Goal: Task Accomplishment & Management: Complete application form

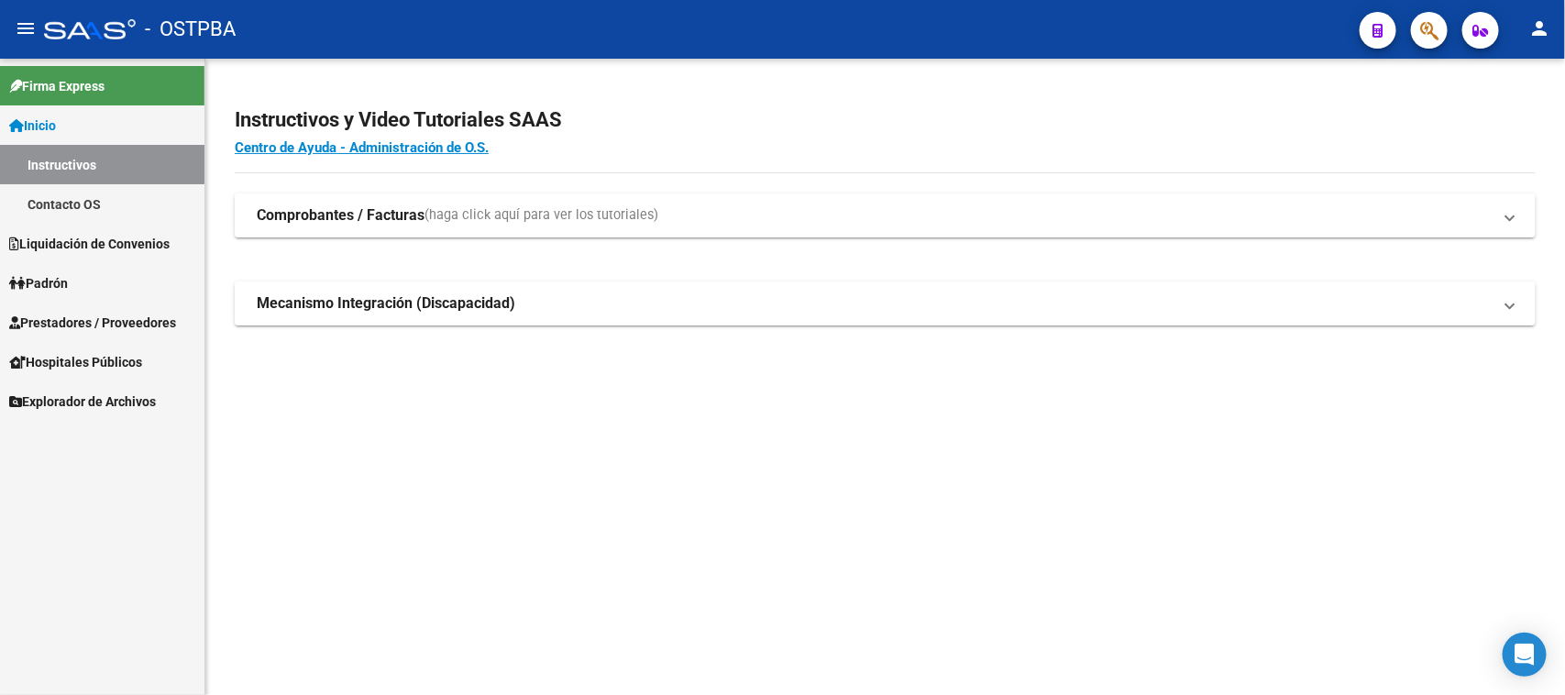
drag, startPoint x: 87, startPoint y: 317, endPoint x: 61, endPoint y: 303, distance: 29.6
click at [83, 318] on span "Prestadores / Proveedores" at bounding box center [92, 323] width 167 height 20
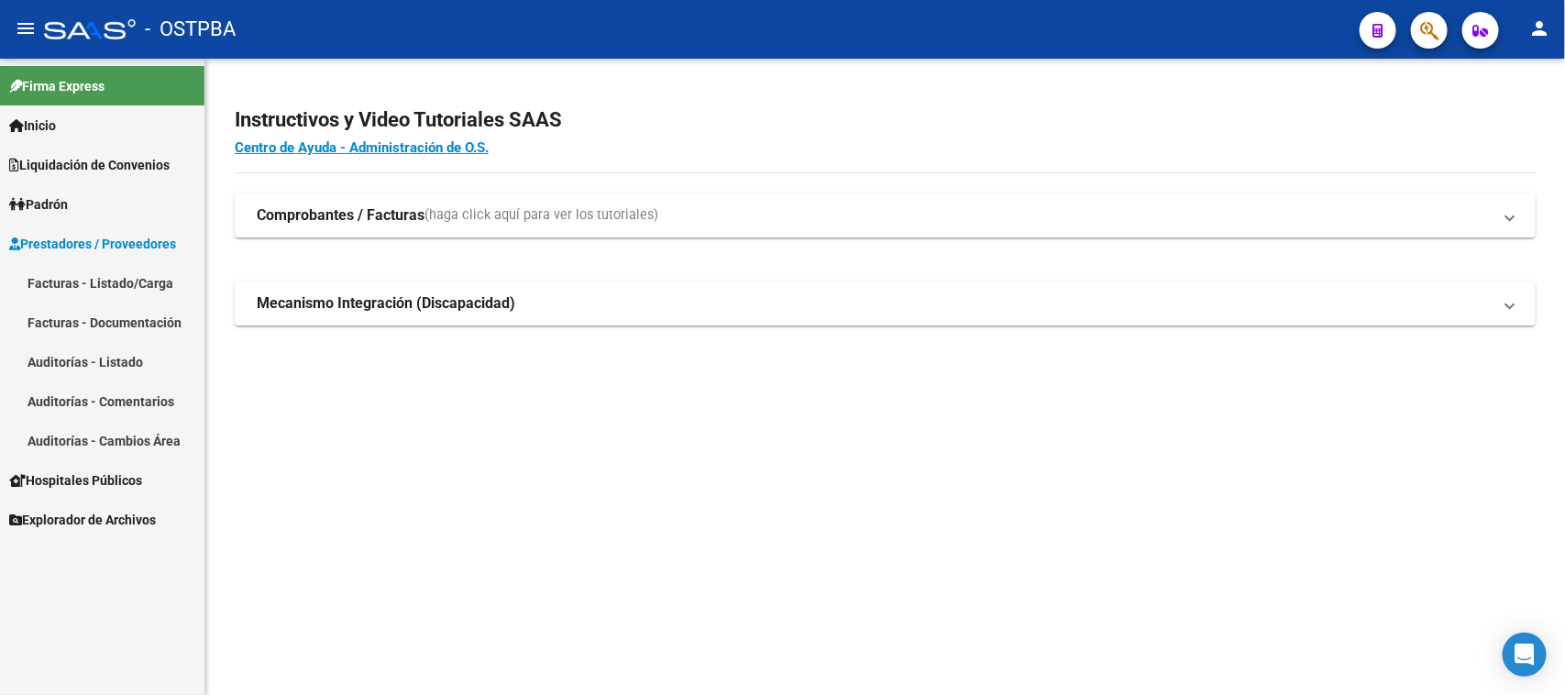
click at [128, 287] on link "Facturas - Listado/Carga" at bounding box center [102, 282] width 205 height 39
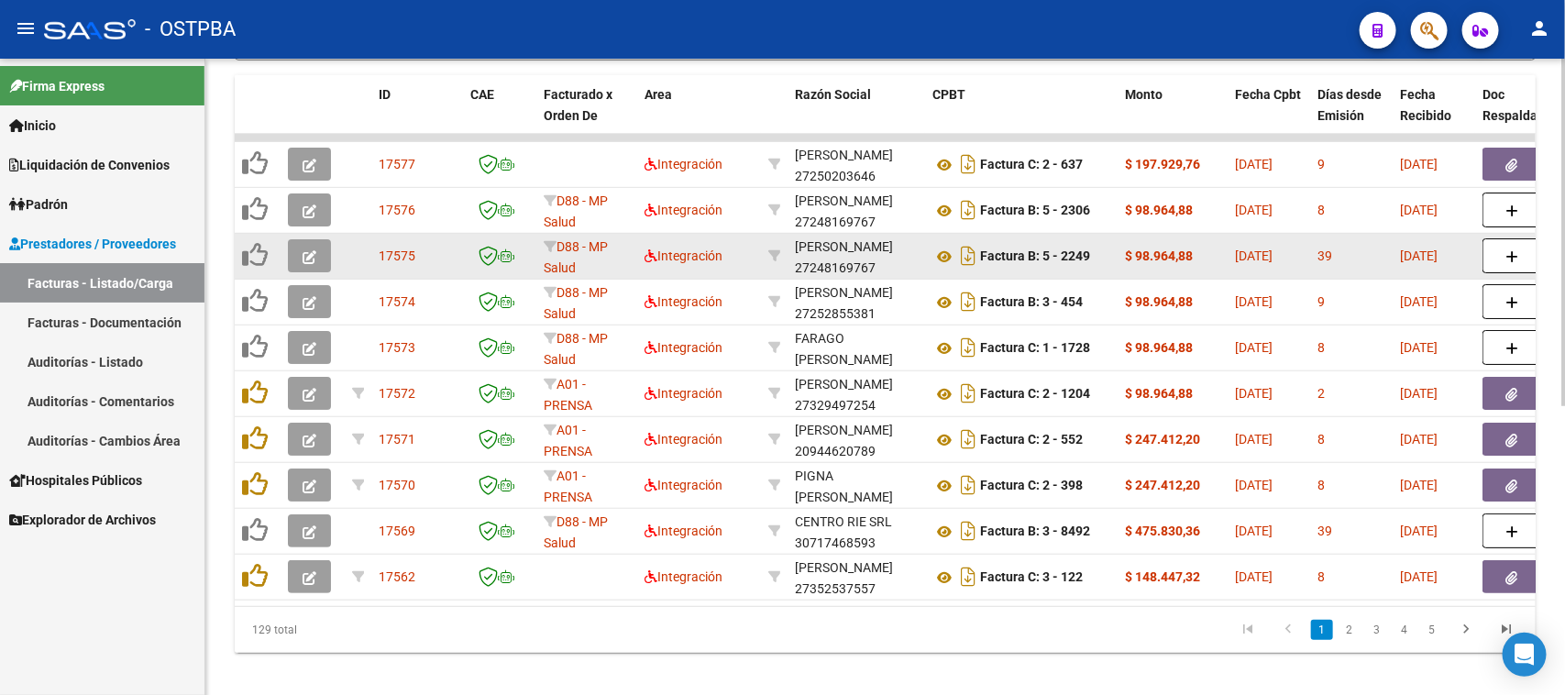
scroll to position [532, 0]
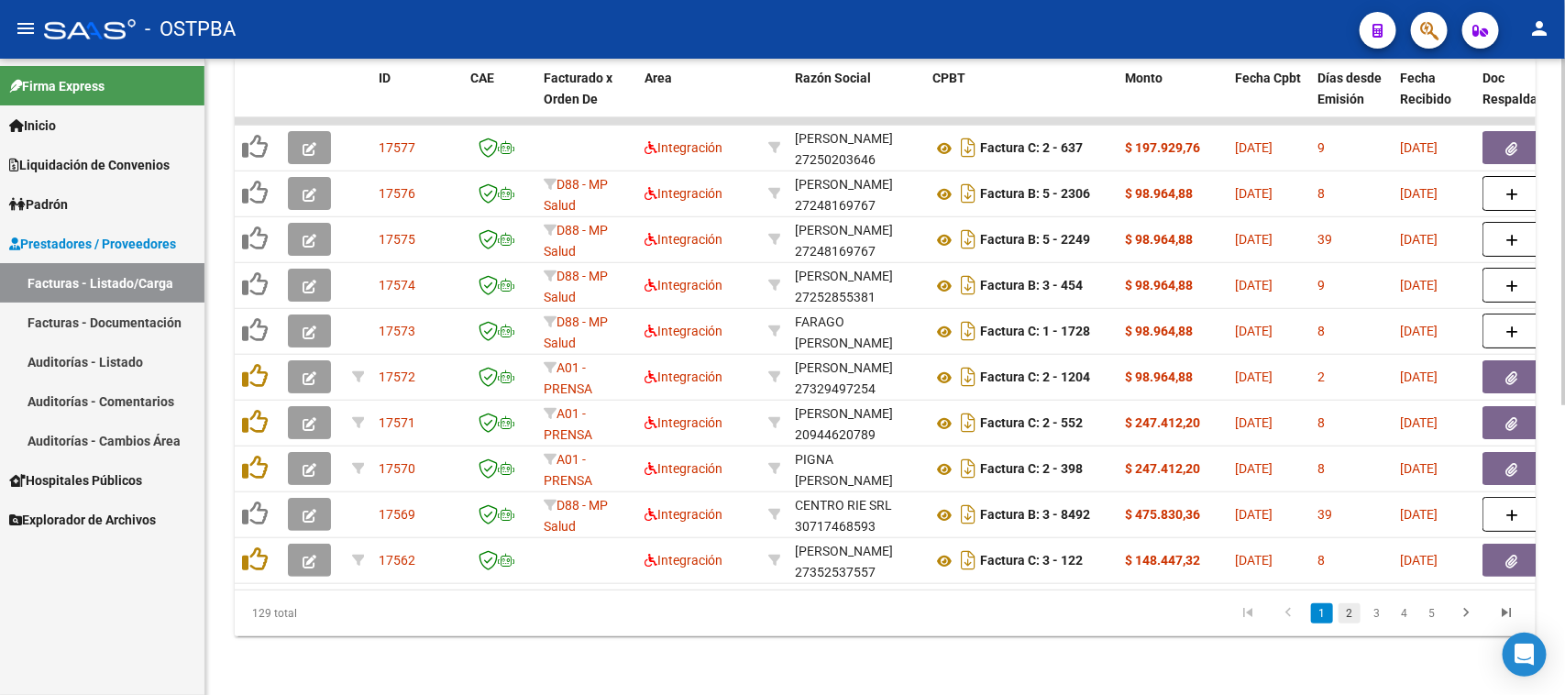
click at [1349, 621] on link "2" at bounding box center [1350, 613] width 22 height 20
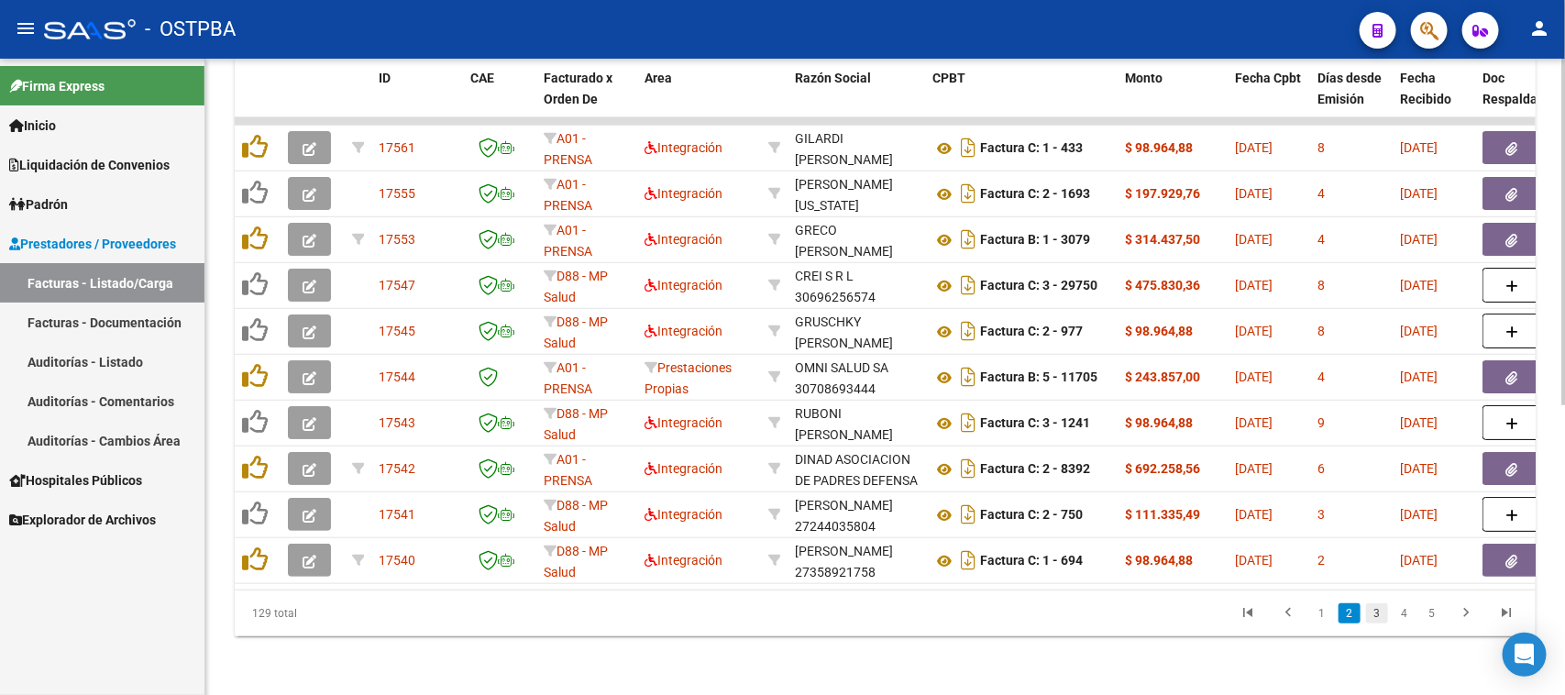
click at [1381, 617] on link "3" at bounding box center [1377, 613] width 22 height 20
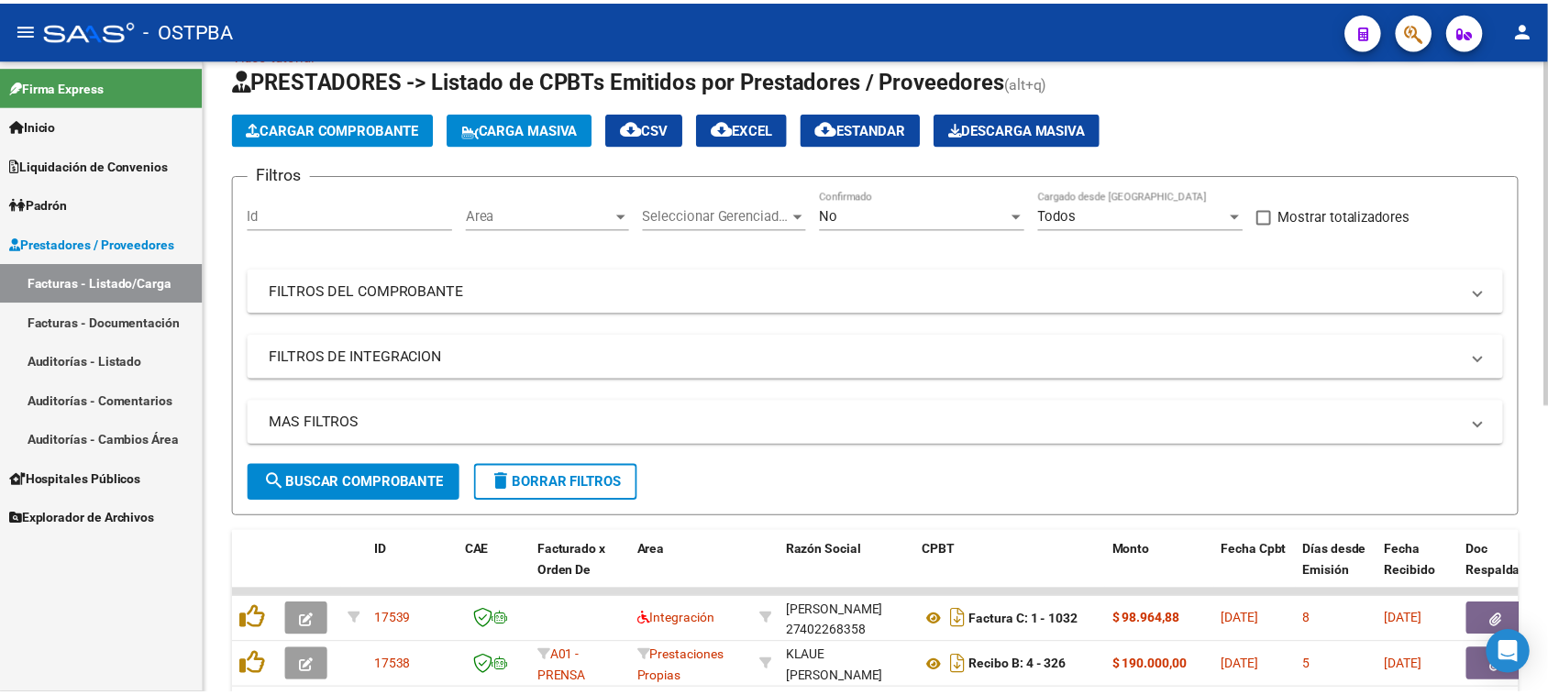
scroll to position [0, 0]
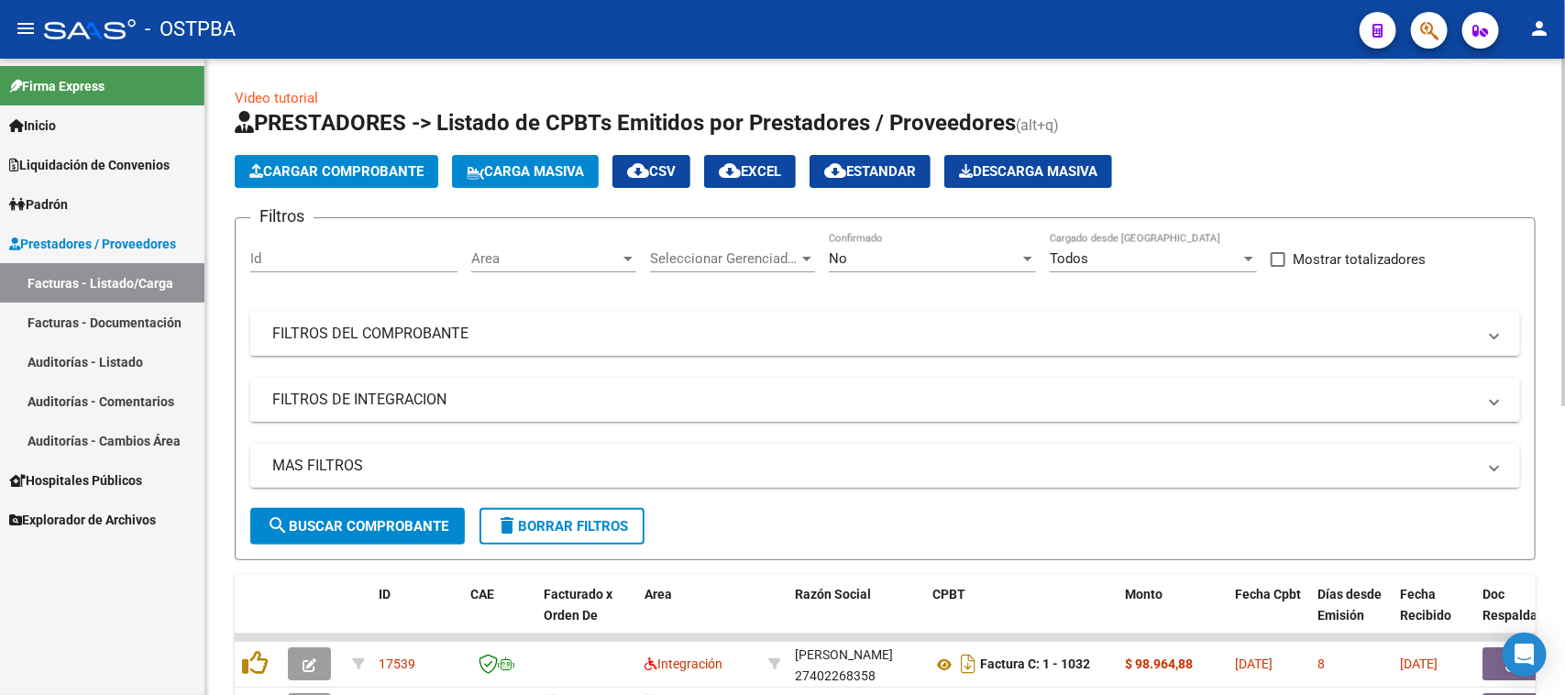
click at [371, 170] on span "Cargar Comprobante" at bounding box center [336, 171] width 174 height 17
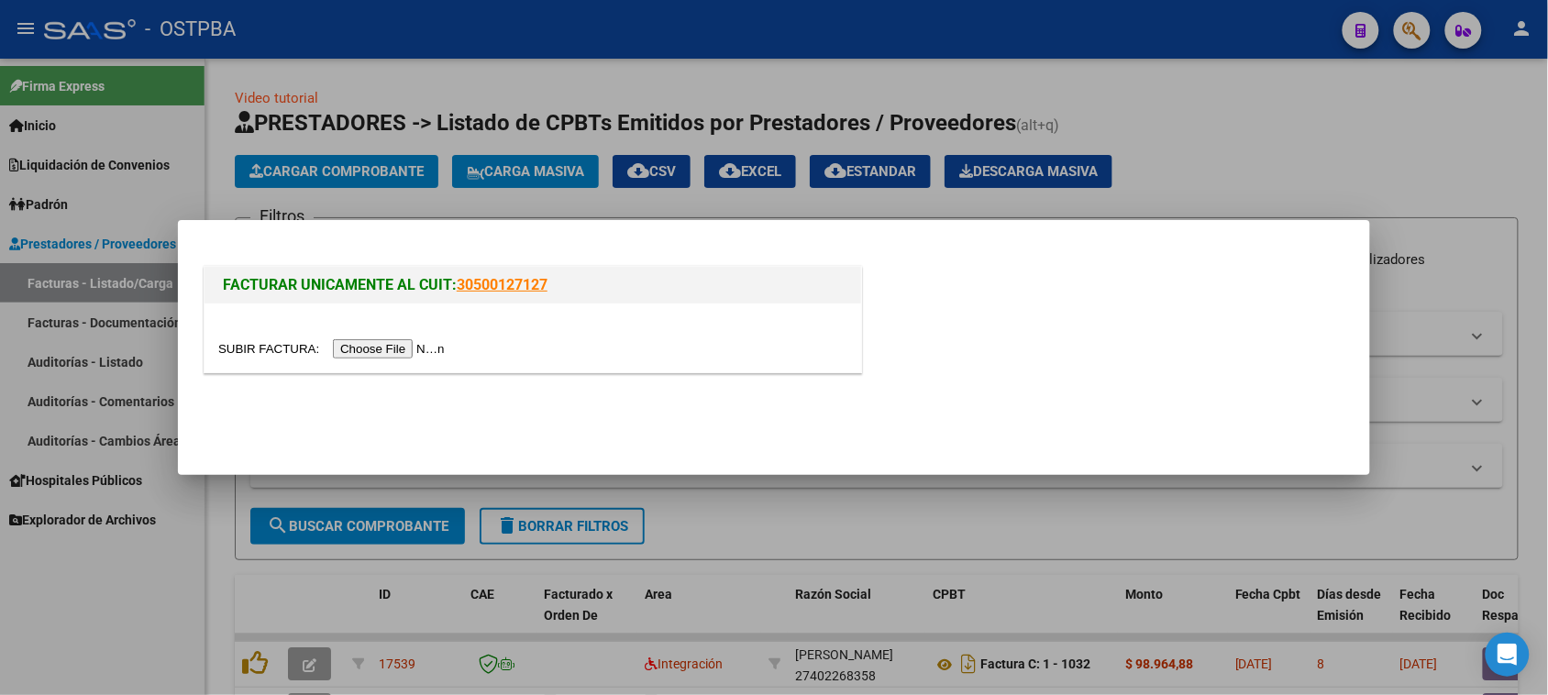
click at [396, 348] on input "file" at bounding box center [334, 348] width 232 height 19
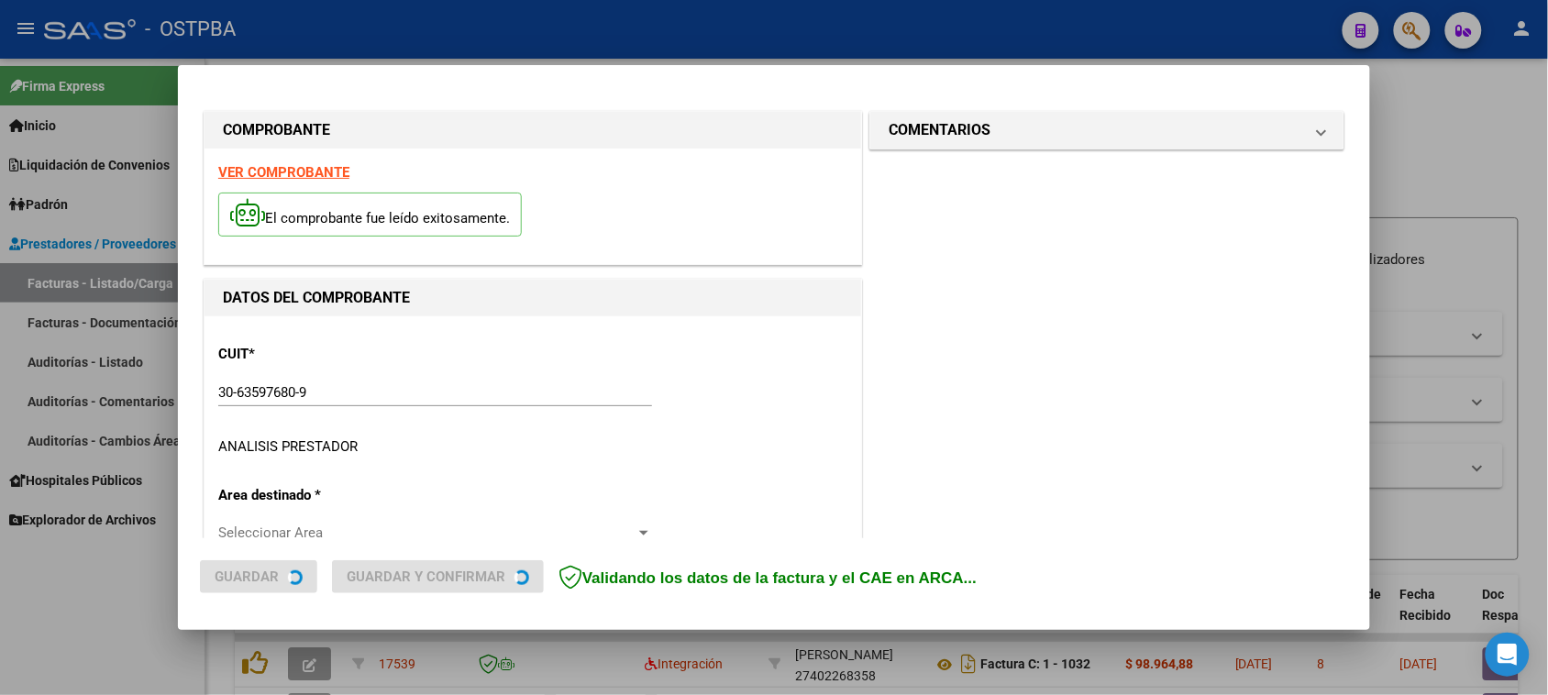
type input "[DATE]"
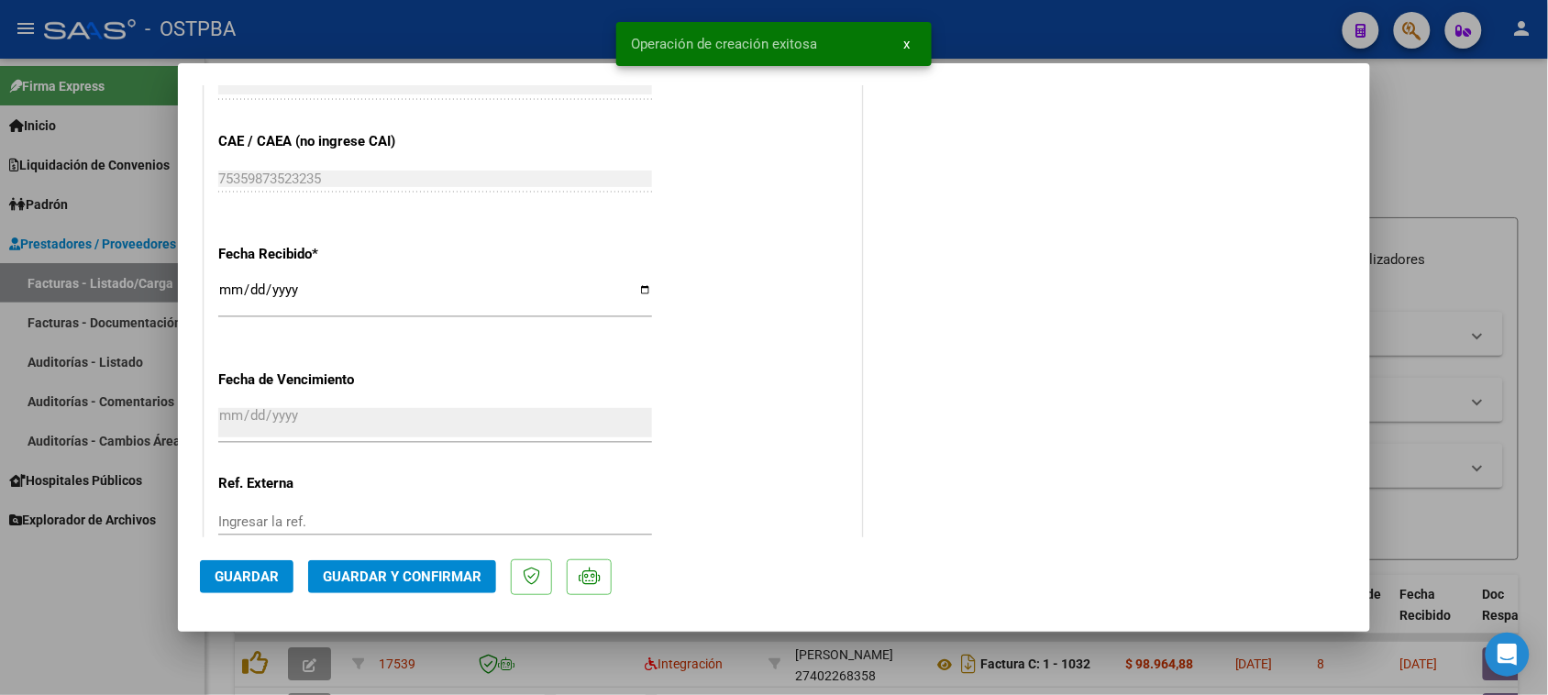
scroll to position [1032, 0]
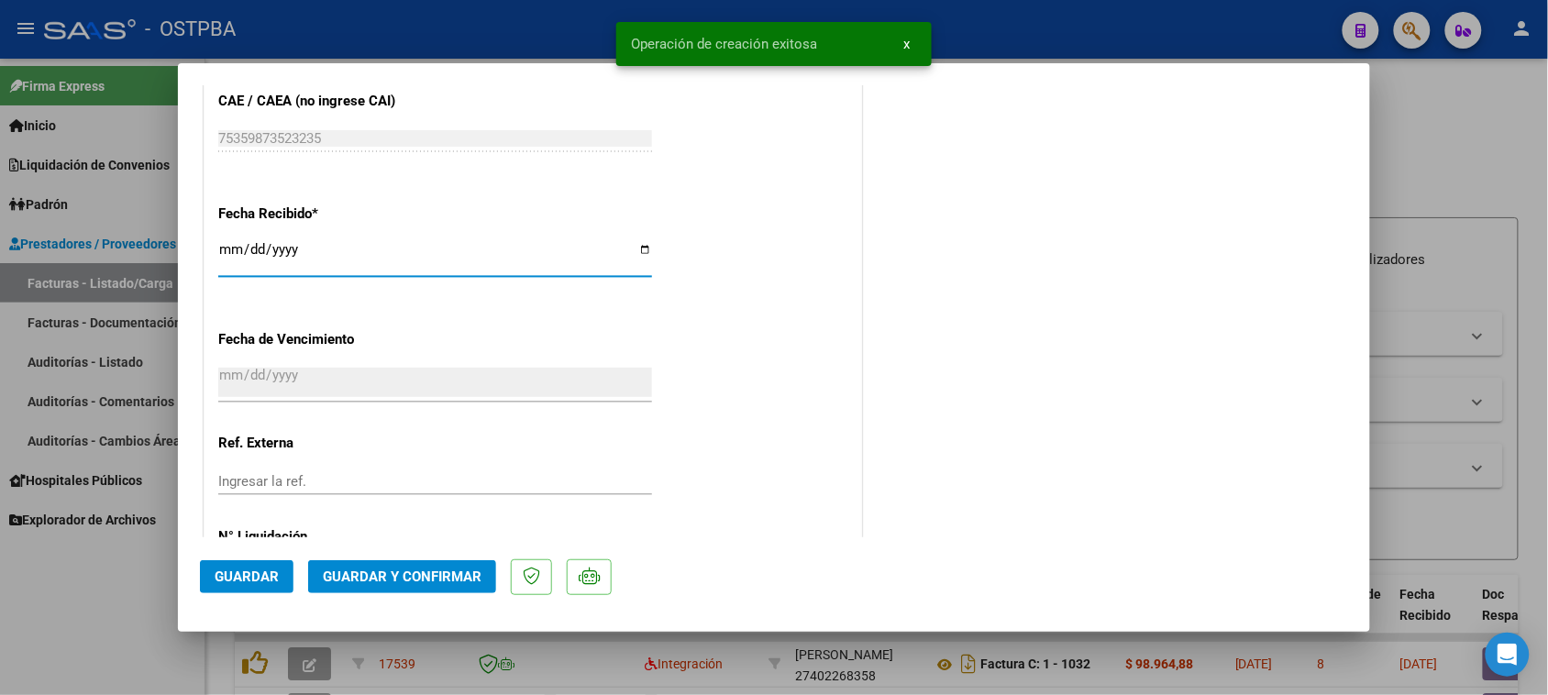
click at [226, 254] on input "[DATE]" at bounding box center [435, 256] width 434 height 29
type input "[DATE]"
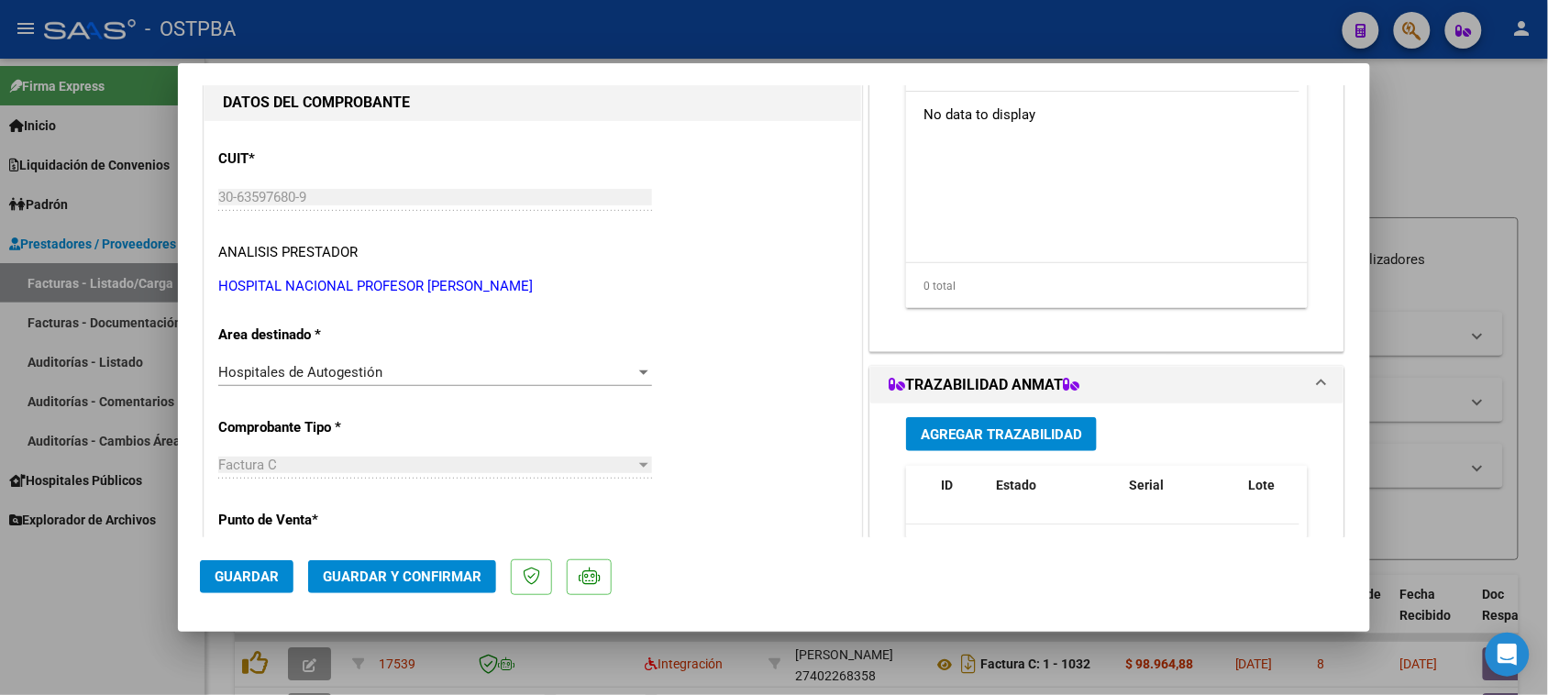
scroll to position [0, 0]
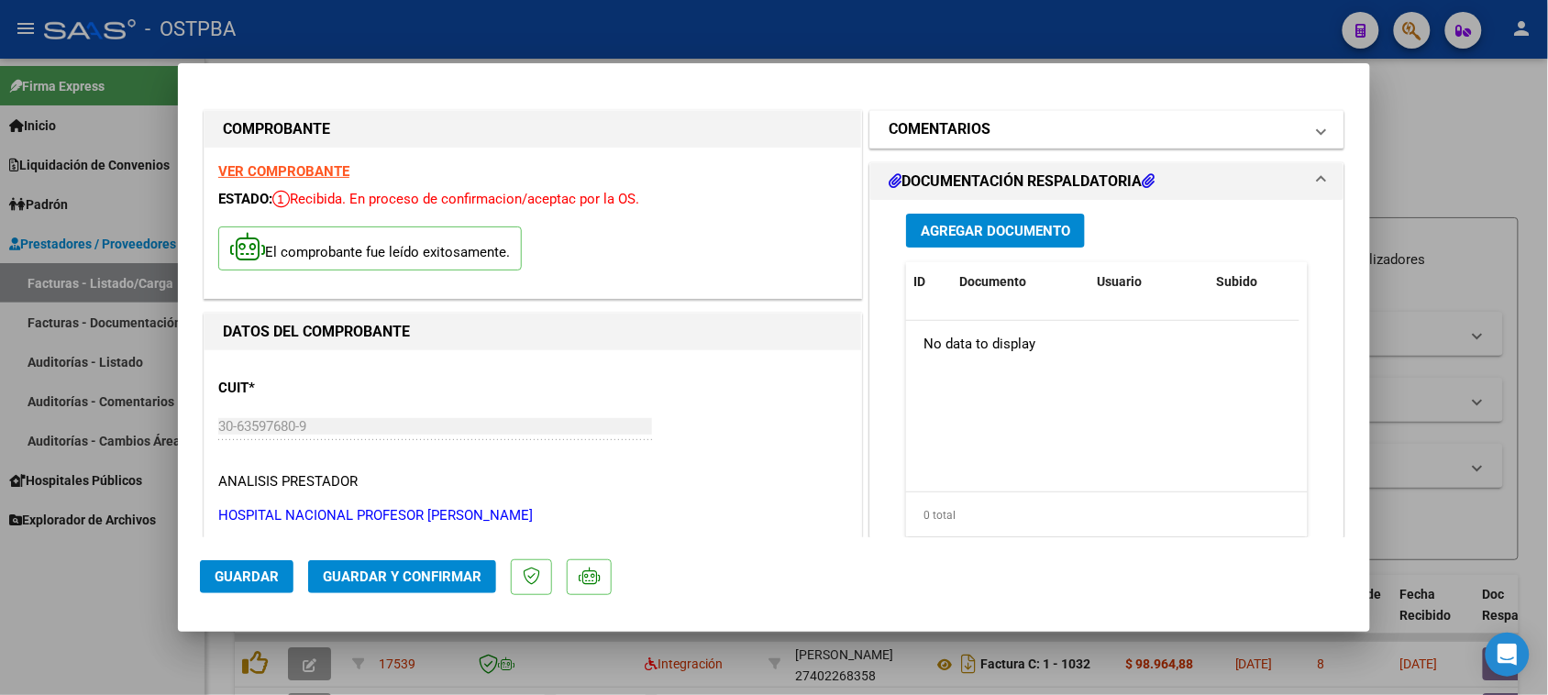
click at [1037, 134] on mat-panel-title "COMENTARIOS" at bounding box center [1096, 129] width 415 height 22
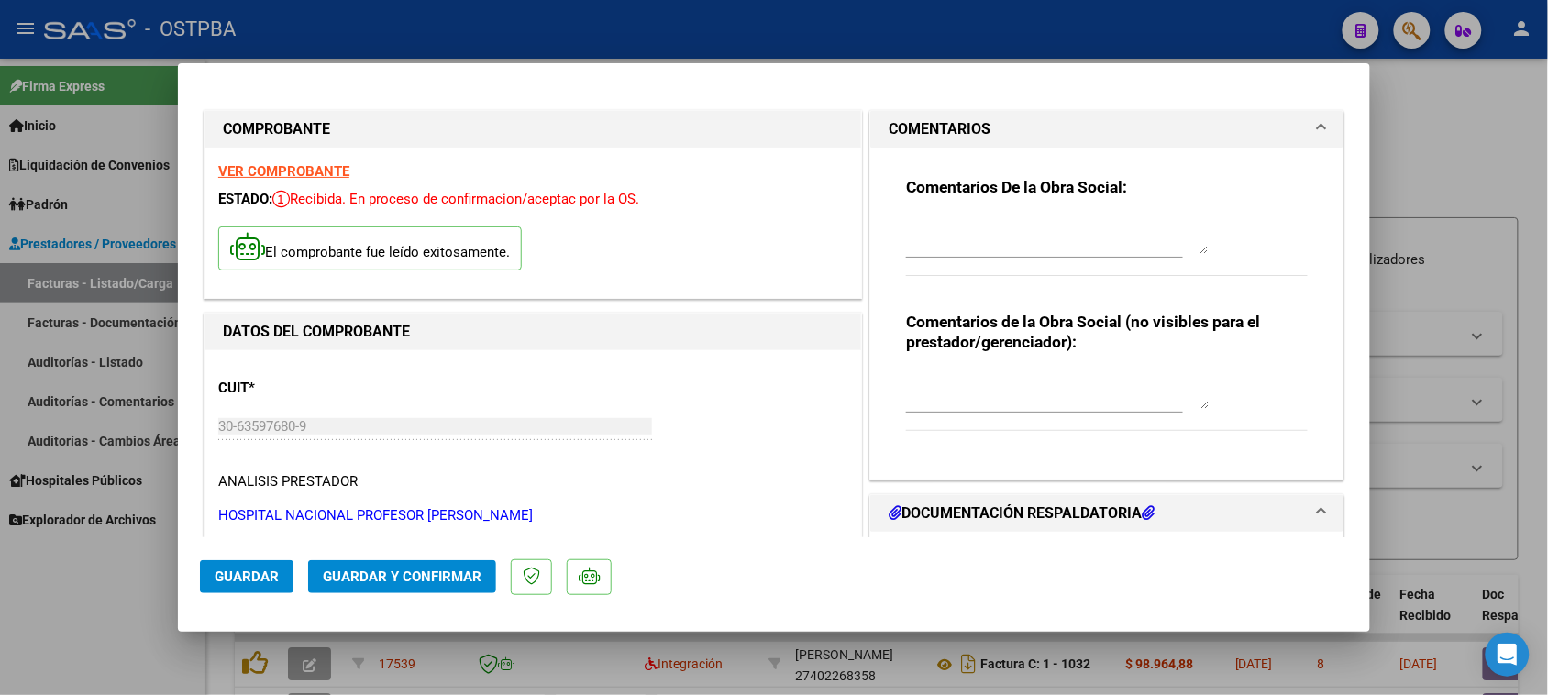
click at [993, 243] on textarea at bounding box center [1057, 235] width 303 height 37
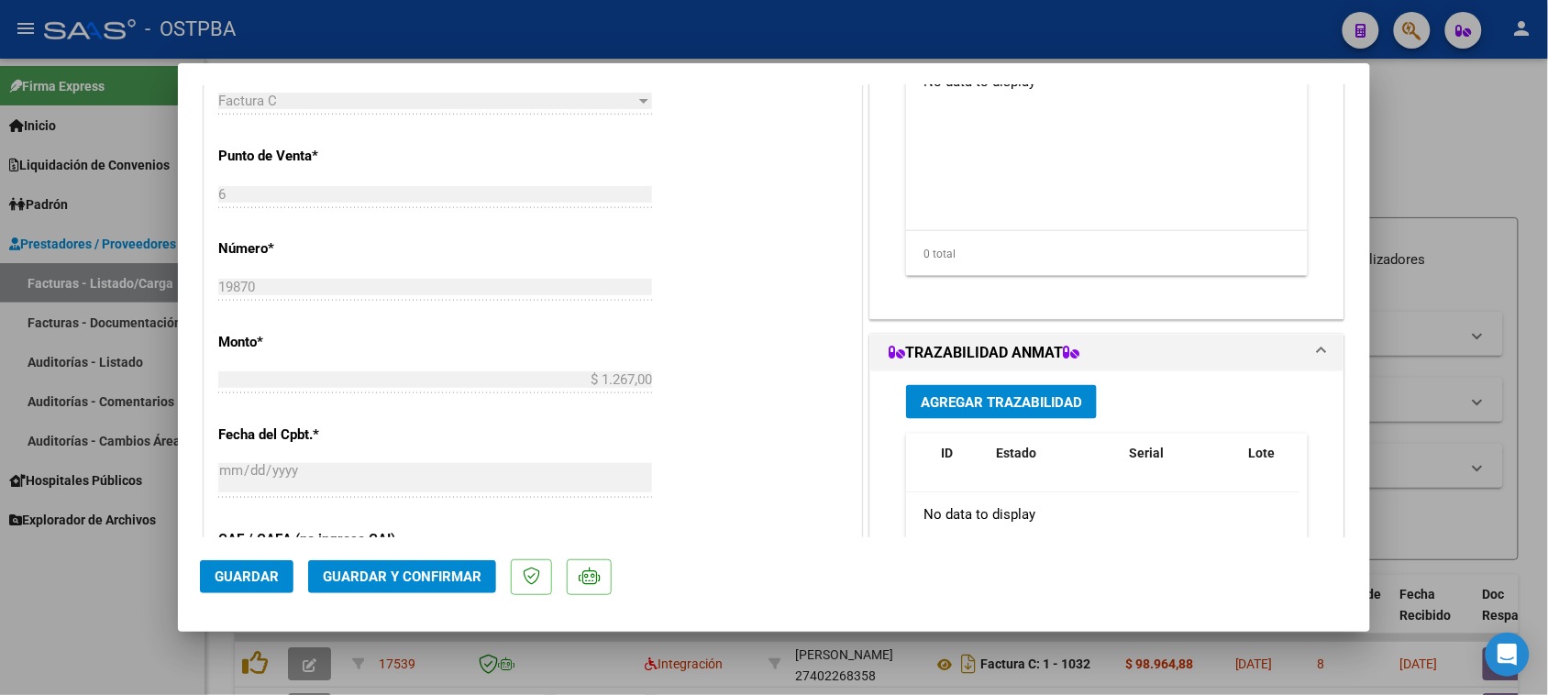
scroll to position [802, 0]
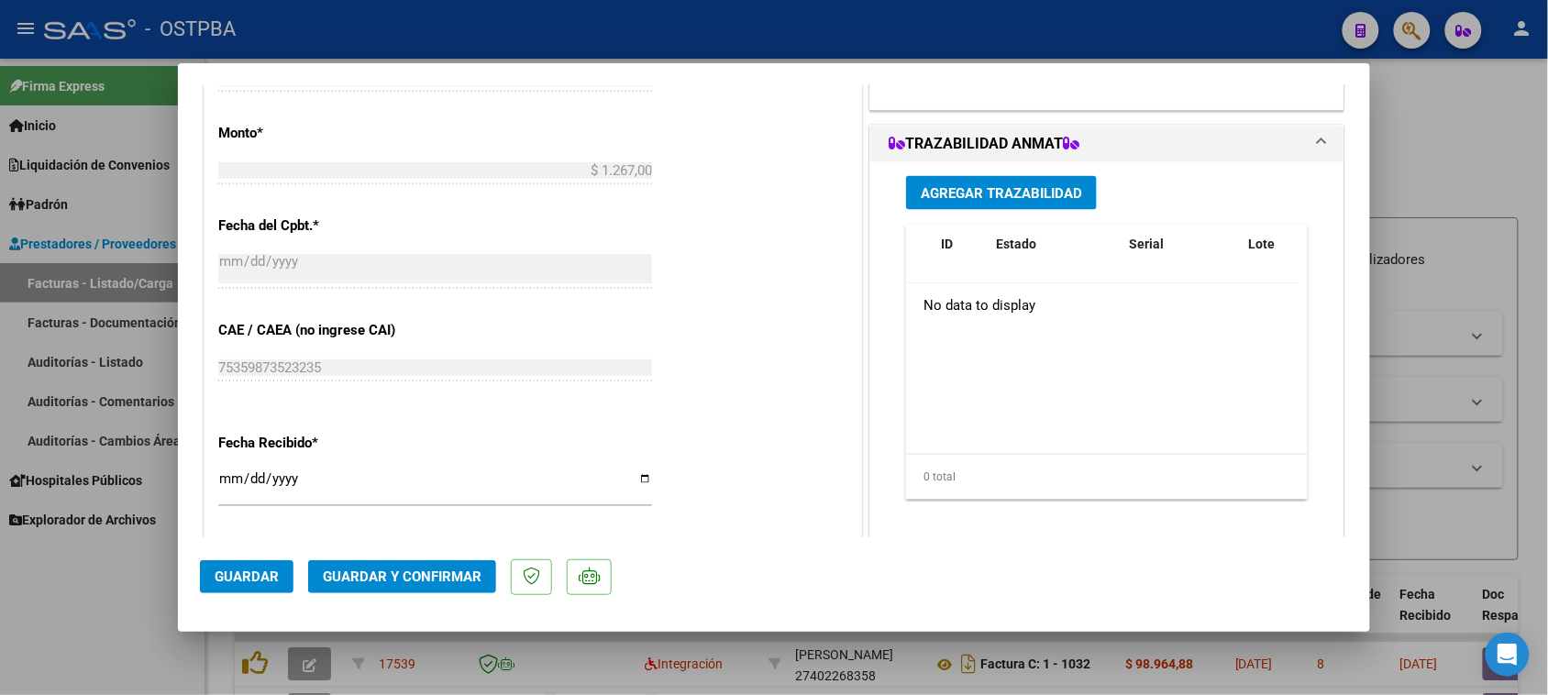
type textarea "HR 126691"
click at [1004, 186] on span "Agregar Trazabilidad" at bounding box center [1001, 193] width 161 height 17
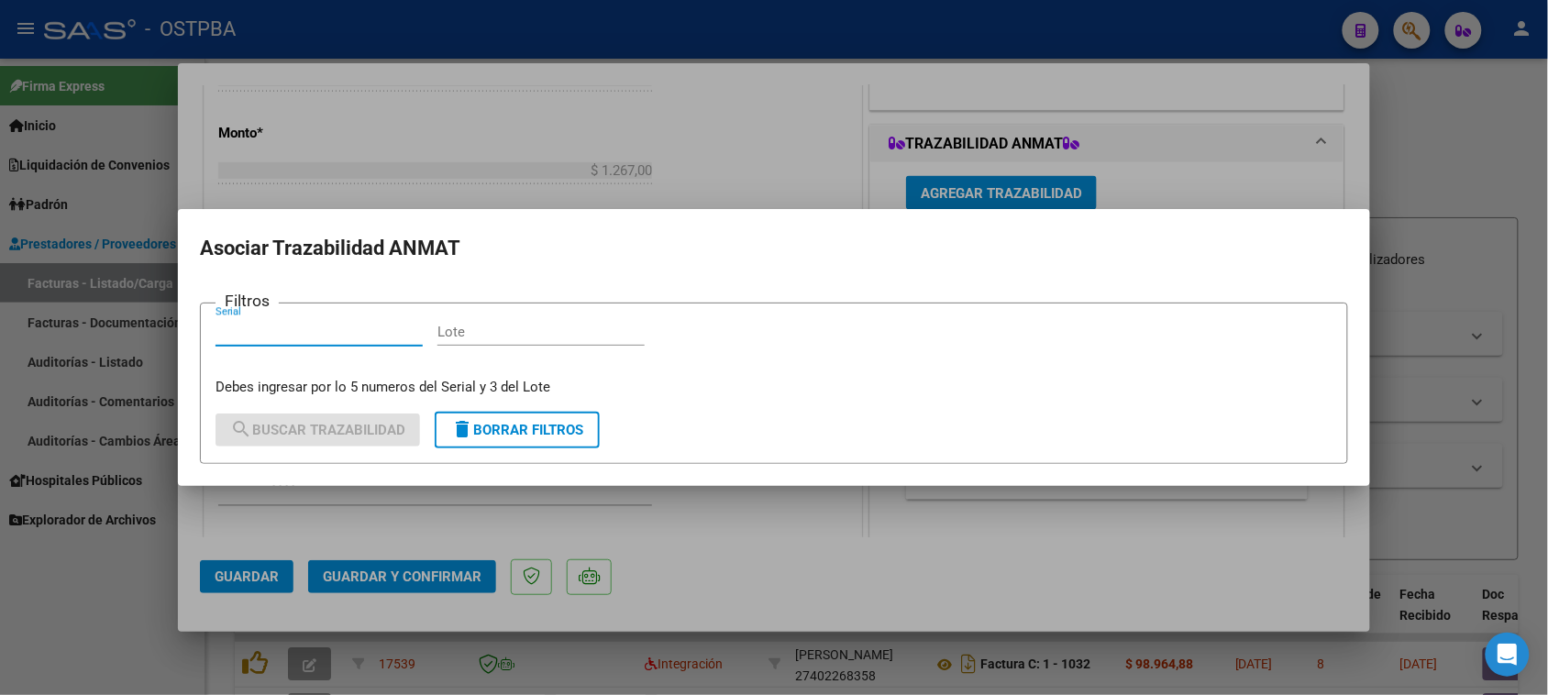
click at [1341, 193] on div at bounding box center [774, 347] width 1548 height 695
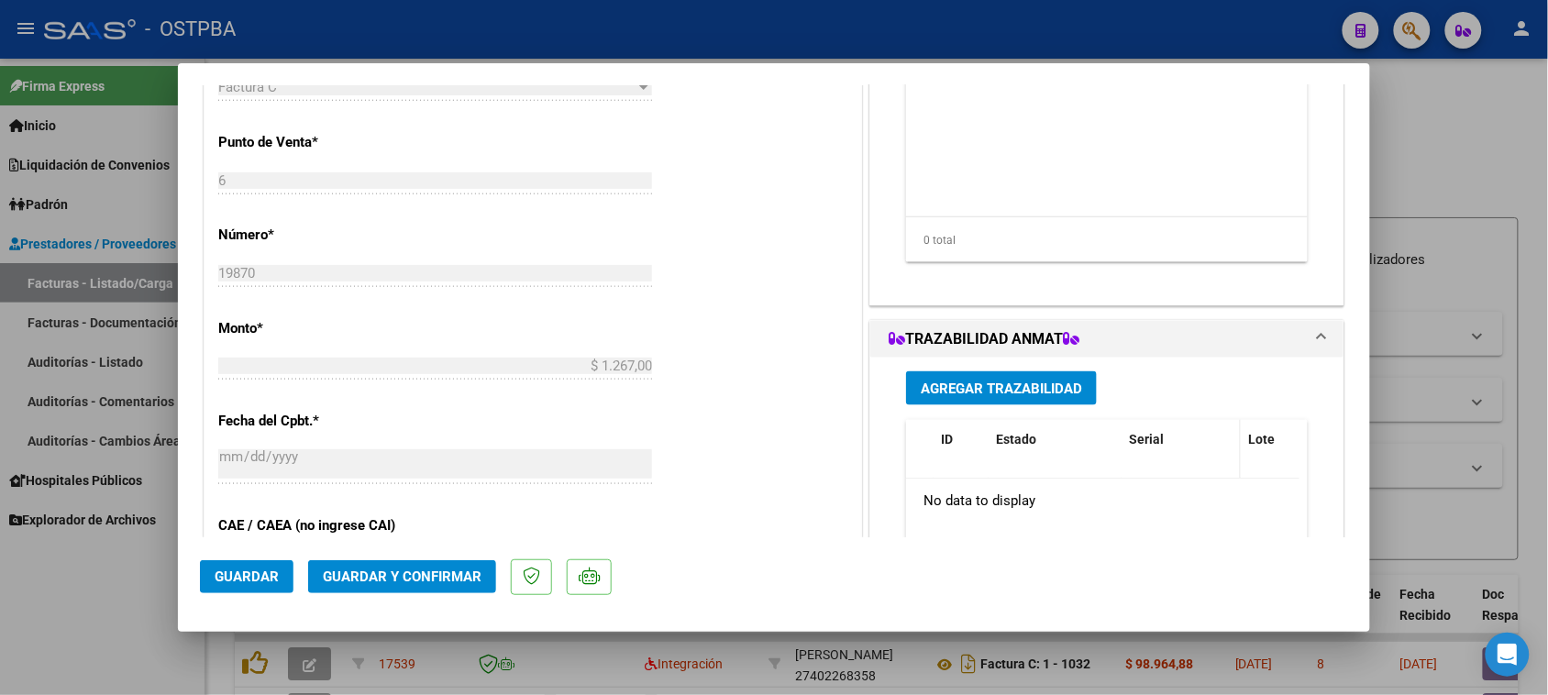
scroll to position [459, 0]
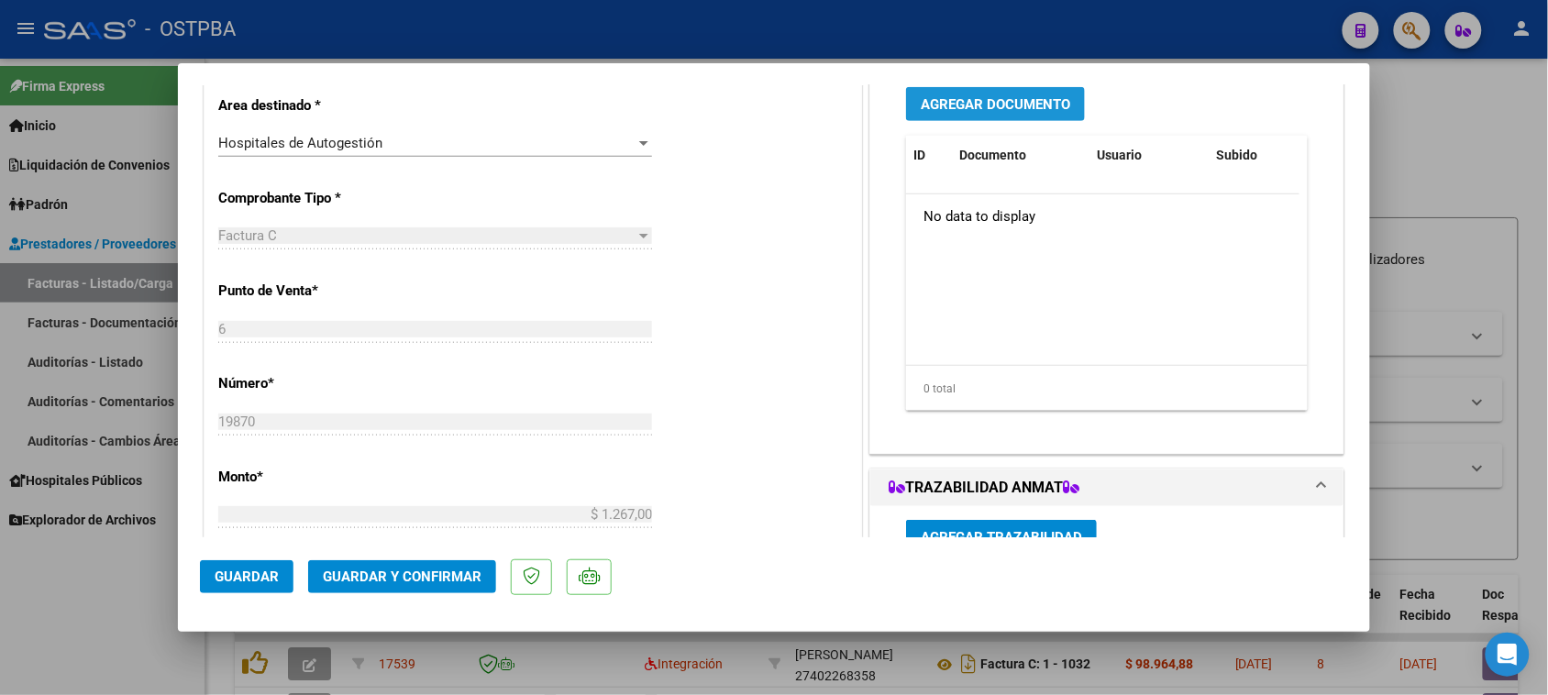
click at [1001, 102] on span "Agregar Documento" at bounding box center [995, 104] width 149 height 17
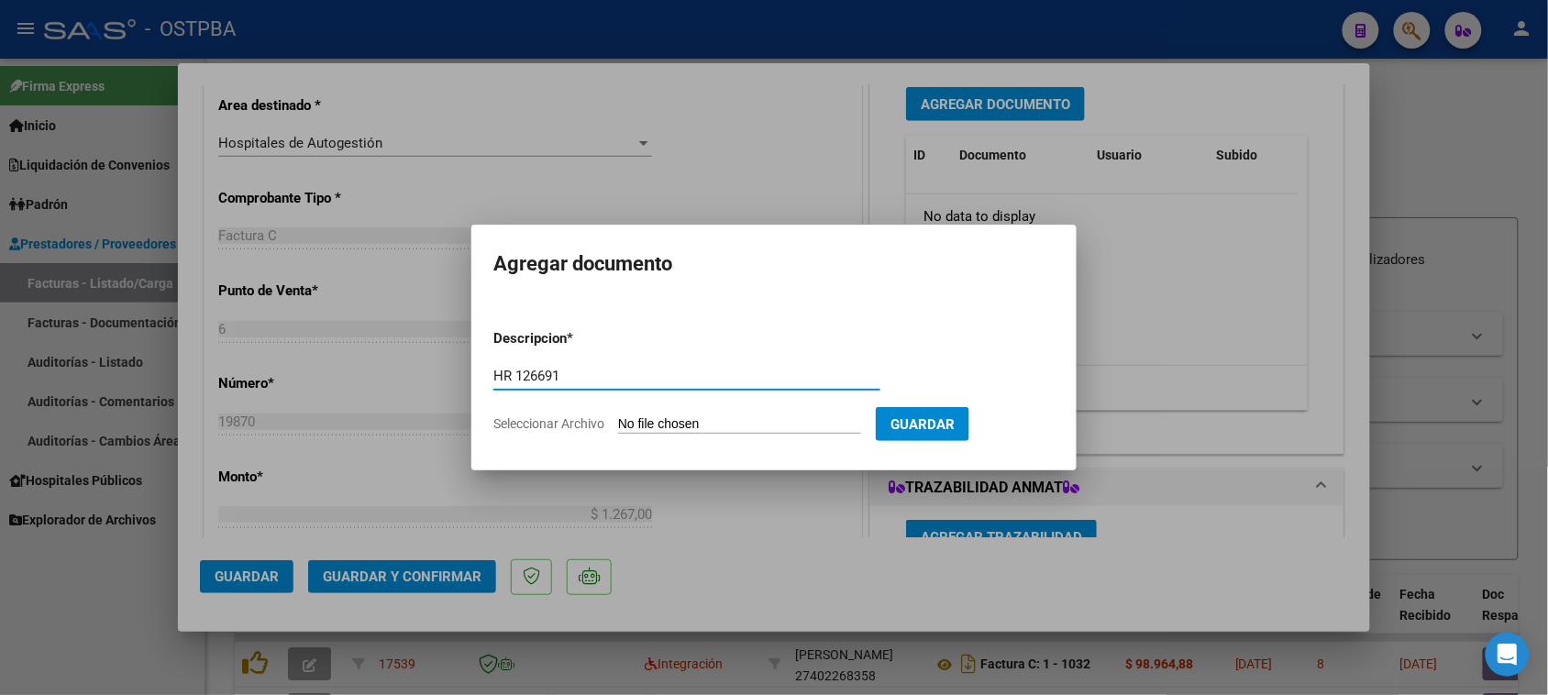
type input "HR 126691"
click at [618, 416] on input "Seleccionar Archivo" at bounding box center [739, 424] width 243 height 17
type input "C:\fakepath\HR 126691.pdf"
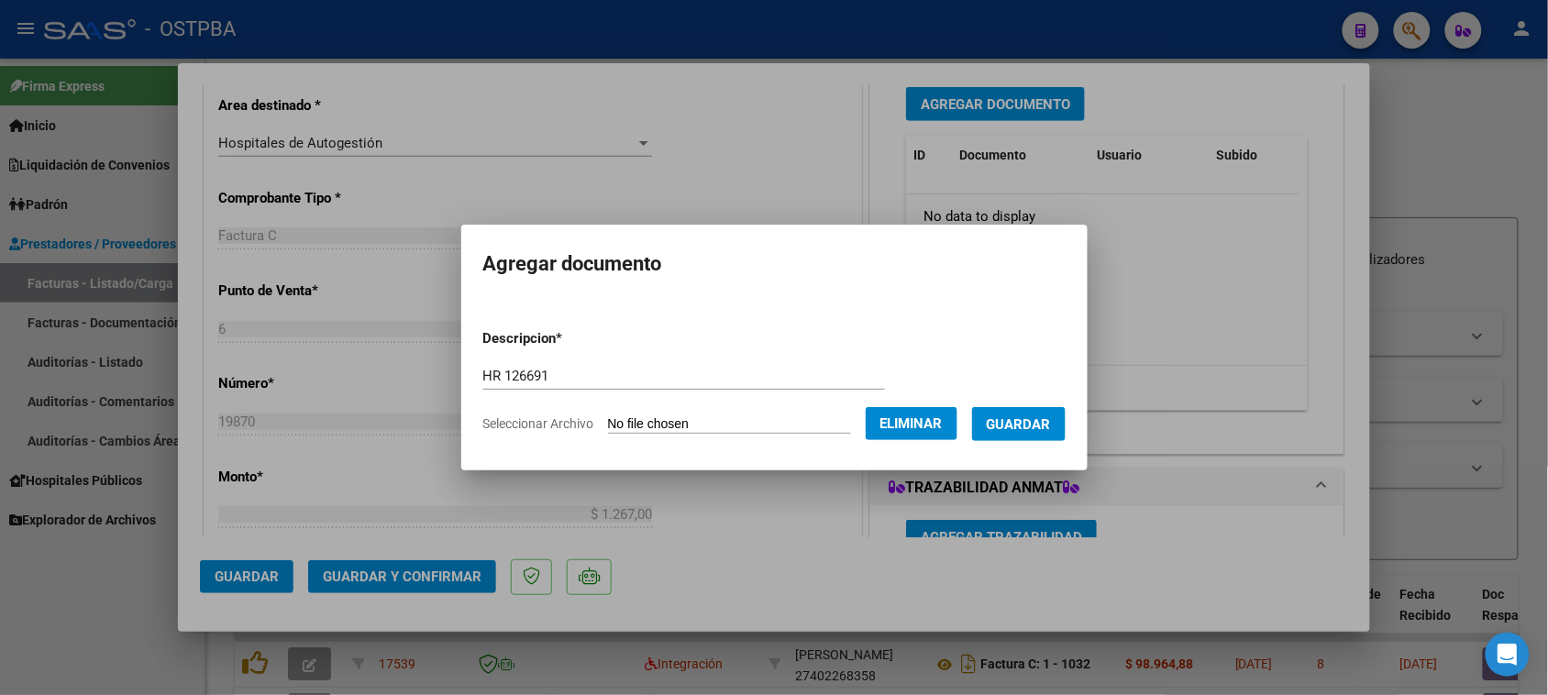
click at [1047, 436] on button "Guardar" at bounding box center [1019, 424] width 94 height 34
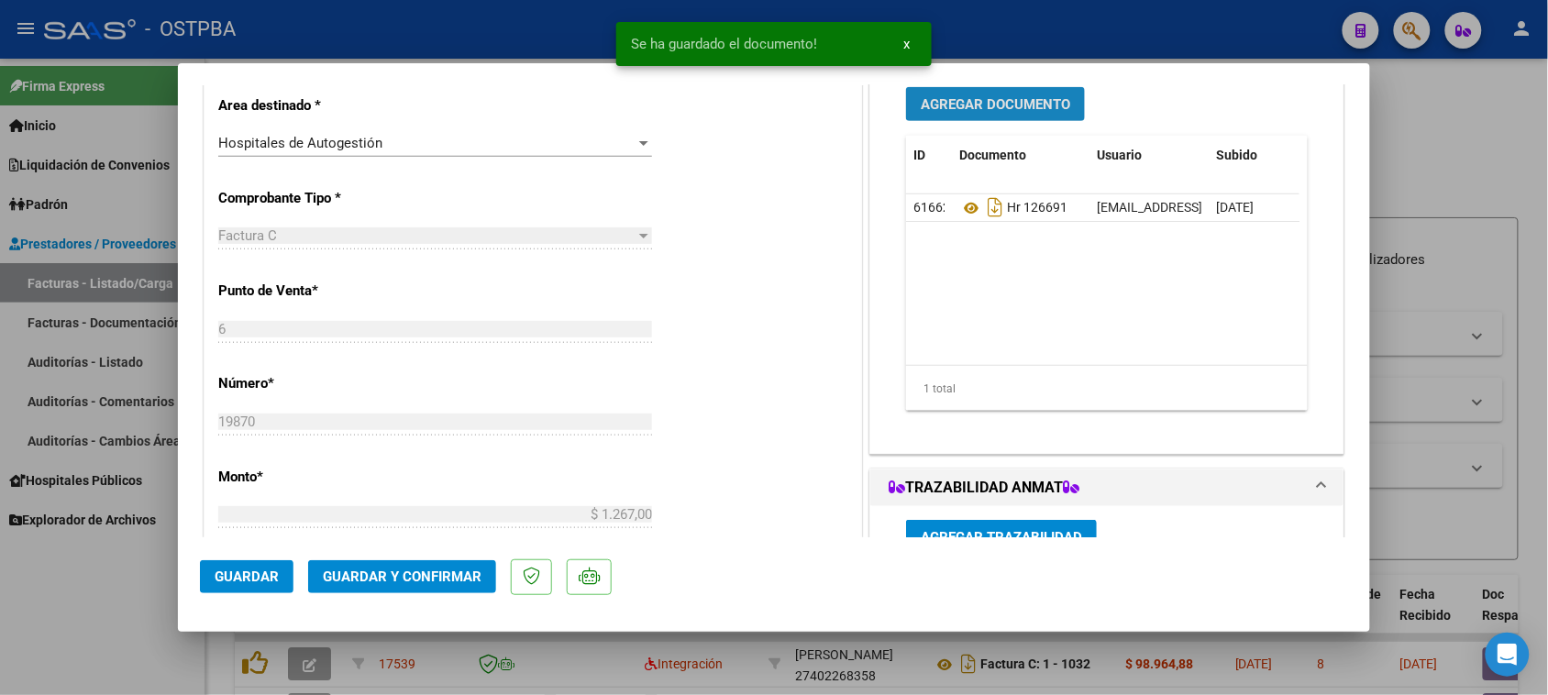
click at [1028, 96] on span "Agregar Documento" at bounding box center [995, 104] width 149 height 17
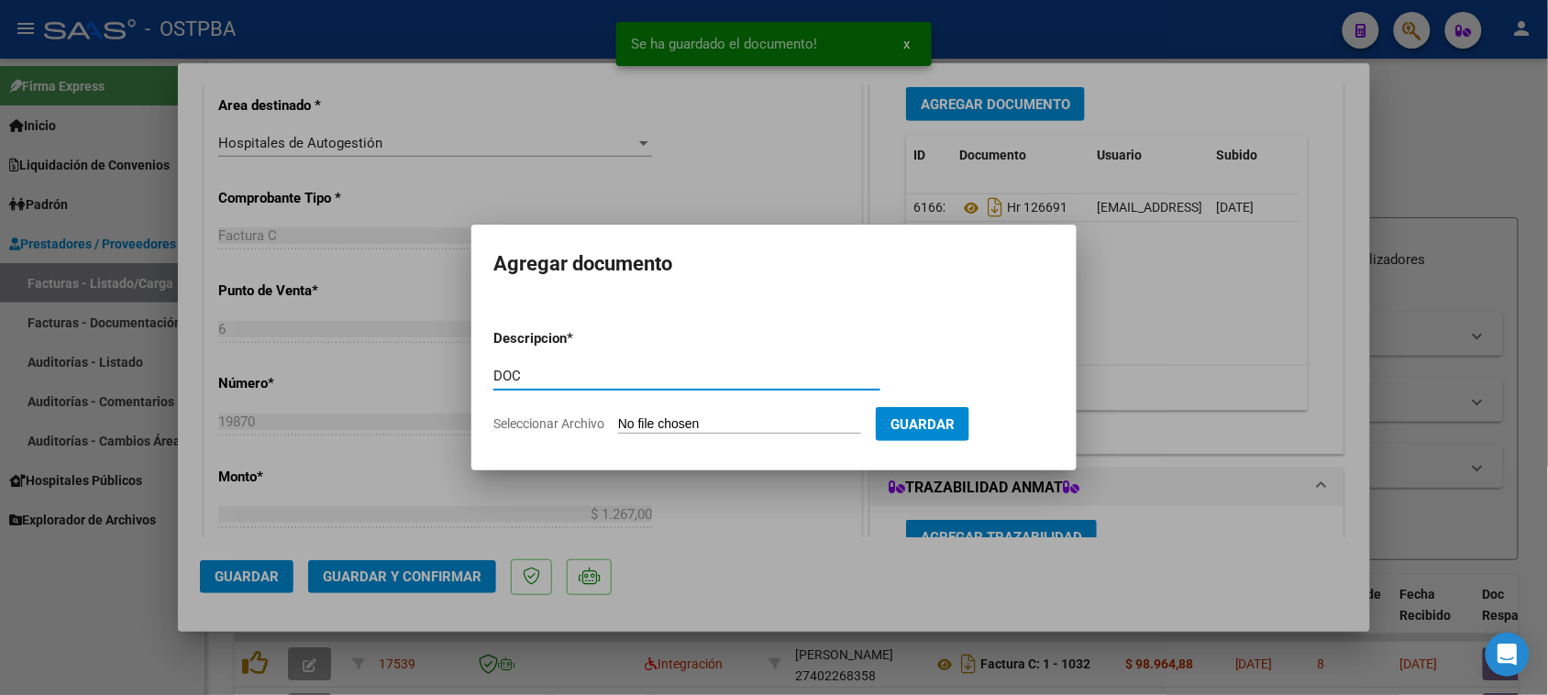
type input "DOC"
click at [618, 416] on input "Seleccionar Archivo" at bounding box center [739, 424] width 243 height 17
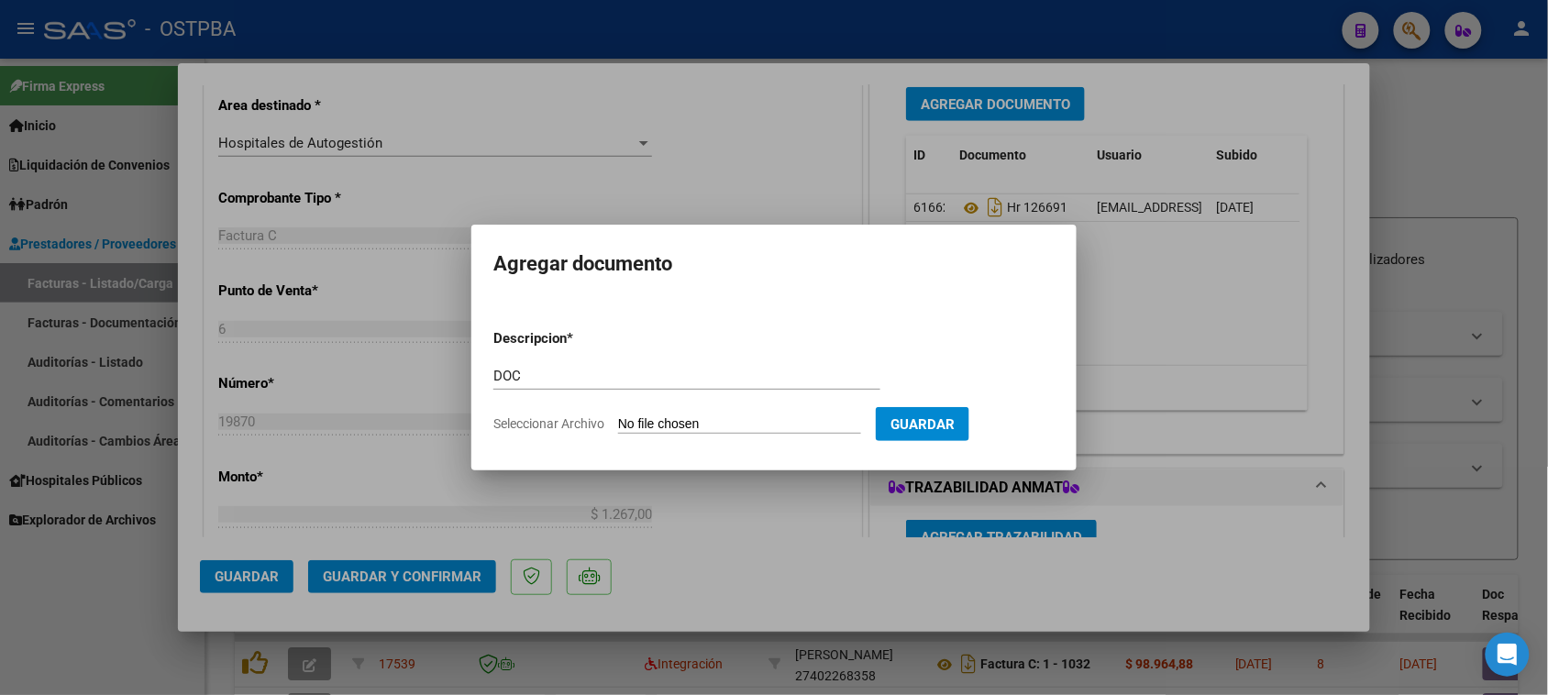
type input "C:\fakepath\doc 19870.pdf"
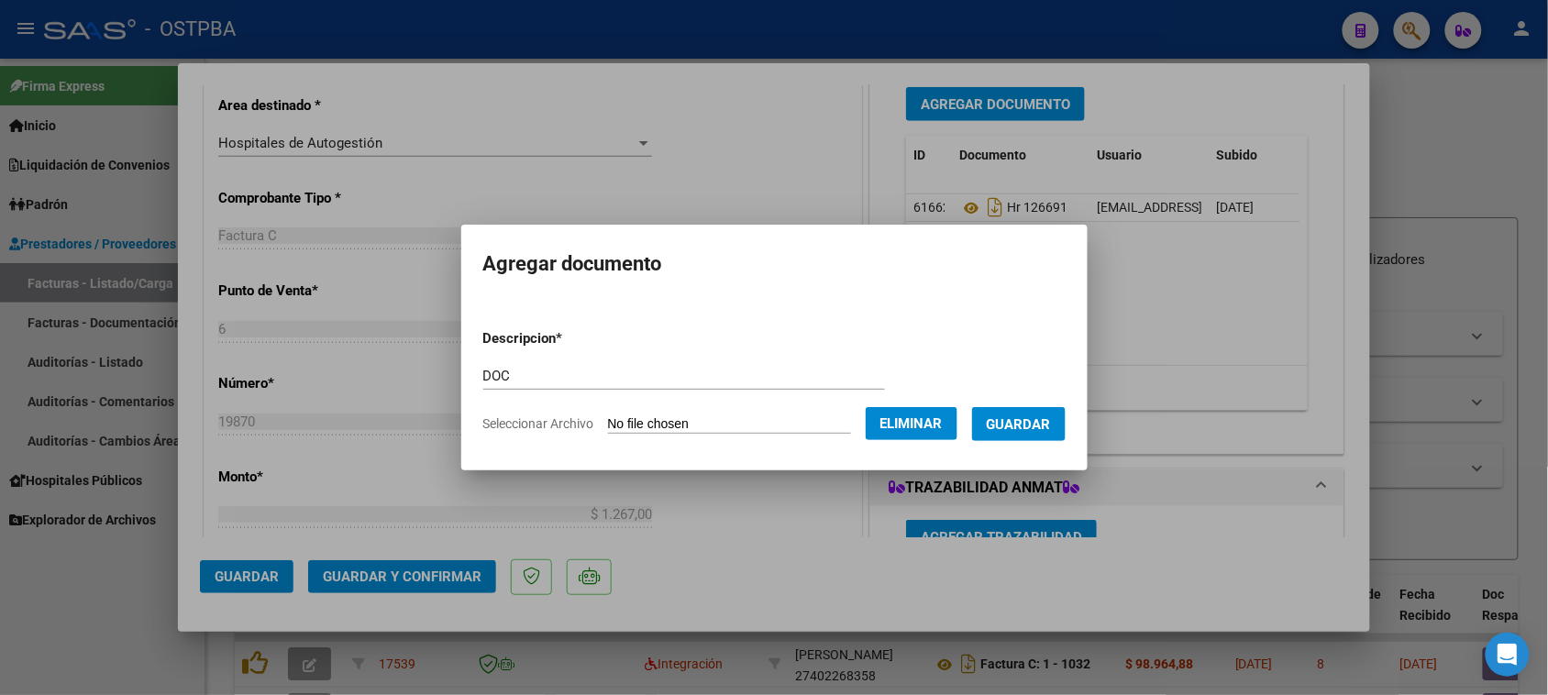
click at [1046, 427] on span "Guardar" at bounding box center [1019, 424] width 64 height 17
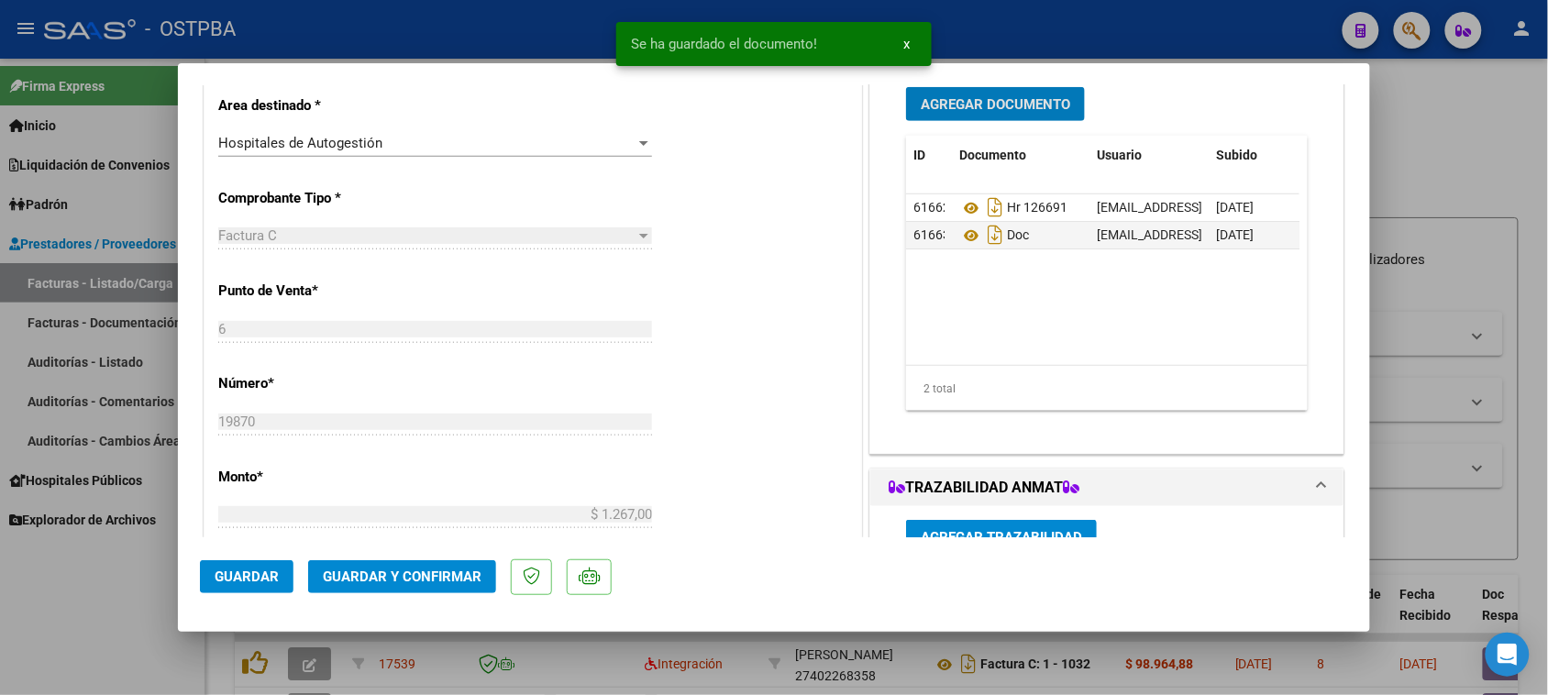
click at [982, 110] on span "Agregar Documento" at bounding box center [995, 104] width 149 height 17
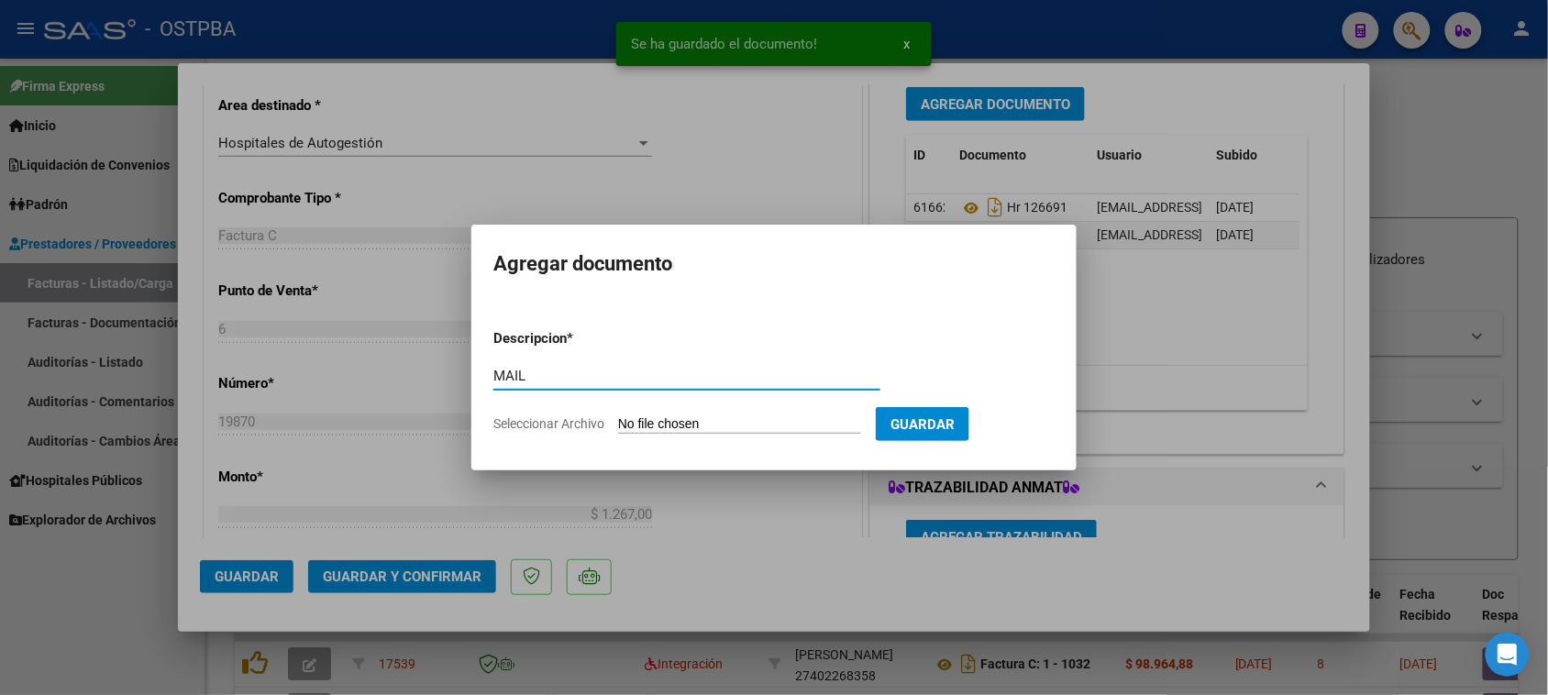
type input "MAIL"
click at [618, 416] on input "Seleccionar Archivo" at bounding box center [739, 424] width 243 height 17
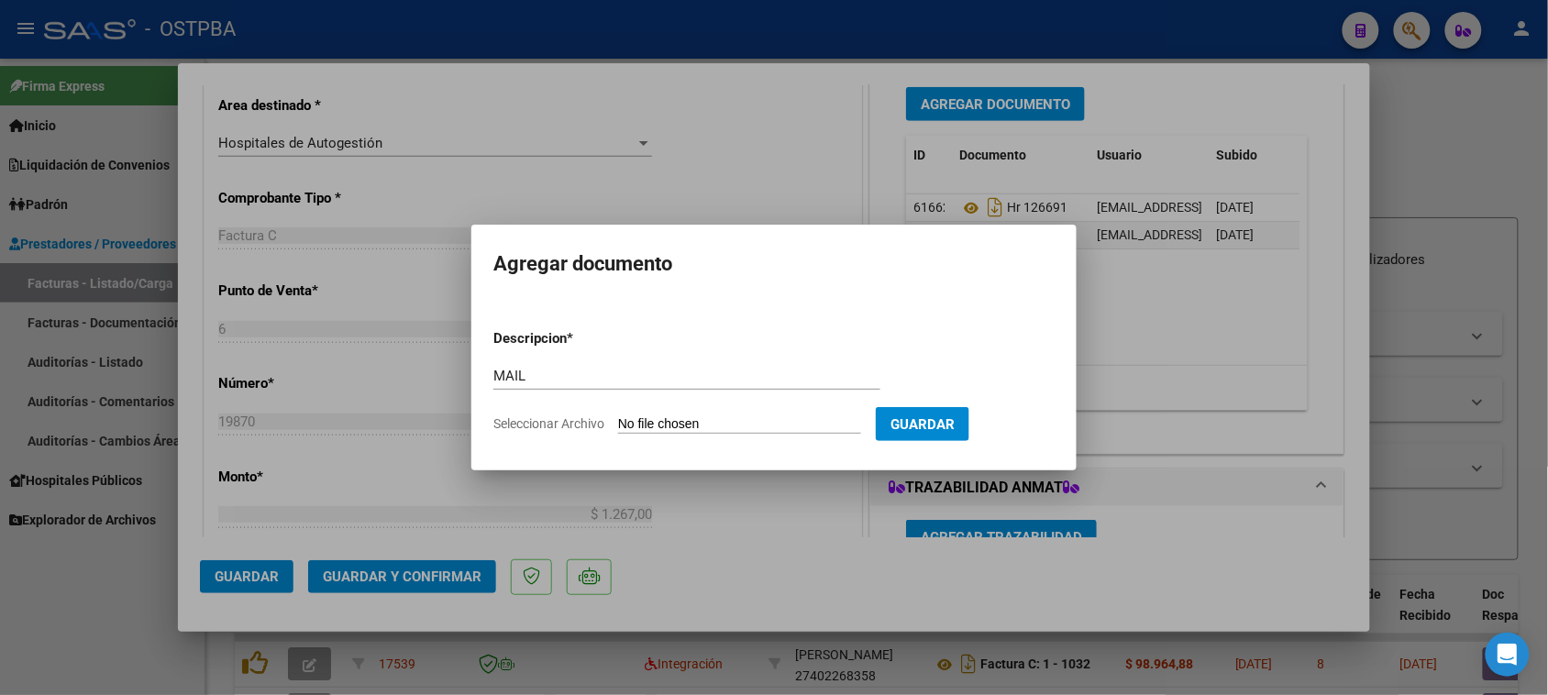
click at [738, 423] on input "Seleccionar Archivo" at bounding box center [739, 424] width 243 height 17
type input "C:\fakepath\Gmail - FACTURAS Nº 6-19861_6-19865_6-19870_6-20080_6-20089-POSADAS…"
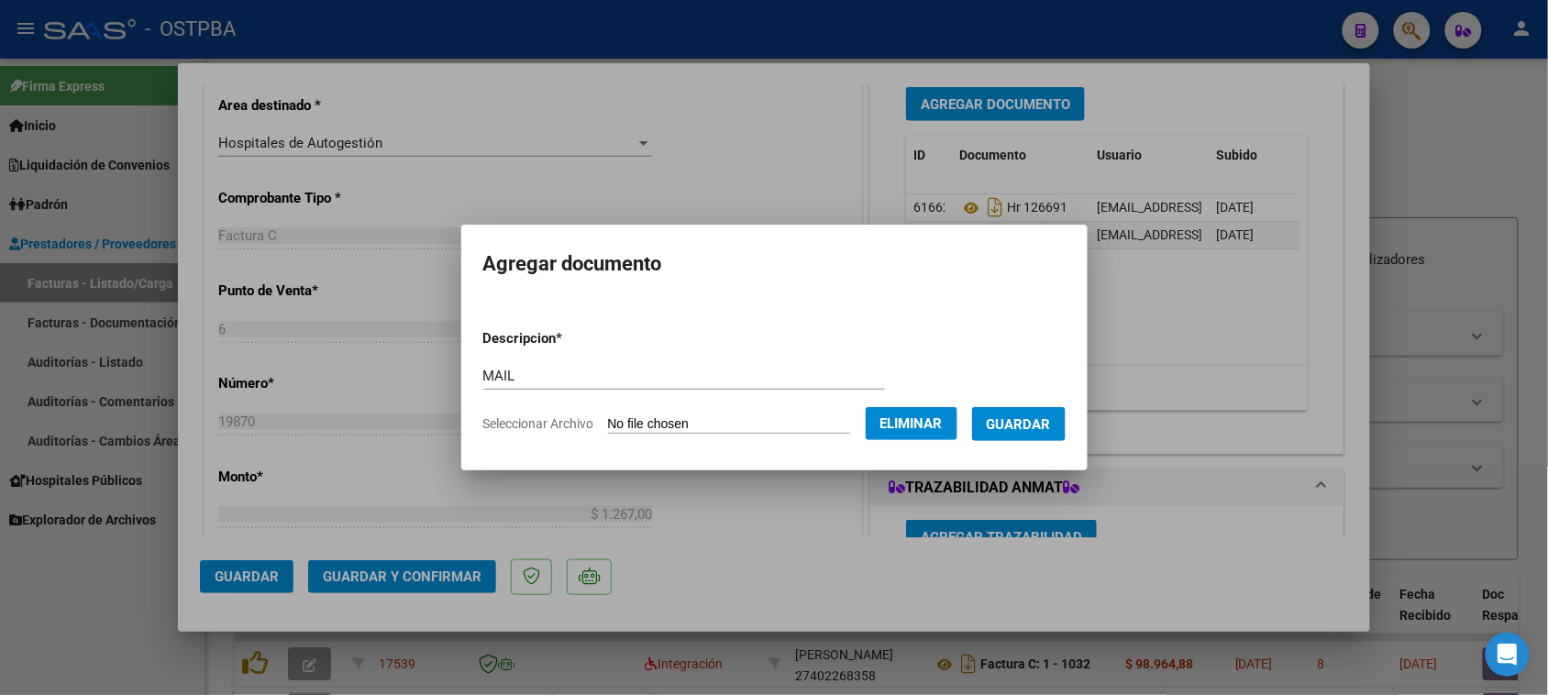
click at [1018, 422] on span "Guardar" at bounding box center [1019, 424] width 64 height 17
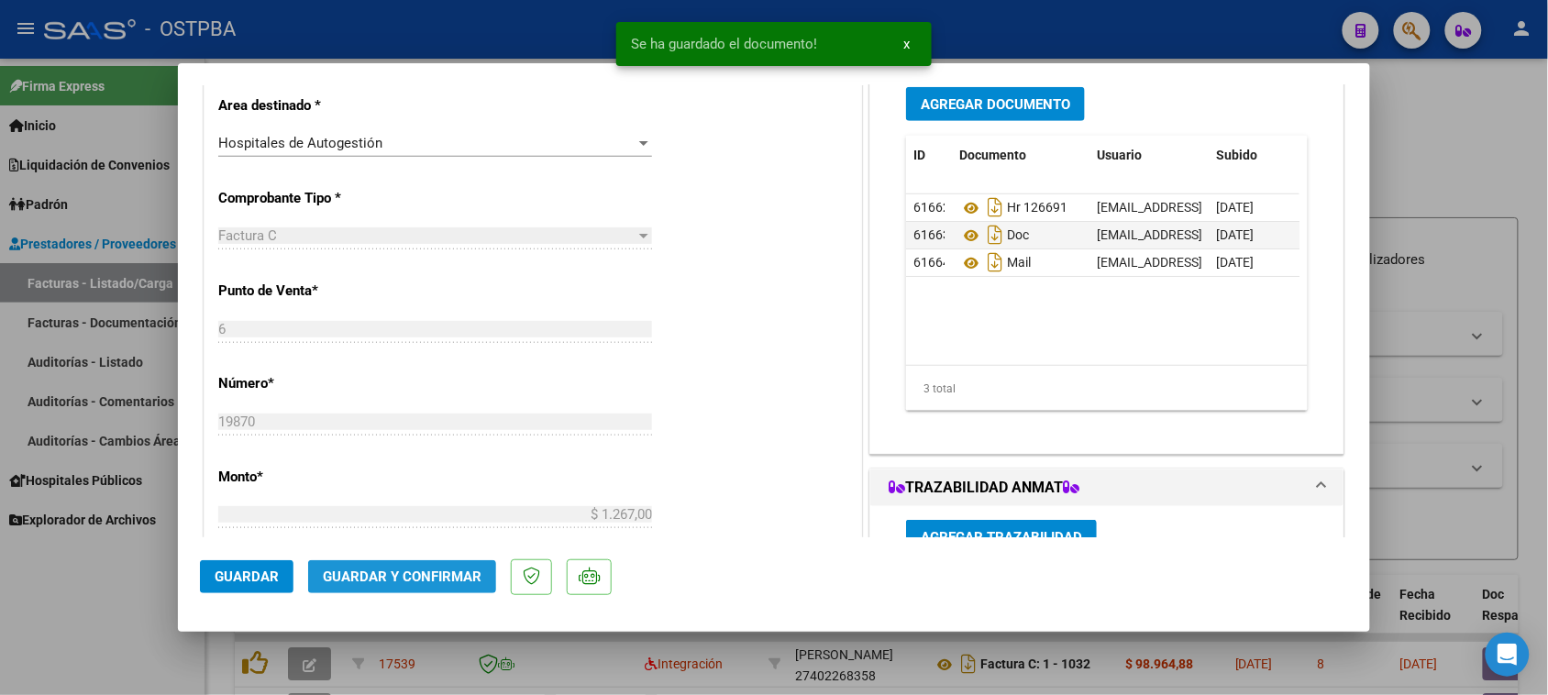
click at [359, 576] on span "Guardar y Confirmar" at bounding box center [402, 577] width 159 height 17
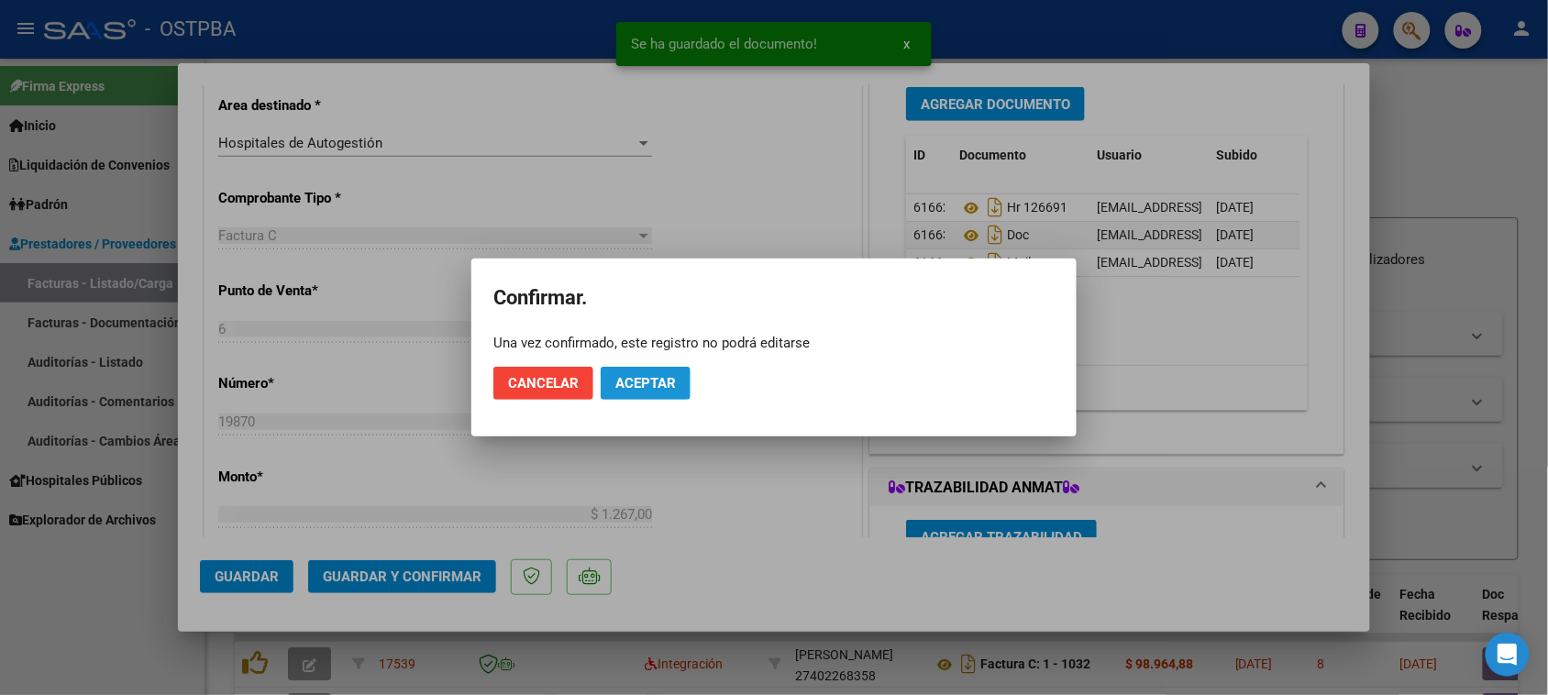
click at [647, 375] on span "Aceptar" at bounding box center [645, 383] width 61 height 17
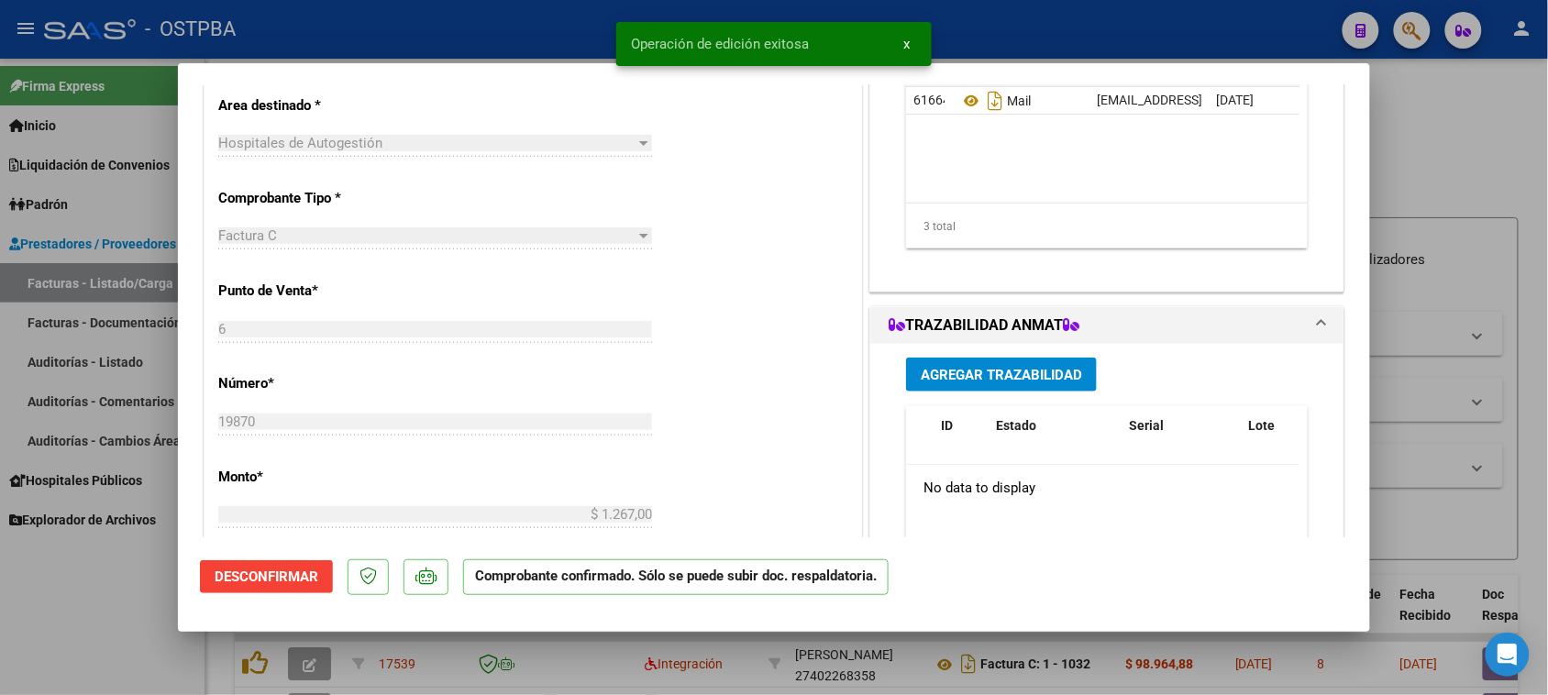
click at [90, 282] on div at bounding box center [774, 347] width 1548 height 695
type input "$ 0,00"
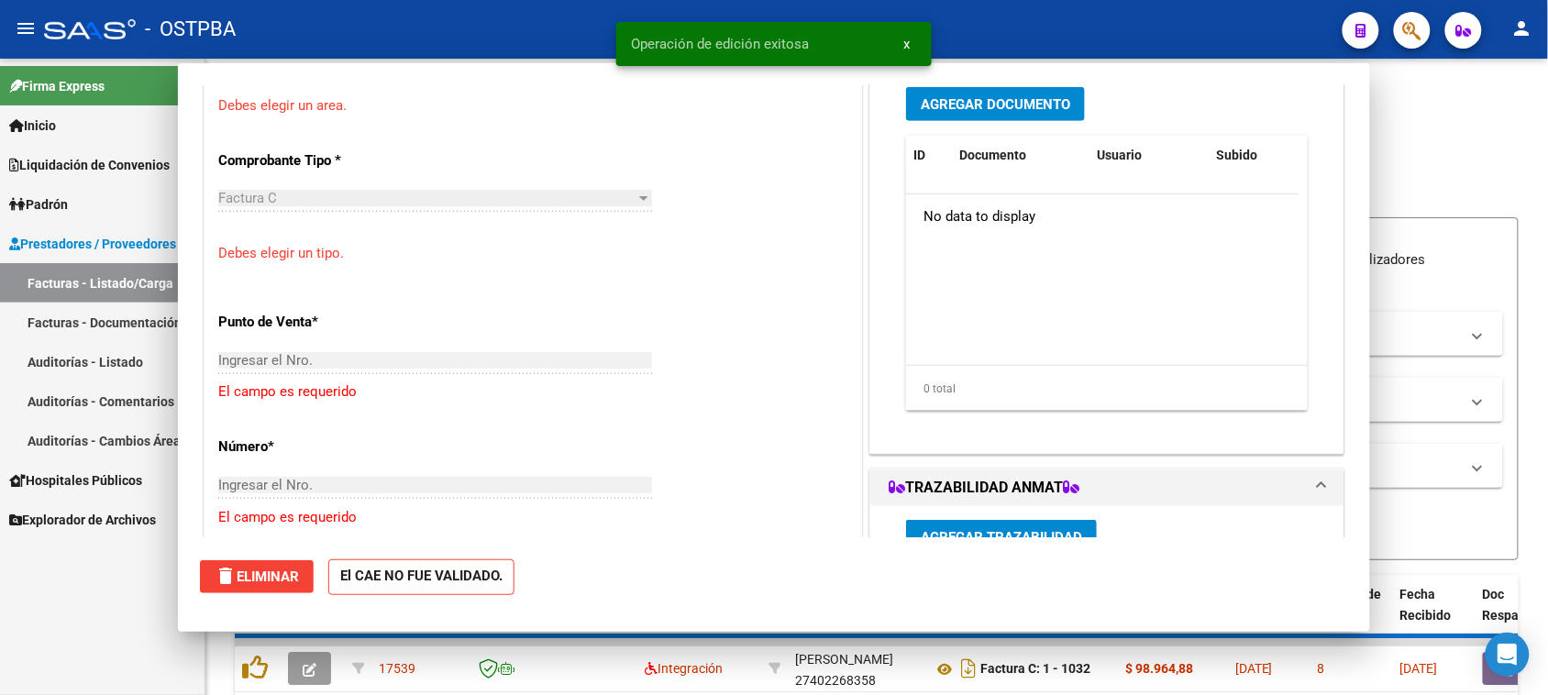
scroll to position [379, 0]
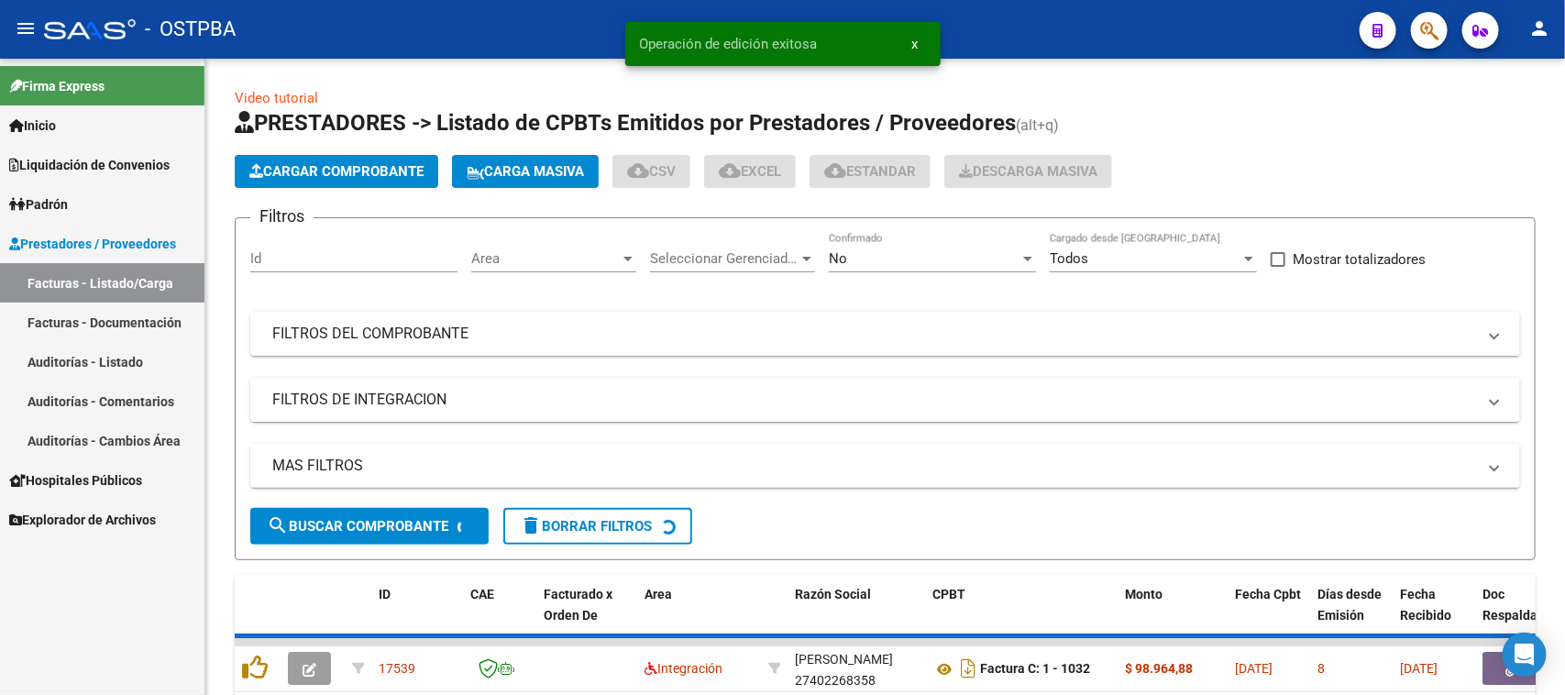
click at [90, 282] on link "Facturas - Listado/Carga" at bounding box center [102, 282] width 205 height 39
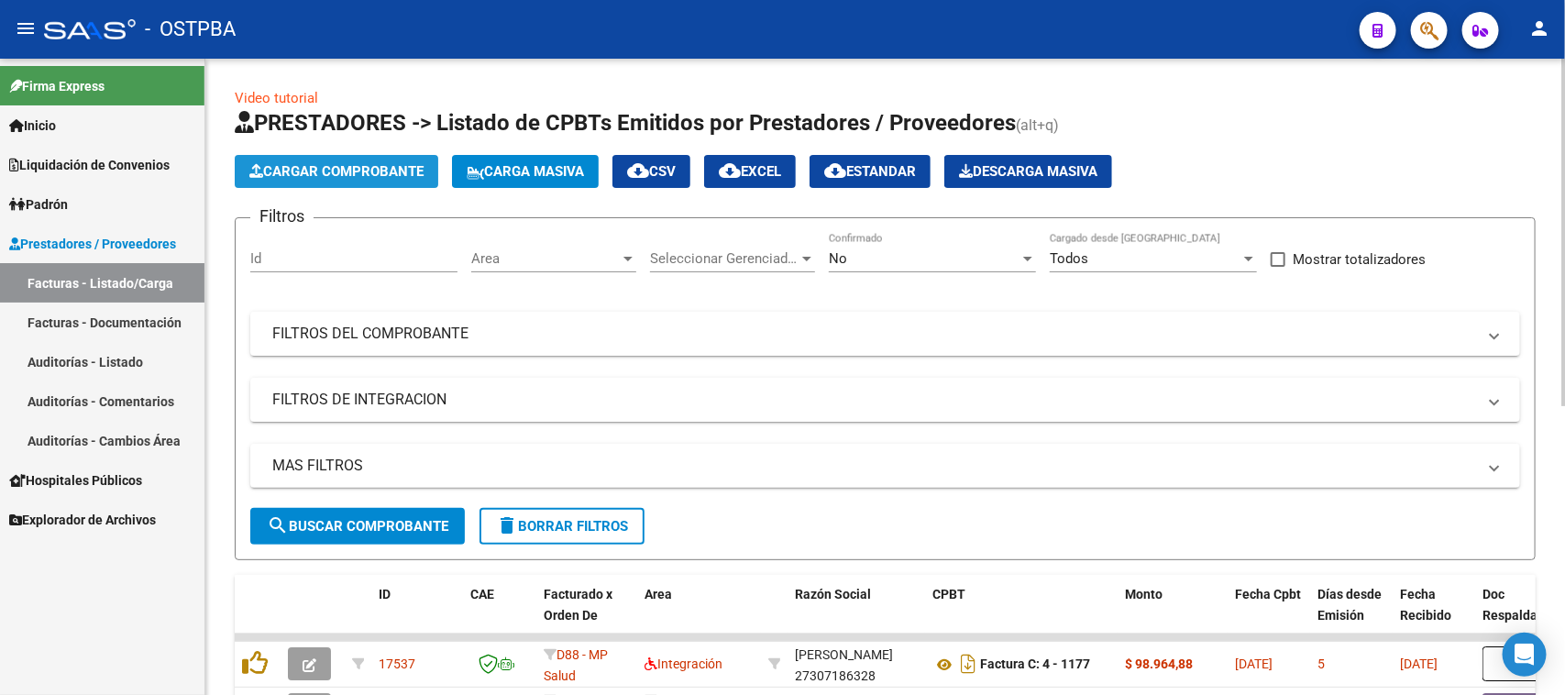
click at [310, 175] on span "Cargar Comprobante" at bounding box center [336, 171] width 174 height 17
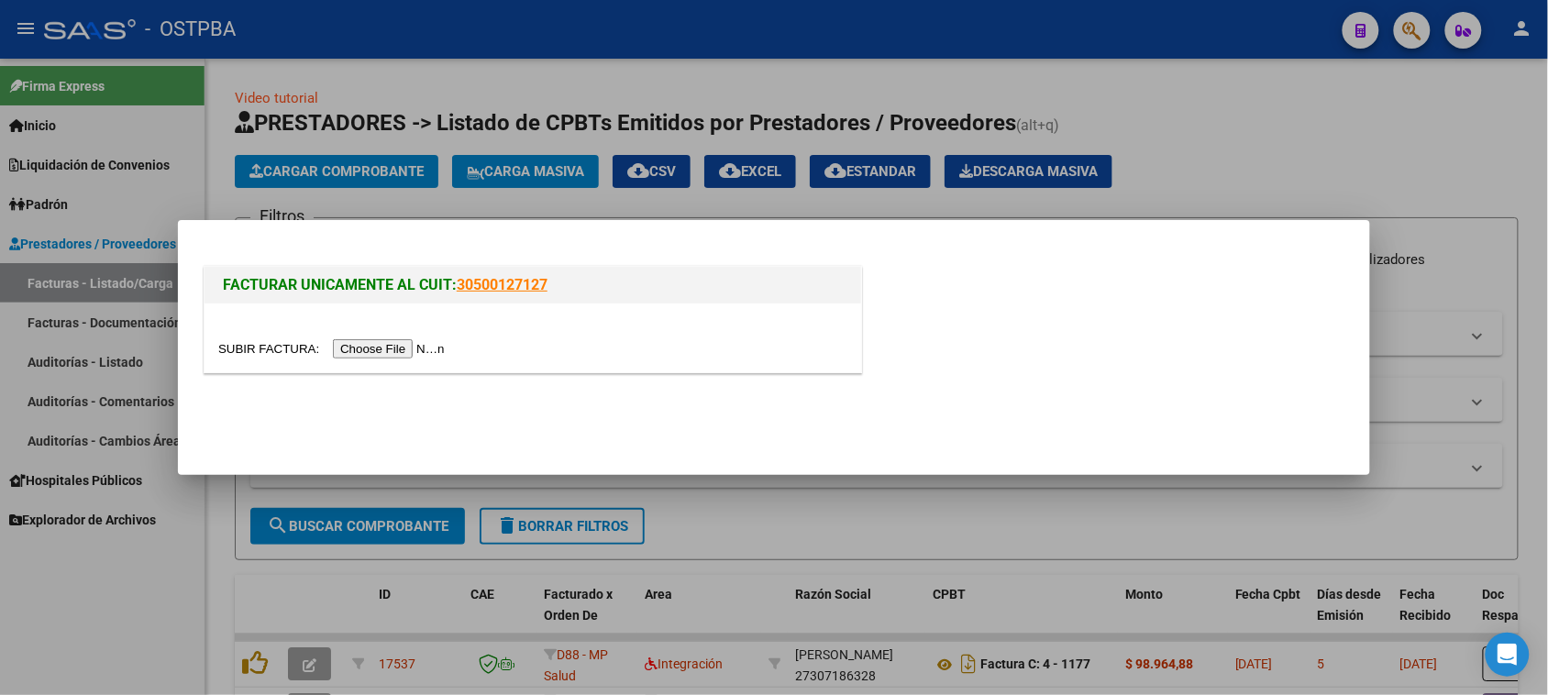
click at [415, 350] on input "file" at bounding box center [334, 348] width 232 height 19
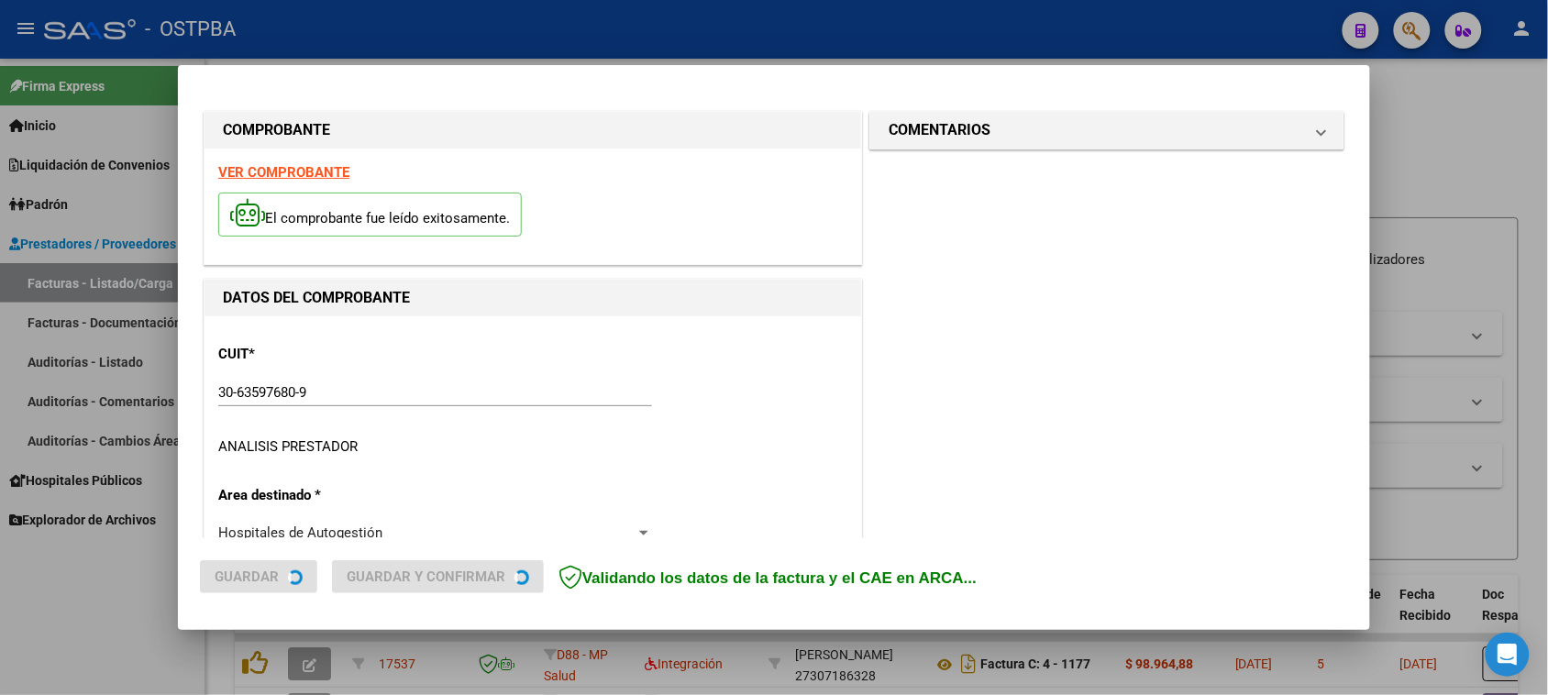
type input "[DATE]"
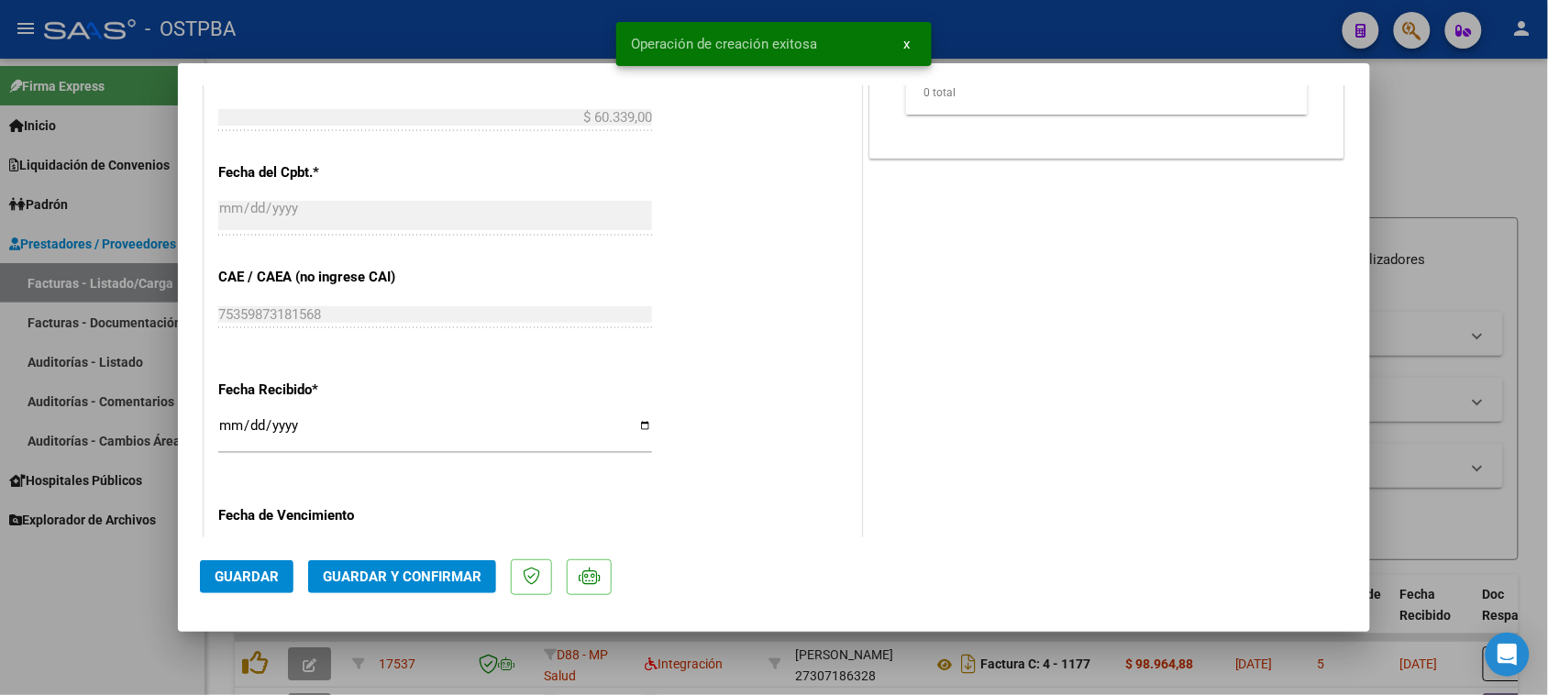
scroll to position [917, 0]
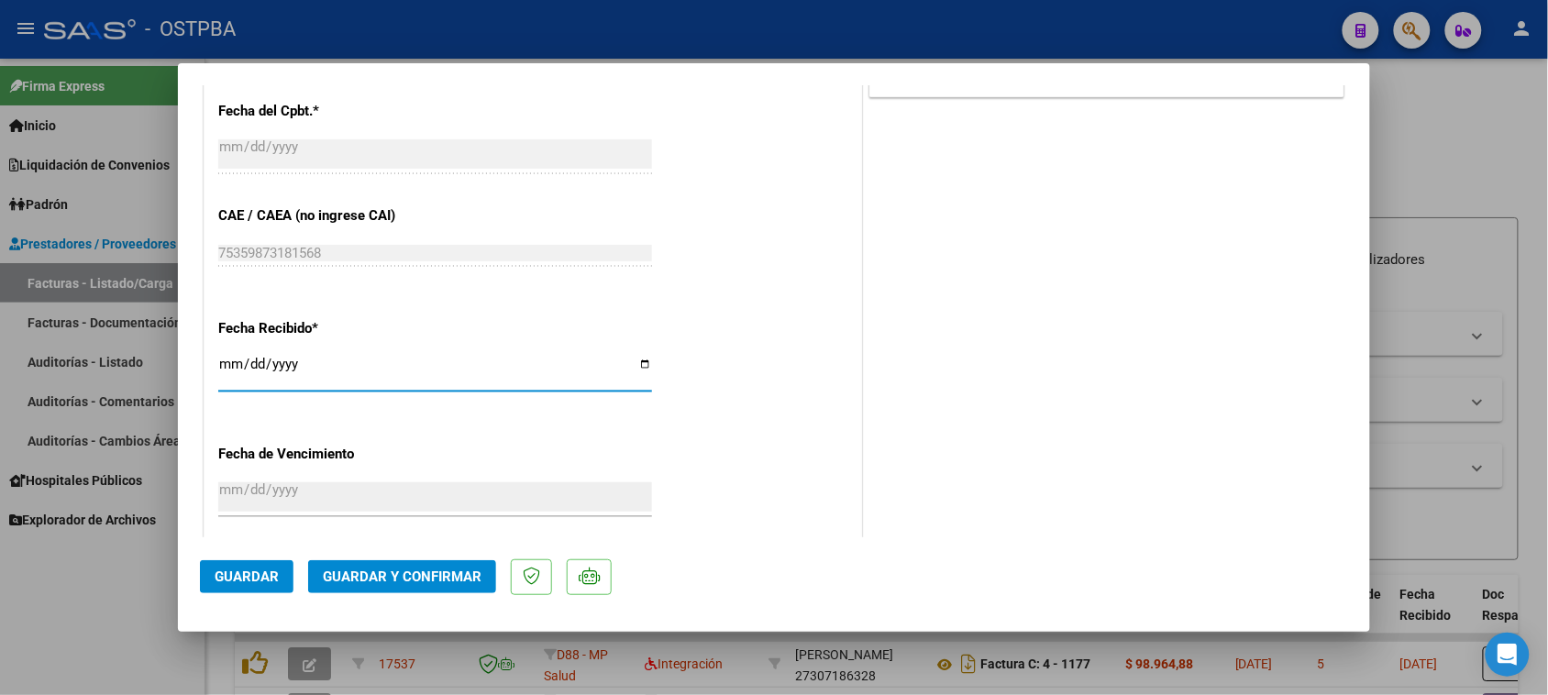
click at [223, 371] on input "[DATE]" at bounding box center [435, 371] width 434 height 29
type input "[DATE]"
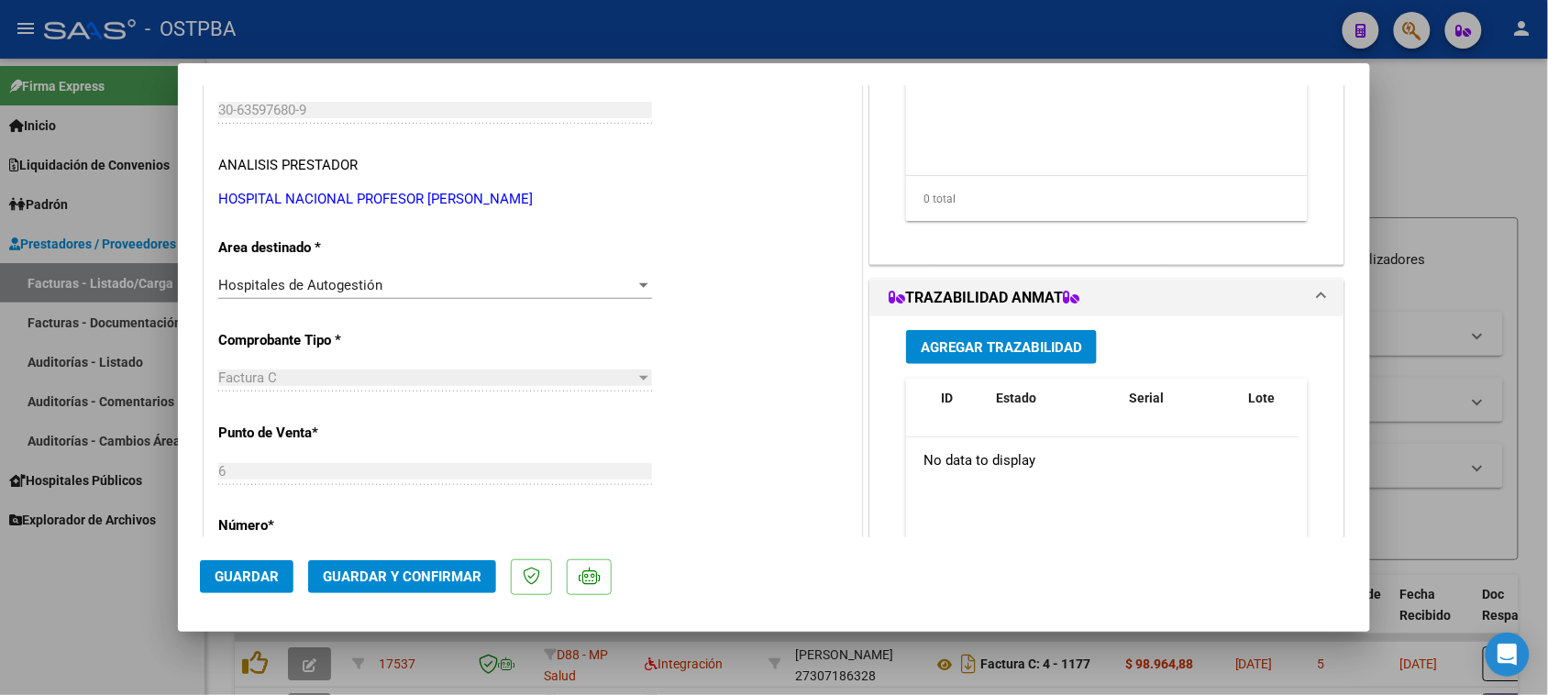
scroll to position [0, 0]
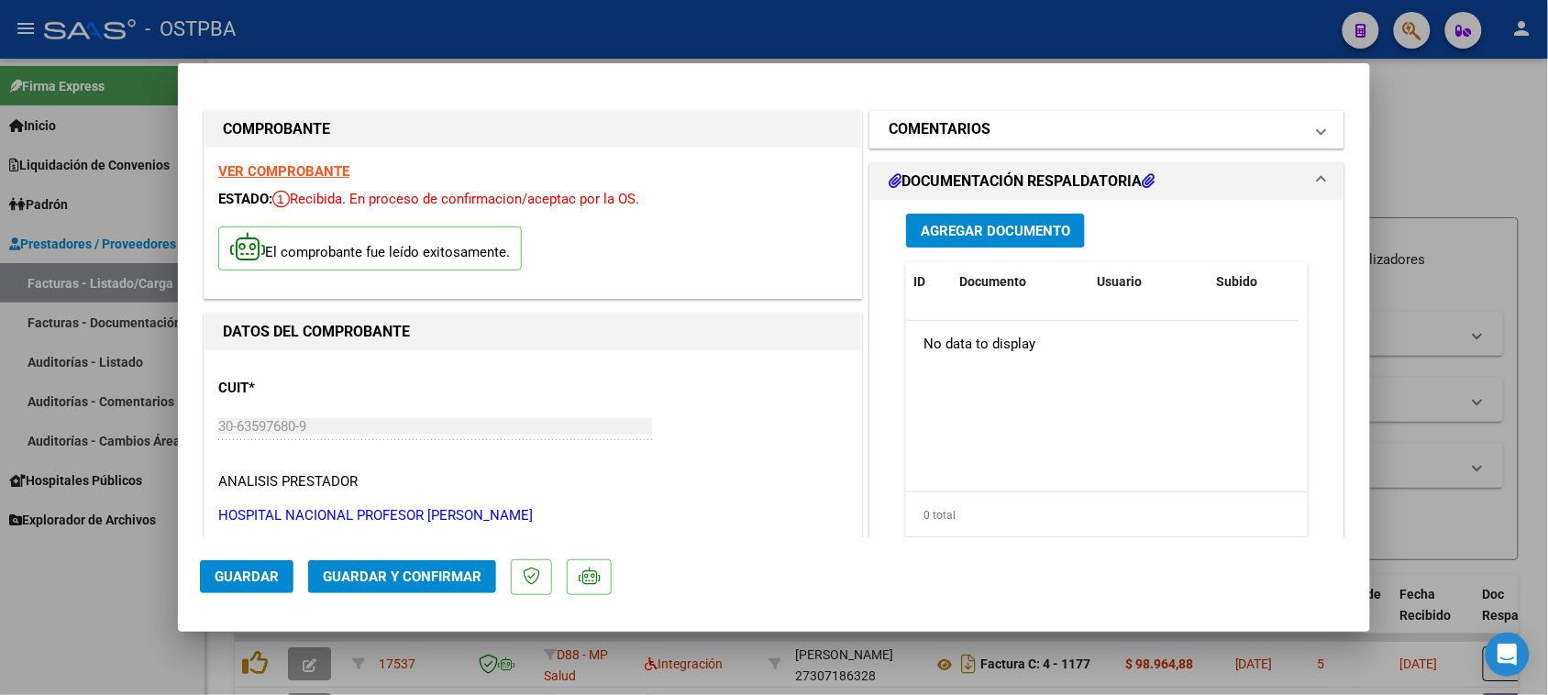
click at [964, 139] on h1 "COMENTARIOS" at bounding box center [940, 129] width 102 height 22
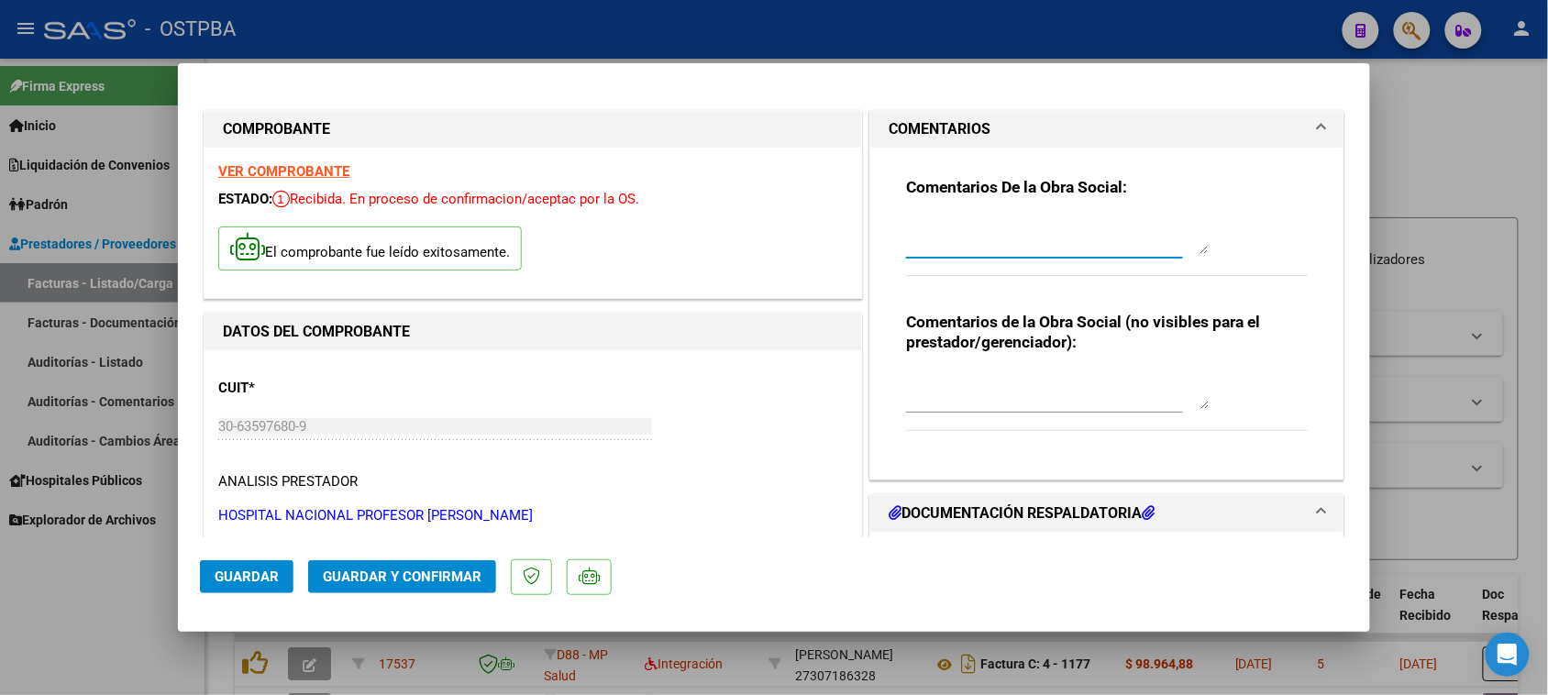
click at [923, 236] on textarea at bounding box center [1057, 235] width 303 height 37
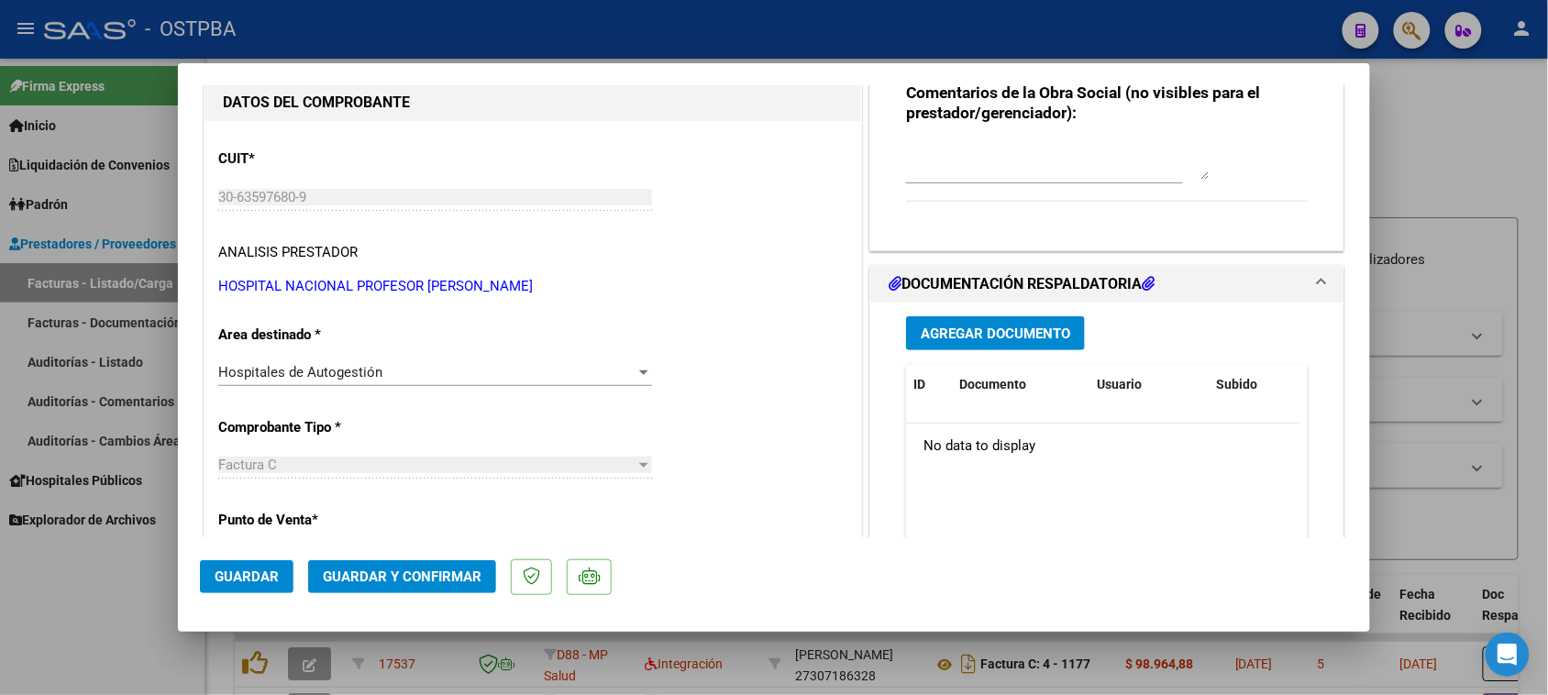
type textarea "HR 126690"
click at [990, 337] on span "Agregar Documento" at bounding box center [995, 334] width 149 height 17
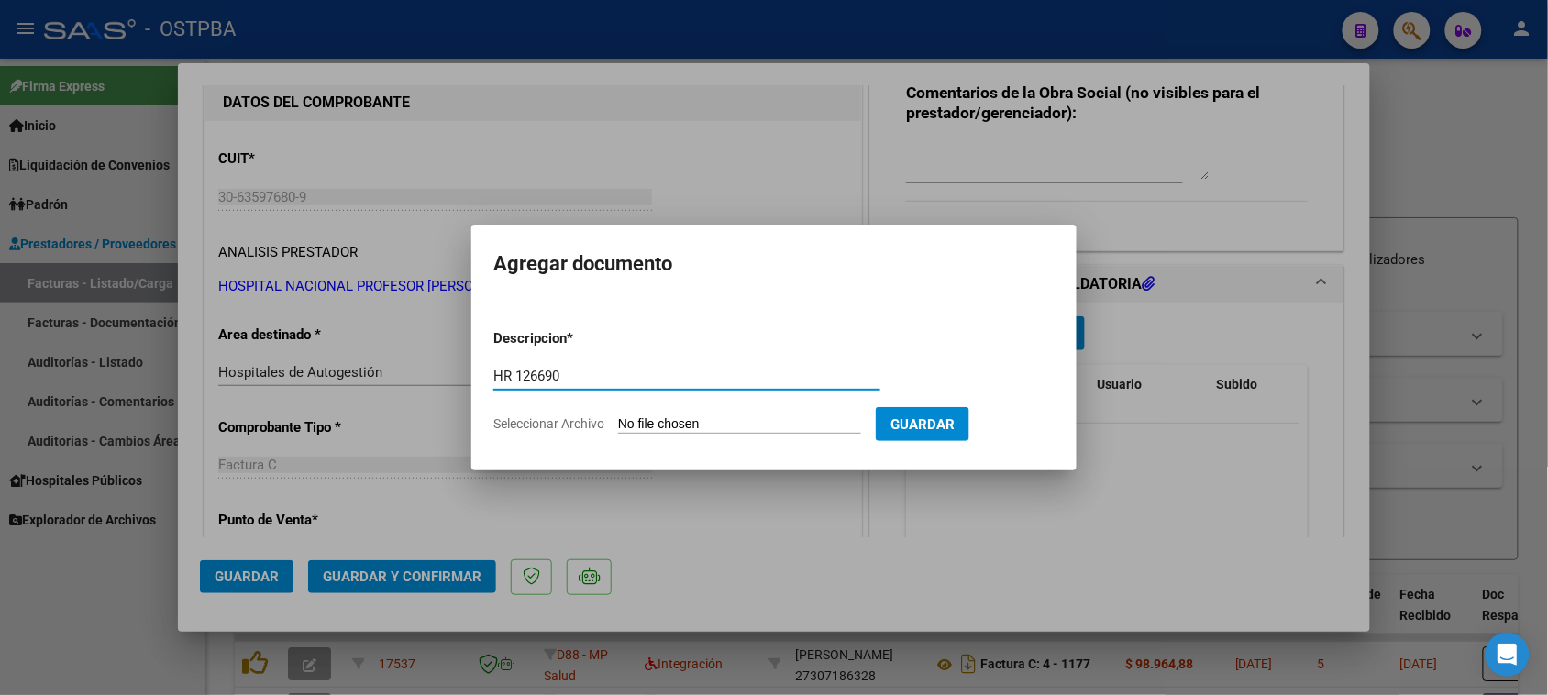
type input "HR 126690"
click at [618, 416] on input "Seleccionar Archivo" at bounding box center [739, 424] width 243 height 17
type input "C:\fakepath\HR 126690.pdf"
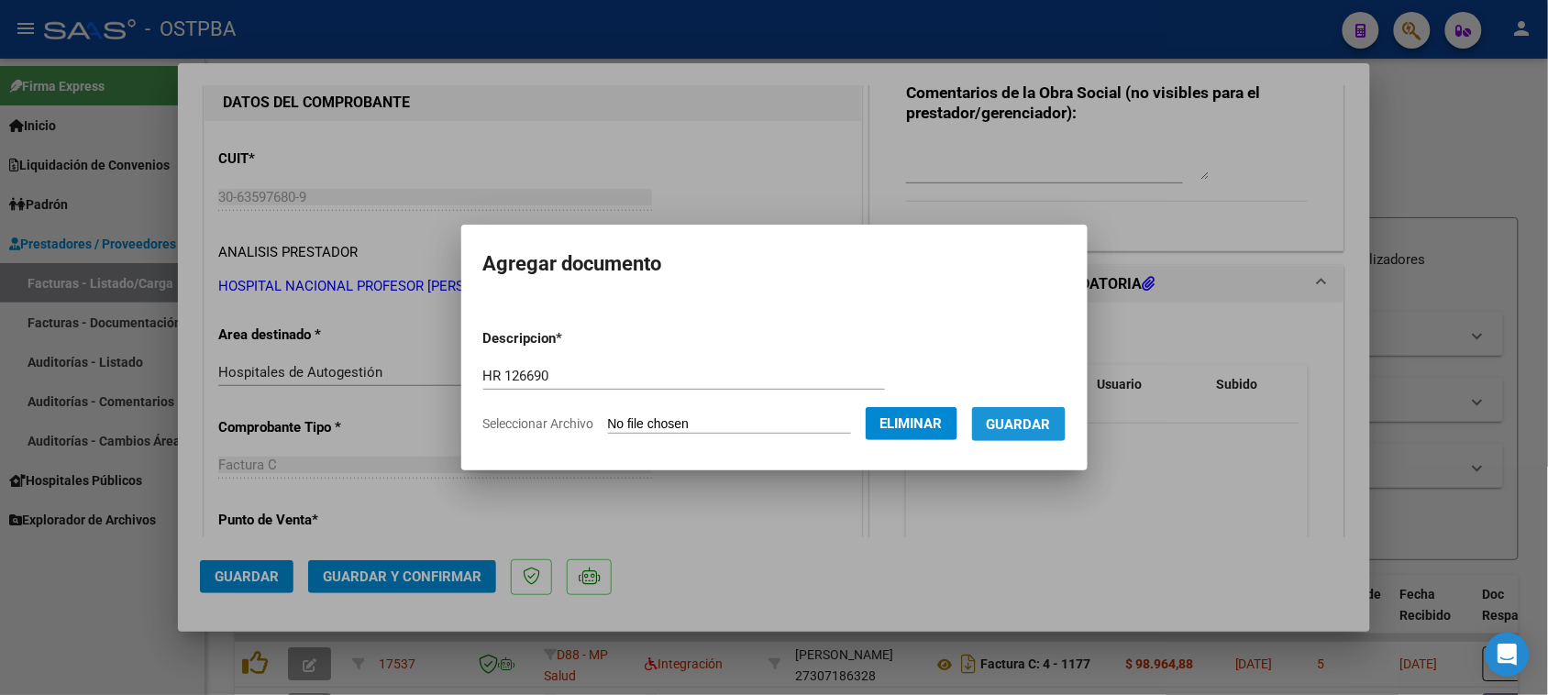
click at [1051, 431] on span "Guardar" at bounding box center [1019, 424] width 64 height 17
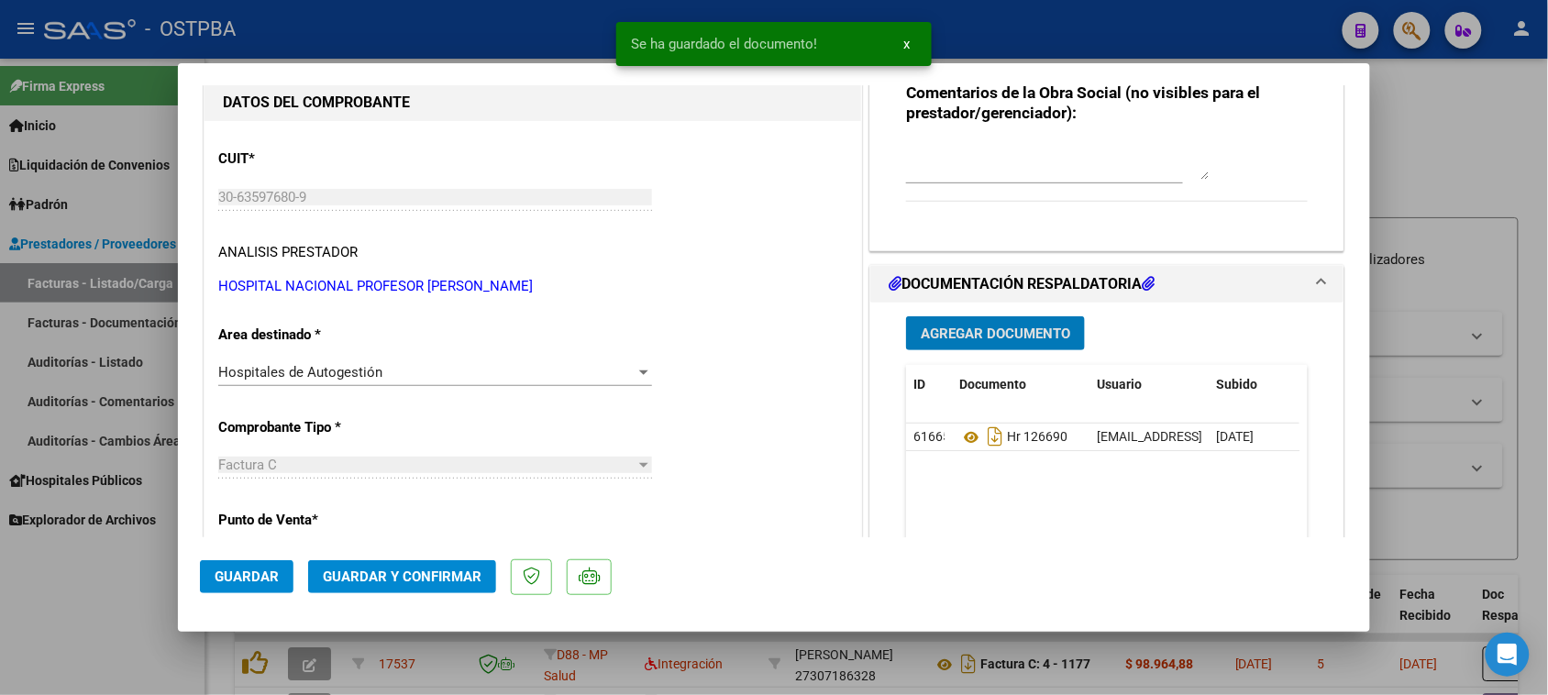
click at [981, 353] on div "Agregar Documento ID Documento Usuario Subido Acción 61665 Hr 126690 [EMAIL_ADD…" at bounding box center [1106, 486] width 429 height 366
click at [981, 335] on span "Agregar Documento" at bounding box center [995, 334] width 149 height 17
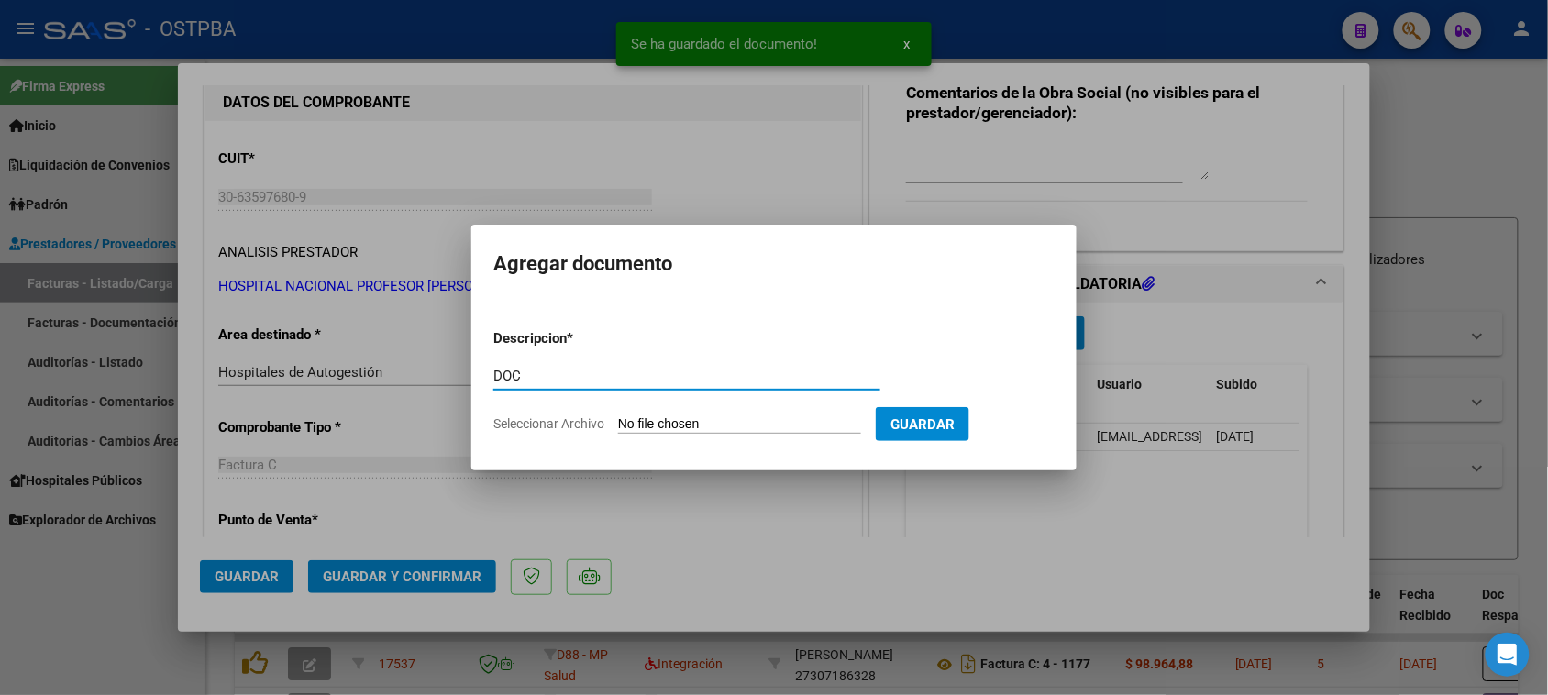
type input "DOC"
click at [618, 416] on input "Seleccionar Archivo" at bounding box center [739, 424] width 243 height 17
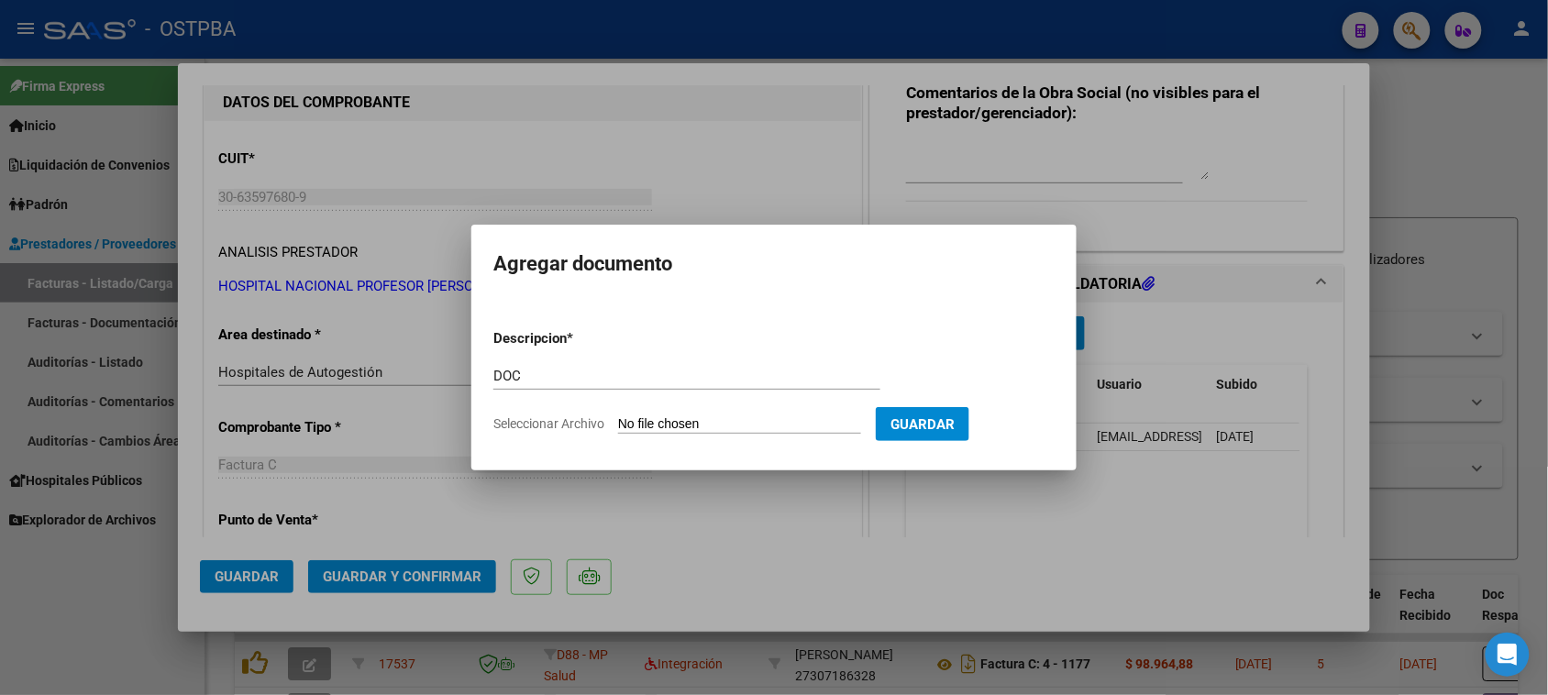
type input "C:\fakepath\doc 19865.pdf"
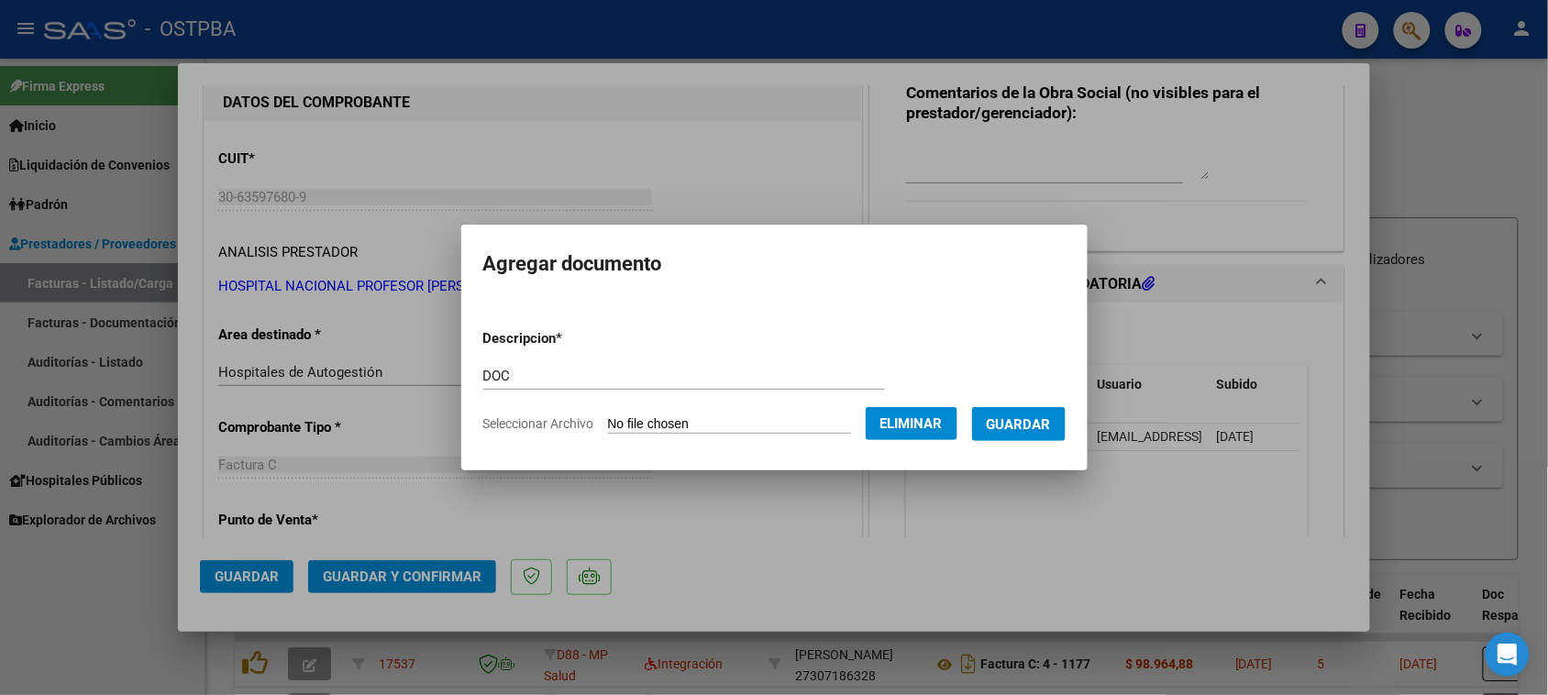
click at [1044, 418] on span "Guardar" at bounding box center [1019, 424] width 64 height 17
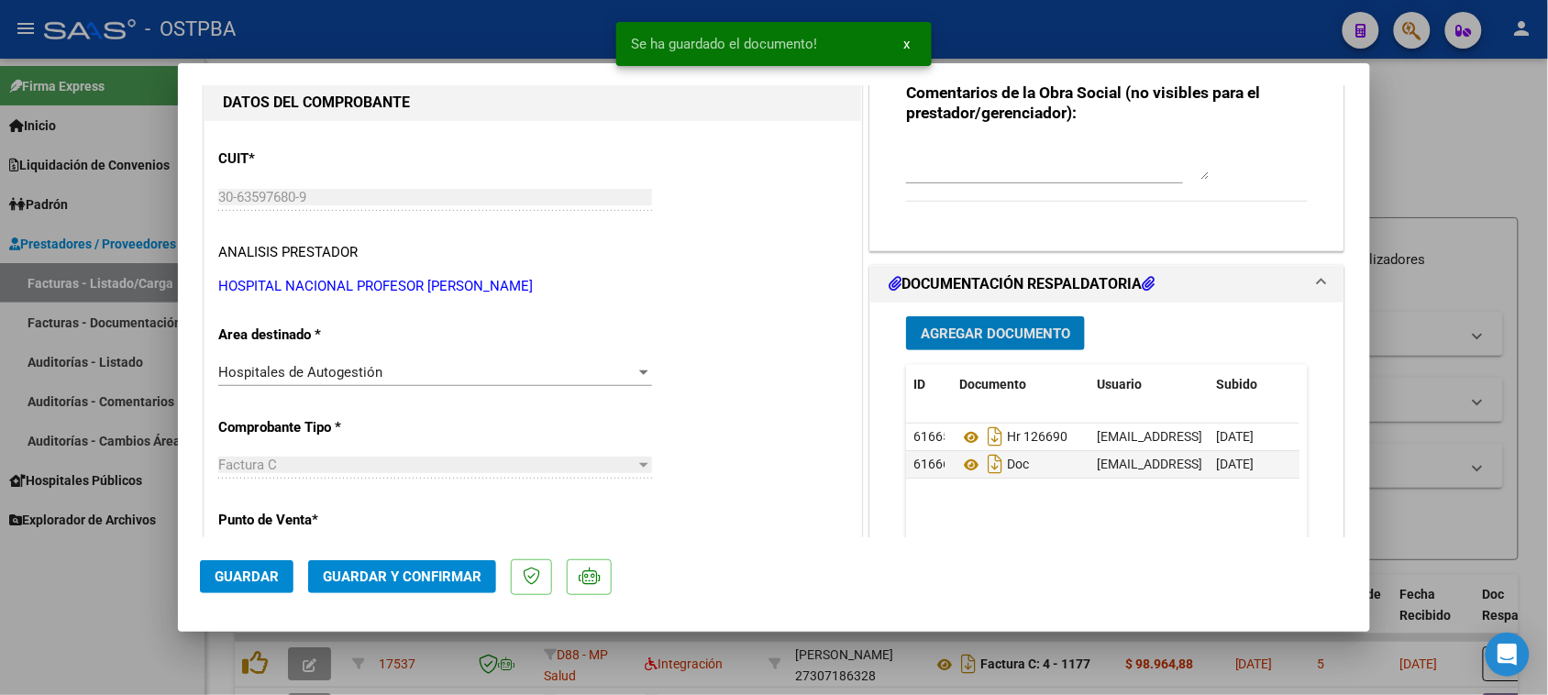
click at [1034, 339] on span "Agregar Documento" at bounding box center [995, 334] width 149 height 17
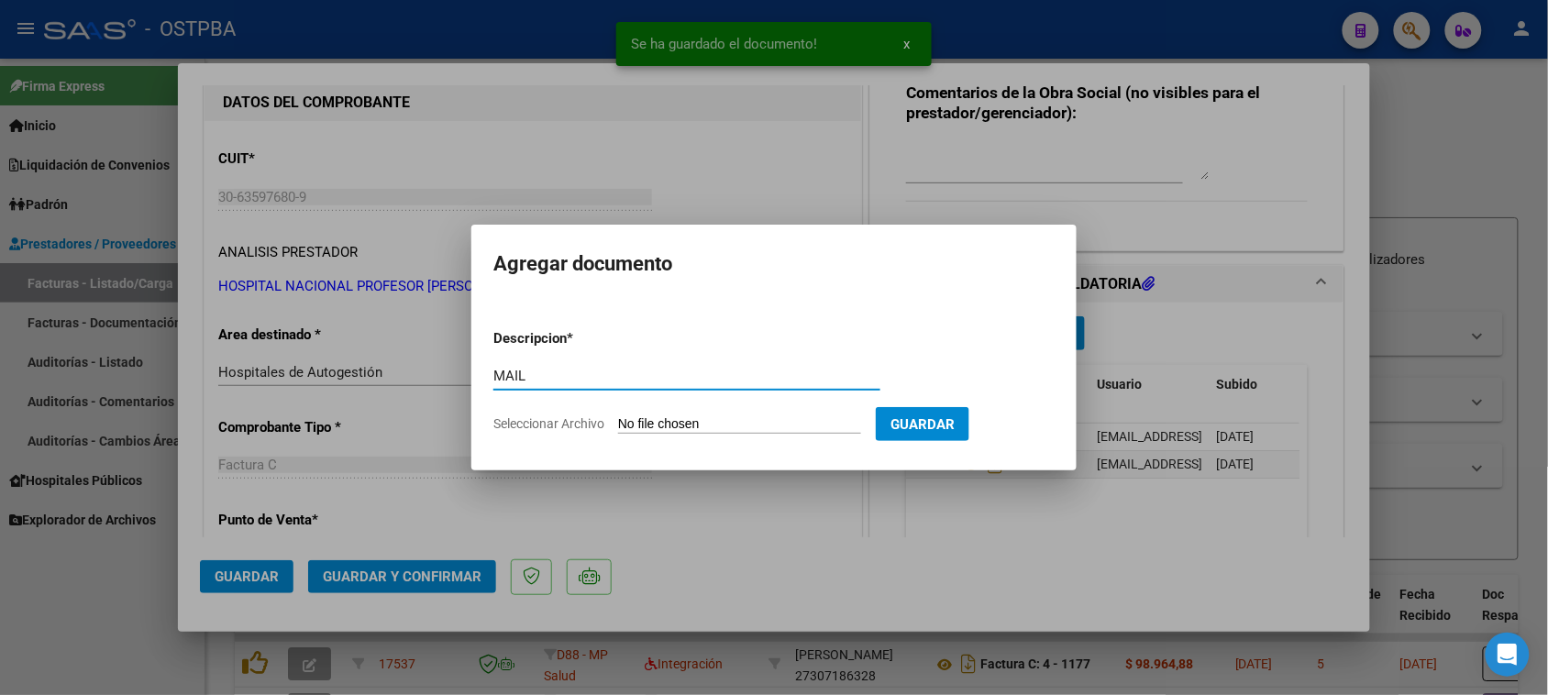
type input "MAIL"
click at [618, 416] on input "Seleccionar Archivo" at bounding box center [739, 424] width 243 height 17
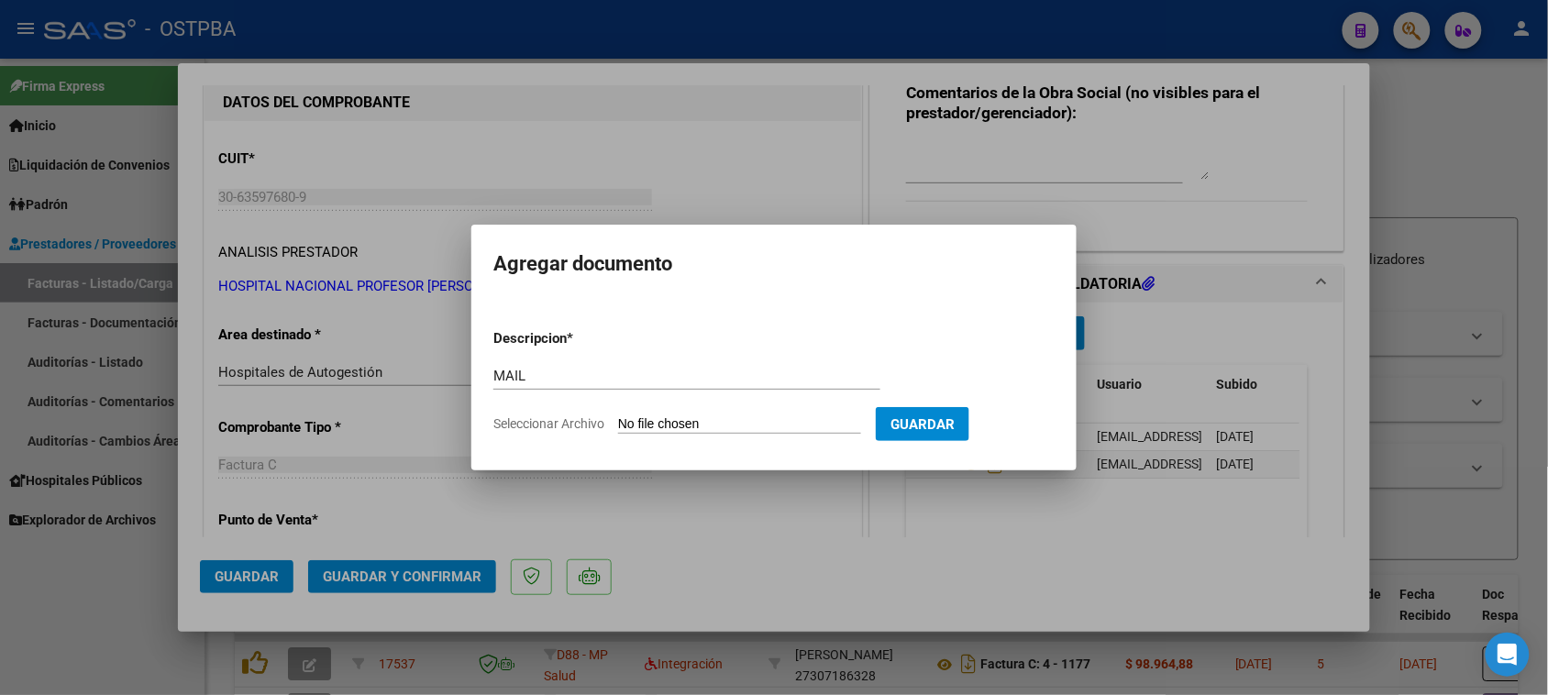
type input "C:\fakepath\Gmail - FACTURAS Nº 6-19861_6-19865_6-19870_6-20080_6-20089-POSADAS…"
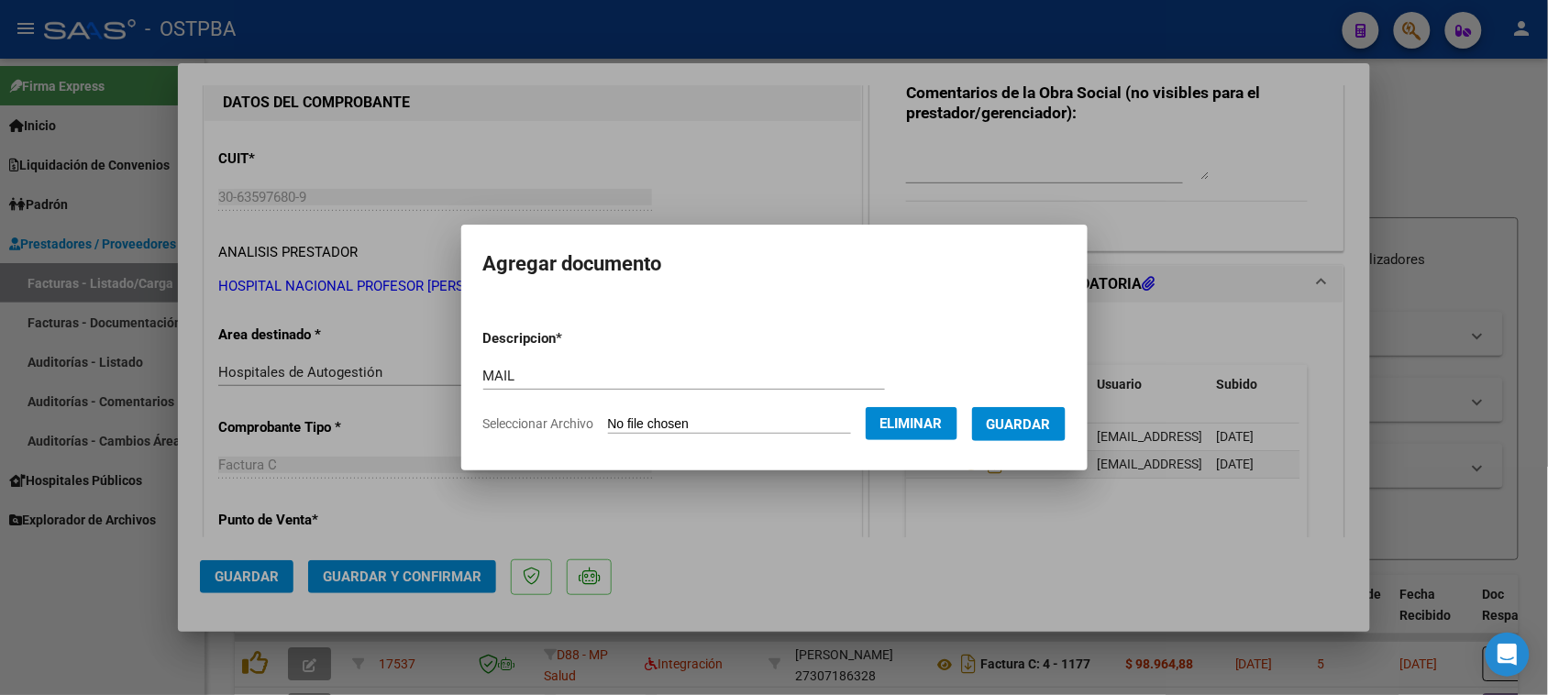
click at [1024, 424] on span "Guardar" at bounding box center [1019, 424] width 64 height 17
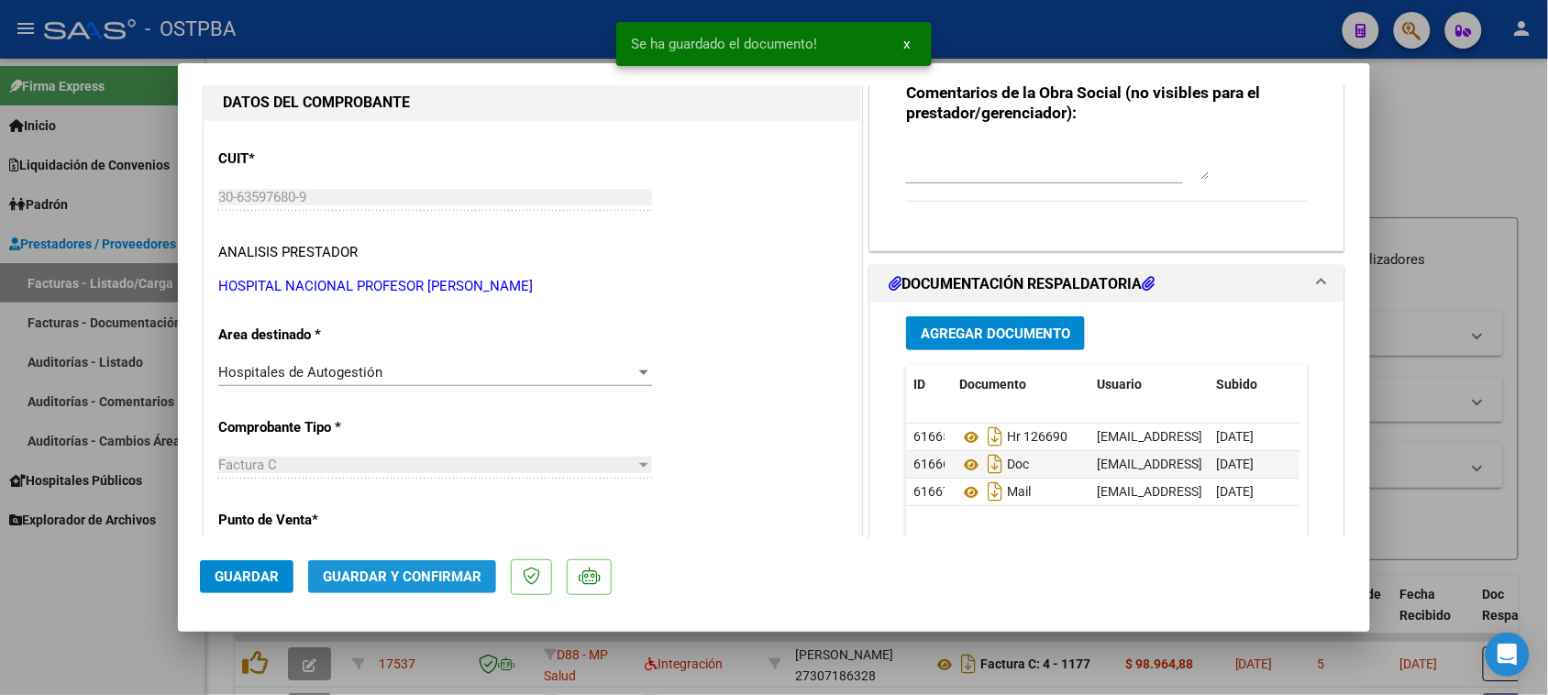
click at [461, 579] on span "Guardar y Confirmar" at bounding box center [402, 577] width 159 height 17
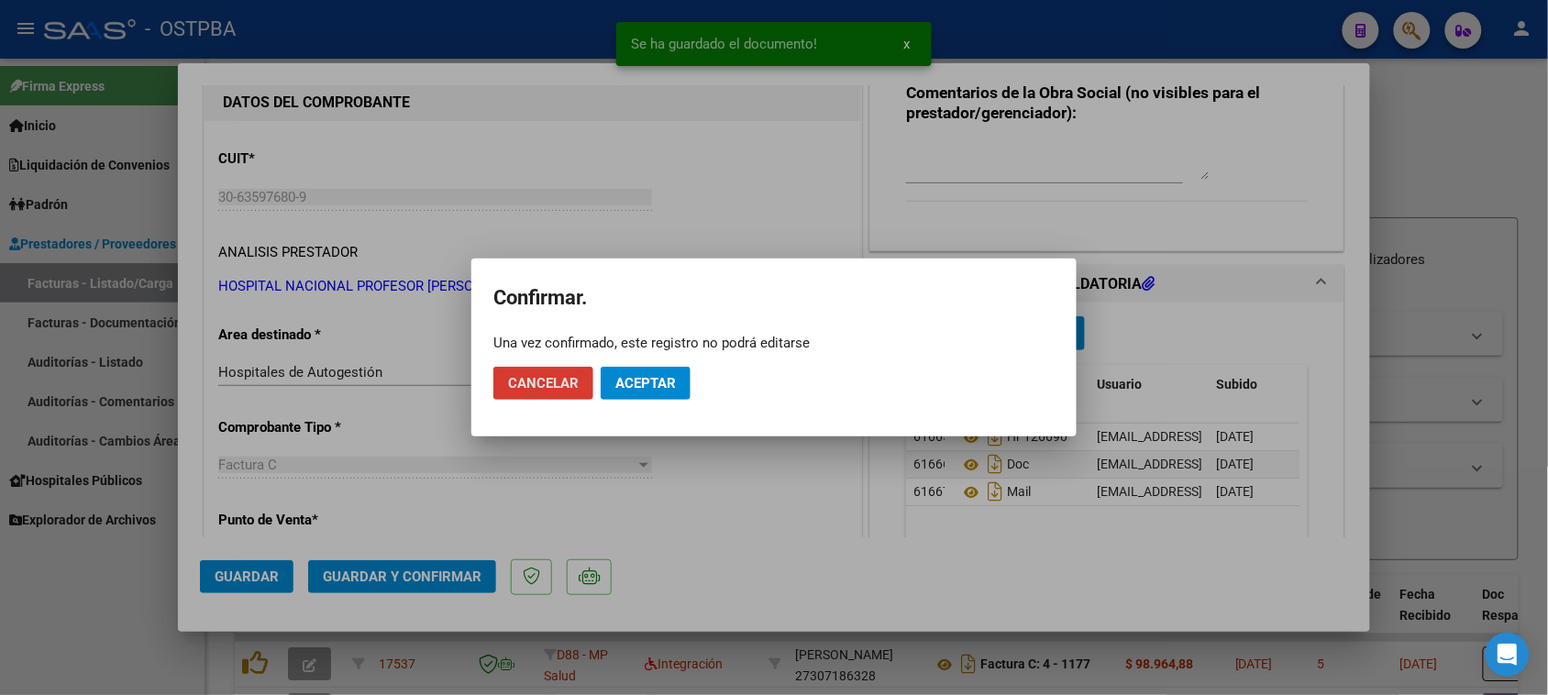
click at [645, 387] on span "Aceptar" at bounding box center [645, 383] width 61 height 17
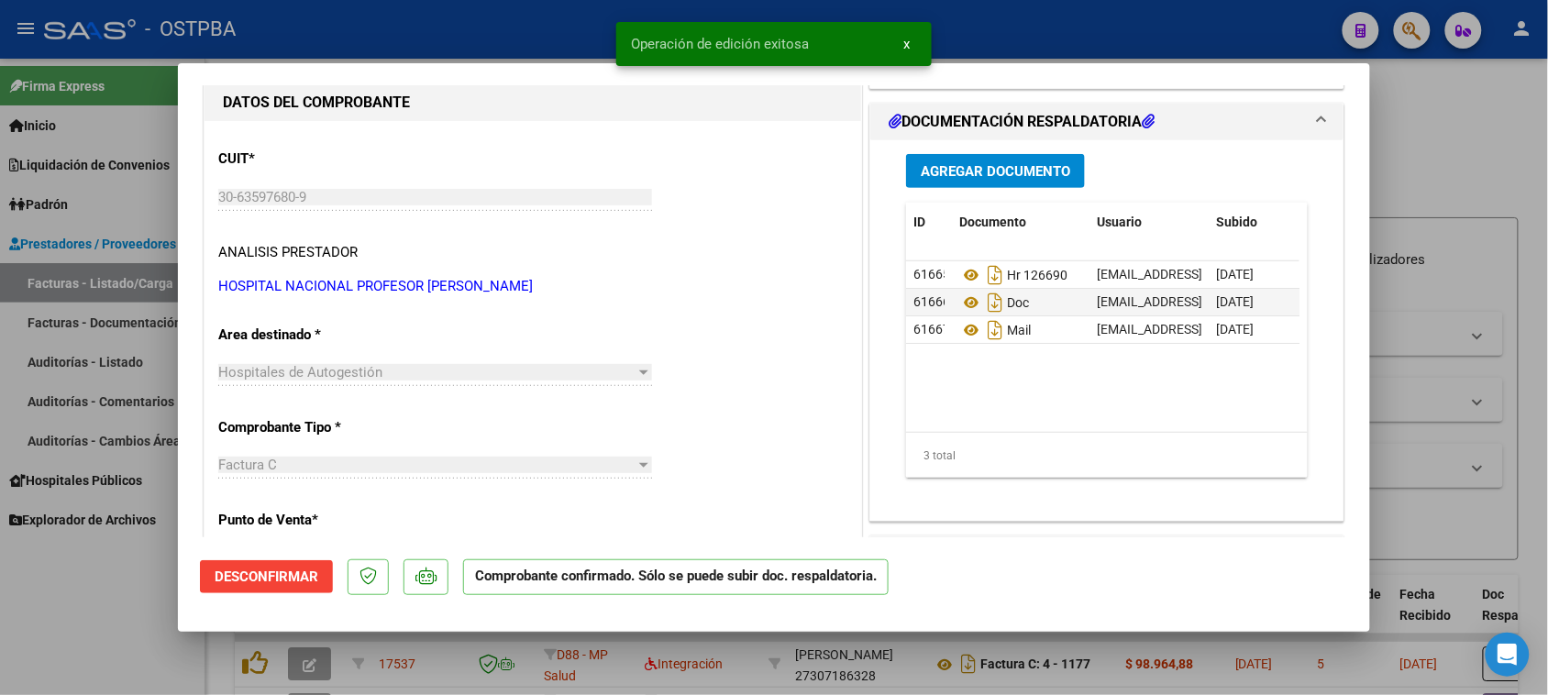
click at [138, 287] on div at bounding box center [774, 347] width 1548 height 695
type input "$ 0,00"
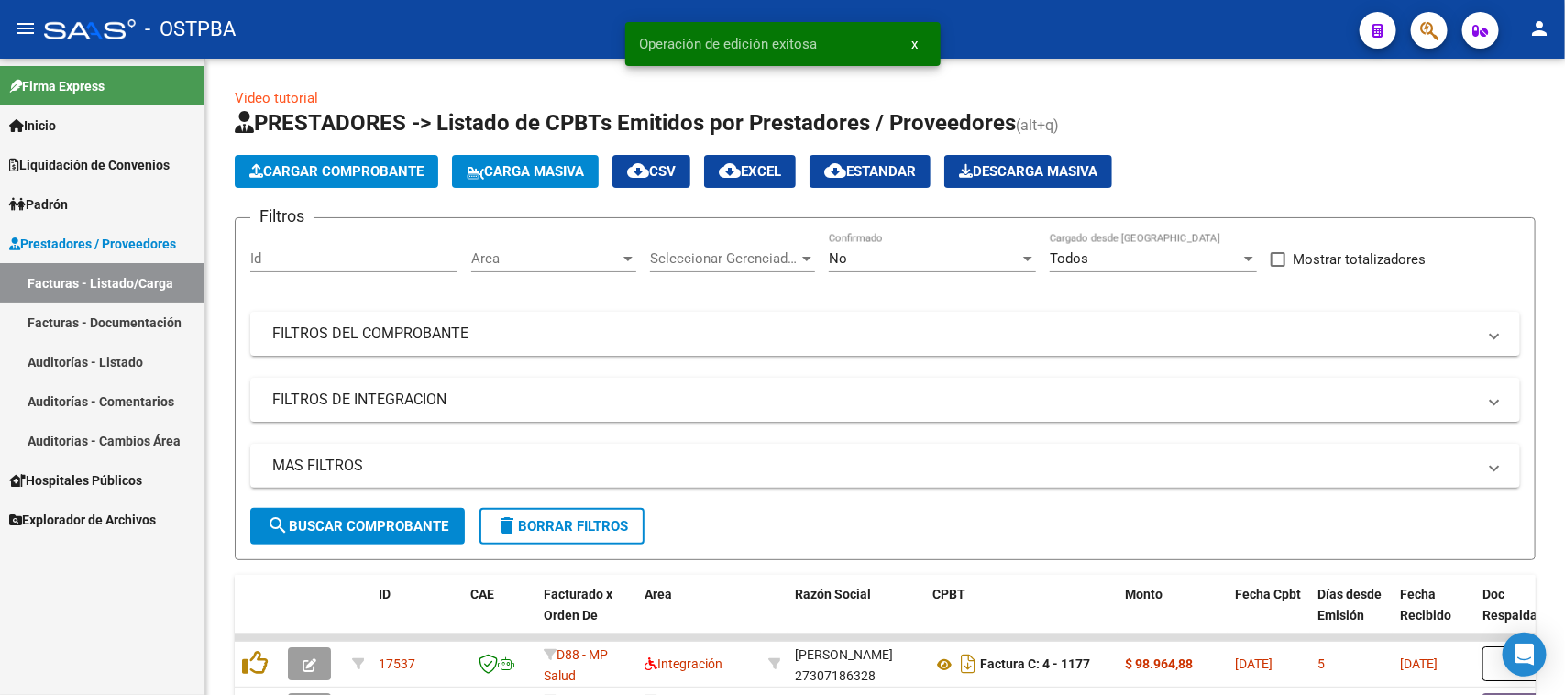
click at [138, 287] on link "Facturas - Listado/Carga" at bounding box center [102, 282] width 205 height 39
click at [348, 163] on span "Cargar Comprobante" at bounding box center [336, 171] width 174 height 17
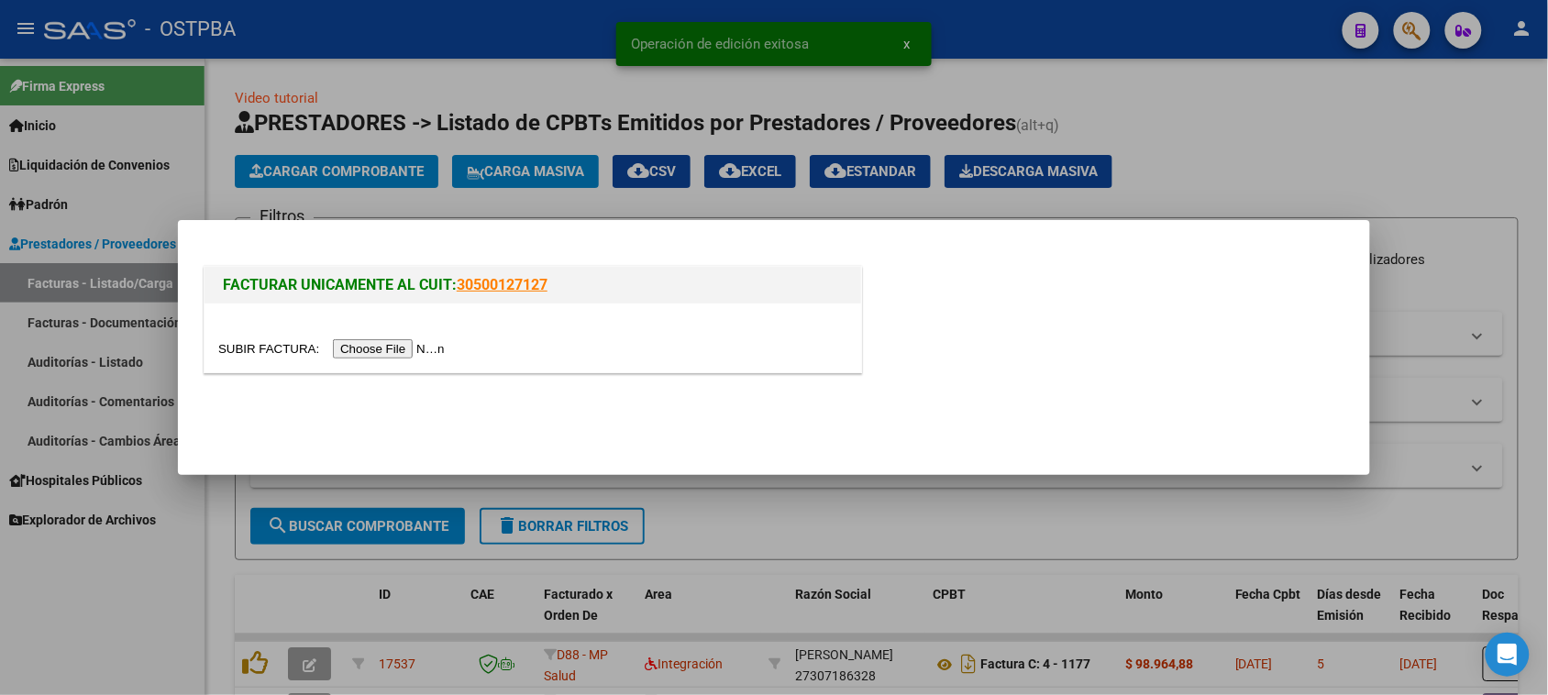
click at [404, 349] on input "file" at bounding box center [334, 348] width 232 height 19
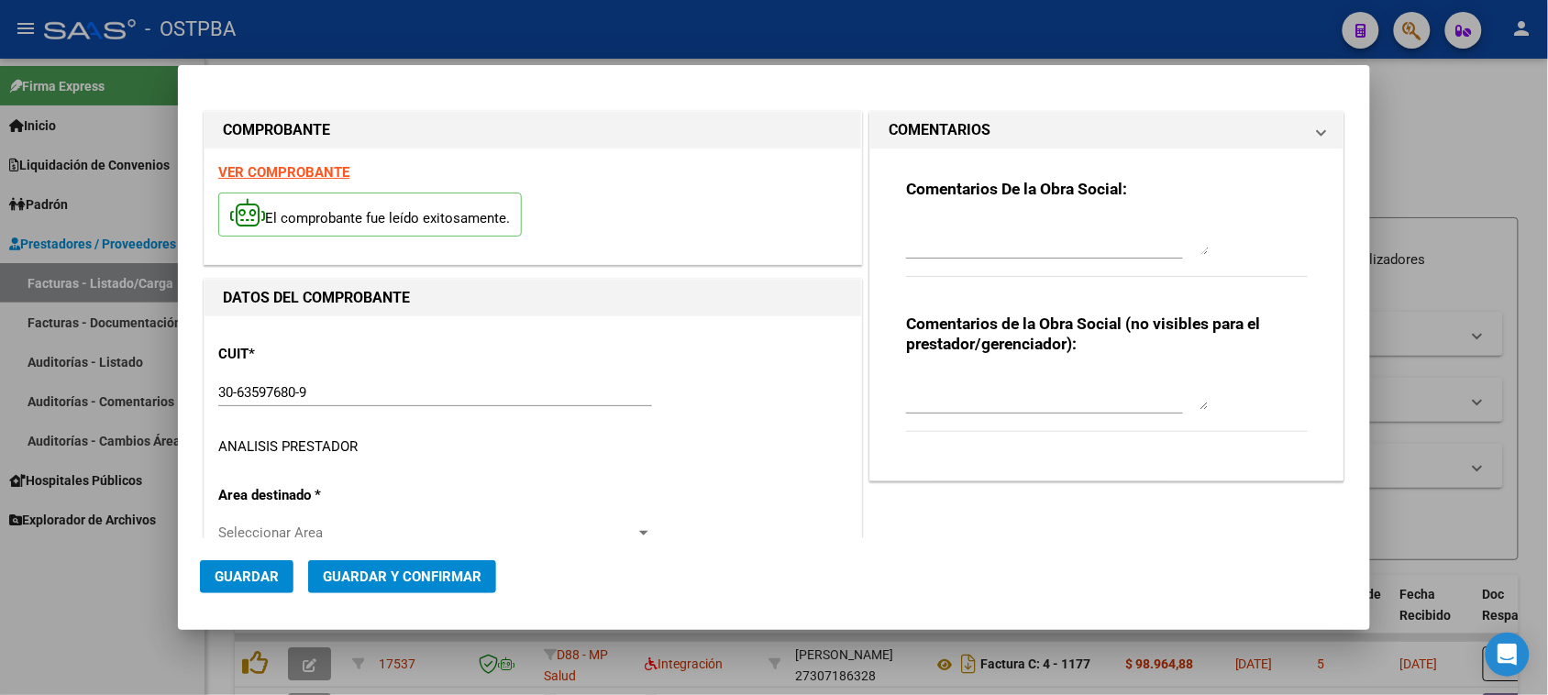
type input "[DATE]"
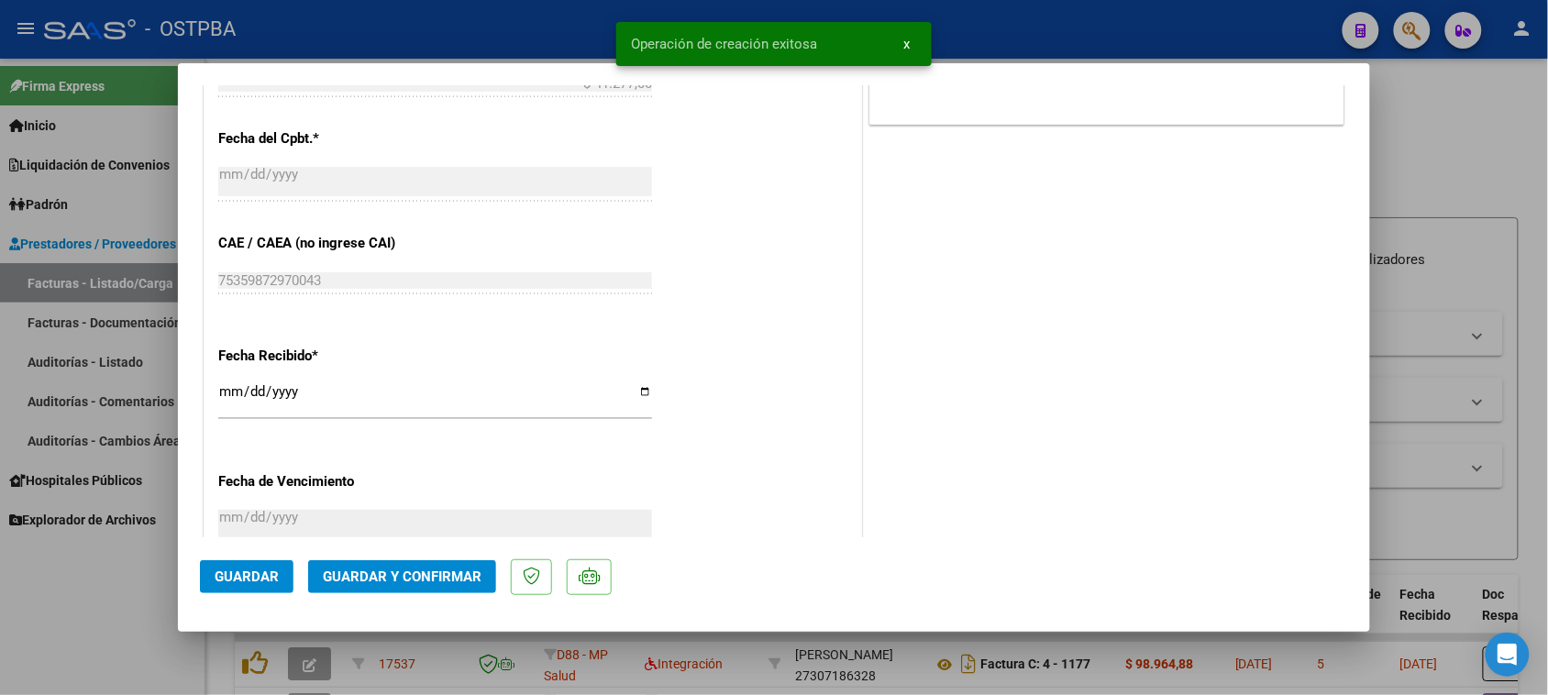
scroll to position [917, 0]
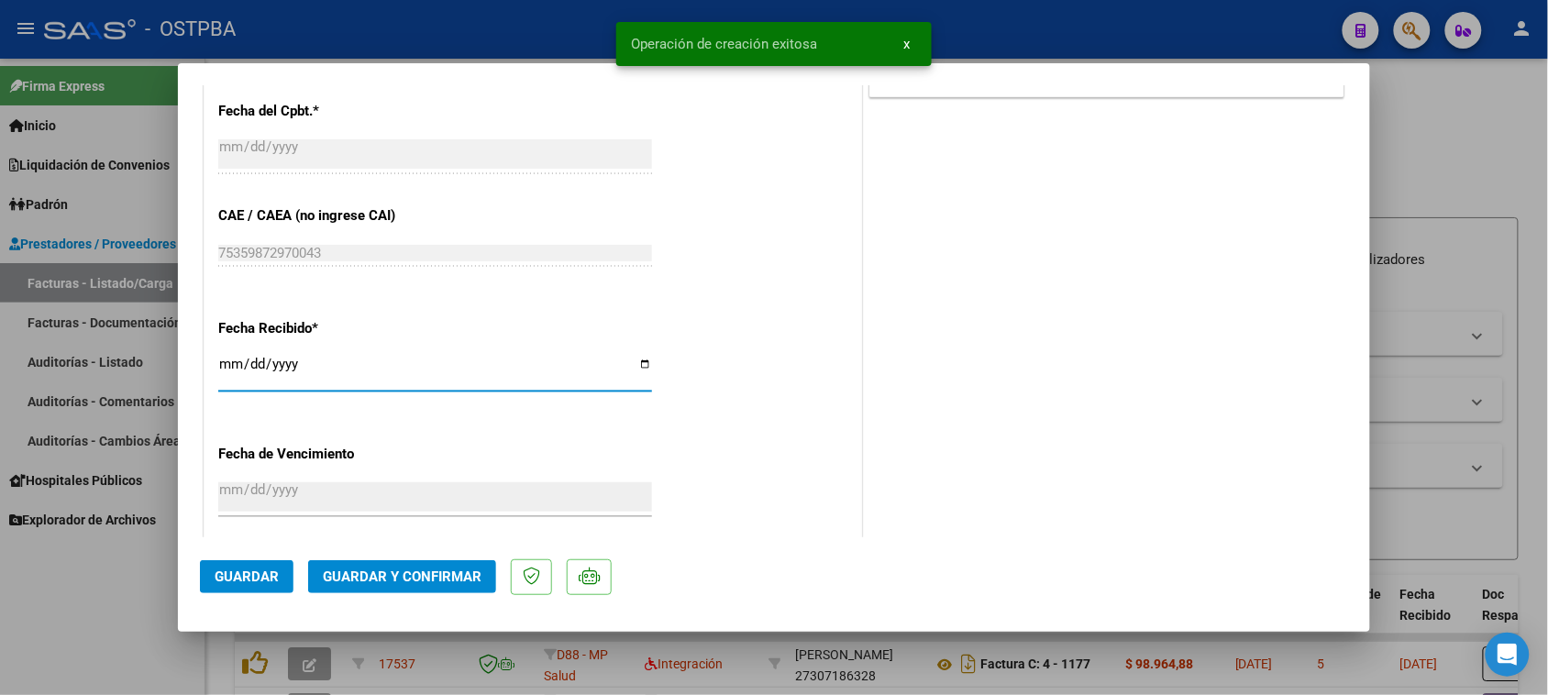
click at [226, 359] on input "[DATE]" at bounding box center [435, 371] width 434 height 29
type input "[DATE]"
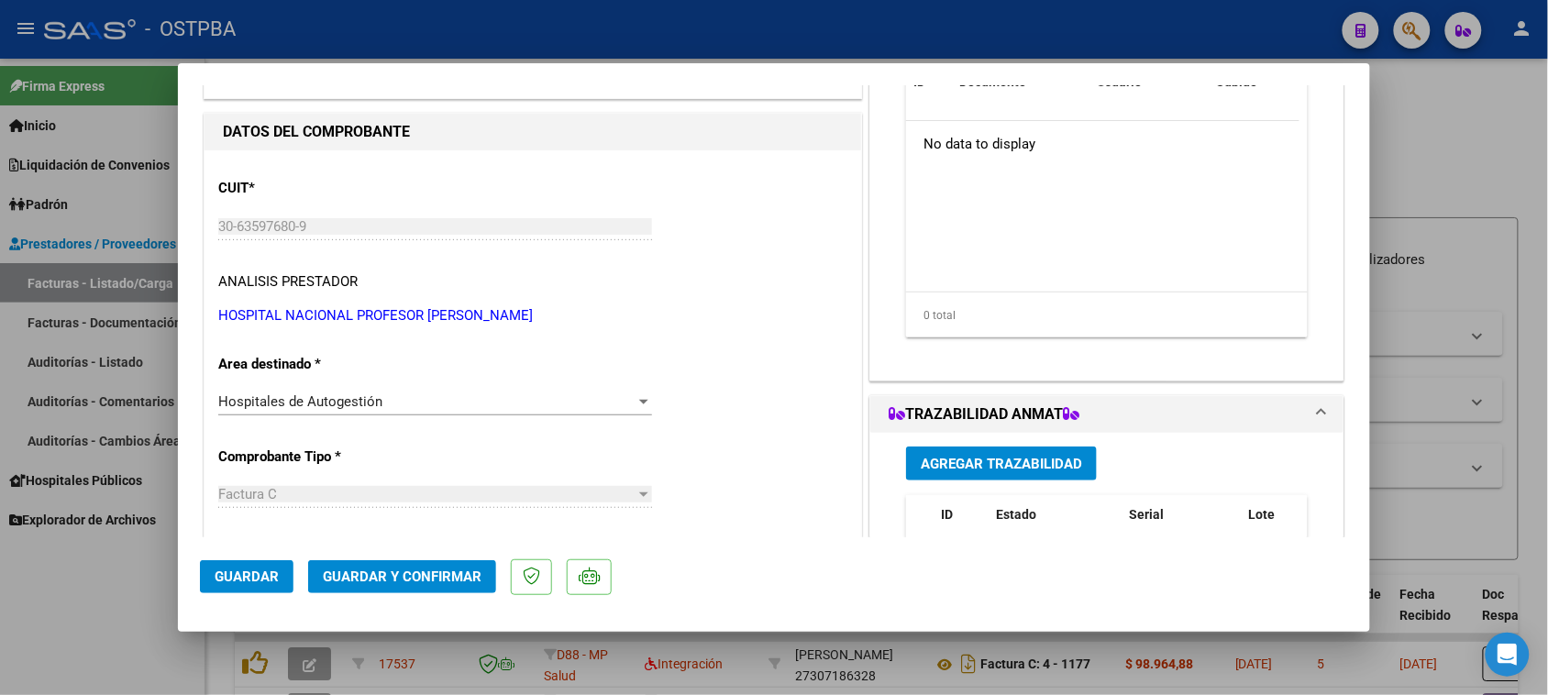
scroll to position [0, 0]
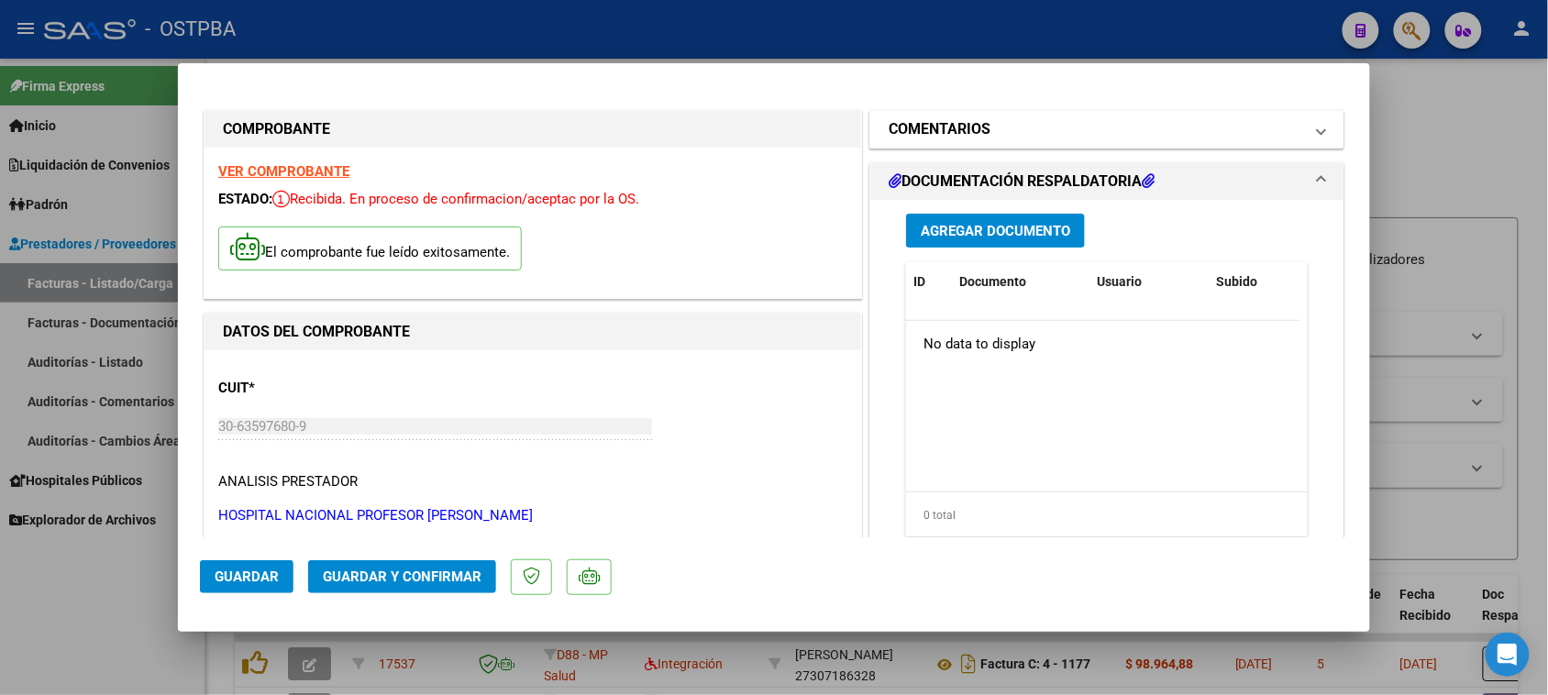
click at [936, 125] on h1 "COMENTARIOS" at bounding box center [940, 129] width 102 height 22
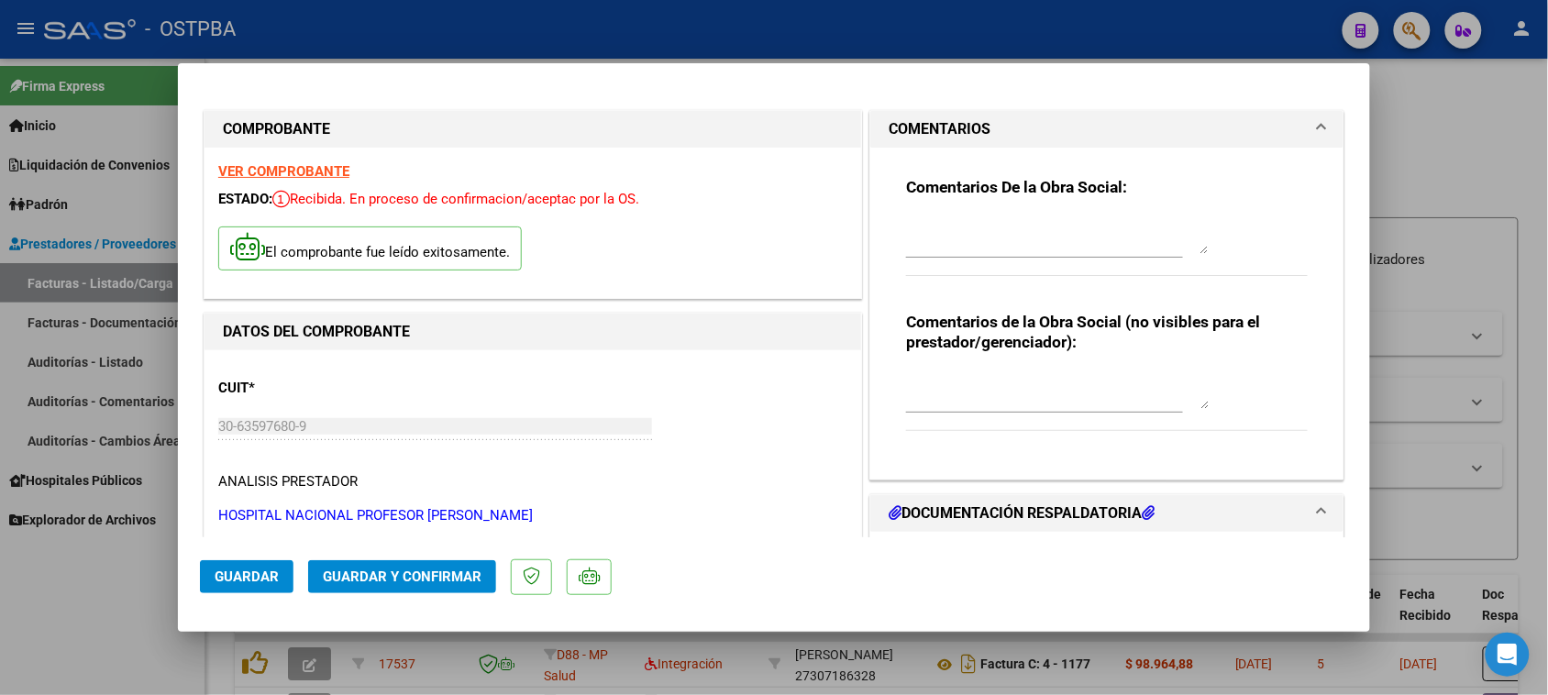
click at [963, 249] on textarea at bounding box center [1057, 235] width 303 height 37
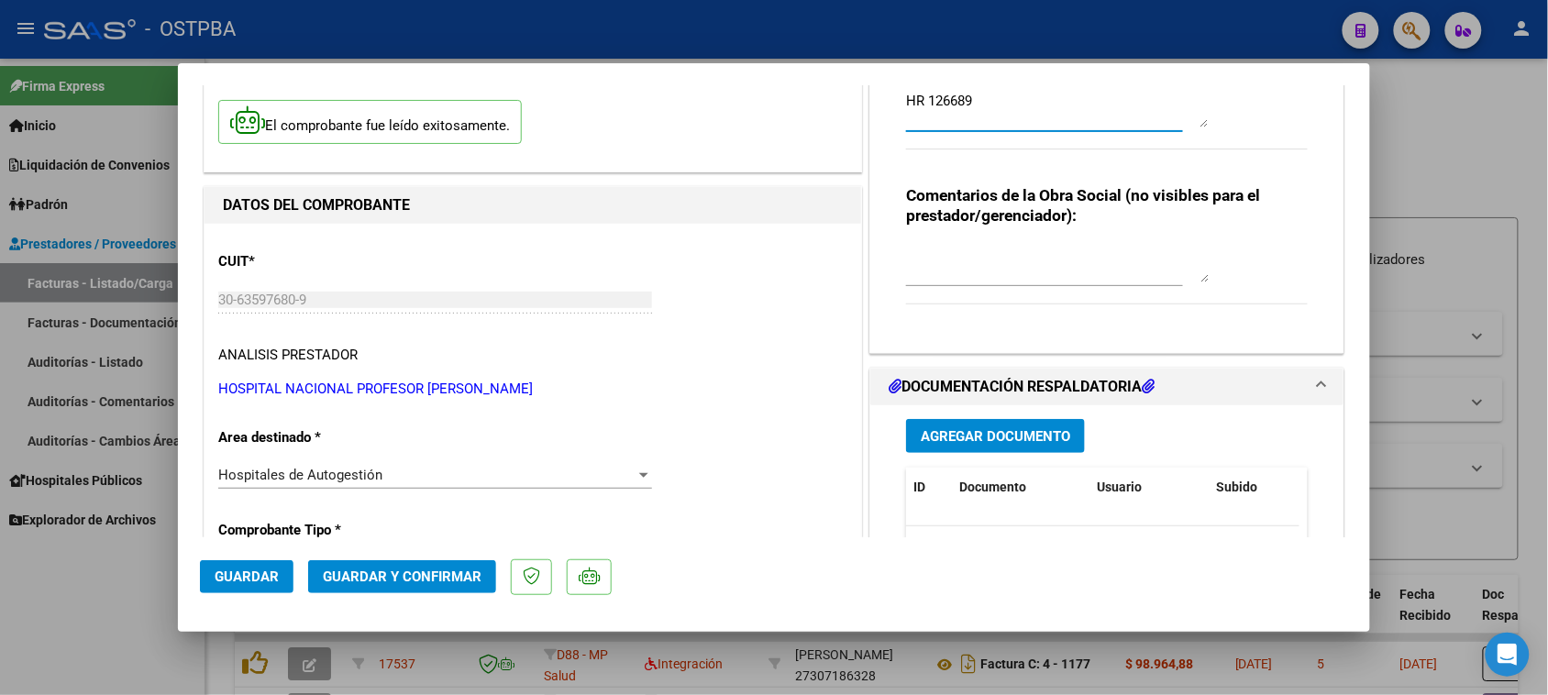
scroll to position [229, 0]
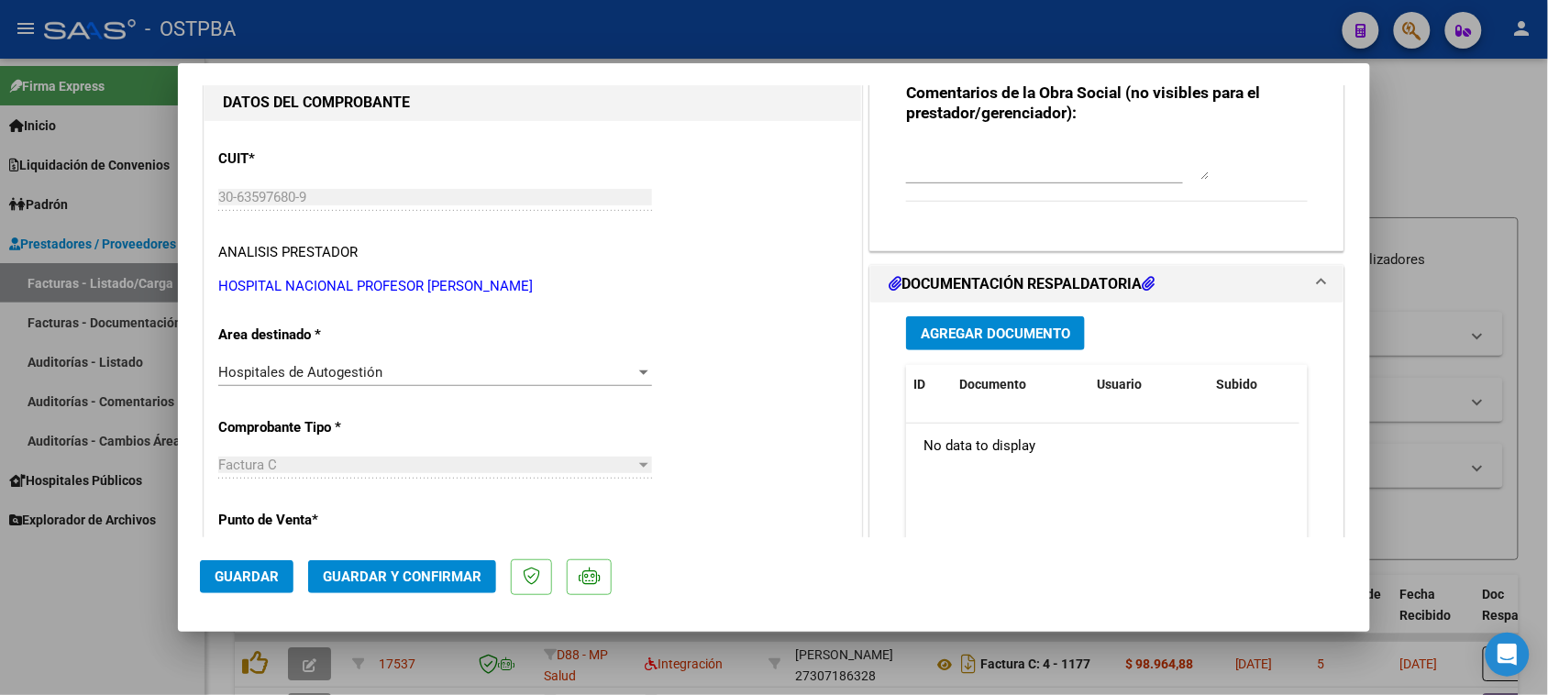
type textarea "HR 126689"
click at [982, 327] on span "Agregar Documento" at bounding box center [995, 334] width 149 height 17
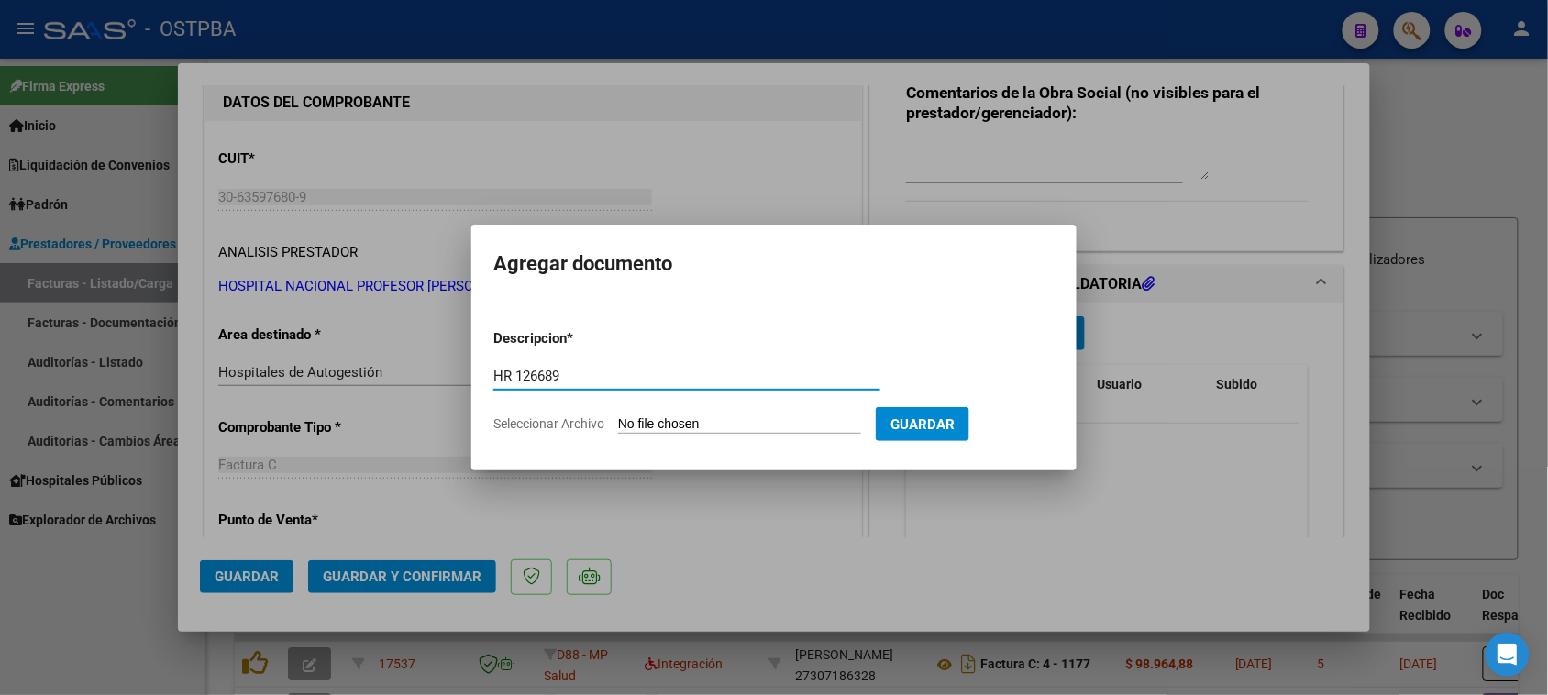
type input "HR 126689"
click at [618, 416] on input "Seleccionar Archivo" at bounding box center [739, 424] width 243 height 17
type input "C:\fakepath\HR 126689.pdf"
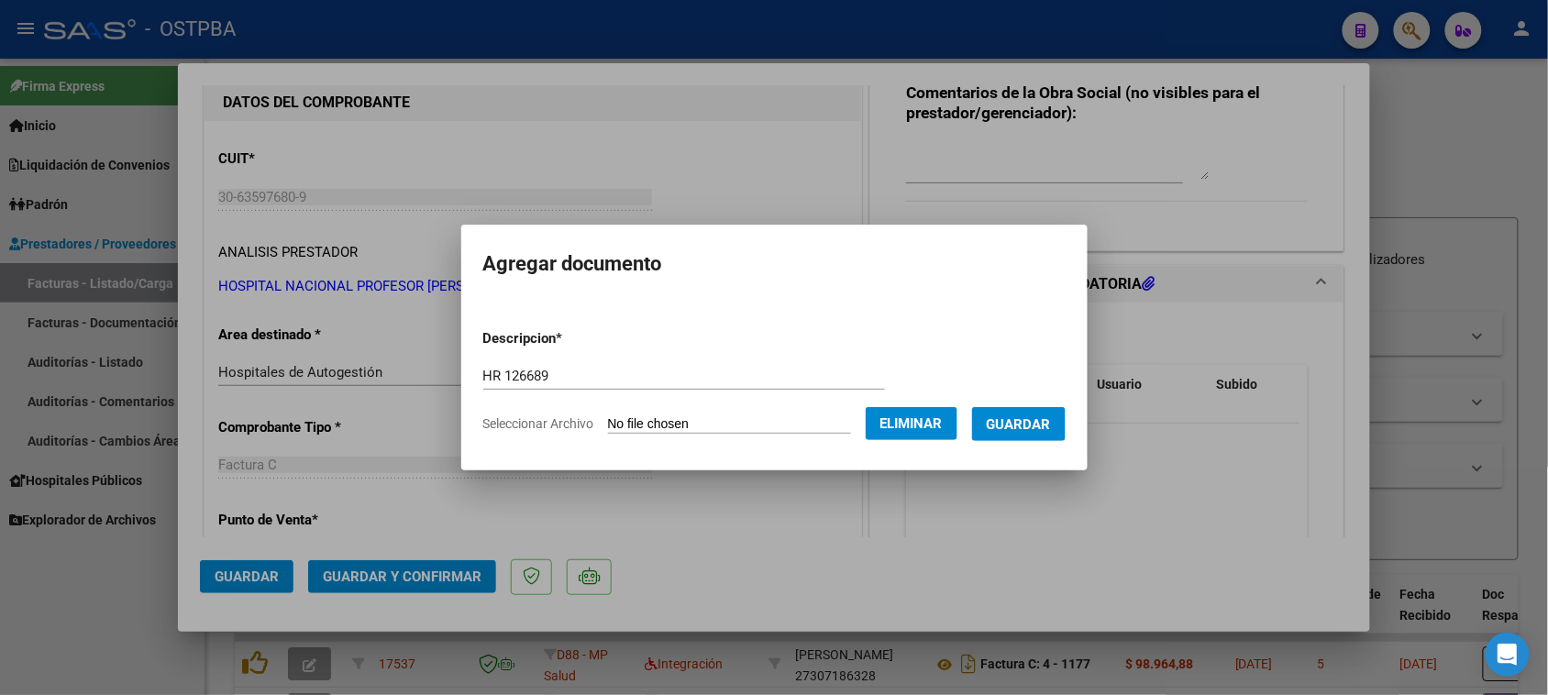
click at [1051, 431] on span "Guardar" at bounding box center [1019, 424] width 64 height 17
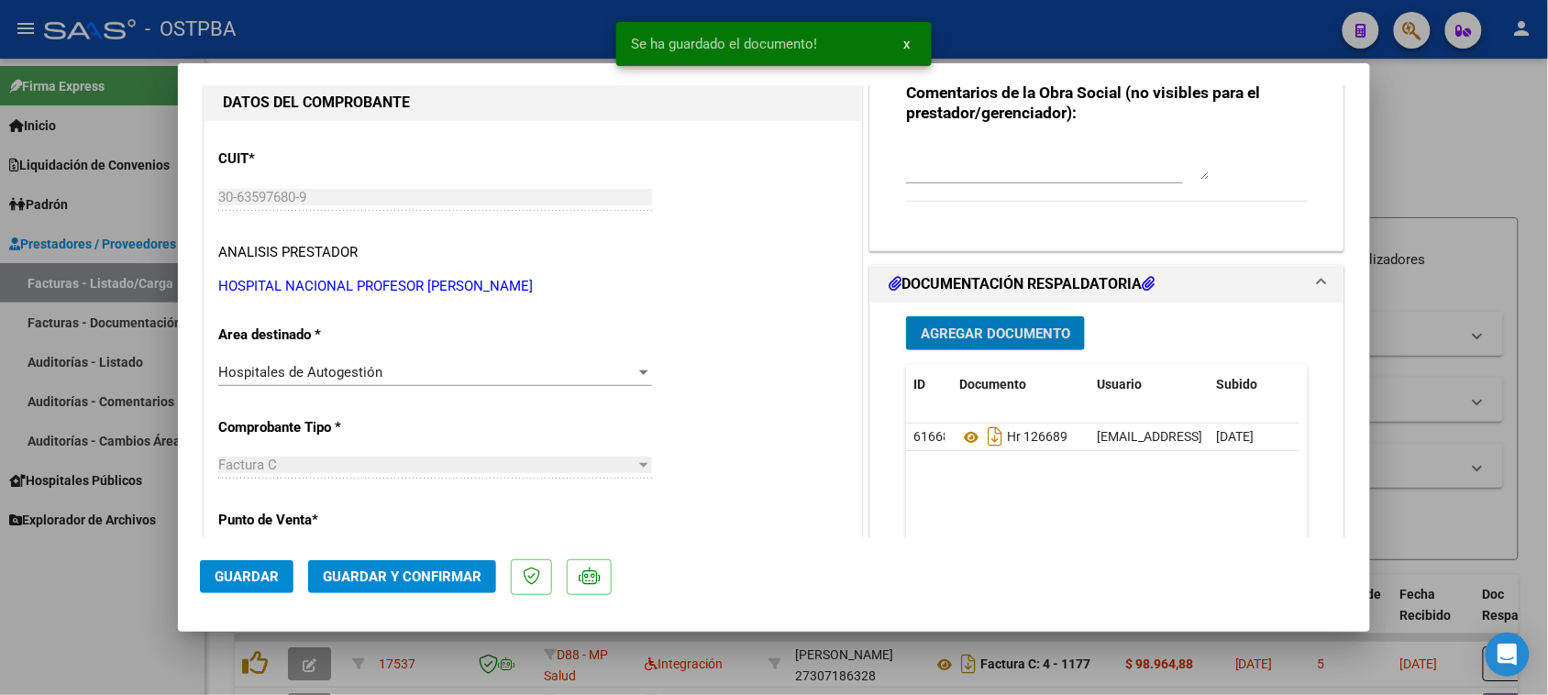
click at [937, 339] on span "Agregar Documento" at bounding box center [995, 334] width 149 height 17
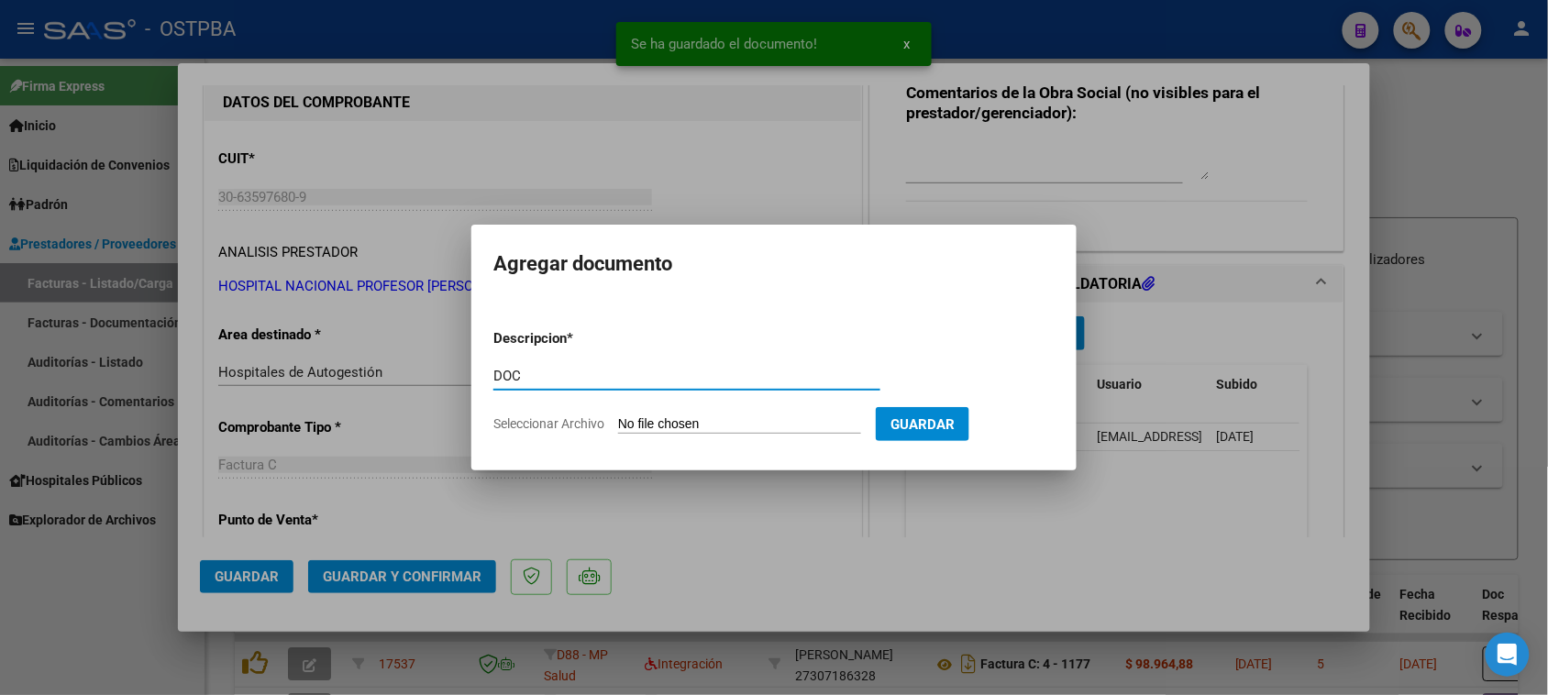
type input "DOC"
click at [618, 416] on input "Seleccionar Archivo" at bounding box center [739, 424] width 243 height 17
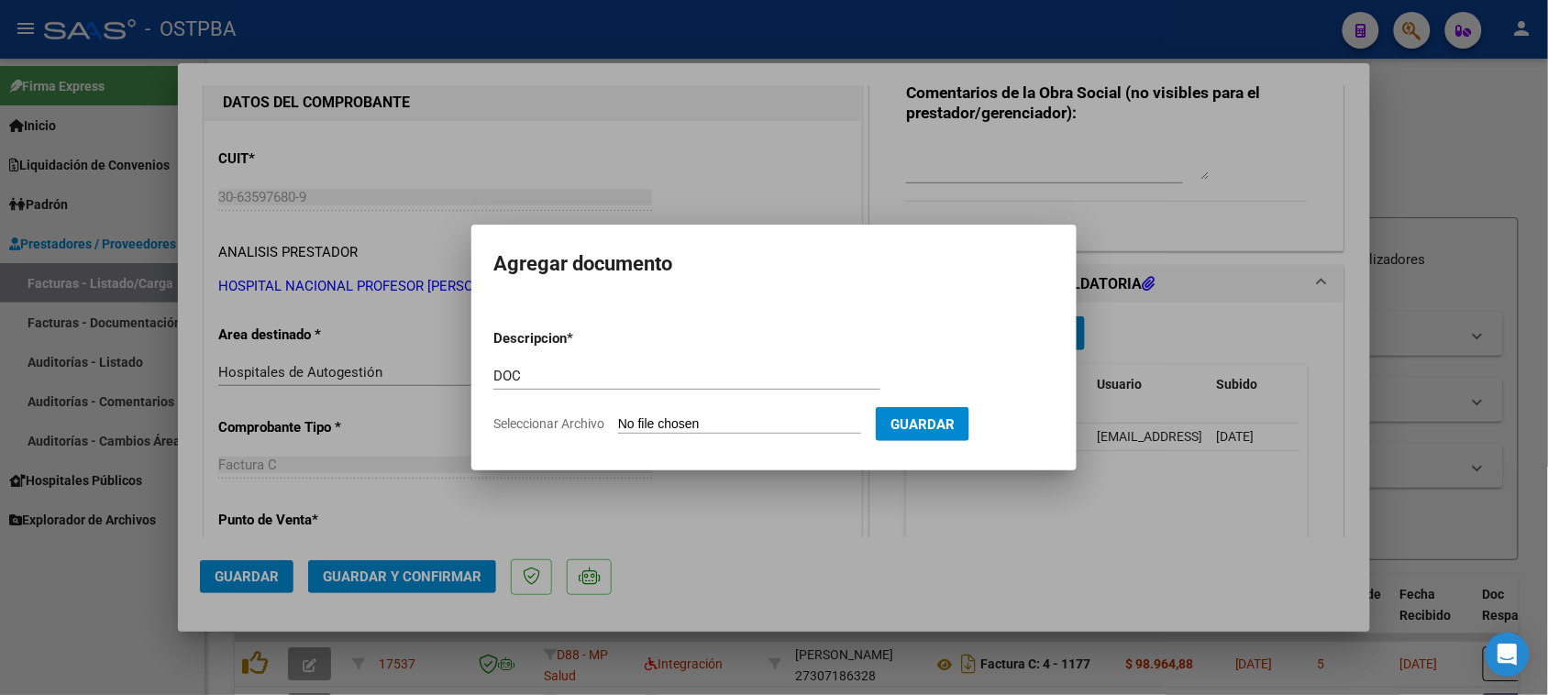
type input "C:\fakepath\doc 19861.pdf"
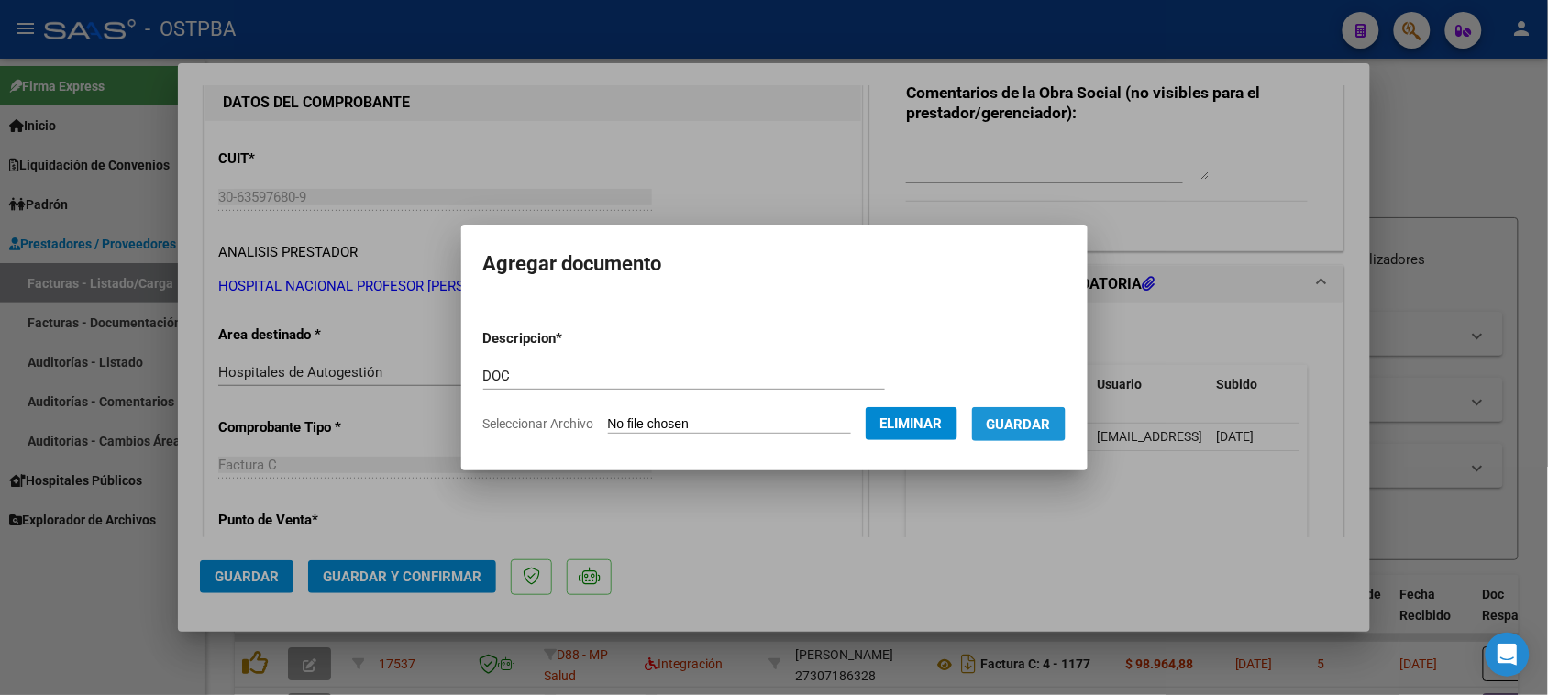
click at [1023, 431] on span "Guardar" at bounding box center [1019, 424] width 64 height 17
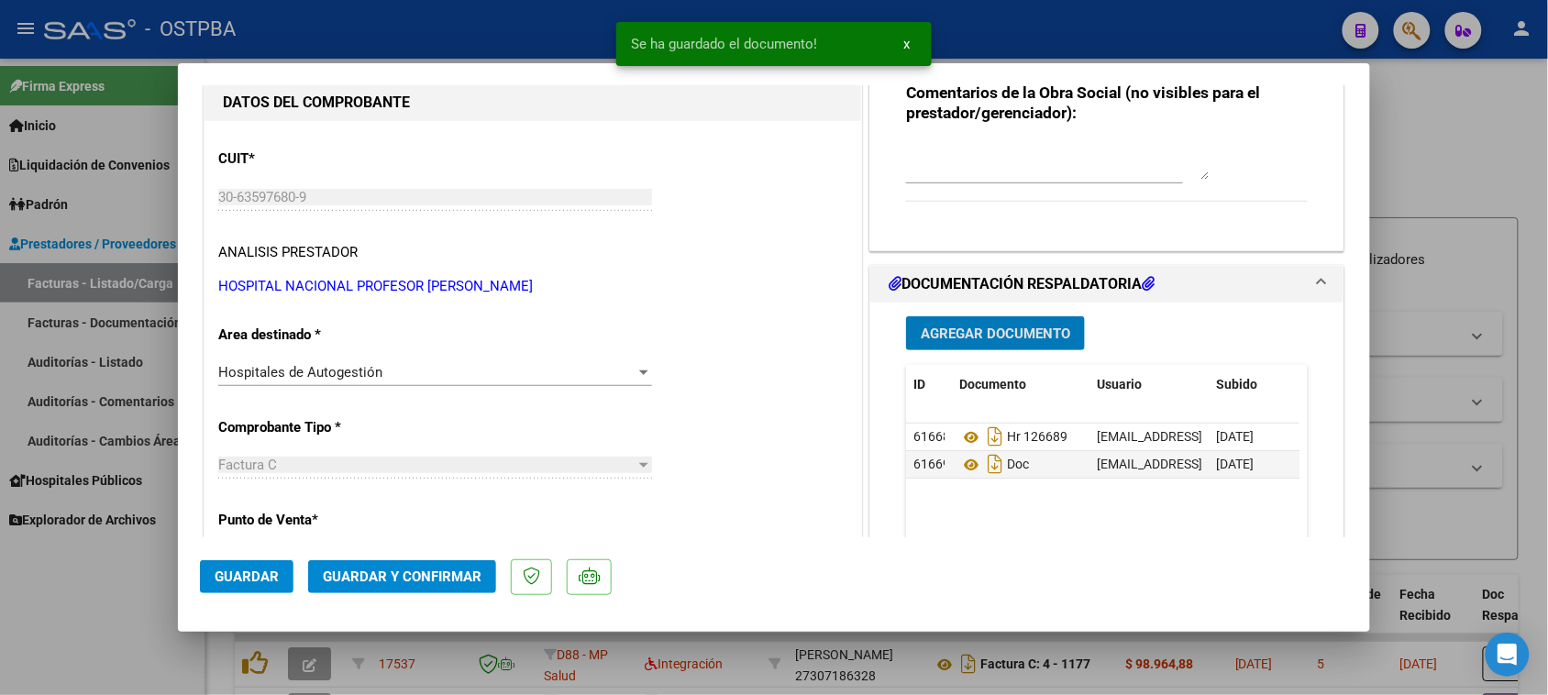
click at [1020, 336] on span "Agregar Documento" at bounding box center [995, 334] width 149 height 17
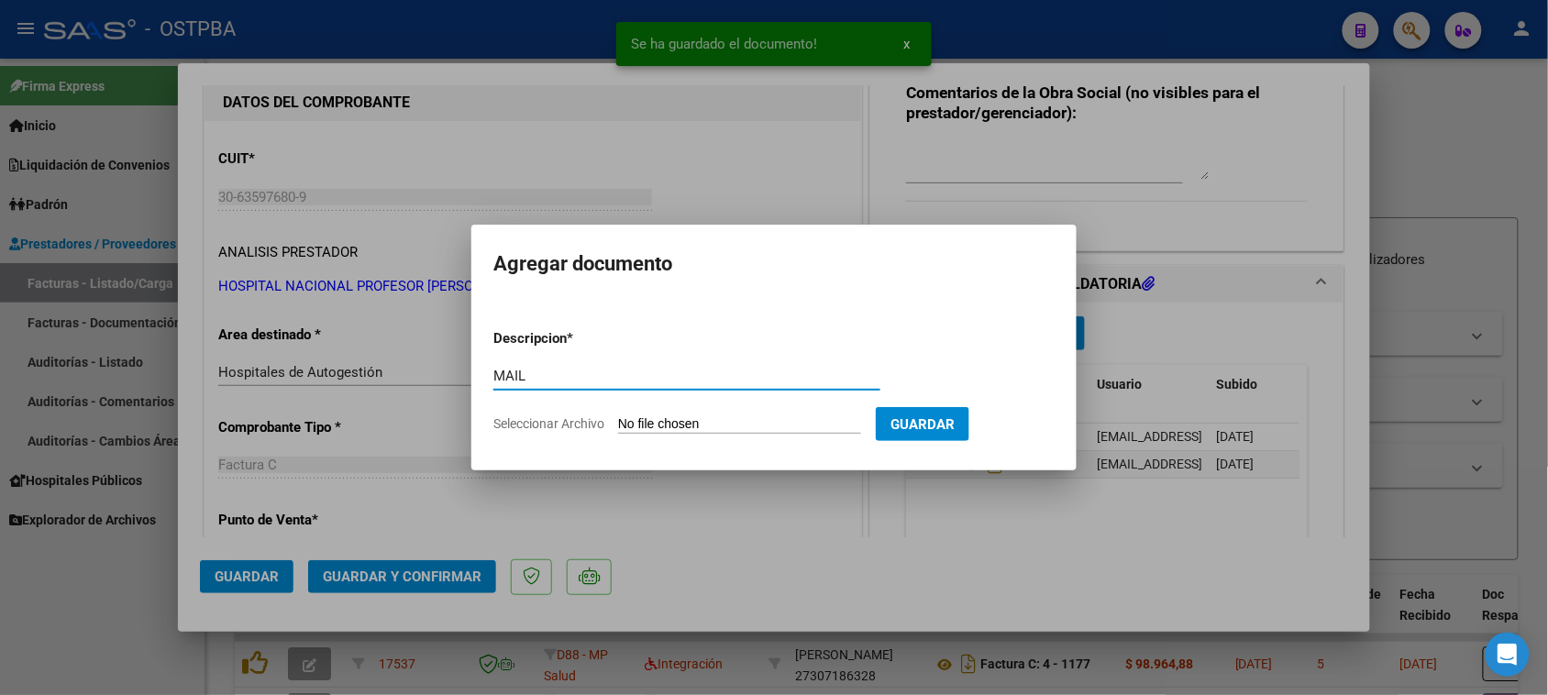
type input "MAIL"
click at [618, 416] on input "Seleccionar Archivo" at bounding box center [739, 424] width 243 height 17
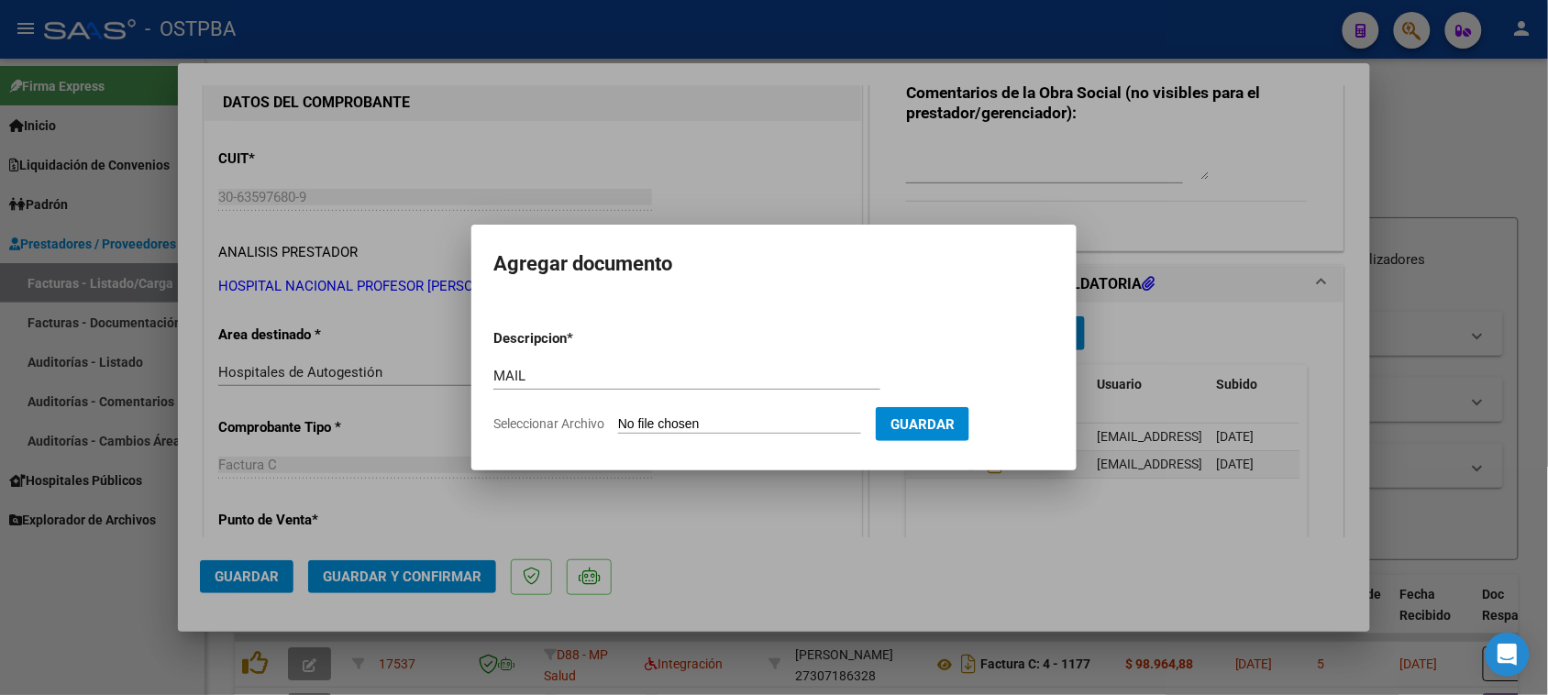
type input "C:\fakepath\Gmail - FACTURAS Nº 6-19861_6-19865_6-19870_6-20080_6-20089-POSADAS…"
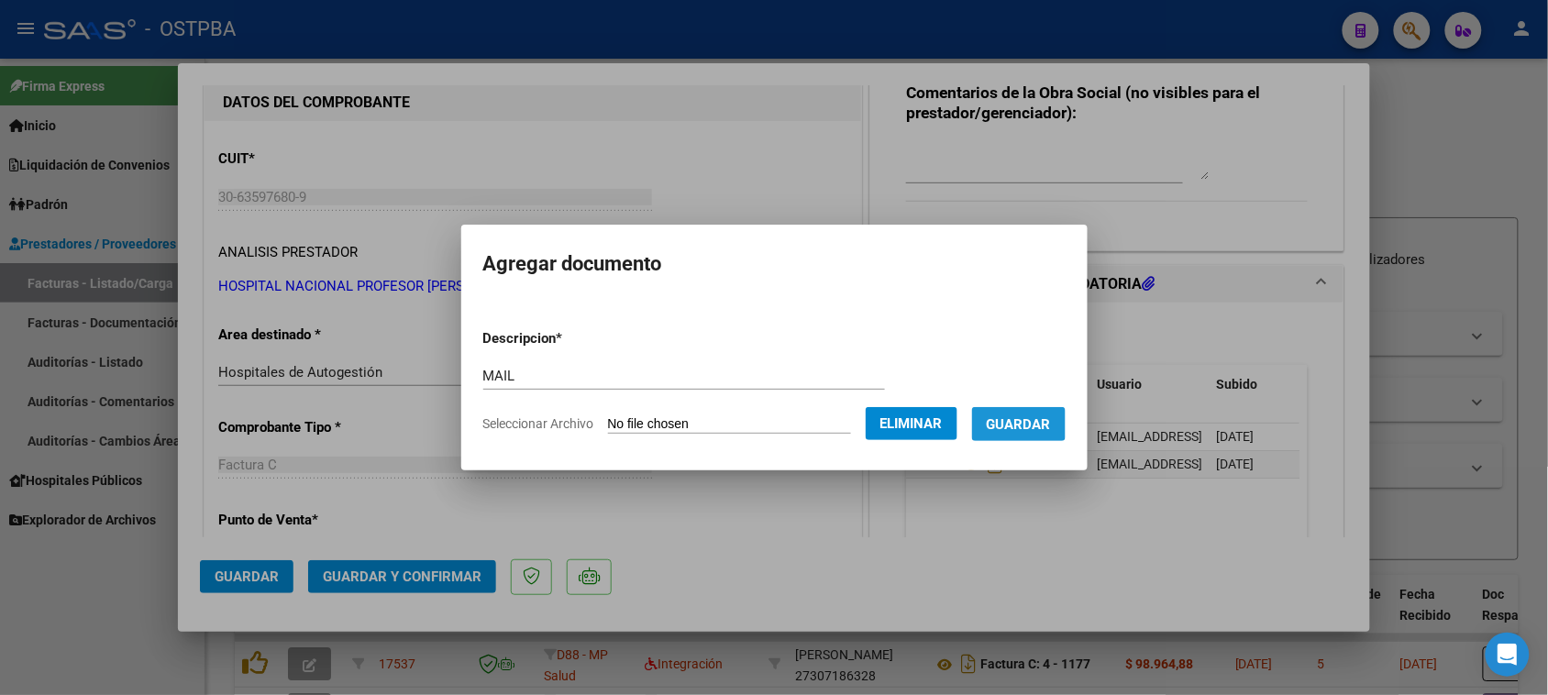
click at [1039, 418] on span "Guardar" at bounding box center [1019, 424] width 64 height 17
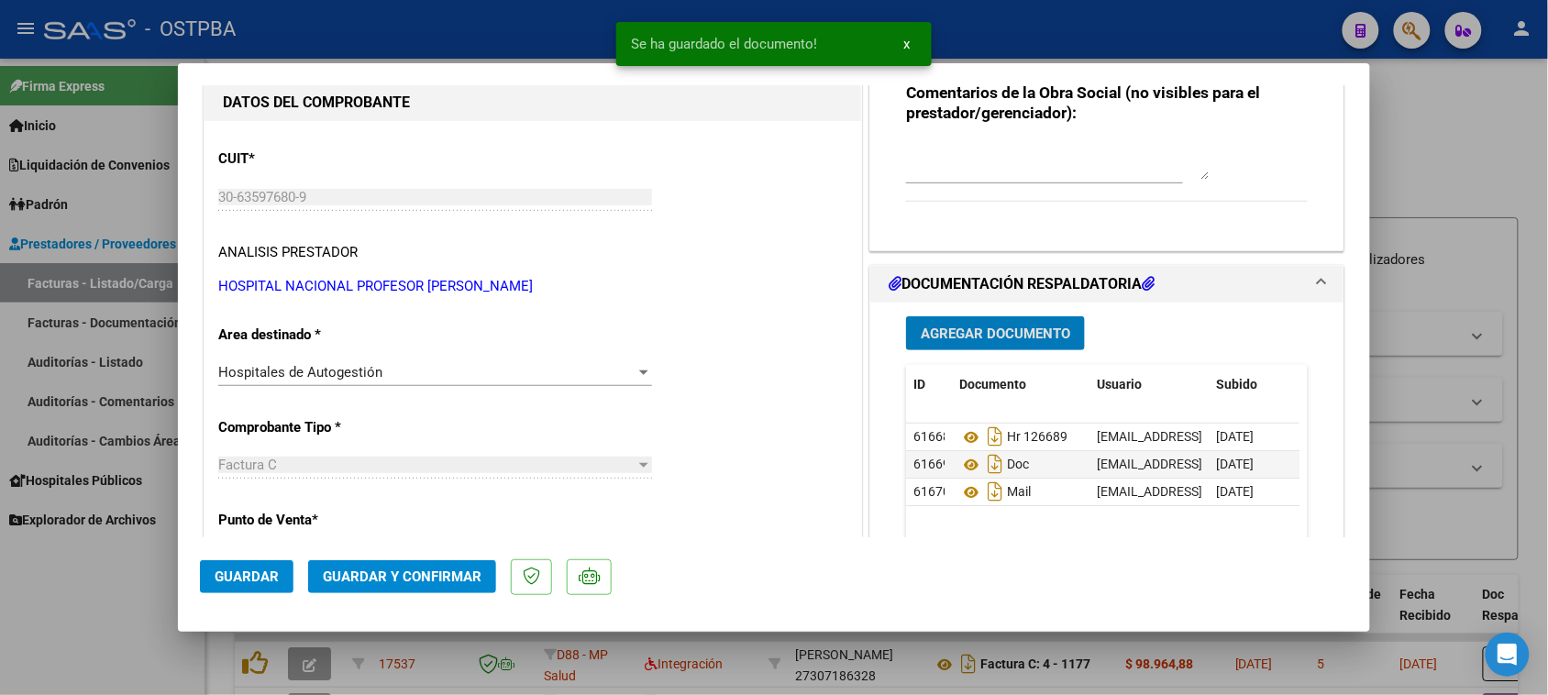
click at [383, 570] on span "Guardar y Confirmar" at bounding box center [402, 577] width 159 height 17
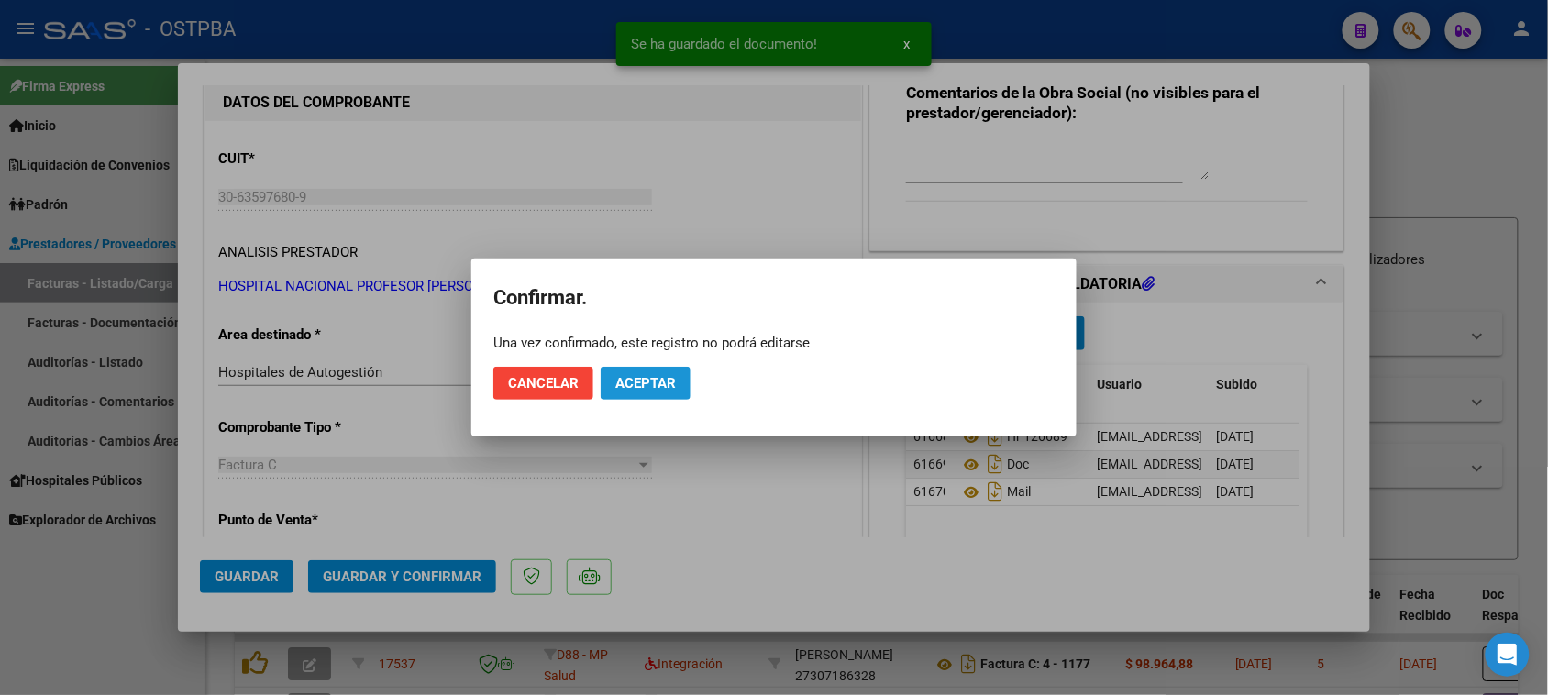
click at [647, 388] on span "Aceptar" at bounding box center [645, 383] width 61 height 17
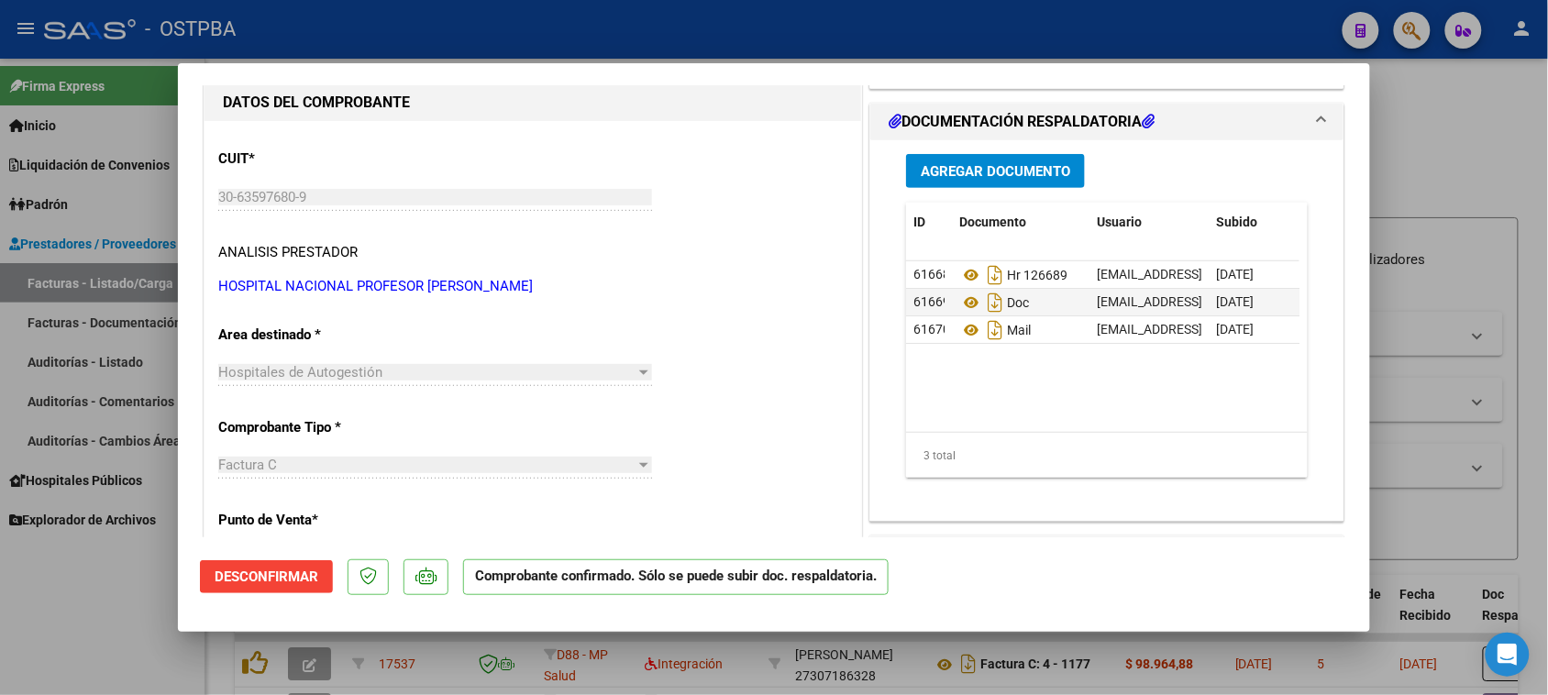
click at [78, 280] on div at bounding box center [774, 347] width 1548 height 695
type input "$ 0,00"
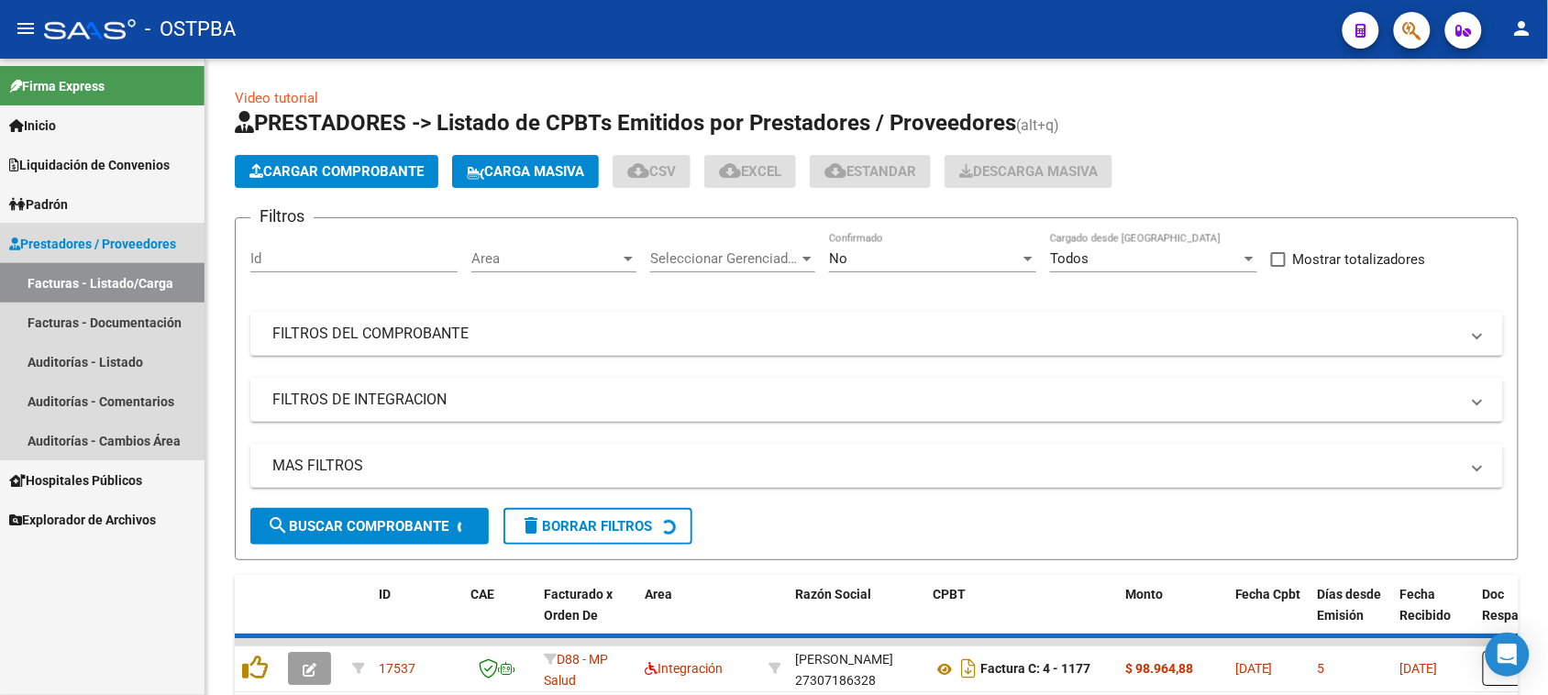
click at [78, 280] on link "Facturas - Listado/Carga" at bounding box center [102, 282] width 205 height 39
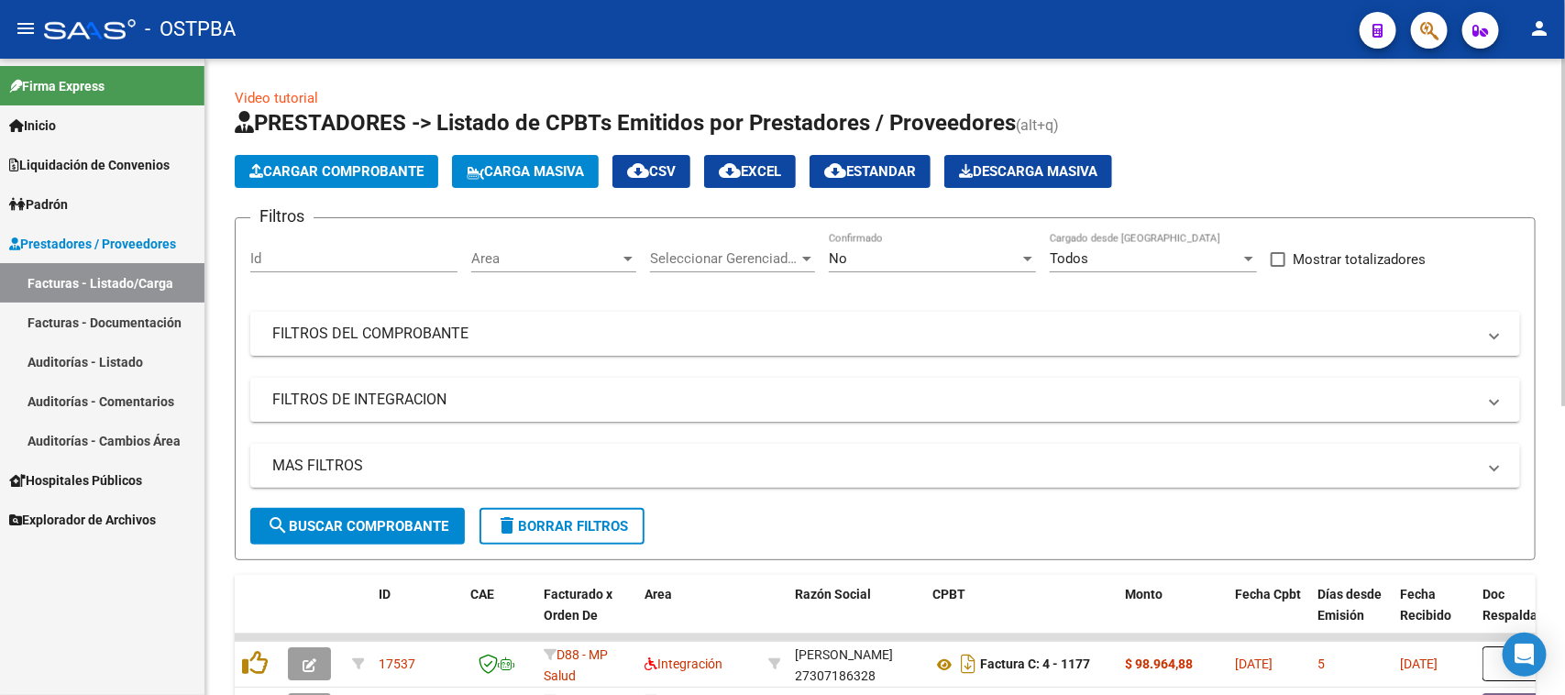
click at [315, 175] on span "Cargar Comprobante" at bounding box center [336, 171] width 174 height 17
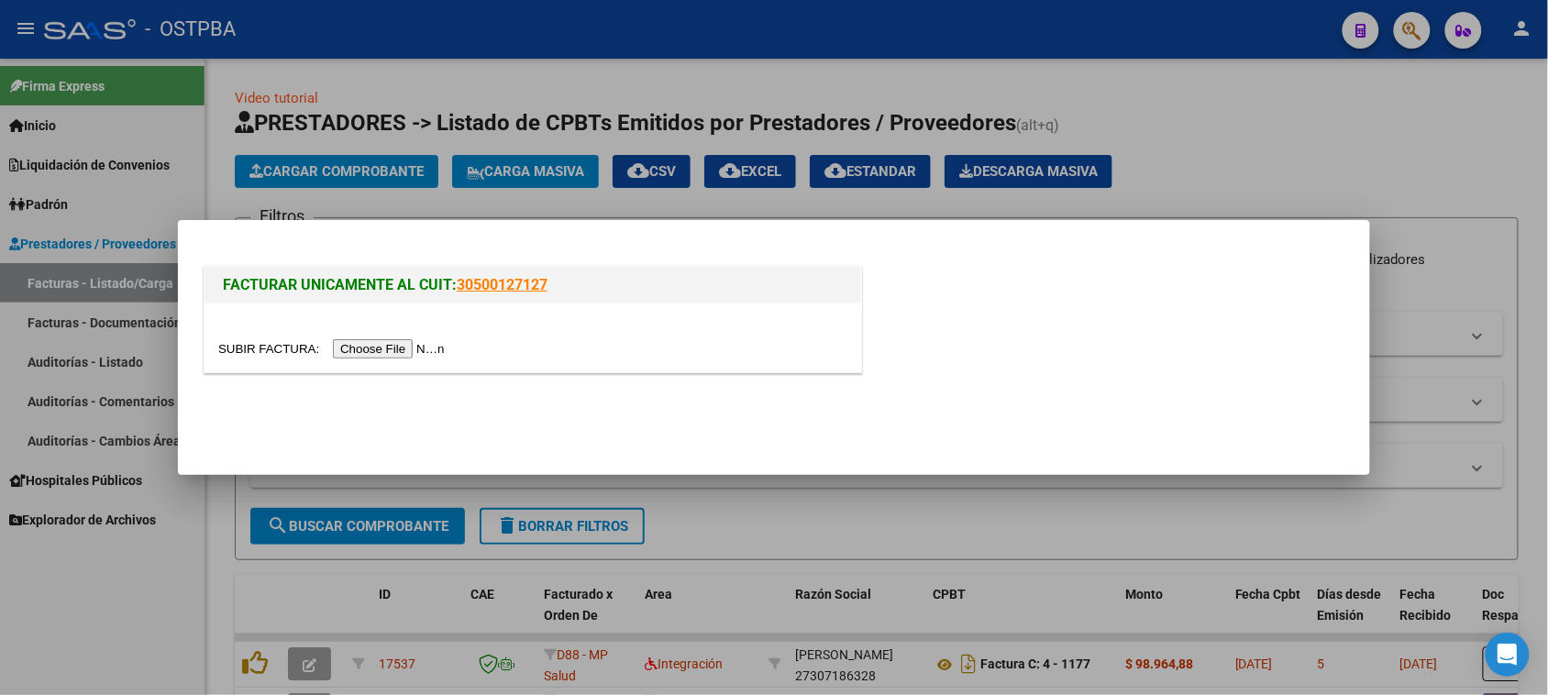
click at [405, 350] on input "file" at bounding box center [334, 348] width 232 height 19
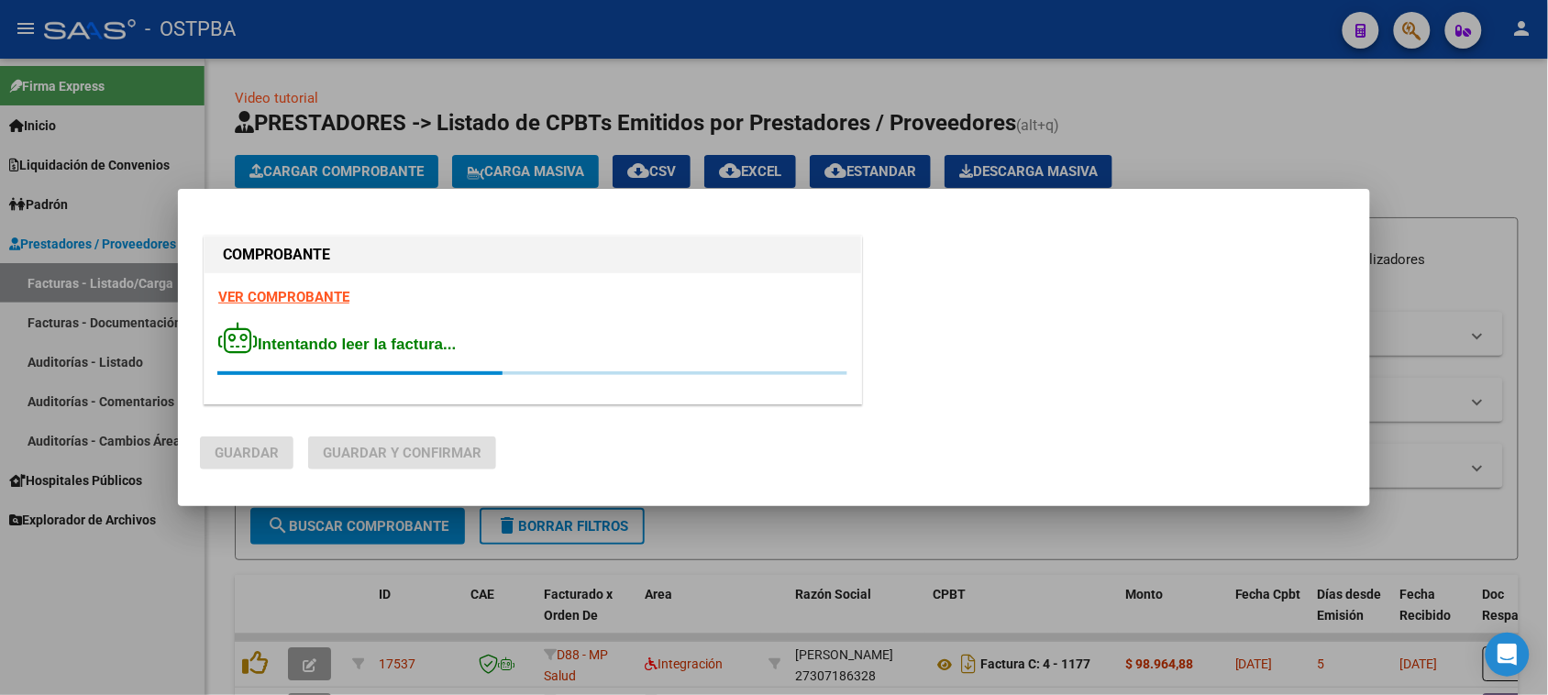
click at [286, 294] on strong "VER COMPROBANTE" at bounding box center [283, 297] width 131 height 17
click at [88, 610] on div at bounding box center [774, 347] width 1548 height 695
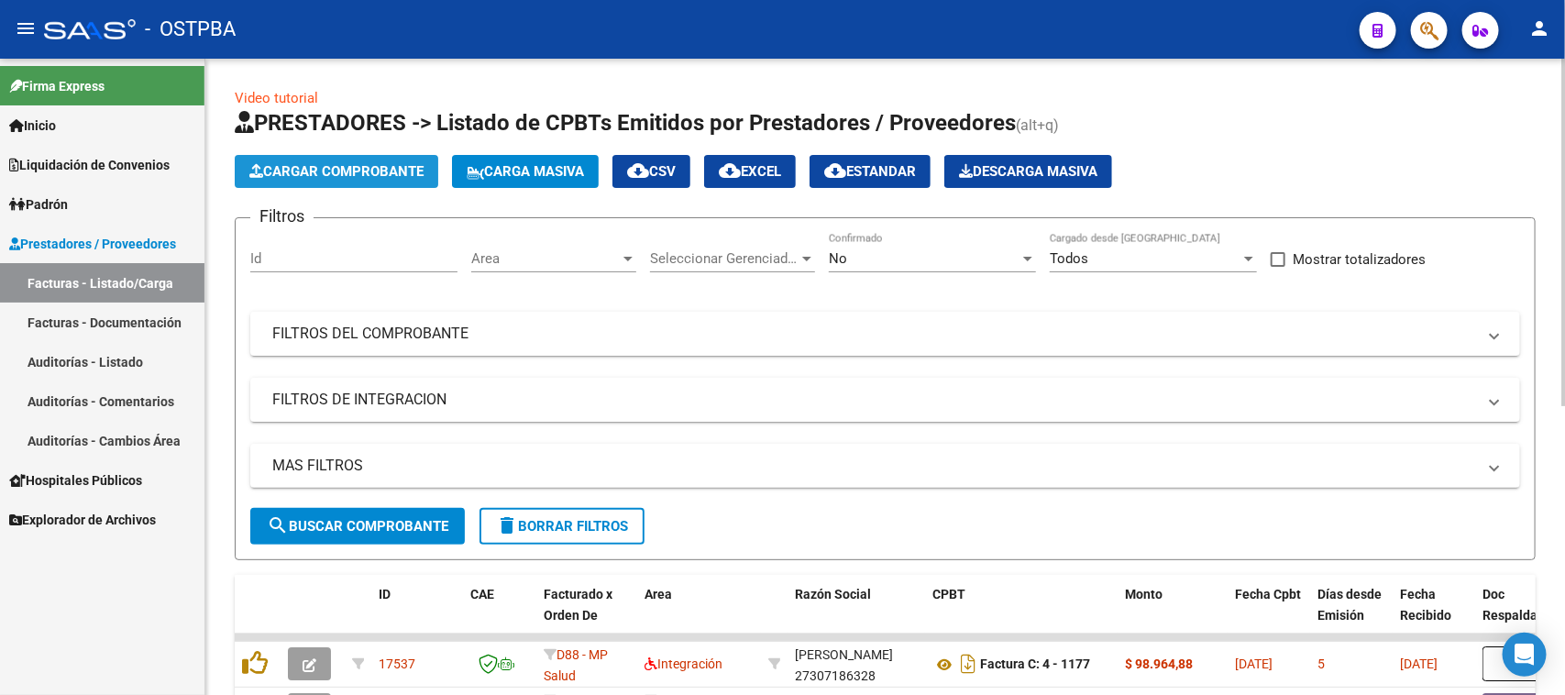
click at [316, 172] on span "Cargar Comprobante" at bounding box center [336, 171] width 174 height 17
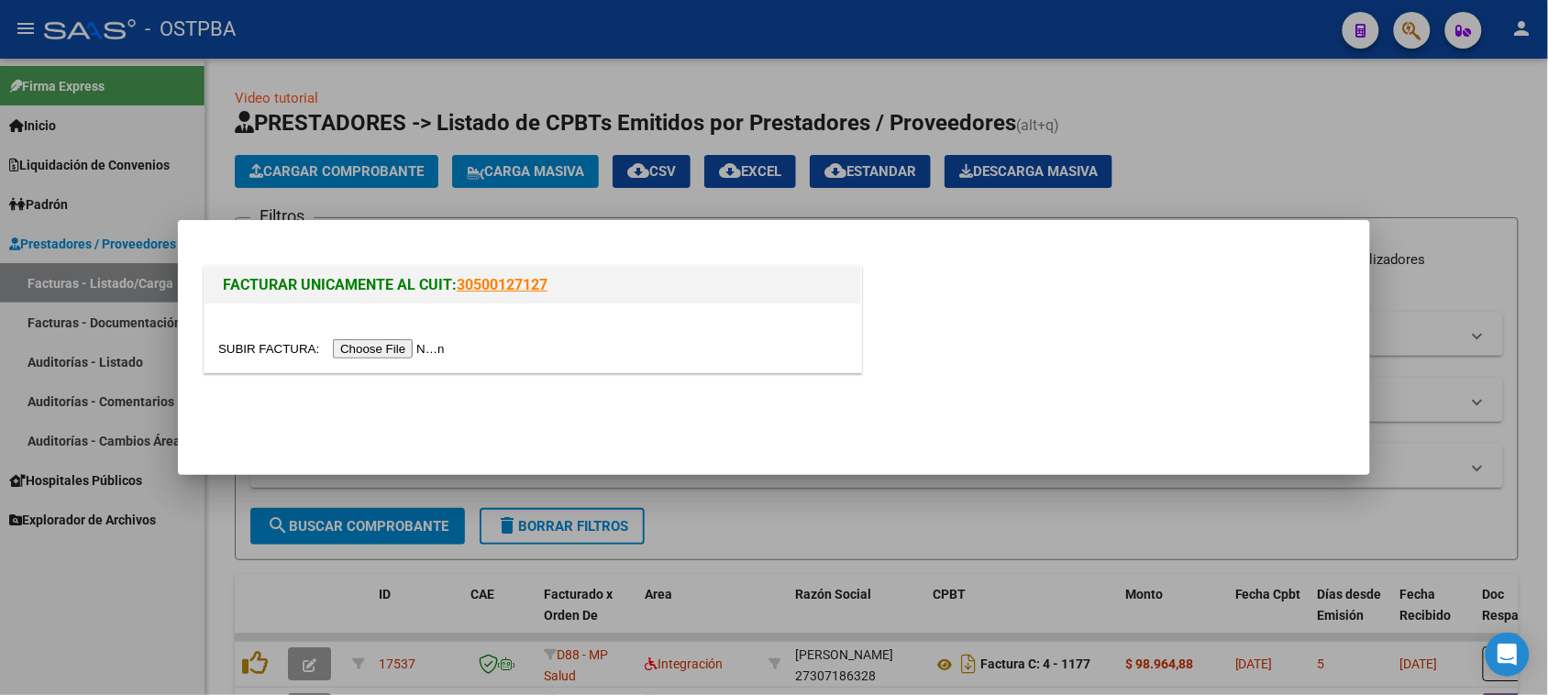
click at [406, 350] on input "file" at bounding box center [334, 348] width 232 height 19
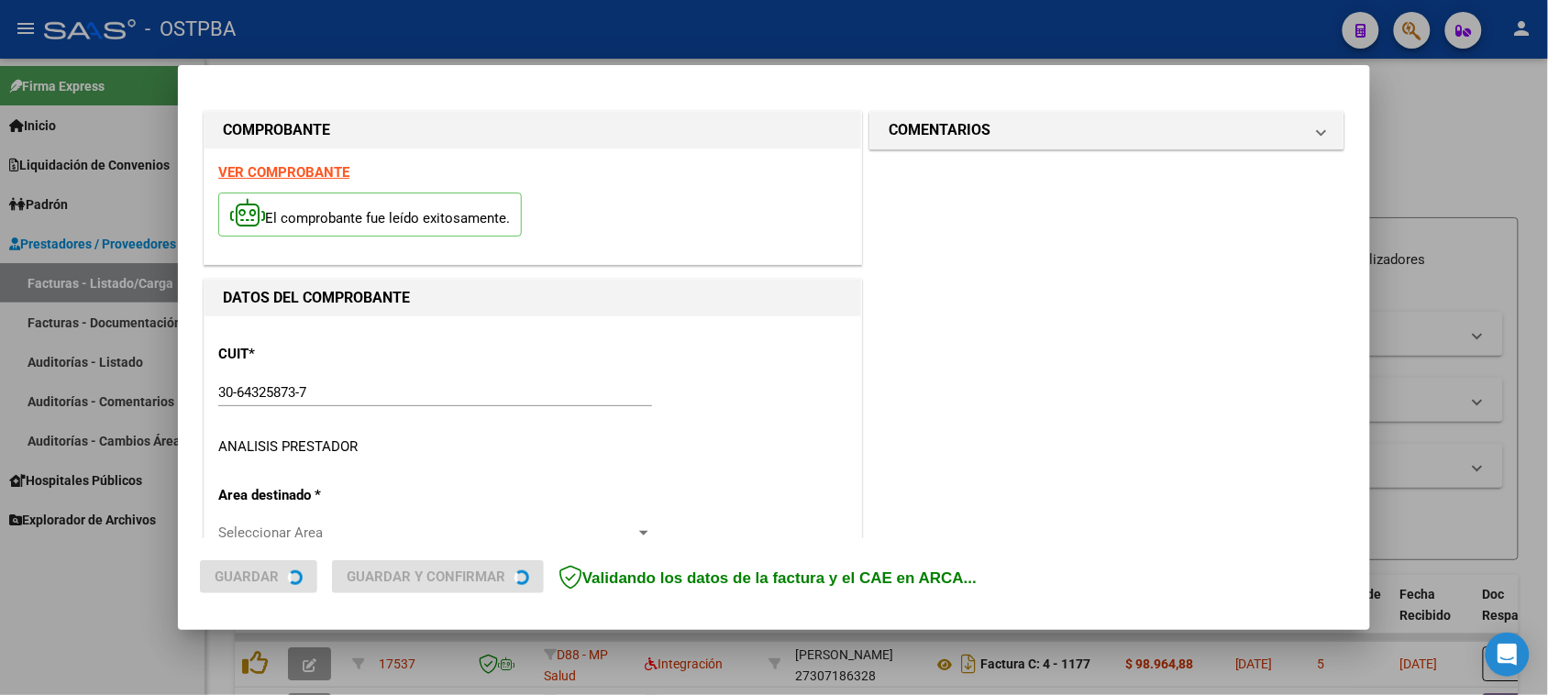
type input "[DATE]"
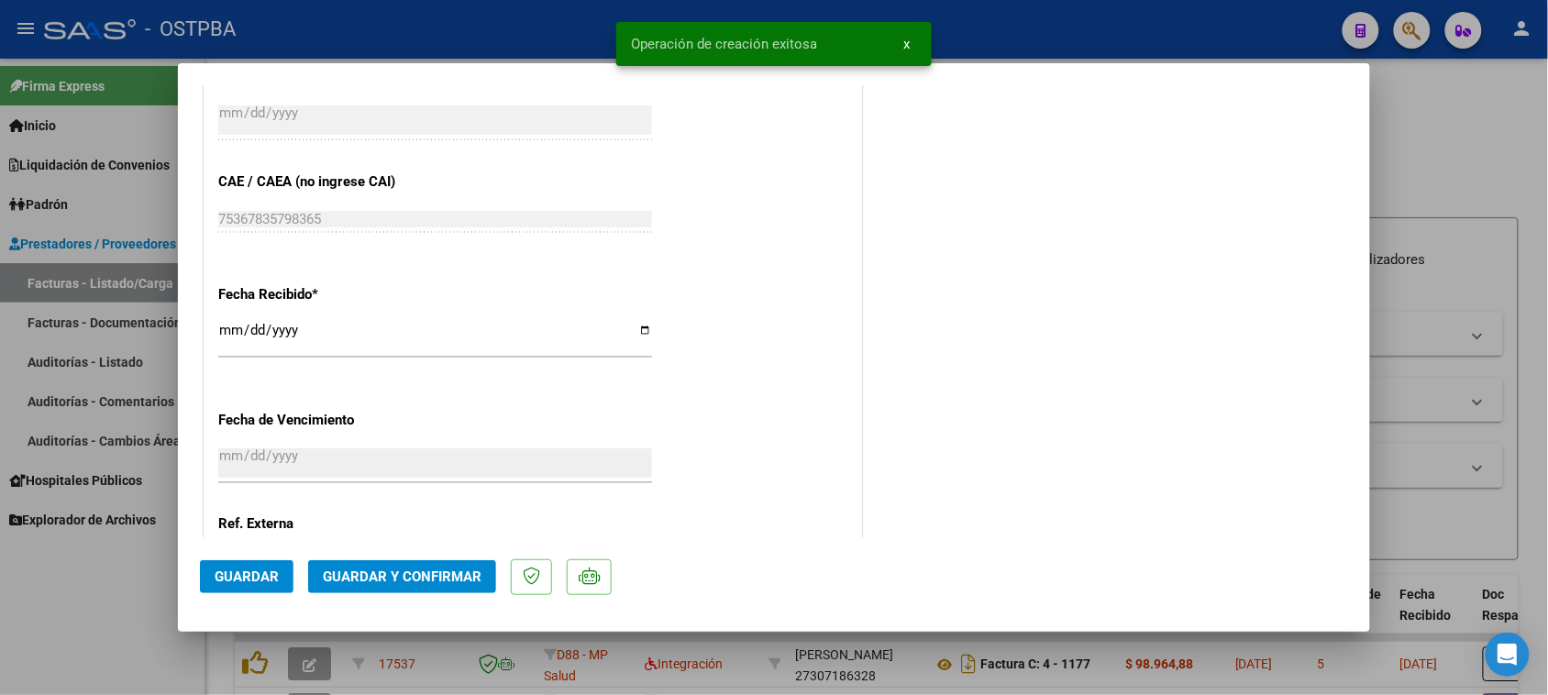
scroll to position [1117, 0]
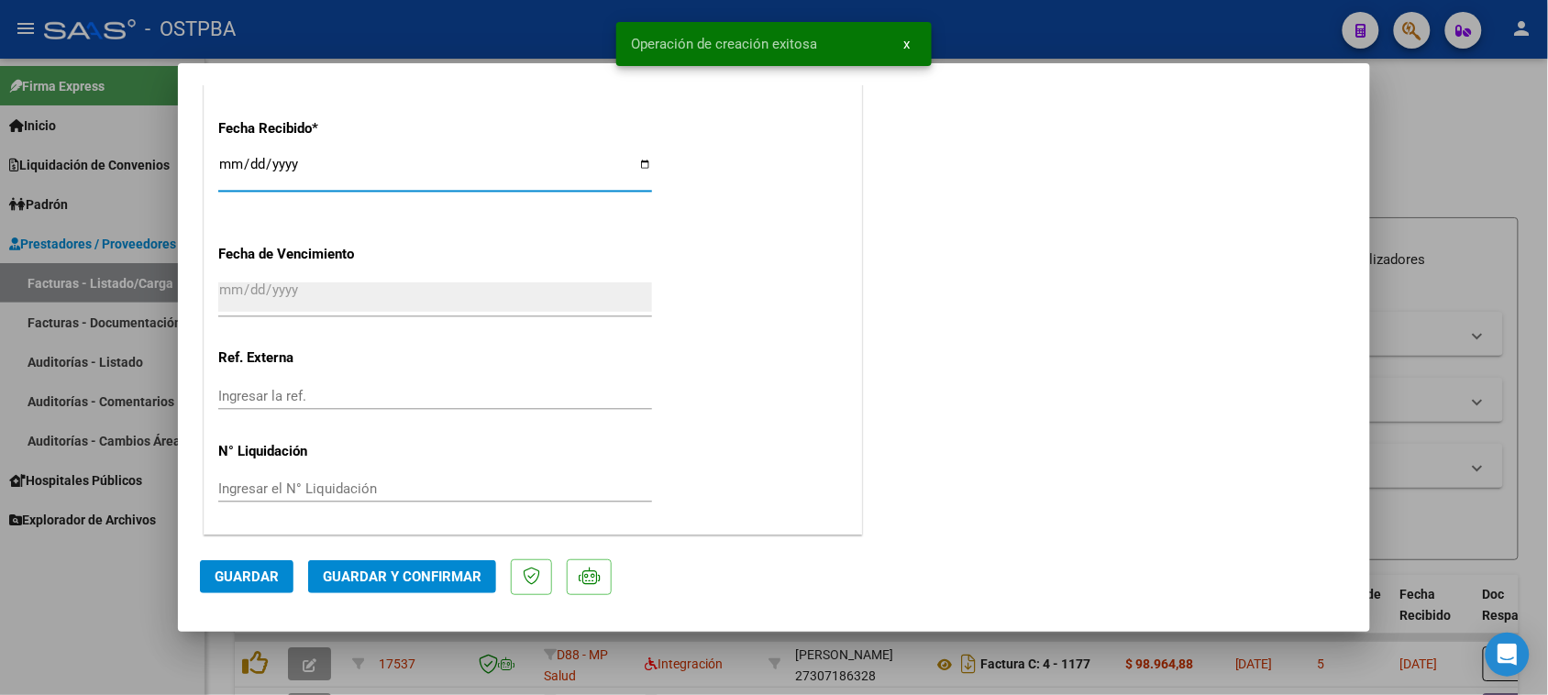
click at [234, 159] on input "[DATE]" at bounding box center [435, 171] width 434 height 29
type input "[DATE]"
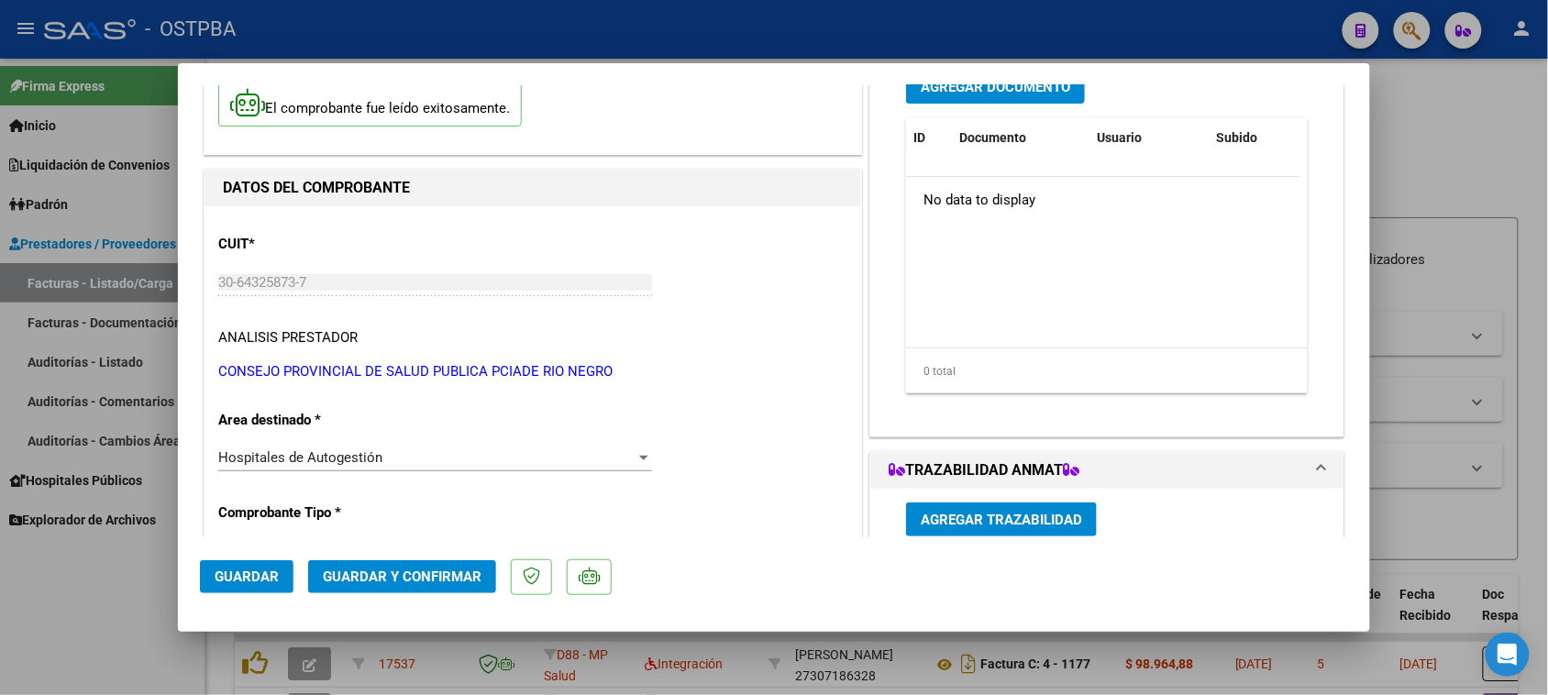
scroll to position [0, 0]
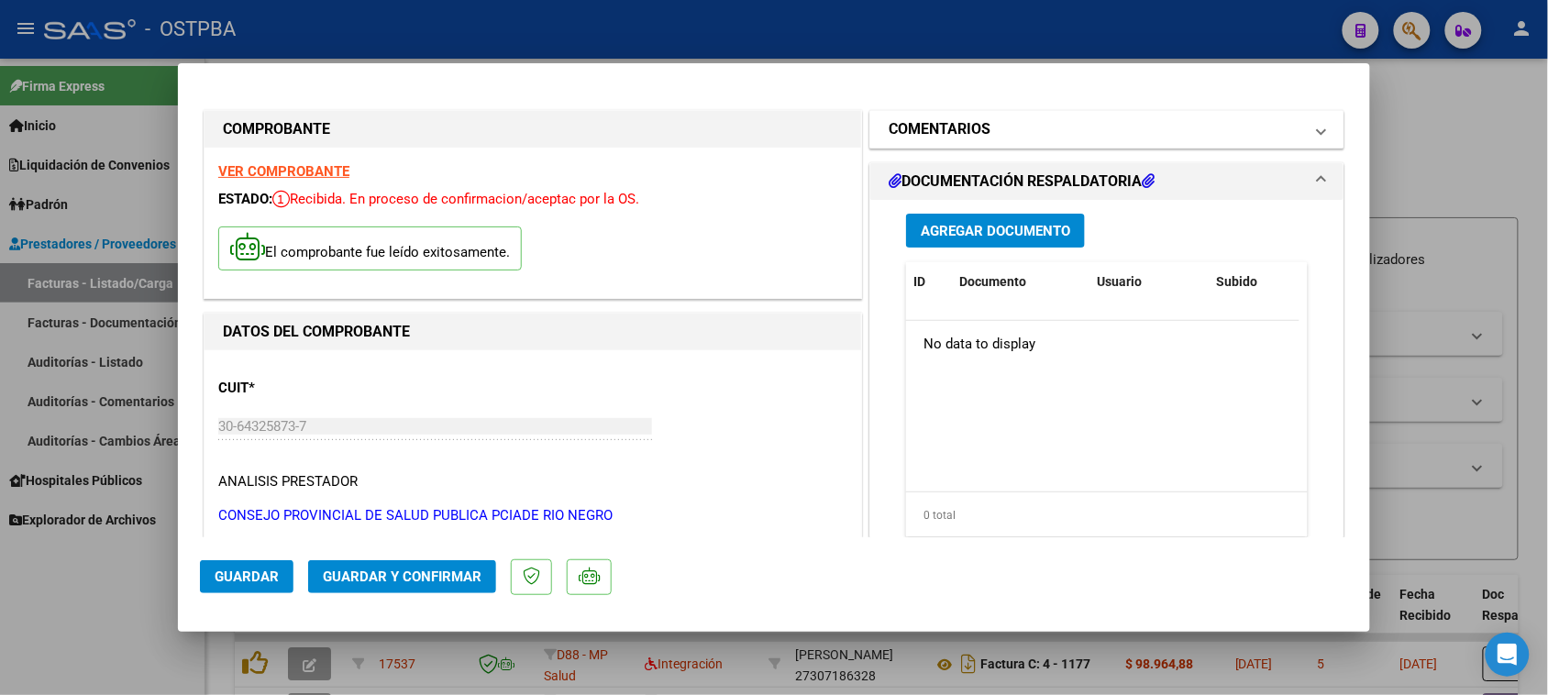
click at [1002, 120] on mat-panel-title "COMENTARIOS" at bounding box center [1096, 129] width 415 height 22
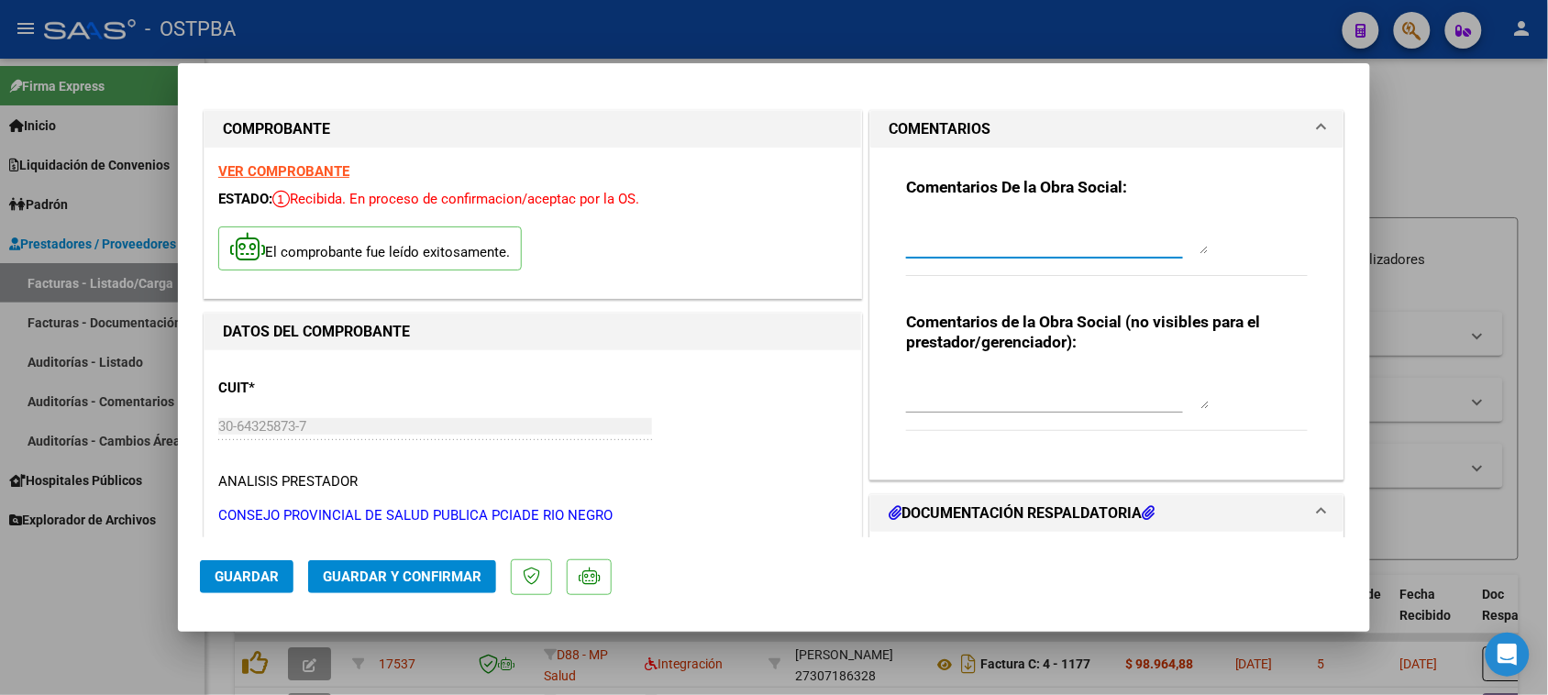
click at [993, 240] on textarea at bounding box center [1057, 235] width 303 height 37
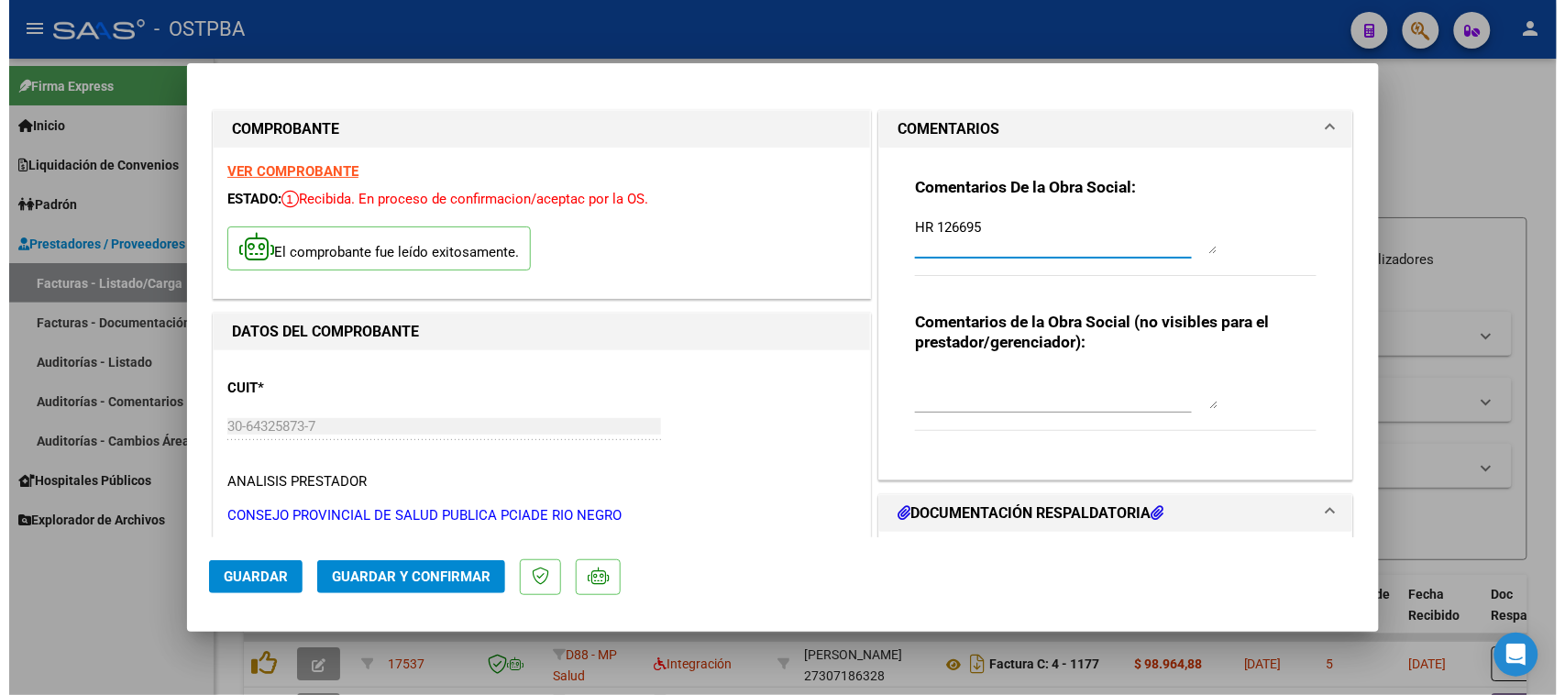
scroll to position [344, 0]
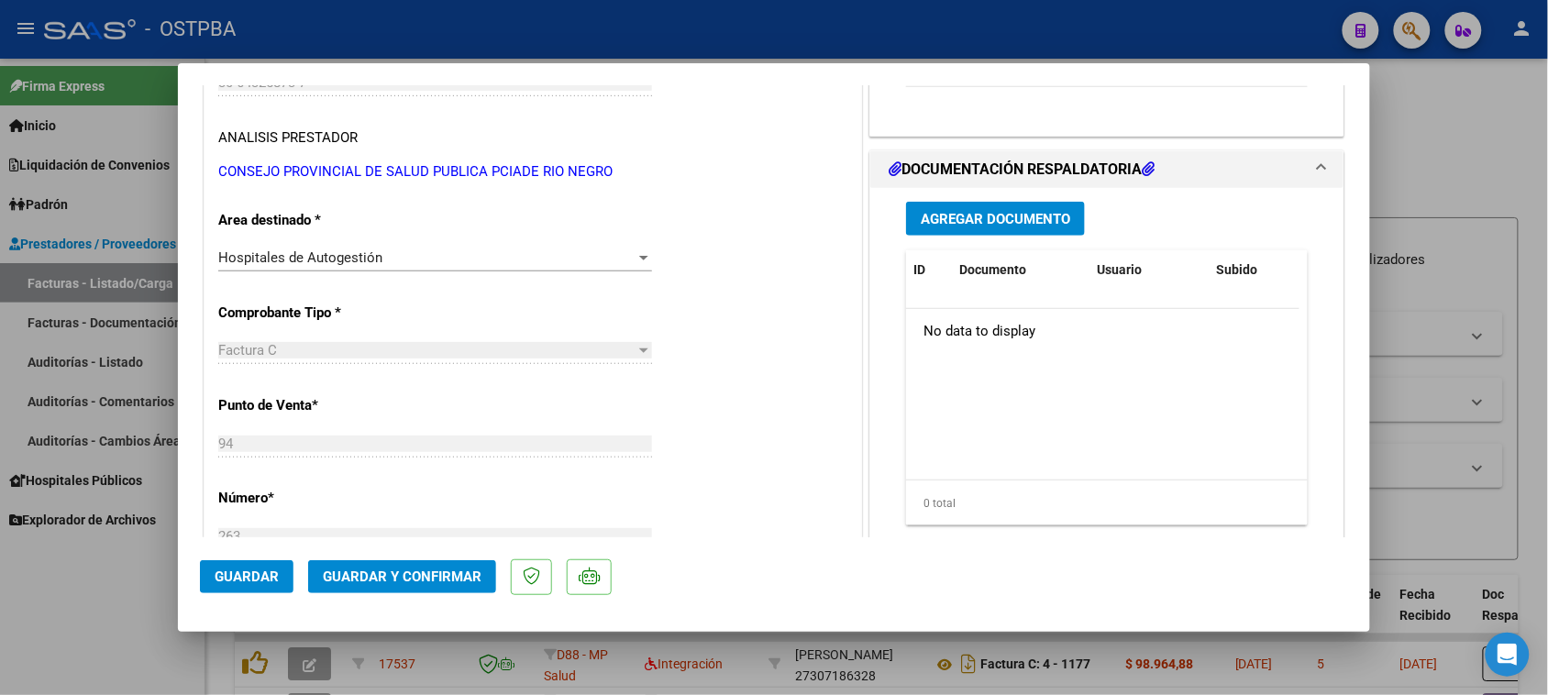
type textarea "HR 126695"
click at [1010, 218] on span "Agregar Documento" at bounding box center [995, 219] width 149 height 17
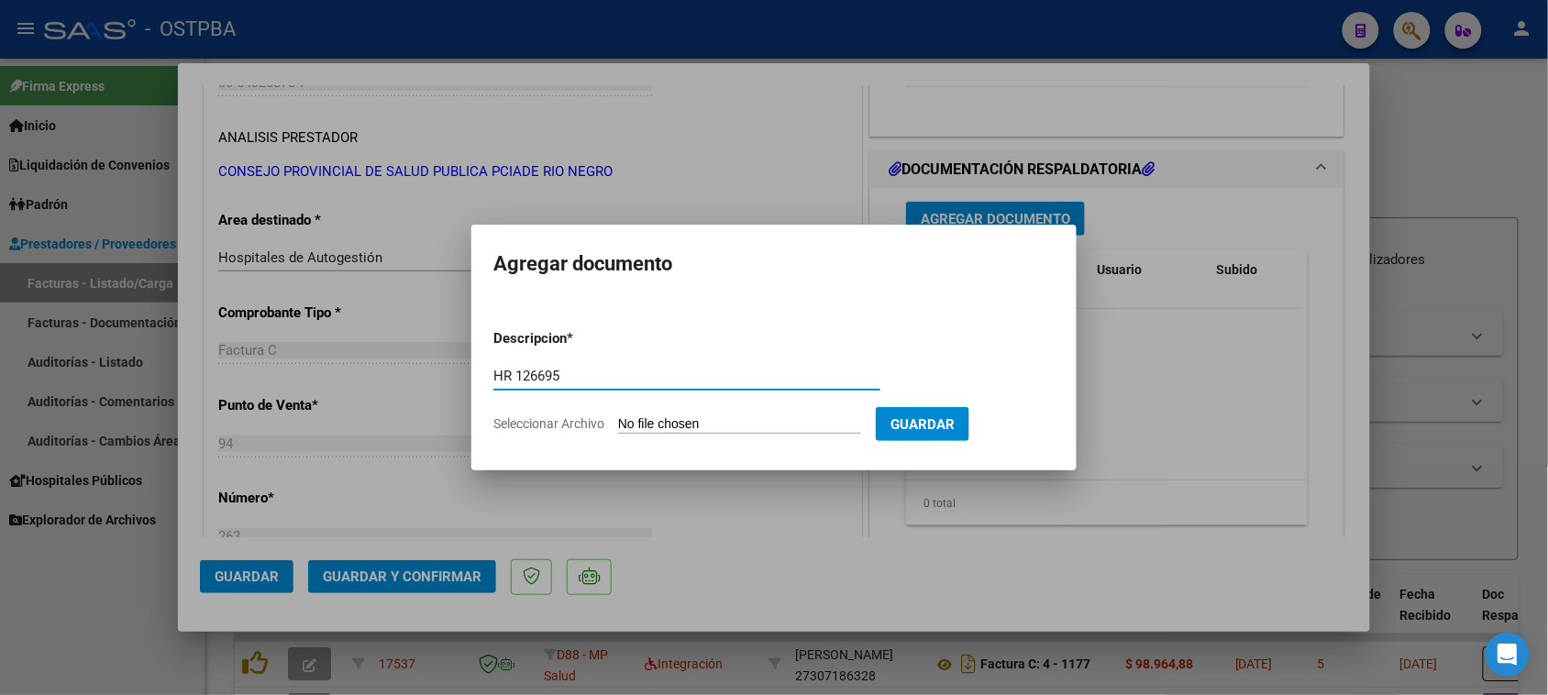
type input "HR 126695"
click at [618, 416] on input "Seleccionar Archivo" at bounding box center [739, 424] width 243 height 17
type input "C:\fakepath\HR 126695.pdf"
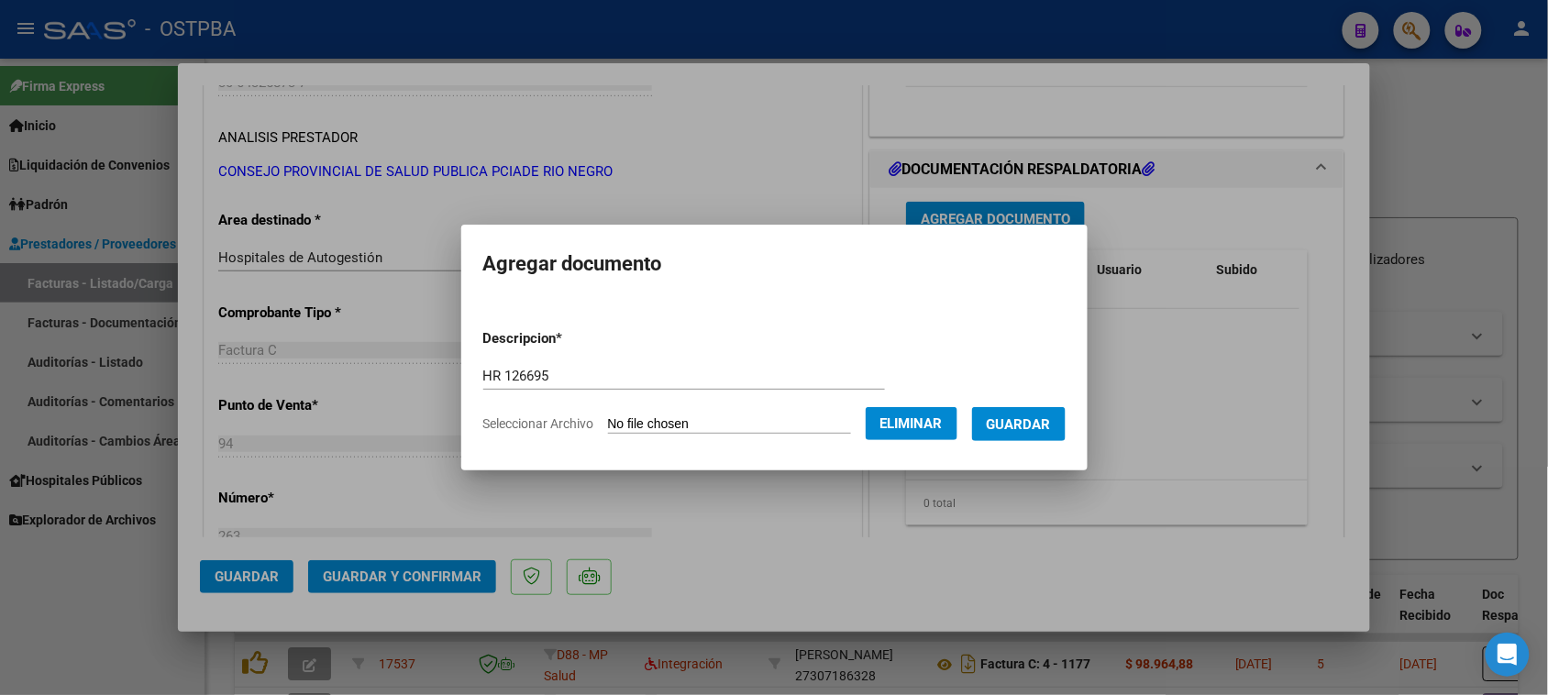
click at [1029, 427] on span "Guardar" at bounding box center [1019, 424] width 64 height 17
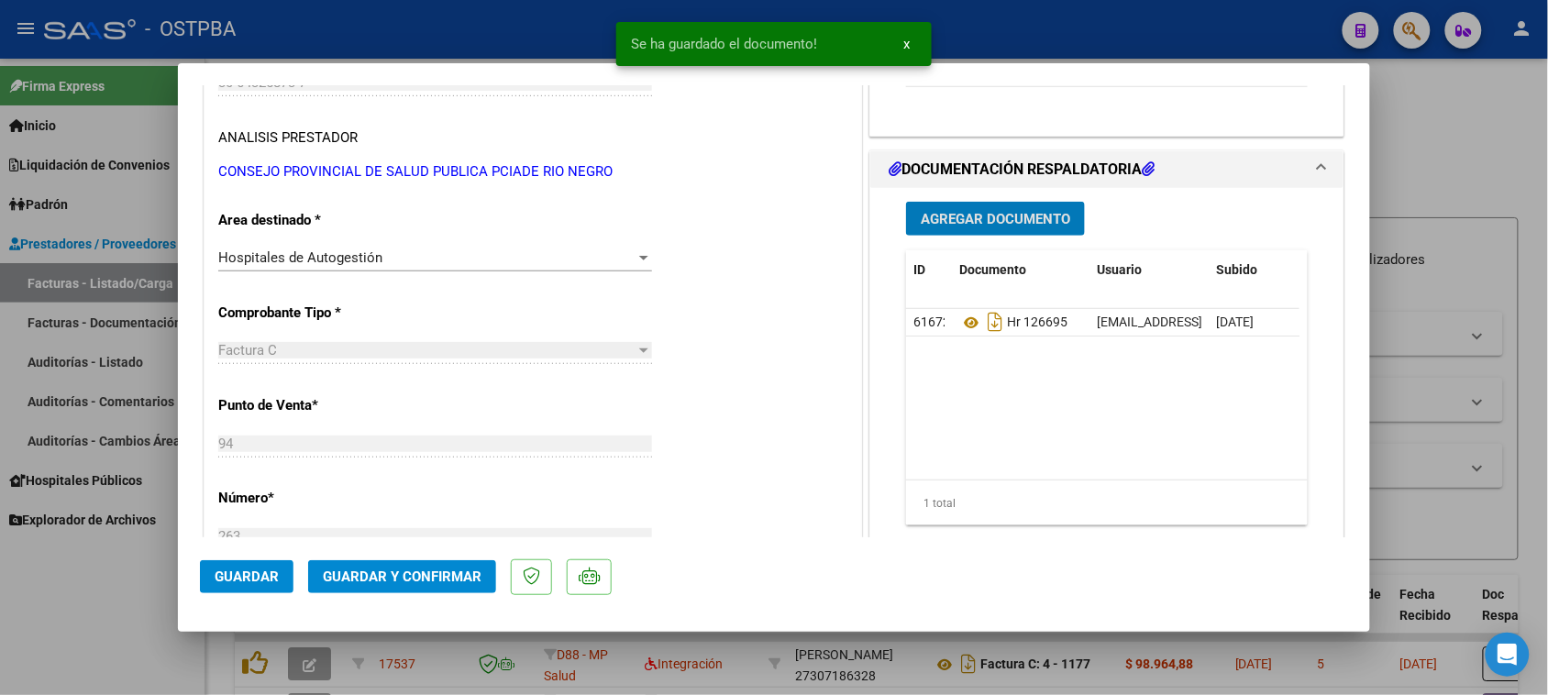
click at [1006, 226] on span "Agregar Documento" at bounding box center [995, 219] width 149 height 17
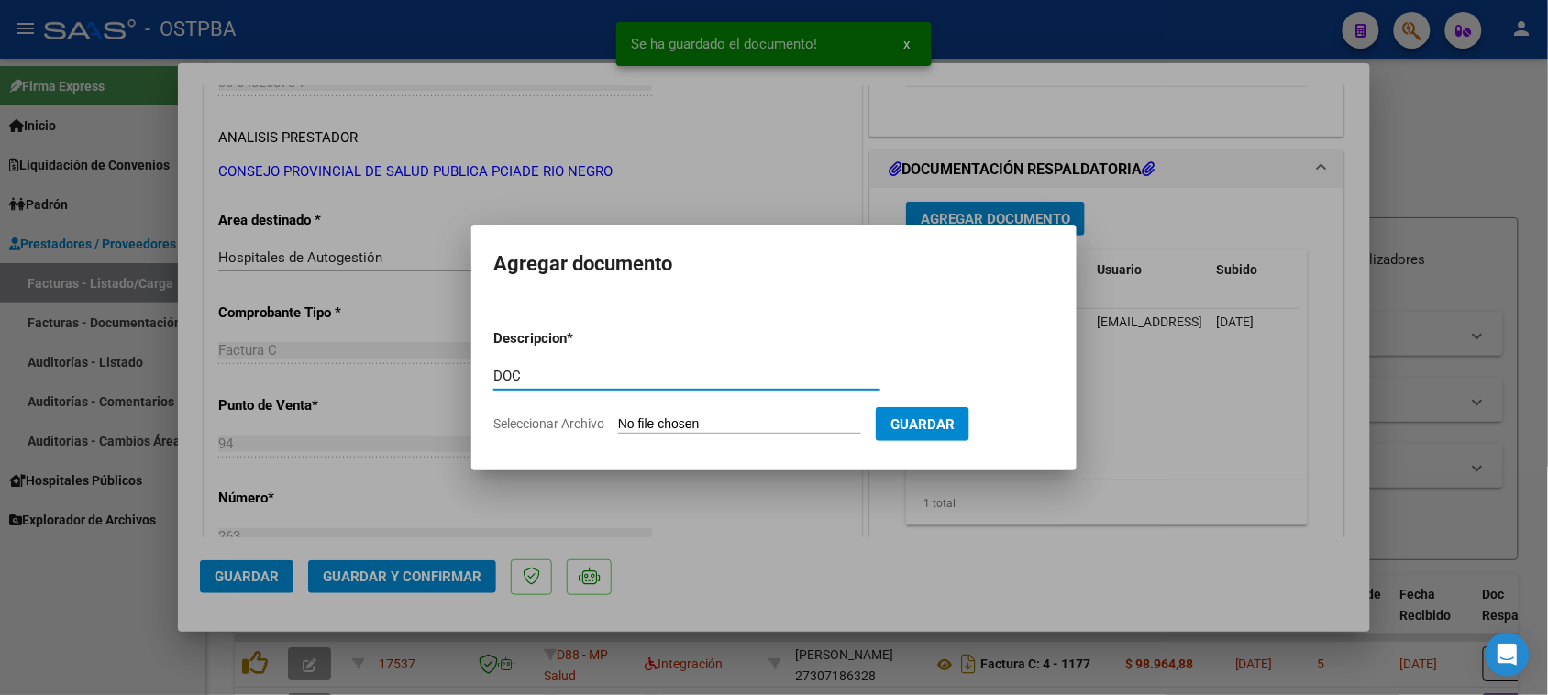
type input "DOC"
click at [618, 416] on input "Seleccionar Archivo" at bounding box center [739, 424] width 243 height 17
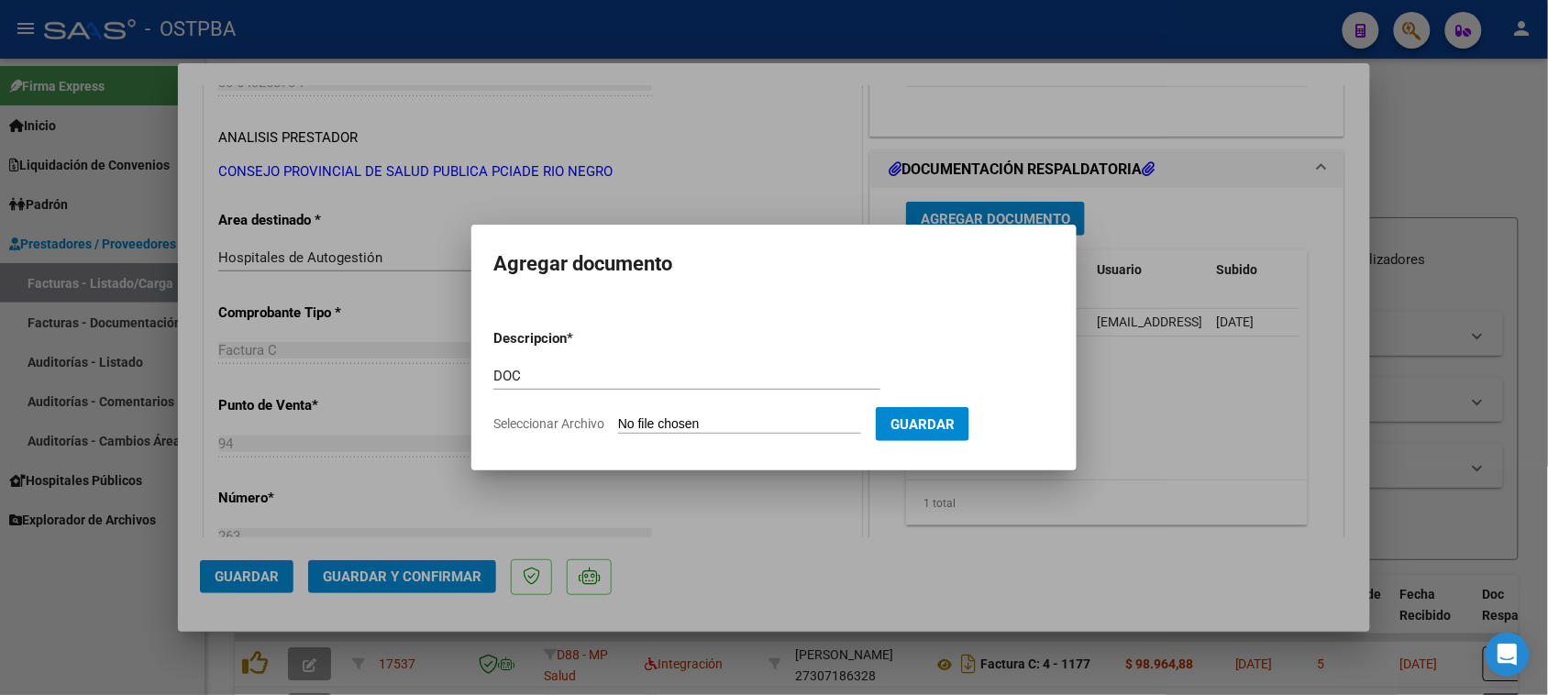
type input "C:\fakepath\DOC 263 [PERSON_NAME].pdf"
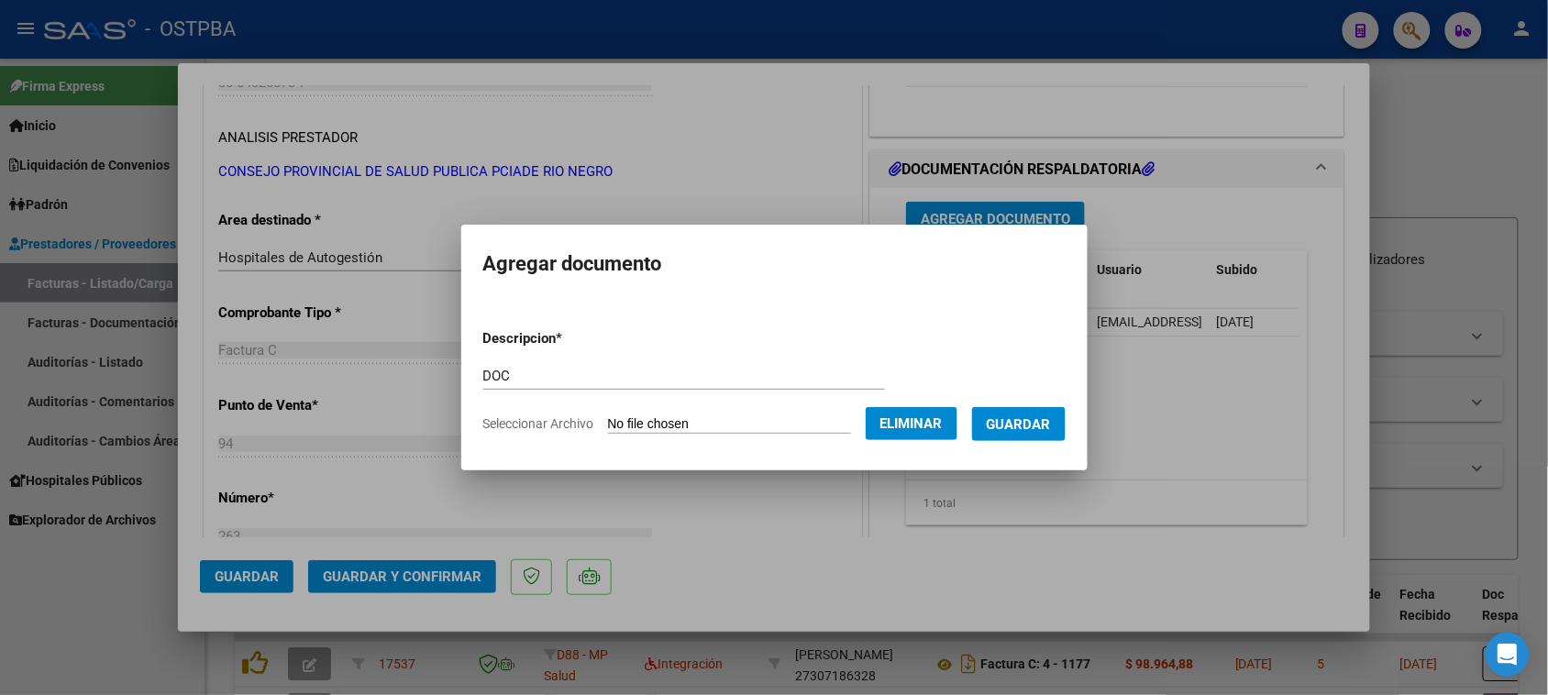
click at [1023, 424] on span "Guardar" at bounding box center [1019, 424] width 64 height 17
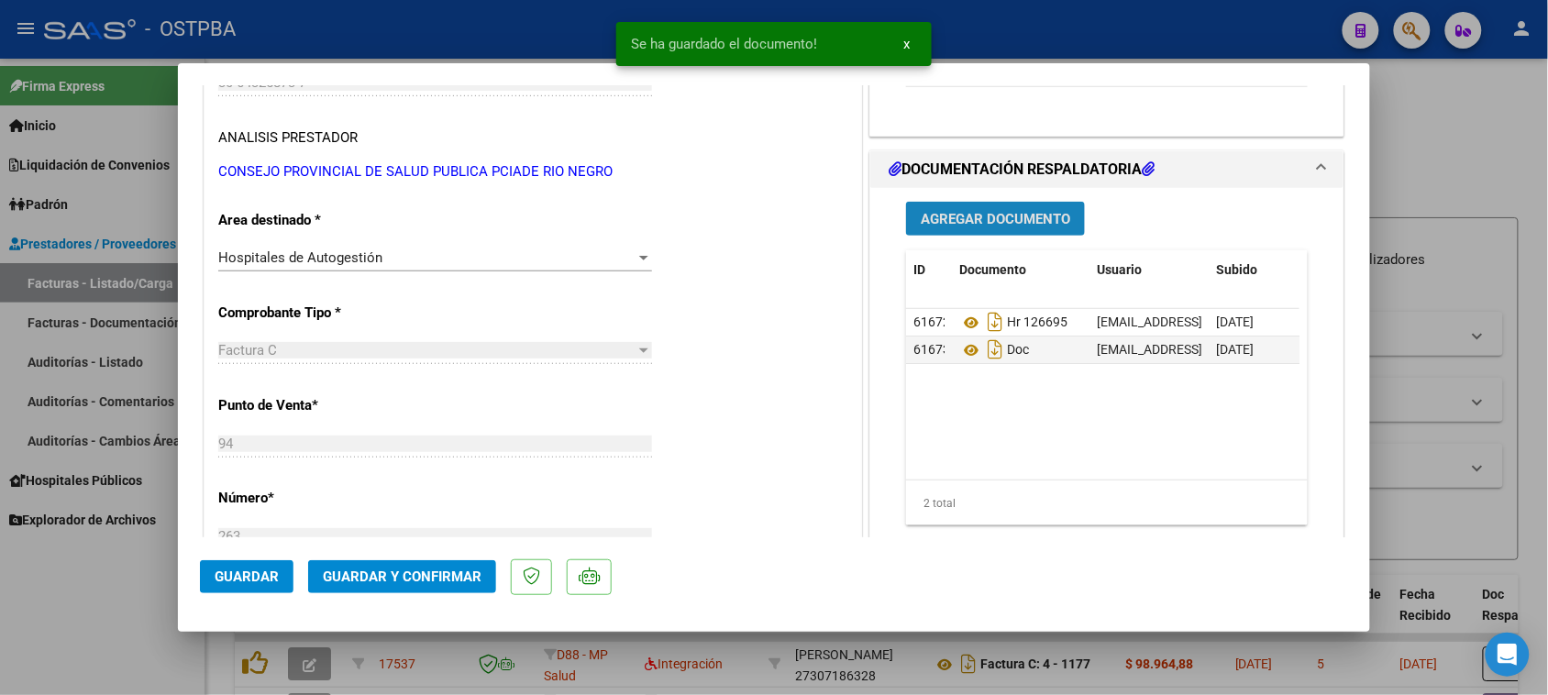
click at [991, 225] on span "Agregar Documento" at bounding box center [995, 219] width 149 height 17
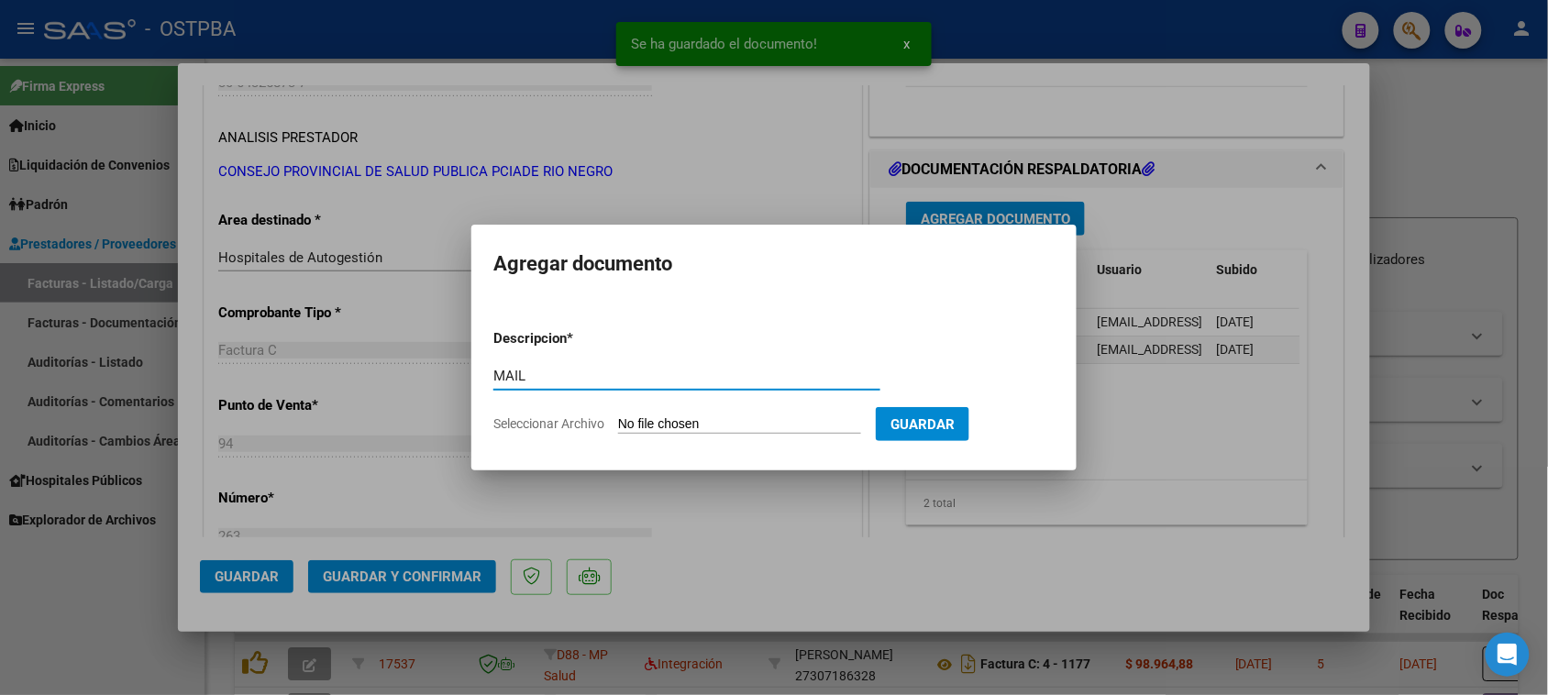
type input "MAIL"
click at [618, 416] on input "Seleccionar Archivo" at bounding box center [739, 424] width 243 height 17
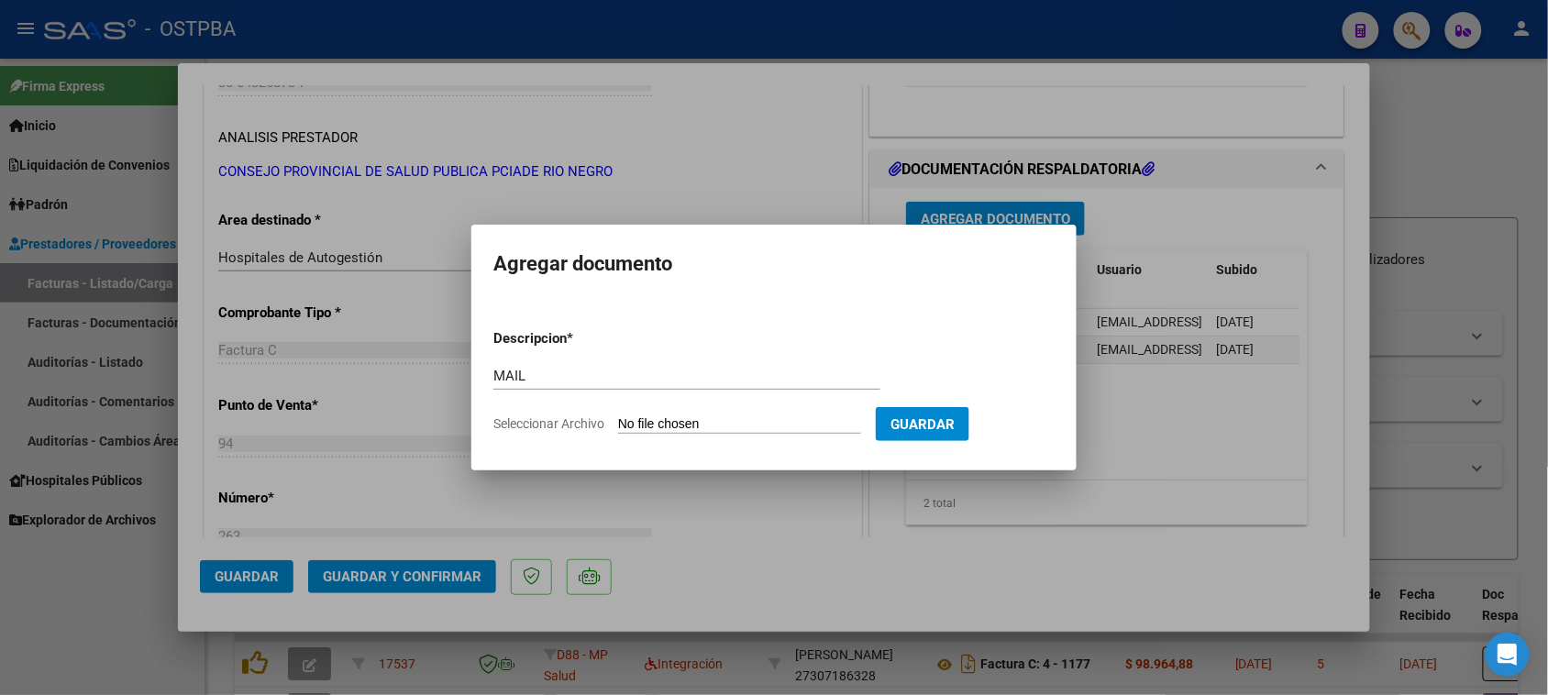
type input "C:\fakepath\Gmail - Fwd_ Hospital Zonal Bariloche - Expediente FOS - Factura Nr…"
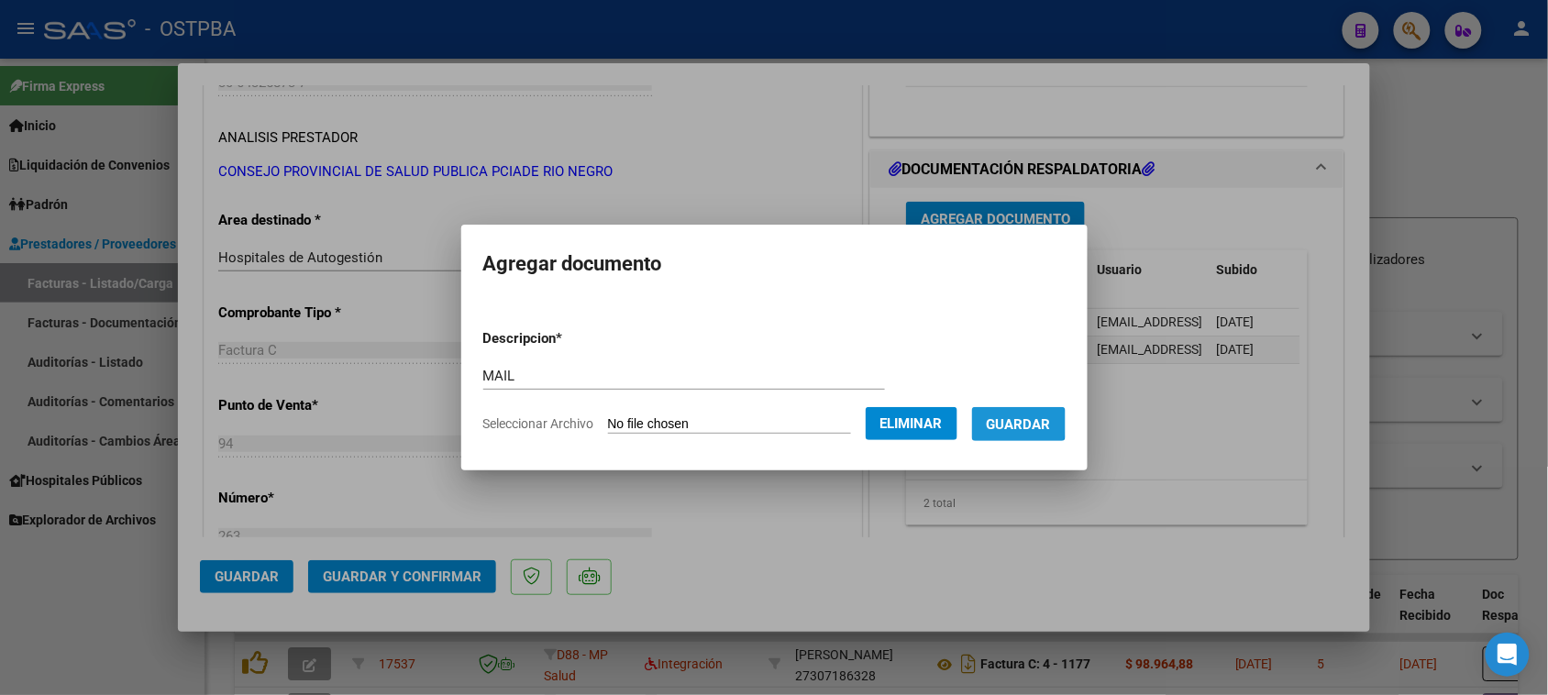
click at [1032, 424] on span "Guardar" at bounding box center [1019, 424] width 64 height 17
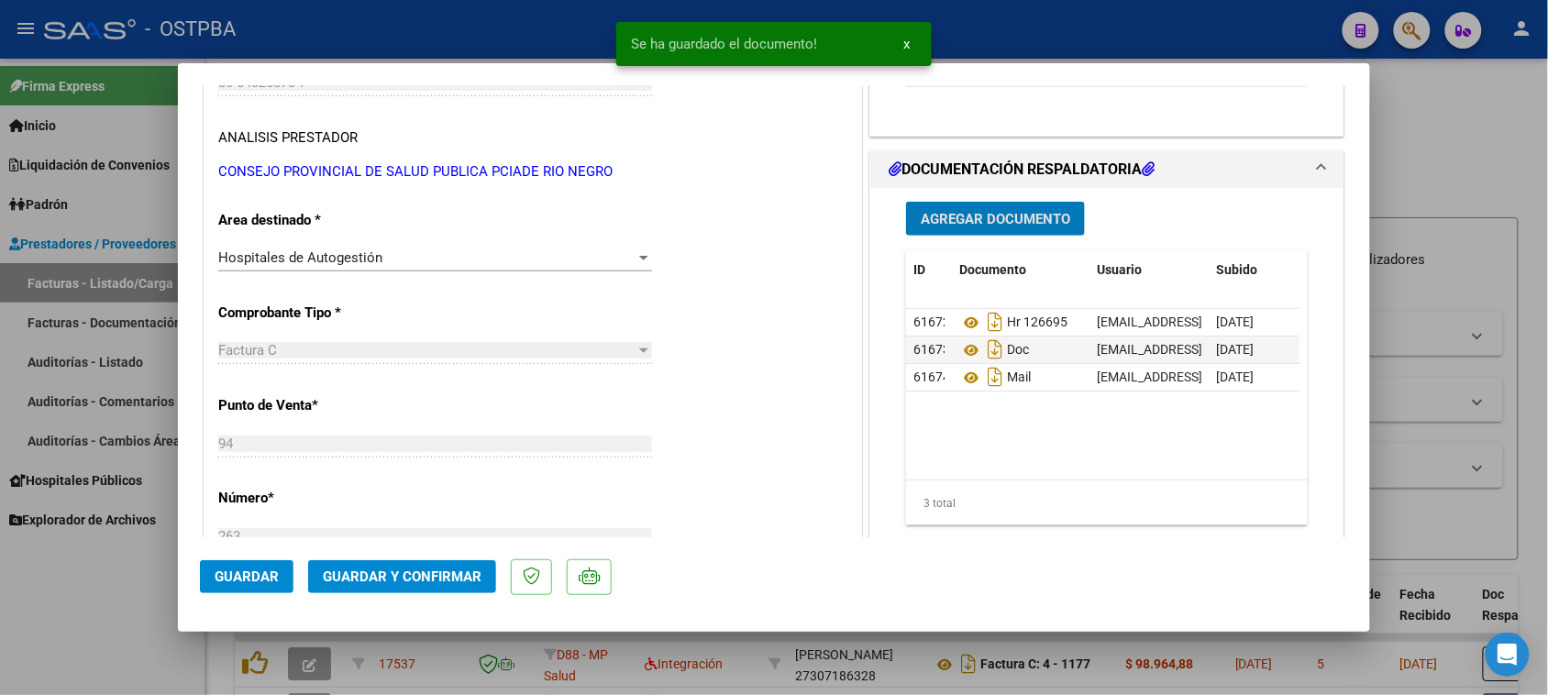
click at [415, 579] on span "Guardar y Confirmar" at bounding box center [402, 577] width 159 height 17
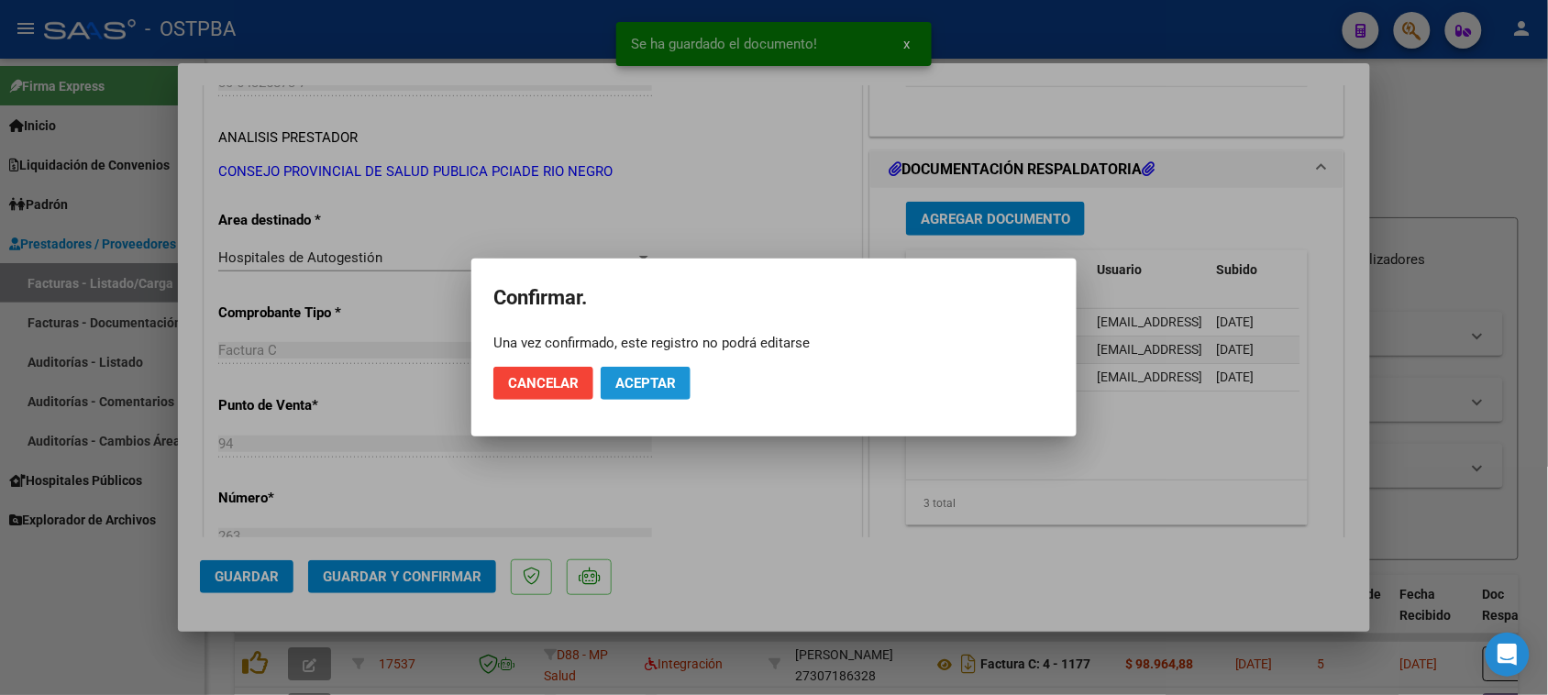
click at [661, 388] on span "Aceptar" at bounding box center [645, 383] width 61 height 17
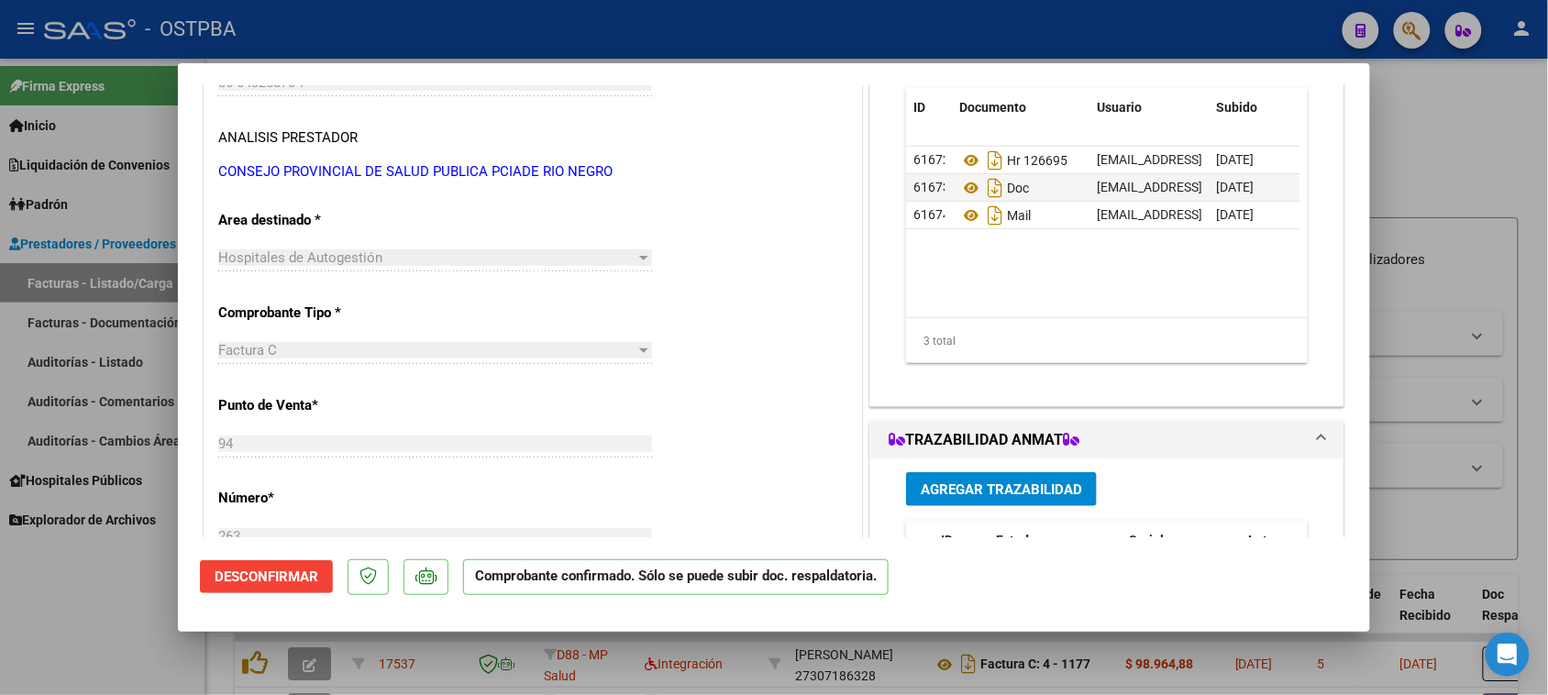
click at [128, 588] on div at bounding box center [774, 347] width 1548 height 695
type input "$ 0,00"
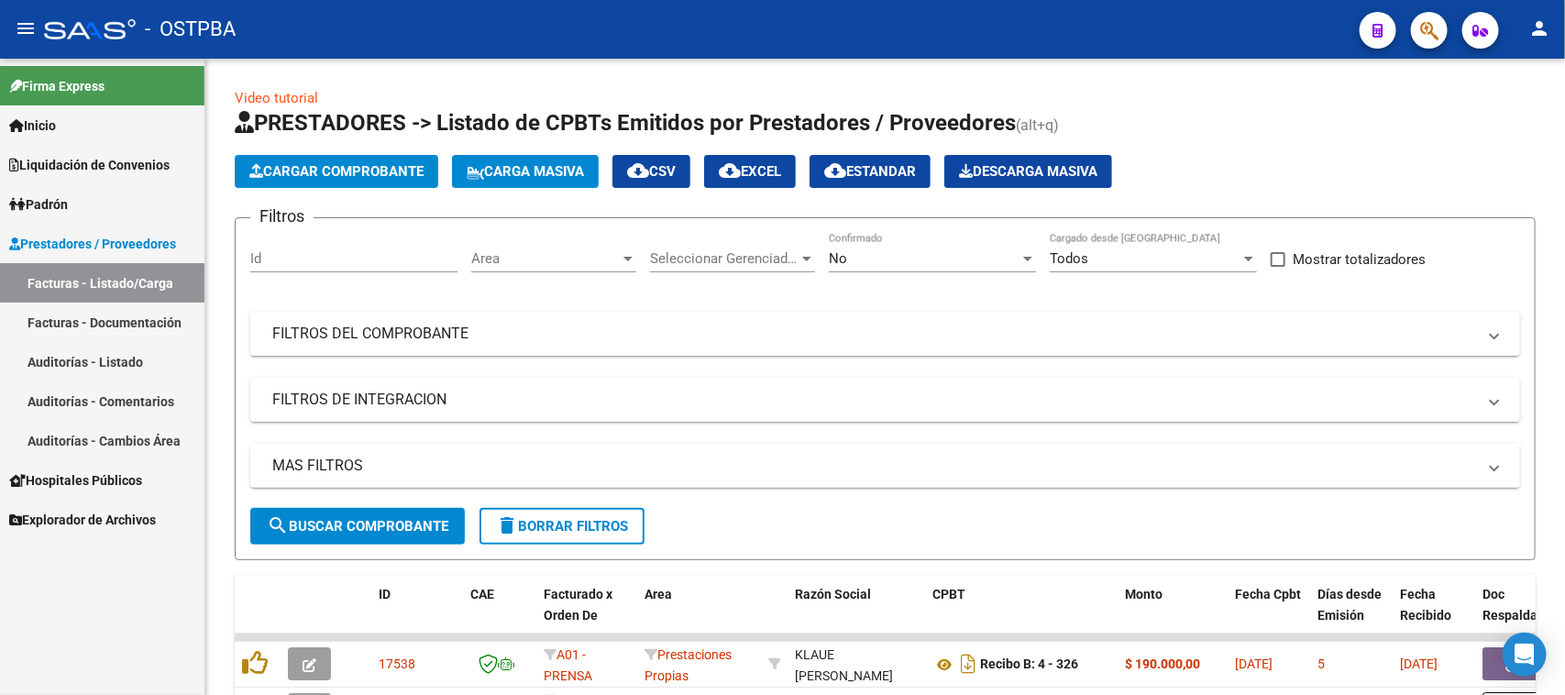
click at [133, 368] on link "Auditorías - Listado" at bounding box center [102, 361] width 205 height 39
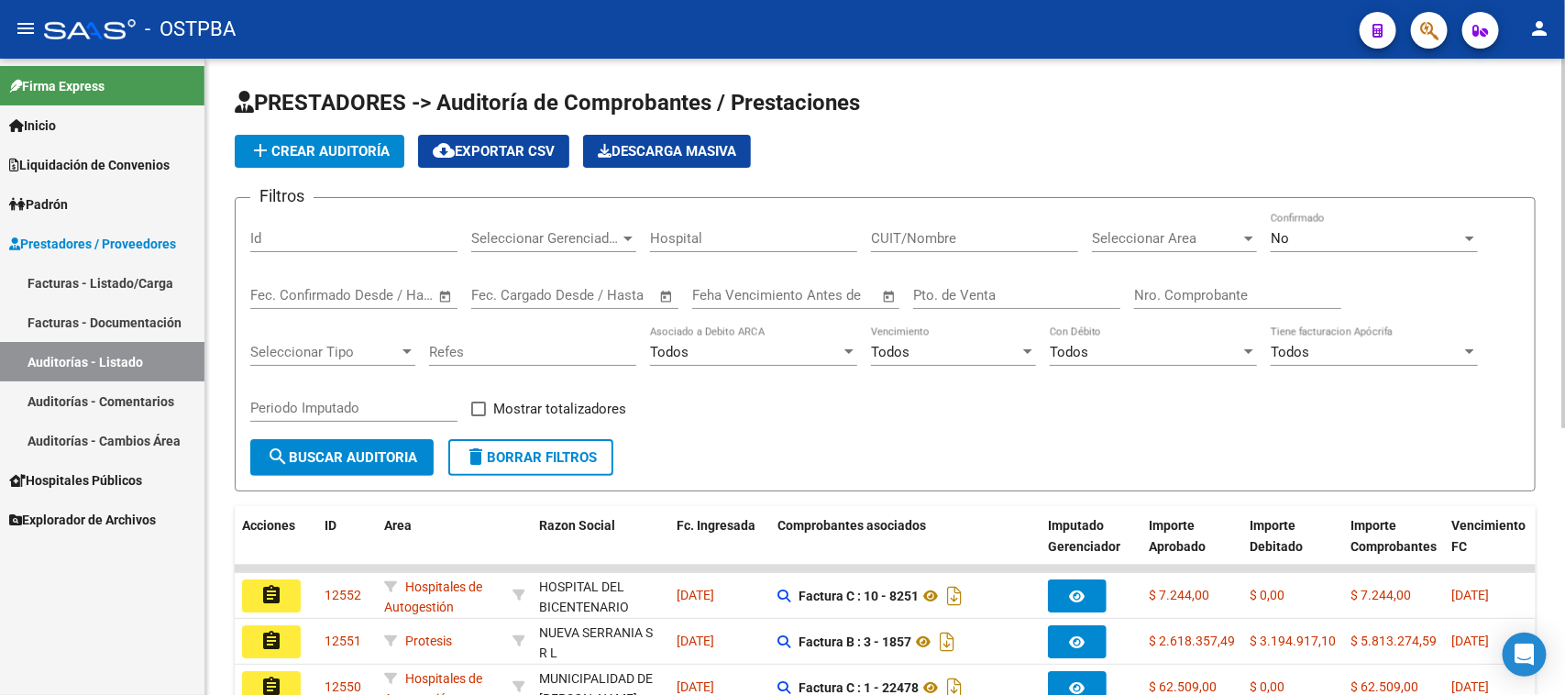
click at [342, 154] on span "add Crear Auditoría" at bounding box center [319, 151] width 140 height 17
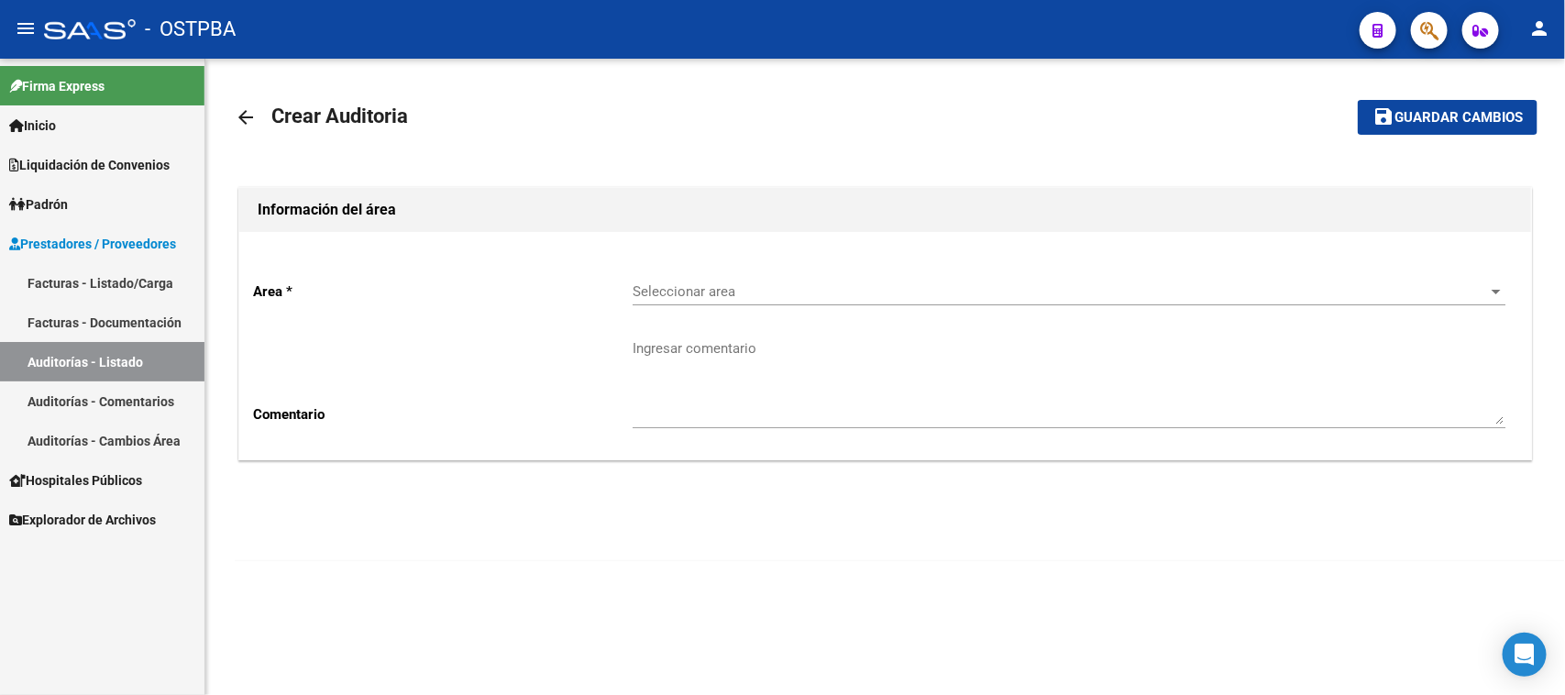
click at [652, 294] on span "Seleccionar area" at bounding box center [1061, 291] width 857 height 17
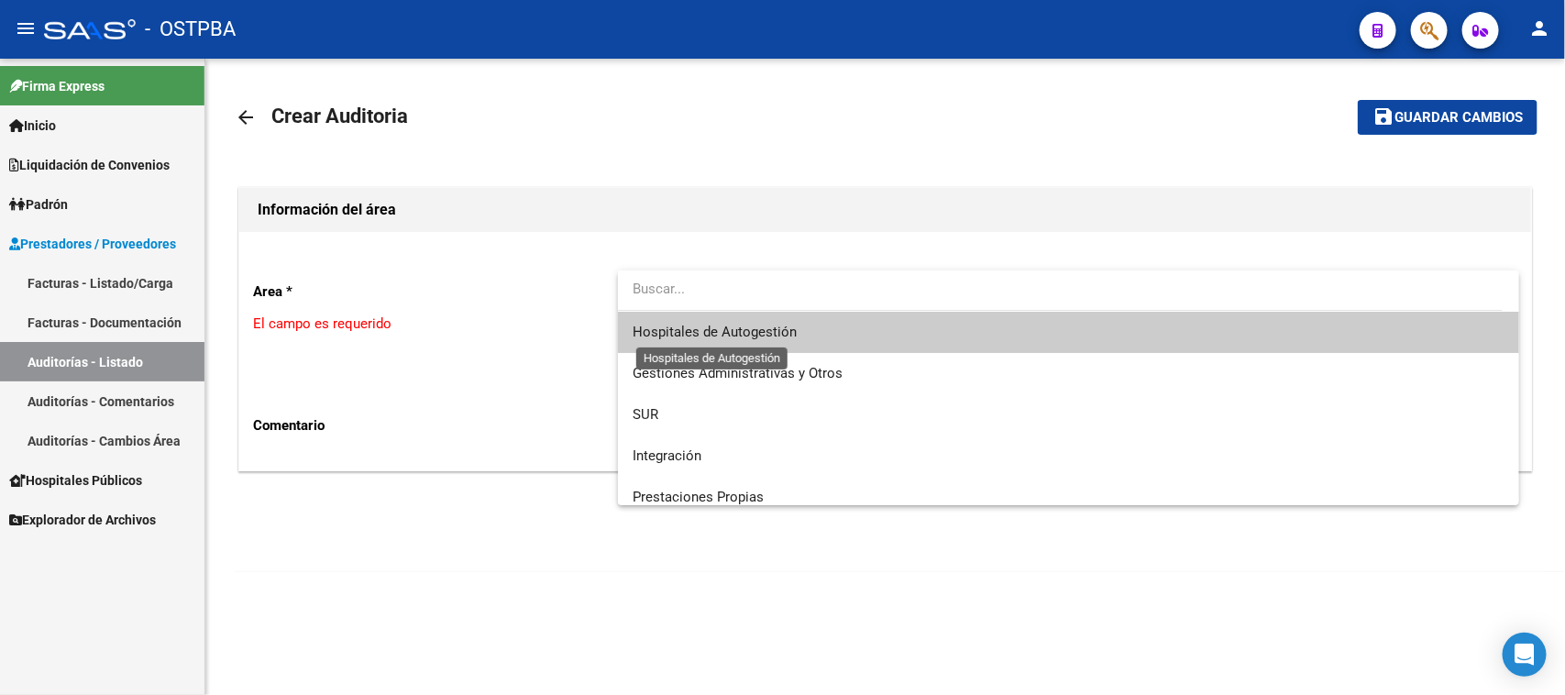
click at [658, 333] on span "Hospitales de Autogestión" at bounding box center [715, 332] width 164 height 17
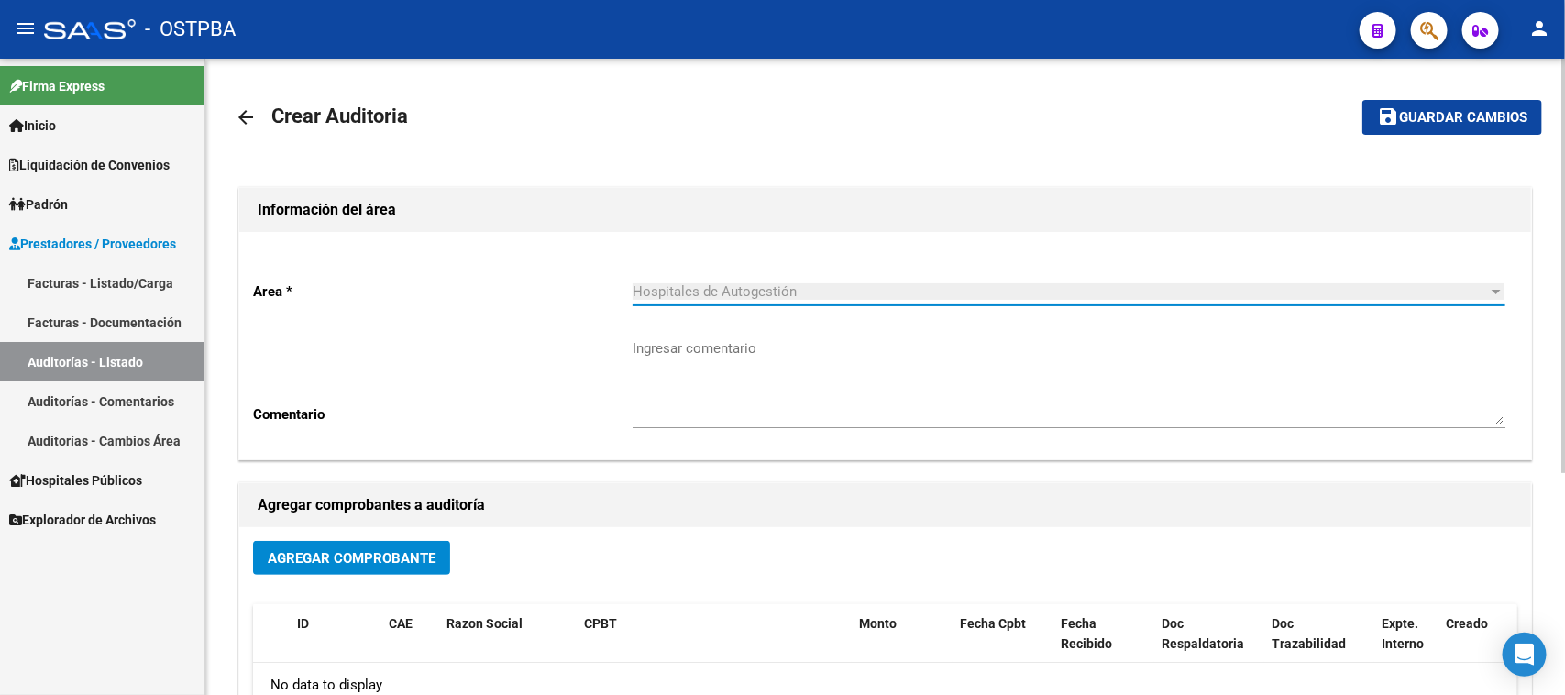
click at [349, 552] on span "Agregar Comprobante" at bounding box center [352, 558] width 168 height 17
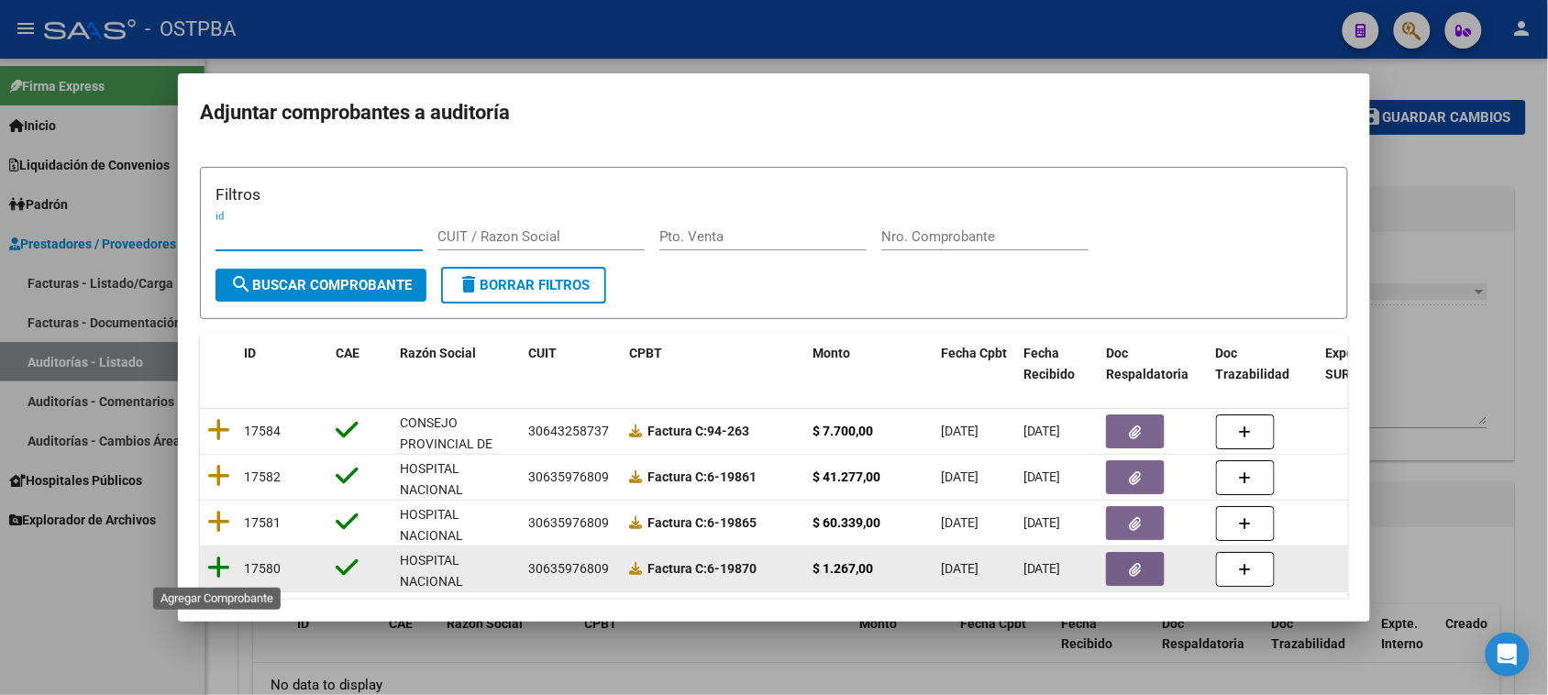
click at [227, 570] on icon at bounding box center [218, 568] width 23 height 26
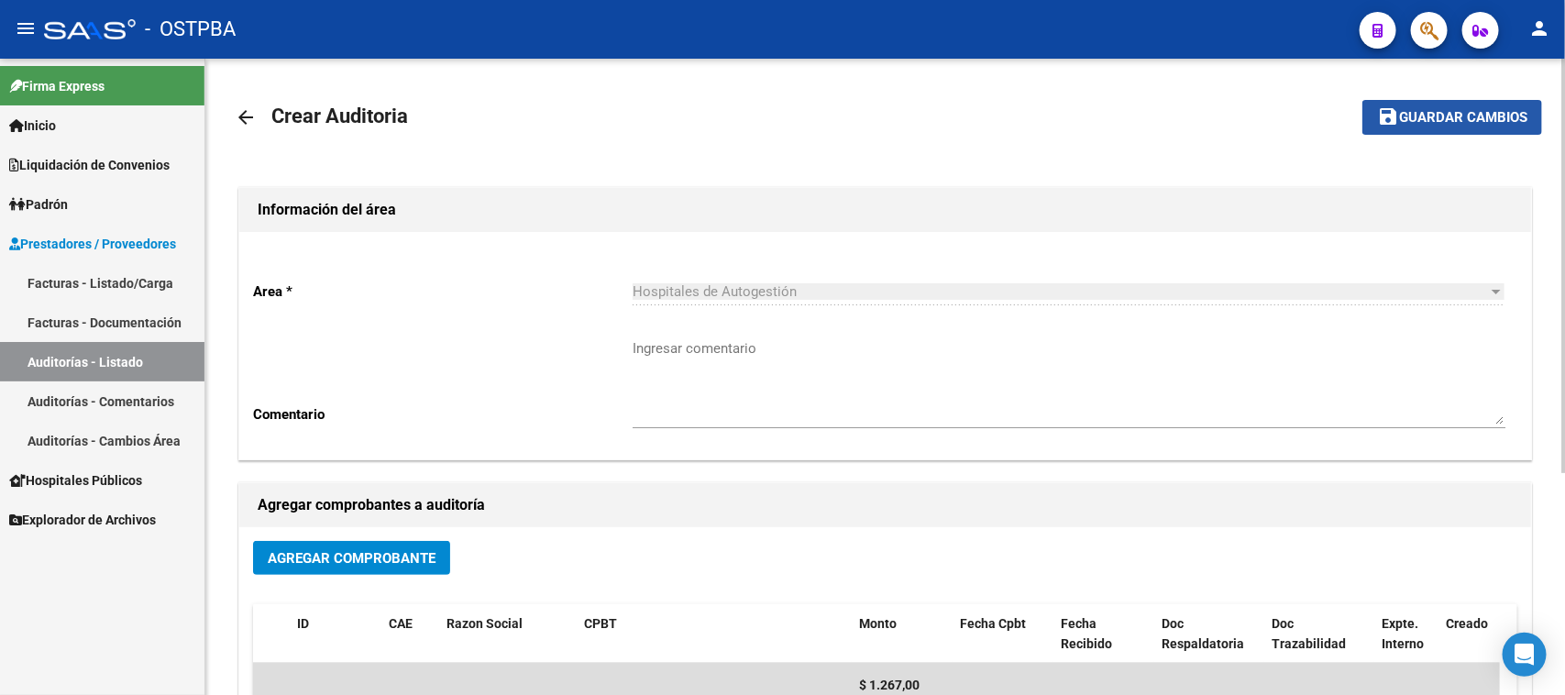
click at [1442, 120] on span "Guardar cambios" at bounding box center [1463, 118] width 128 height 17
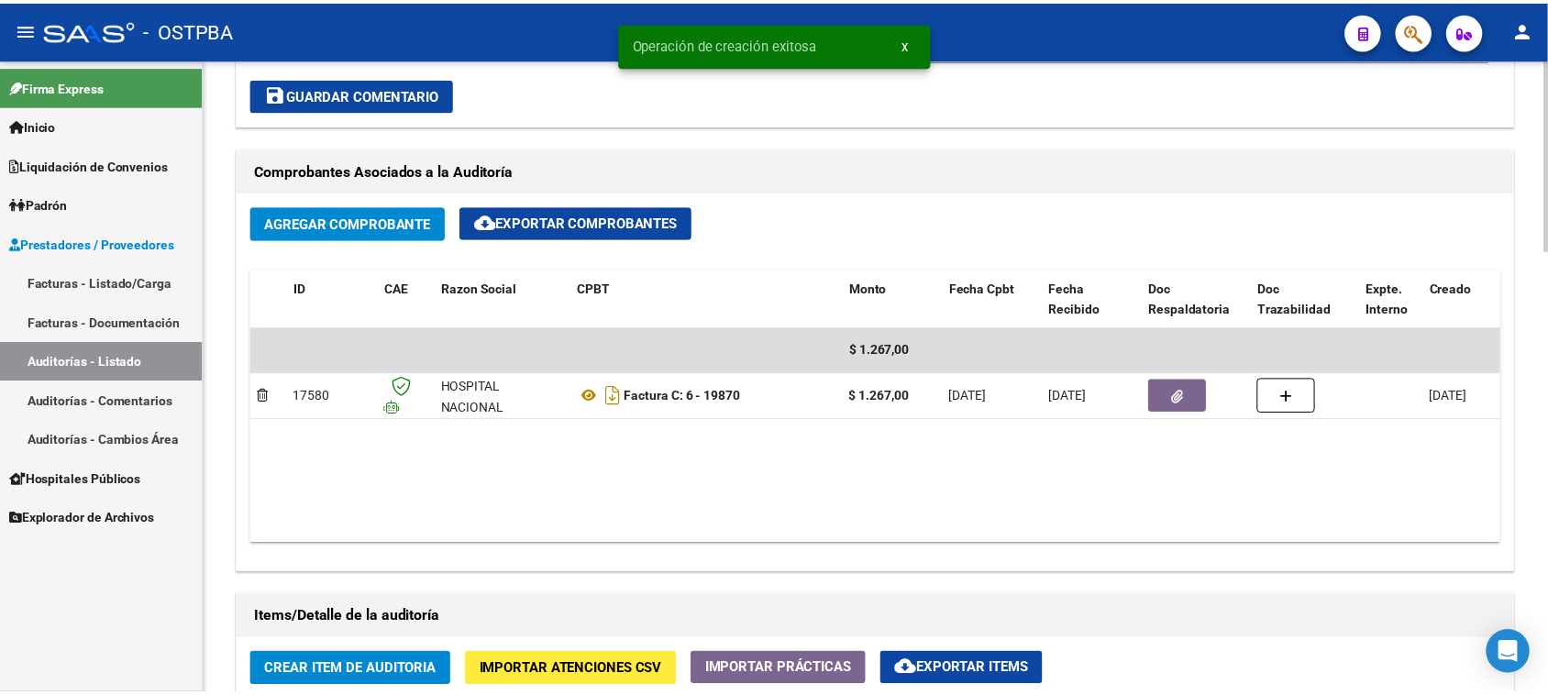
scroll to position [1032, 0]
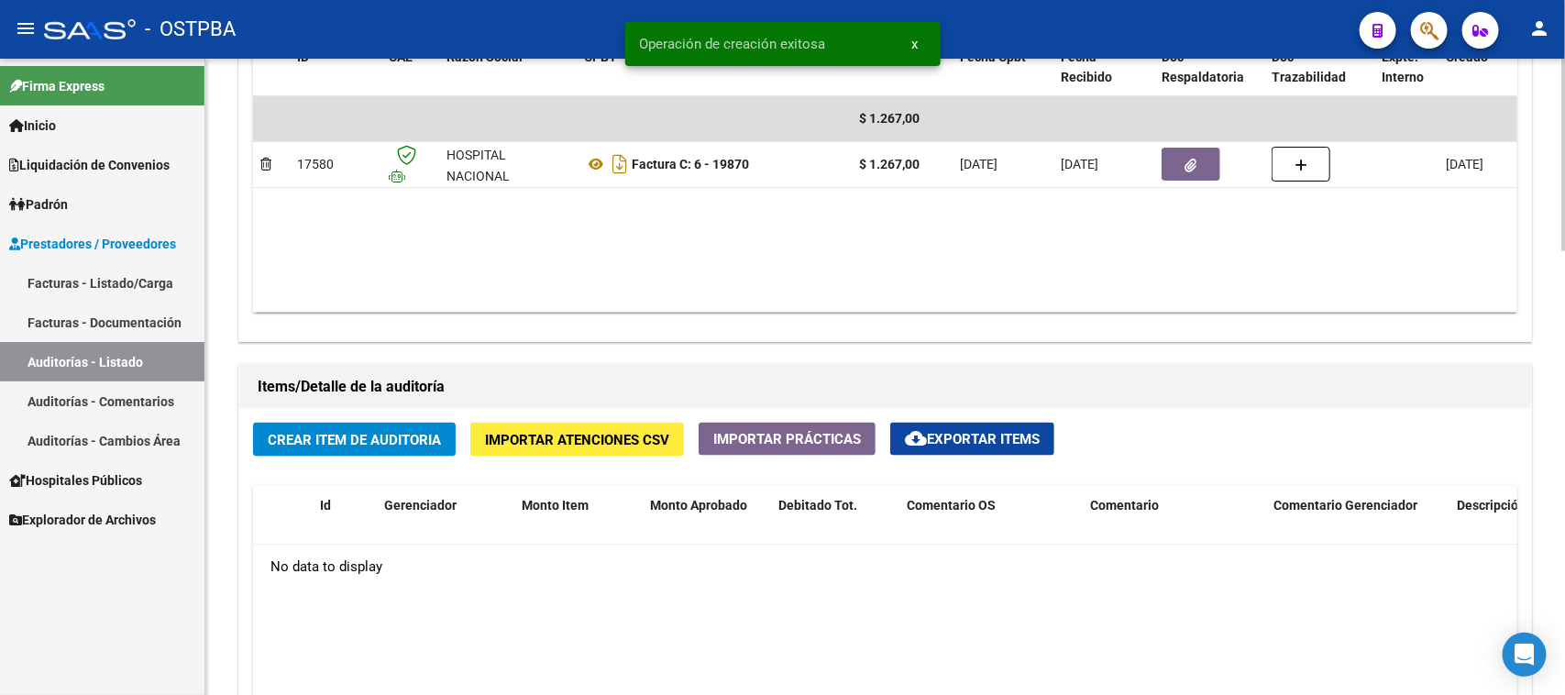
click at [382, 441] on span "Crear Item de Auditoria" at bounding box center [354, 440] width 173 height 17
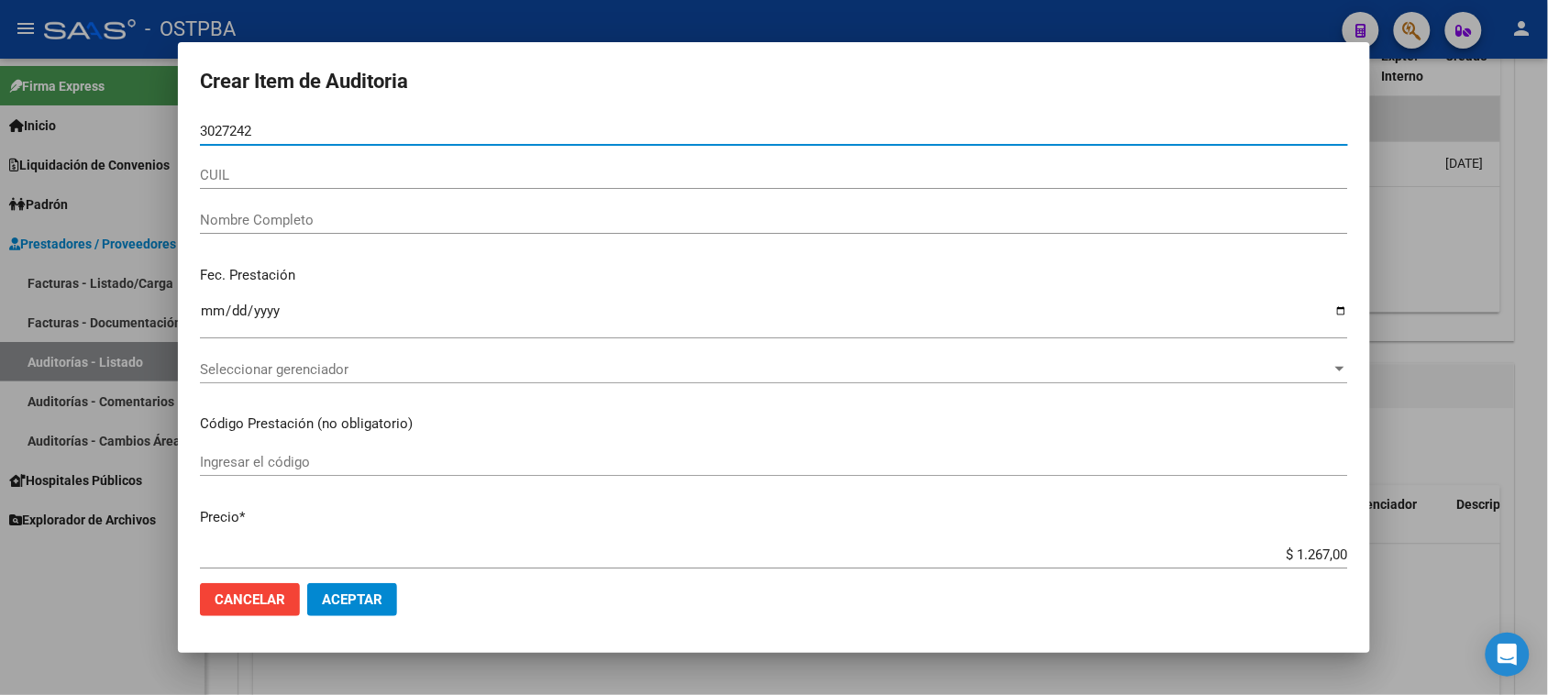
type input "30272420"
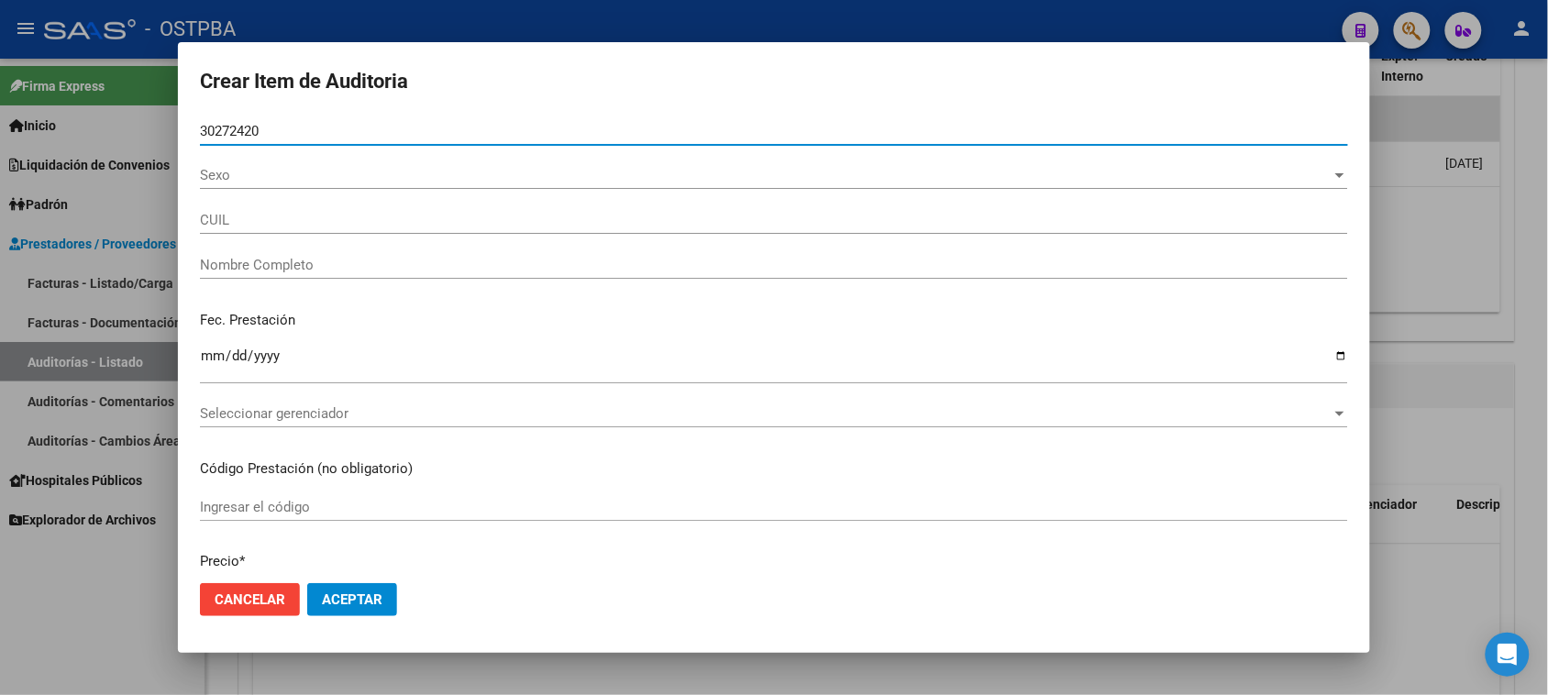
type input "27302724208"
type input "RAILEF [PERSON_NAME] -"
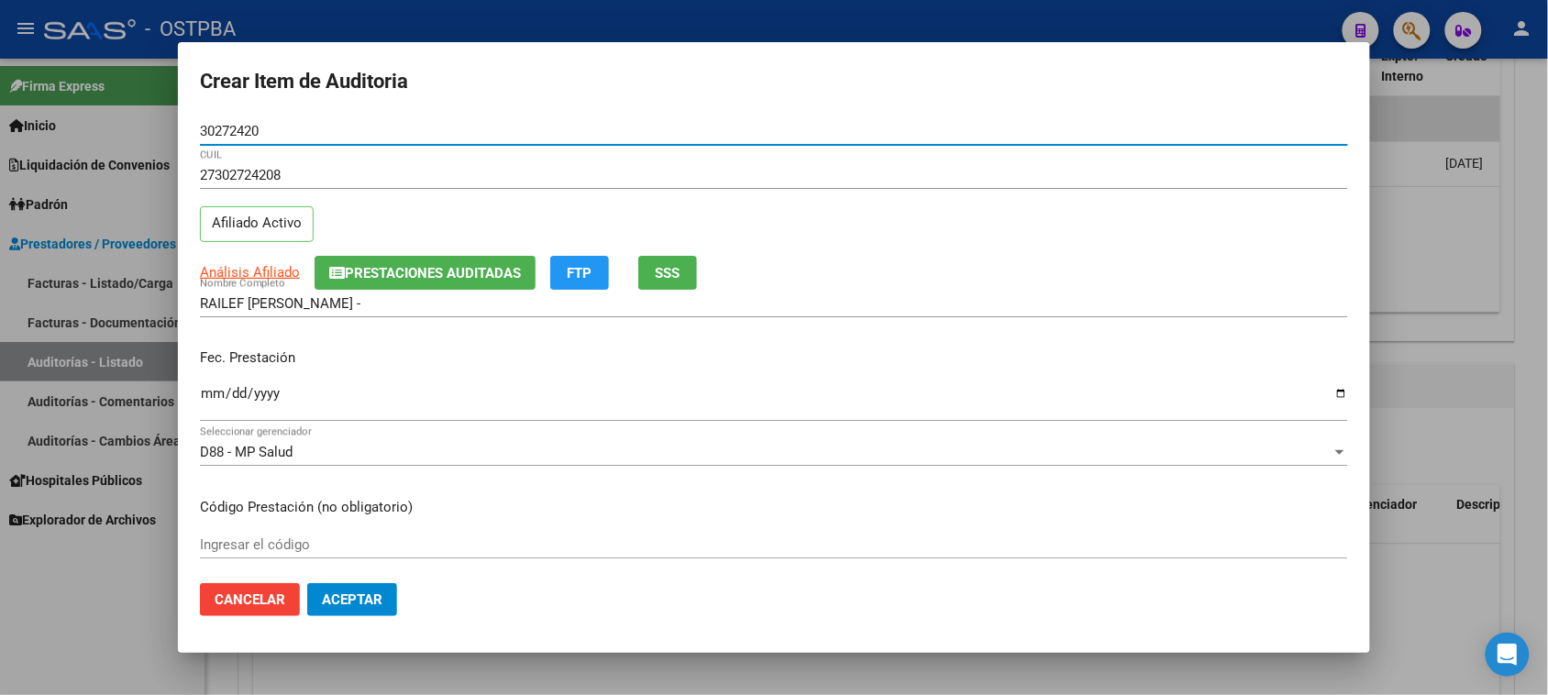
type input "30272420"
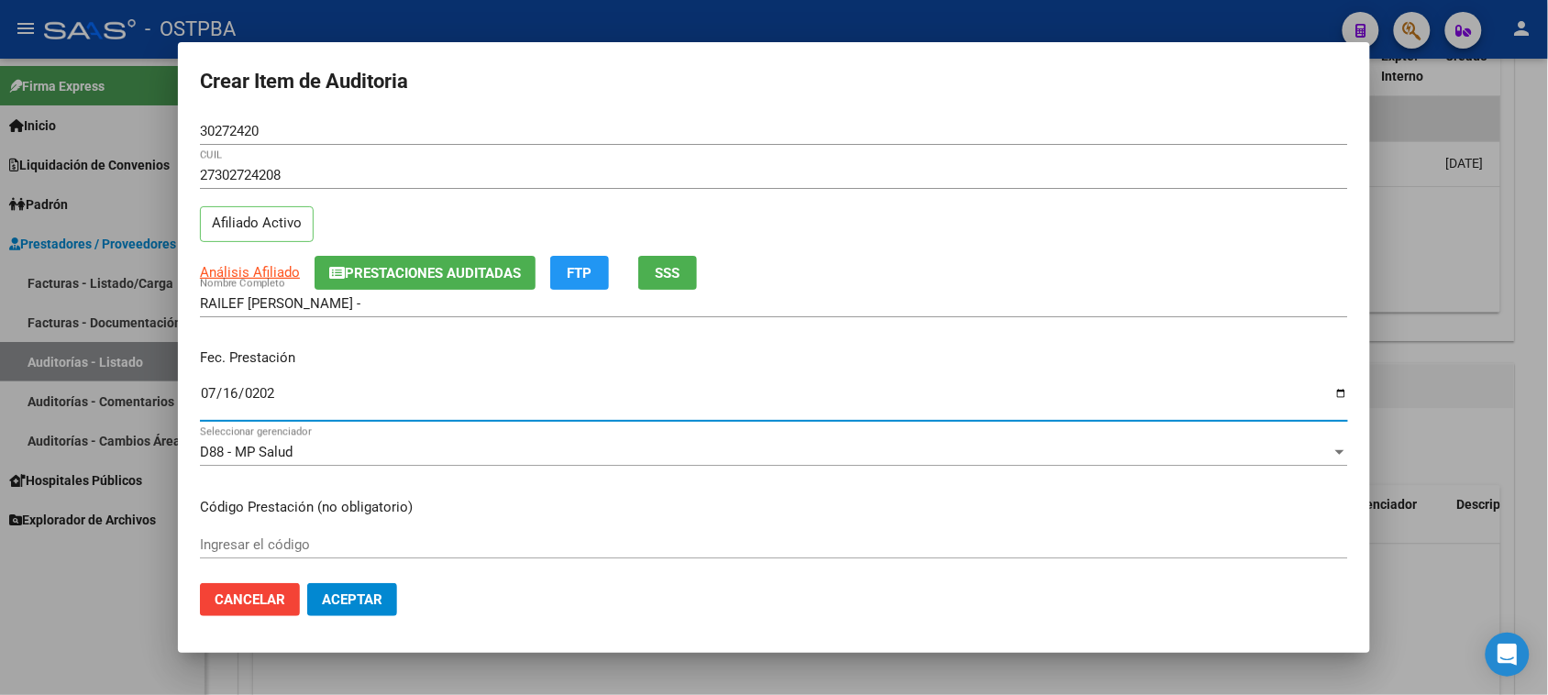
type input "[DATE]"
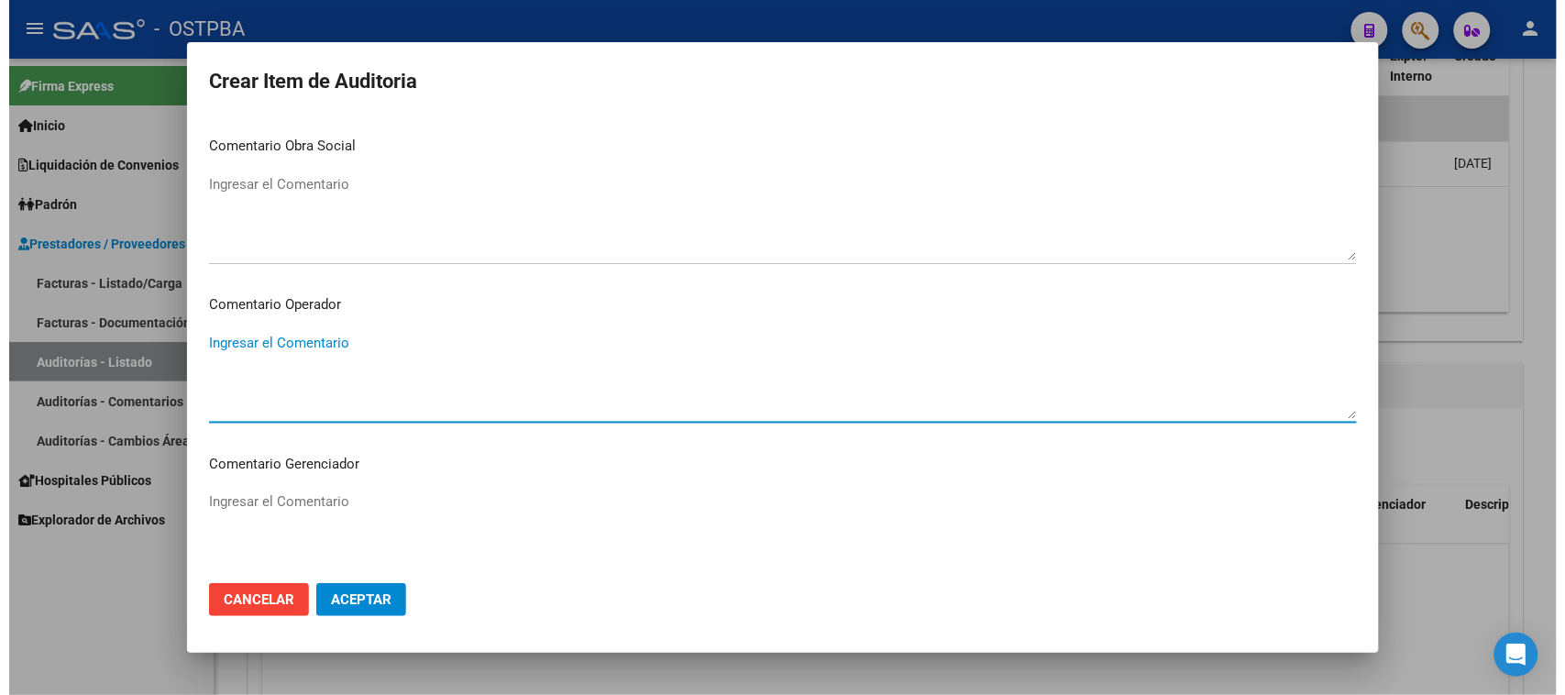
scroll to position [1143, 0]
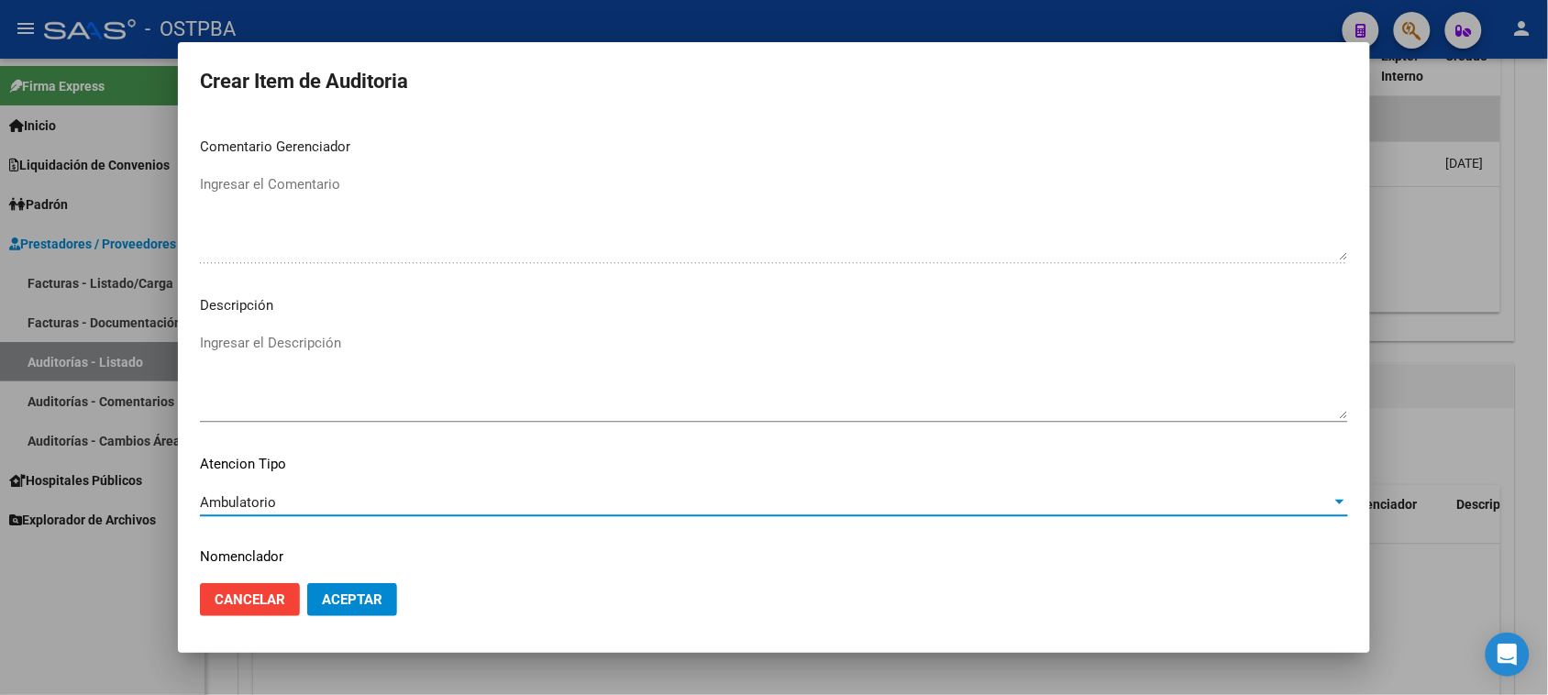
click at [339, 607] on span "Aceptar" at bounding box center [352, 600] width 61 height 17
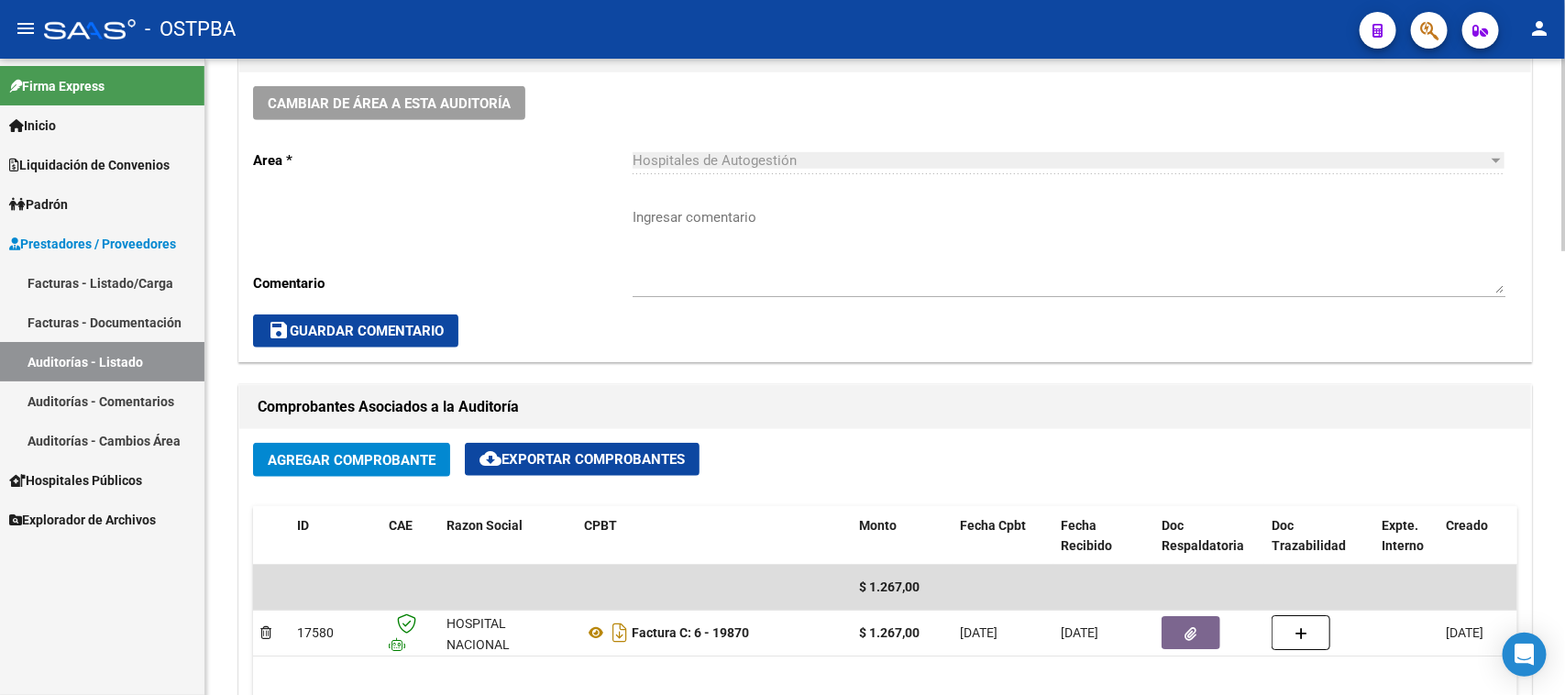
scroll to position [573, 0]
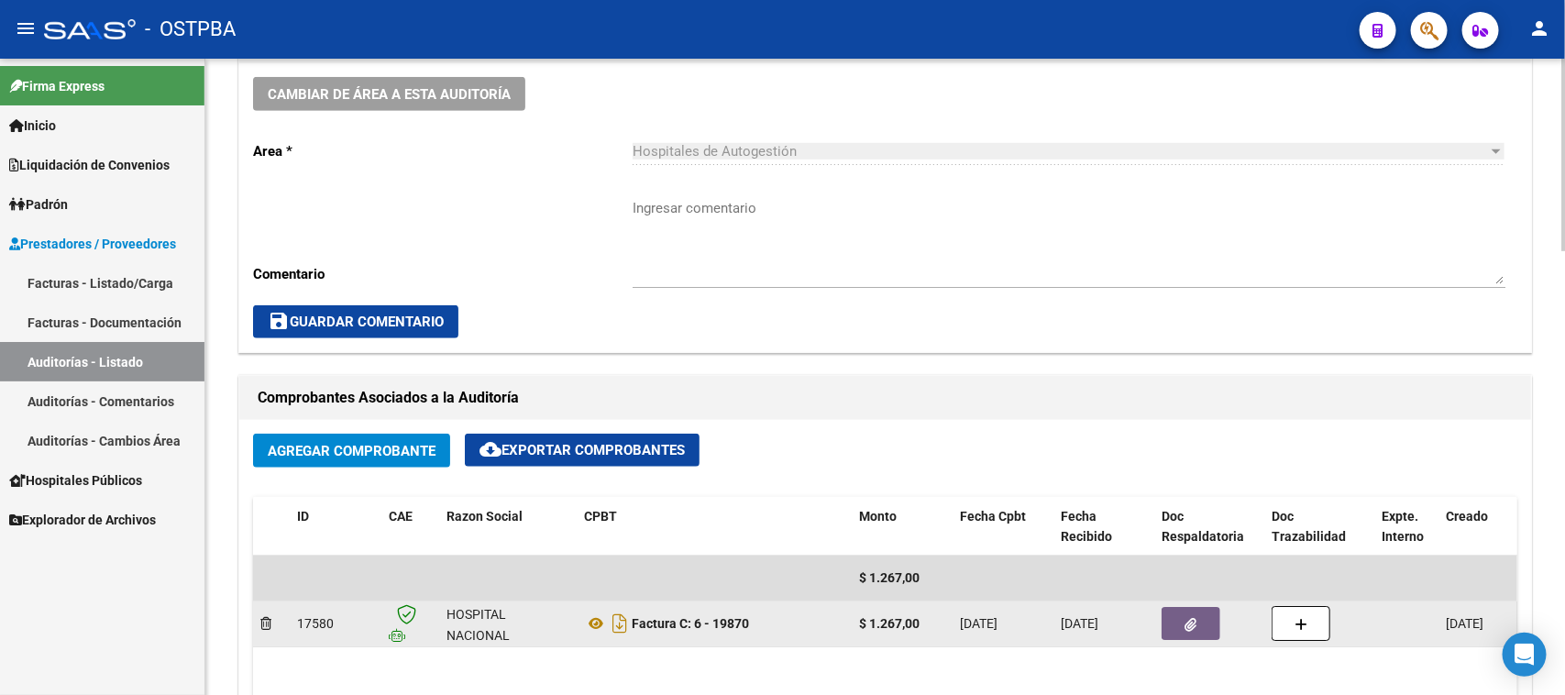
click at [1206, 624] on button "button" at bounding box center [1191, 623] width 59 height 33
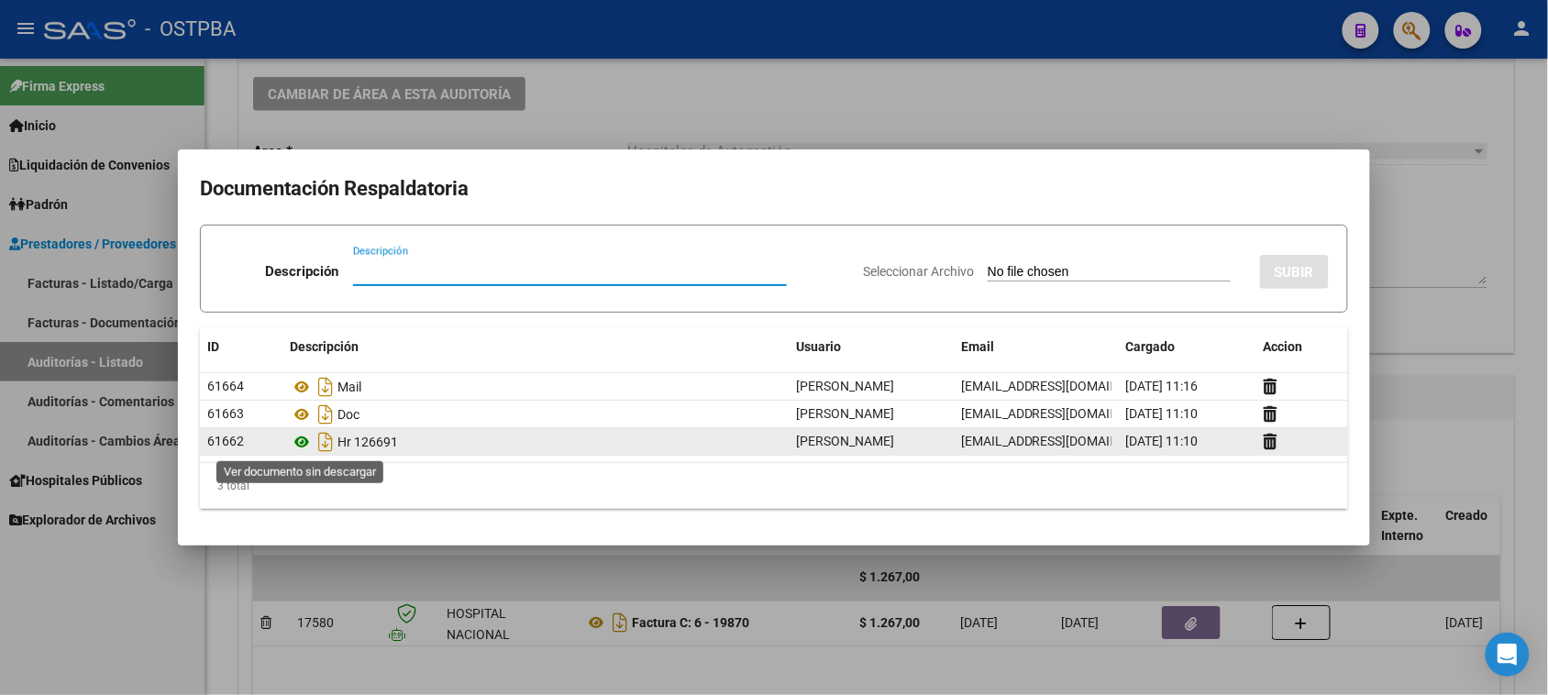
click at [301, 443] on icon at bounding box center [302, 442] width 24 height 22
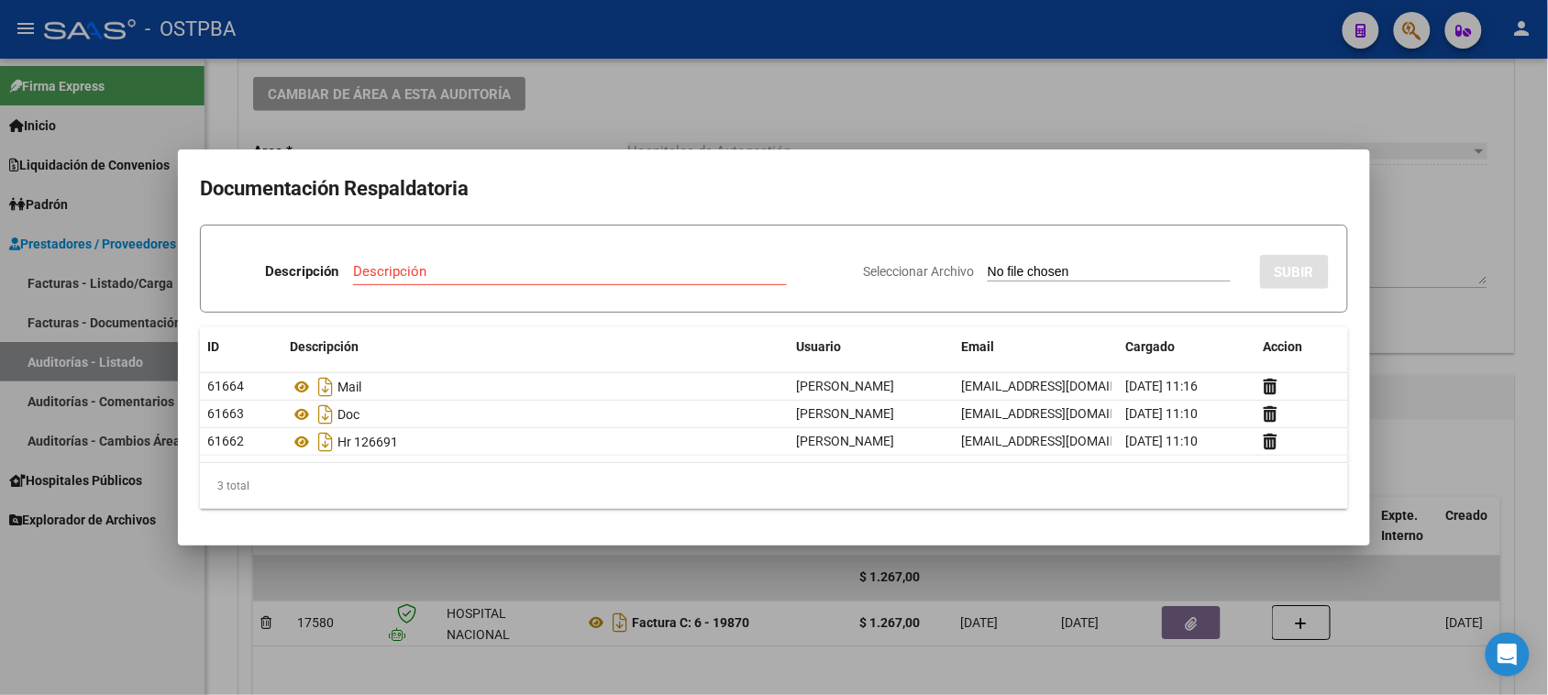
click at [129, 617] on div at bounding box center [774, 347] width 1548 height 695
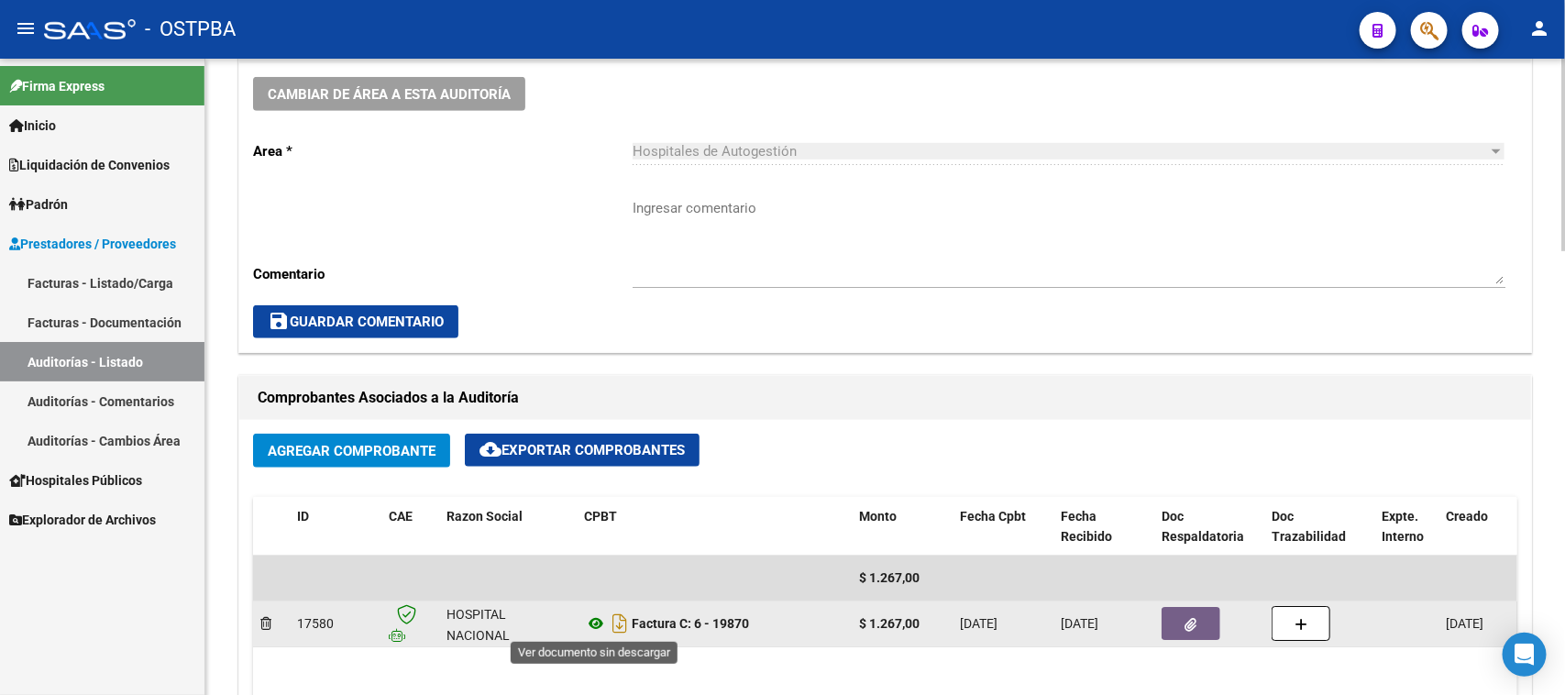
click at [597, 621] on icon at bounding box center [596, 624] width 24 height 22
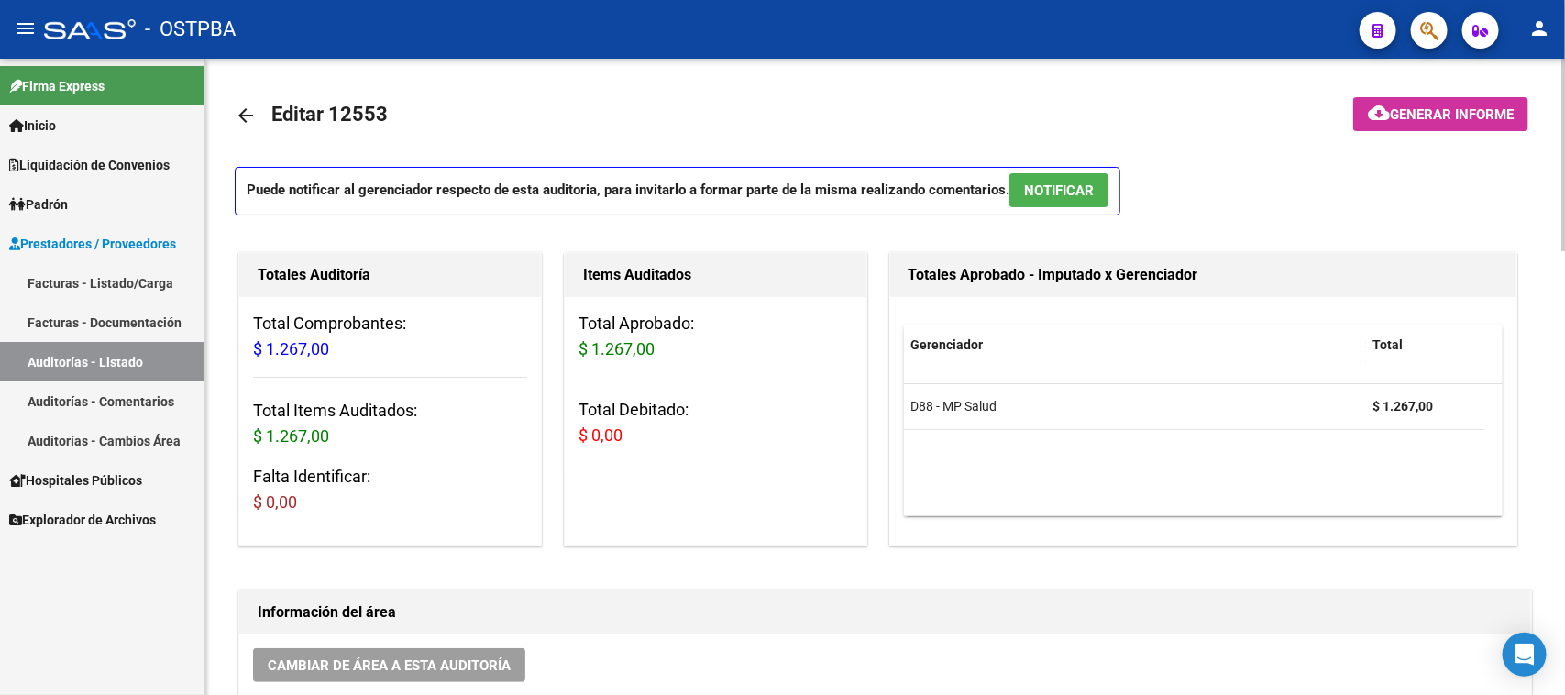
scroll to position [0, 0]
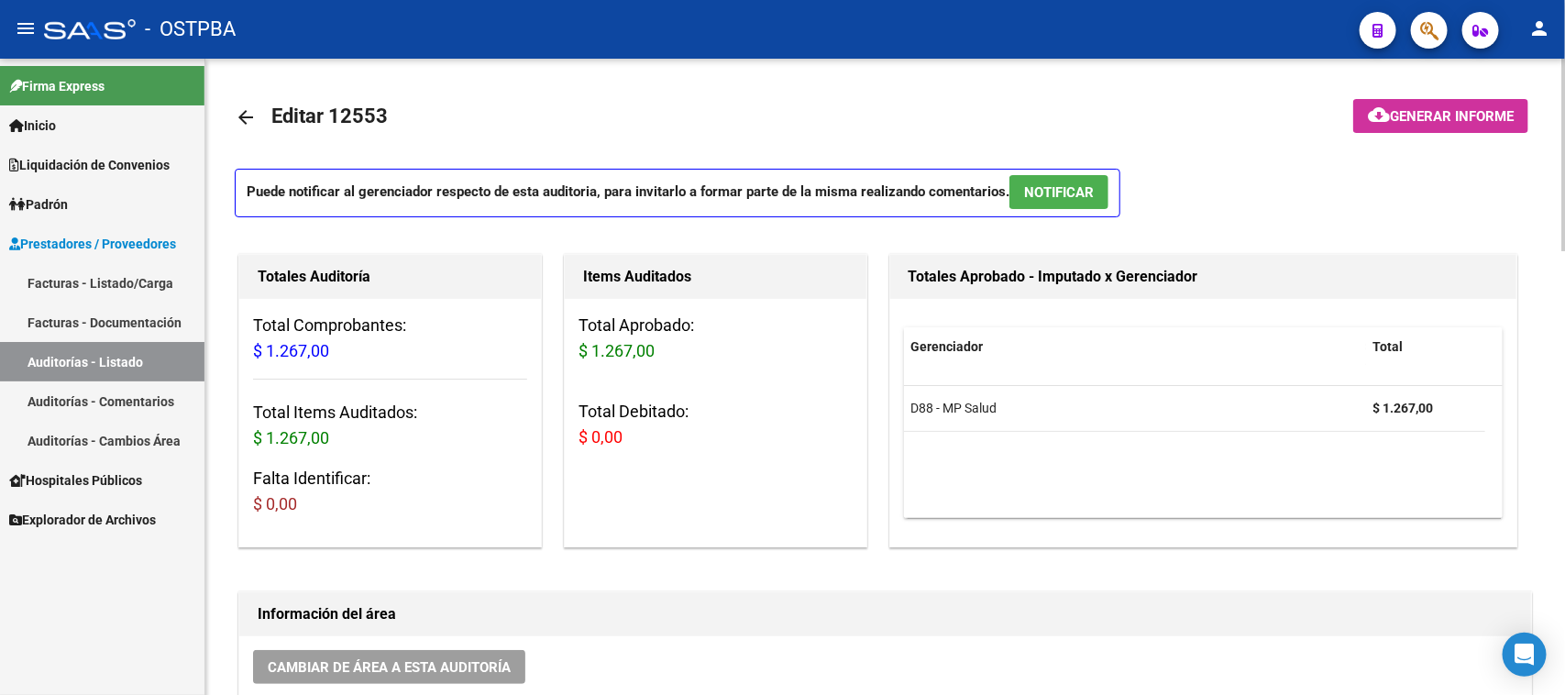
click at [244, 111] on mat-icon "arrow_back" at bounding box center [246, 117] width 22 height 22
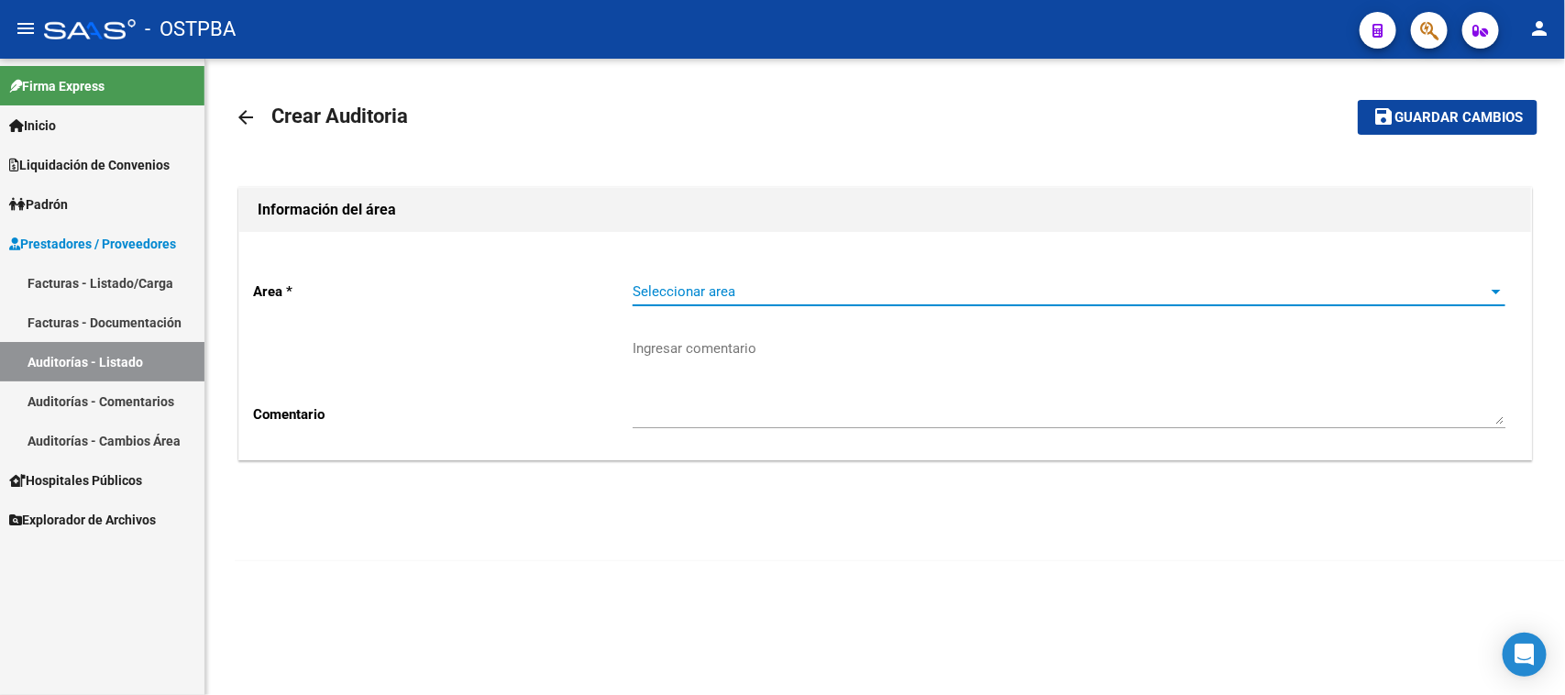
click at [713, 294] on span "Seleccionar area" at bounding box center [1061, 291] width 857 height 17
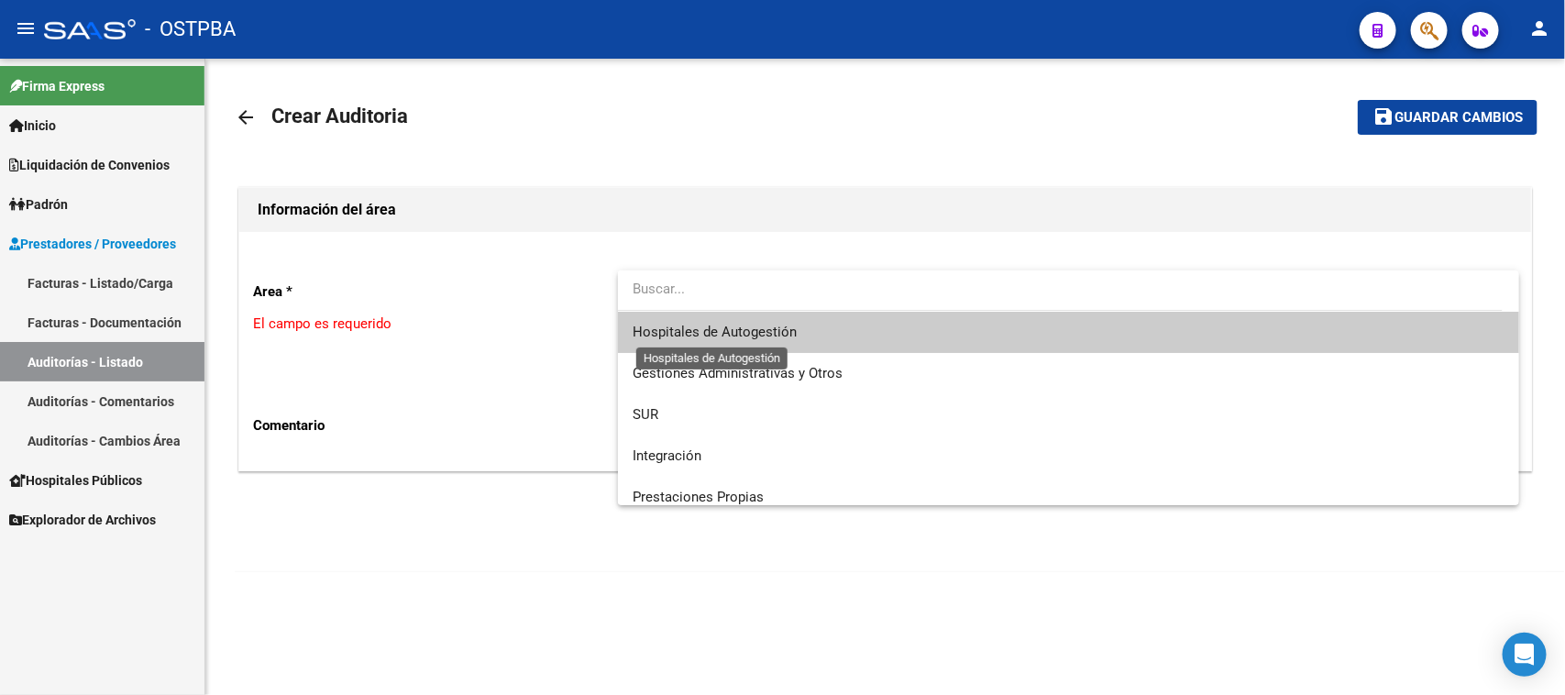
click at [723, 328] on span "Hospitales de Autogestión" at bounding box center [715, 332] width 164 height 17
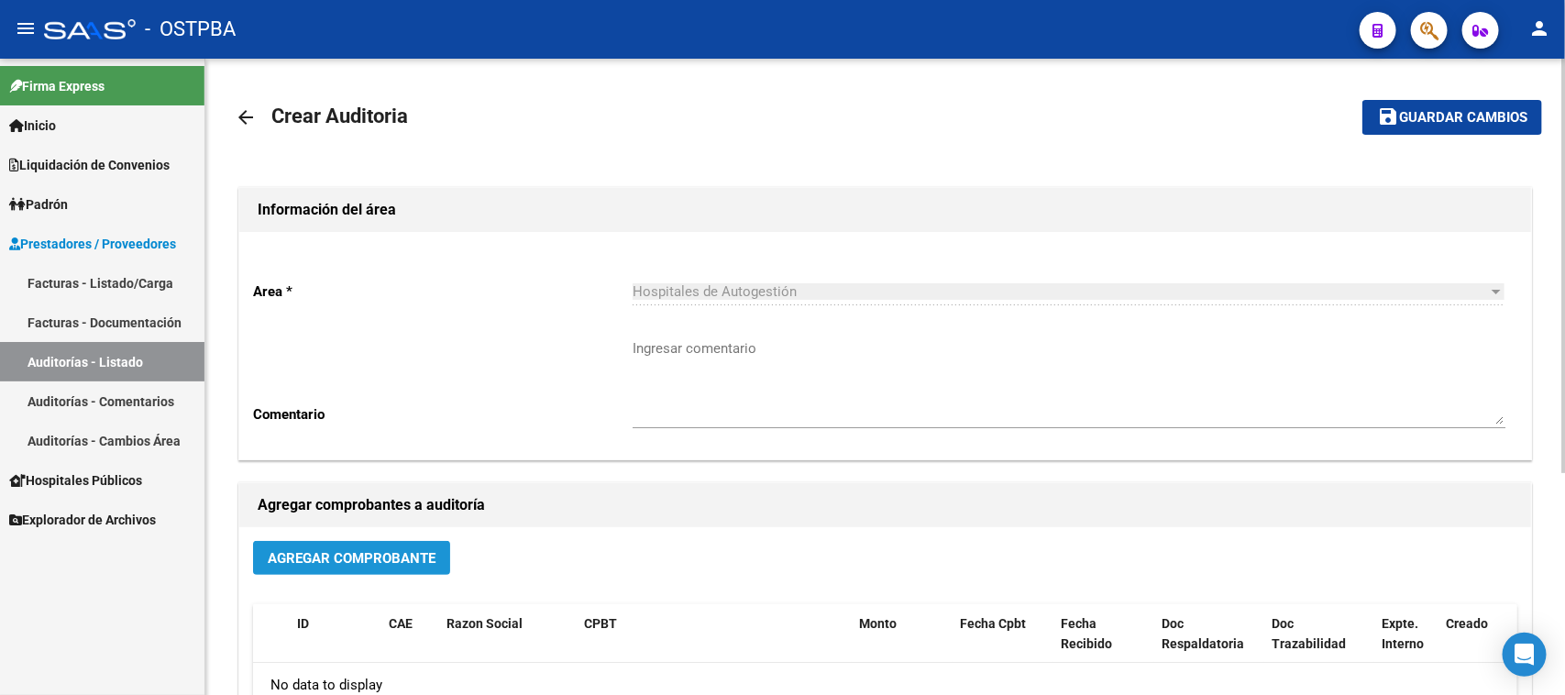
click at [438, 543] on button "Agregar Comprobante" at bounding box center [351, 558] width 197 height 34
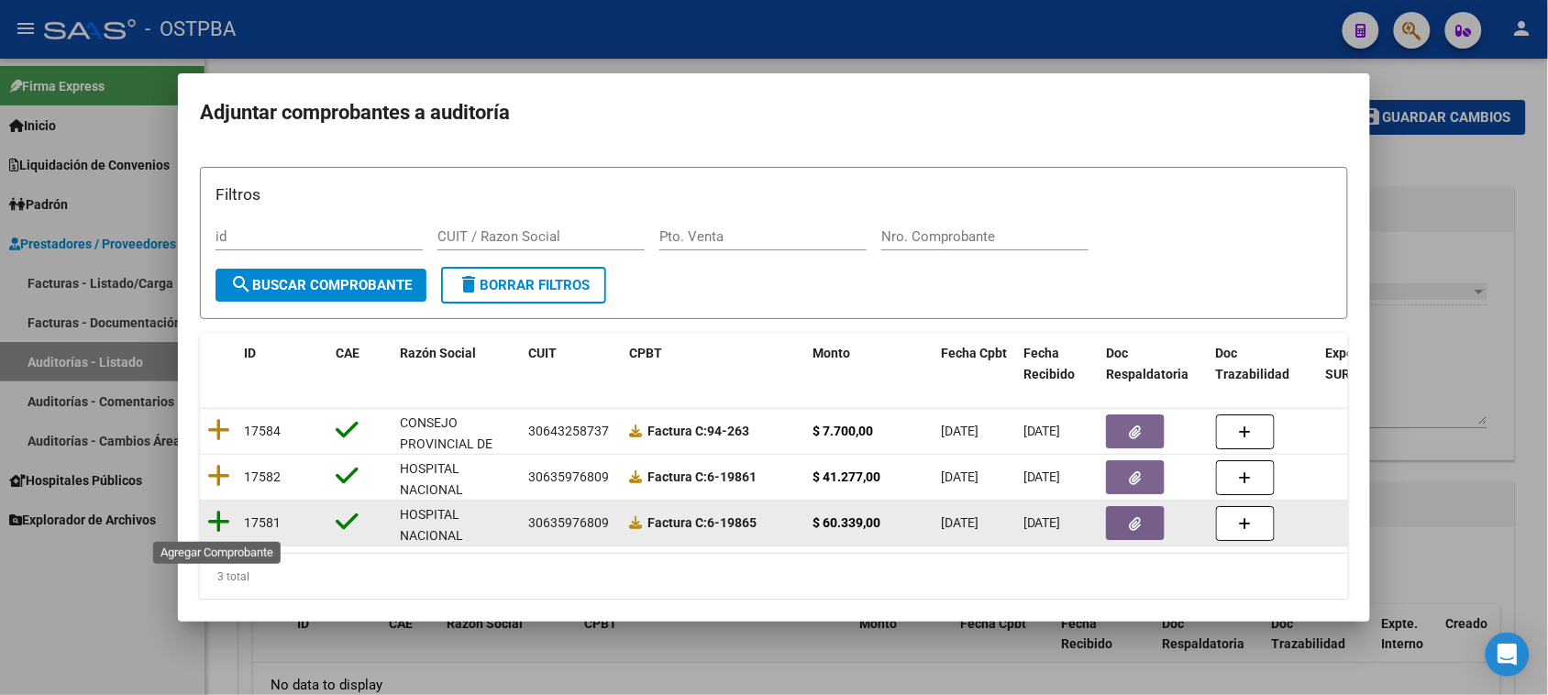
click at [218, 519] on icon at bounding box center [218, 522] width 23 height 26
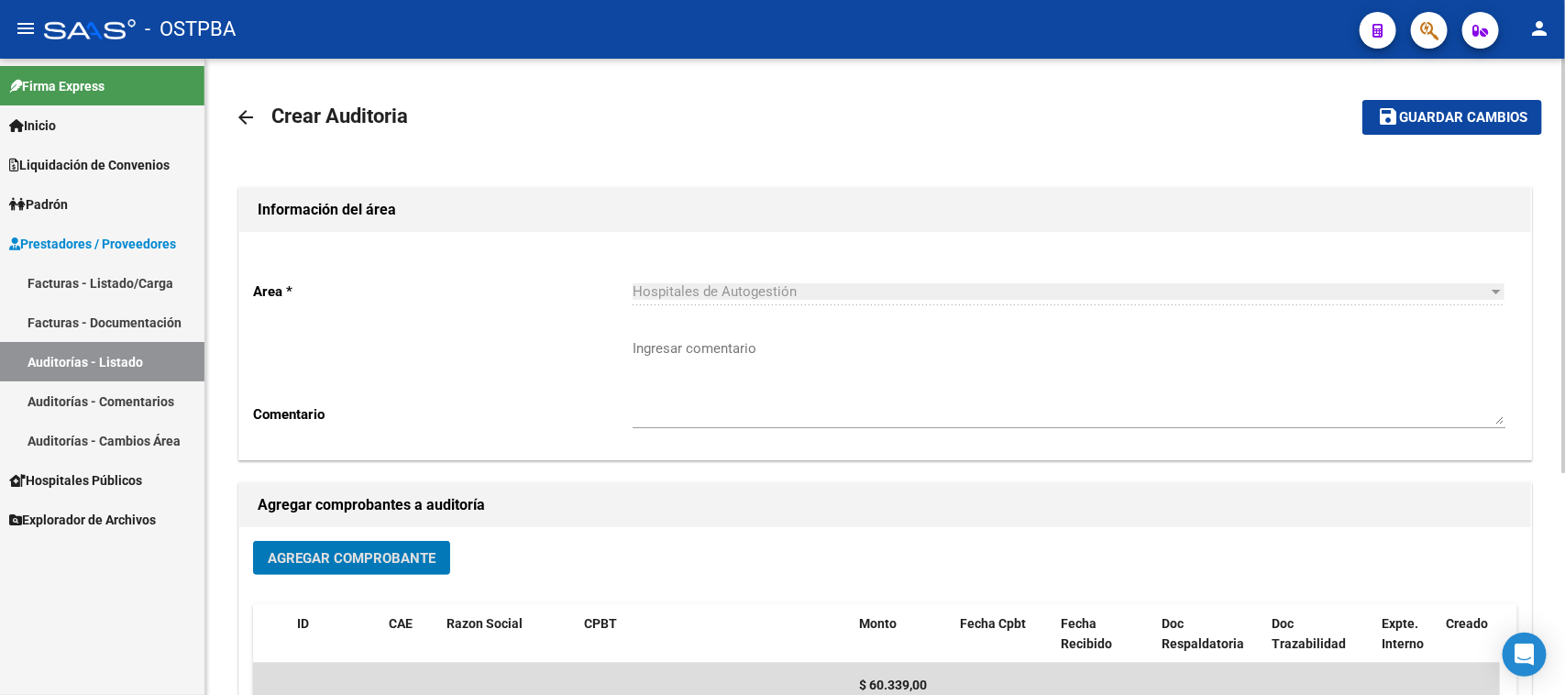
click at [1465, 122] on span "Guardar cambios" at bounding box center [1463, 118] width 128 height 17
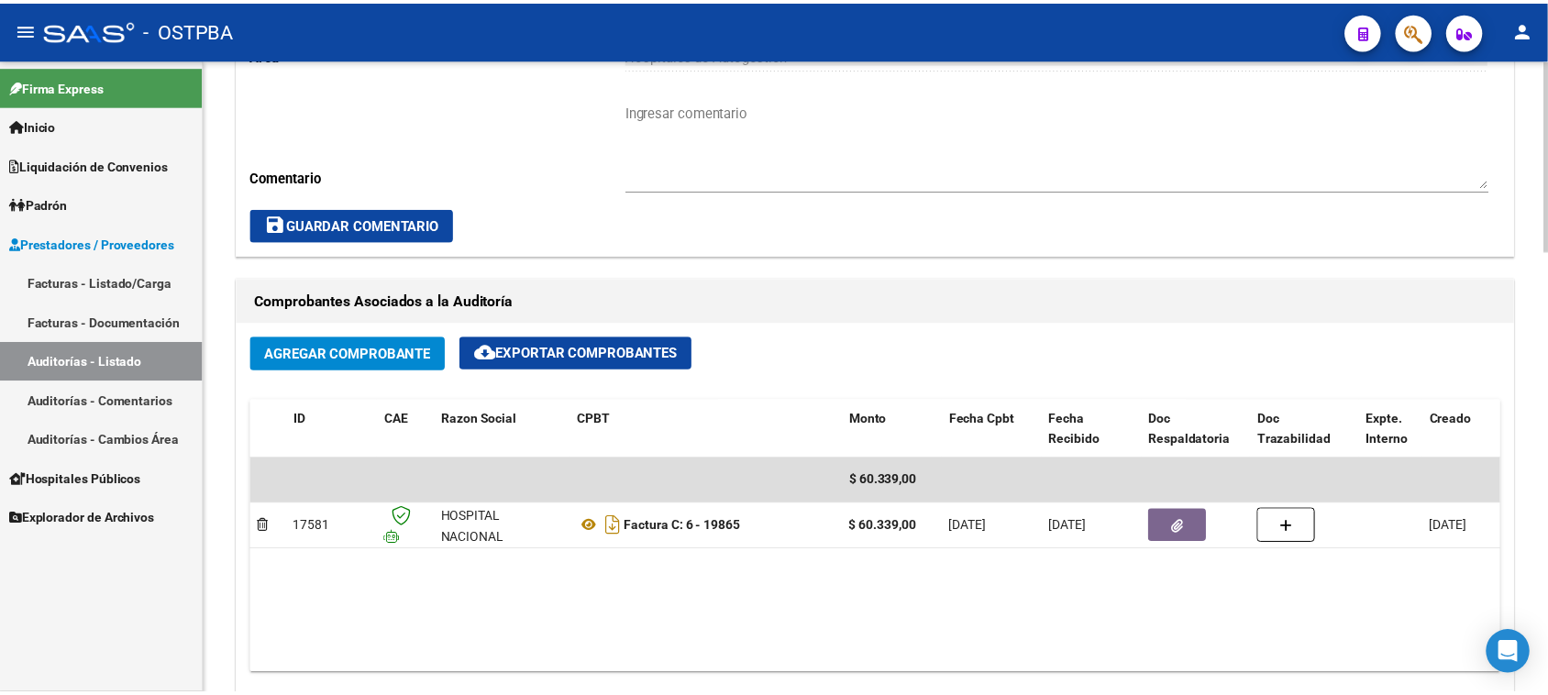
scroll to position [917, 0]
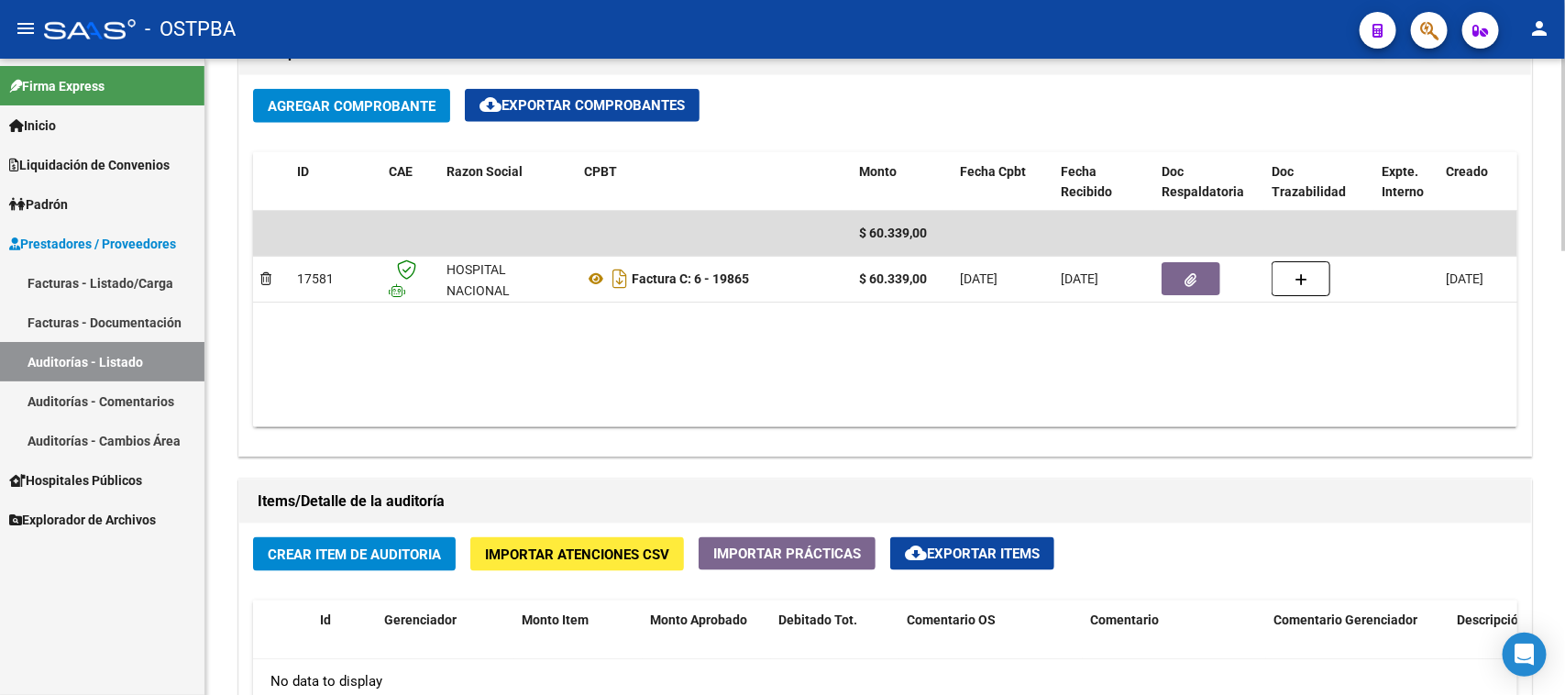
click at [378, 557] on span "Crear Item de Auditoria" at bounding box center [354, 555] width 173 height 17
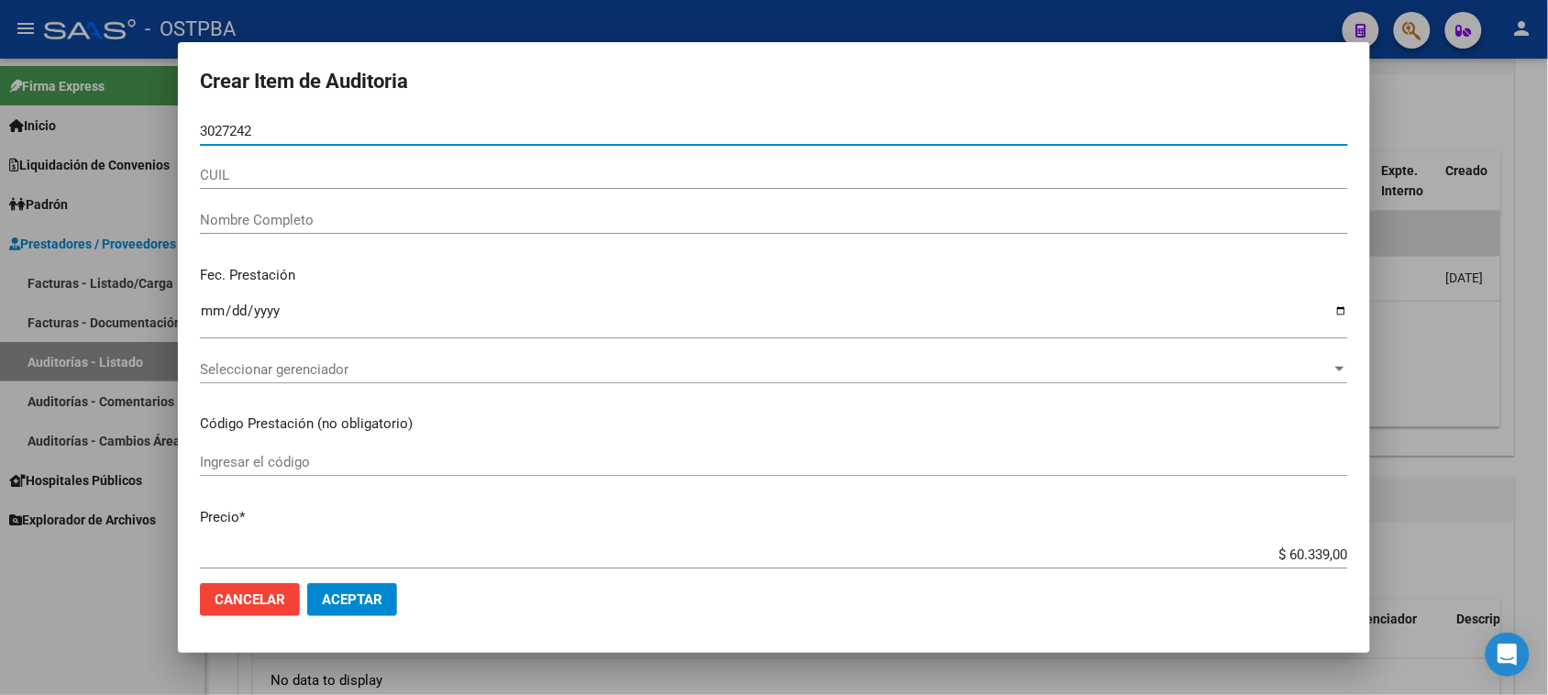
type input "30272420"
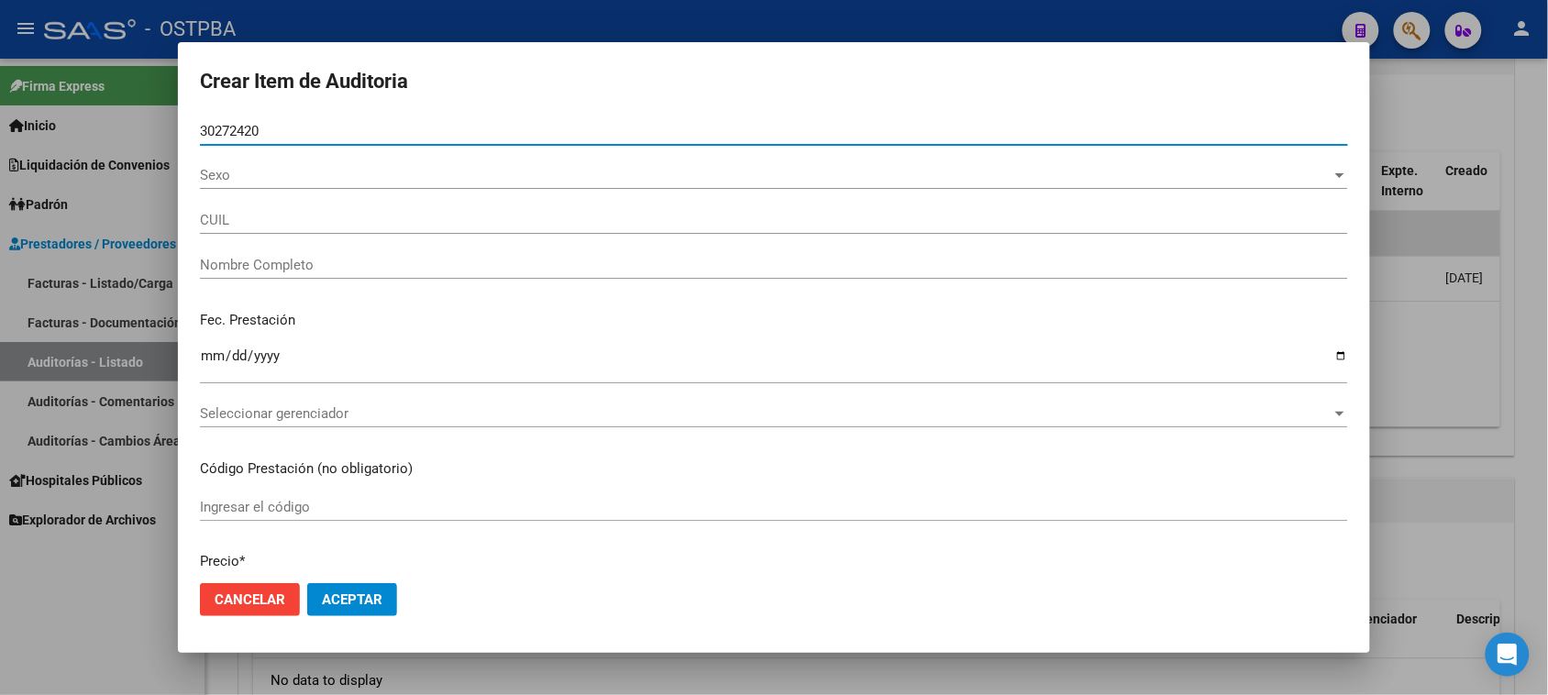
type input "27302724208"
type input "RAILEF [PERSON_NAME] -"
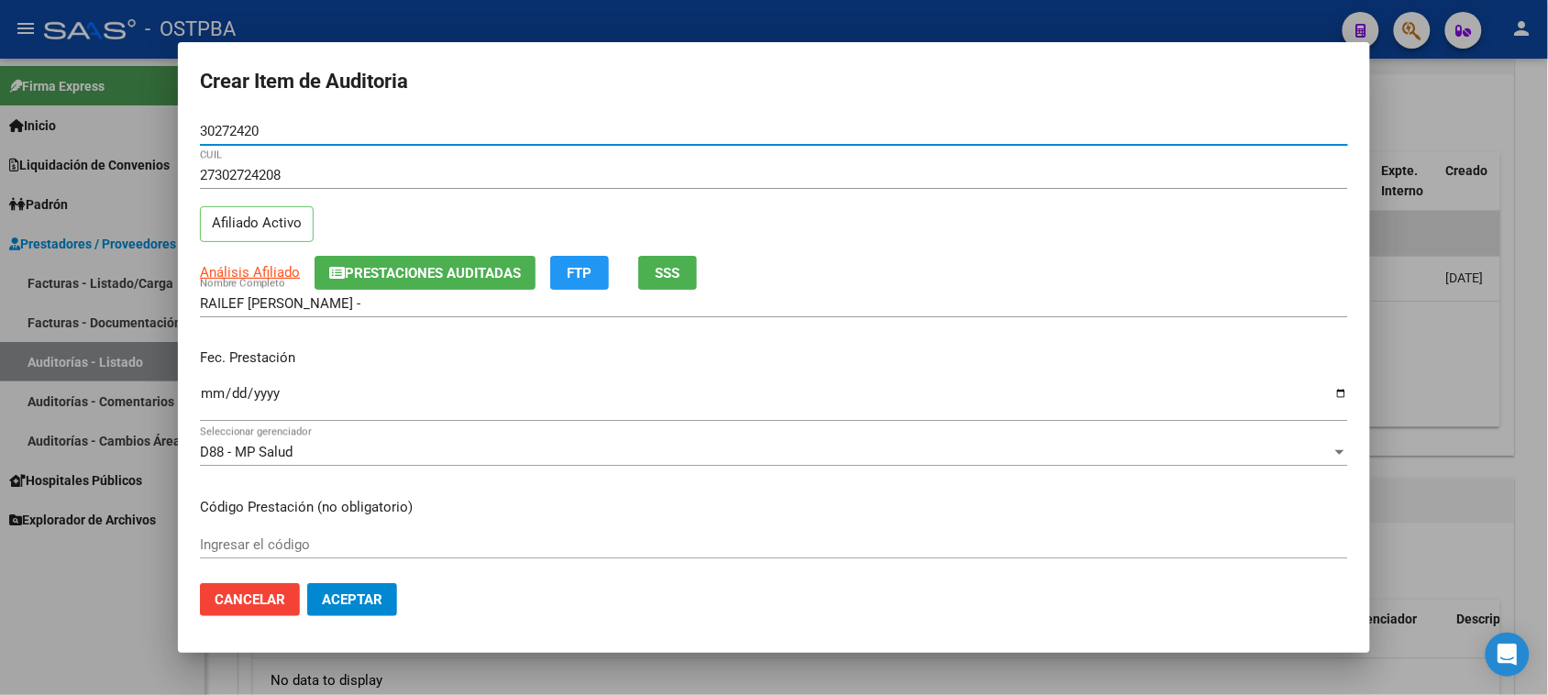
type input "30272420"
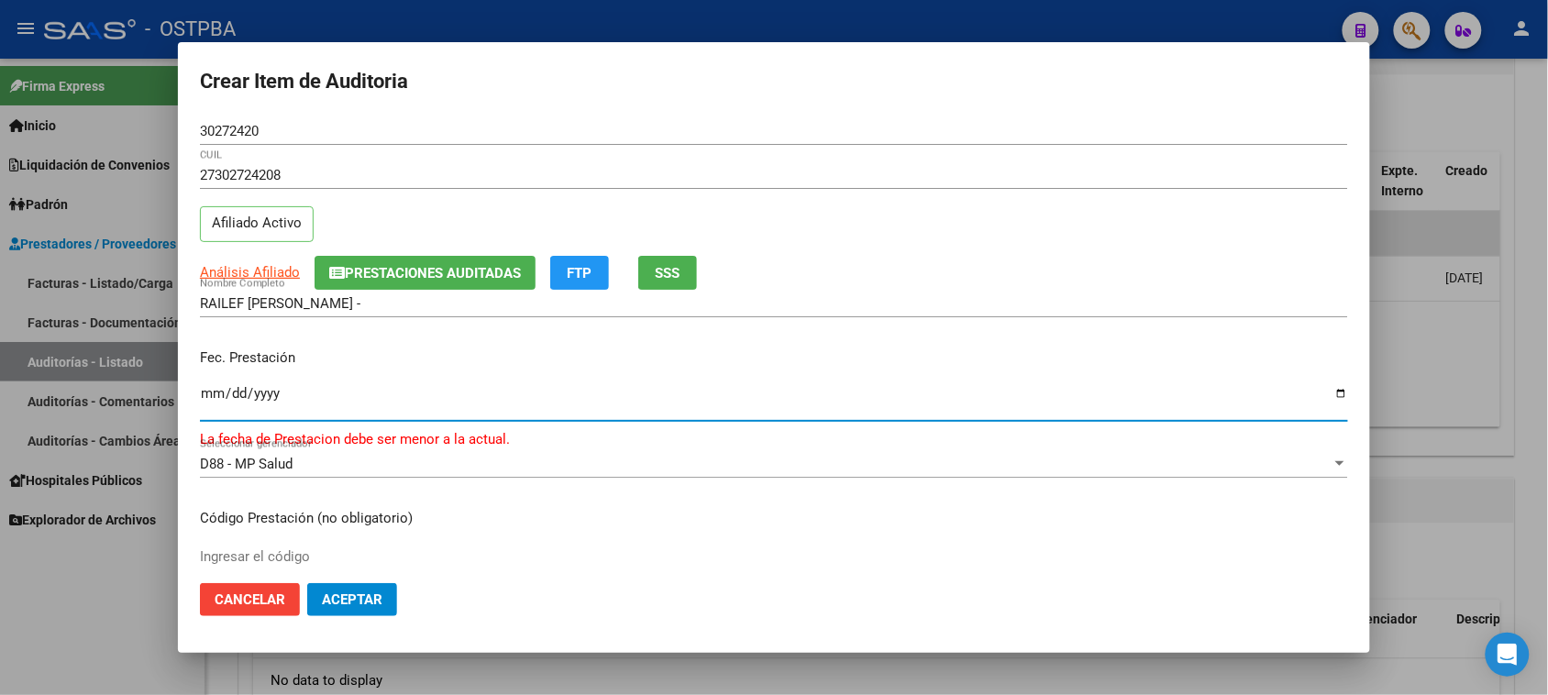
drag, startPoint x: 203, startPoint y: 396, endPoint x: 292, endPoint y: 394, distance: 89.0
click at [205, 394] on input "[DATE]" at bounding box center [774, 400] width 1148 height 29
type input "[DATE]"
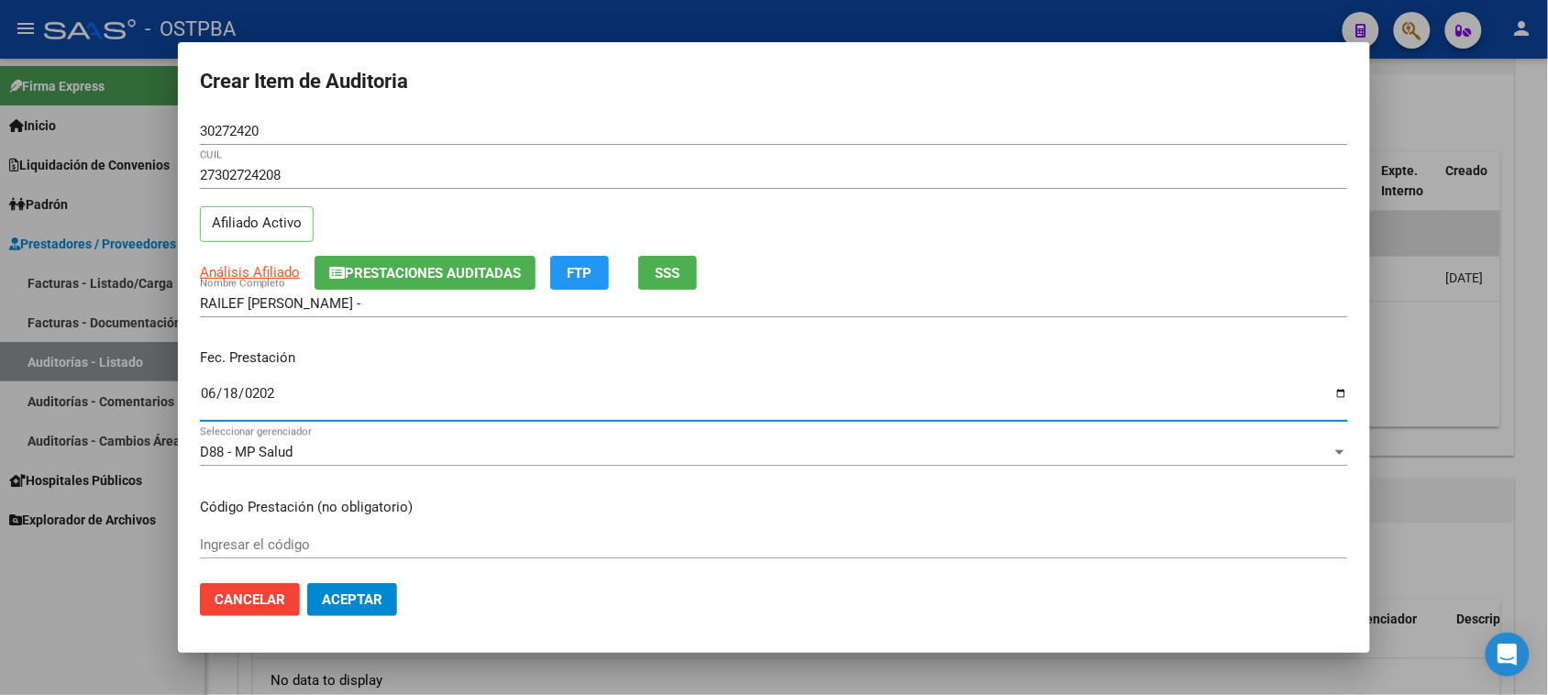
type input "[DATE]"
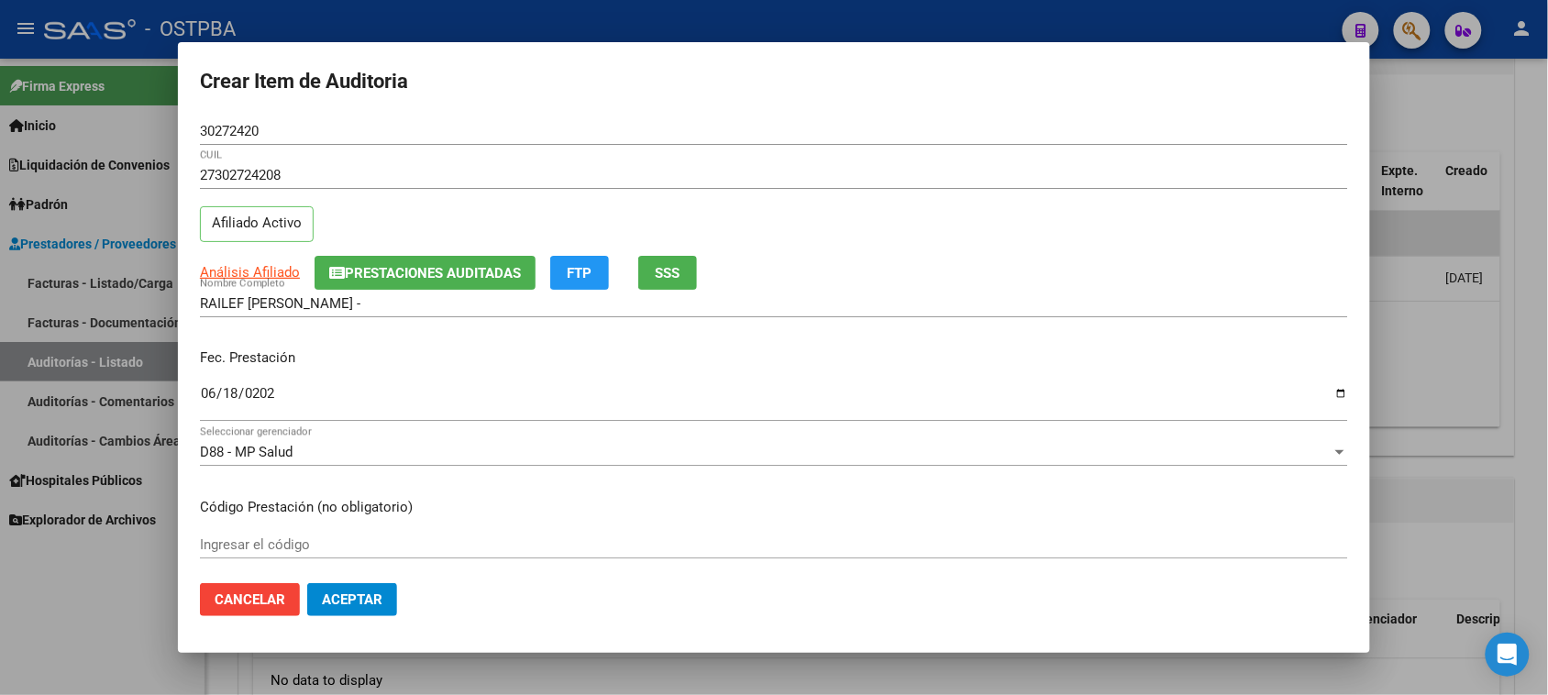
scroll to position [294, 0]
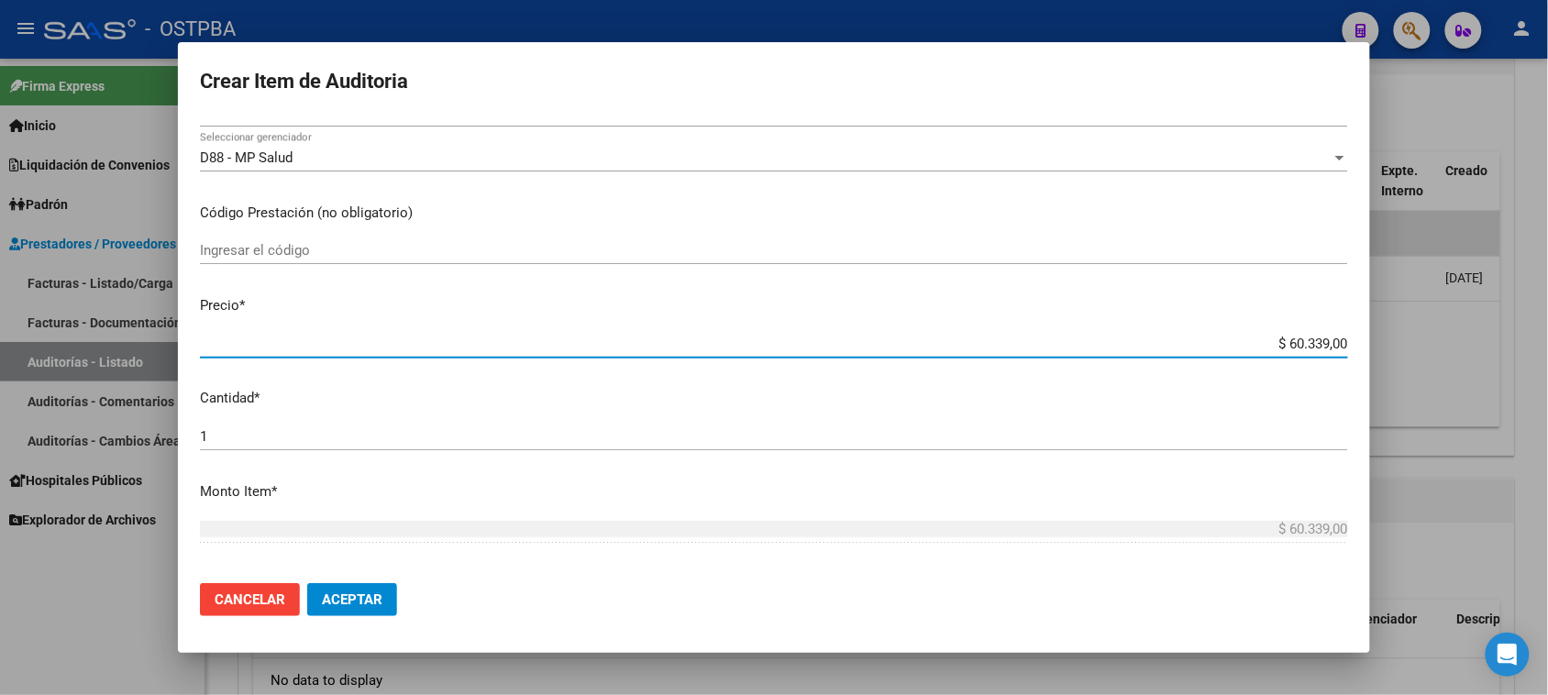
type input "$ 0,02"
type input "$ 0,22"
type input "$ 2,28"
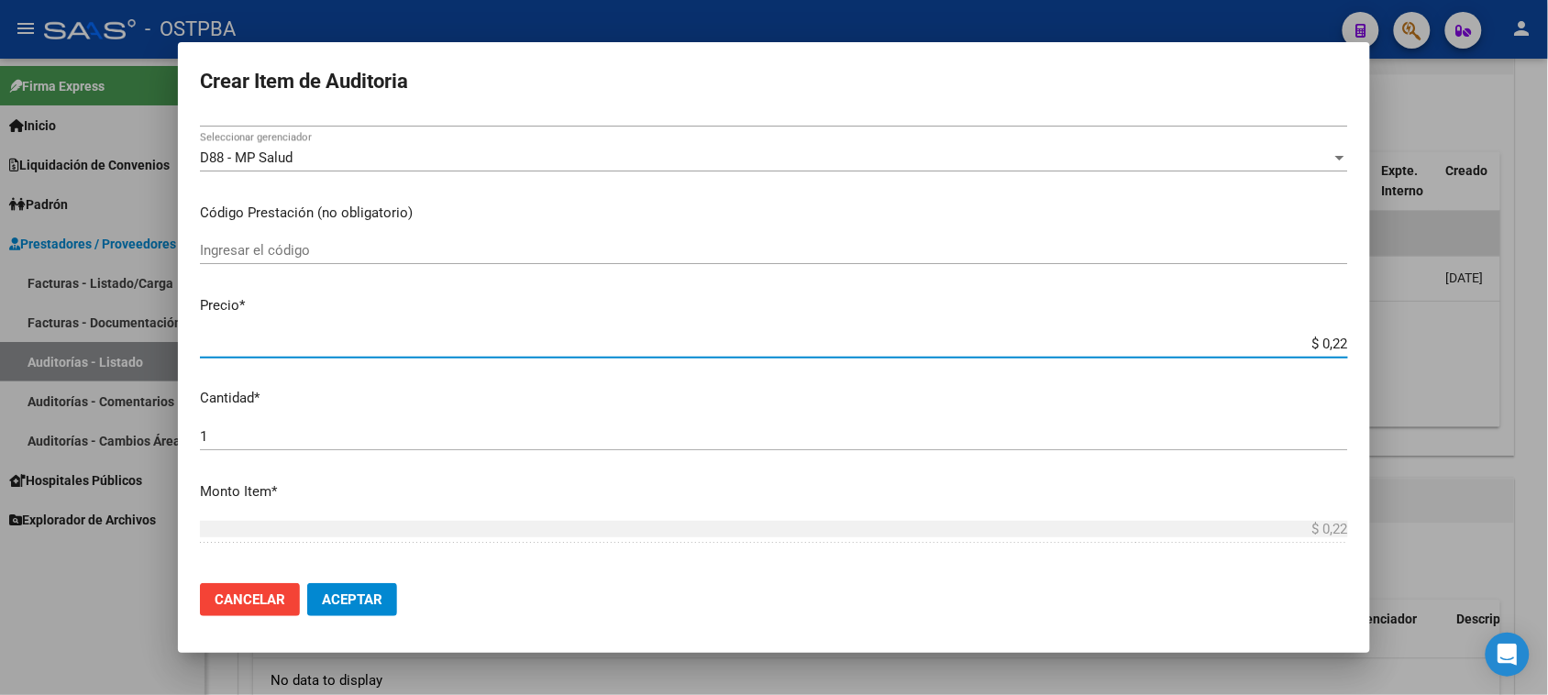
type input "$ 2,28"
type input "$ 22,82"
type input "$ 228,28"
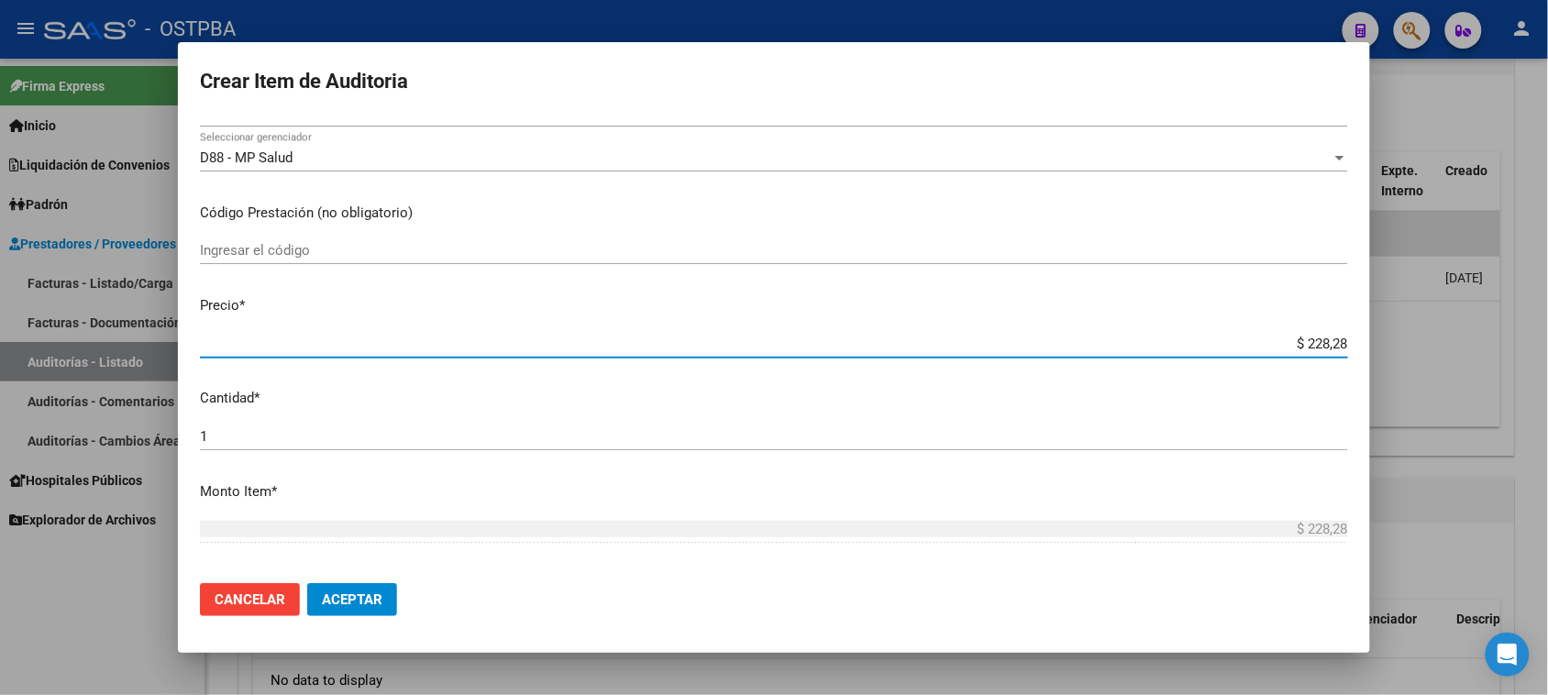
type input "$ 2.282,80"
type input "$ 22.828,00"
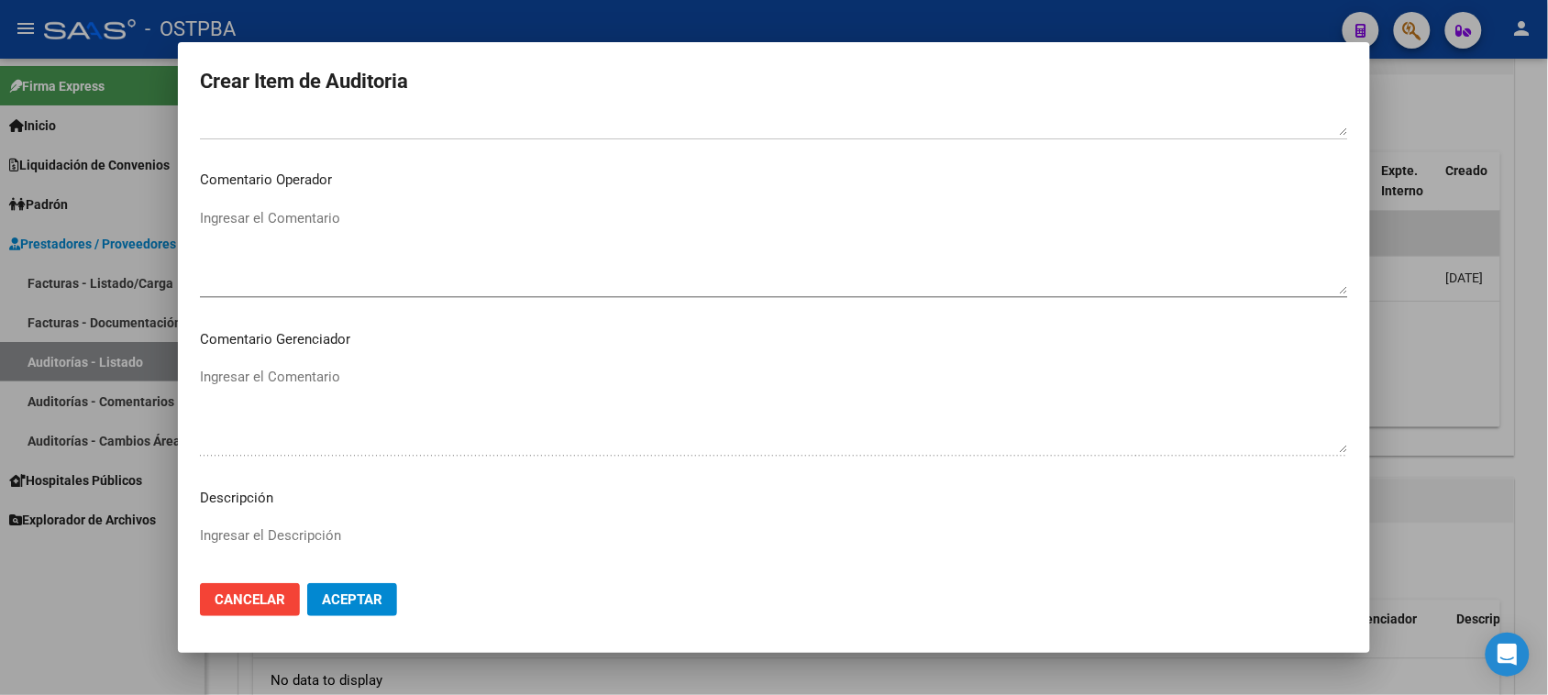
scroll to position [1198, 0]
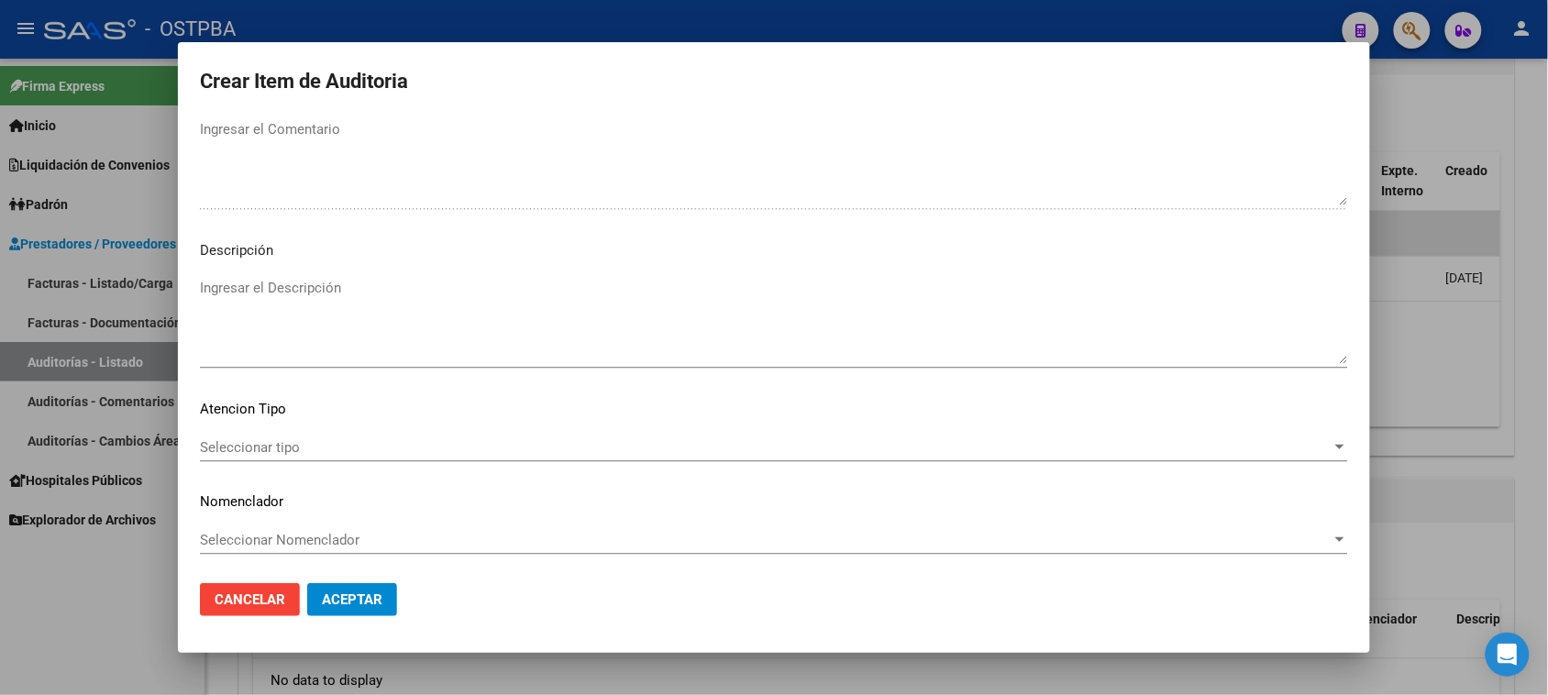
click at [296, 437] on div "Seleccionar tipo Seleccionar tipo" at bounding box center [774, 448] width 1148 height 28
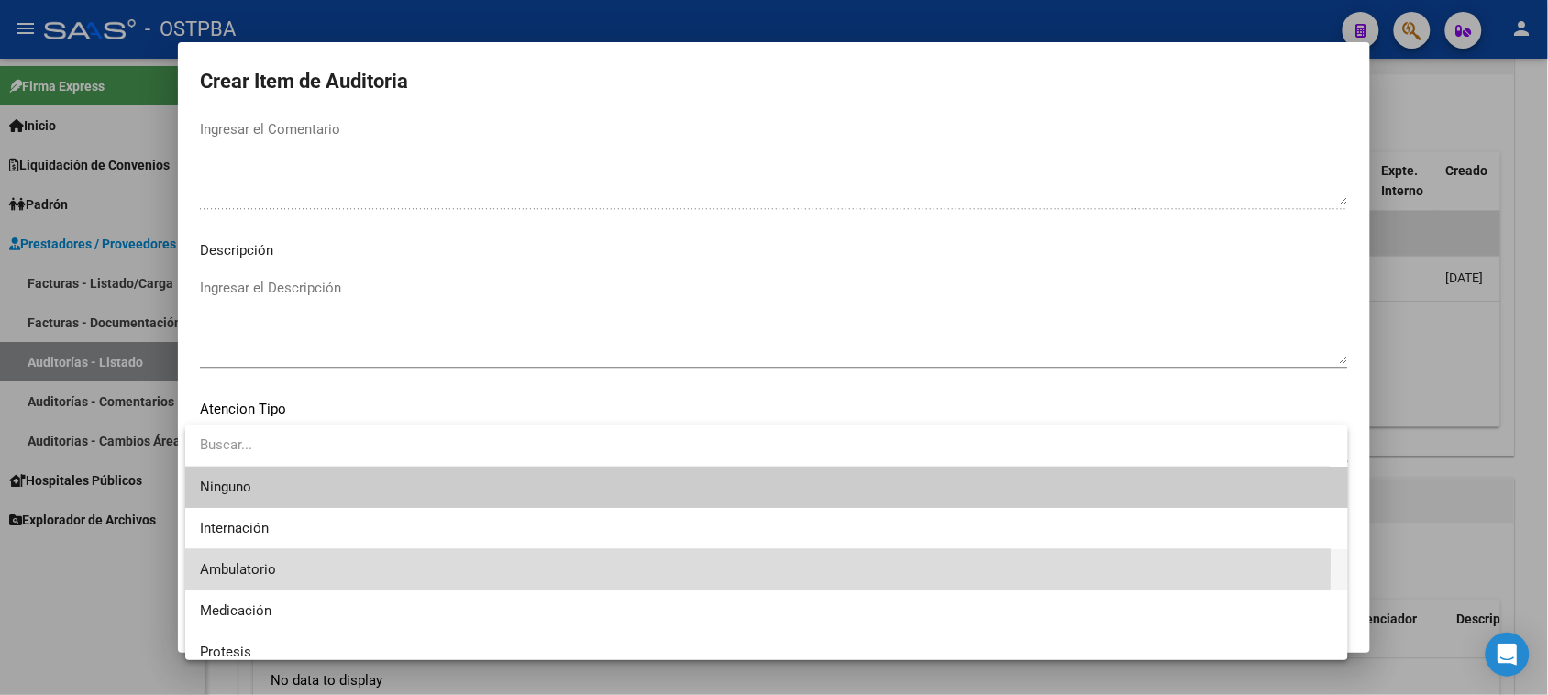
click at [261, 559] on span "Ambulatorio" at bounding box center [767, 569] width 1134 height 41
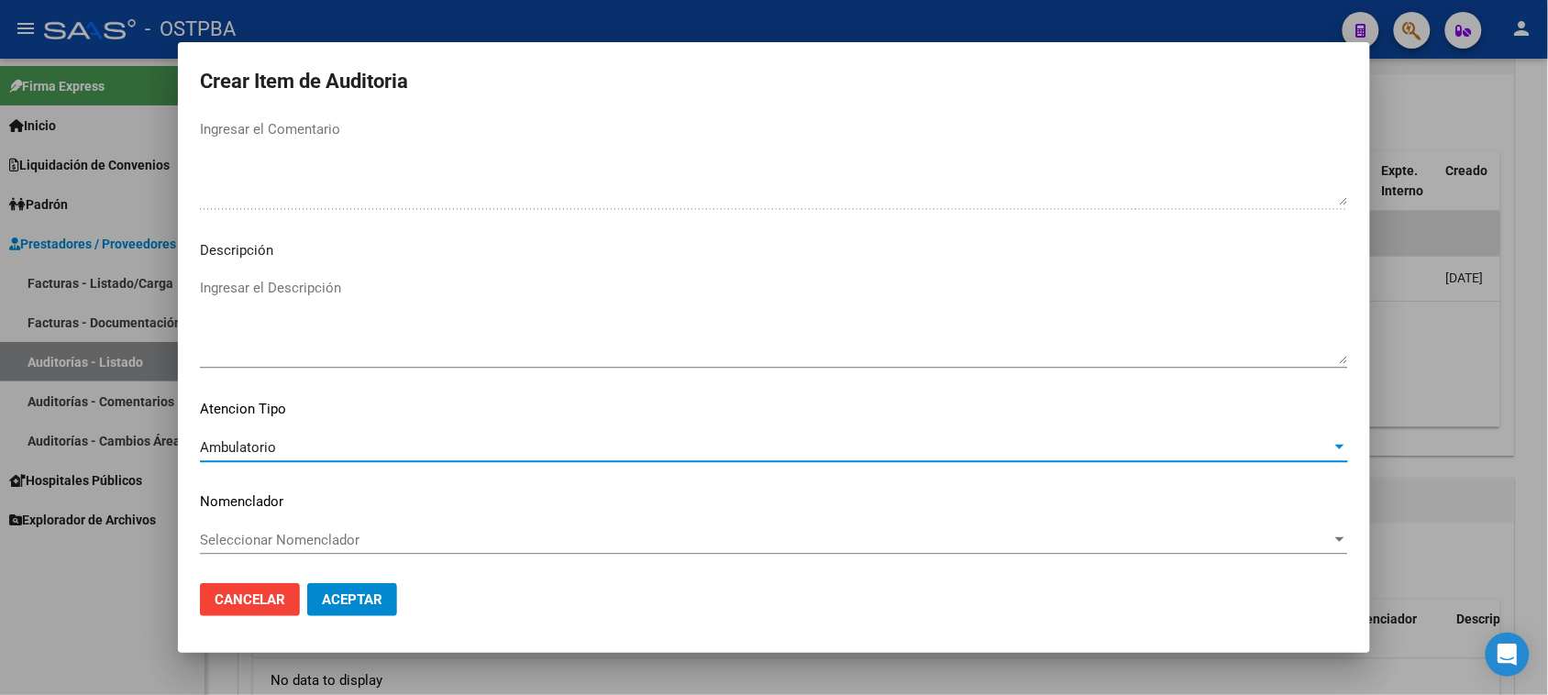
click at [362, 601] on span "Aceptar" at bounding box center [352, 600] width 61 height 17
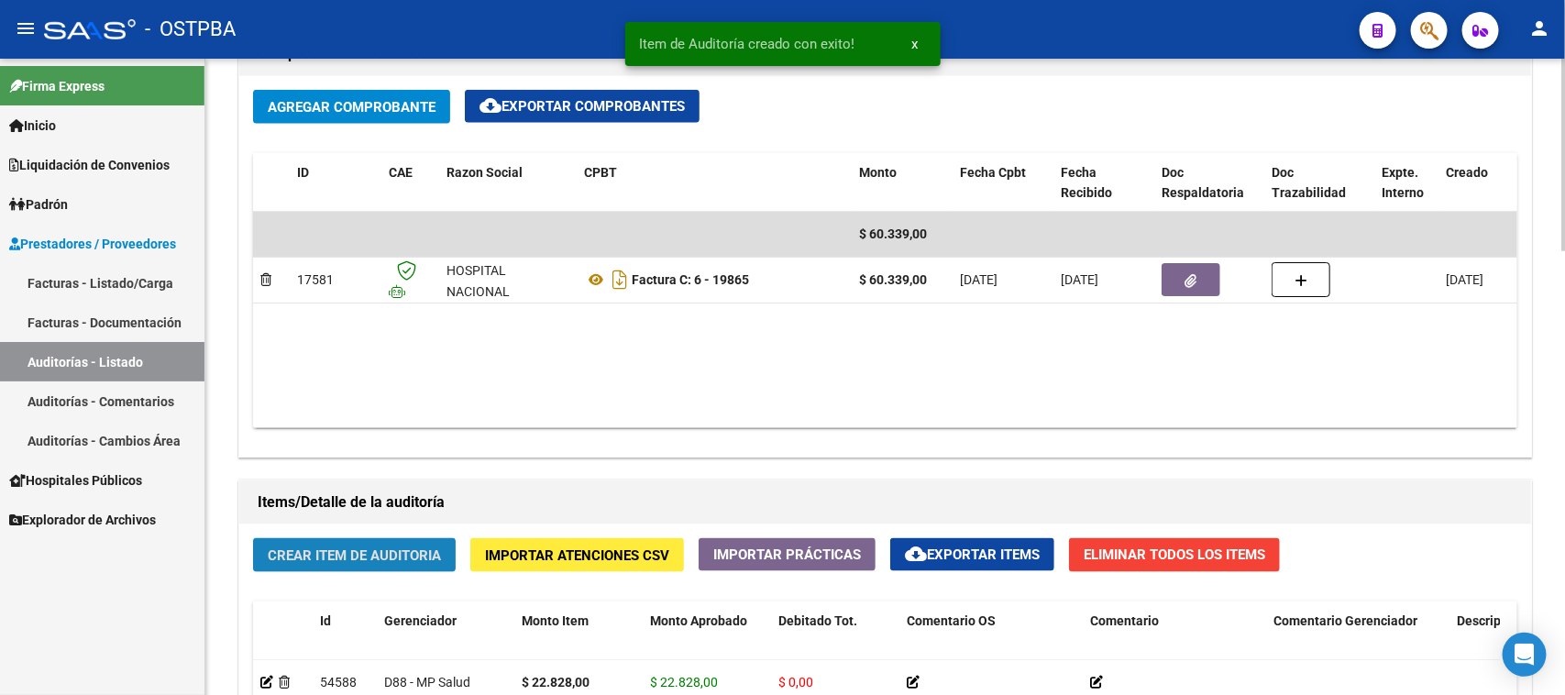
click at [363, 551] on span "Crear Item de Auditoria" at bounding box center [354, 555] width 173 height 17
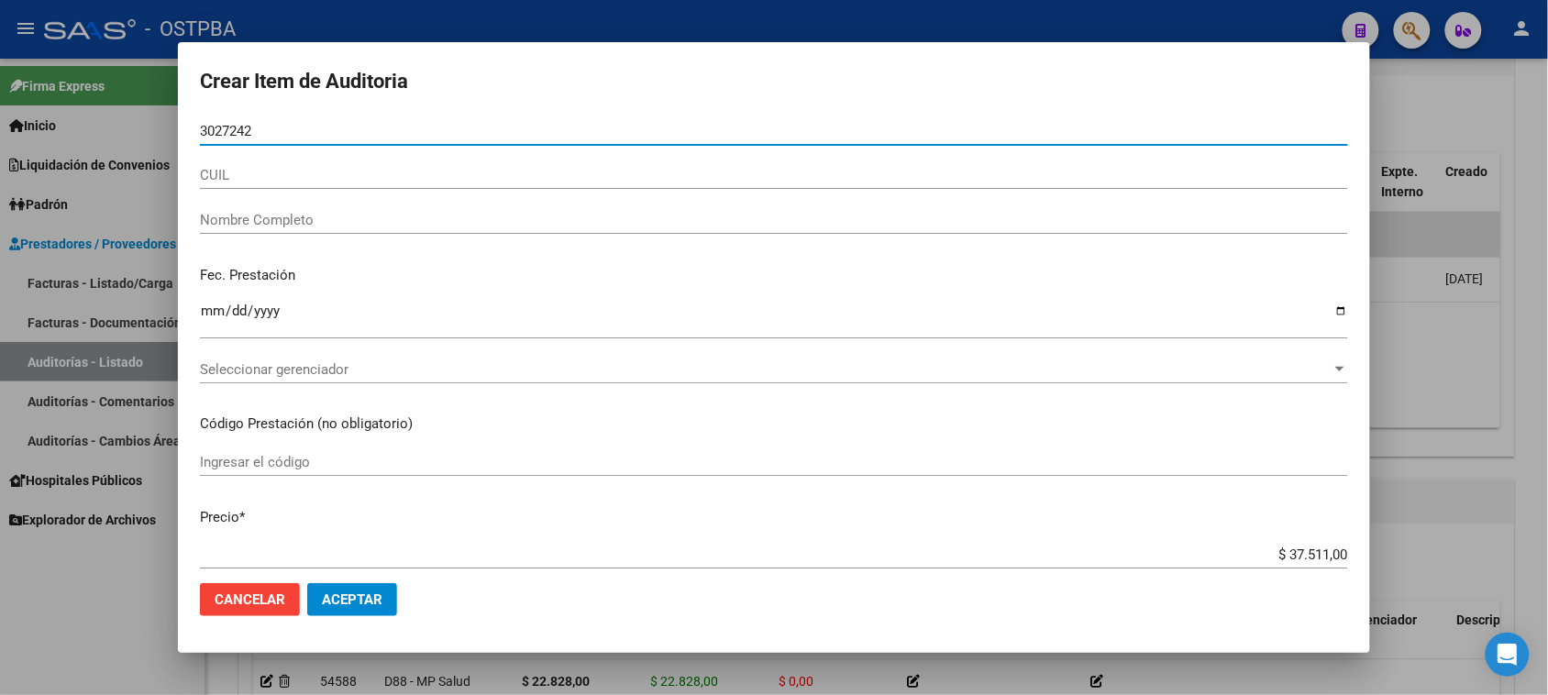
type input "30272420"
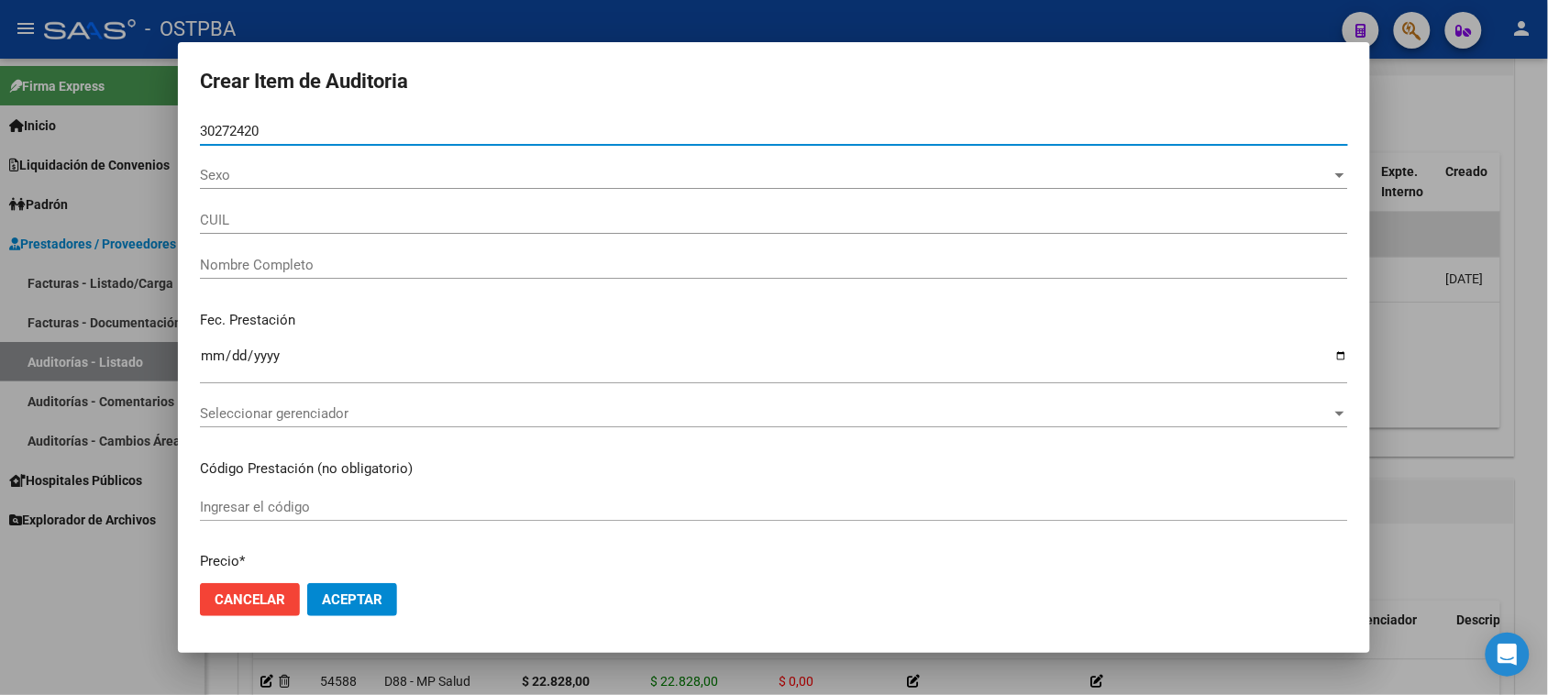
type input "27302724208"
type input "RAILEF [PERSON_NAME] -"
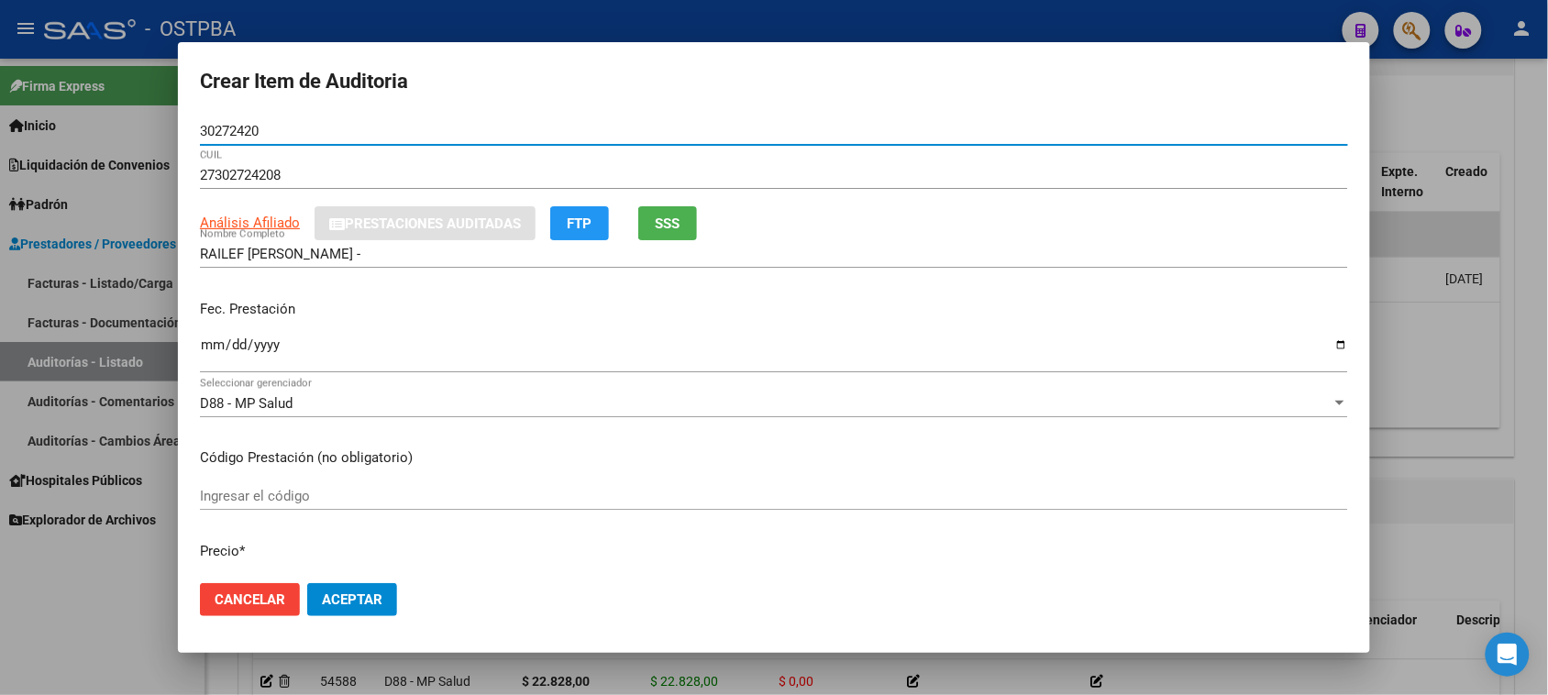
type input "30272420"
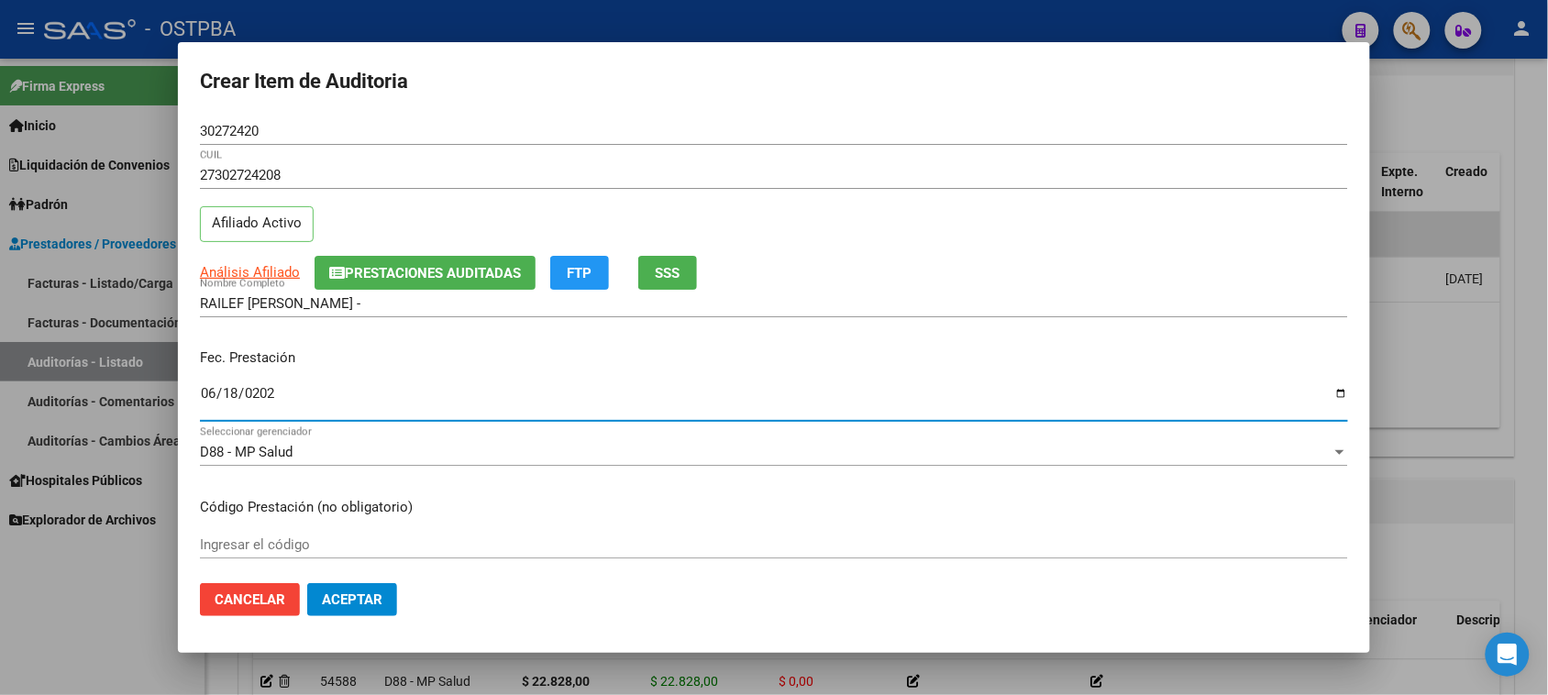
type input "[DATE]"
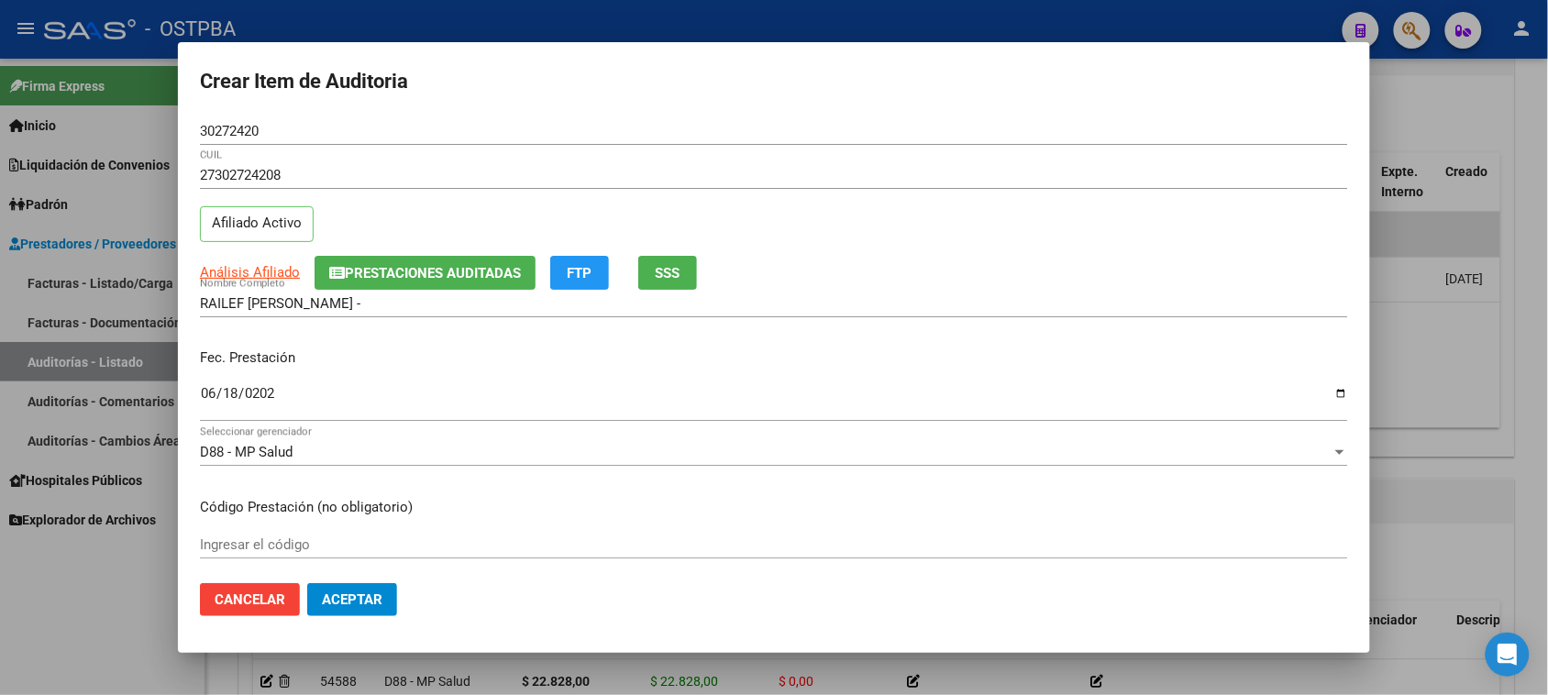
scroll to position [294, 0]
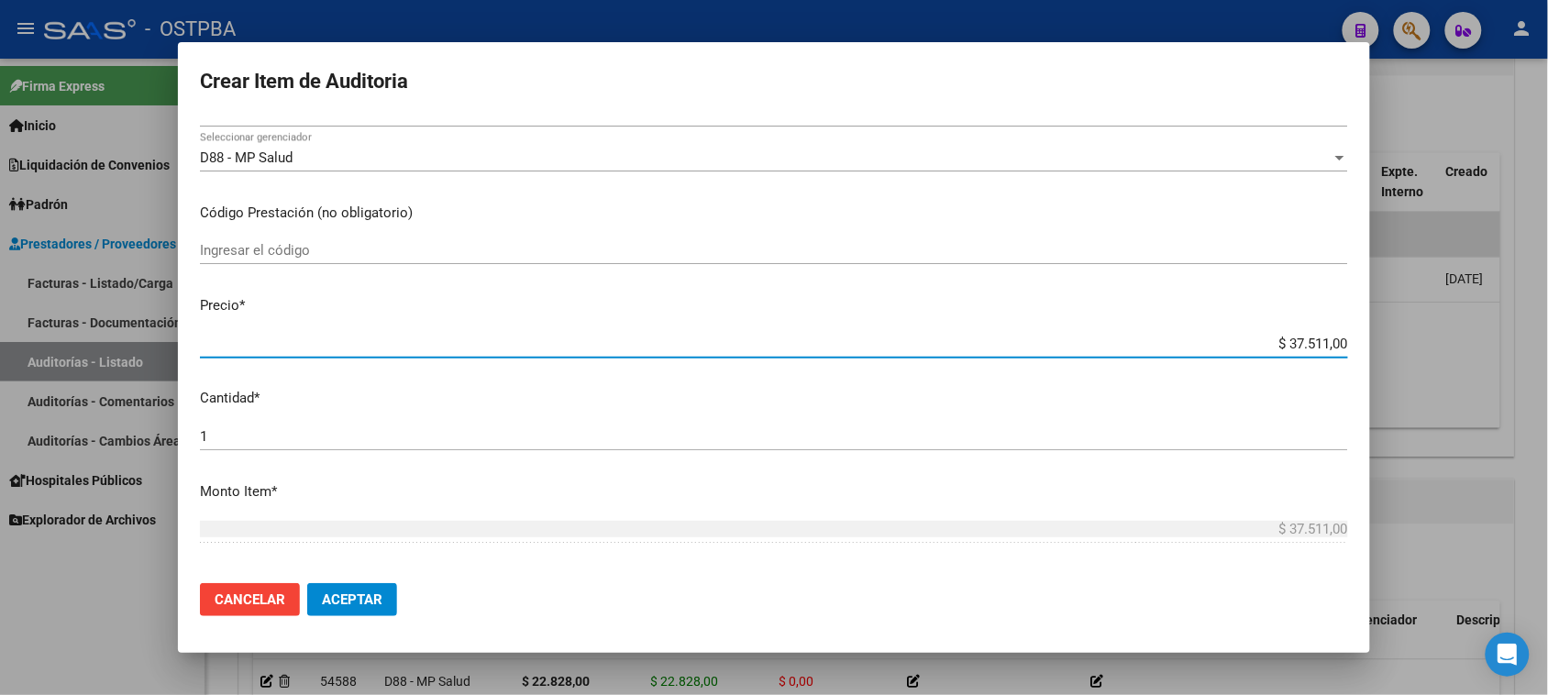
type input "$ 0,06"
type input "$ 0,67"
type input "$ 6,70"
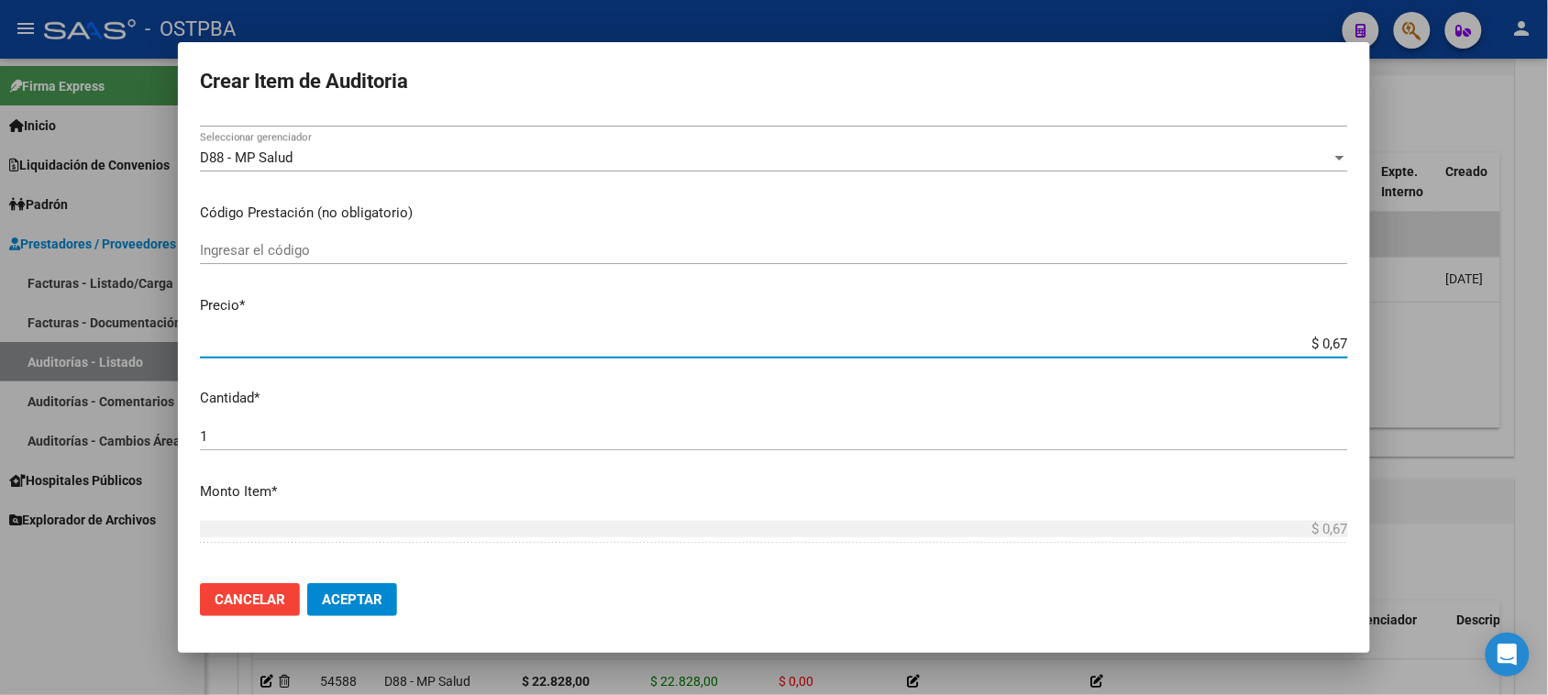
type input "$ 6,70"
type input "$ 67,08"
type input "$ 670,80"
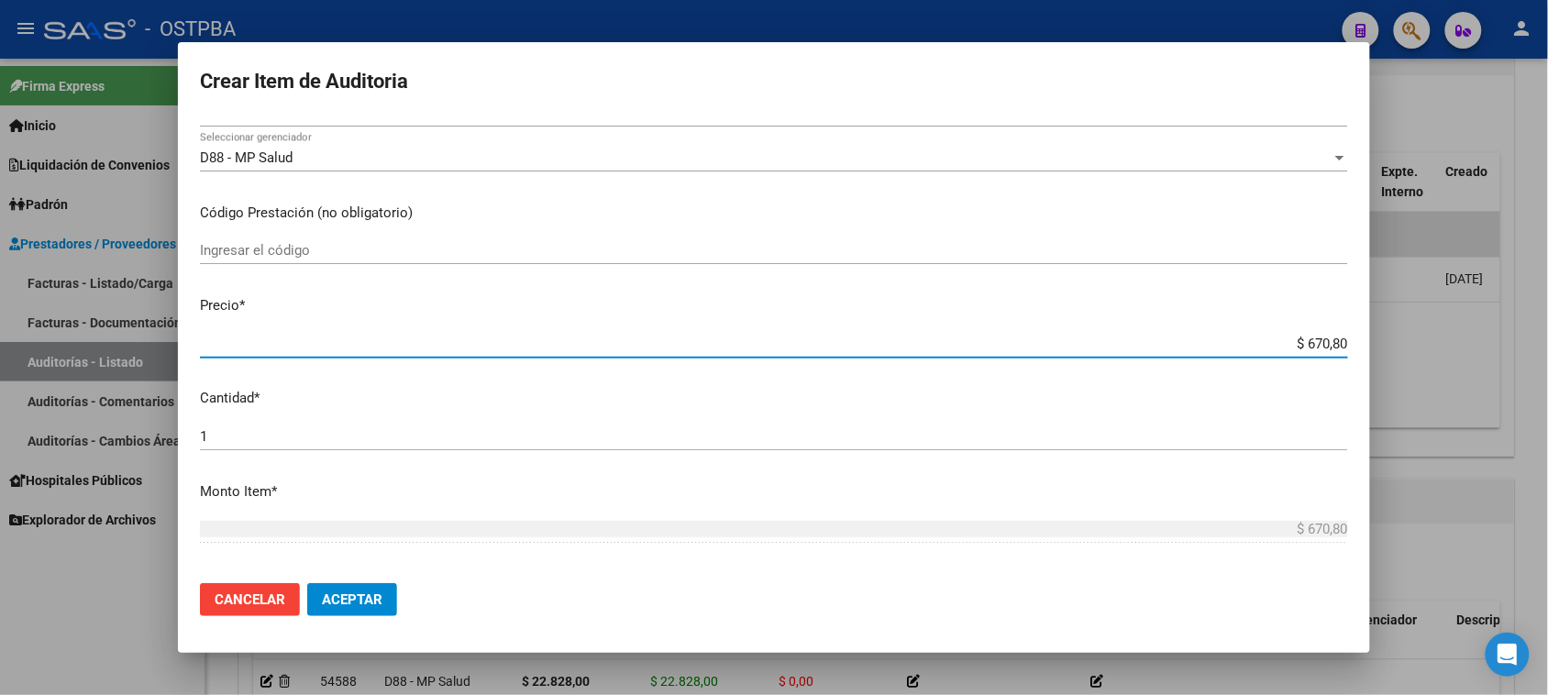
type input "$ 6.708,00"
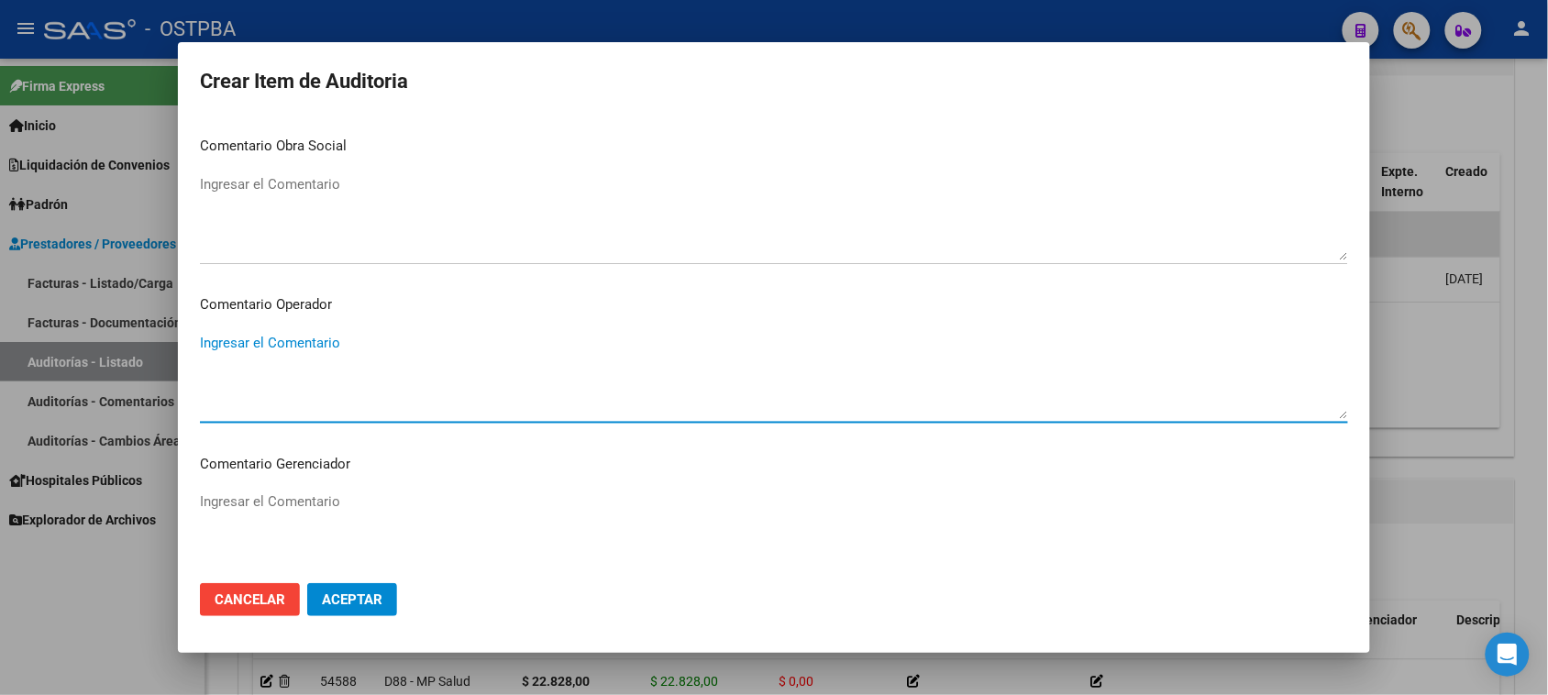
scroll to position [1143, 0]
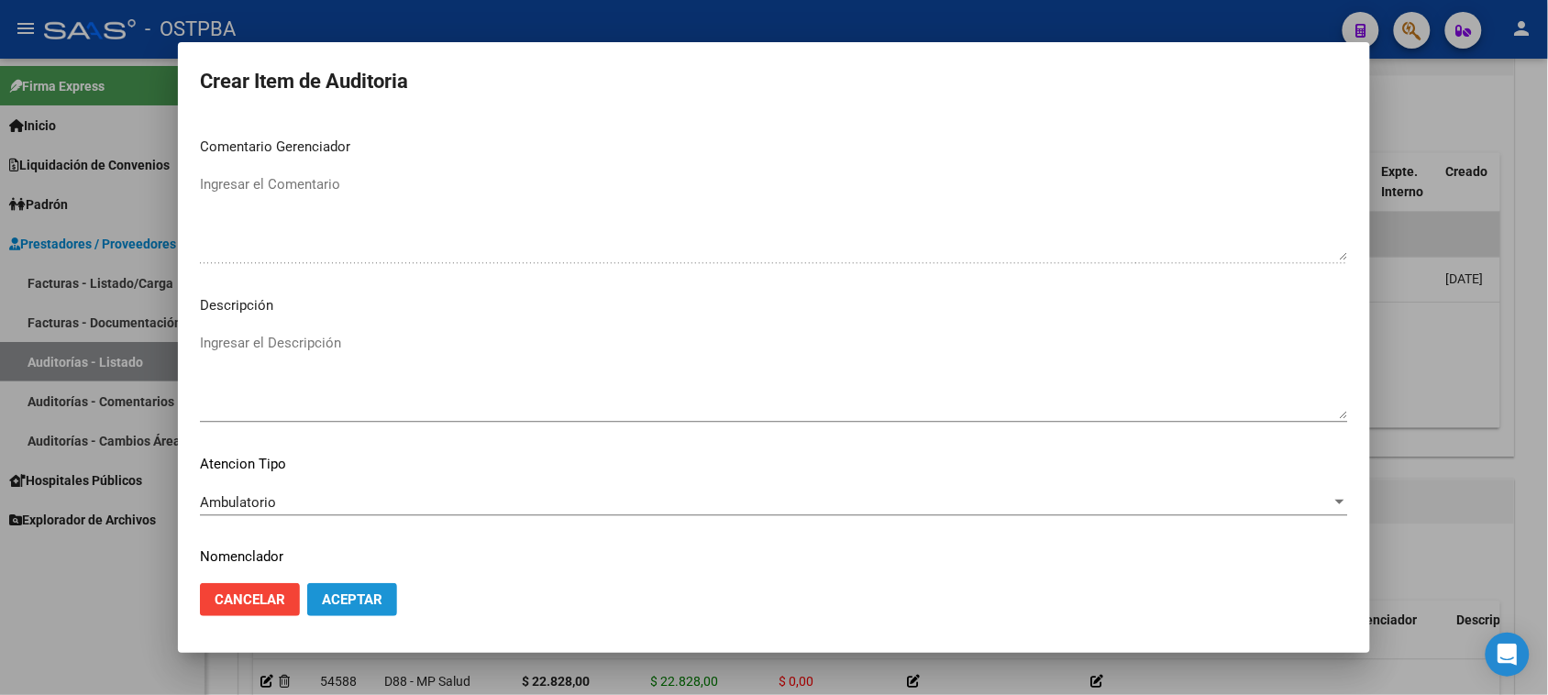
click at [348, 611] on button "Aceptar" at bounding box center [352, 599] width 90 height 33
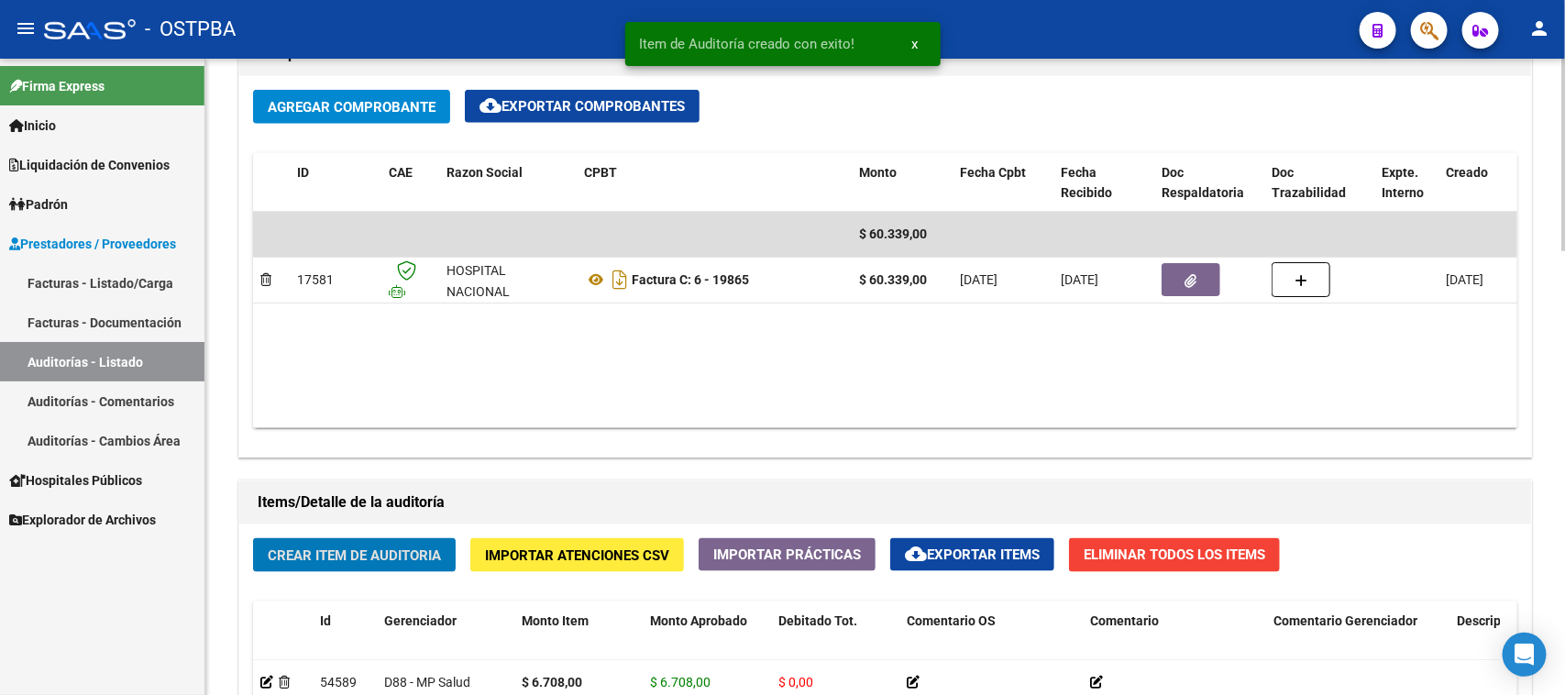
click at [368, 547] on span "Crear Item de Auditoria" at bounding box center [354, 555] width 173 height 17
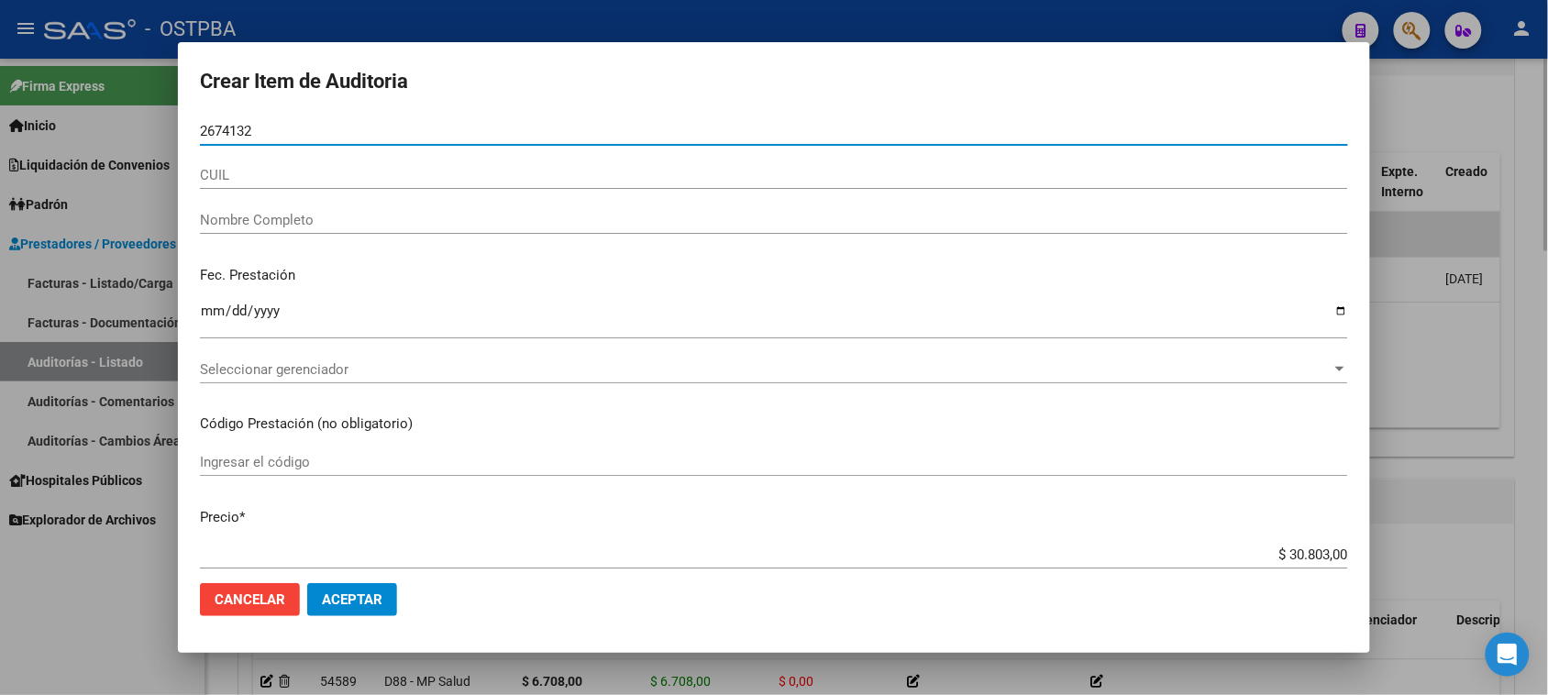
type input "26741328"
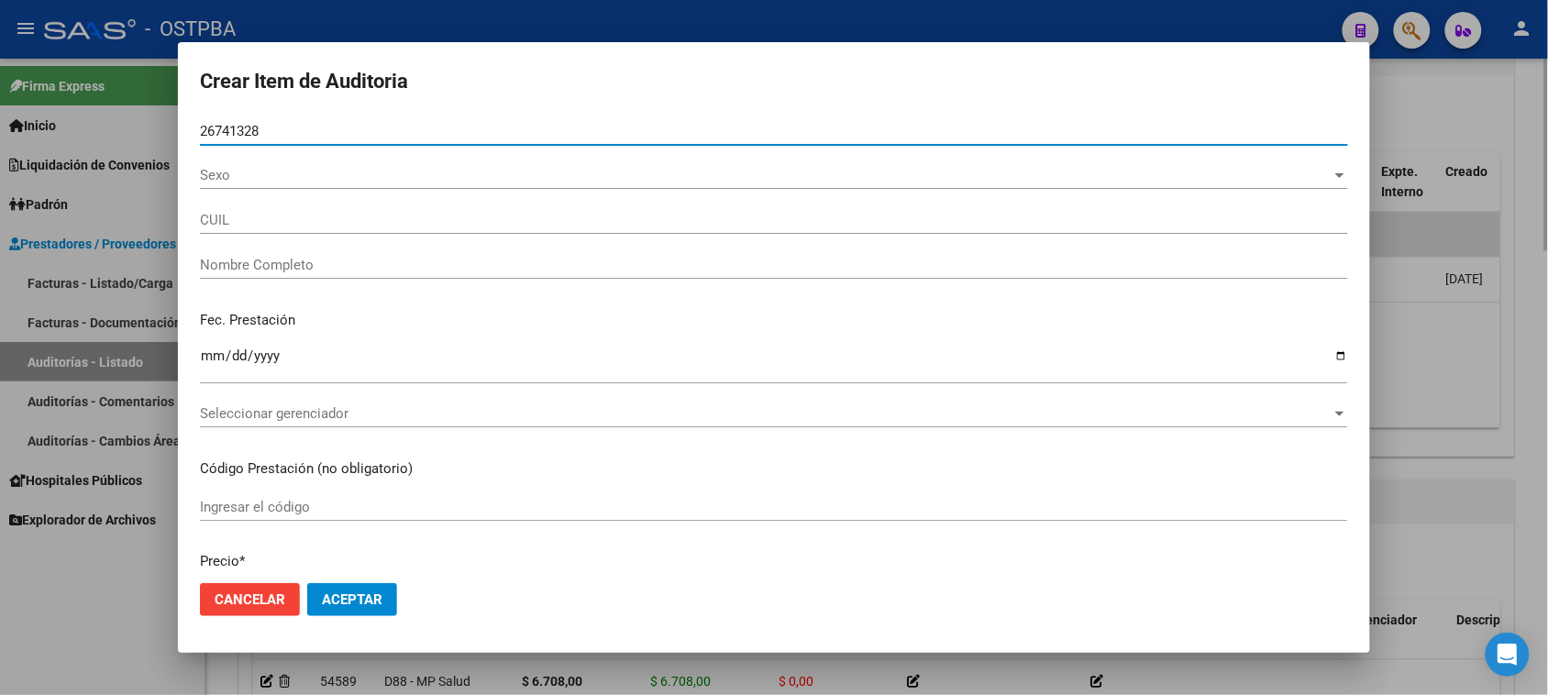
type input "20267413283"
type input "[PERSON_NAME]"
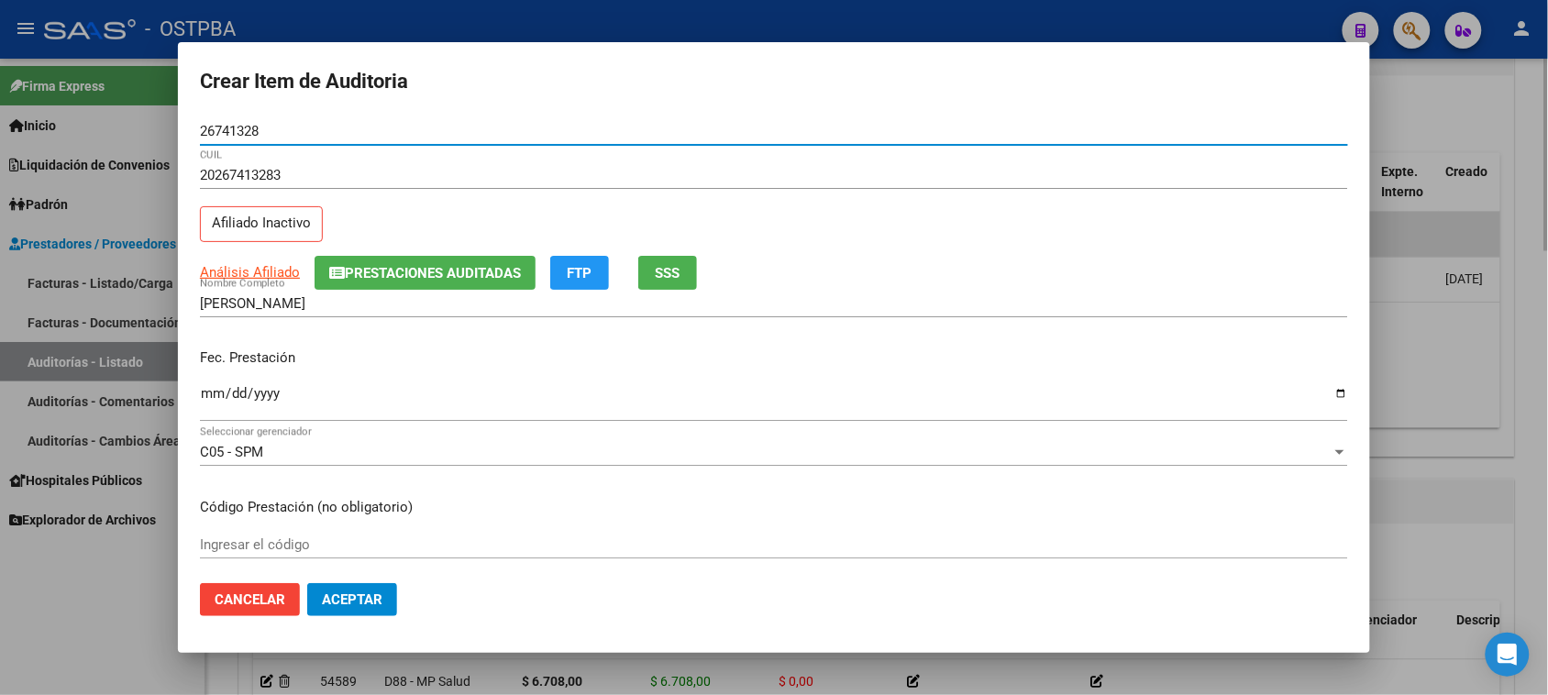
type input "26741328"
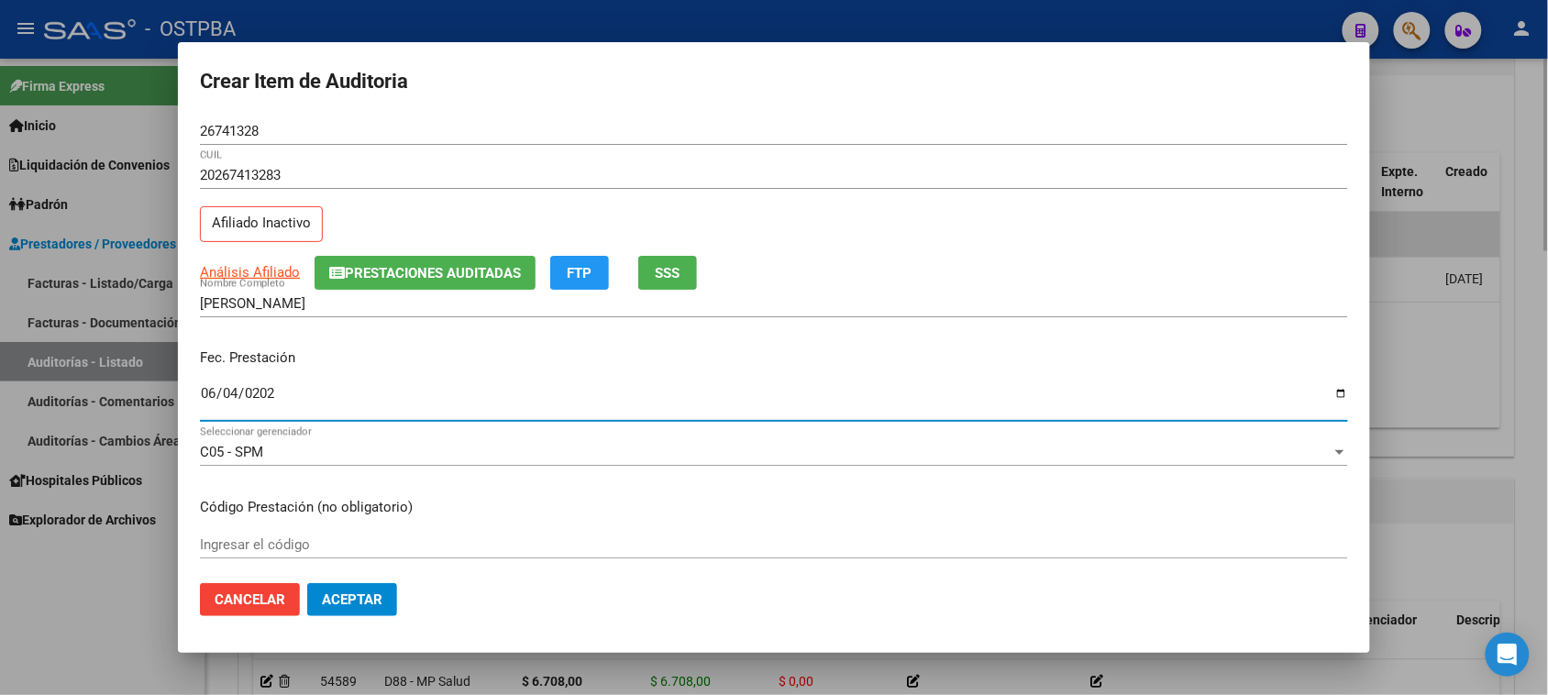
type input "[DATE]"
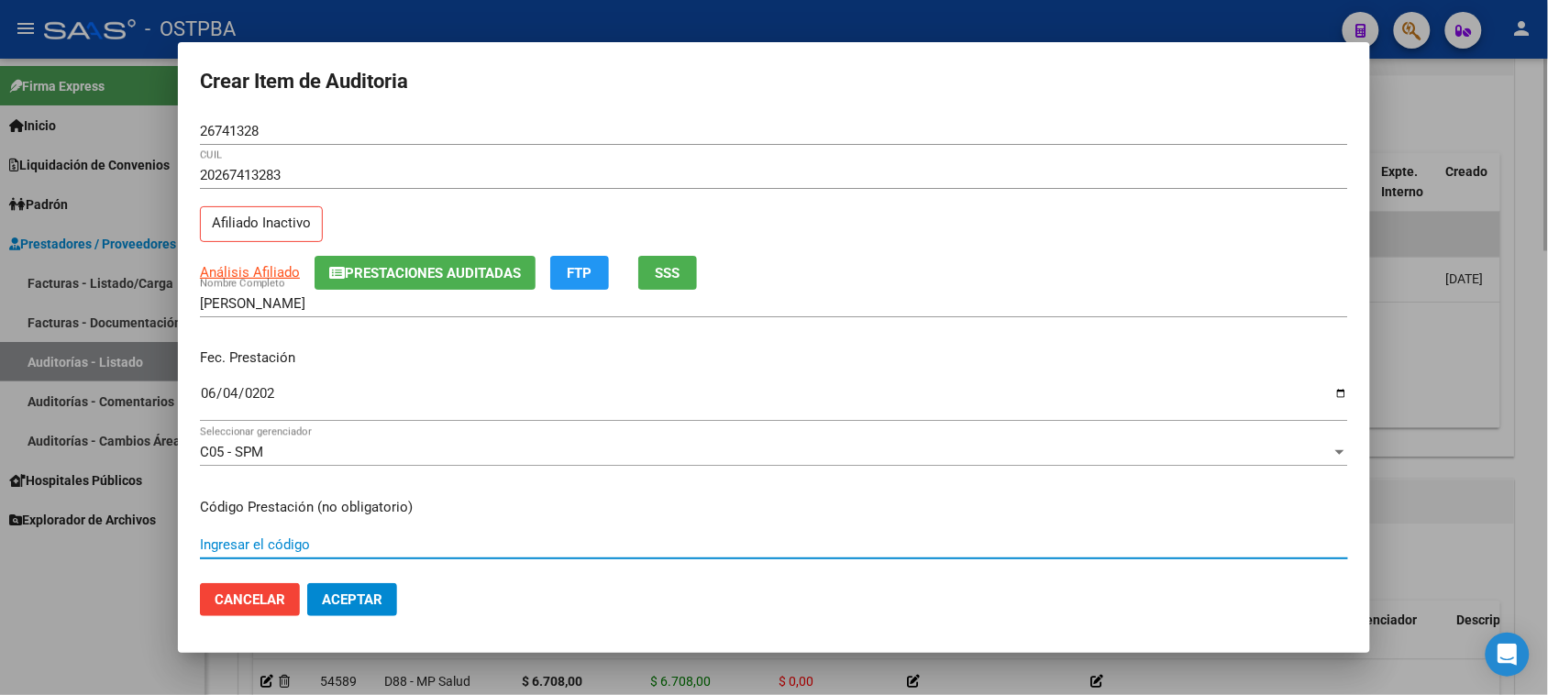
scroll to position [294, 0]
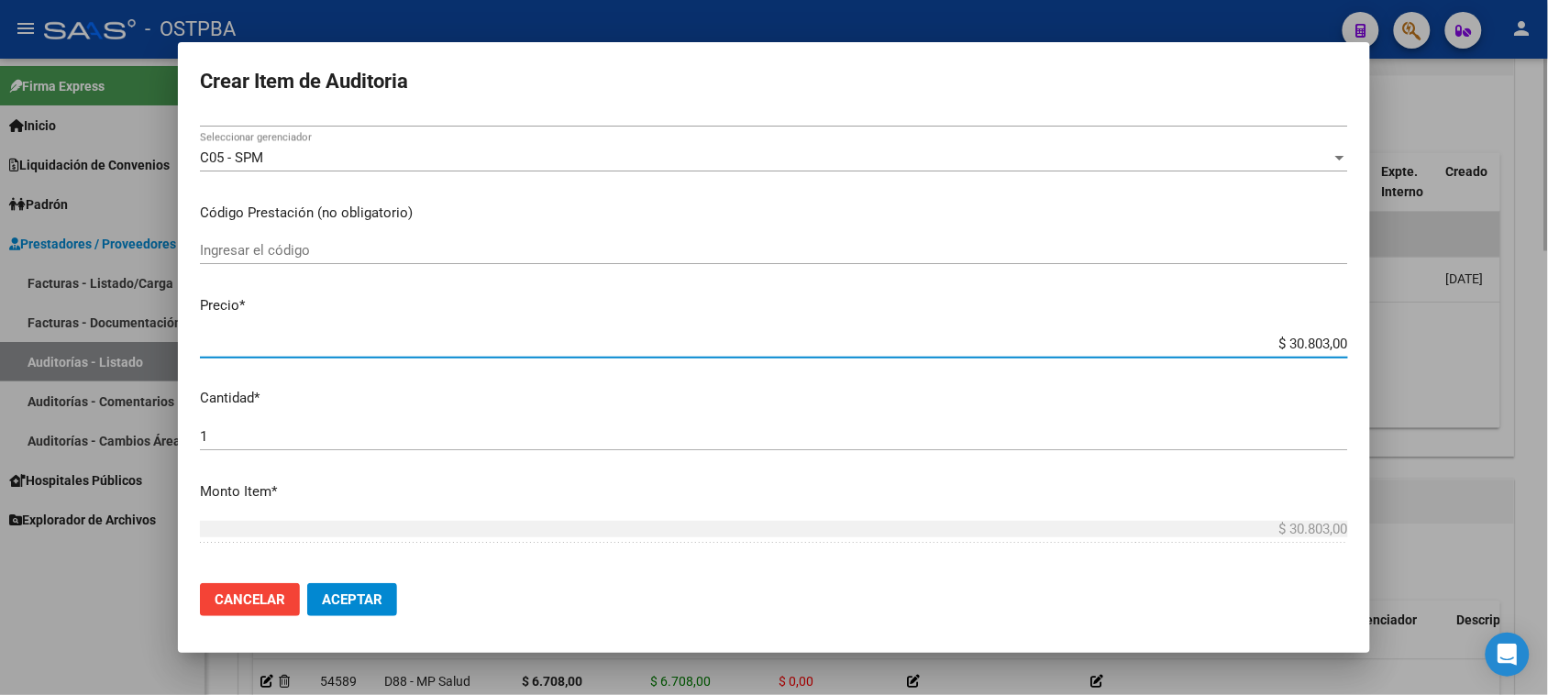
type input "$ 0,01"
type input "$ 0,12"
type input "$ 1,26"
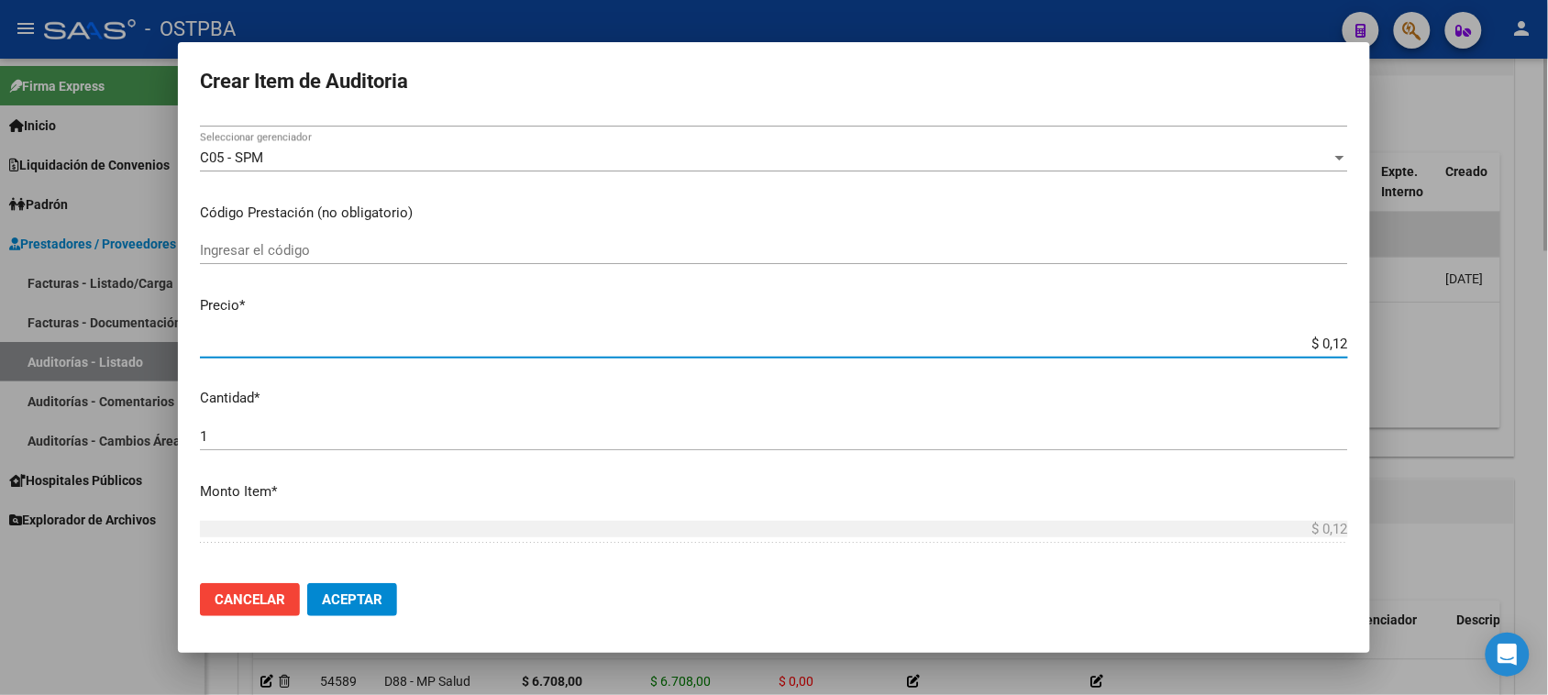
type input "$ 1,26"
type input "$ 12,67"
type input "$ 126,70"
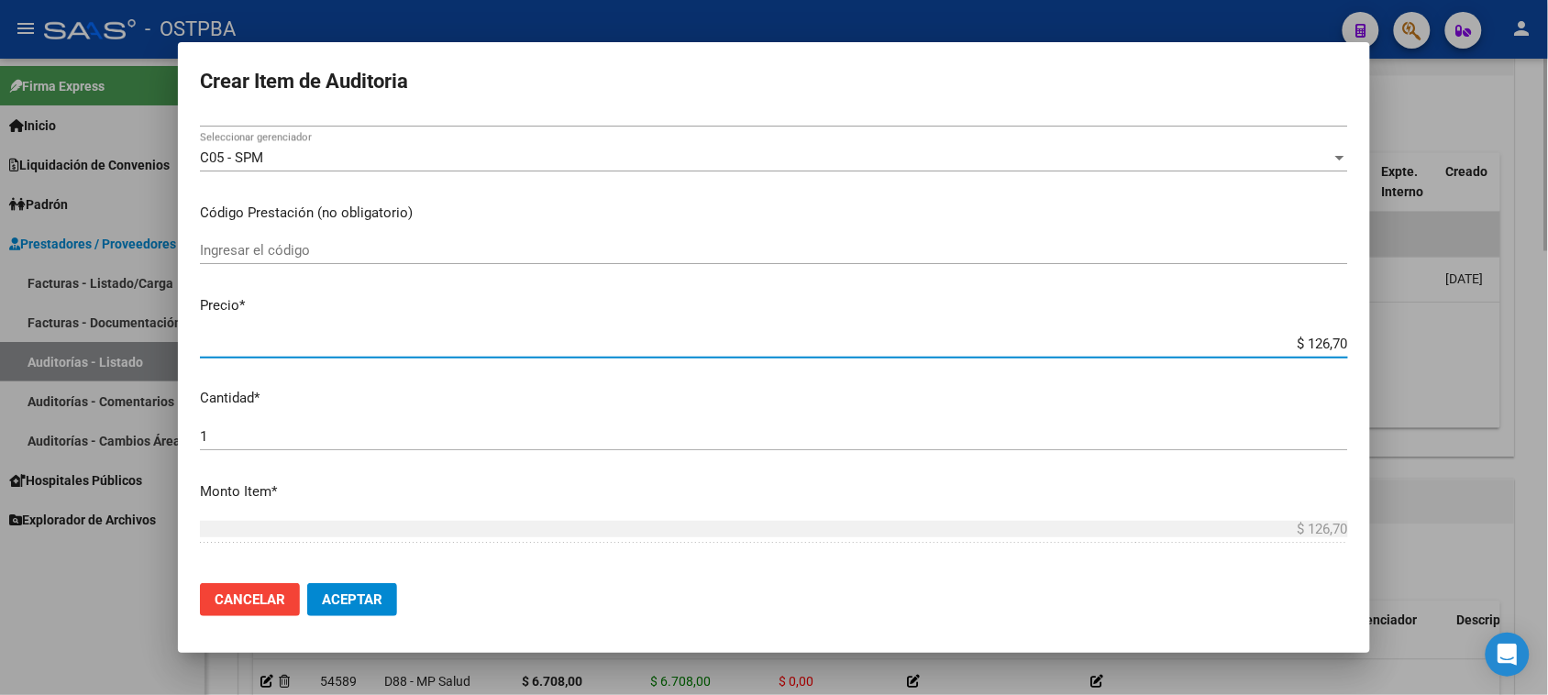
type input "$ 1.267,00"
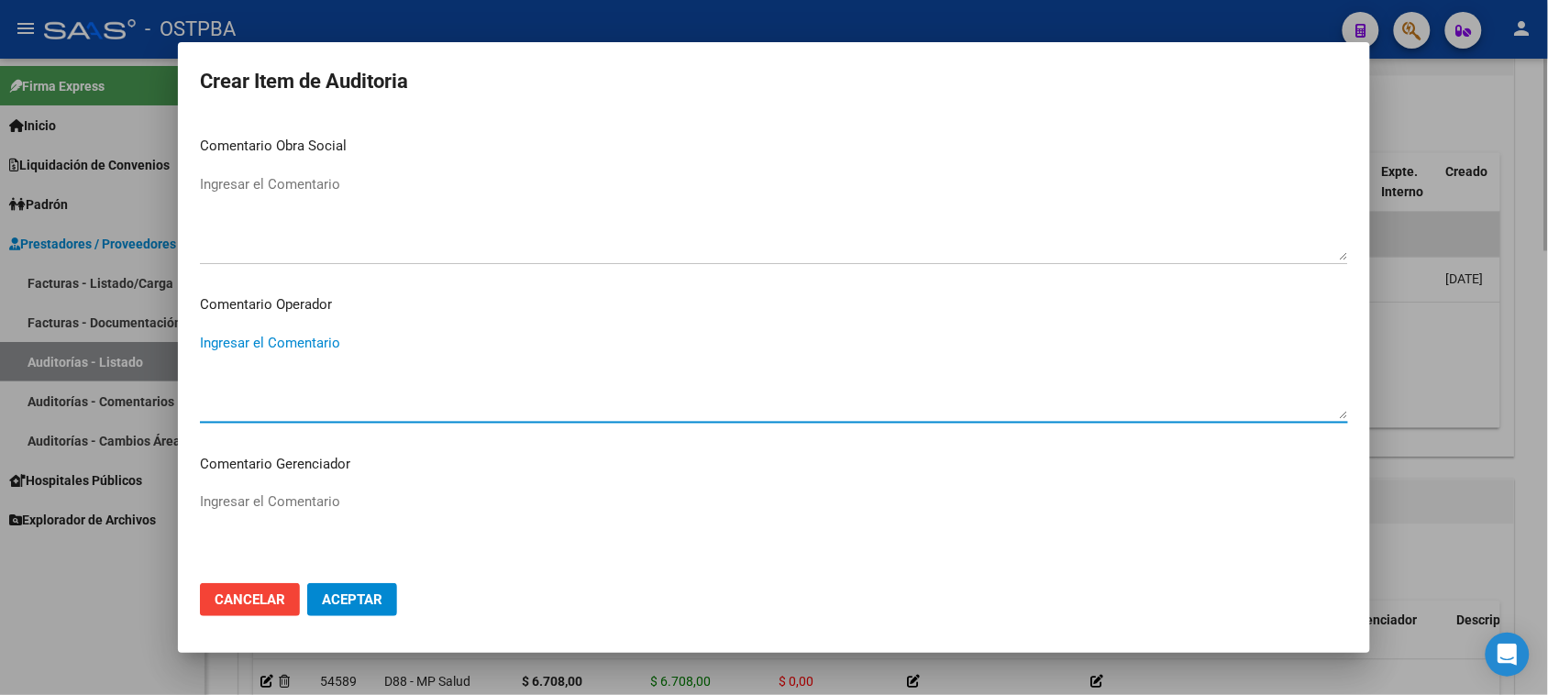
scroll to position [1143, 0]
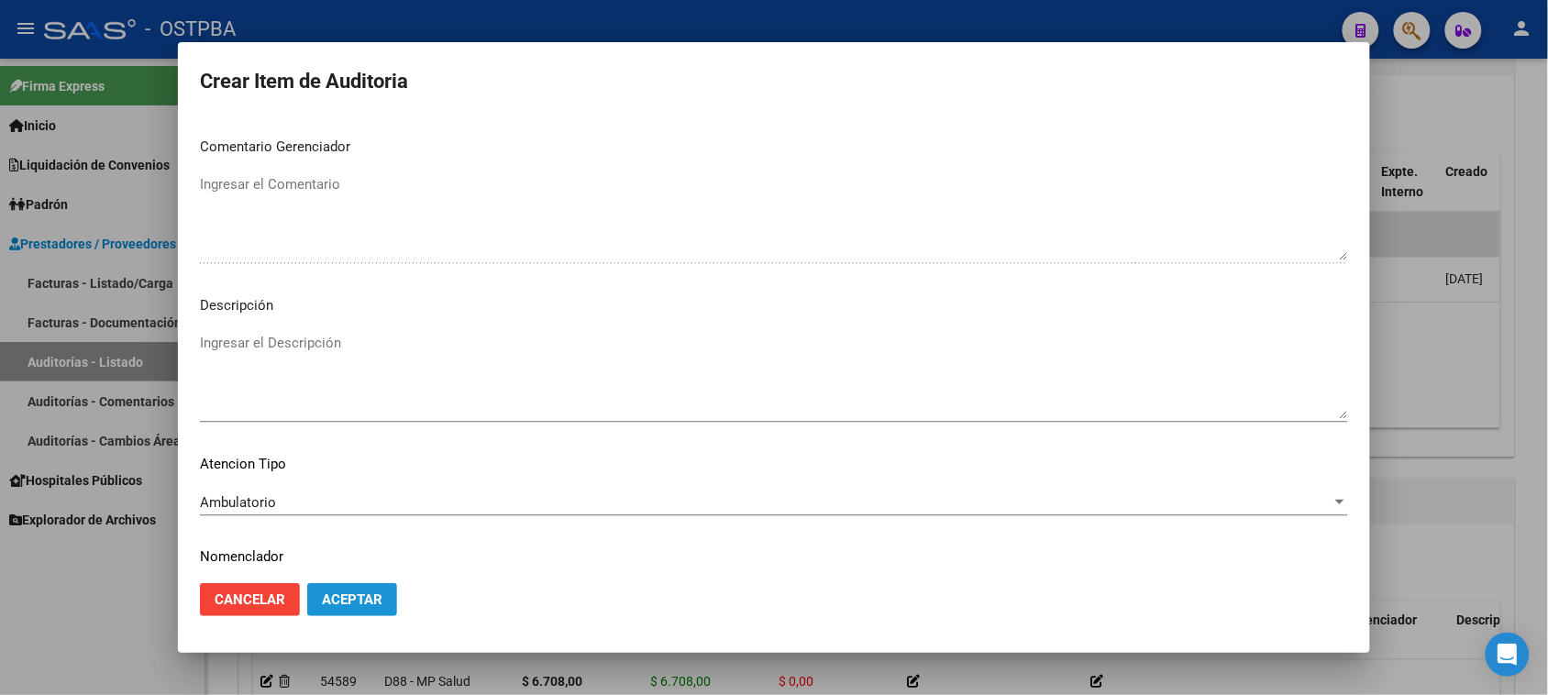
click at [323, 590] on button "Aceptar" at bounding box center [352, 599] width 90 height 33
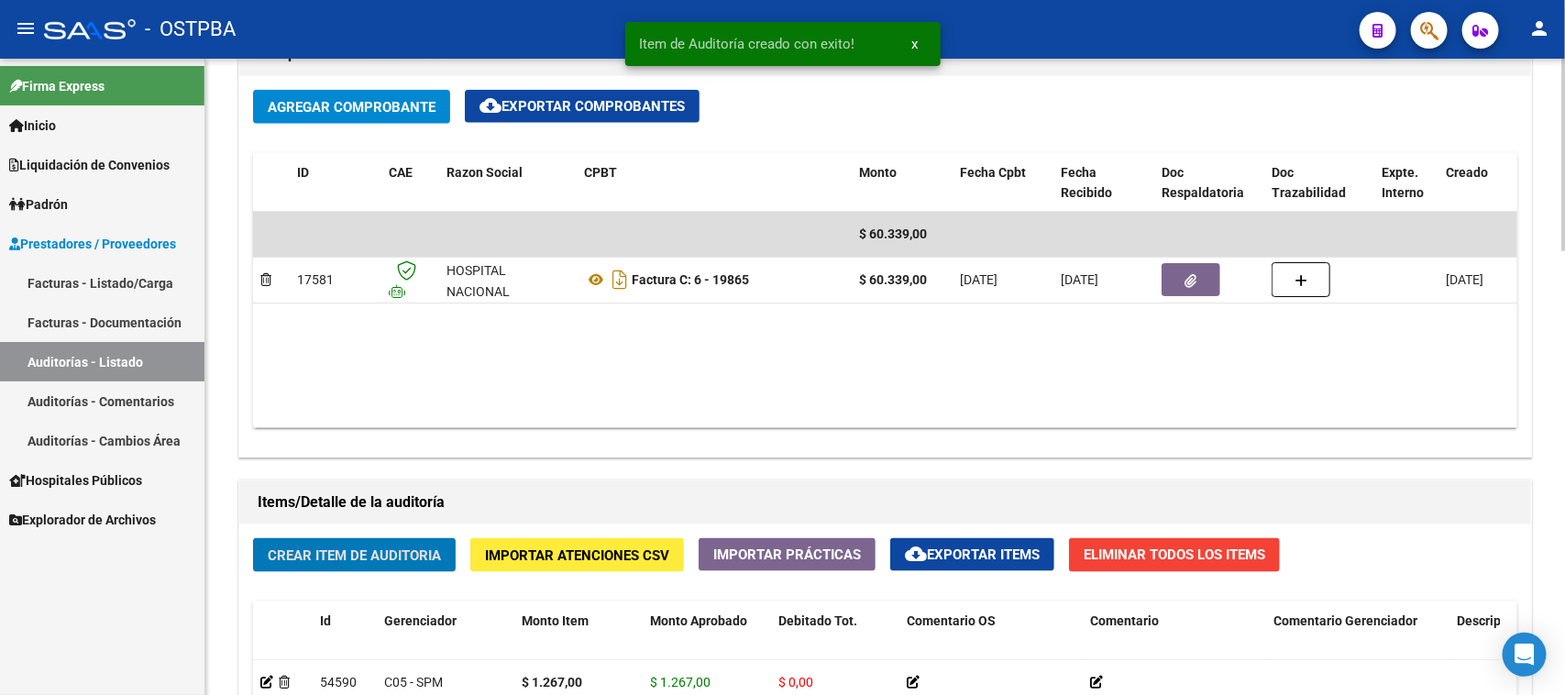
click at [385, 548] on span "Crear Item de Auditoria" at bounding box center [354, 555] width 173 height 17
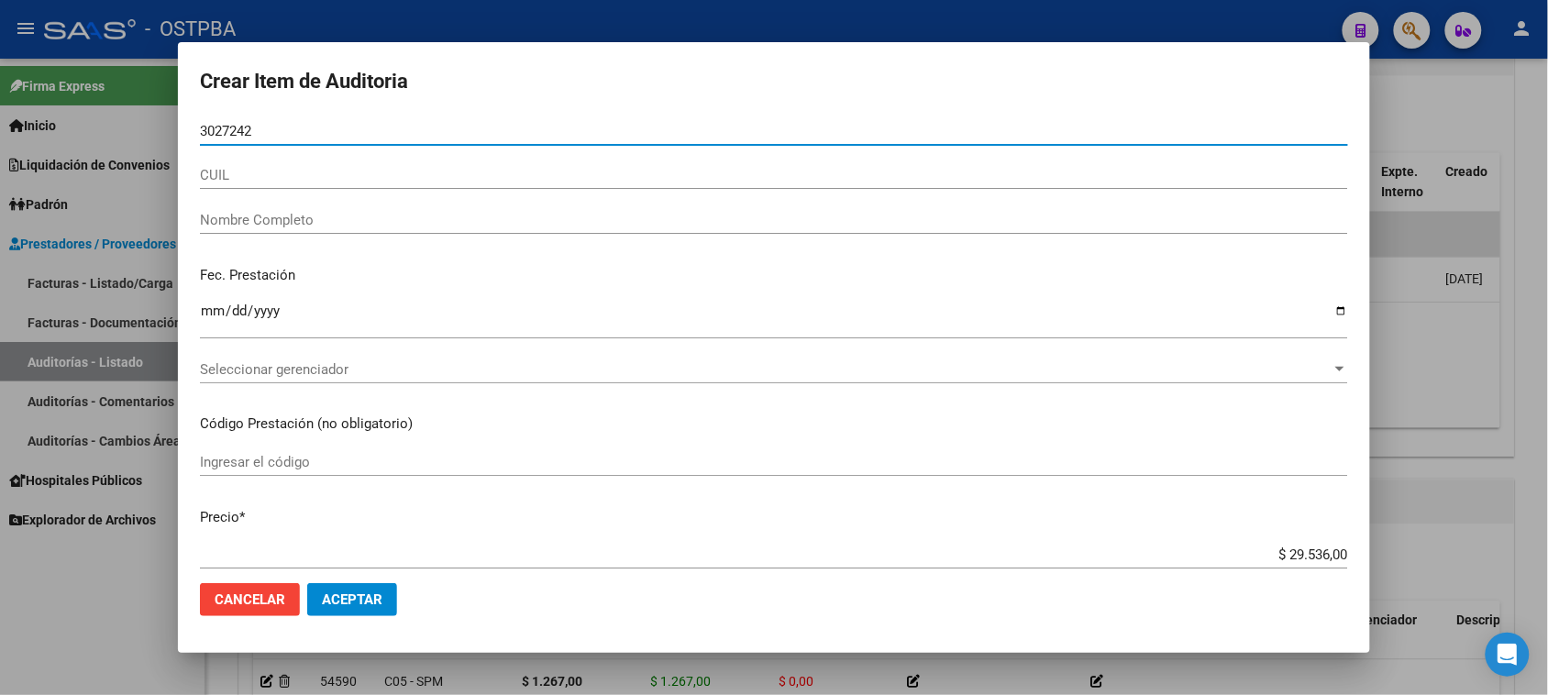
type input "30272420"
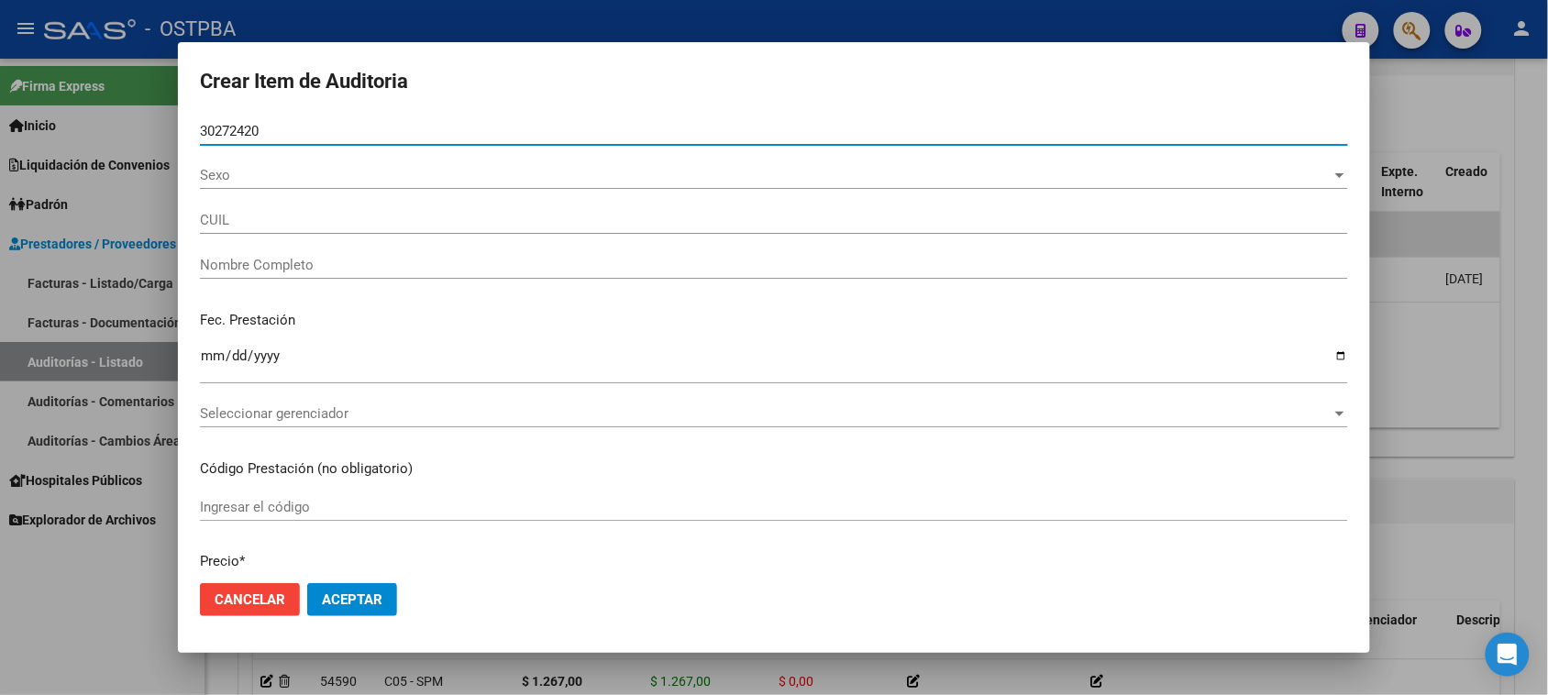
type input "27302724208"
type input "RAILEF [PERSON_NAME] -"
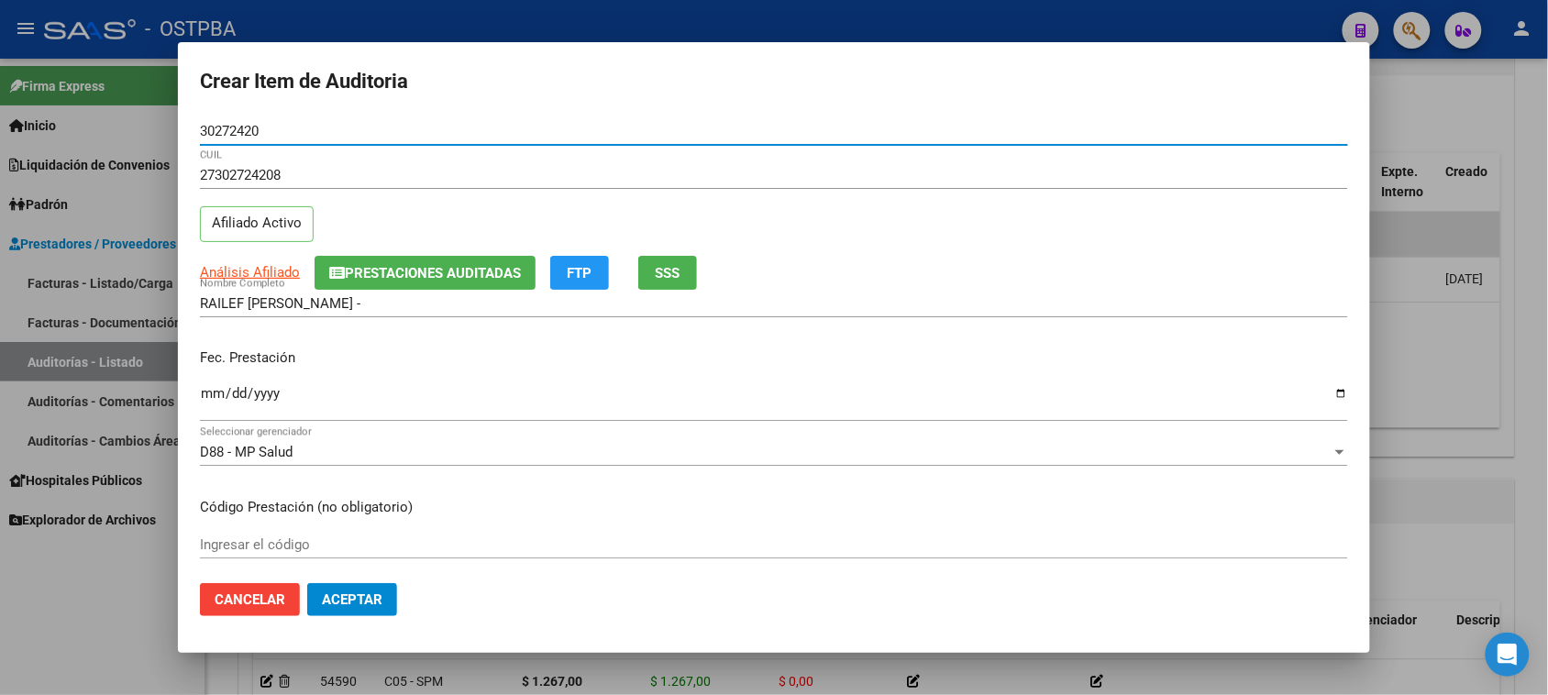
type input "30272420"
click at [205, 392] on input "Ingresar la fecha" at bounding box center [774, 400] width 1148 height 29
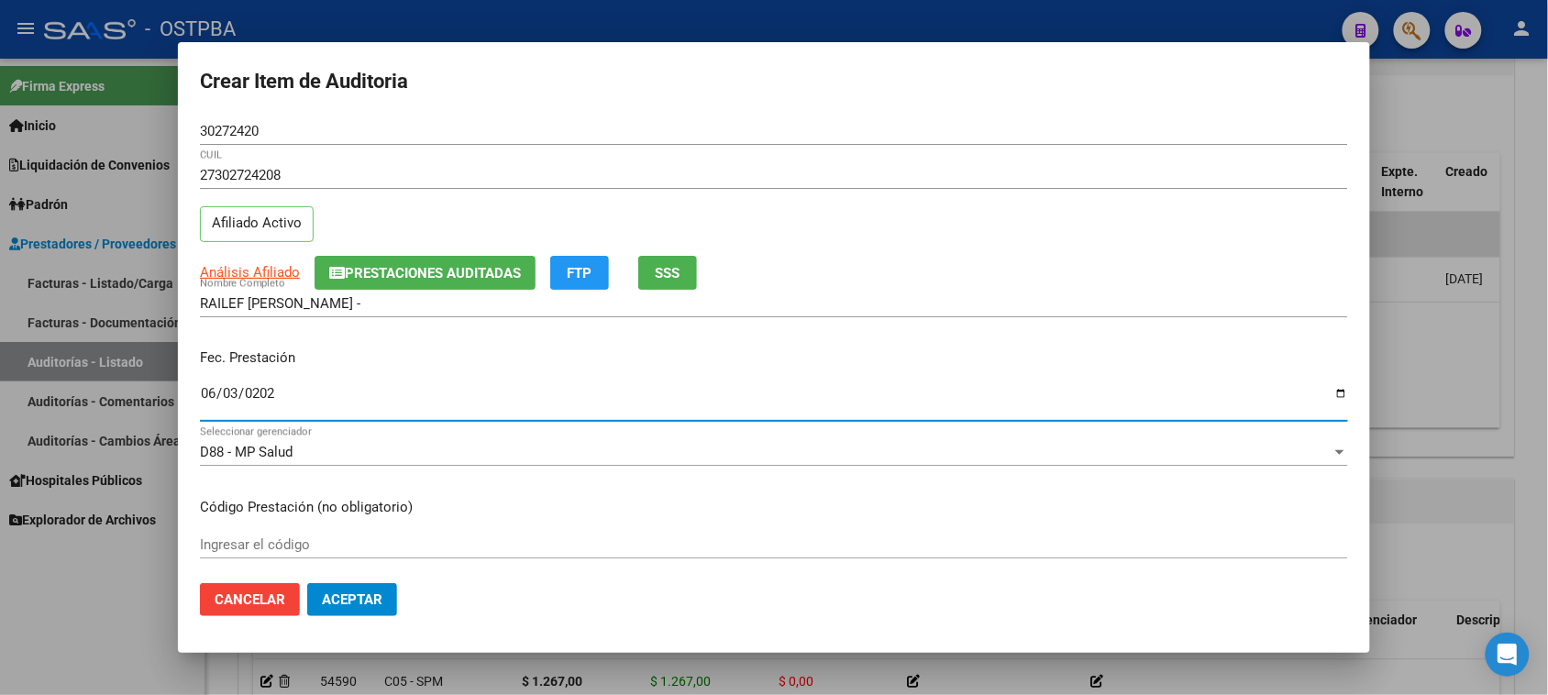
type input "[DATE]"
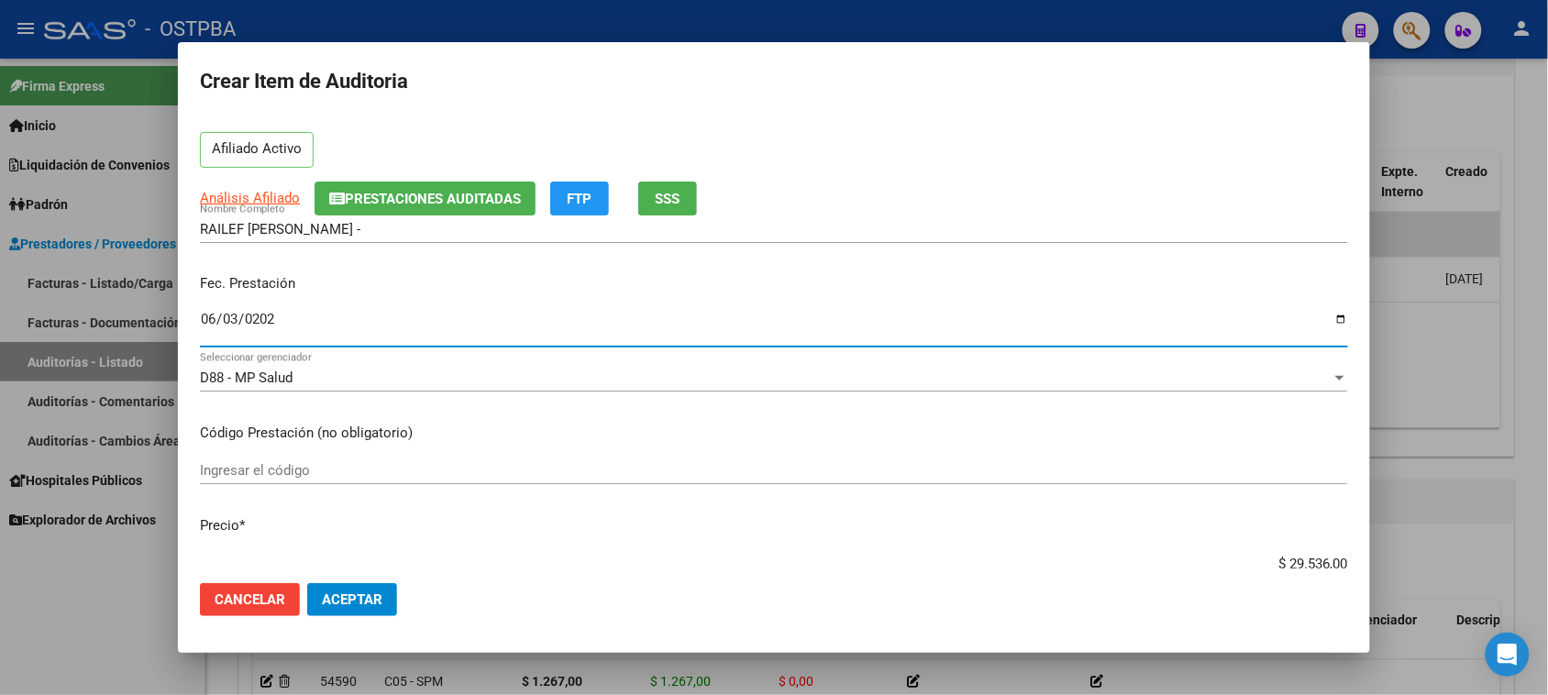
scroll to position [115, 0]
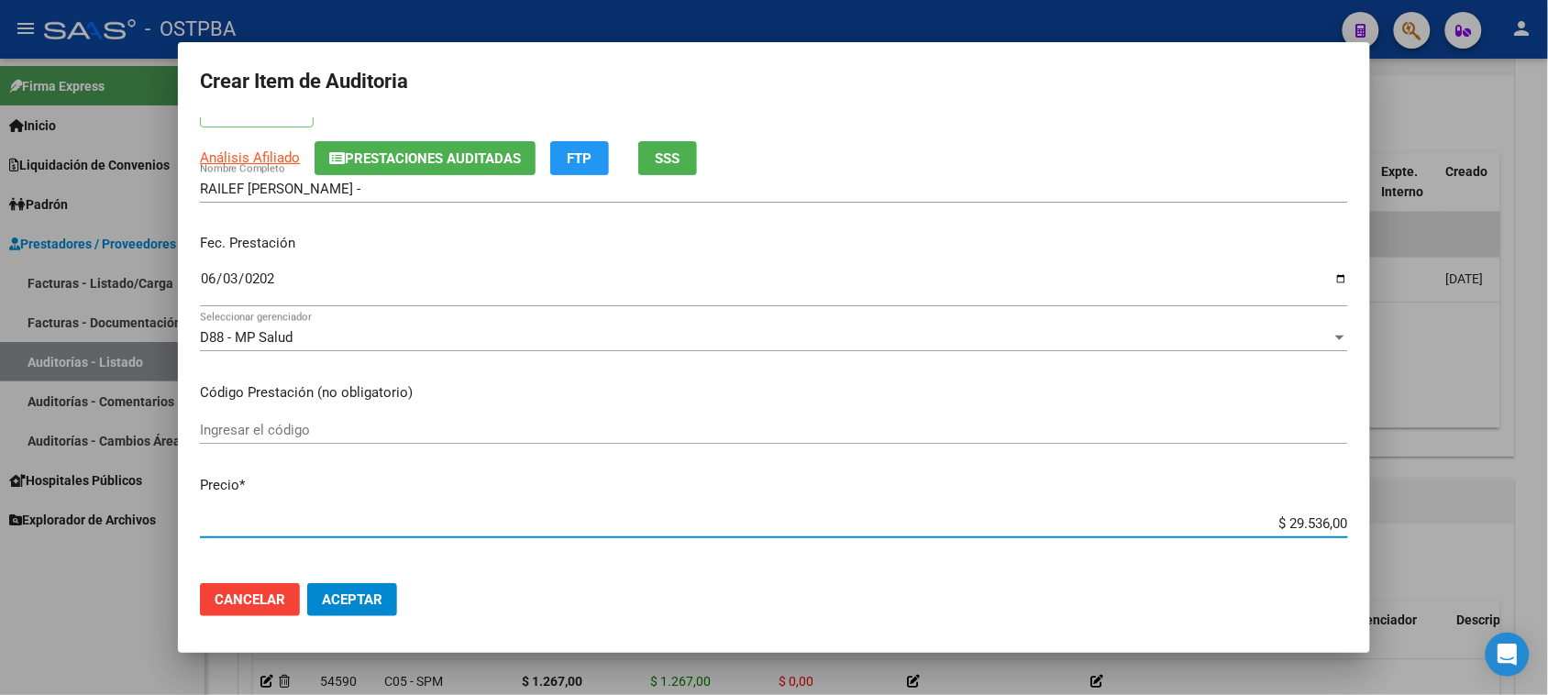
drag, startPoint x: 1270, startPoint y: 519, endPoint x: 1522, endPoint y: 519, distance: 252.2
click at [1522, 519] on div "Crear Item de Auditoria 30272420 Nro Documento 27302724208 CUIL Afiliado Activo…" at bounding box center [774, 347] width 1548 height 695
type input "$ 0,02"
type input "$ 0,22"
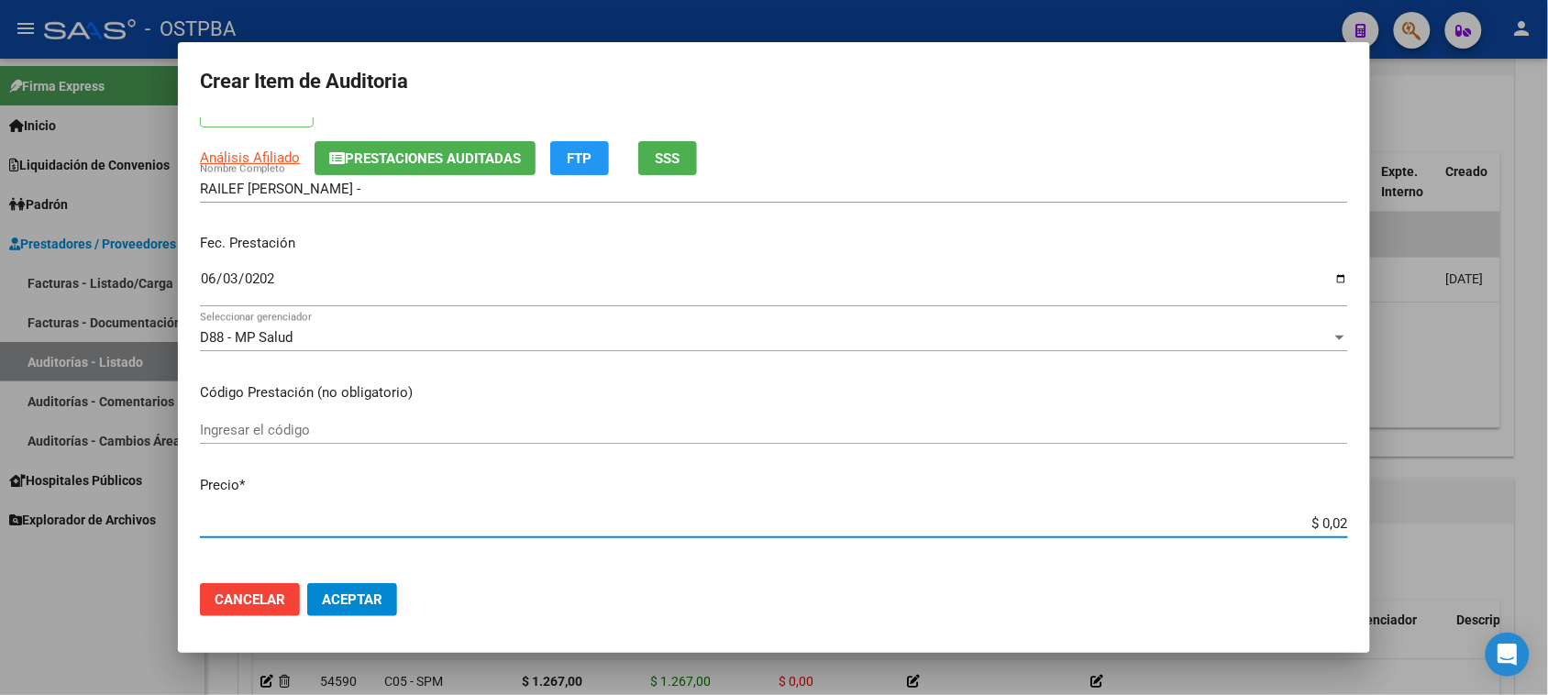
type input "$ 0,22"
type input "$ 2,28"
type input "$ 22,82"
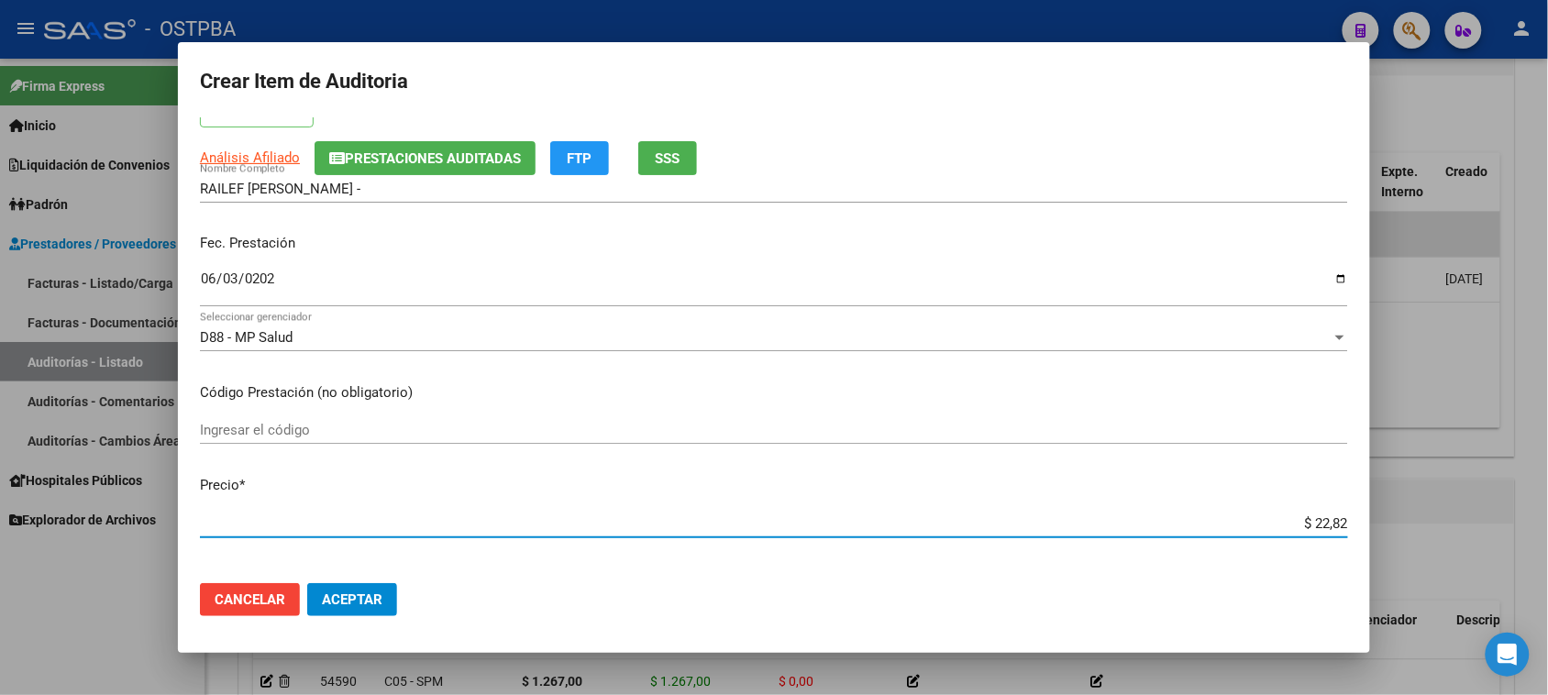
type input "$ 228,28"
type input "$ 2.282,80"
type input "$ 22.828,00"
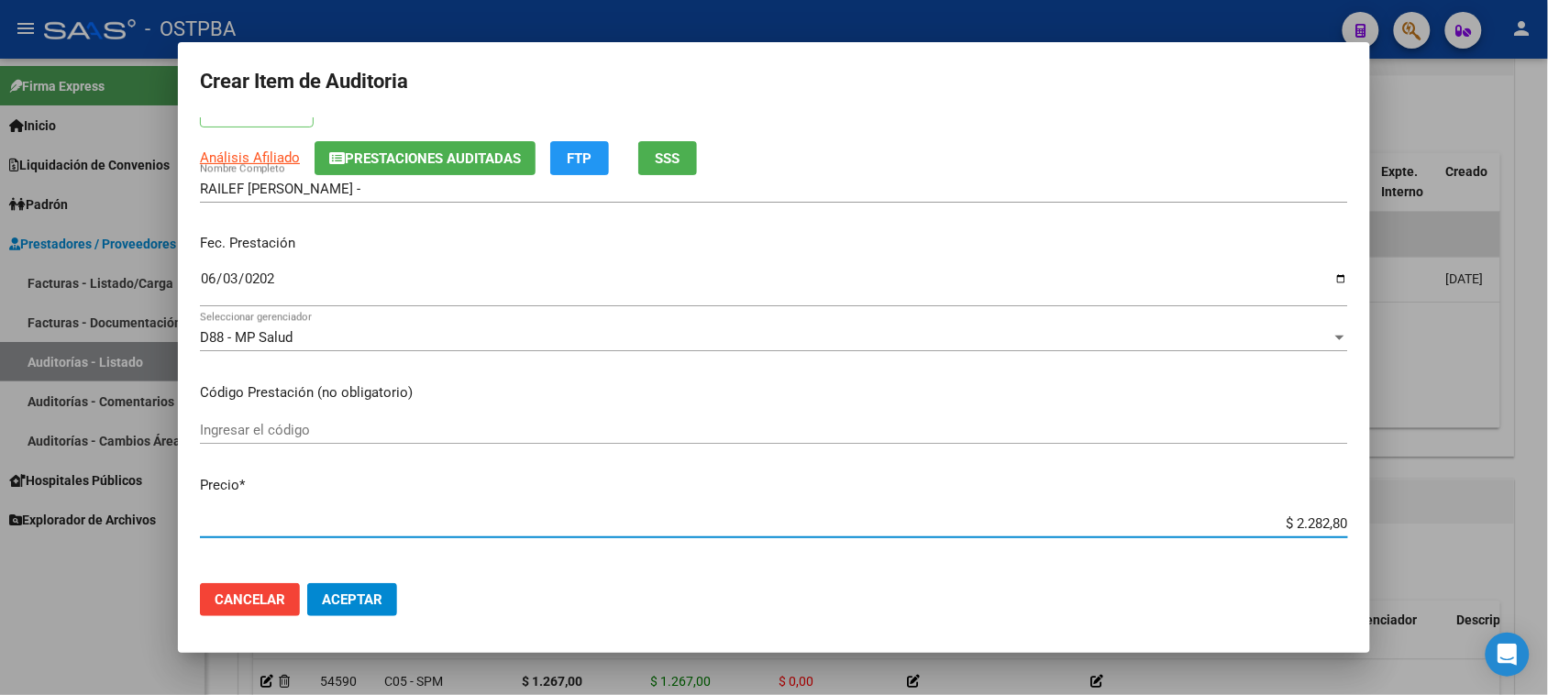
type input "$ 22.828,00"
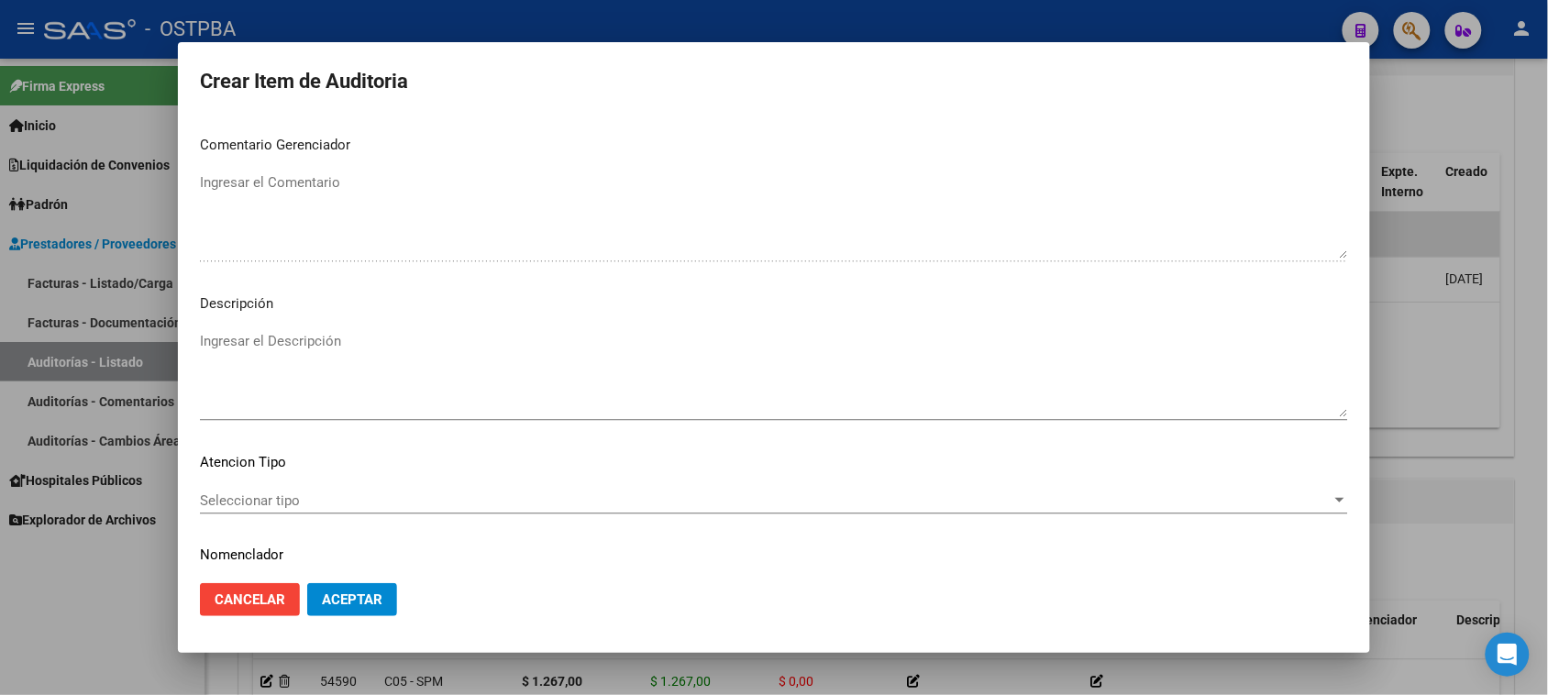
scroll to position [1198, 0]
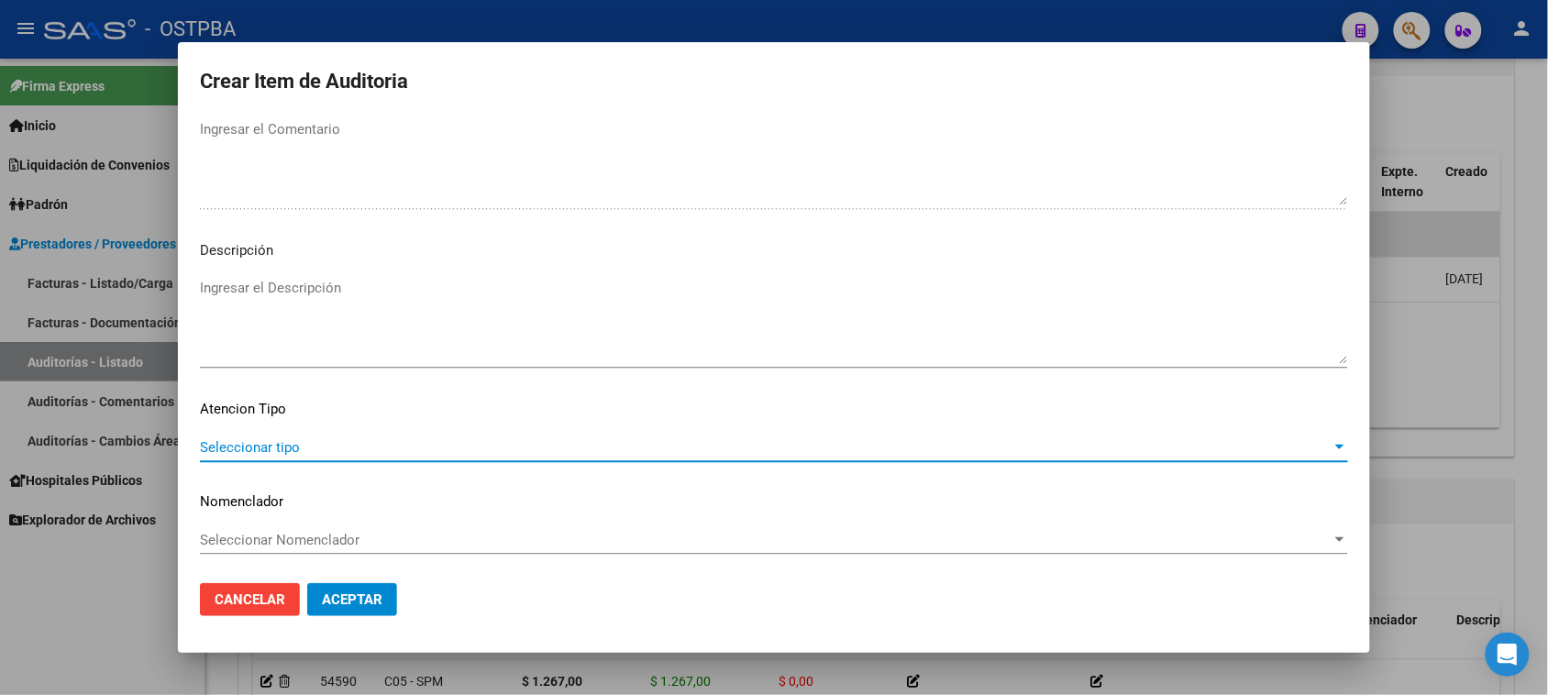
click at [344, 452] on span "Seleccionar tipo" at bounding box center [766, 447] width 1132 height 17
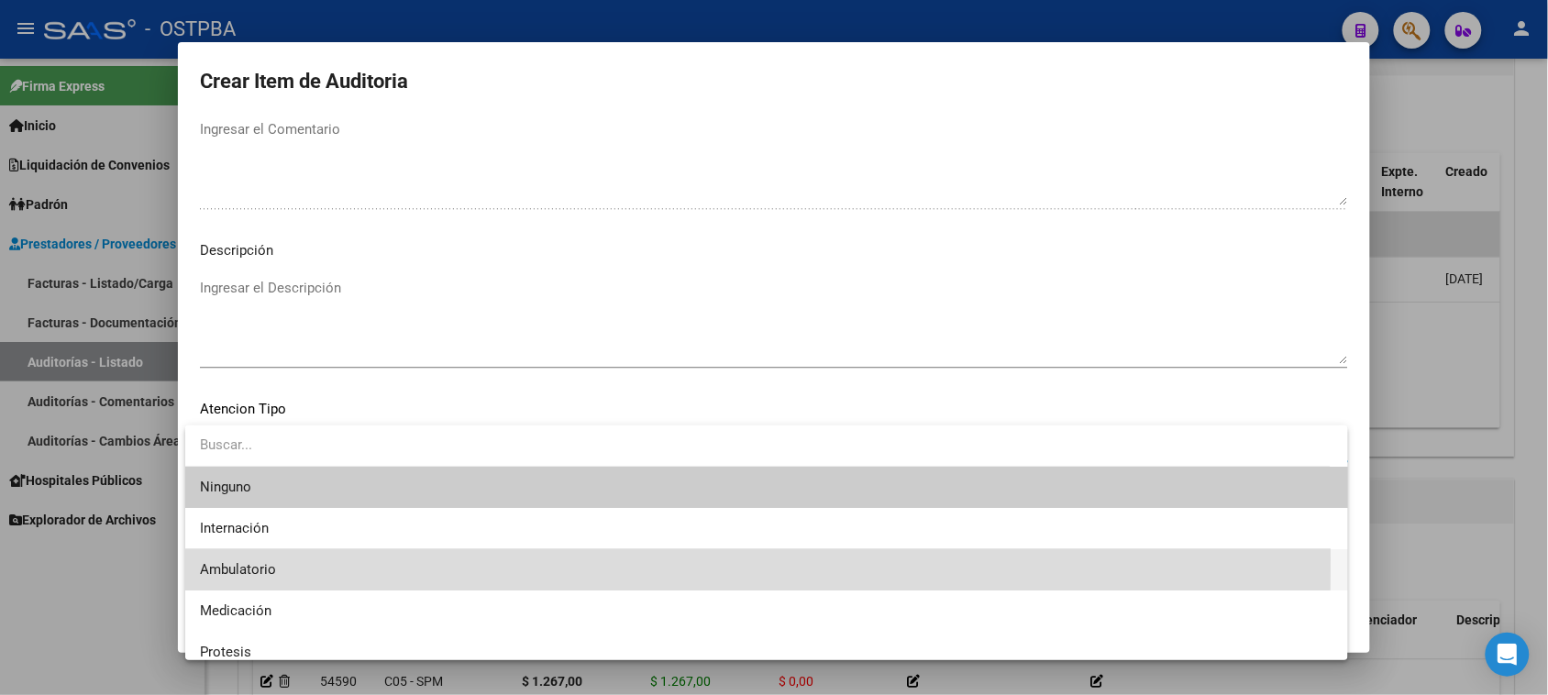
click at [249, 559] on span "Ambulatorio" at bounding box center [767, 569] width 1134 height 41
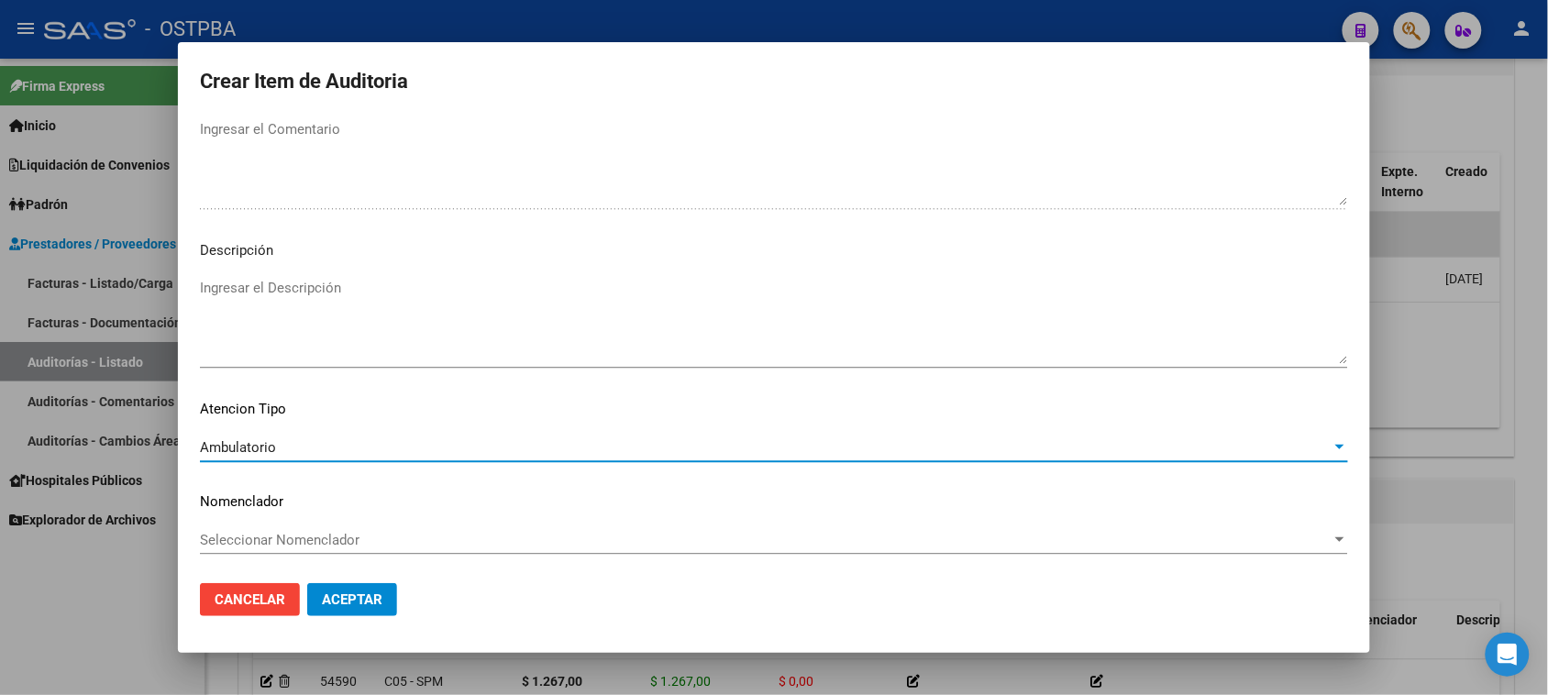
click at [327, 593] on span "Aceptar" at bounding box center [352, 600] width 61 height 17
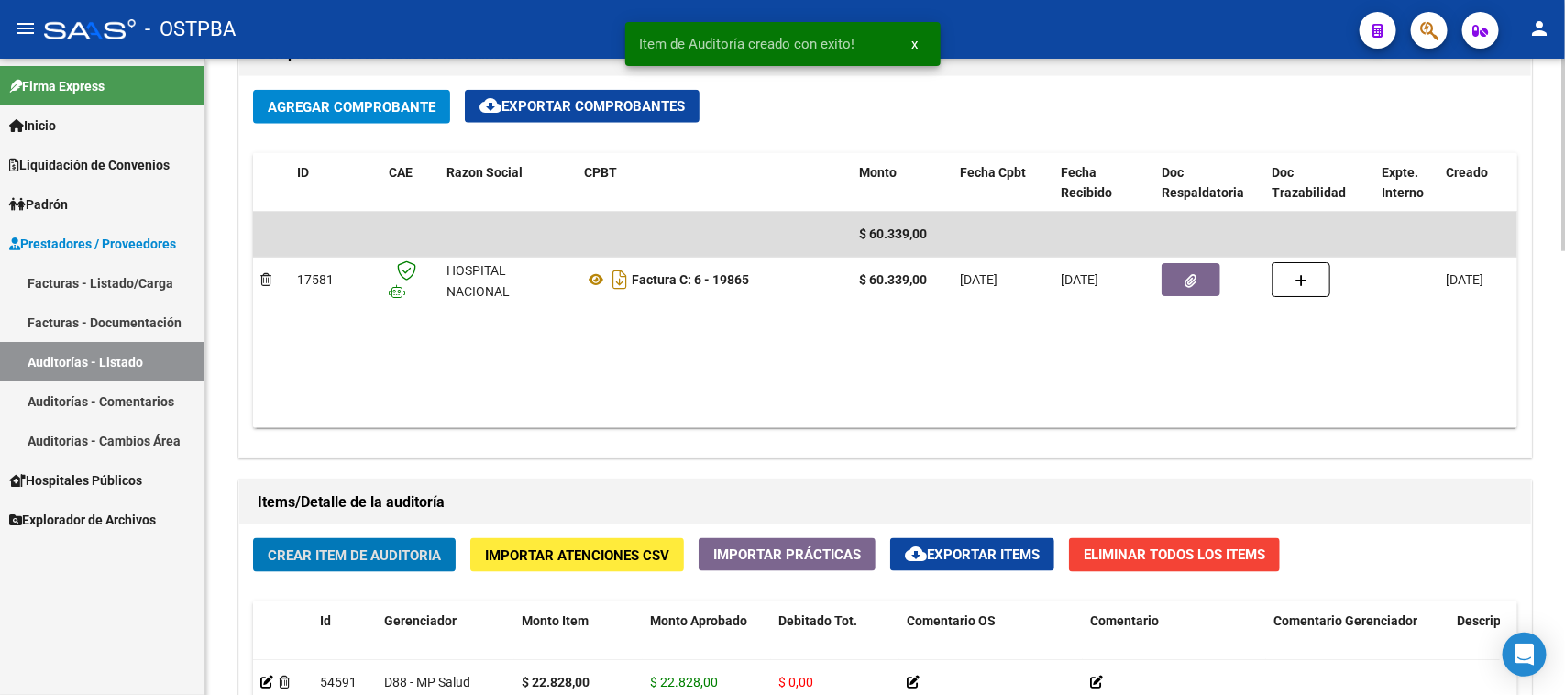
click at [404, 559] on span "Crear Item de Auditoria" at bounding box center [354, 555] width 173 height 17
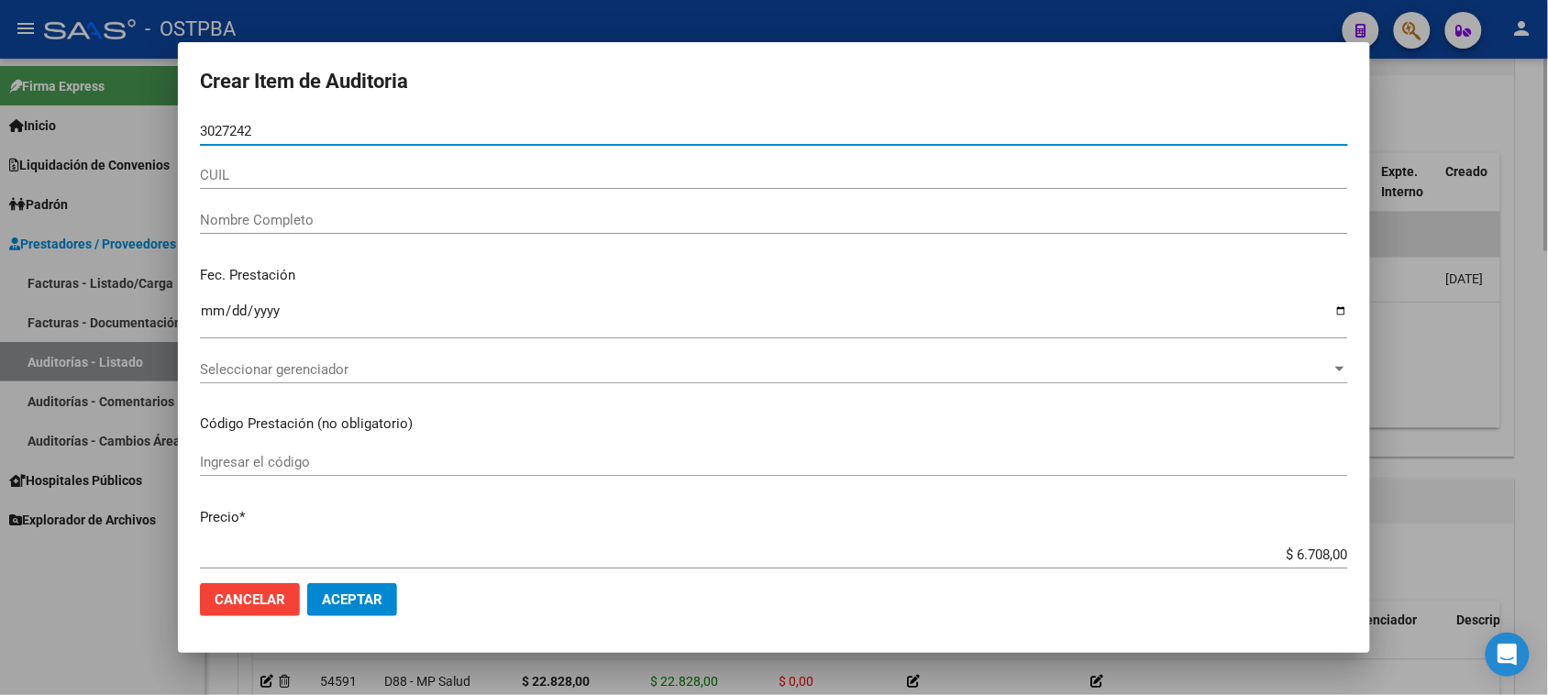
type input "30272420"
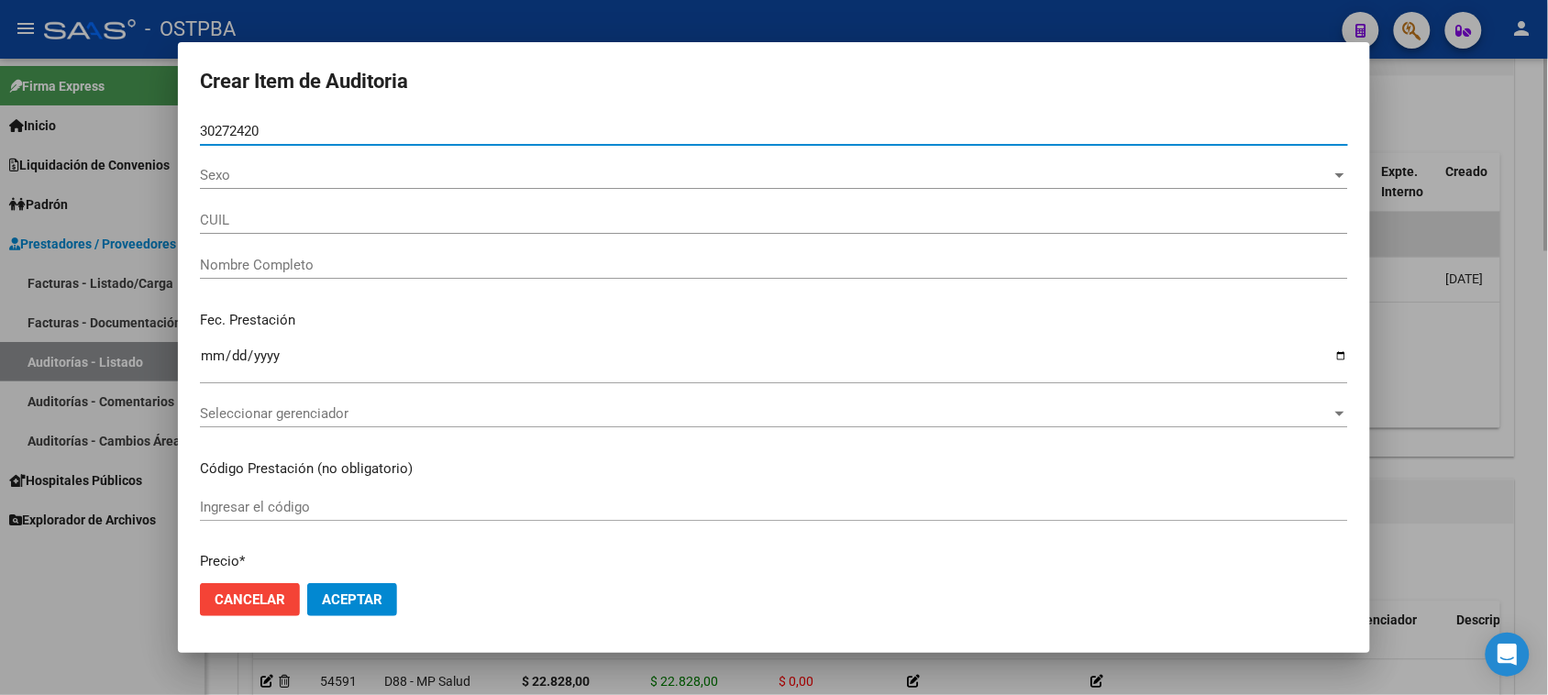
type input "27302724208"
type input "RAILEF [PERSON_NAME] -"
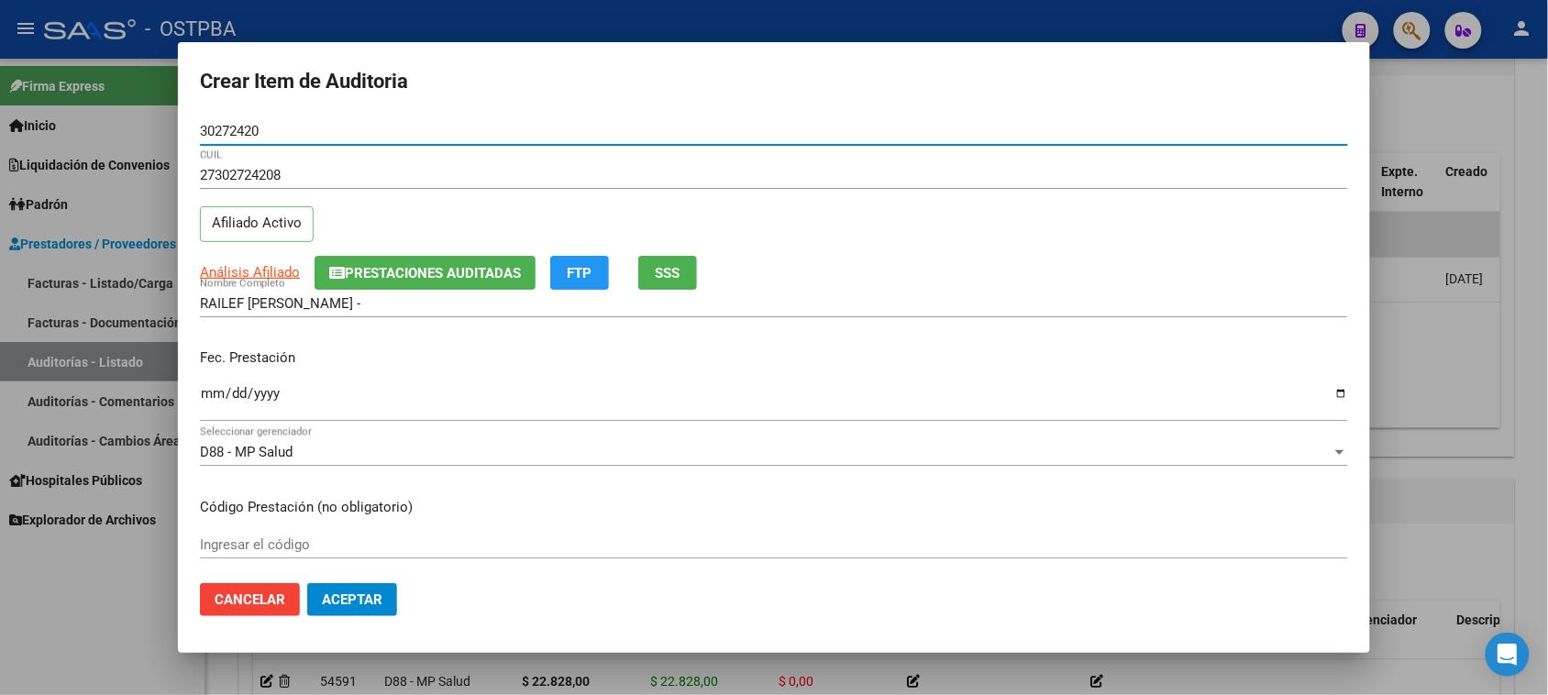
type input "30272420"
click at [208, 396] on input "Ingresar la fecha" at bounding box center [774, 400] width 1148 height 29
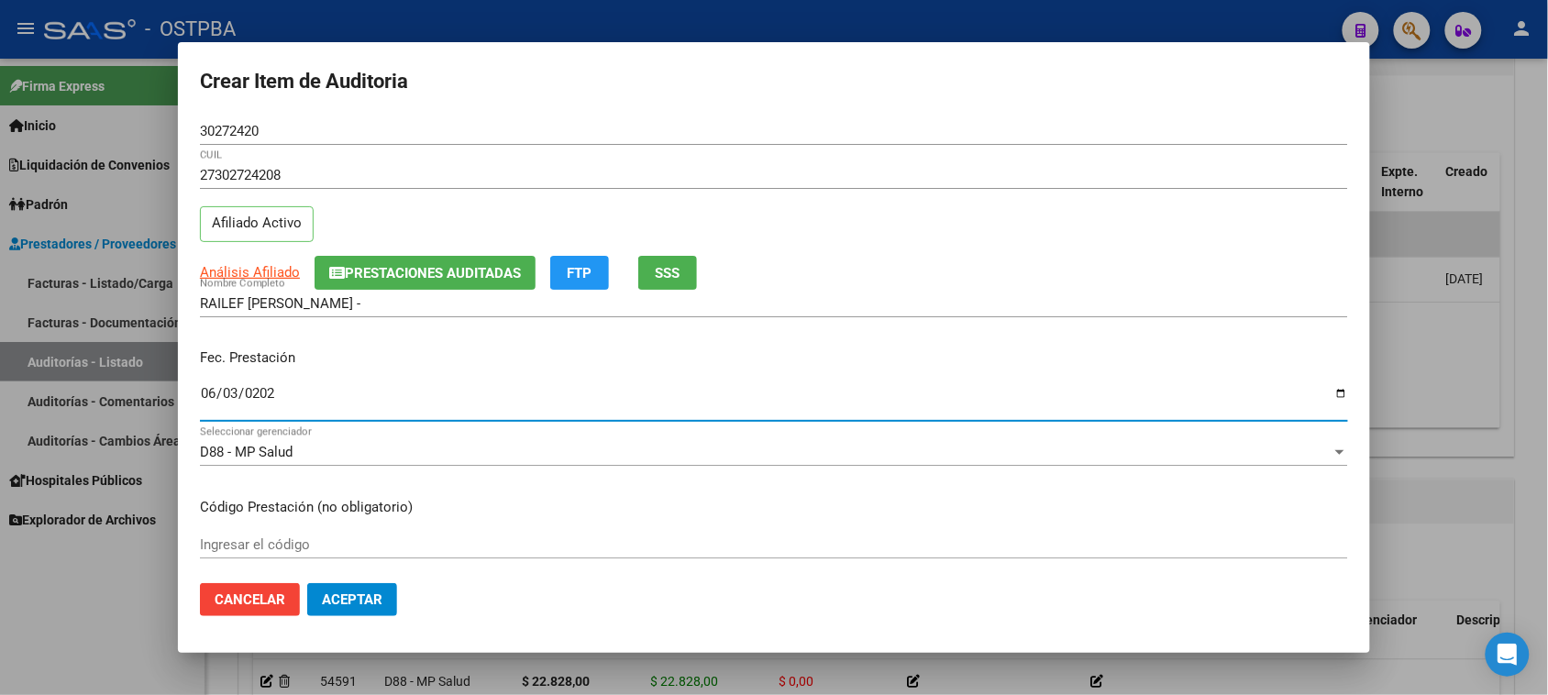
type input "[DATE]"
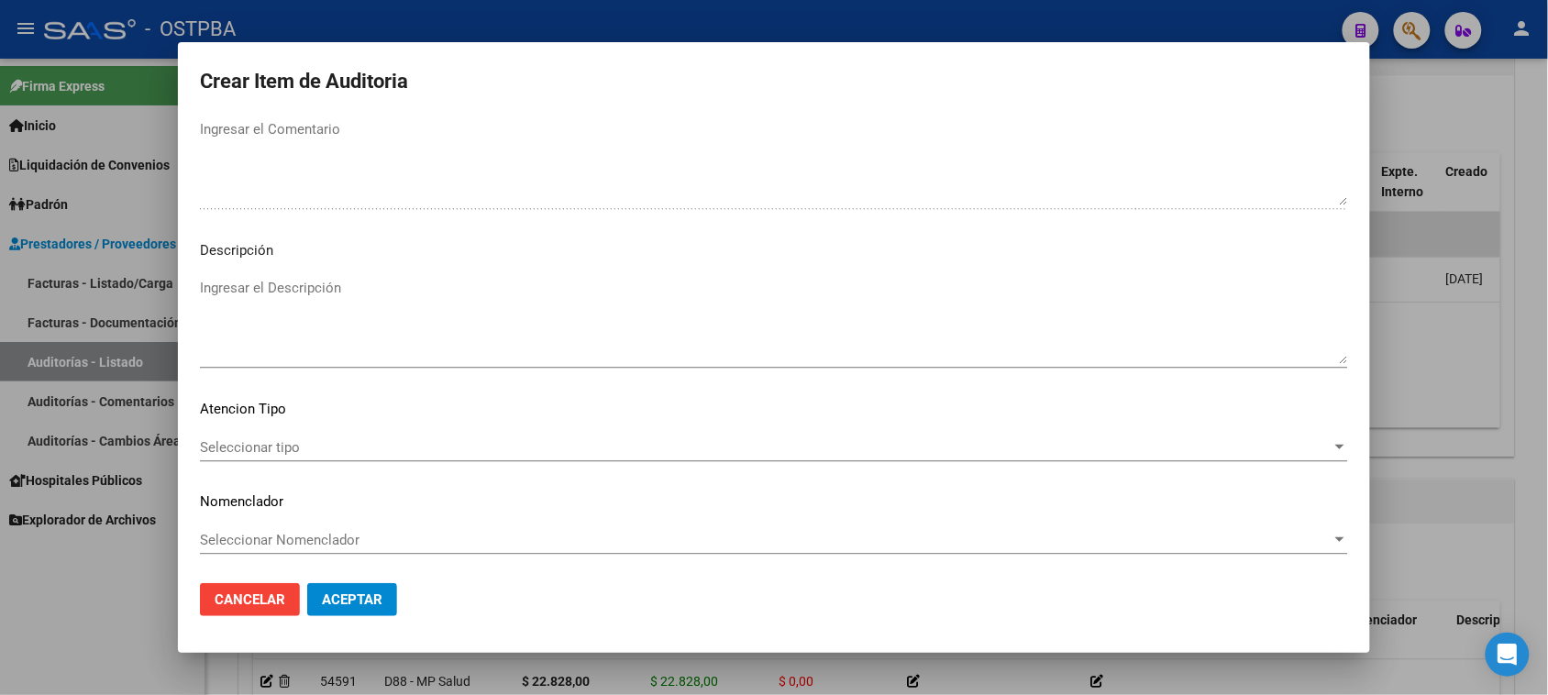
click at [268, 448] on span "Seleccionar tipo" at bounding box center [766, 447] width 1132 height 17
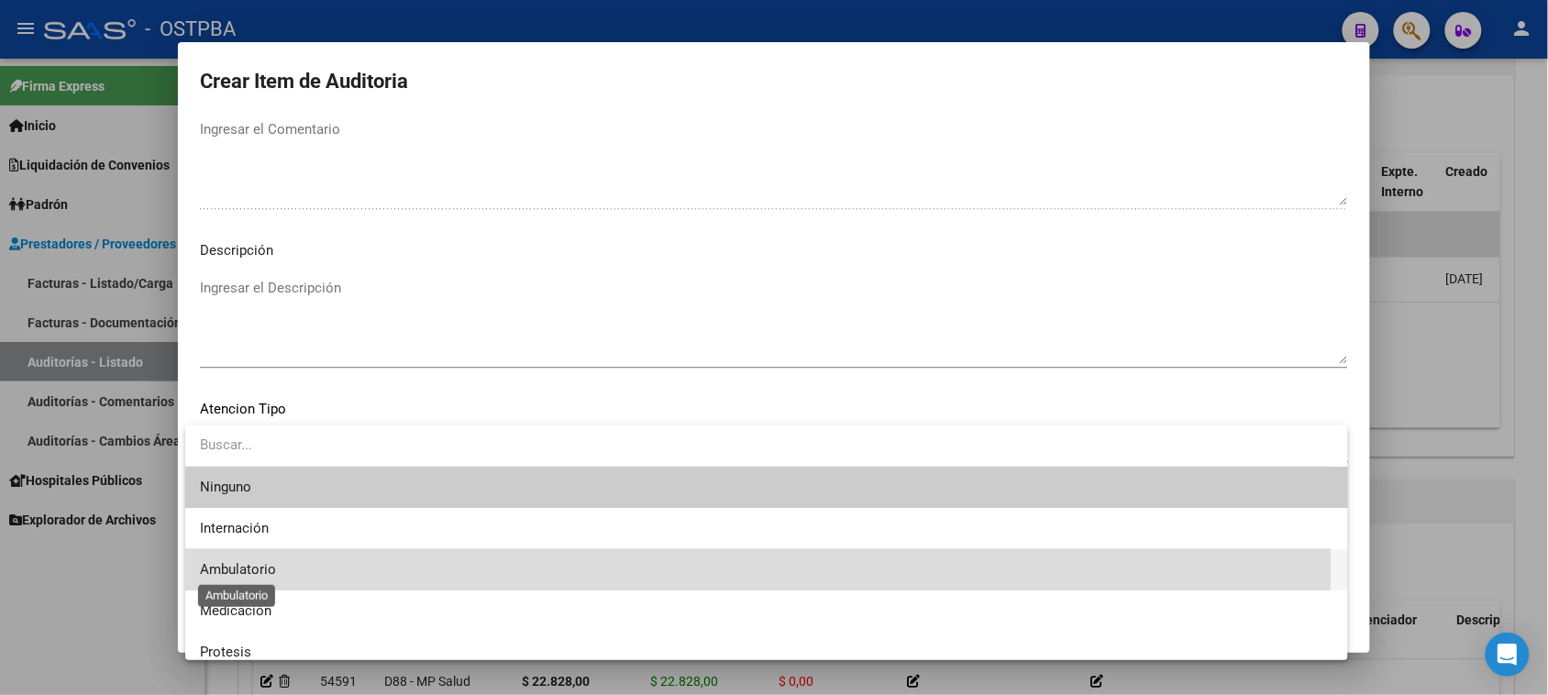
click at [261, 570] on span "Ambulatorio" at bounding box center [238, 569] width 76 height 17
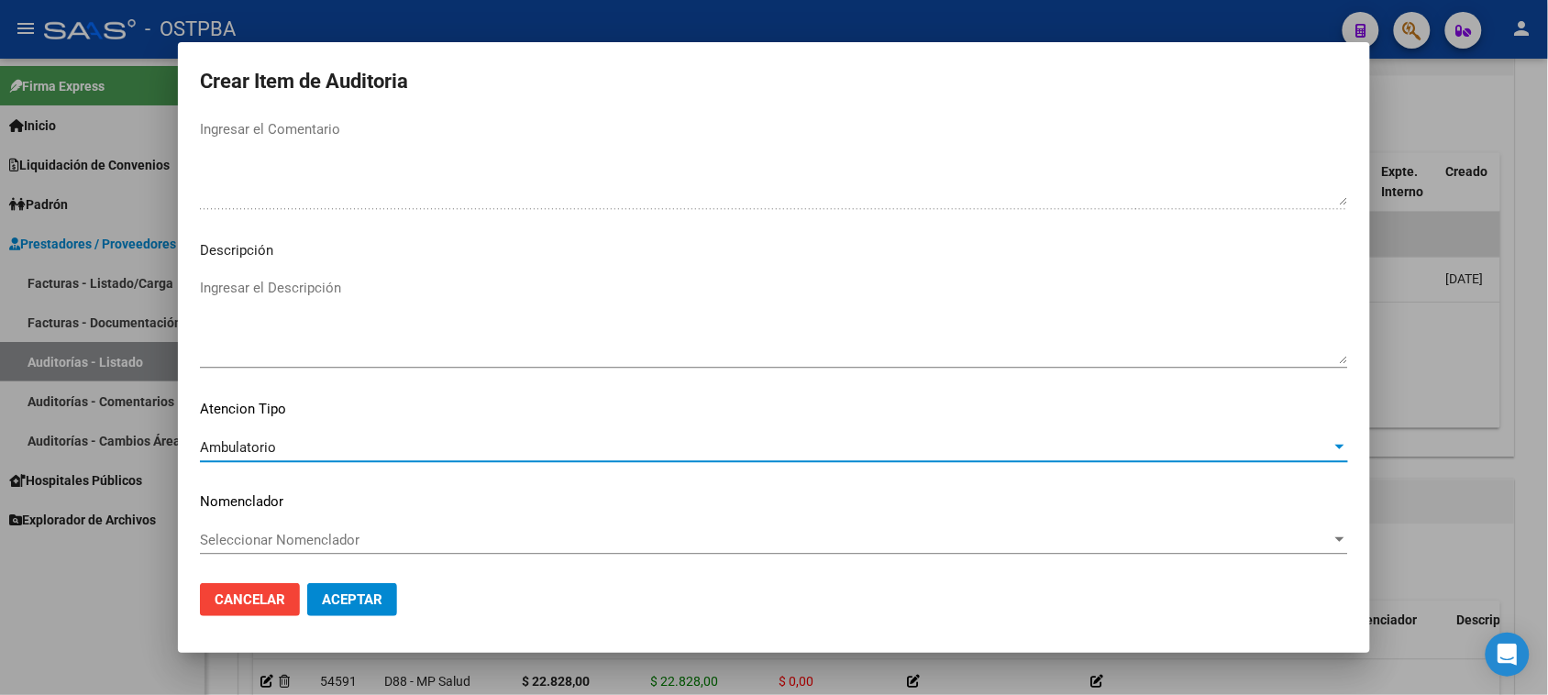
click at [337, 605] on span "Aceptar" at bounding box center [352, 600] width 61 height 17
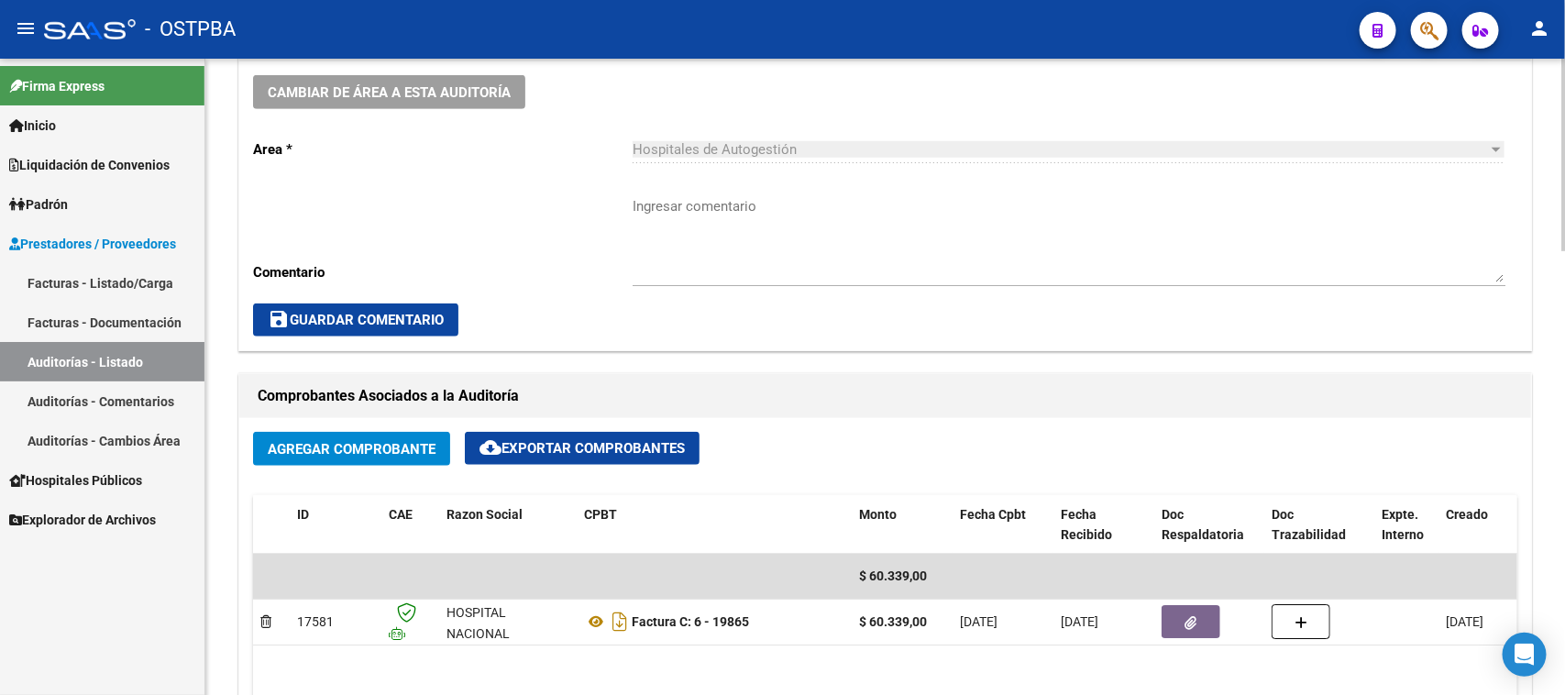
scroll to position [573, 0]
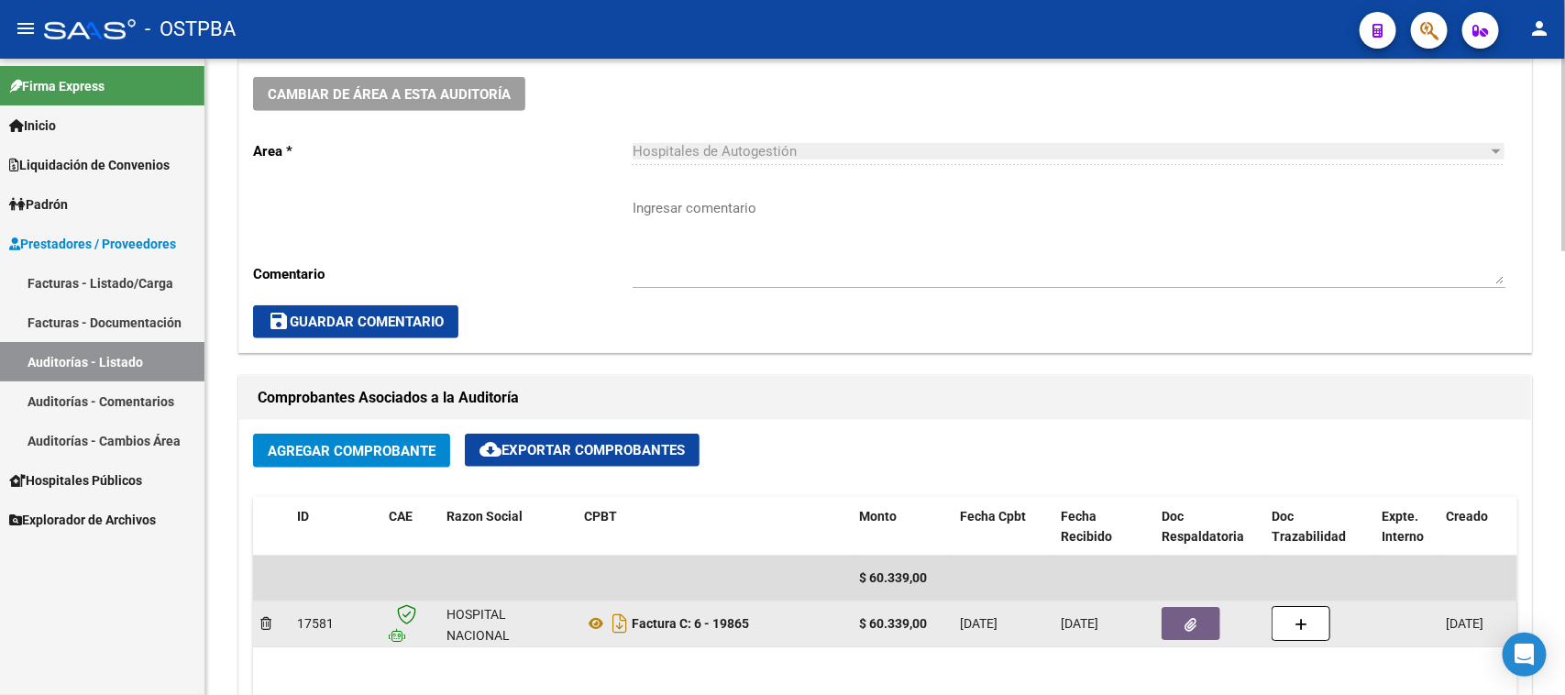
click at [1201, 626] on button "button" at bounding box center [1191, 623] width 59 height 33
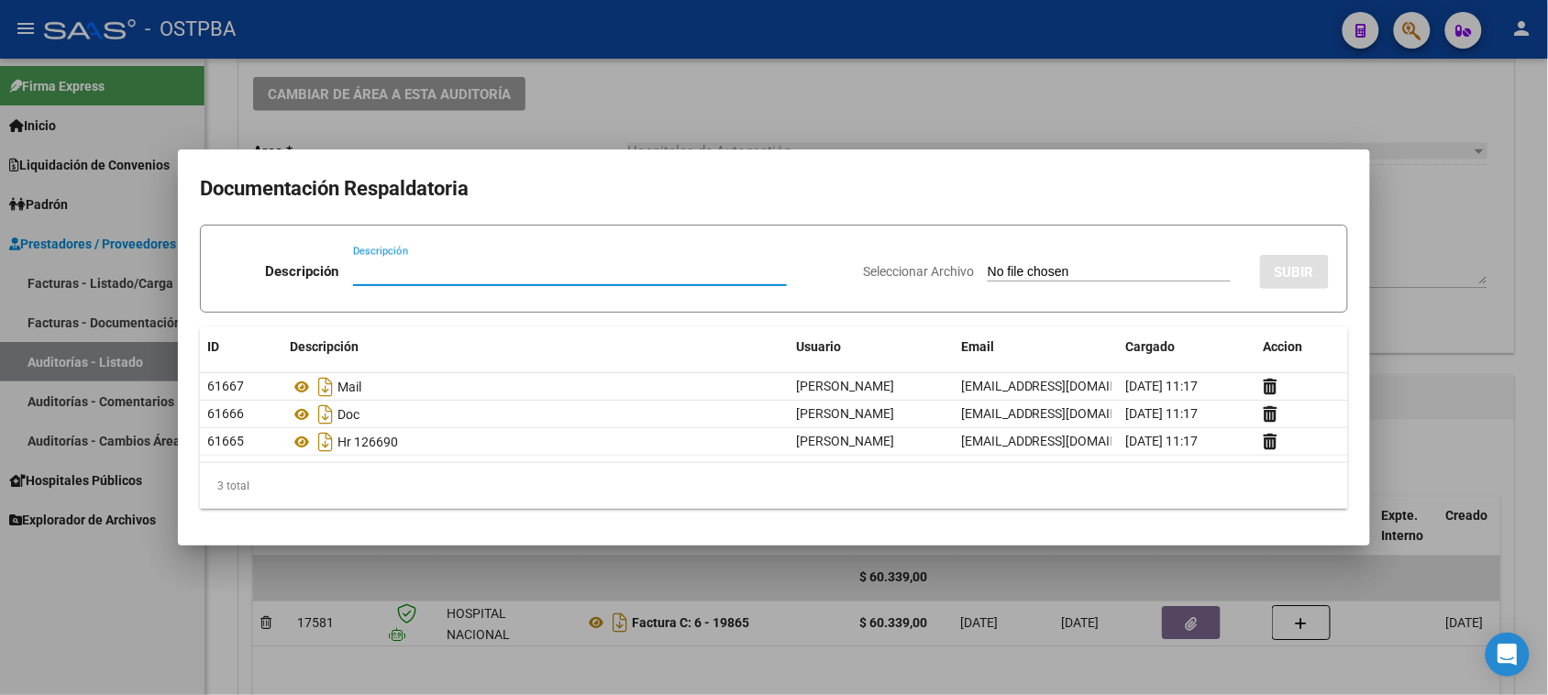
click at [73, 637] on div at bounding box center [774, 347] width 1548 height 695
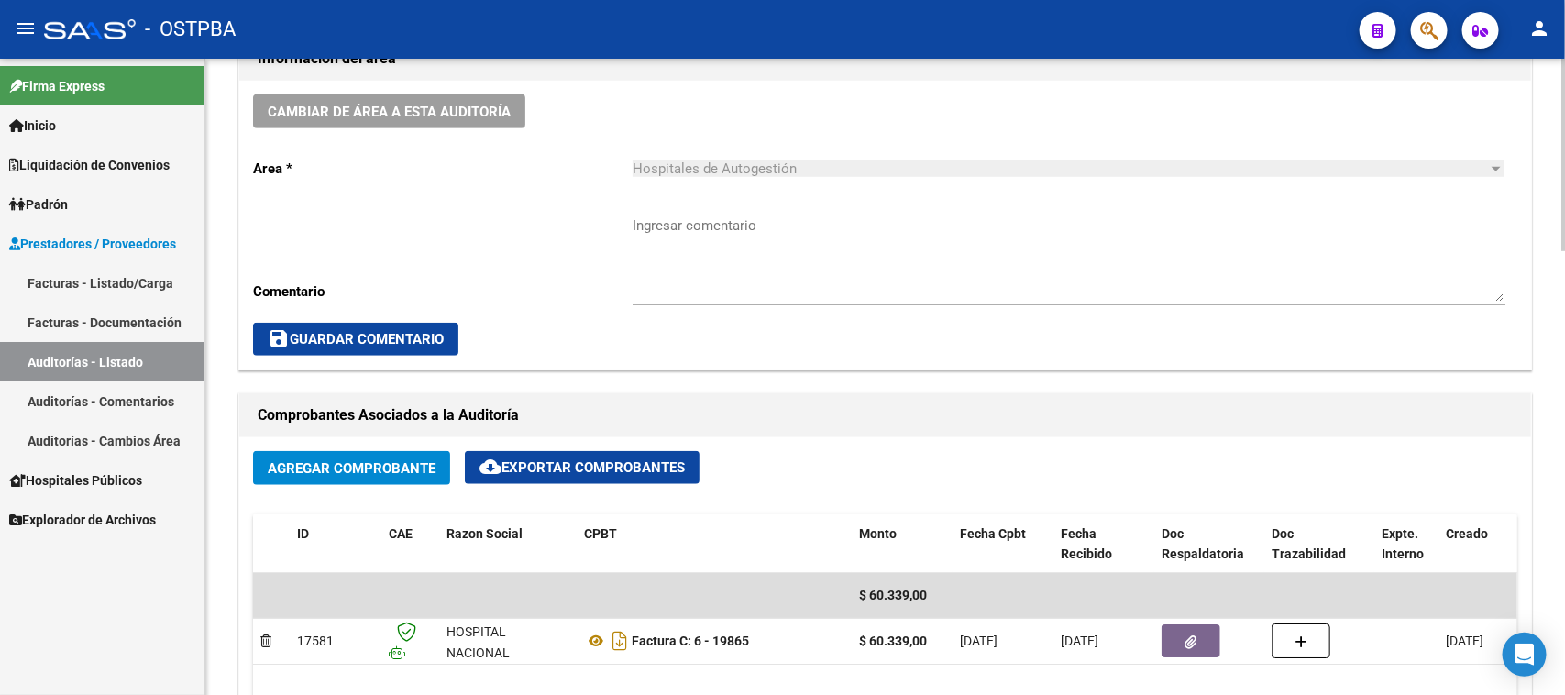
scroll to position [688, 0]
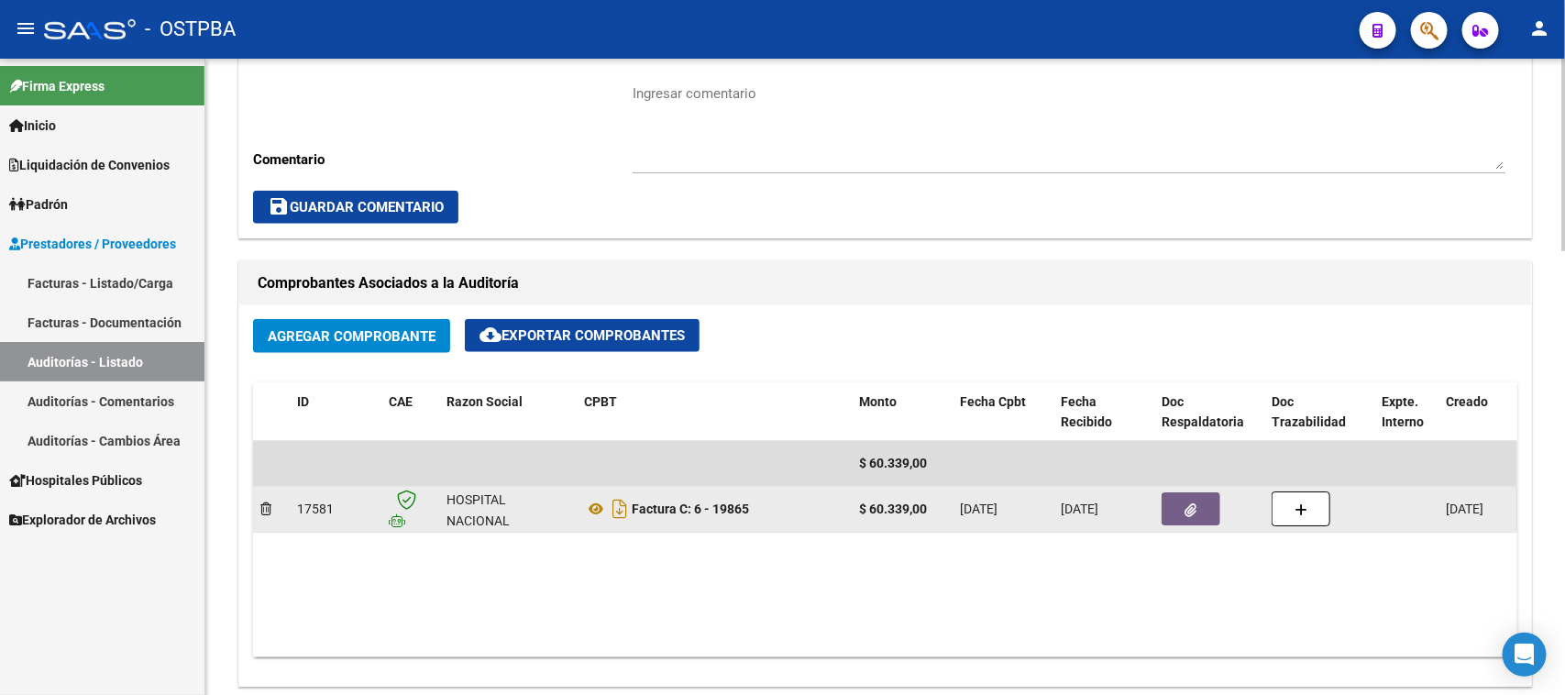
click at [1175, 504] on button "button" at bounding box center [1191, 508] width 59 height 33
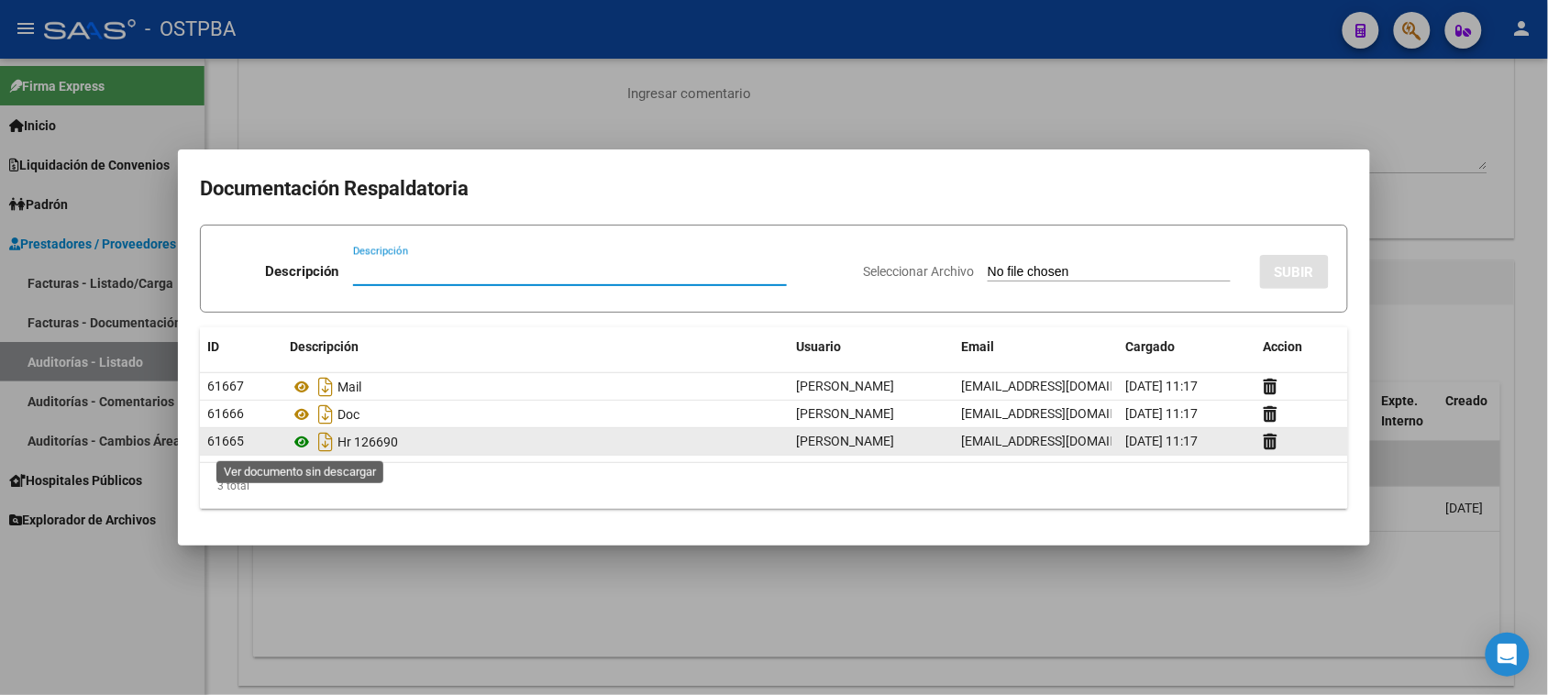
click at [304, 440] on icon at bounding box center [302, 442] width 24 height 22
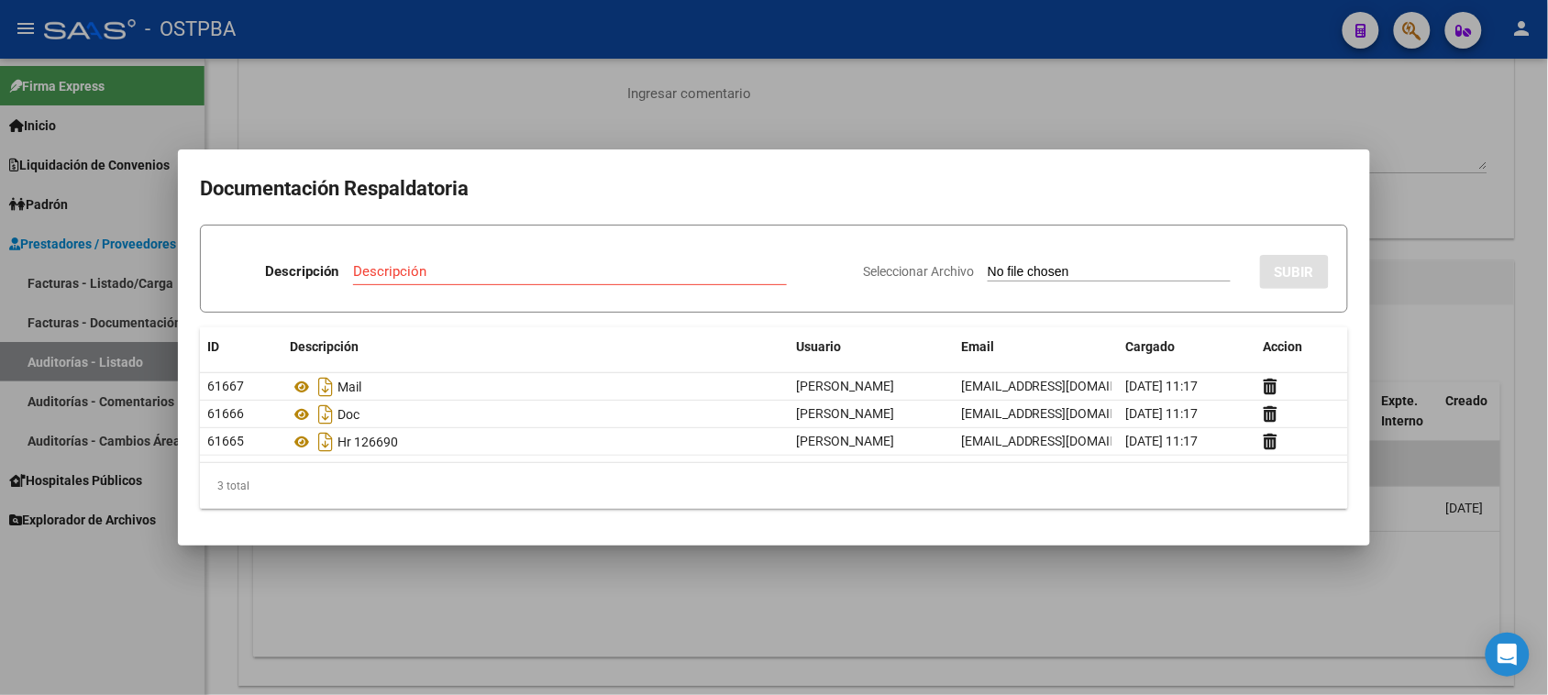
drag, startPoint x: 134, startPoint y: 629, endPoint x: 149, endPoint y: 617, distance: 18.9
click at [138, 625] on div at bounding box center [774, 347] width 1548 height 695
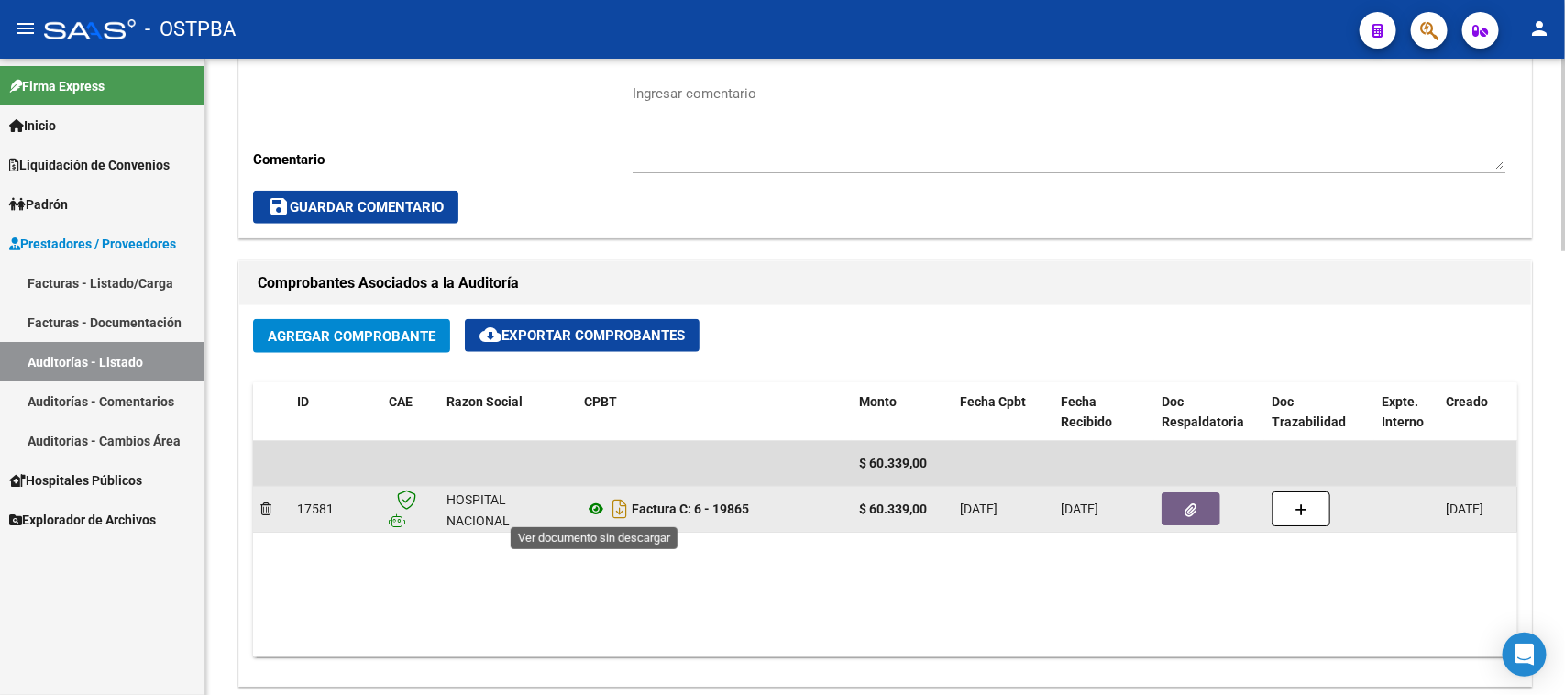
click at [593, 505] on icon at bounding box center [596, 509] width 24 height 22
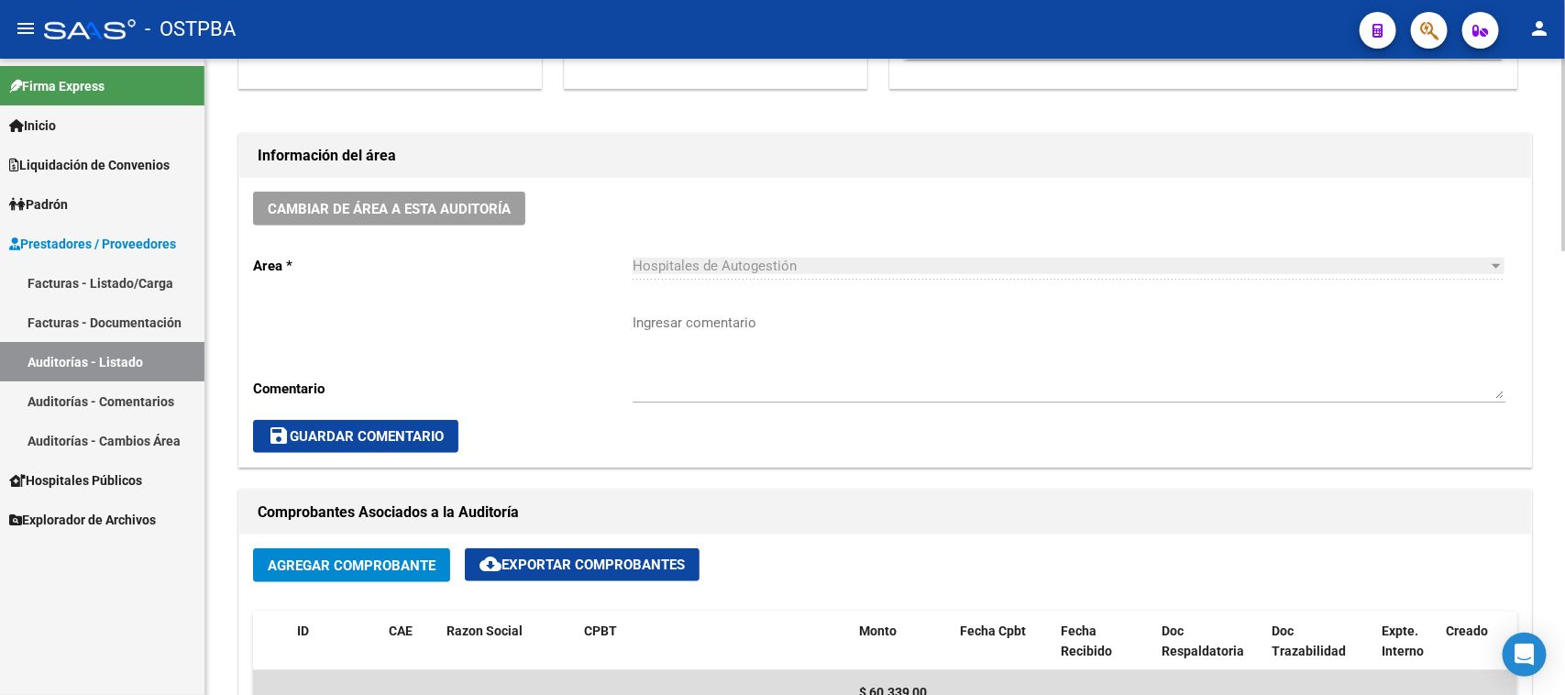
scroll to position [0, 0]
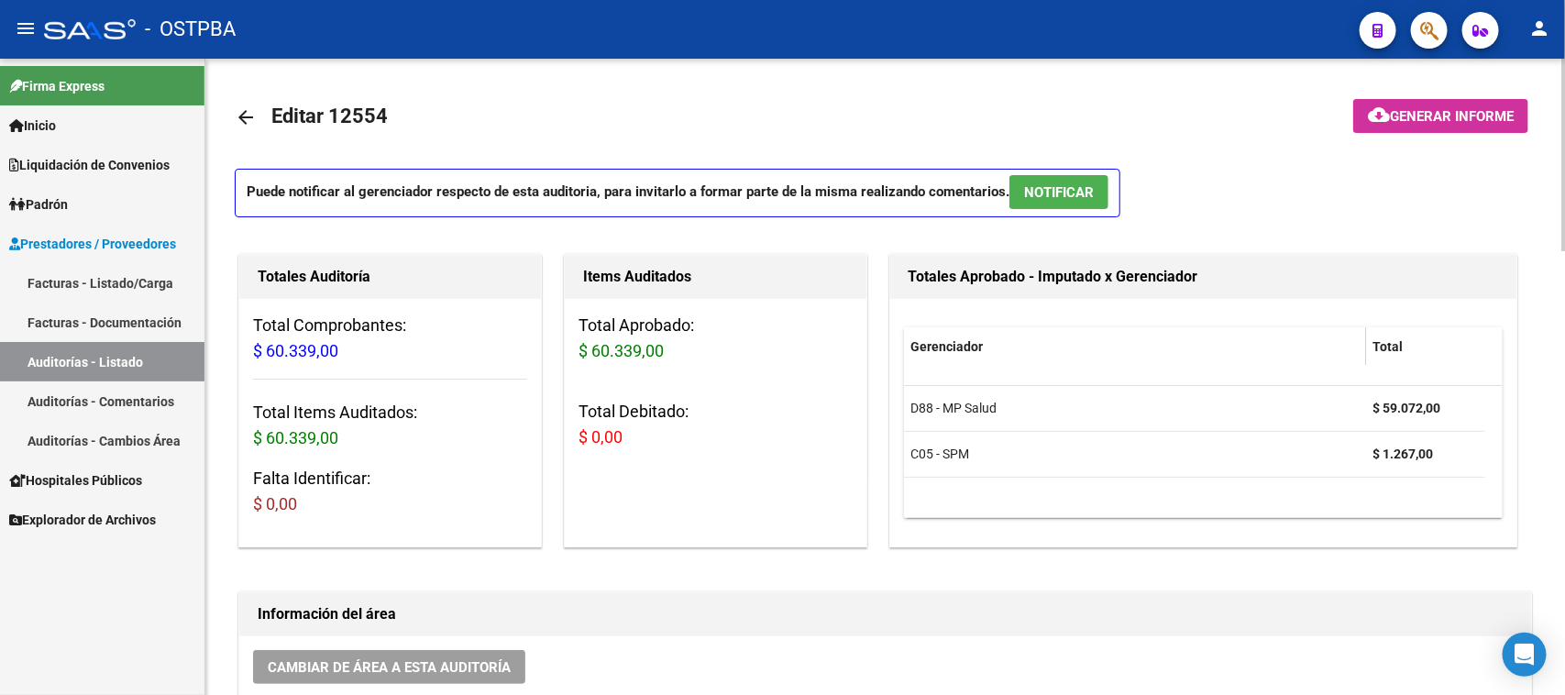
click at [243, 116] on mat-icon "arrow_back" at bounding box center [246, 117] width 22 height 22
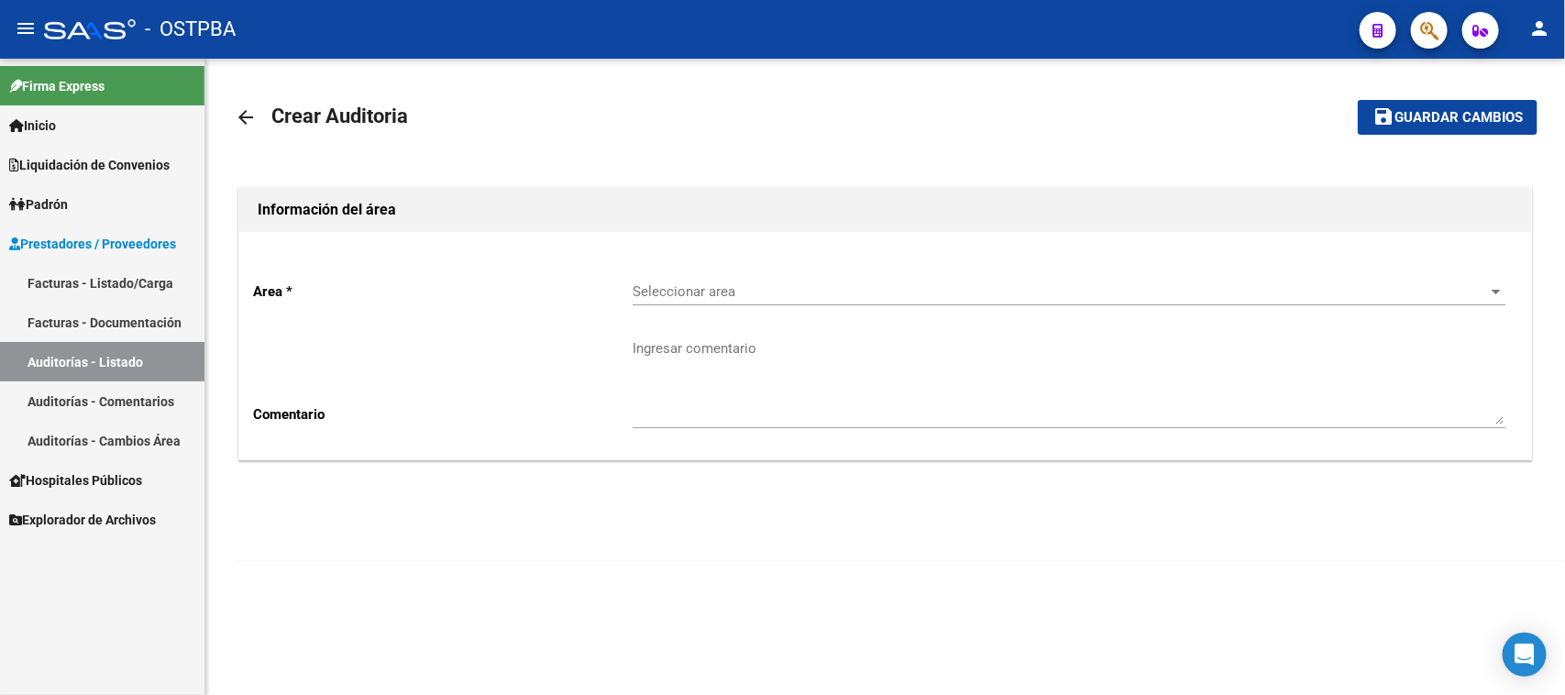
click at [890, 280] on div "Seleccionar area Seleccionar area" at bounding box center [1069, 285] width 873 height 39
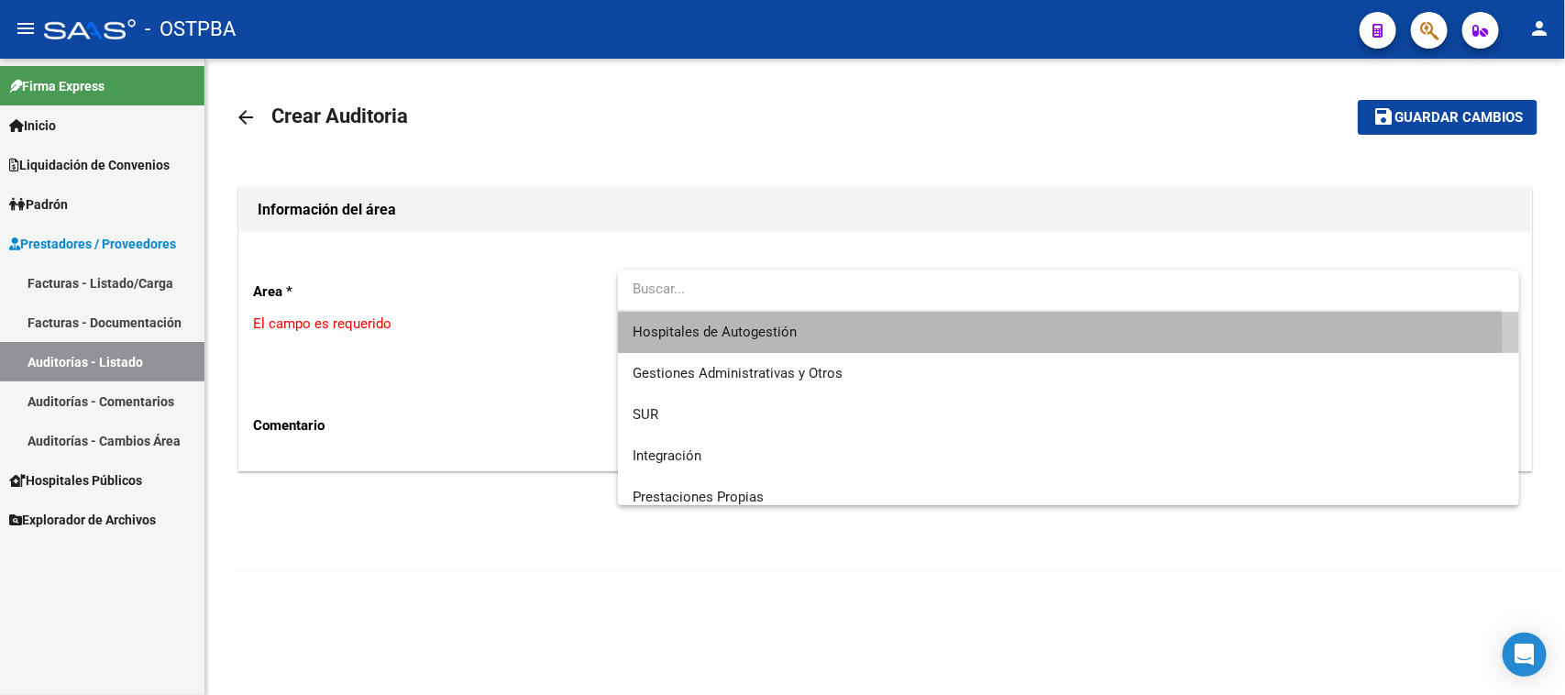
click at [809, 337] on span "Hospitales de Autogestión" at bounding box center [1069, 332] width 873 height 41
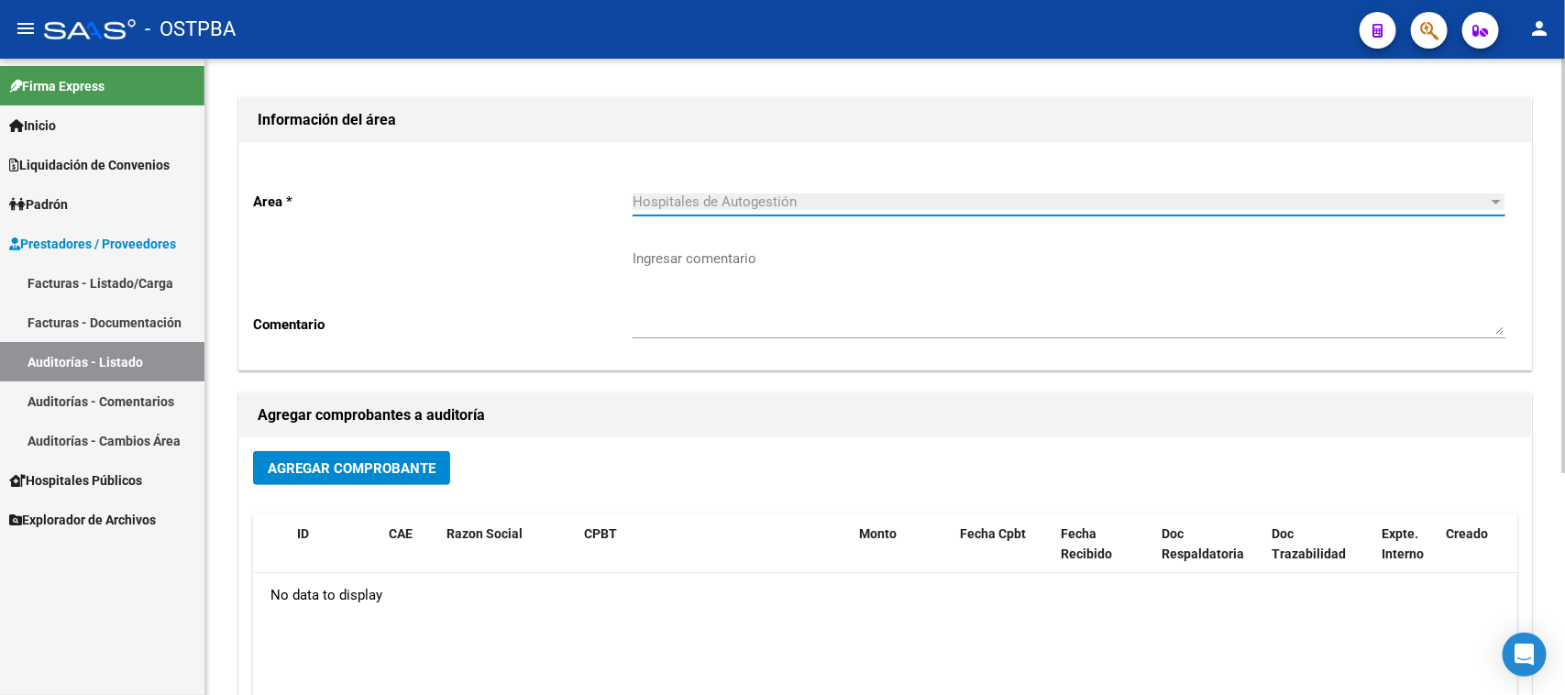
scroll to position [229, 0]
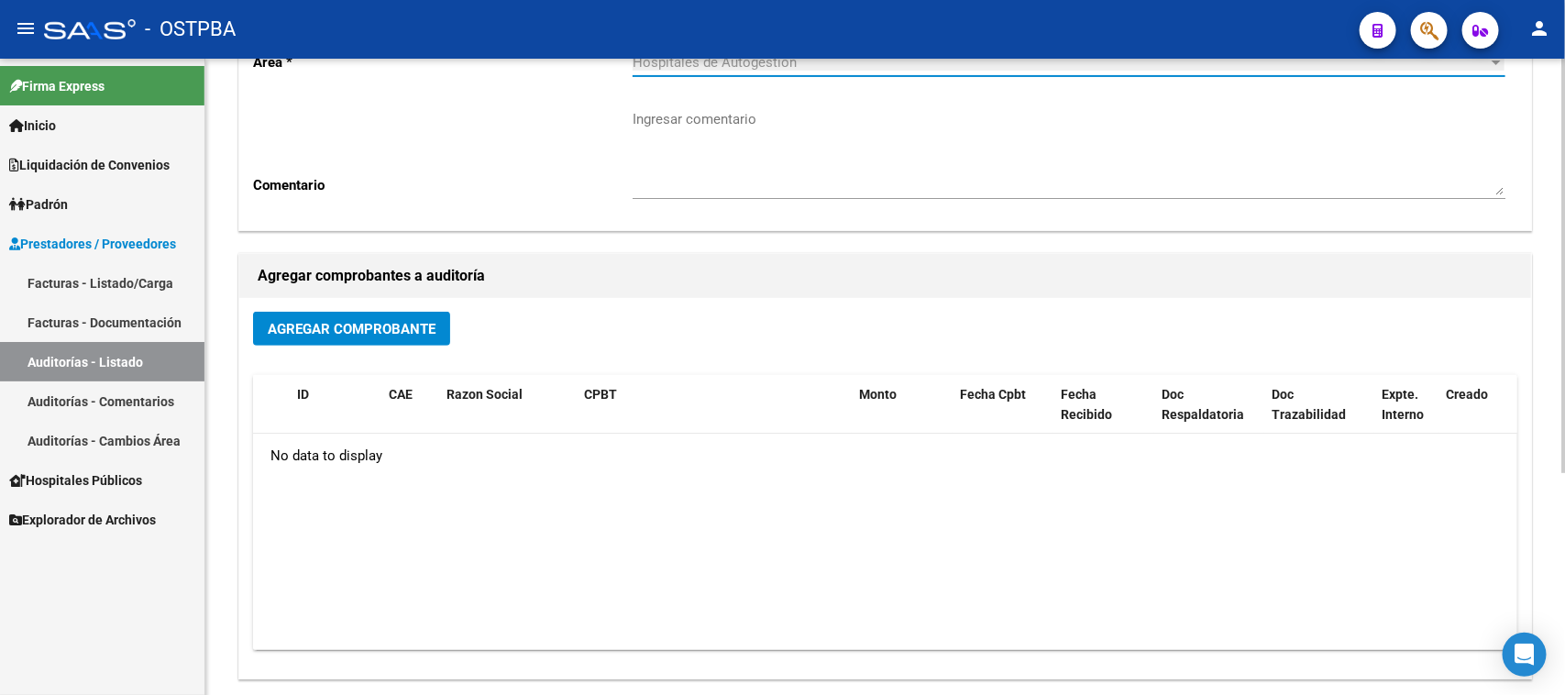
click at [409, 333] on span "Agregar Comprobante" at bounding box center [352, 329] width 168 height 17
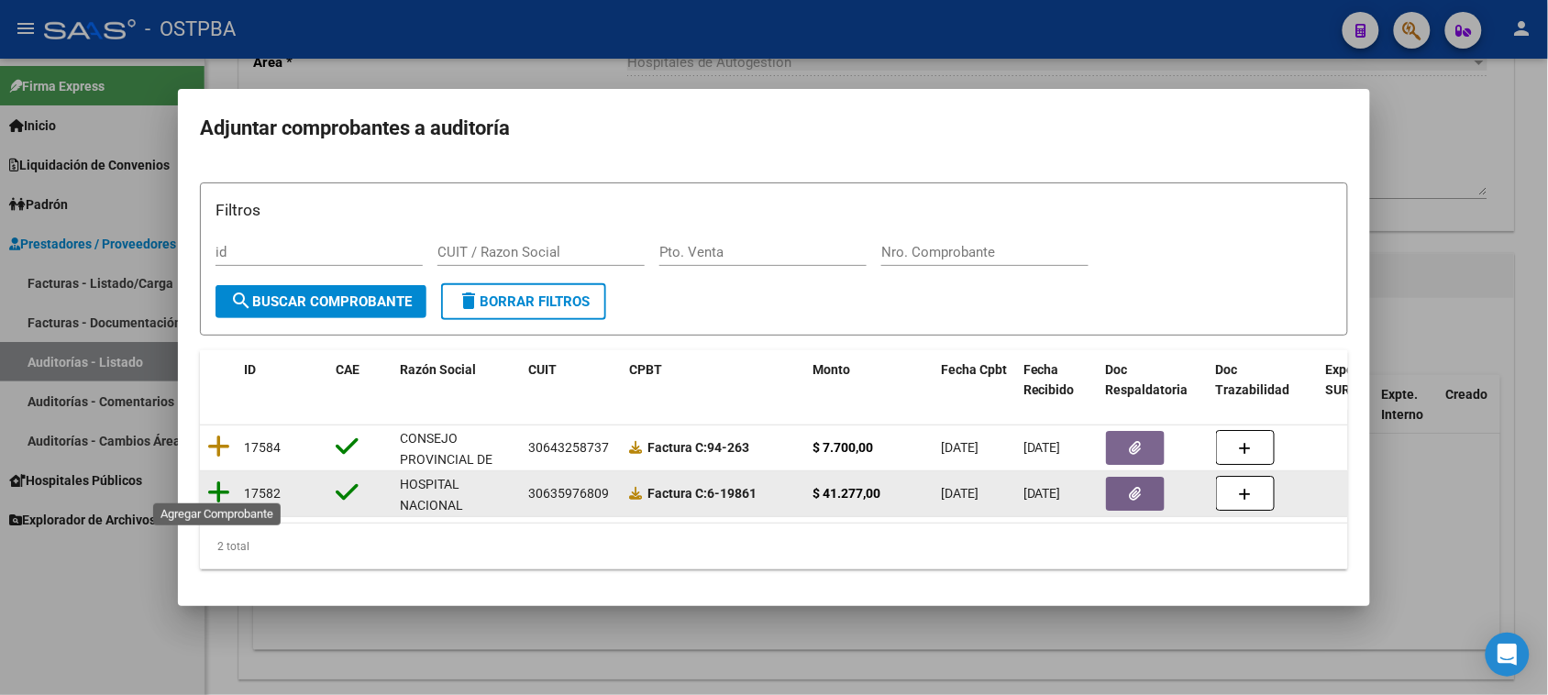
click at [221, 487] on icon at bounding box center [218, 493] width 23 height 26
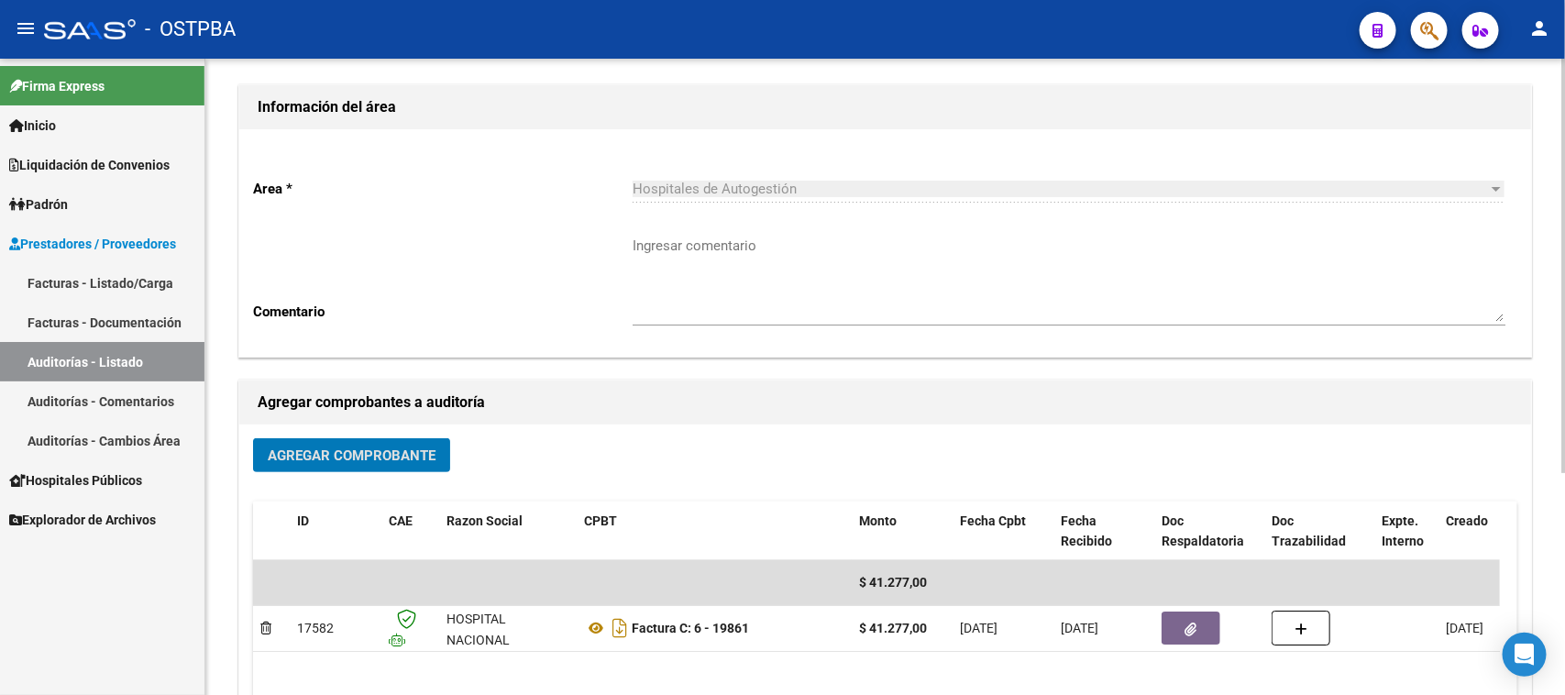
scroll to position [0, 0]
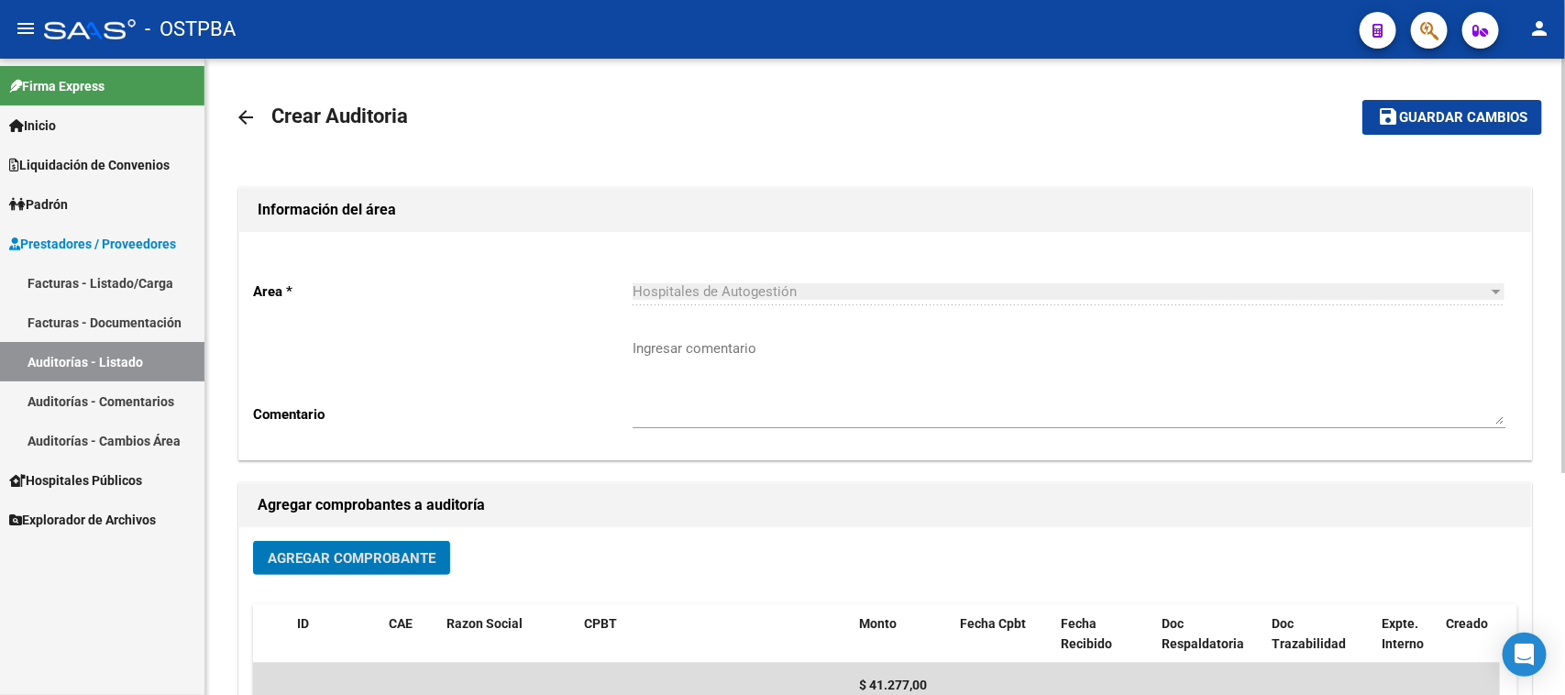
click at [1456, 122] on span "Guardar cambios" at bounding box center [1463, 118] width 128 height 17
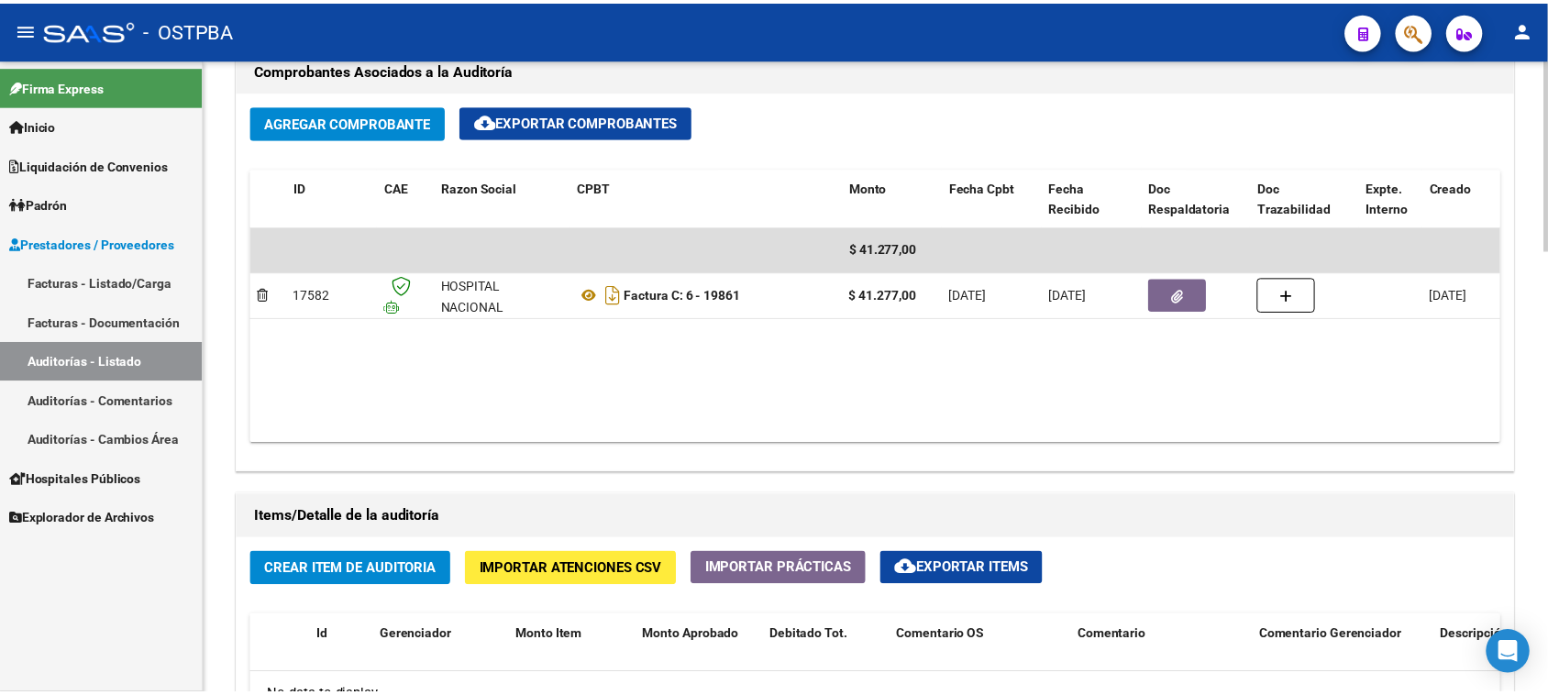
scroll to position [917, 0]
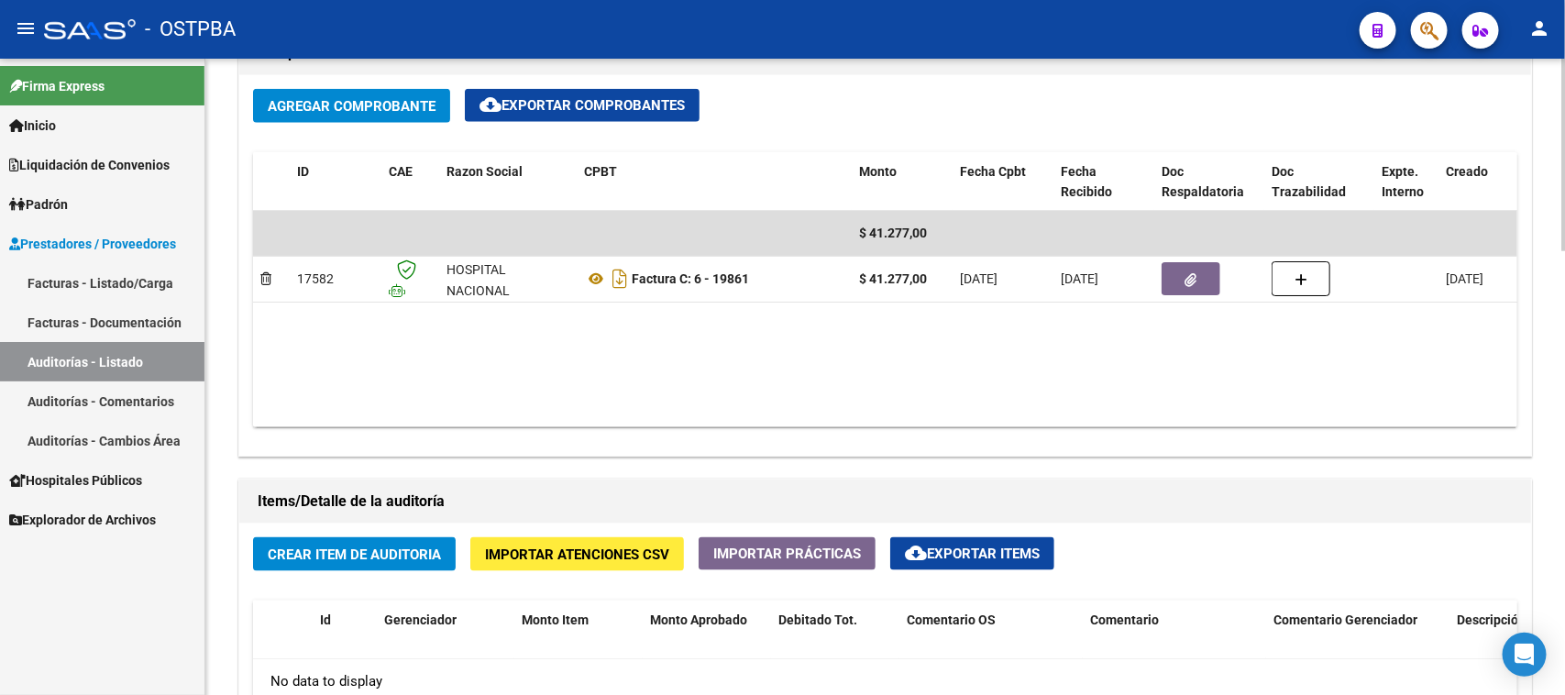
click at [405, 548] on span "Crear Item de Auditoria" at bounding box center [354, 555] width 173 height 17
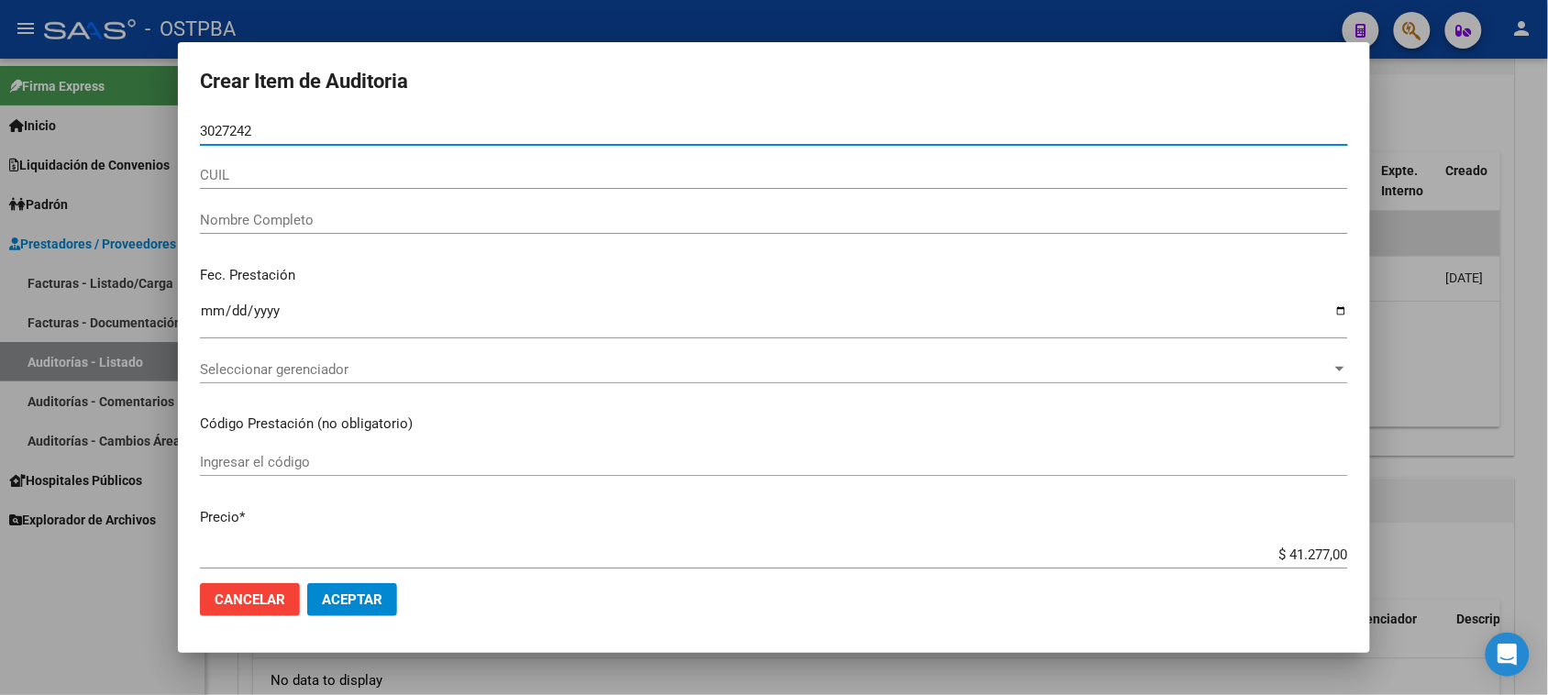
type input "30272420"
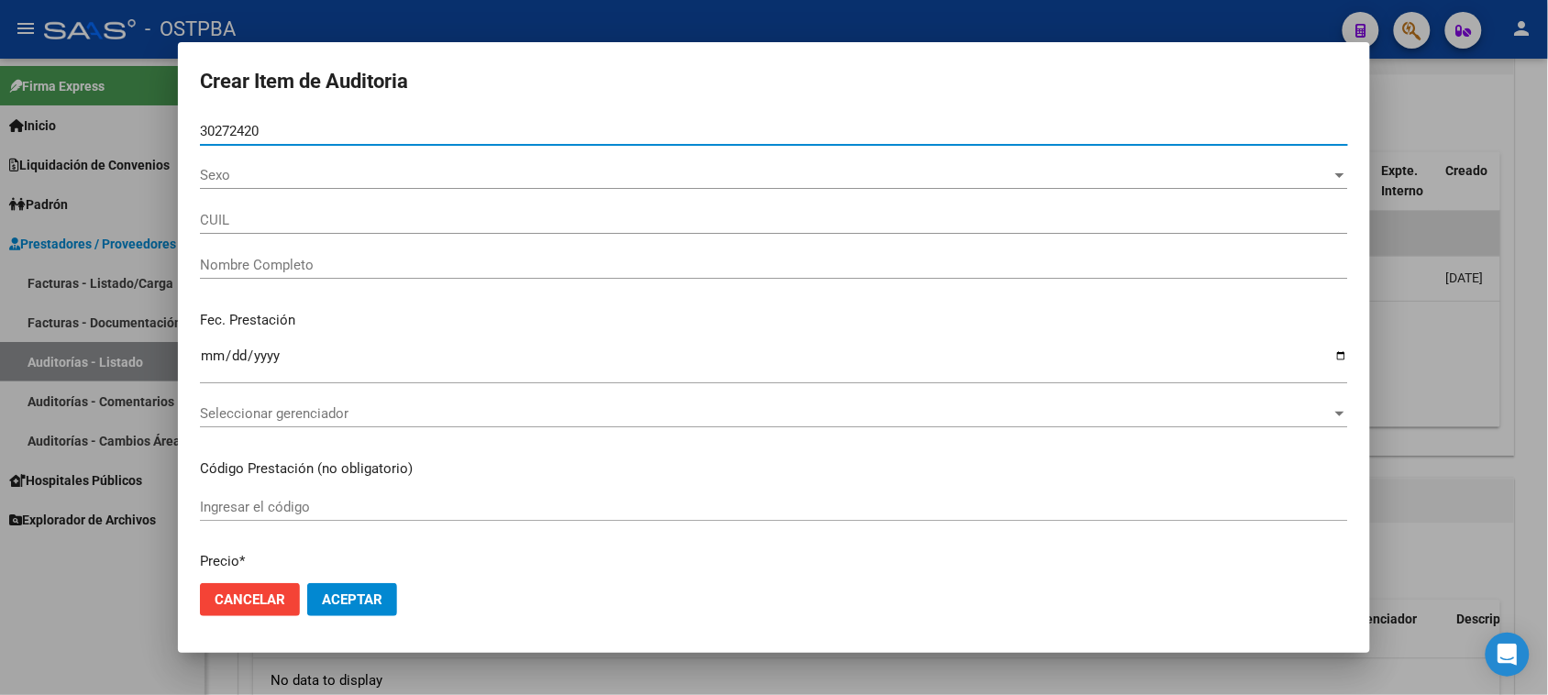
type input "27302724208"
type input "RAILEF [PERSON_NAME] -"
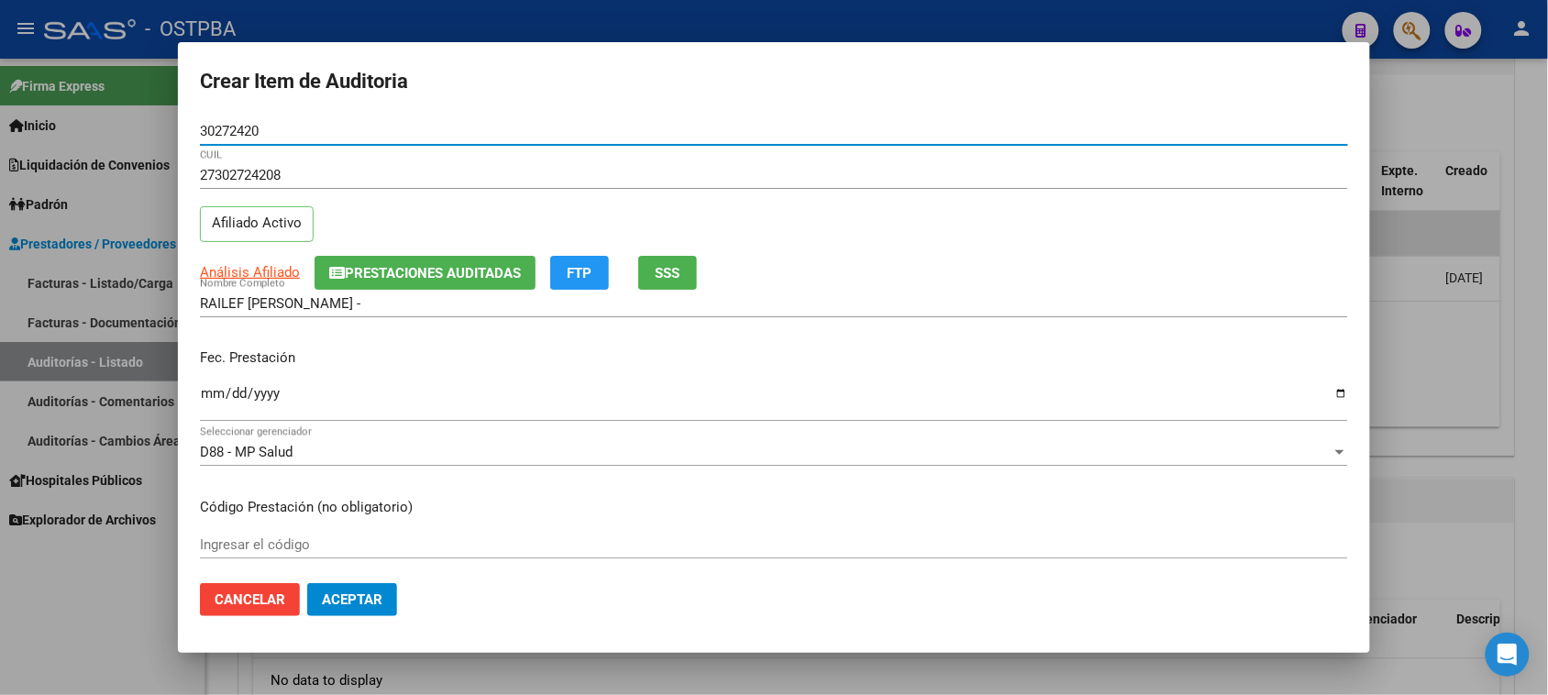
type input "30272420"
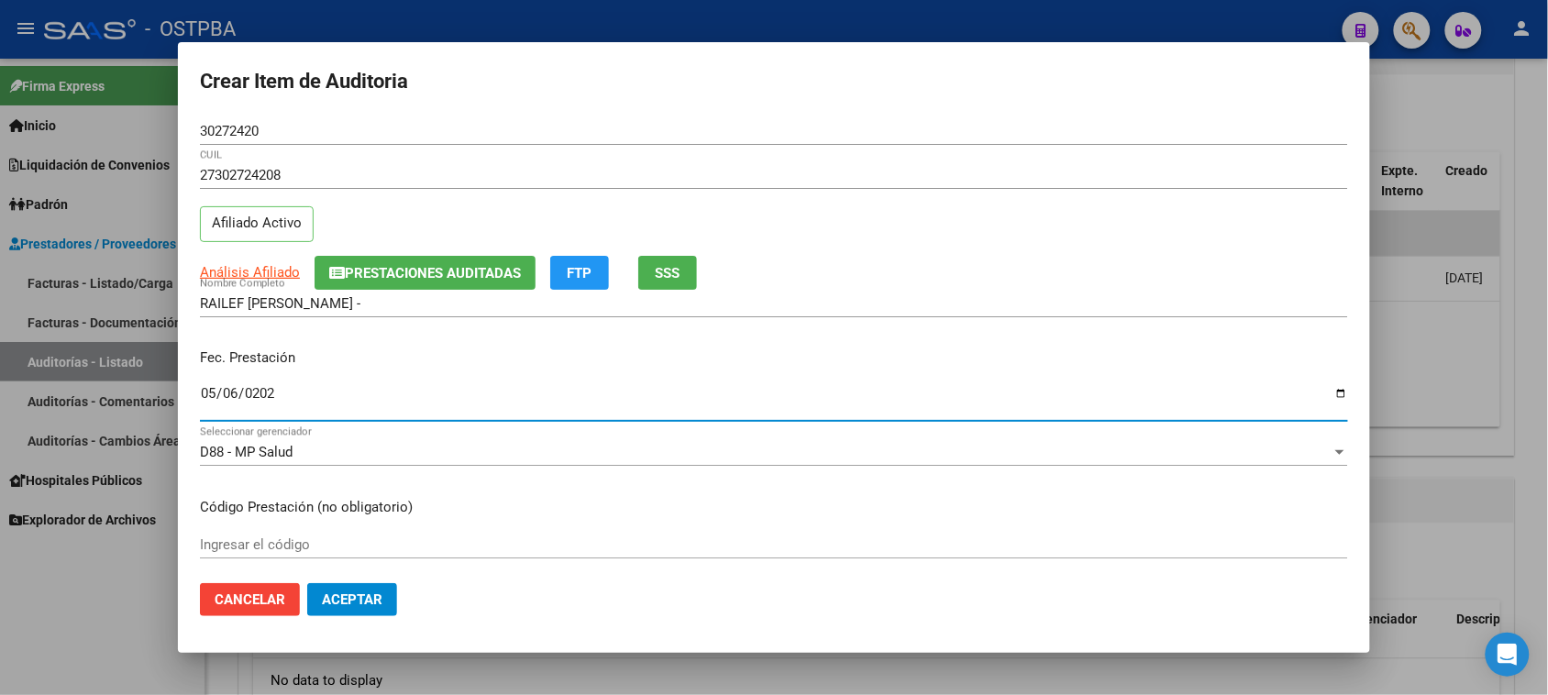
type input "[DATE]"
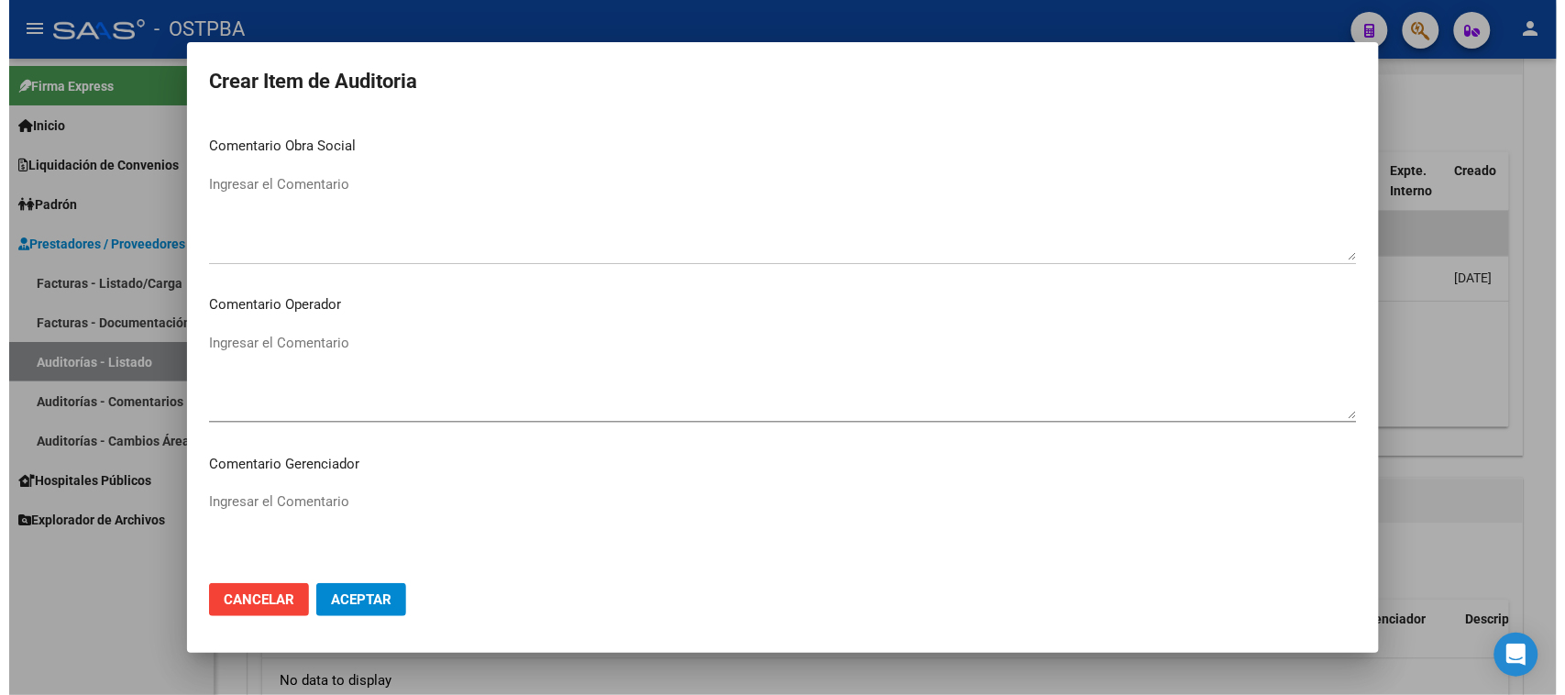
scroll to position [1143, 0]
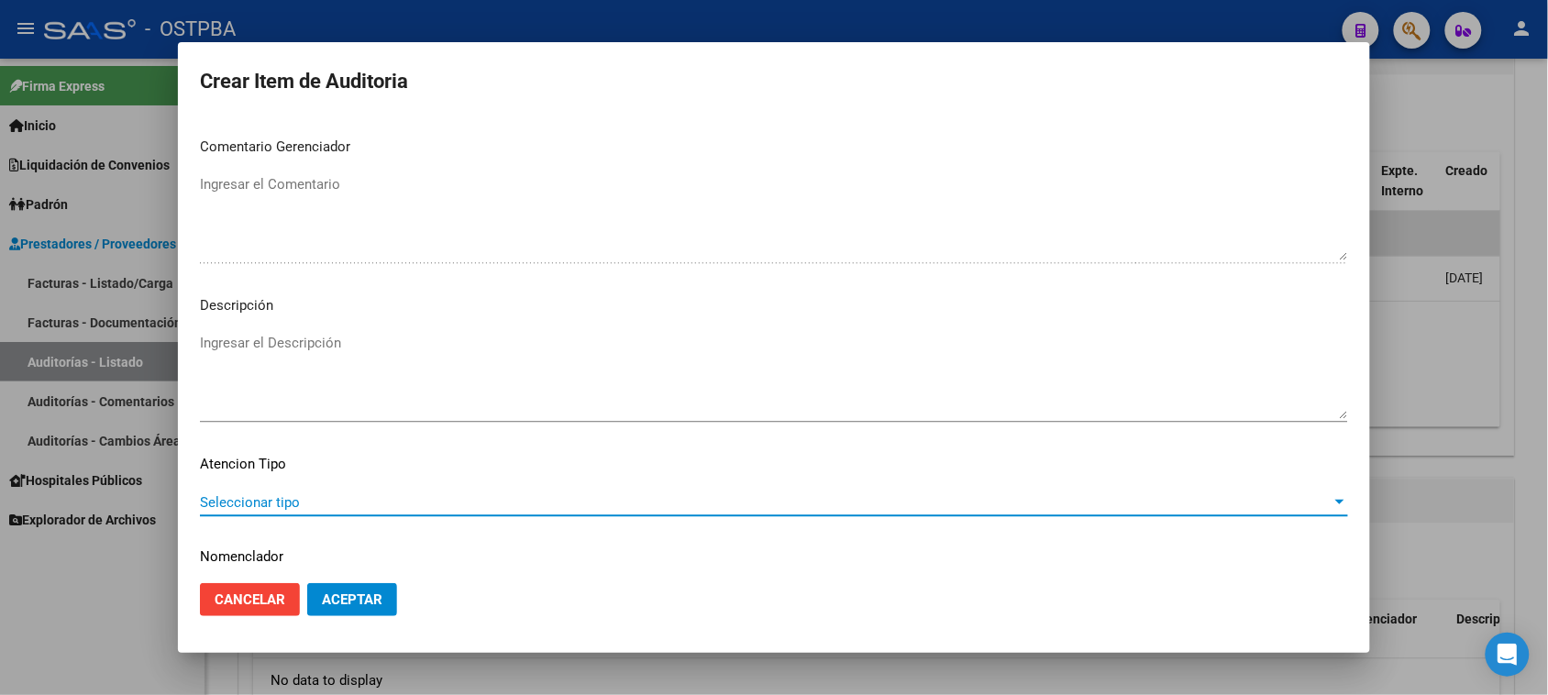
click at [264, 504] on span "Seleccionar tipo" at bounding box center [766, 502] width 1132 height 17
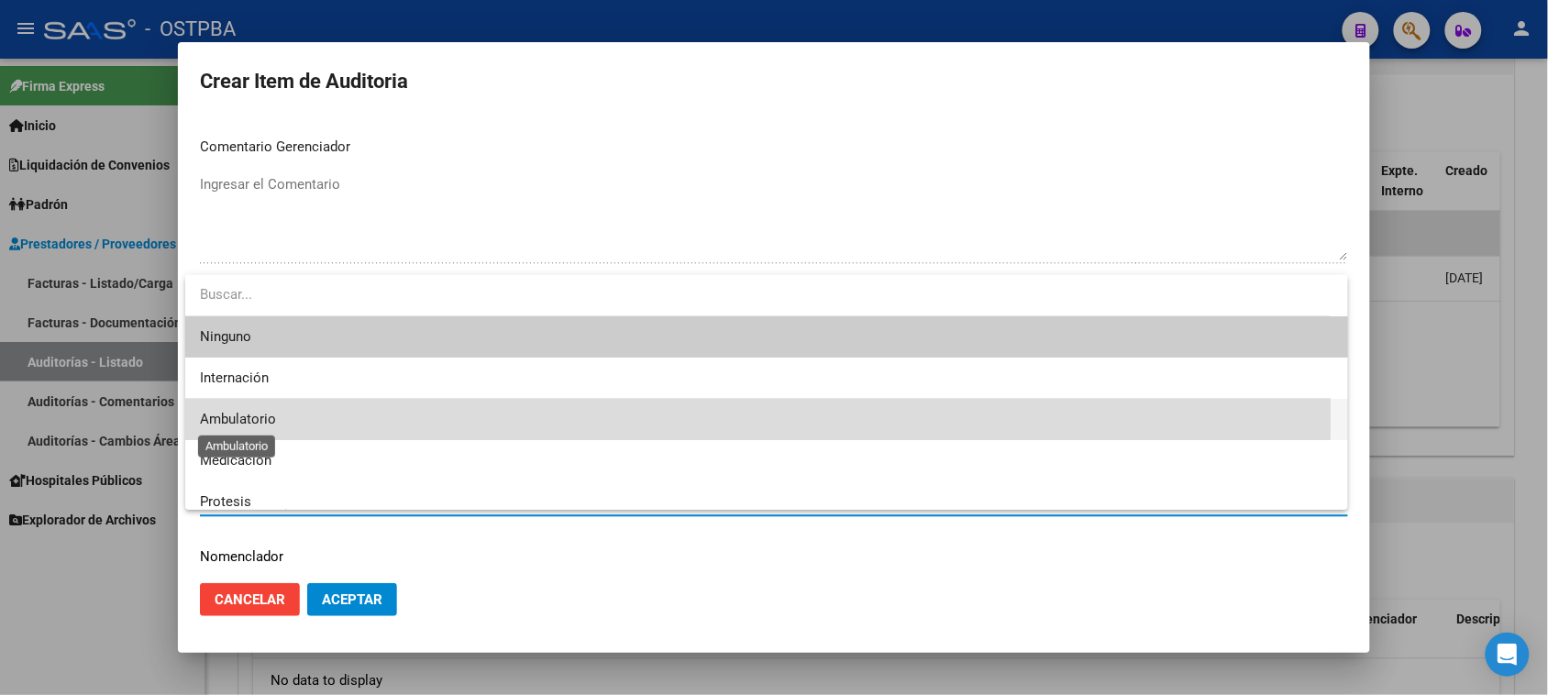
click at [258, 415] on span "Ambulatorio" at bounding box center [238, 419] width 76 height 17
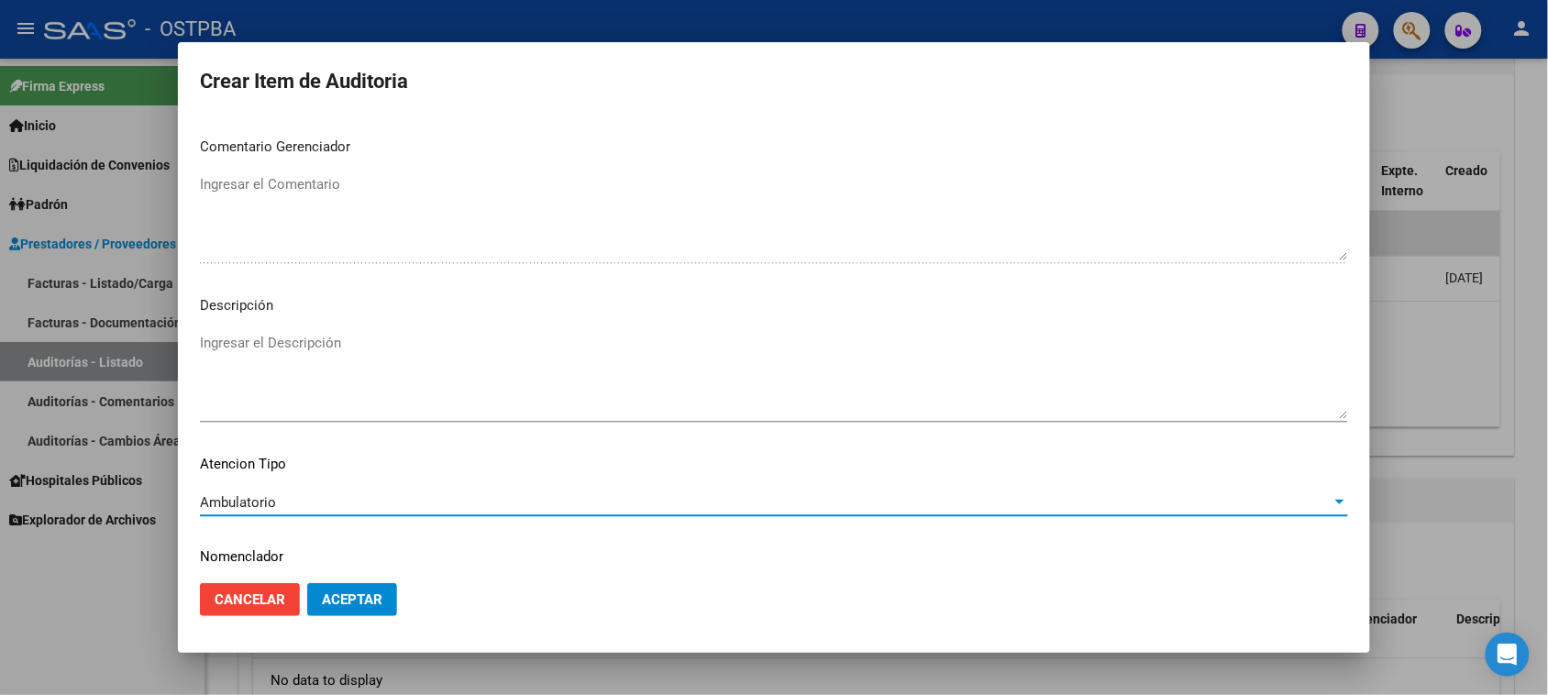
click at [377, 608] on button "Aceptar" at bounding box center [352, 599] width 90 height 33
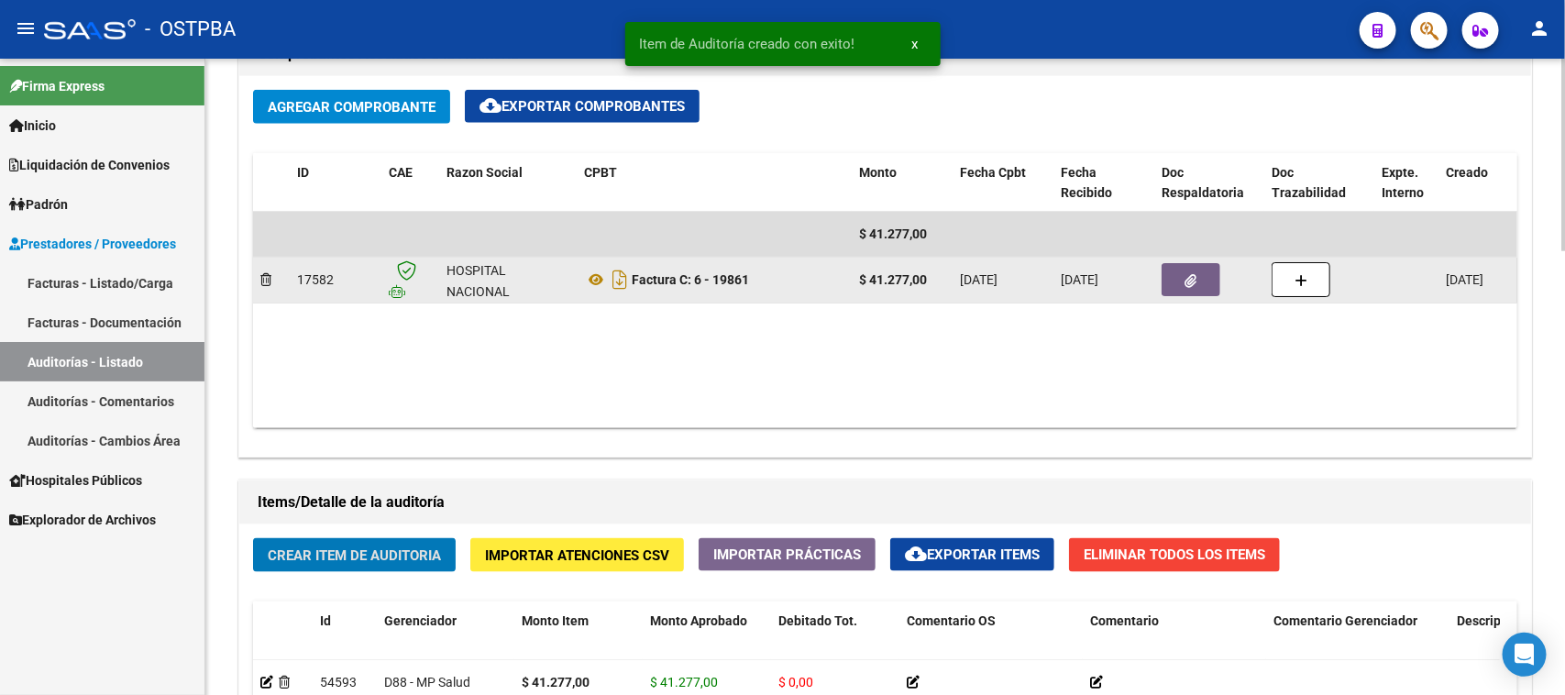
click at [1178, 282] on button "button" at bounding box center [1191, 279] width 59 height 33
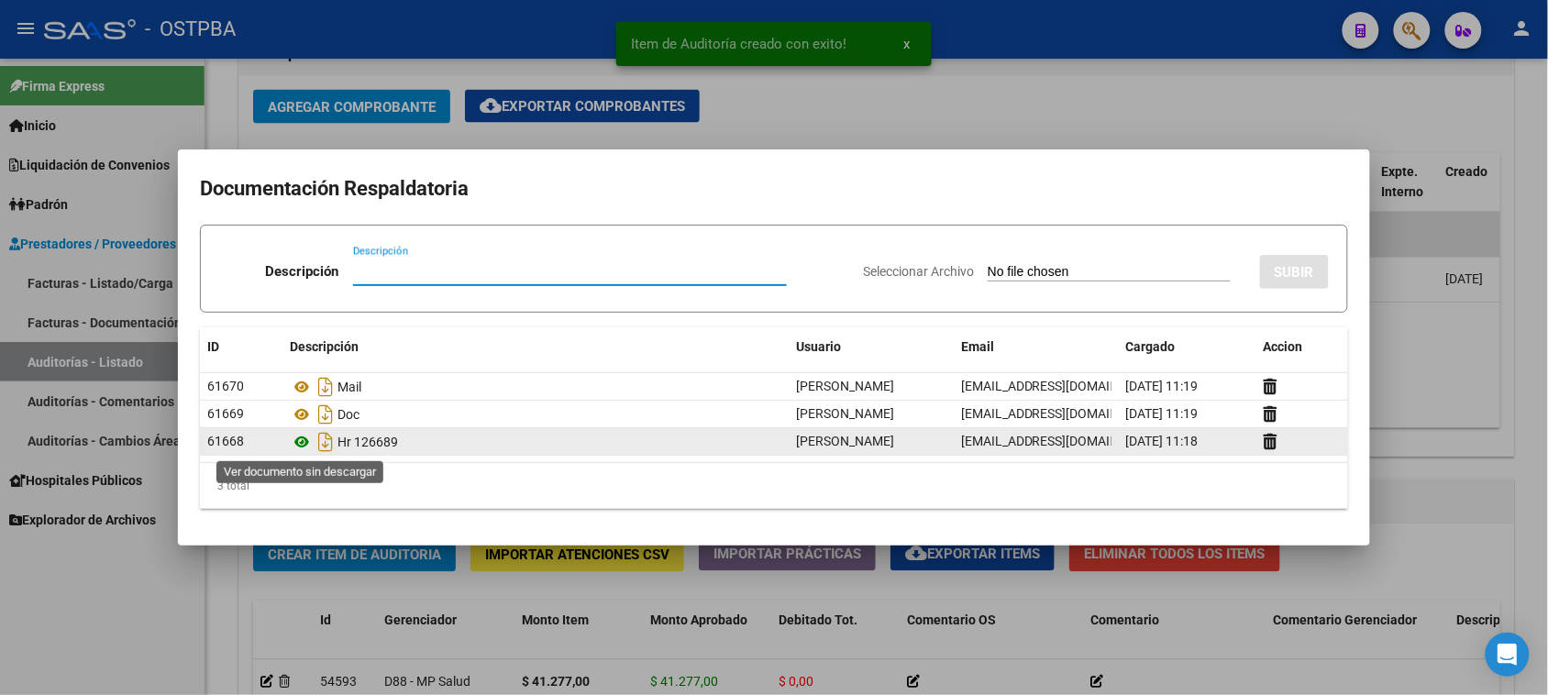
click at [300, 442] on icon at bounding box center [302, 442] width 24 height 22
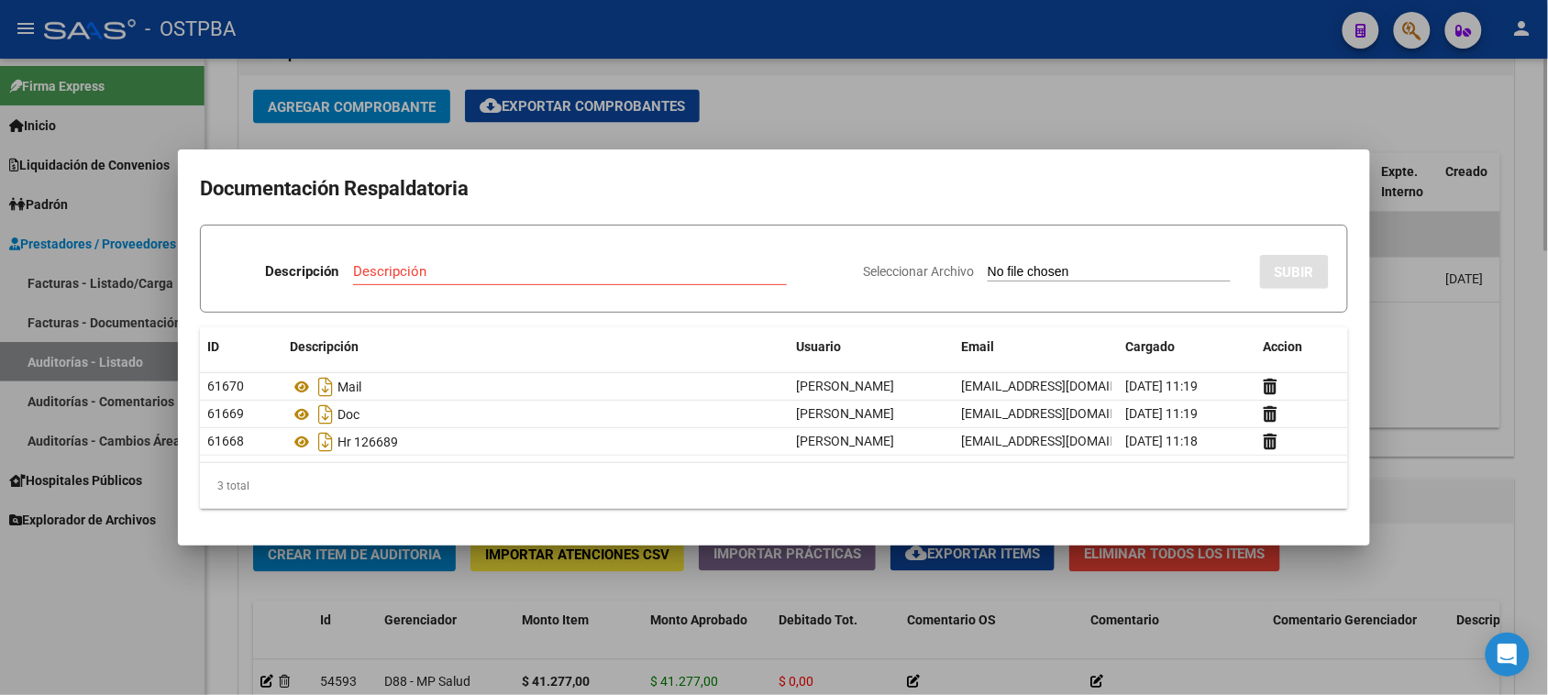
drag, startPoint x: 41, startPoint y: 633, endPoint x: 424, endPoint y: 378, distance: 459.6
click at [43, 630] on div at bounding box center [774, 347] width 1548 height 695
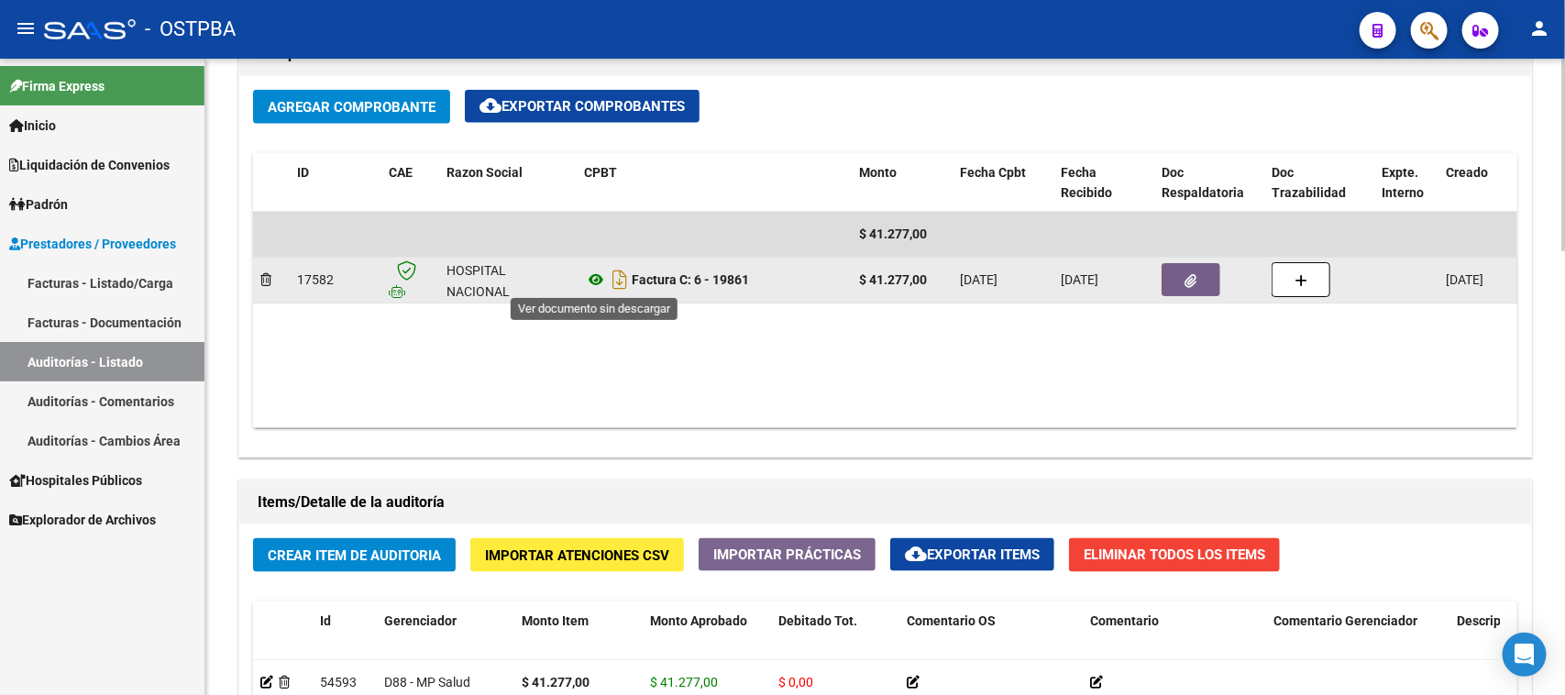
click at [594, 280] on icon at bounding box center [596, 280] width 24 height 22
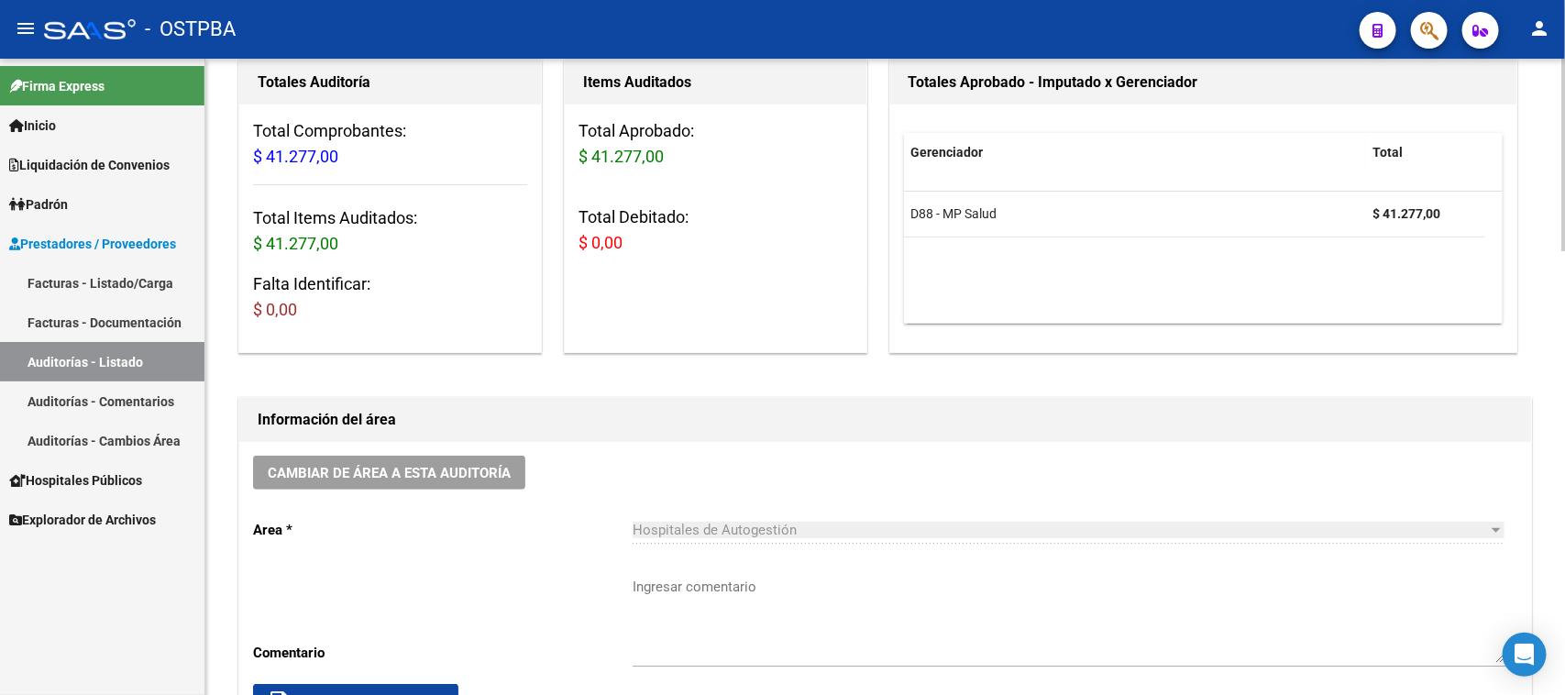
scroll to position [229, 0]
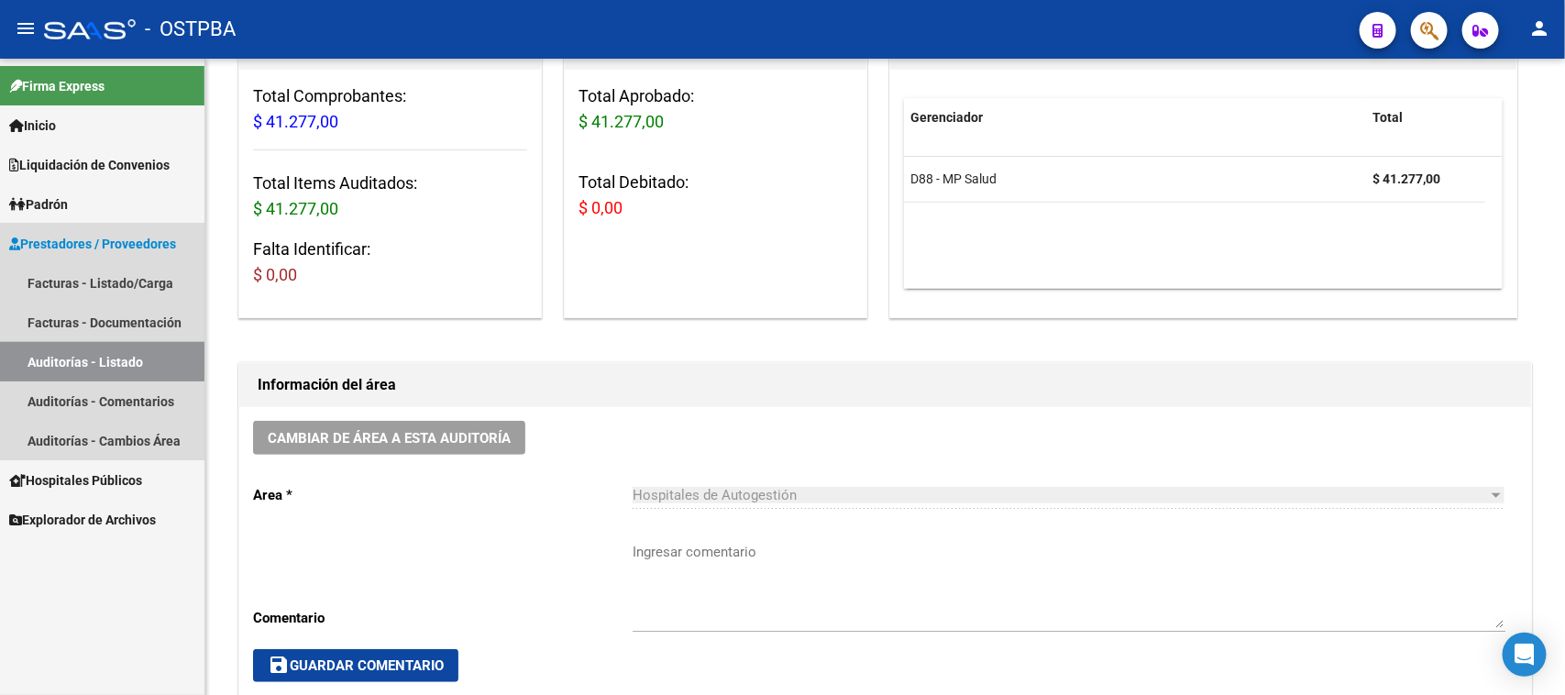
click at [157, 350] on link "Auditorías - Listado" at bounding box center [102, 361] width 205 height 39
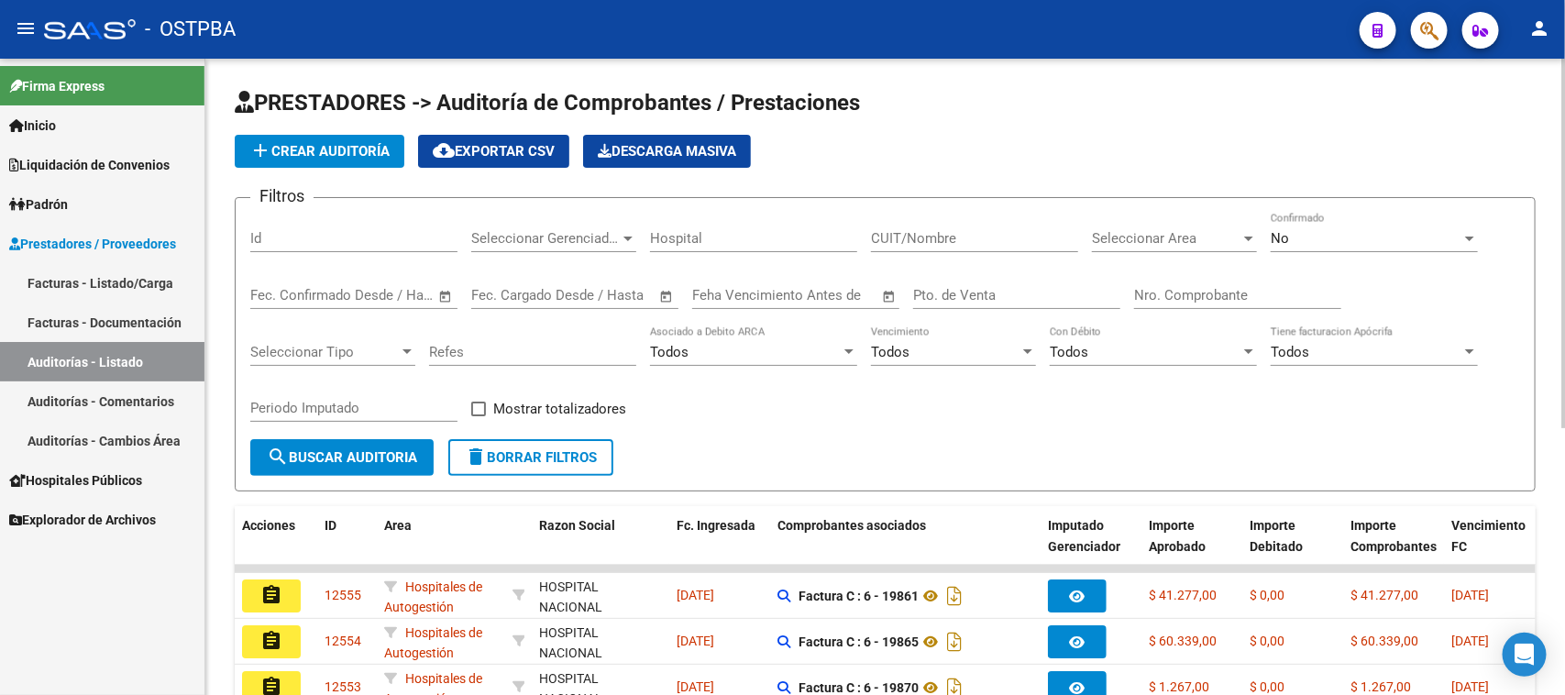
click at [349, 151] on span "add Crear Auditoría" at bounding box center [319, 151] width 140 height 17
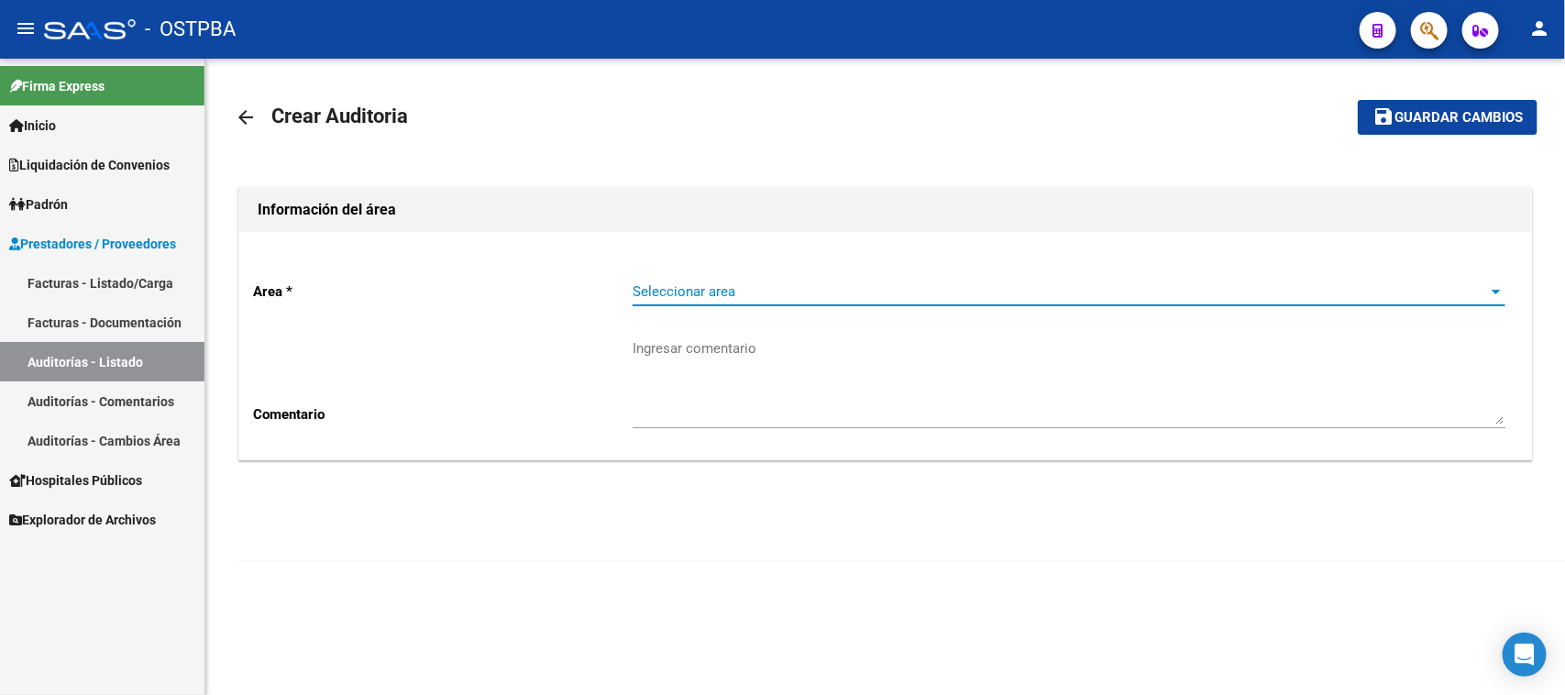
click at [768, 290] on span "Seleccionar area" at bounding box center [1061, 291] width 857 height 17
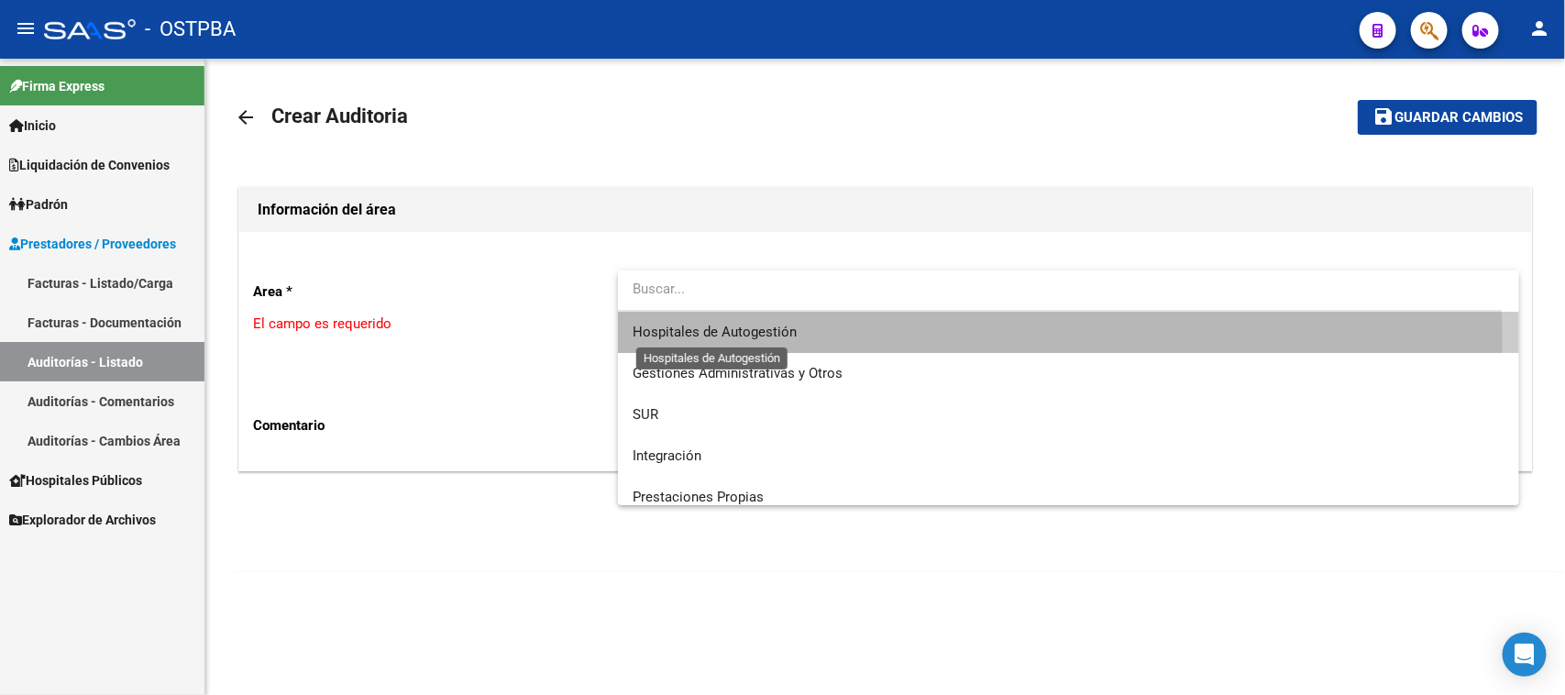
click at [734, 337] on span "Hospitales de Autogestión" at bounding box center [715, 332] width 164 height 17
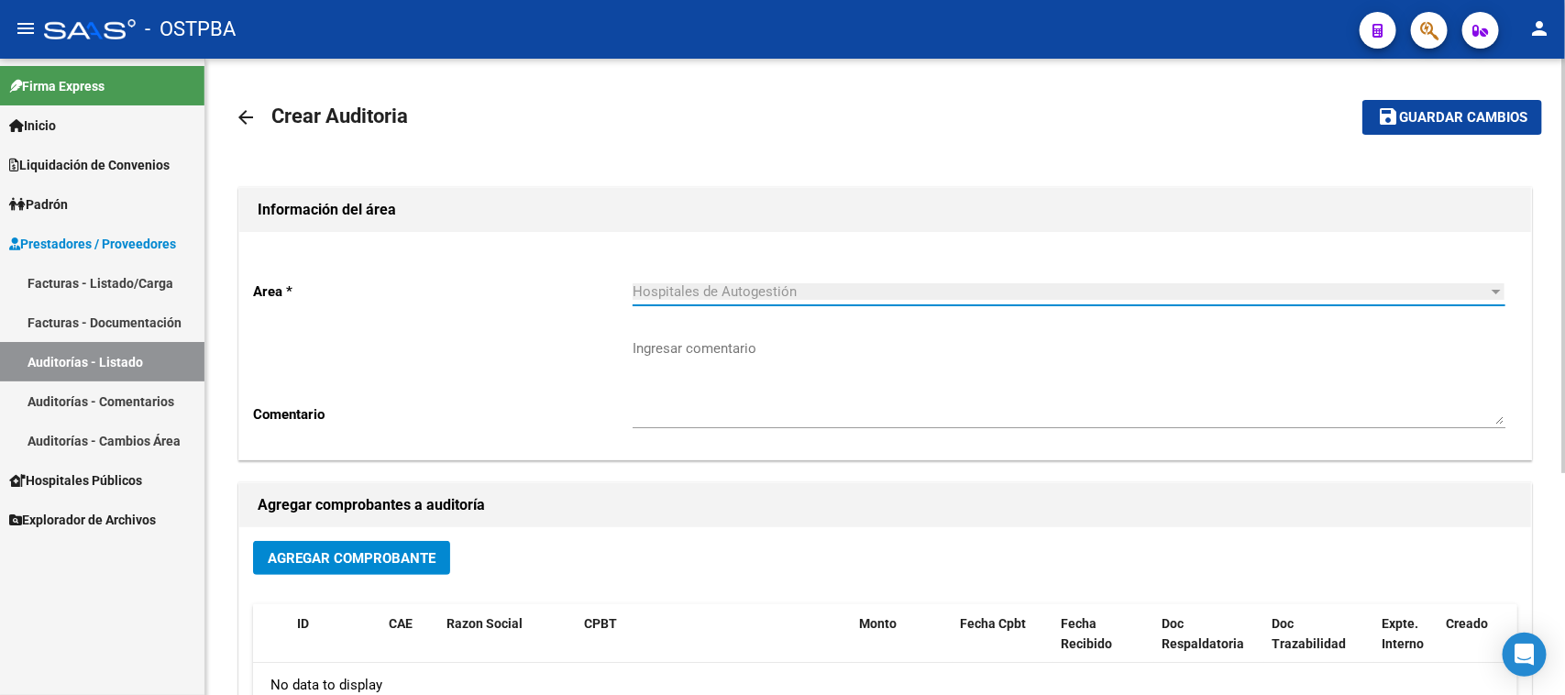
click at [323, 565] on button "Agregar Comprobante" at bounding box center [351, 558] width 197 height 34
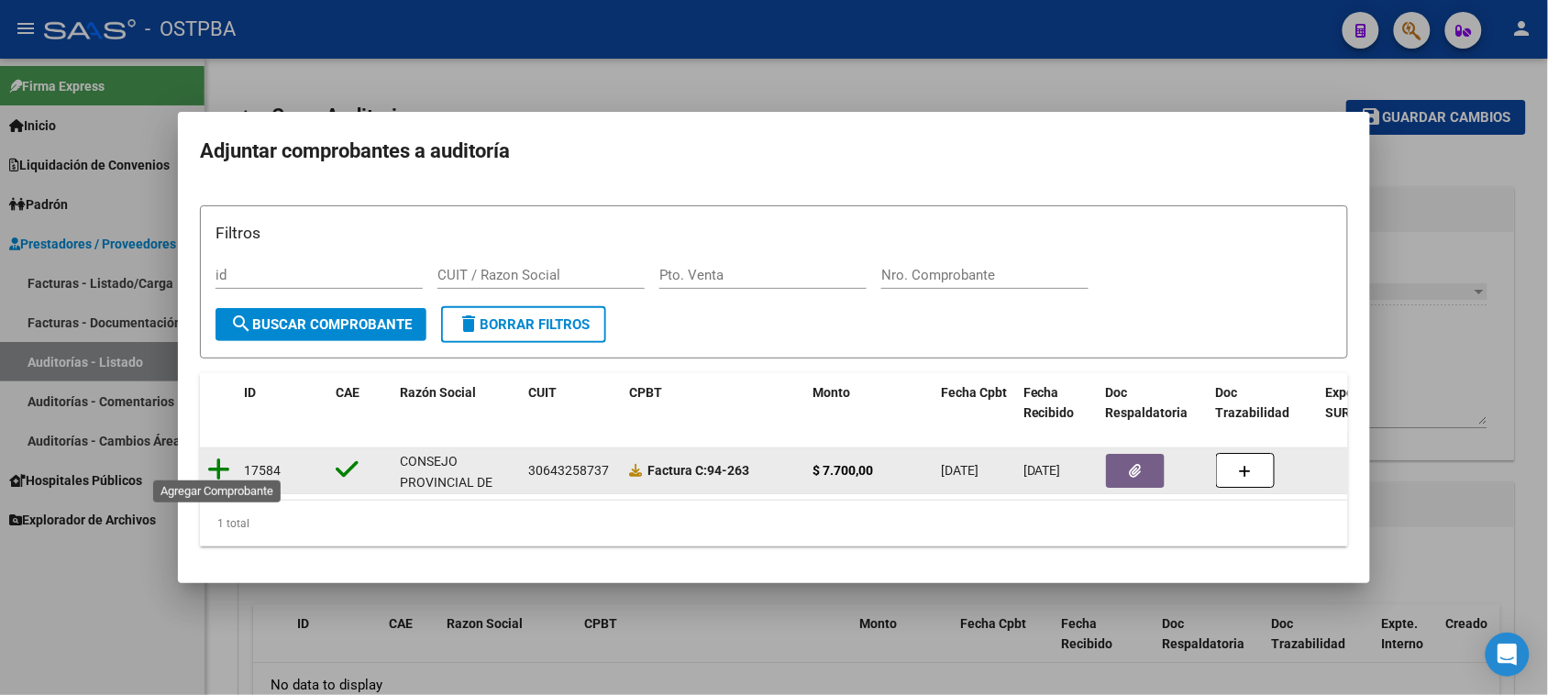
click at [221, 464] on icon at bounding box center [218, 470] width 23 height 26
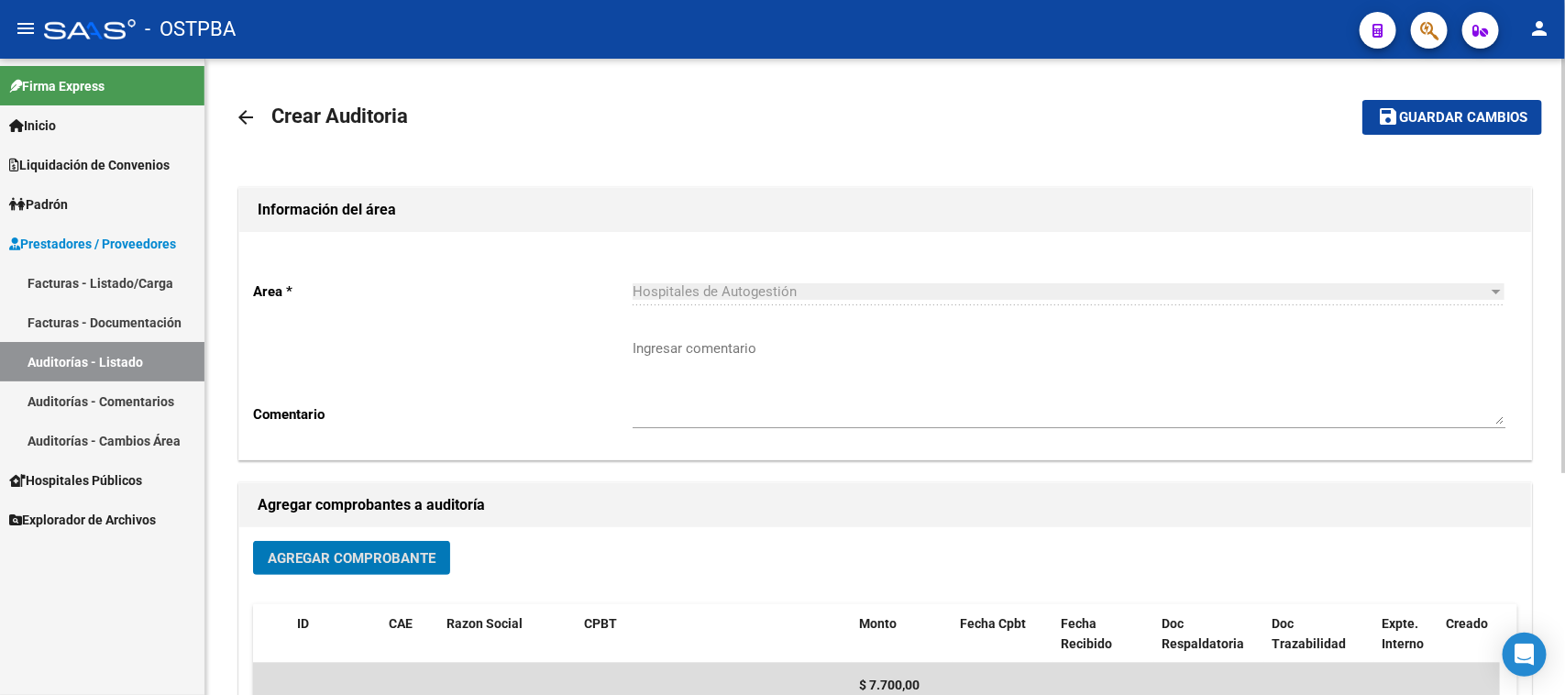
click at [1437, 120] on span "Guardar cambios" at bounding box center [1463, 118] width 128 height 17
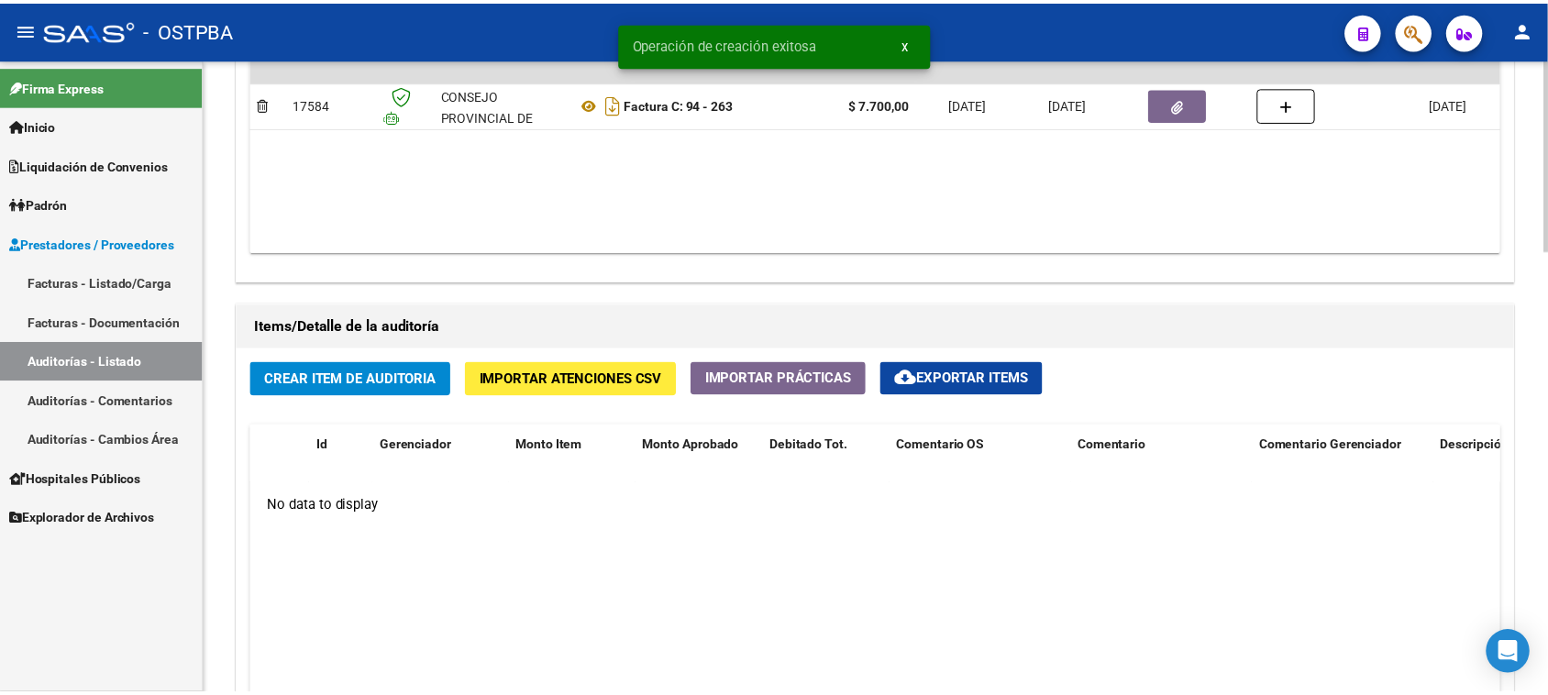
scroll to position [1146, 0]
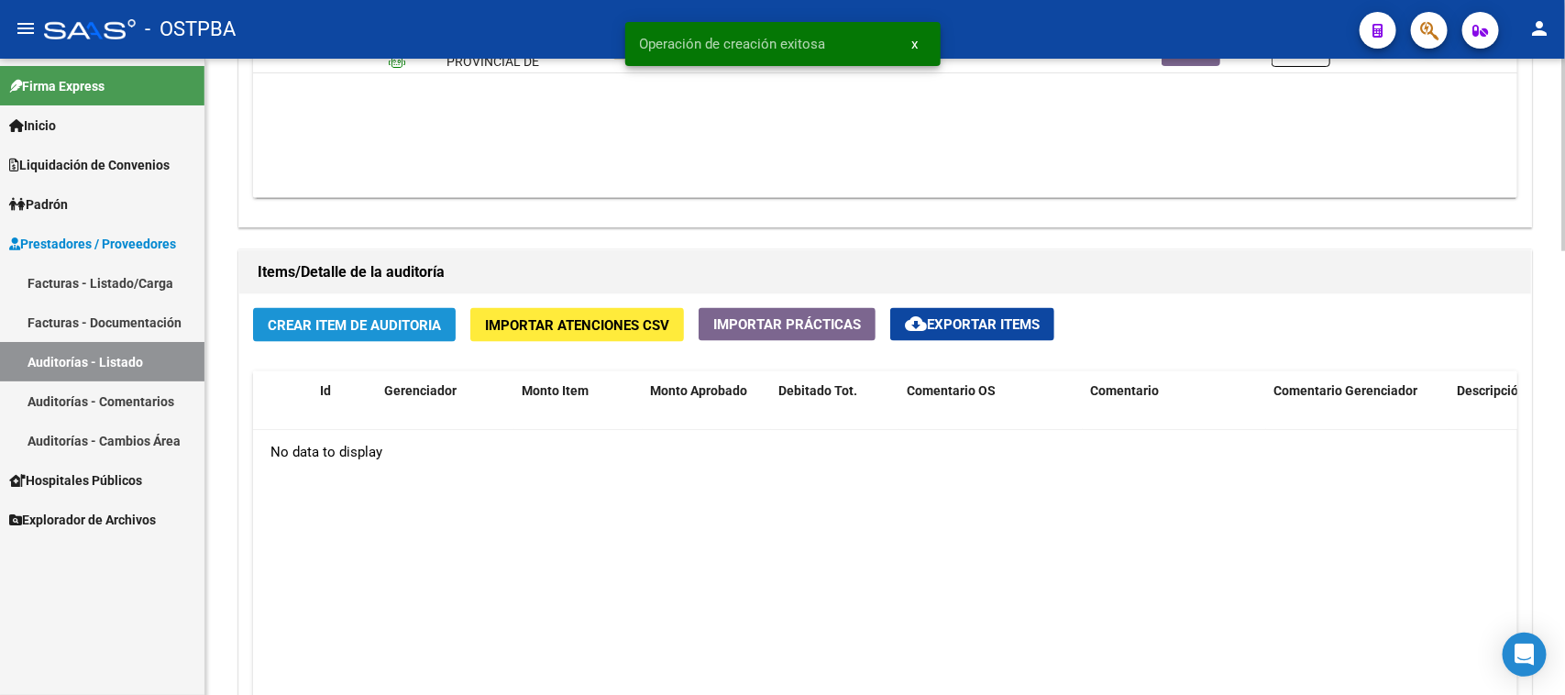
click at [400, 323] on span "Crear Item de Auditoria" at bounding box center [354, 325] width 173 height 17
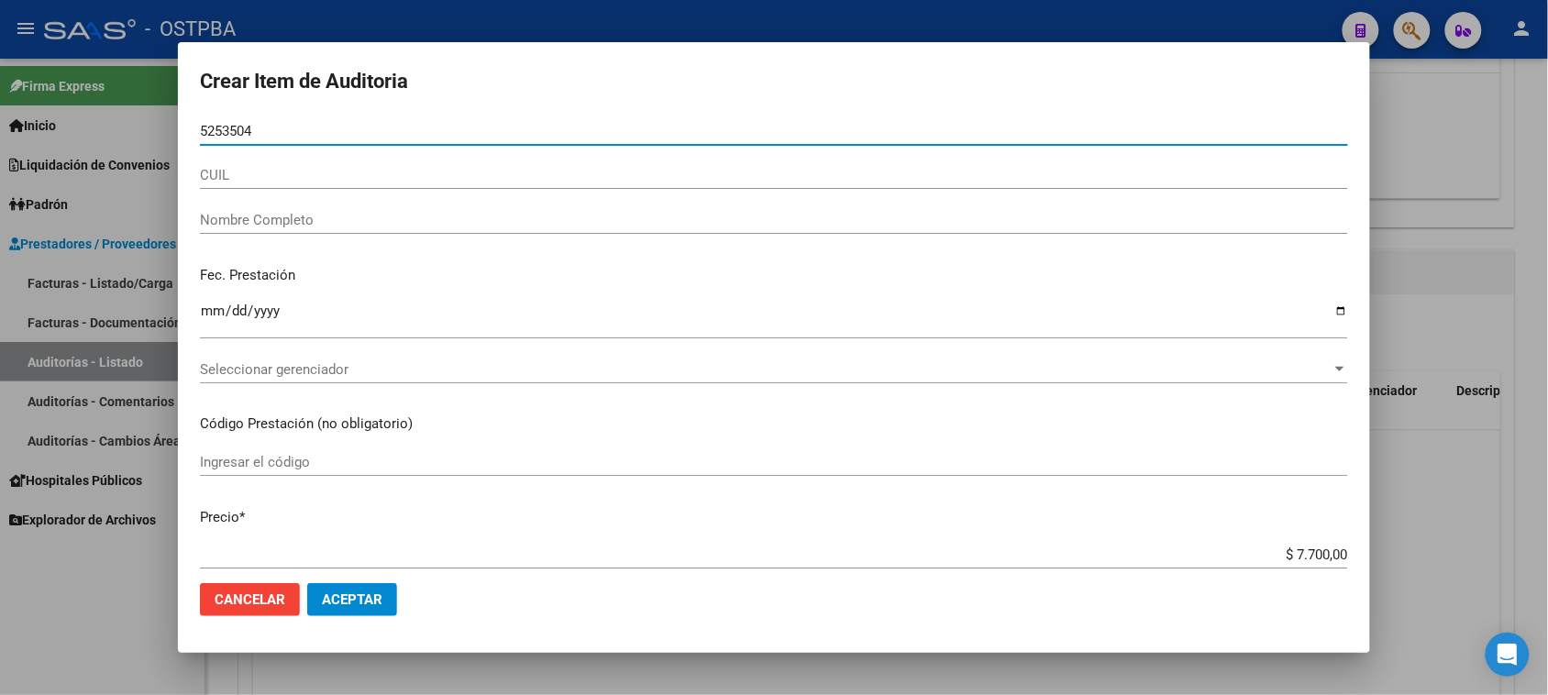
type input "52535046"
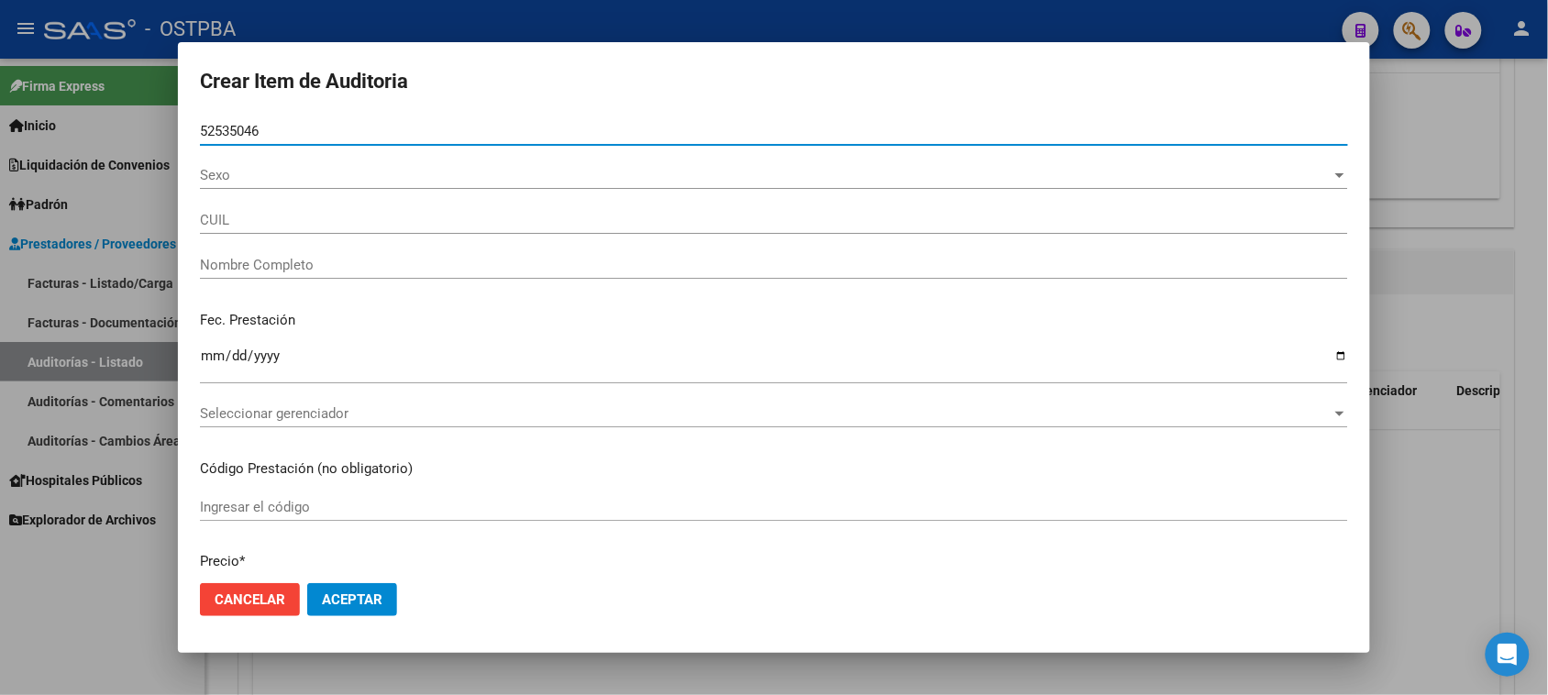
type input "20525350461"
type input "[PERSON_NAME] LIHUEN"
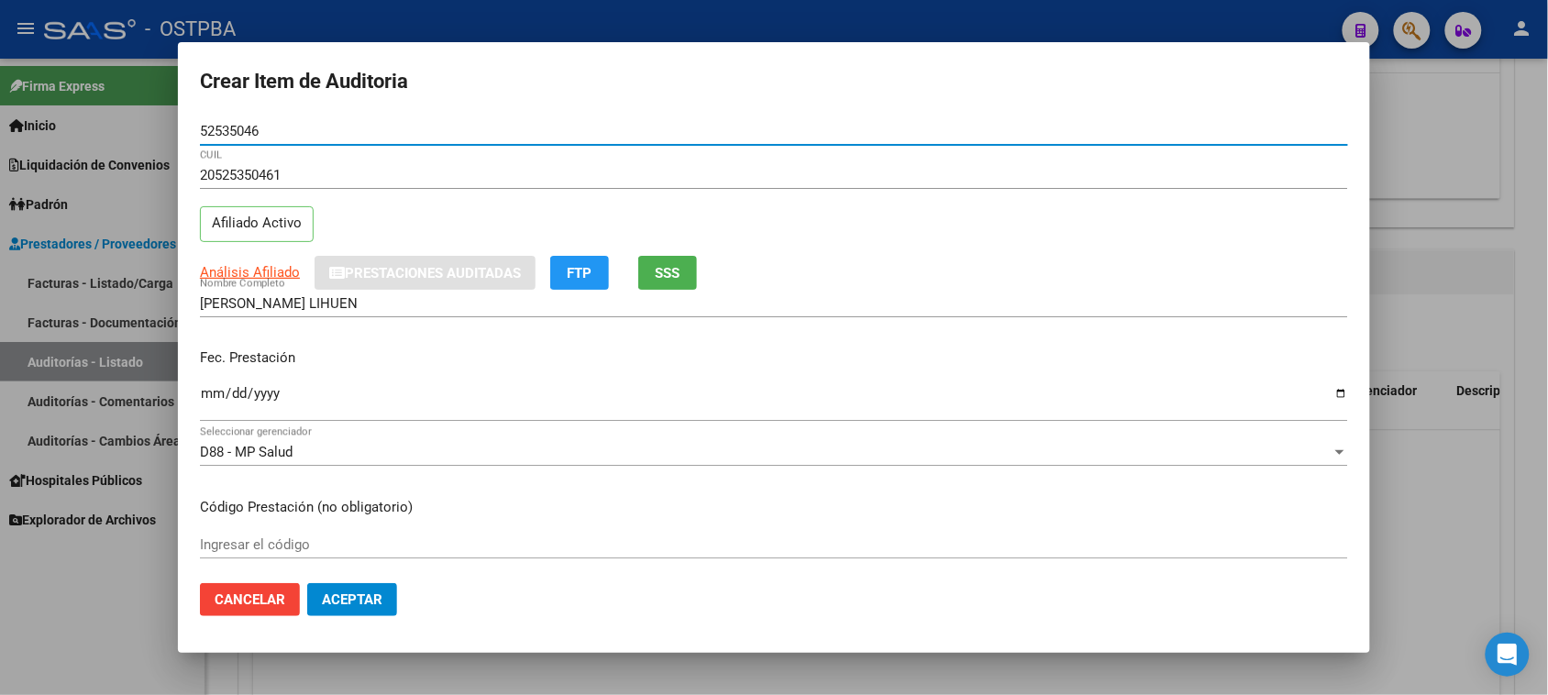
type input "52535046"
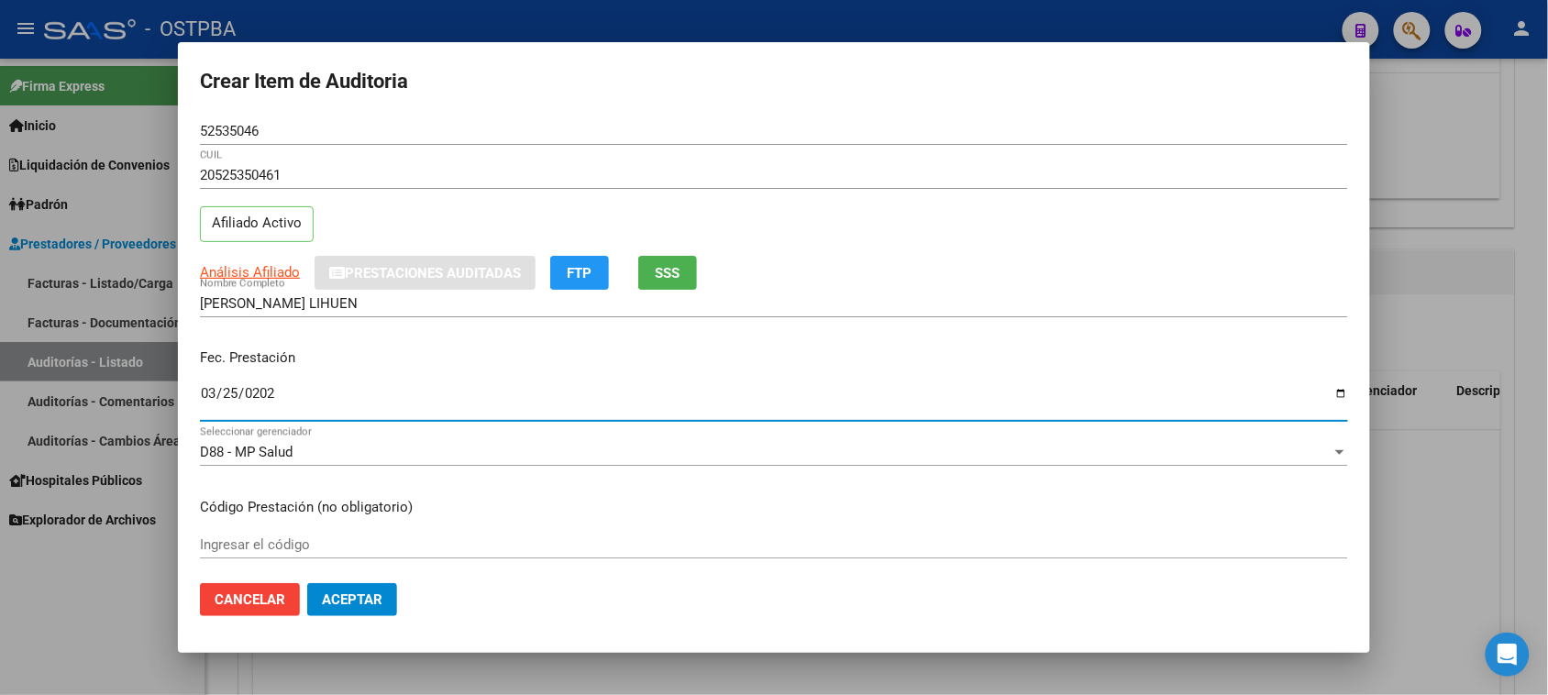
type input "[DATE]"
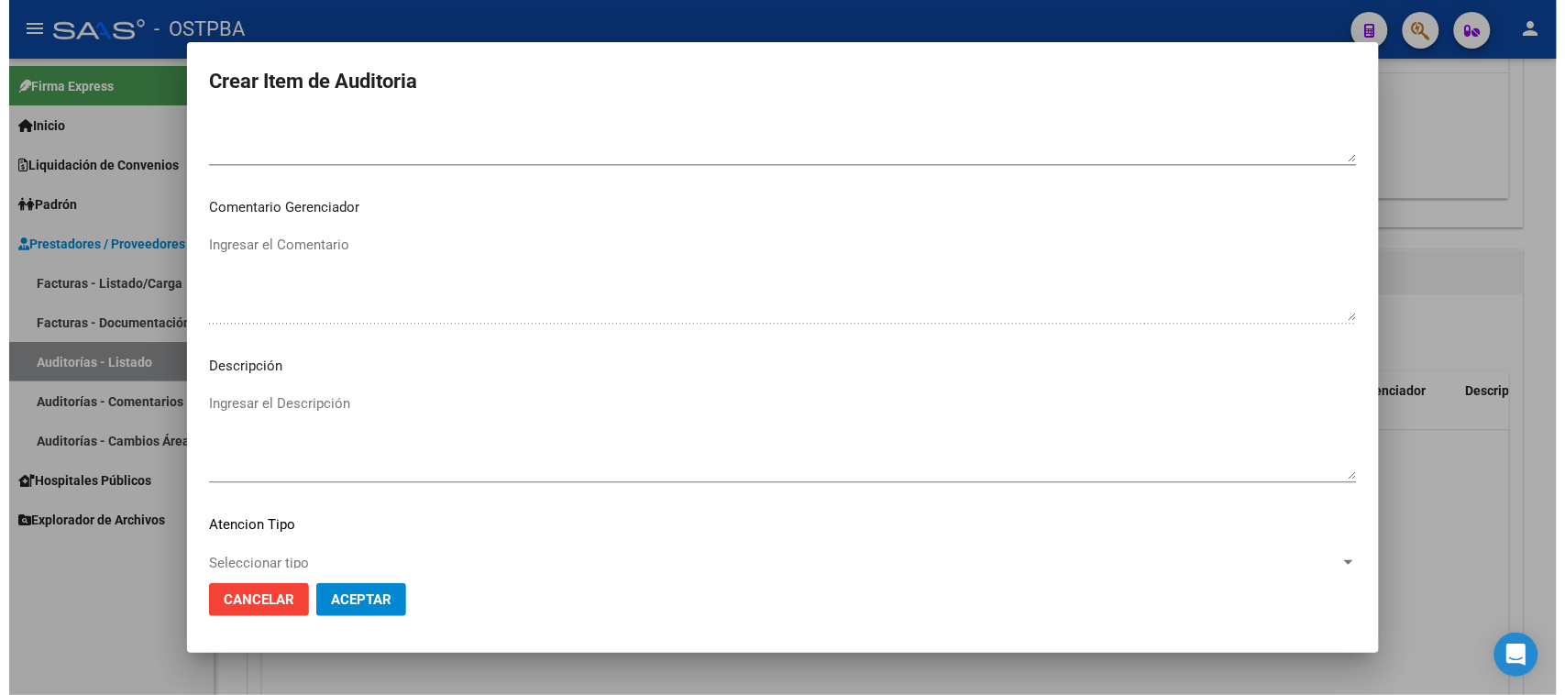
scroll to position [1198, 0]
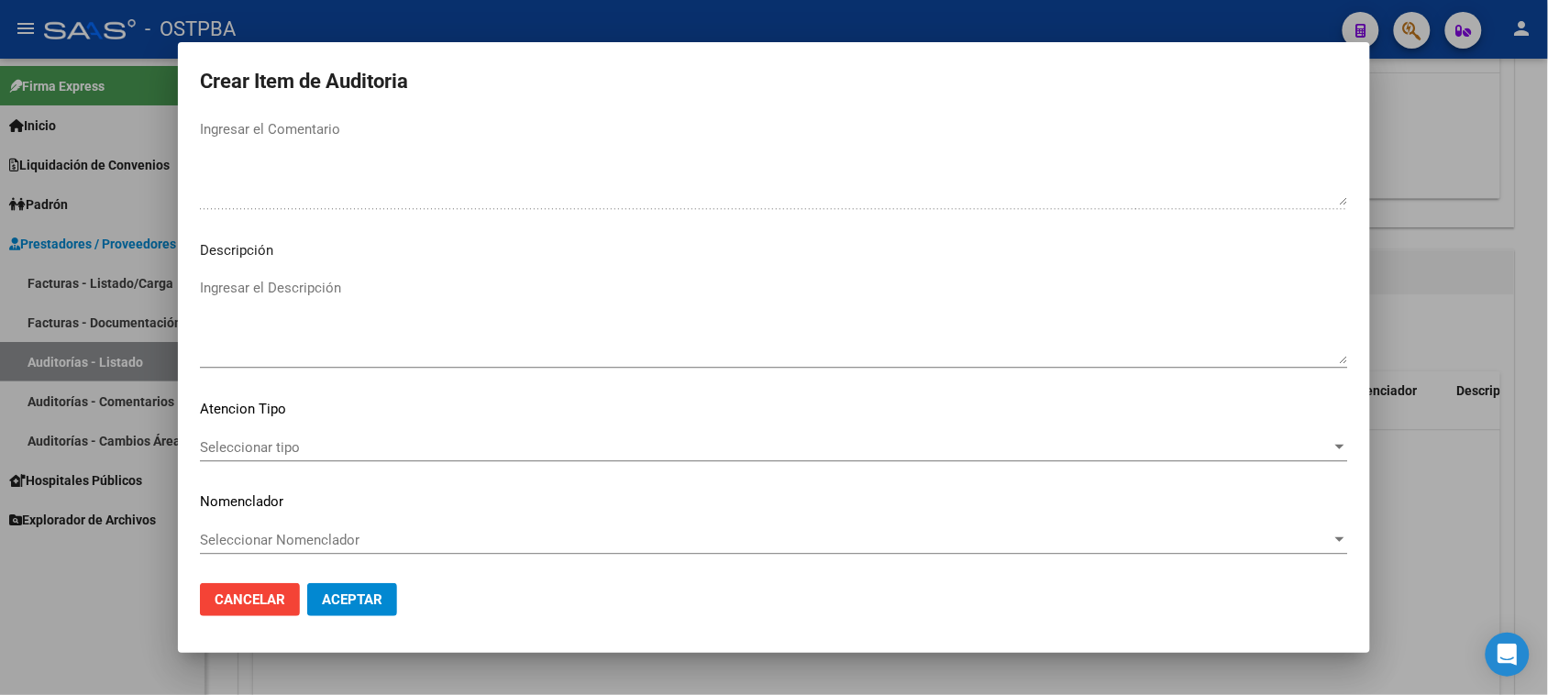
click at [285, 427] on mat-dialog-content "52535046 Nro Documento 20525350461 CUIL Afiliado Activo Análisis Afiliado Prest…" at bounding box center [774, 343] width 1192 height 452
click at [282, 442] on span "Seleccionar tipo" at bounding box center [766, 447] width 1132 height 17
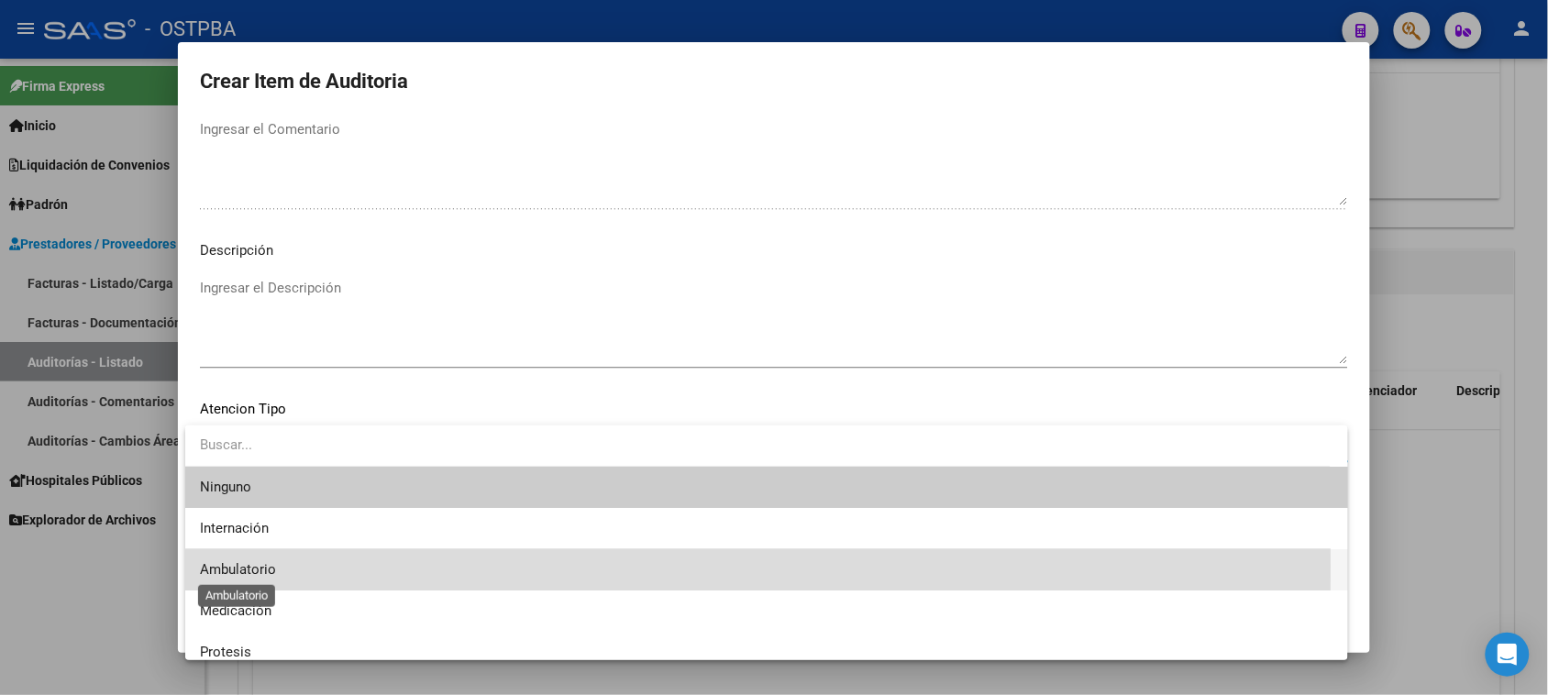
click at [244, 566] on span "Ambulatorio" at bounding box center [238, 569] width 76 height 17
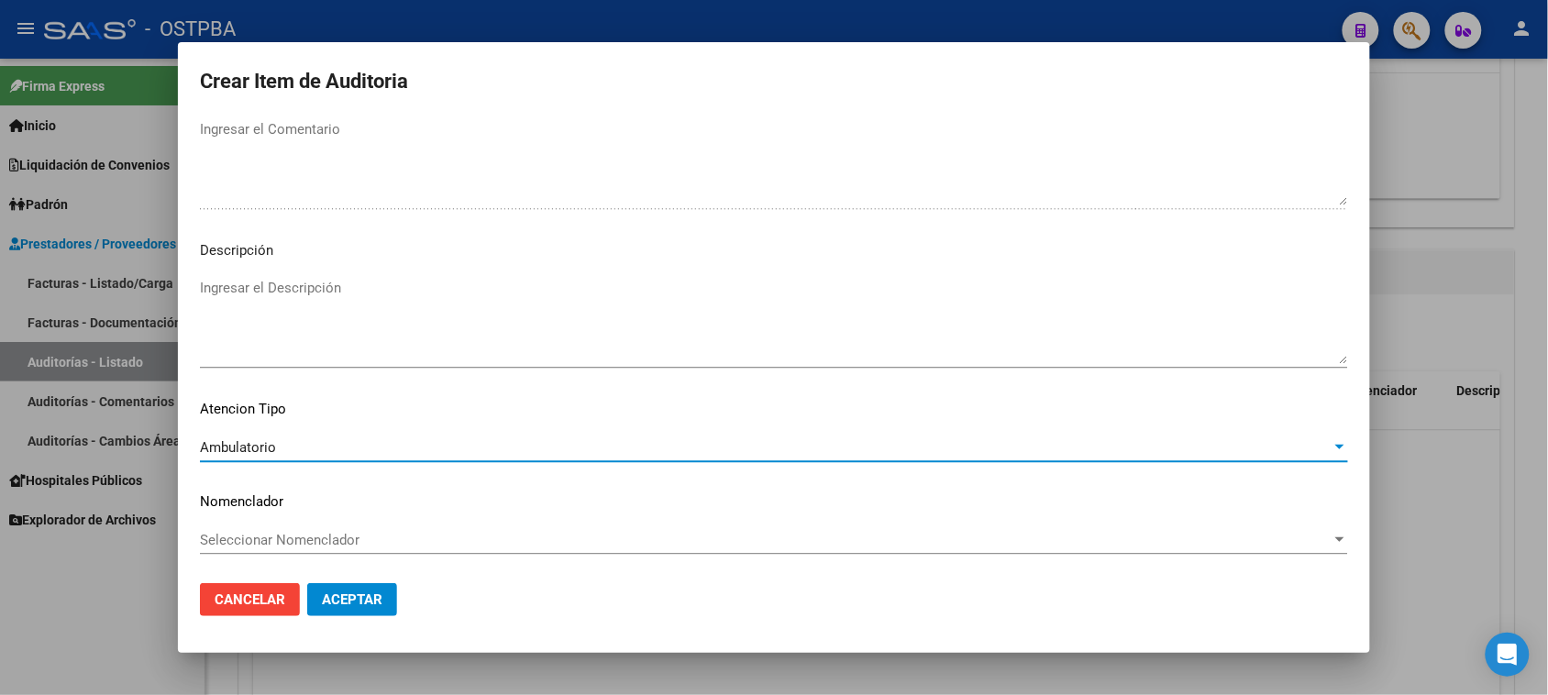
click at [330, 606] on span "Aceptar" at bounding box center [352, 600] width 61 height 17
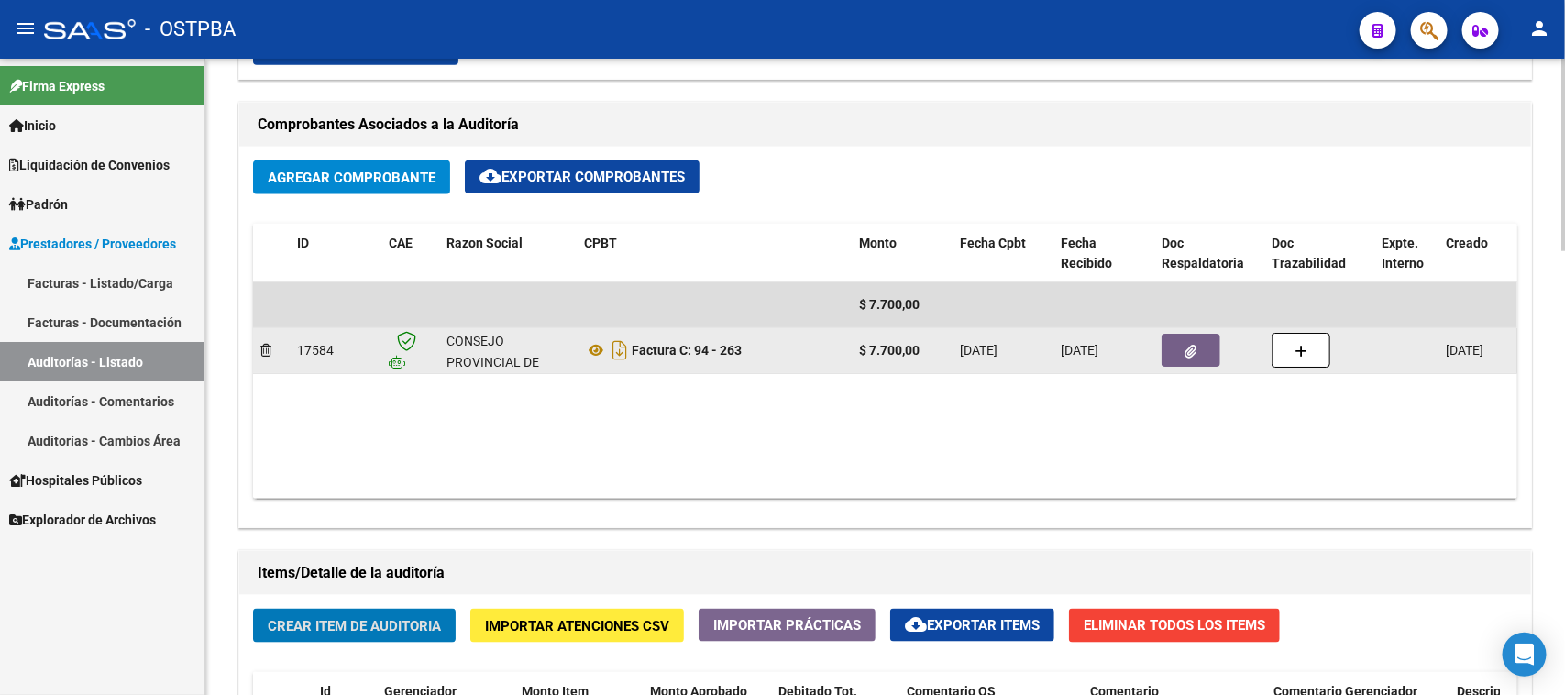
scroll to position [803, 0]
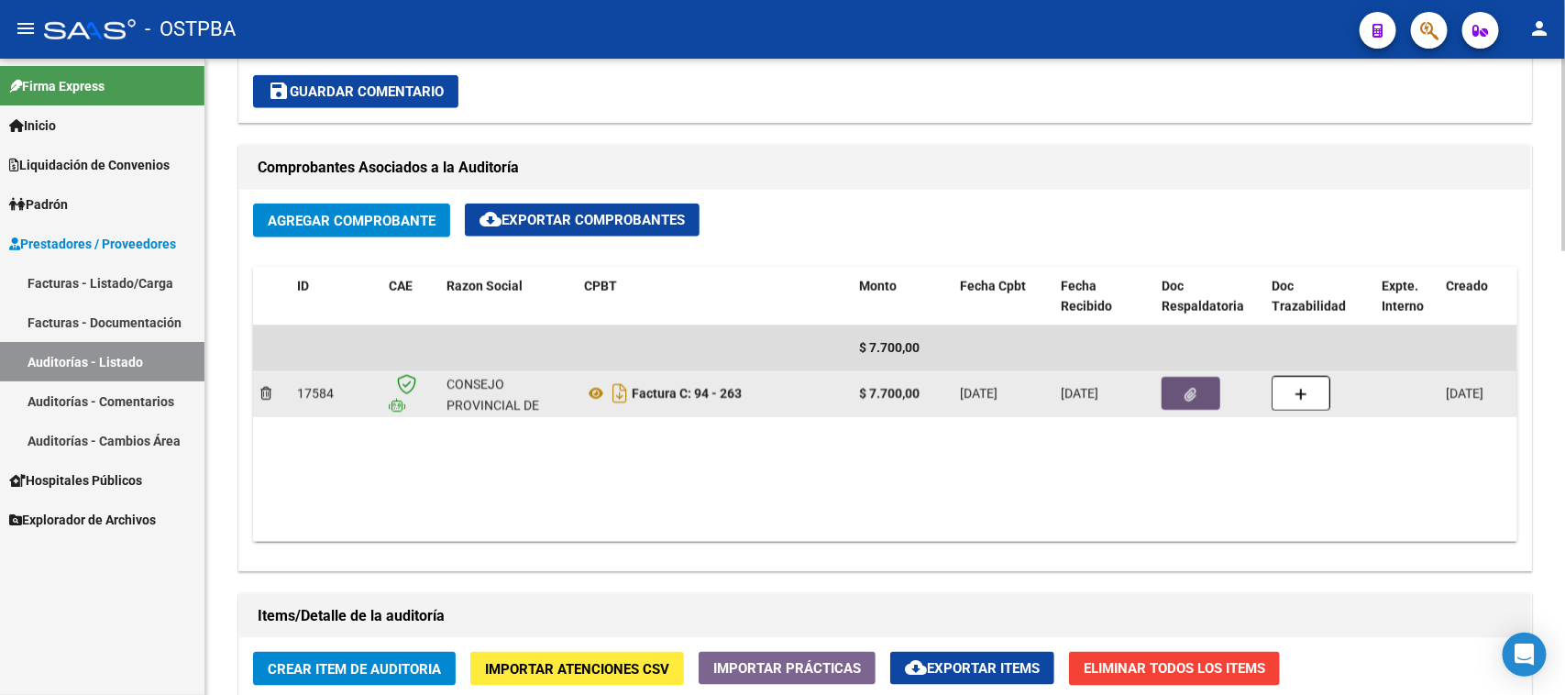
click at [1207, 387] on button "button" at bounding box center [1191, 393] width 59 height 33
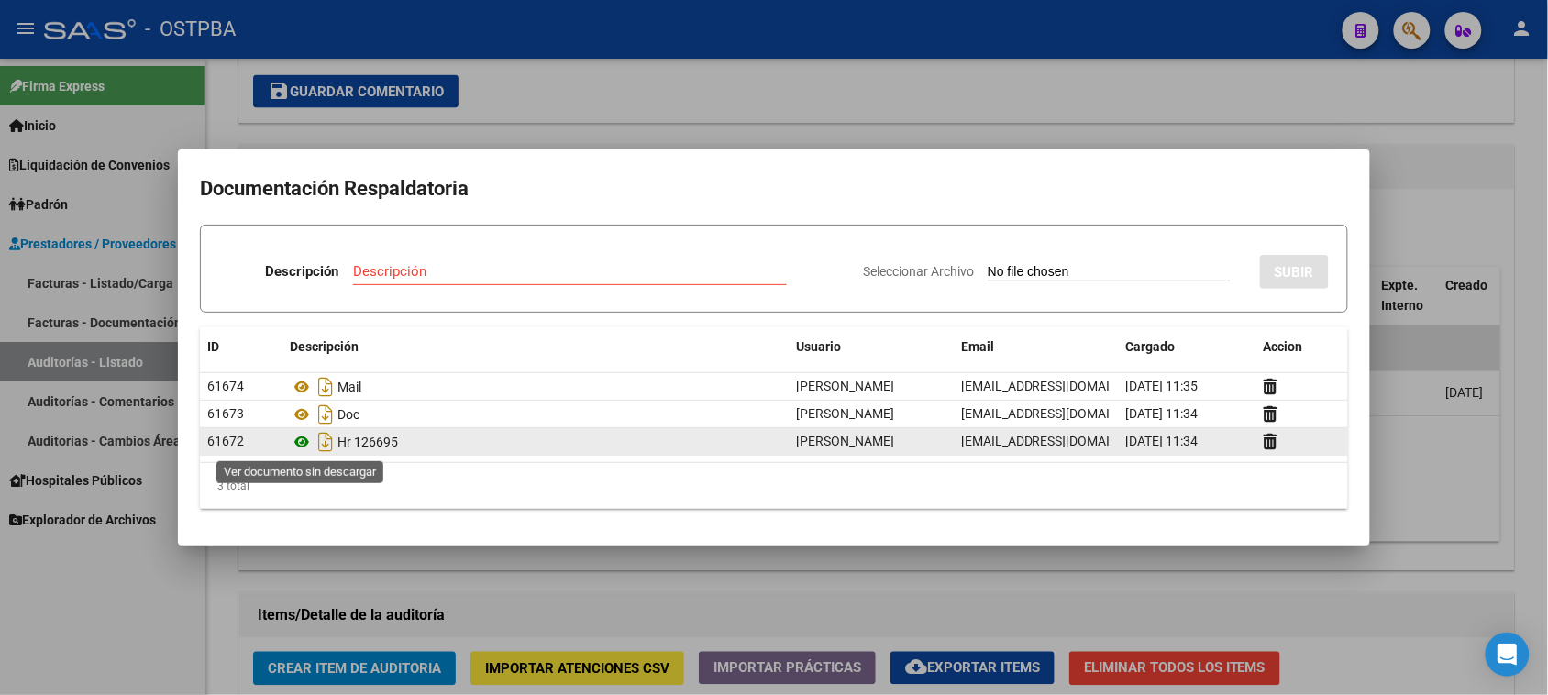
click at [300, 440] on icon at bounding box center [302, 442] width 24 height 22
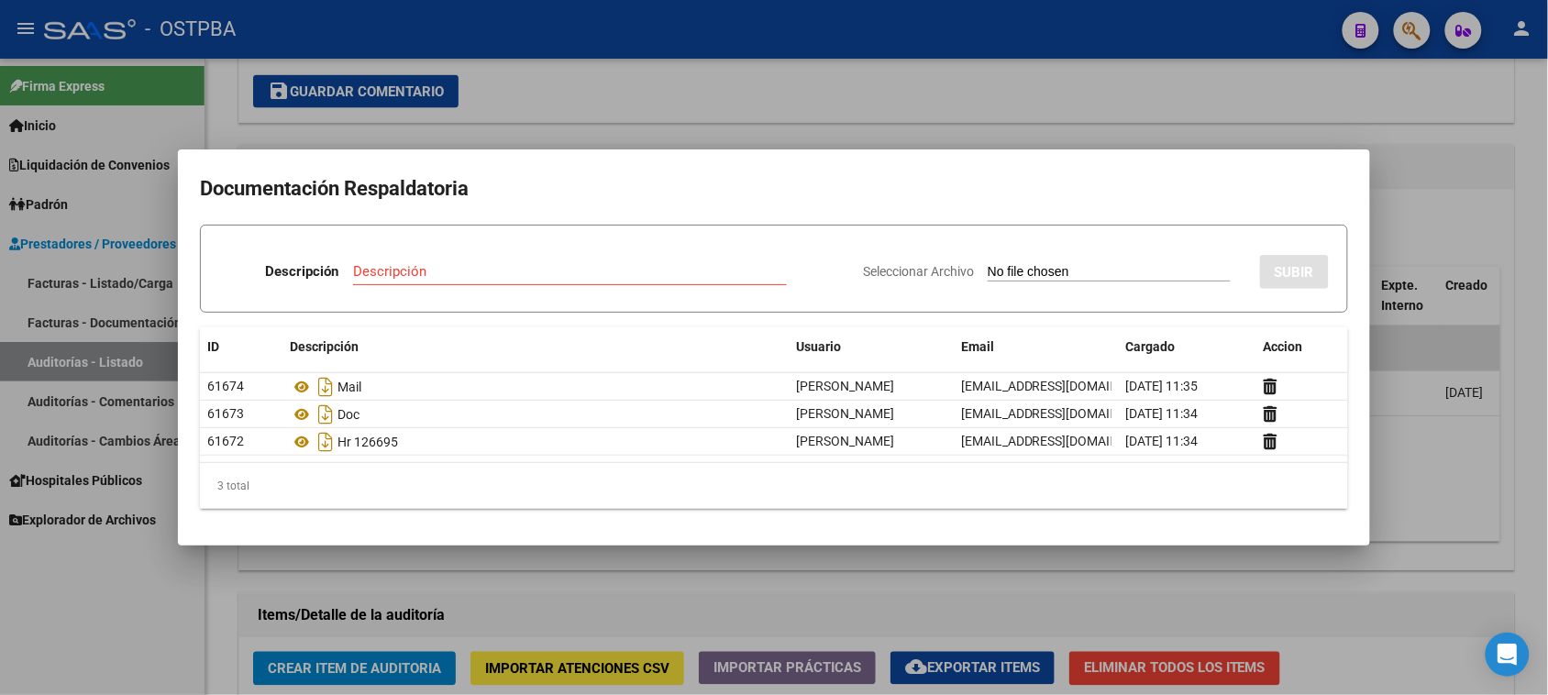
click at [10, 625] on div at bounding box center [774, 347] width 1548 height 695
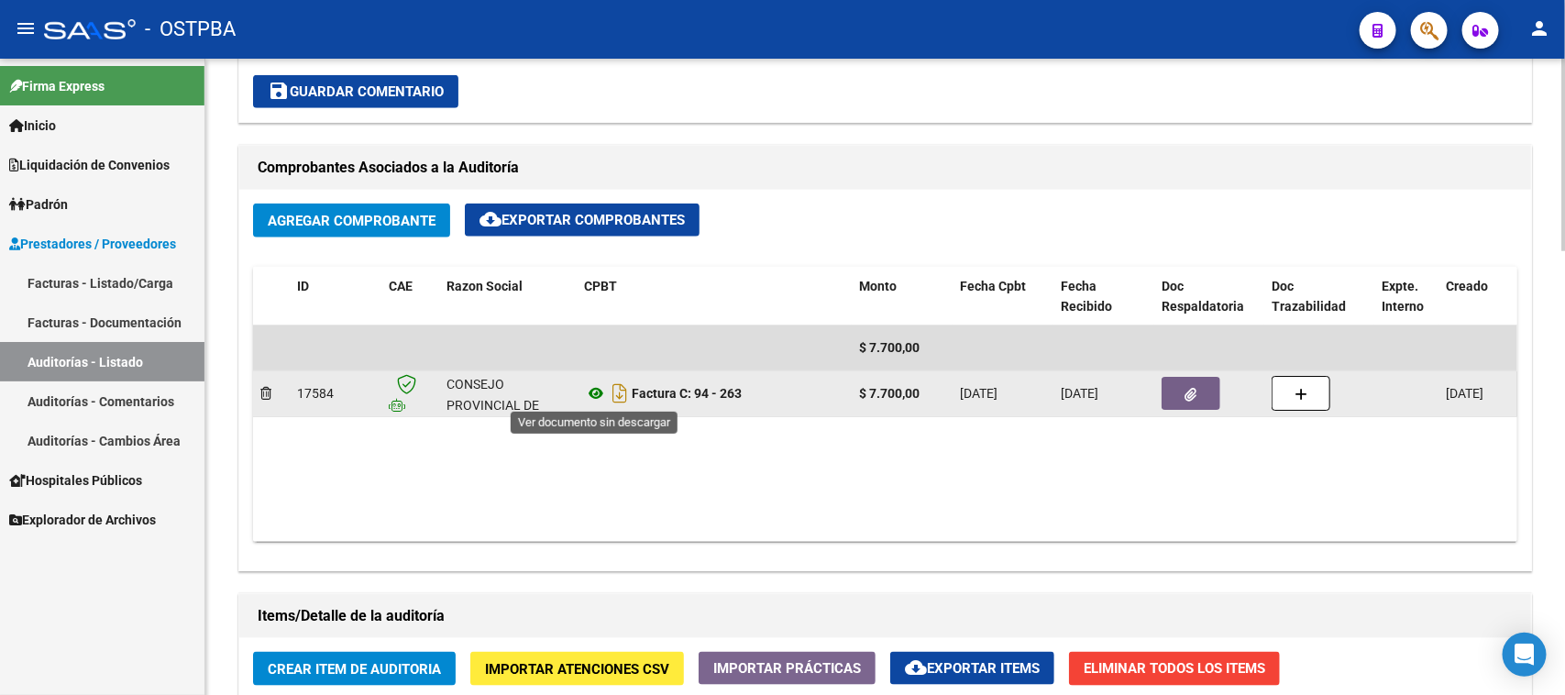
click at [599, 390] on icon at bounding box center [596, 393] width 24 height 22
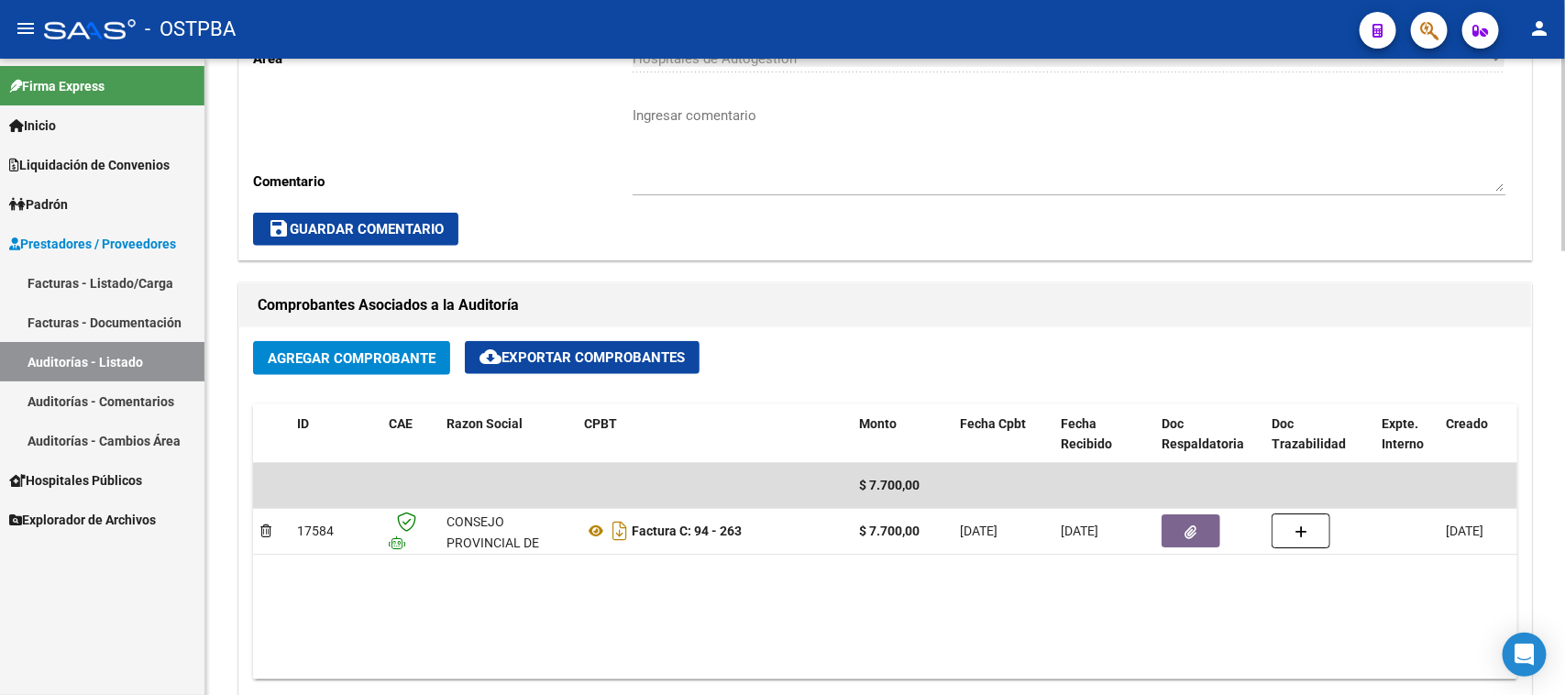
scroll to position [0, 0]
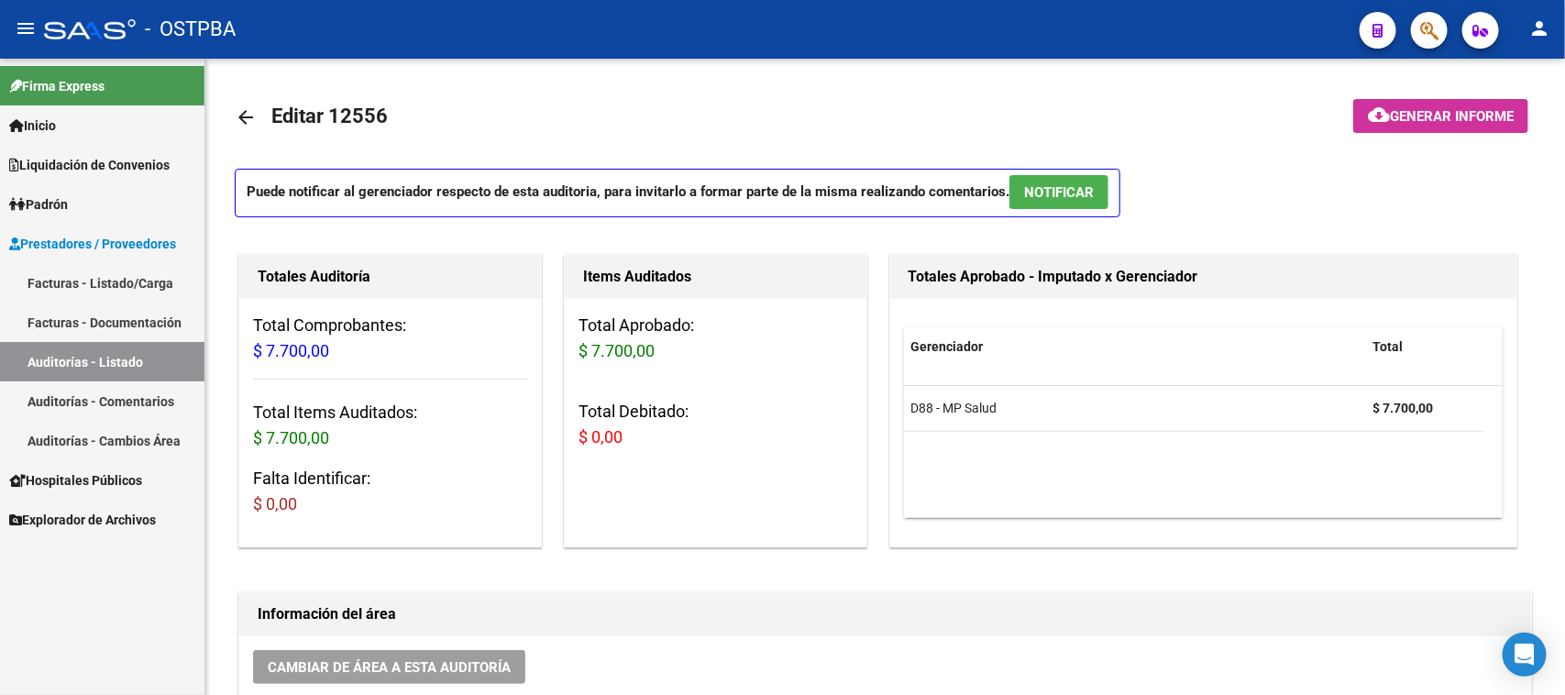
click at [104, 271] on link "Facturas - Listado/Carga" at bounding box center [102, 282] width 205 height 39
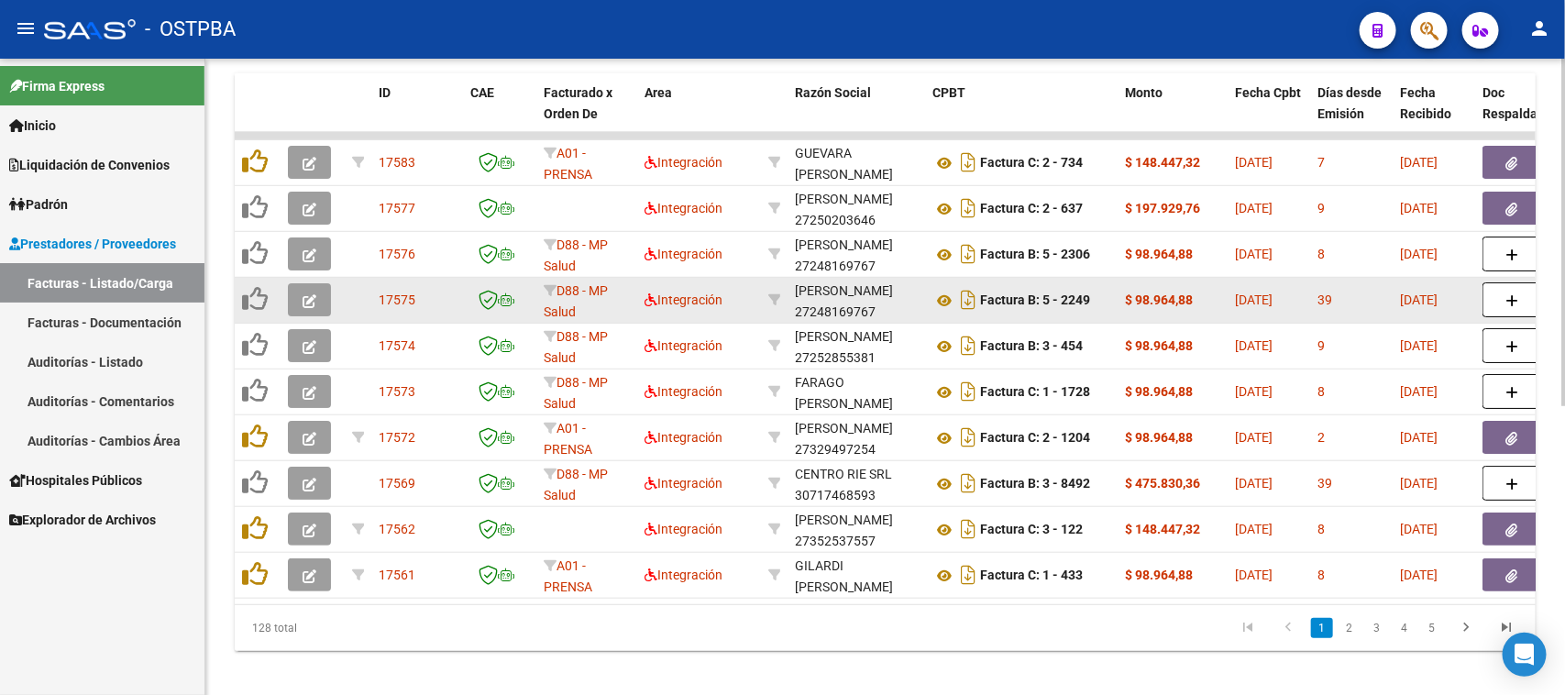
scroll to position [532, 0]
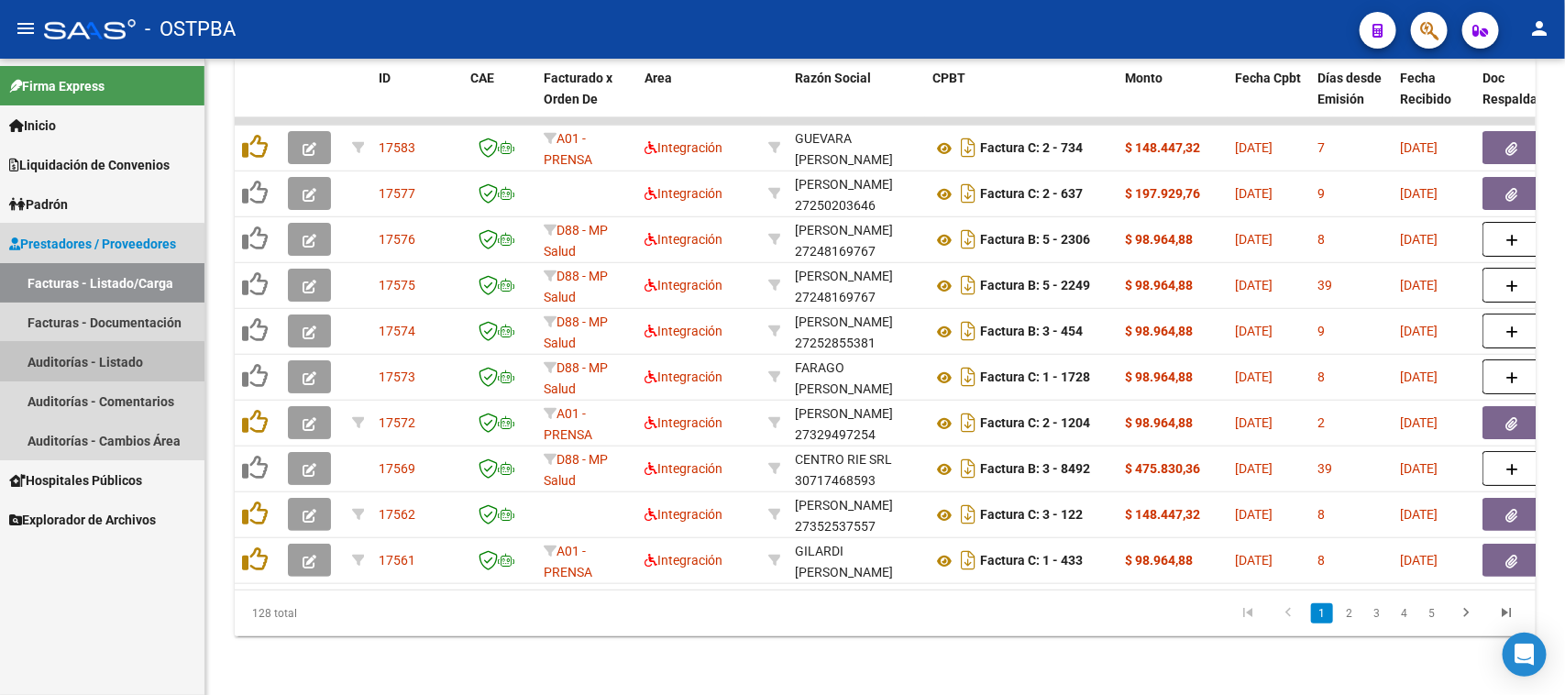
click at [71, 363] on link "Auditorías - Listado" at bounding box center [102, 361] width 205 height 39
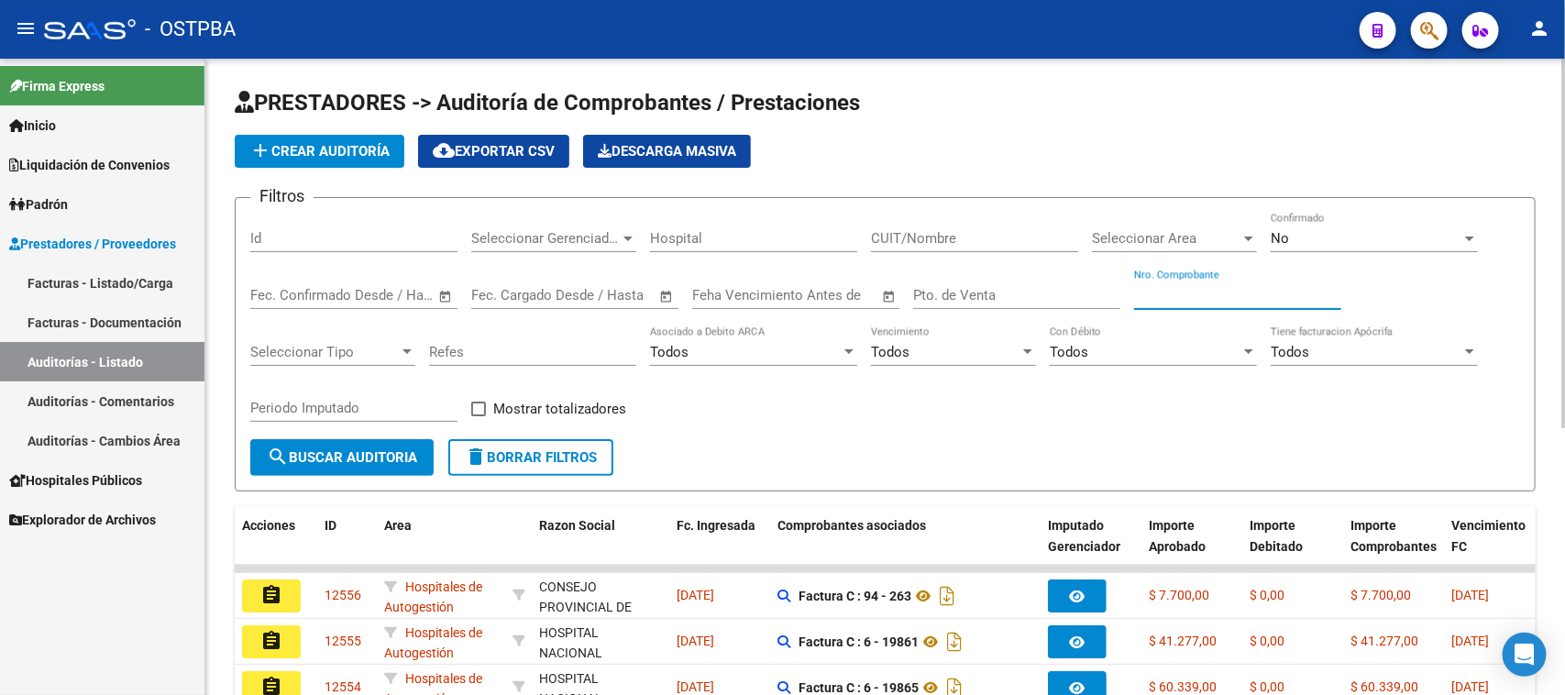
click at [1175, 293] on input "Nro. Comprobante" at bounding box center [1237, 295] width 207 height 17
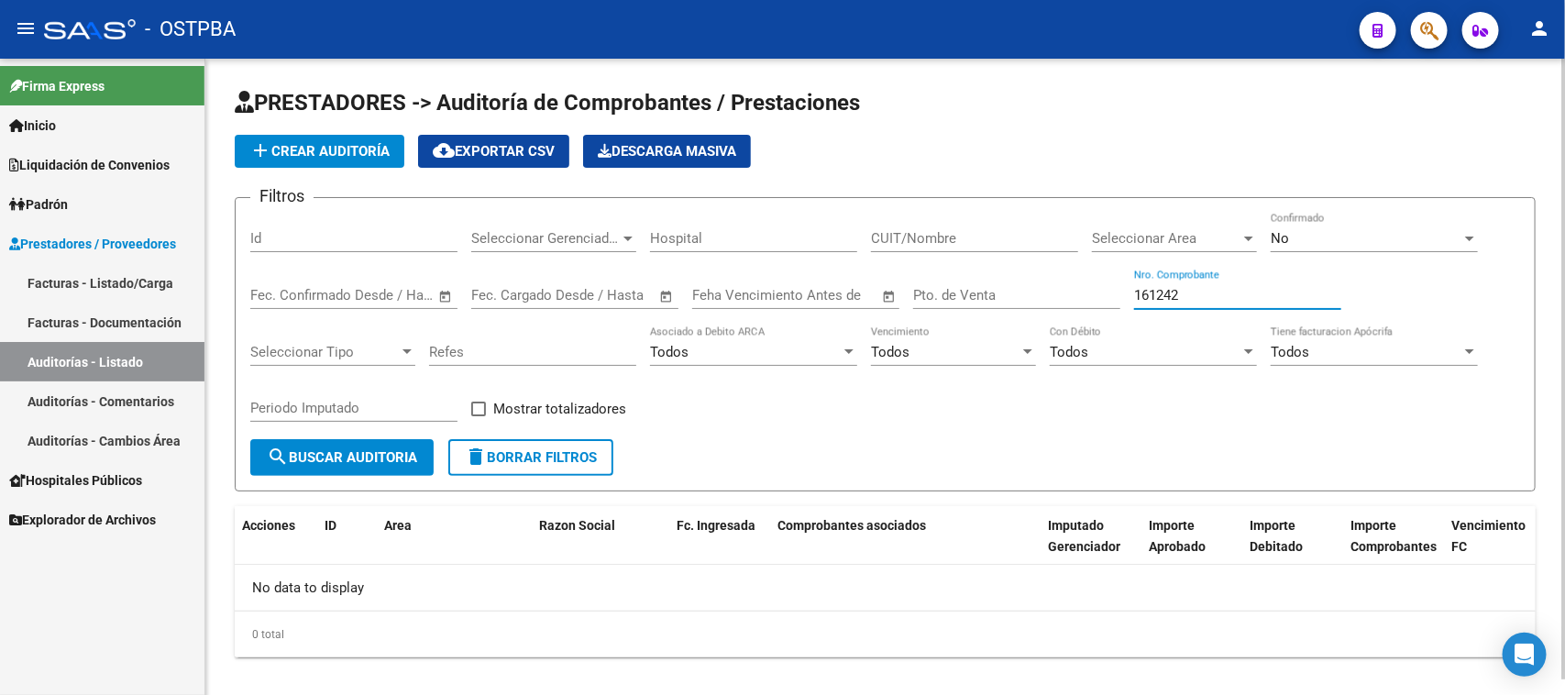
type input "161242"
click at [1322, 236] on div "No" at bounding box center [1366, 238] width 191 height 17
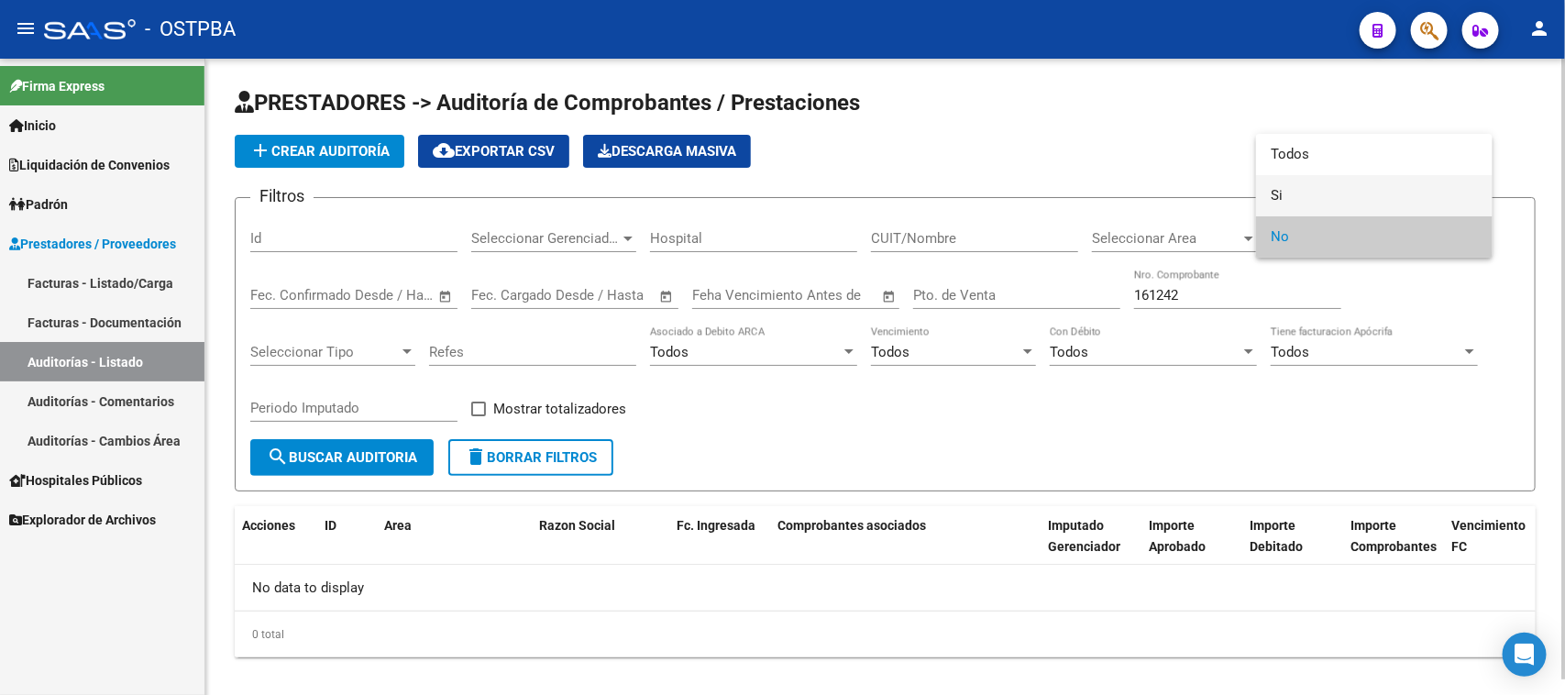
click at [1277, 194] on span "Si" at bounding box center [1374, 195] width 207 height 41
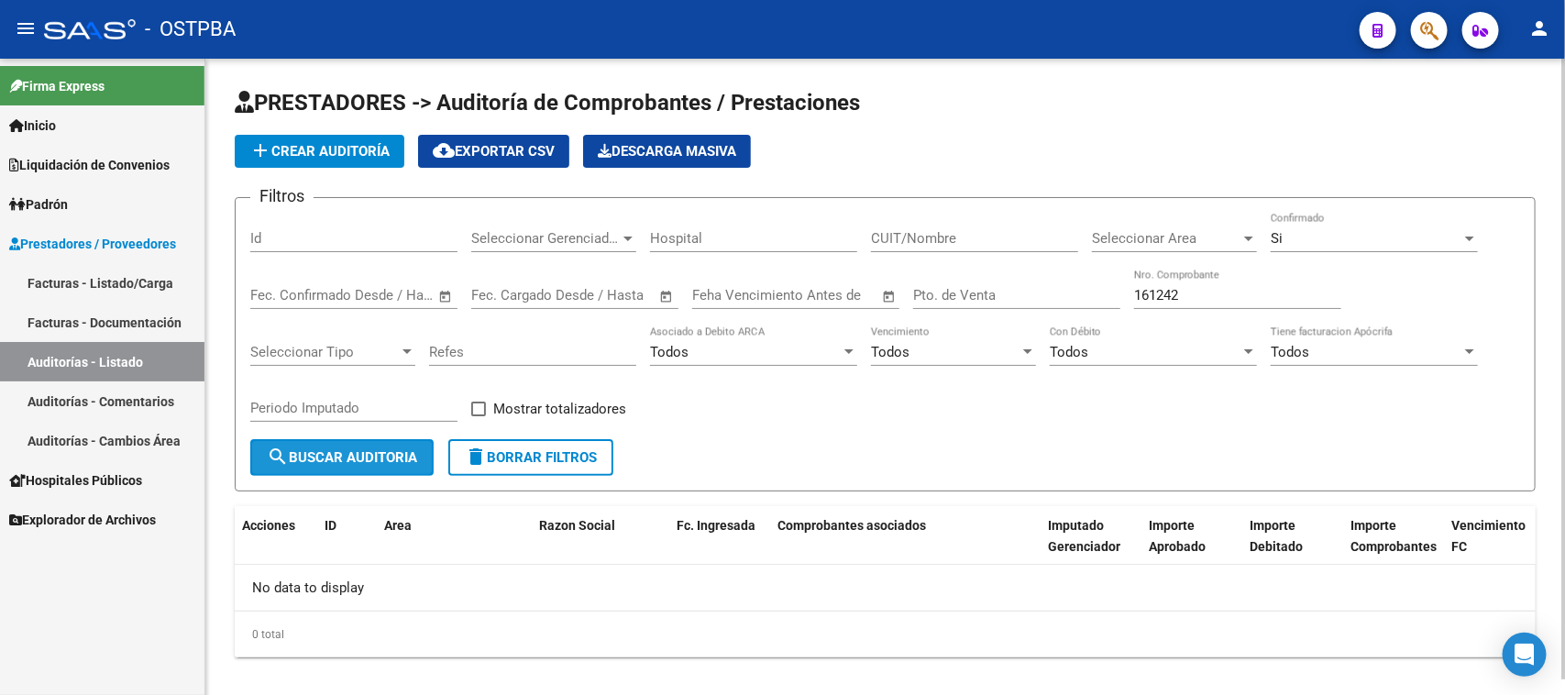
click at [385, 459] on span "search Buscar Auditoria" at bounding box center [342, 457] width 150 height 17
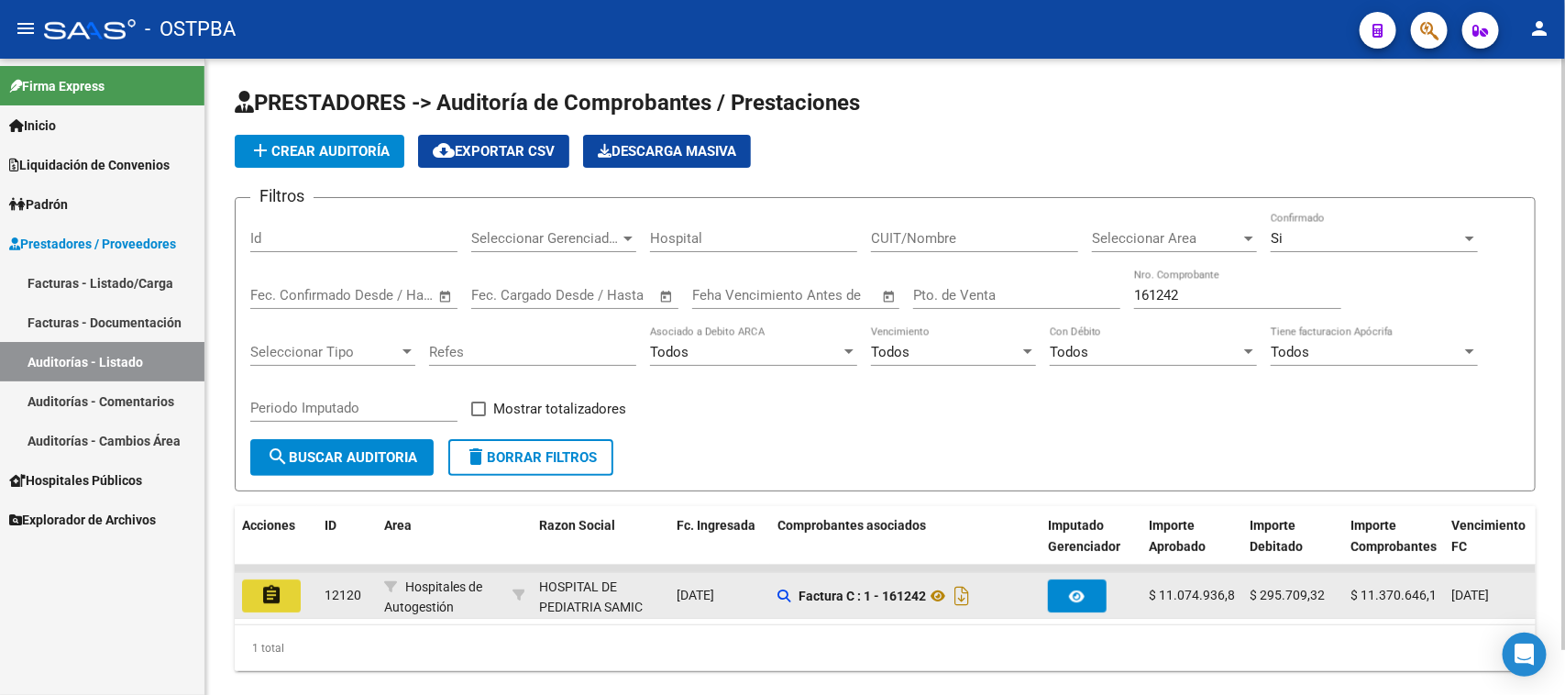
click at [275, 597] on mat-icon "assignment" at bounding box center [271, 595] width 22 height 22
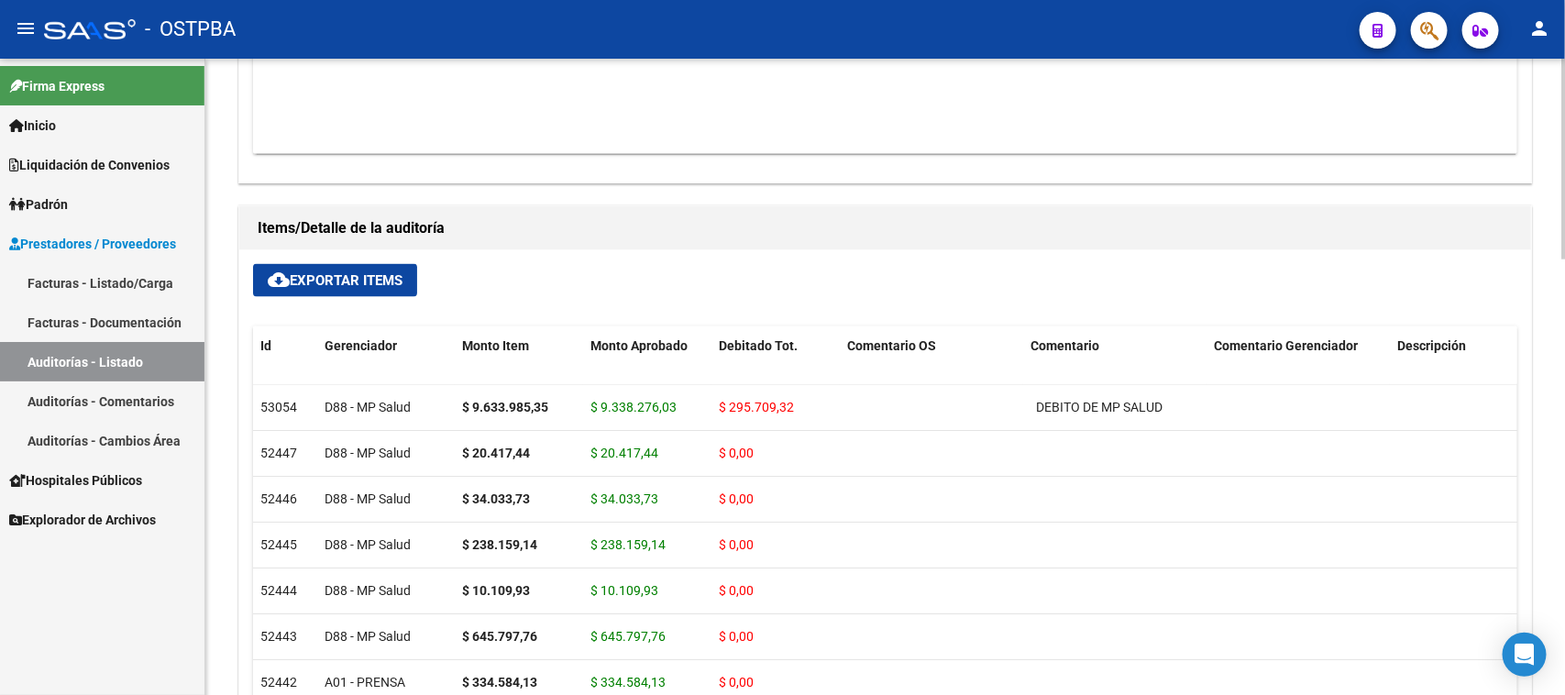
scroll to position [1146, 0]
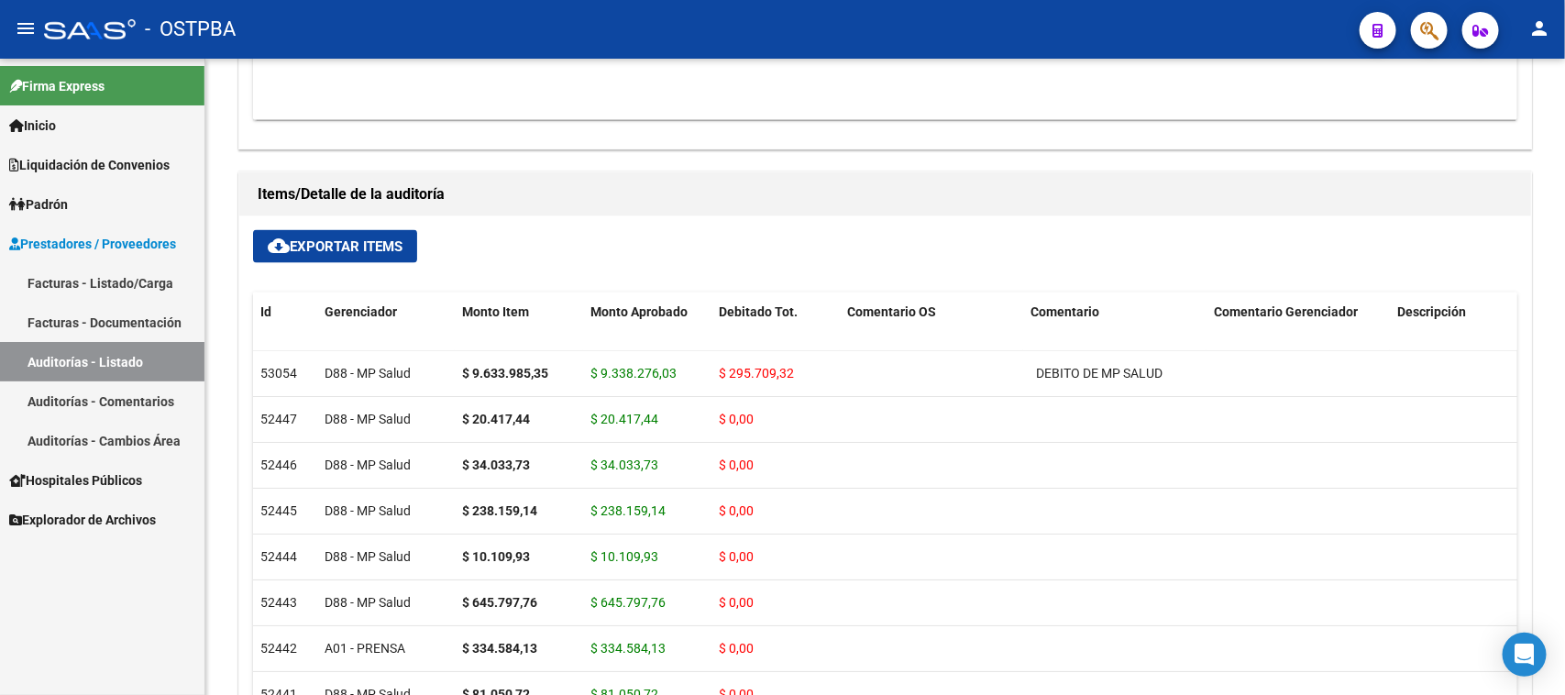
click at [90, 280] on link "Facturas - Listado/Carga" at bounding box center [102, 282] width 205 height 39
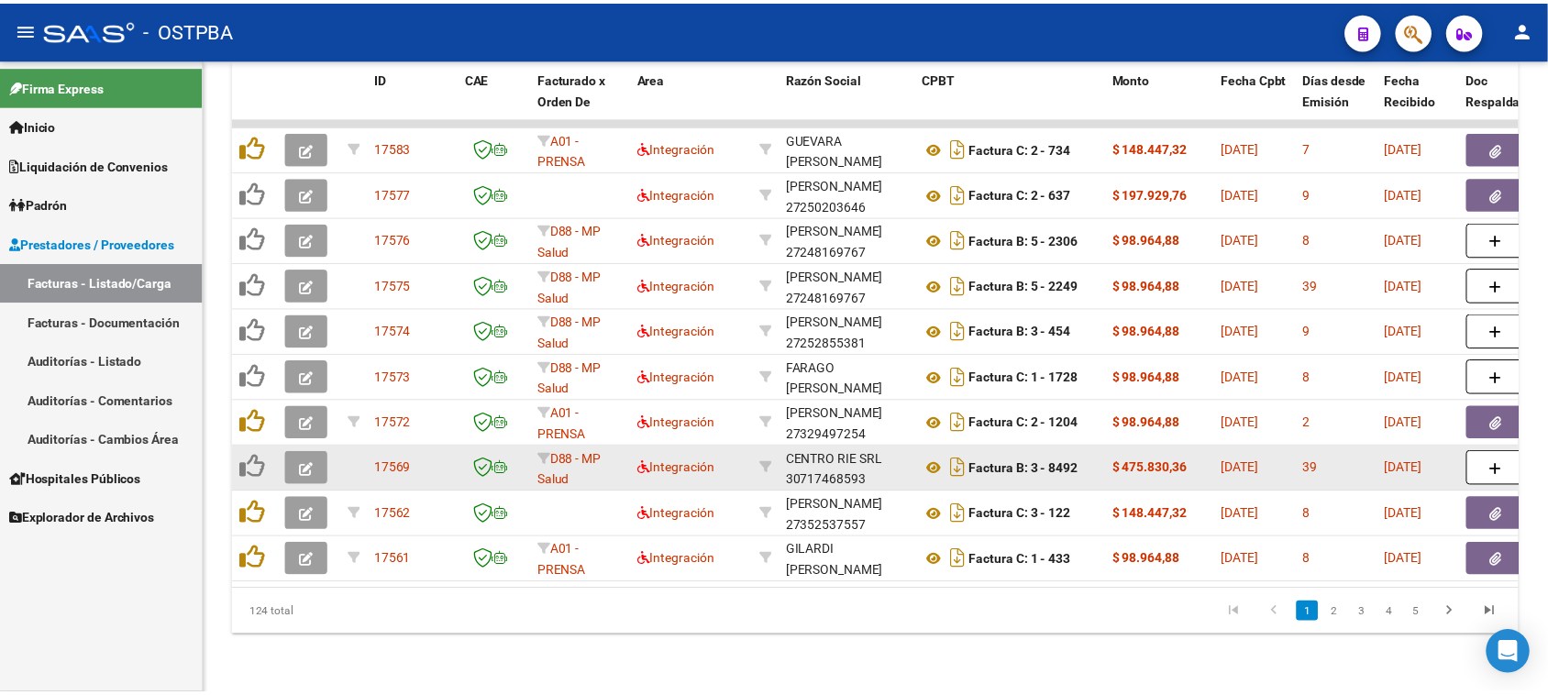
scroll to position [2, 0]
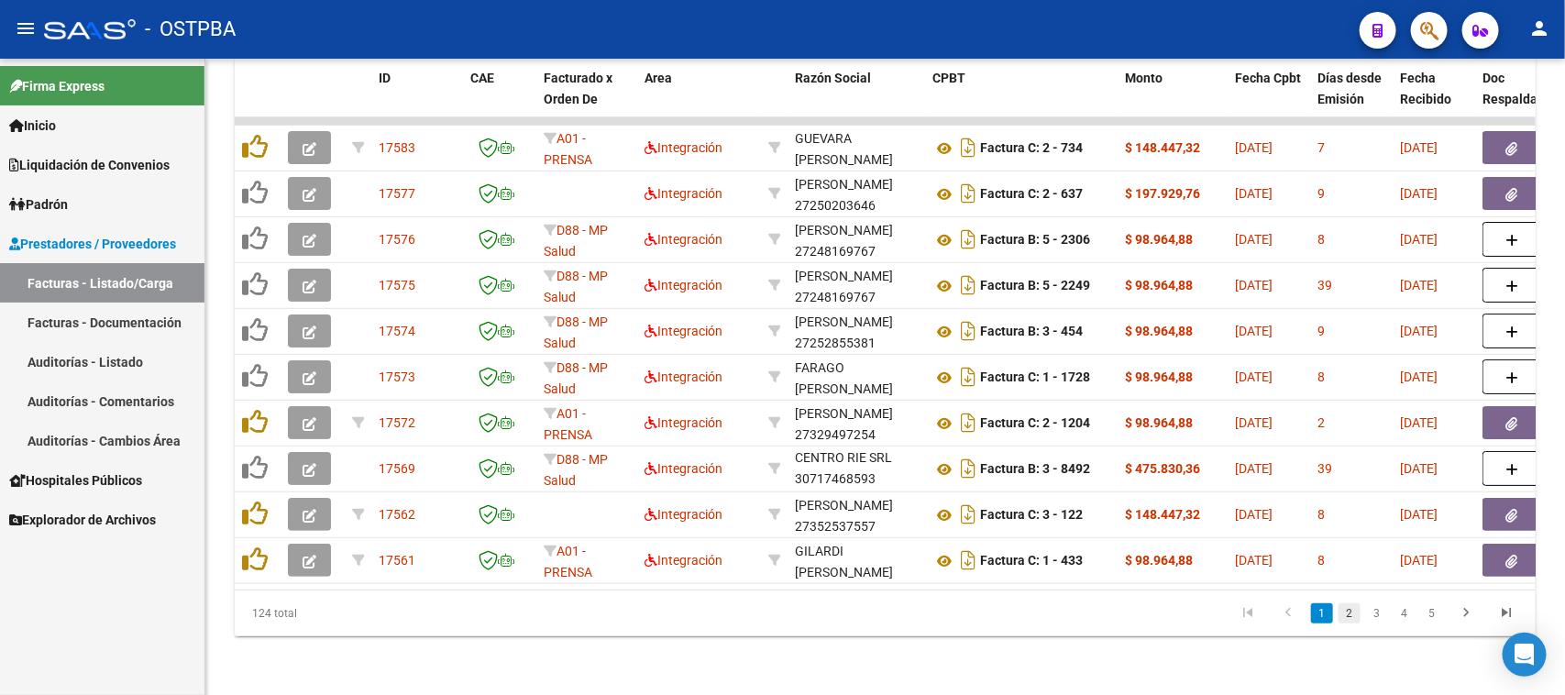
click at [1353, 616] on link "2" at bounding box center [1350, 613] width 22 height 20
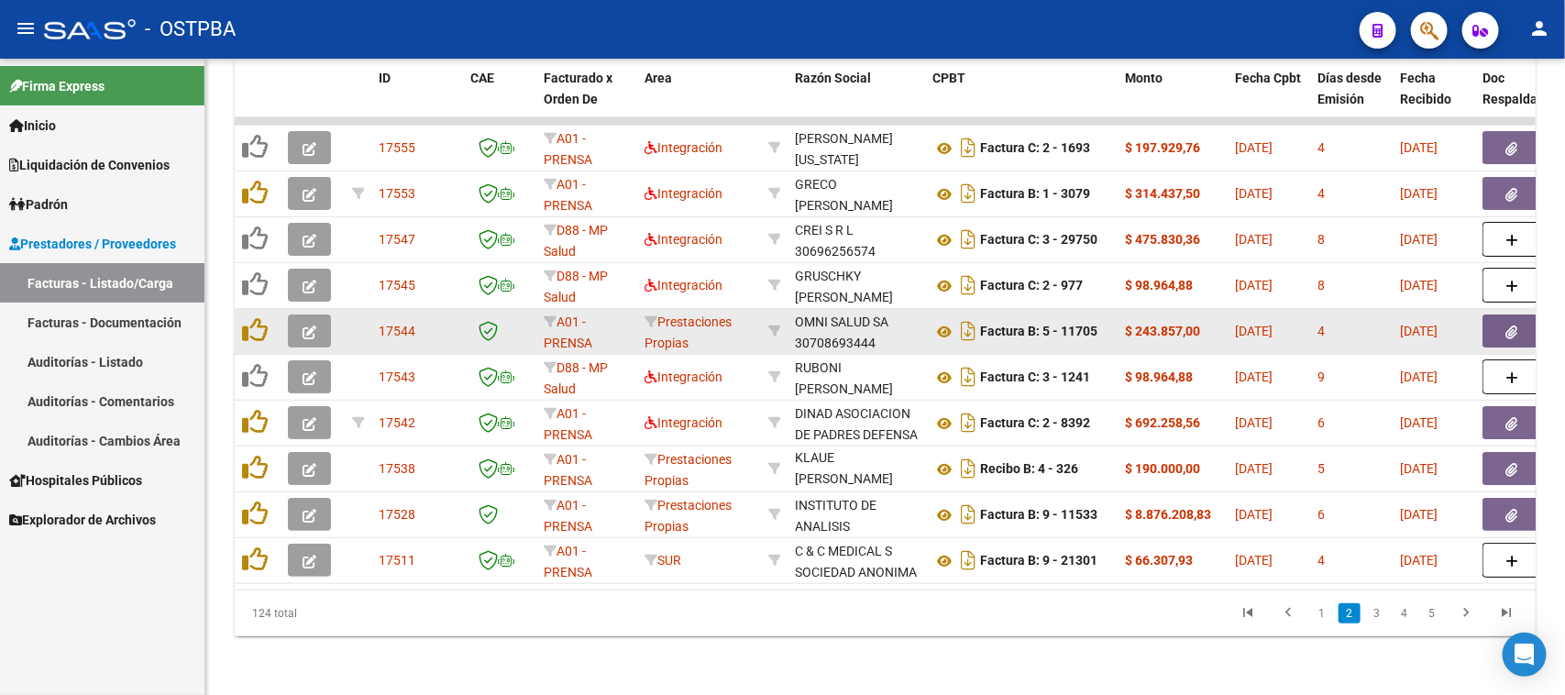
click at [1496, 315] on button "button" at bounding box center [1512, 331] width 59 height 33
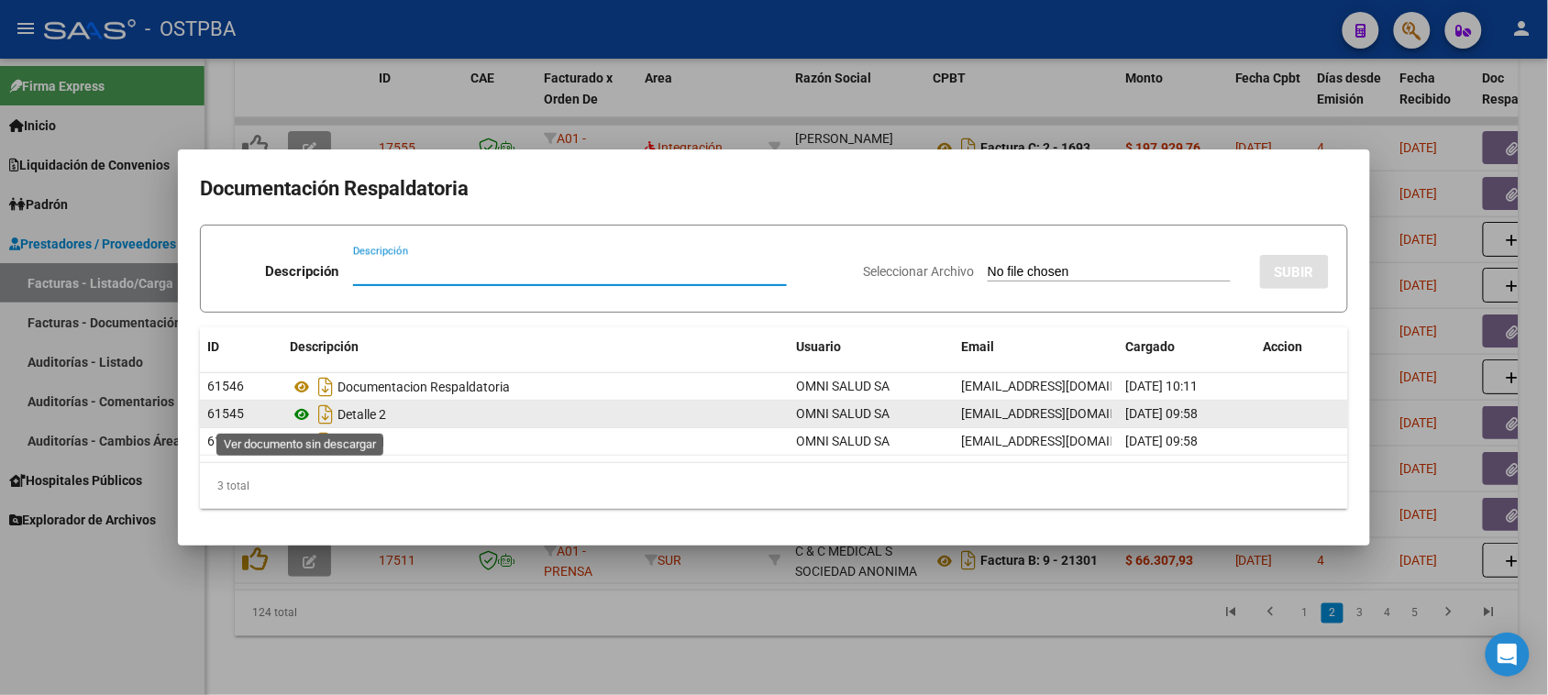
click at [301, 417] on icon at bounding box center [302, 415] width 24 height 22
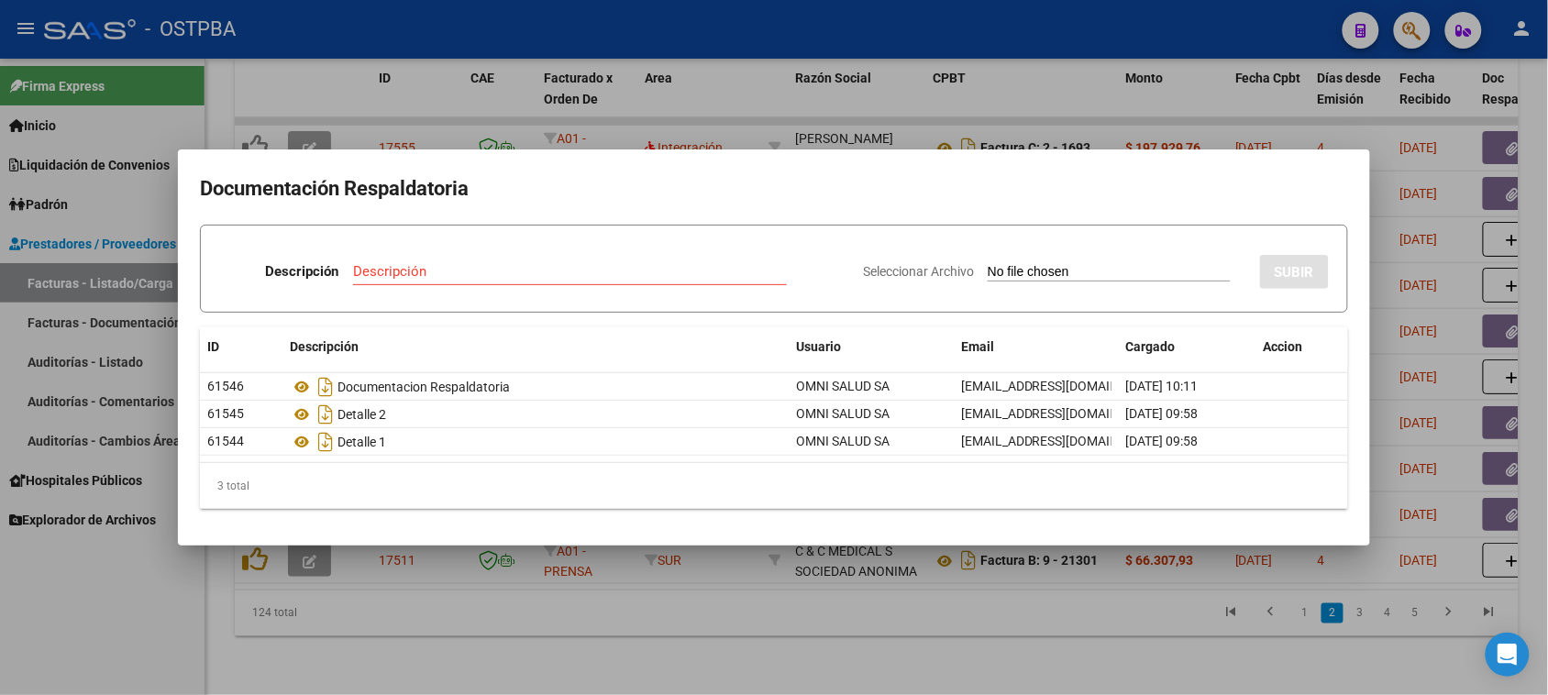
drag, startPoint x: 47, startPoint y: 633, endPoint x: 52, endPoint y: 619, distance: 14.8
click at [51, 622] on div at bounding box center [774, 347] width 1548 height 695
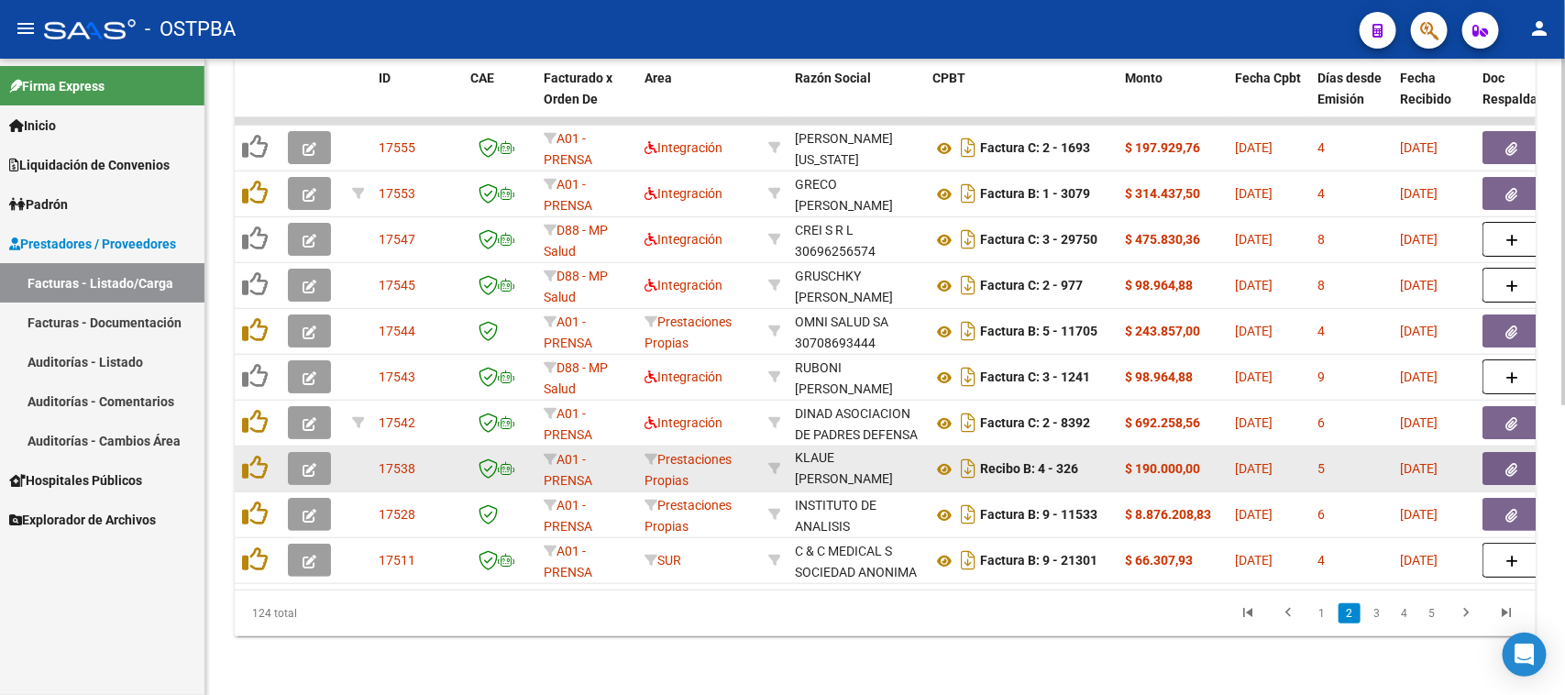
click at [1515, 463] on icon "button" at bounding box center [1513, 470] width 12 height 14
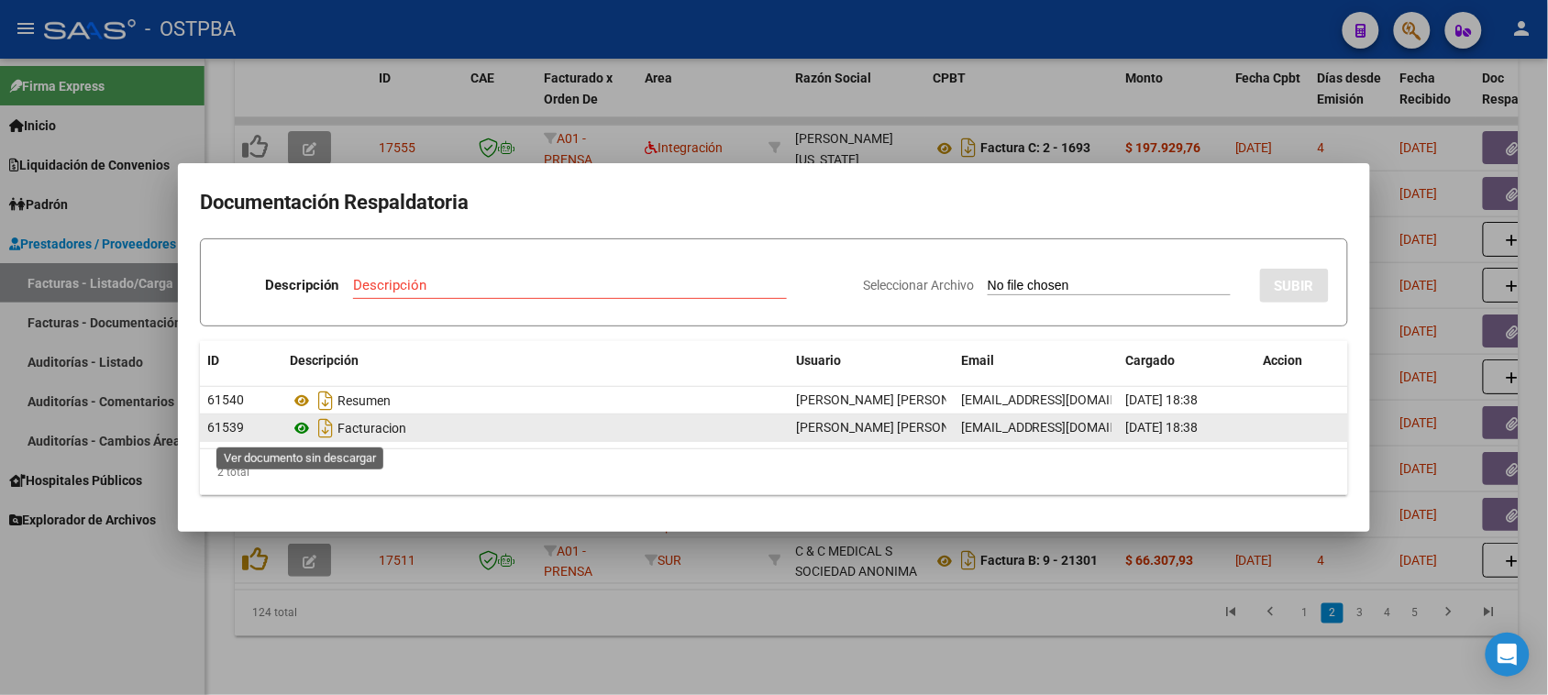
click at [301, 426] on icon at bounding box center [302, 428] width 24 height 22
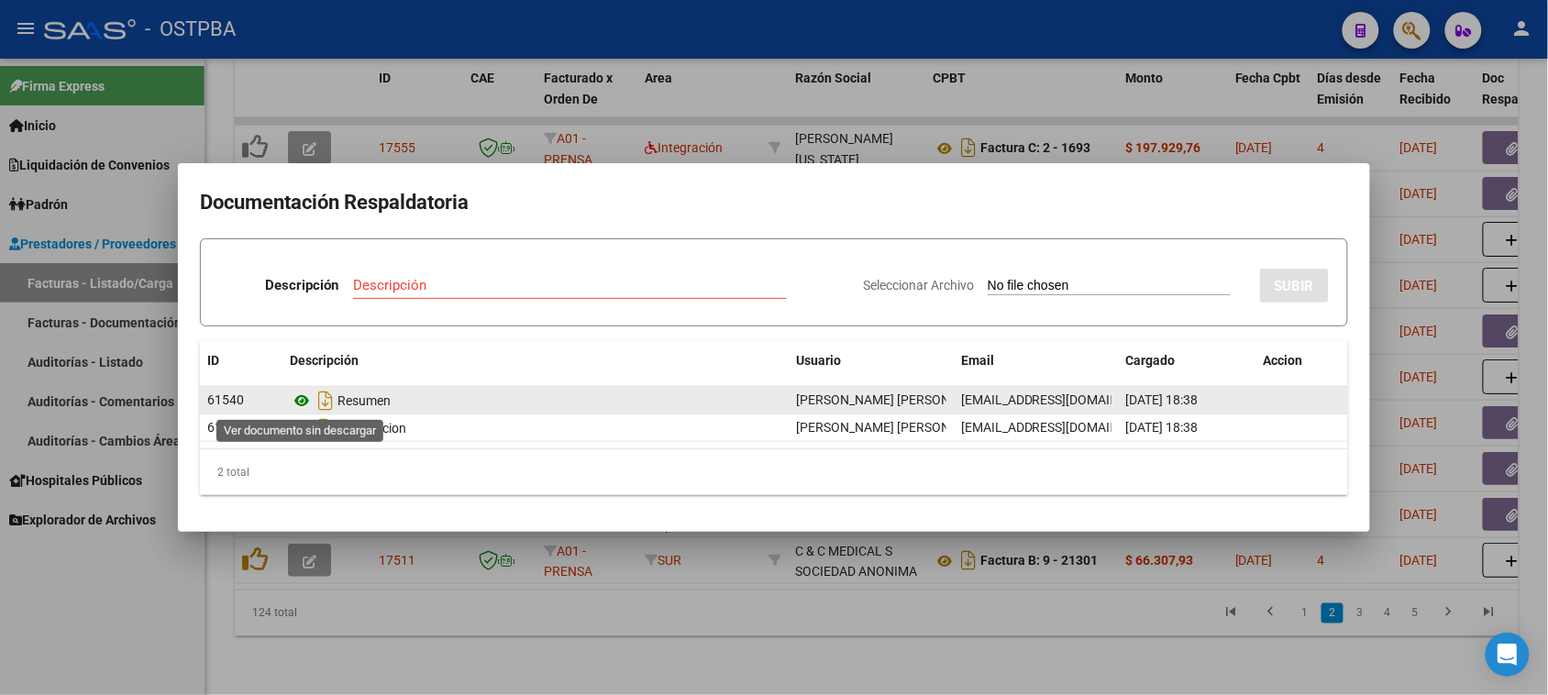
click at [304, 396] on icon at bounding box center [302, 401] width 24 height 22
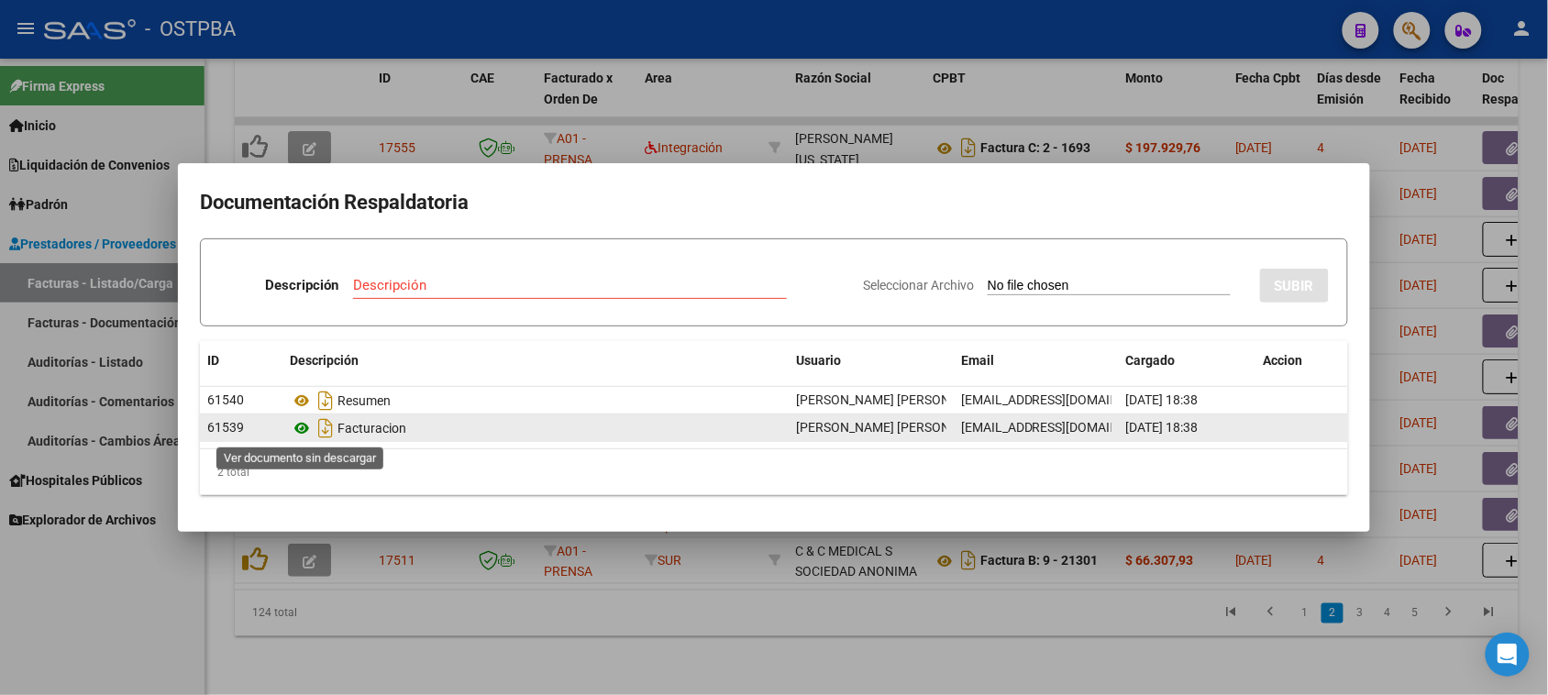
click at [304, 427] on icon at bounding box center [302, 428] width 24 height 22
